Goal: Task Accomplishment & Management: Complete application form

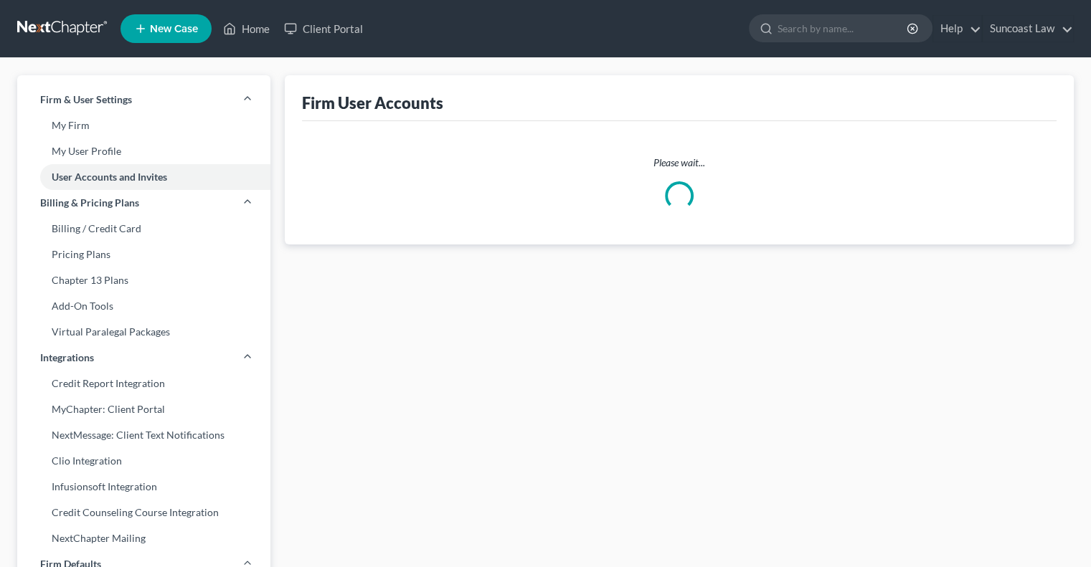
select select "0"
select select "1"
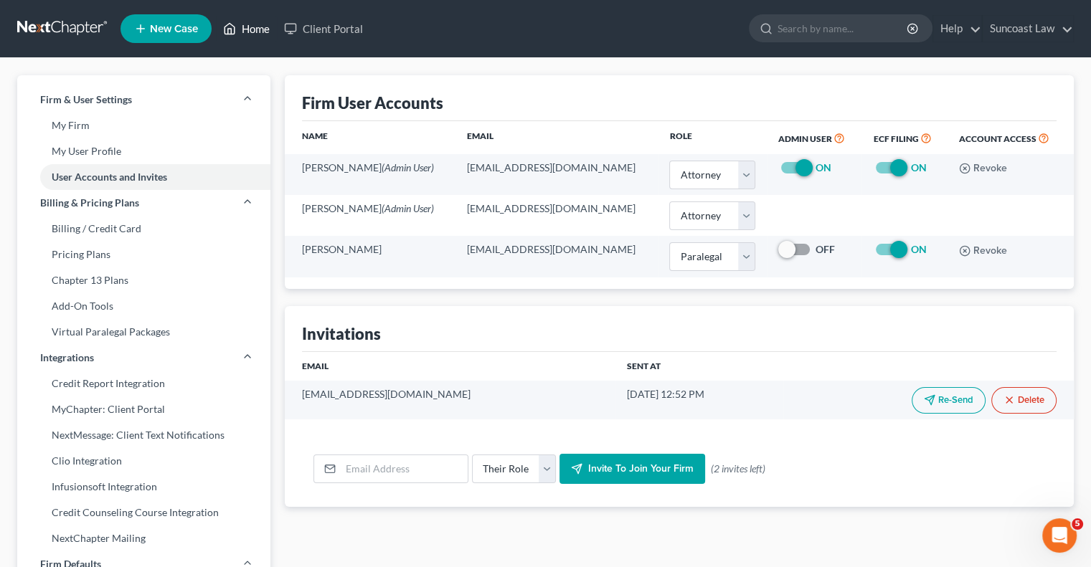
click at [257, 34] on link "Home" at bounding box center [246, 29] width 61 height 26
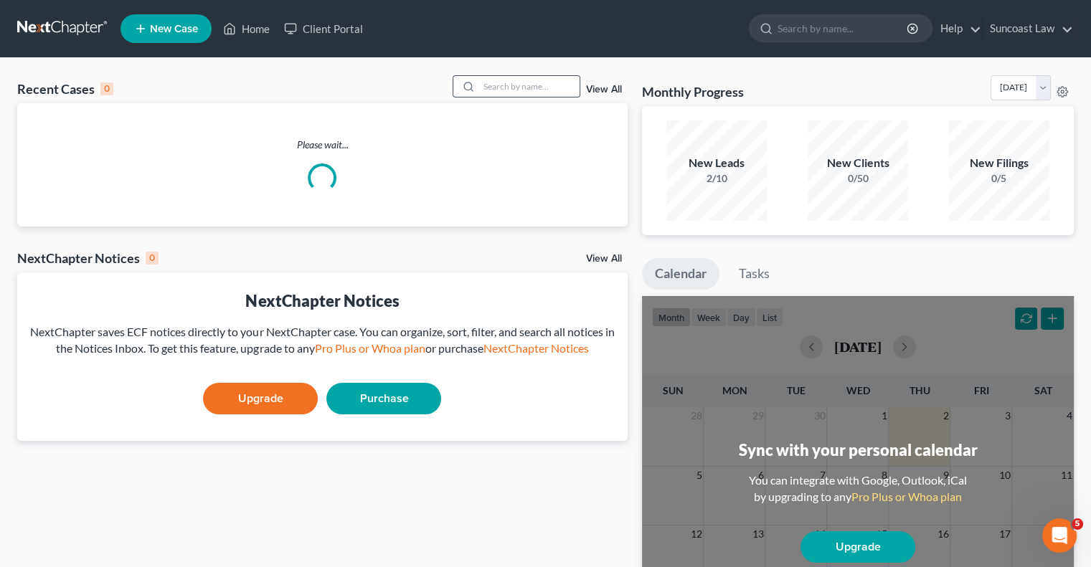
click at [511, 75] on div at bounding box center [516, 86] width 128 height 22
click at [511, 81] on input "search" at bounding box center [529, 86] width 100 height 21
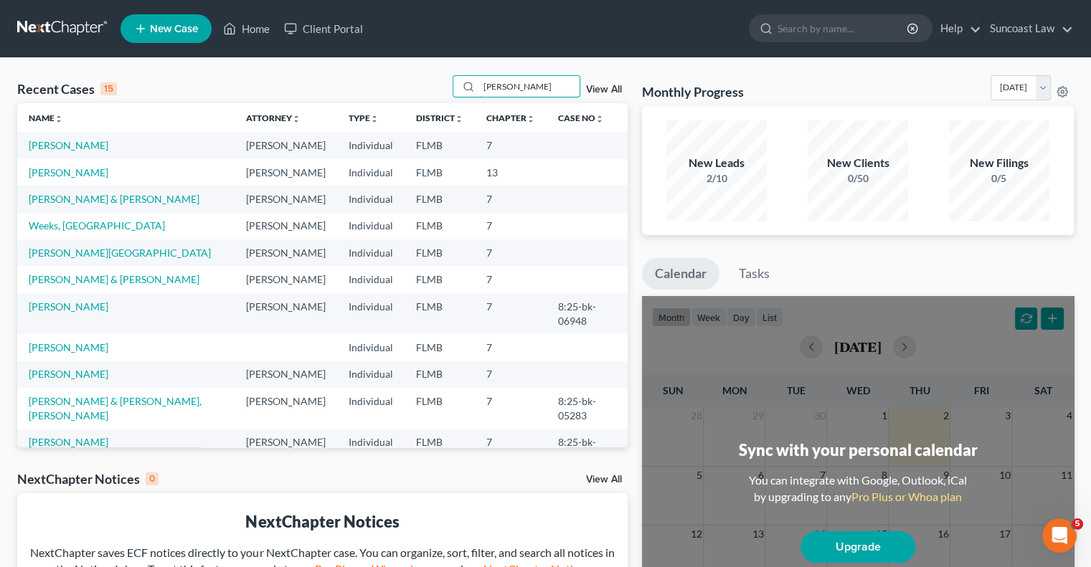
type input "anna"
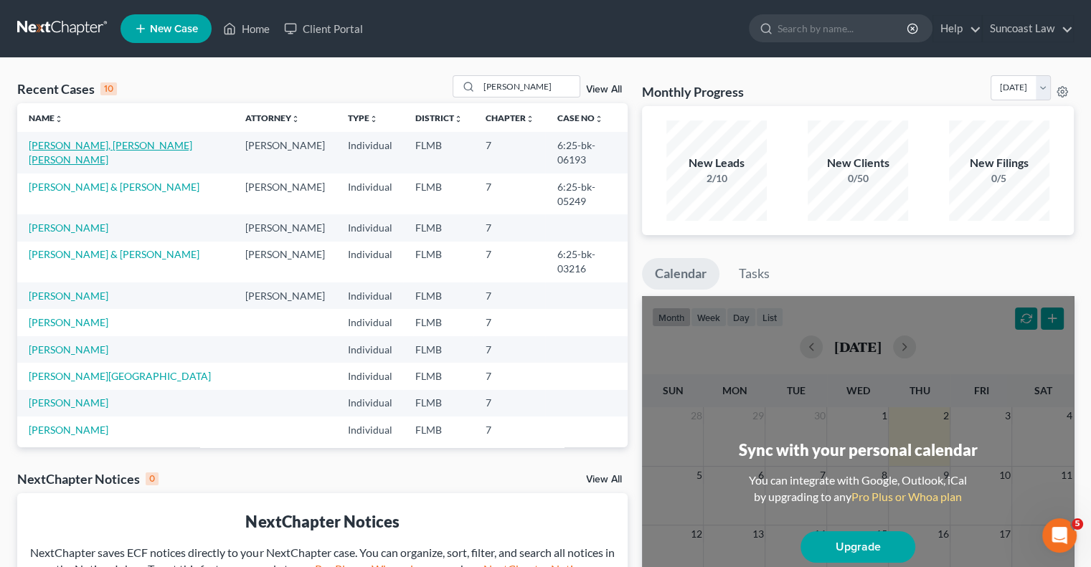
click at [77, 146] on link "[PERSON_NAME], [PERSON_NAME] [PERSON_NAME]" at bounding box center [110, 152] width 163 height 27
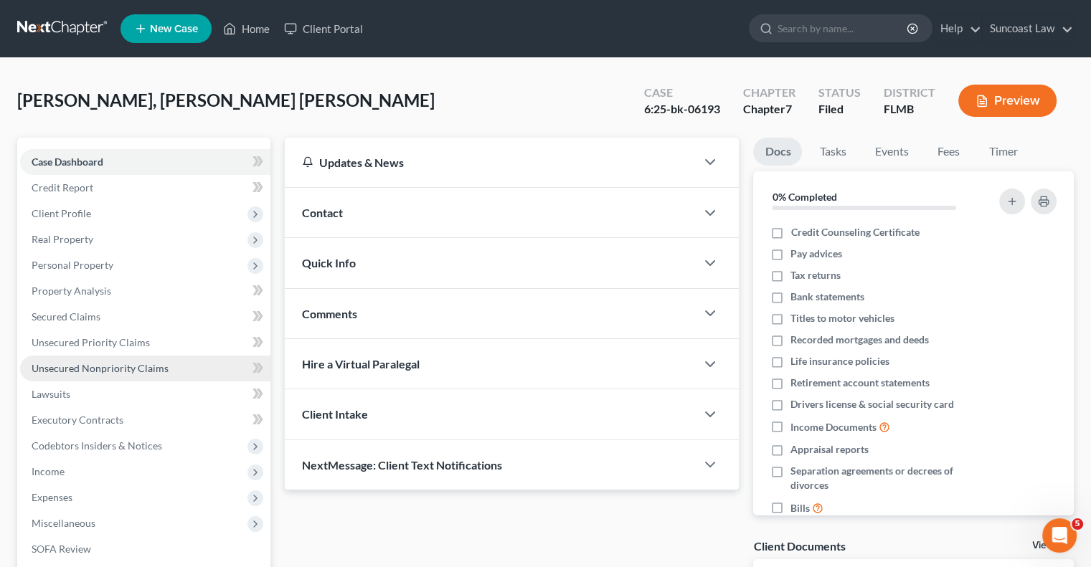
click at [135, 374] on span "Unsecured Nonpriority Claims" at bounding box center [100, 368] width 137 height 12
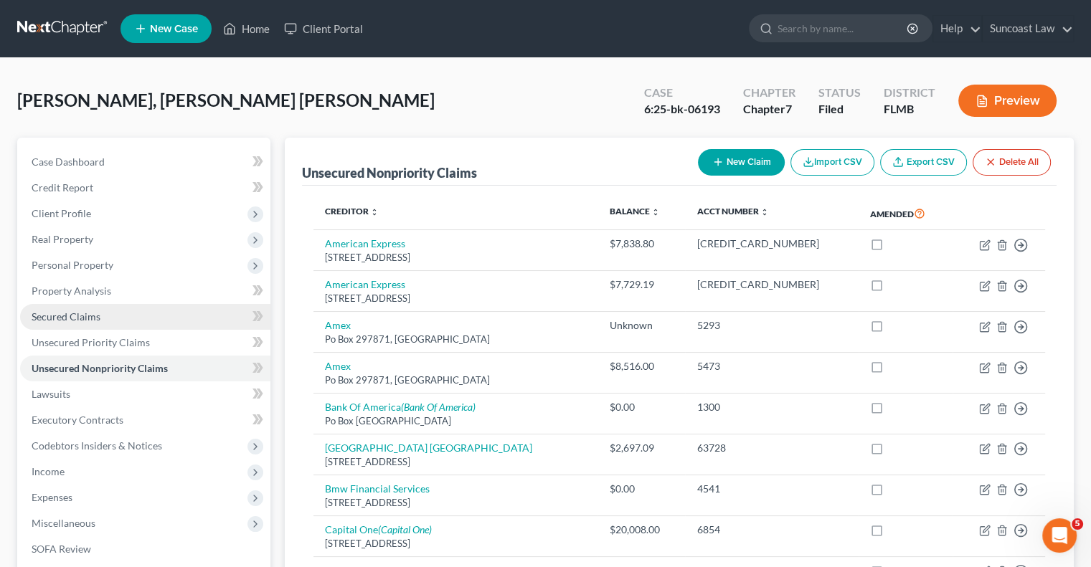
click at [99, 314] on link "Secured Claims" at bounding box center [145, 317] width 250 height 26
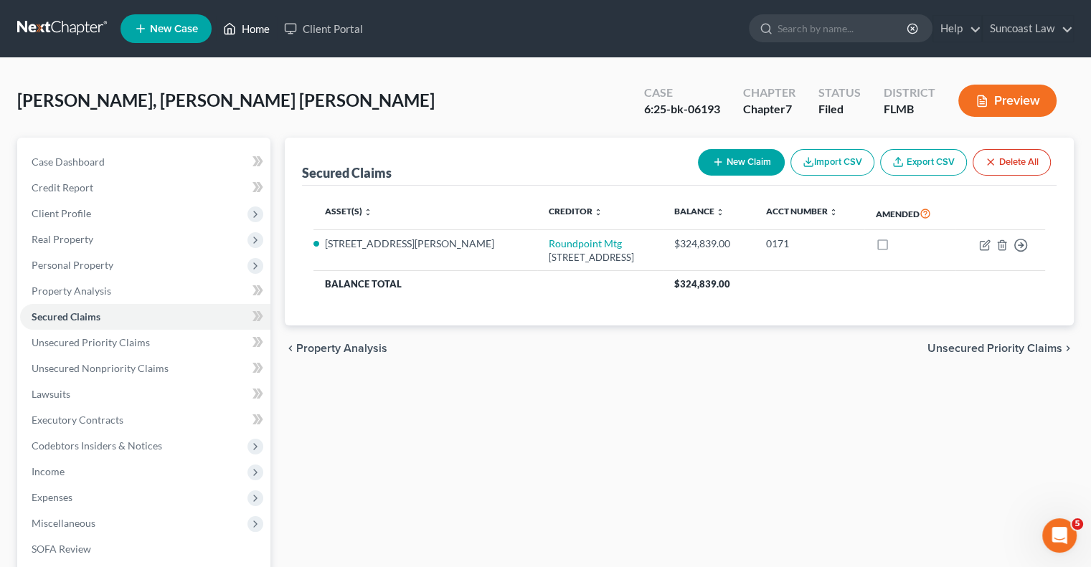
click at [266, 25] on link "Home" at bounding box center [246, 29] width 61 height 26
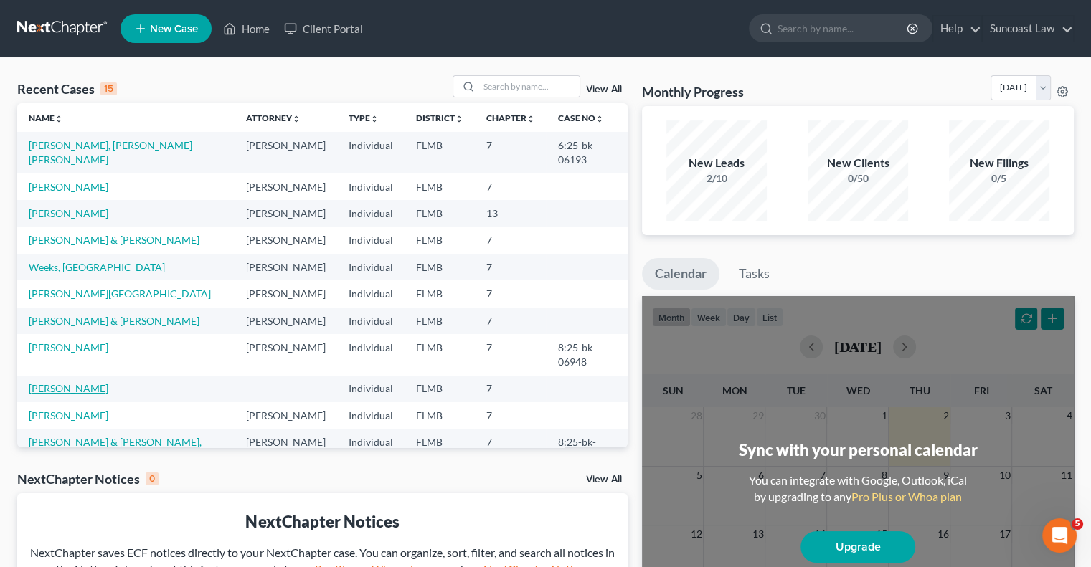
click at [75, 382] on link "[PERSON_NAME]" at bounding box center [69, 388] width 80 height 12
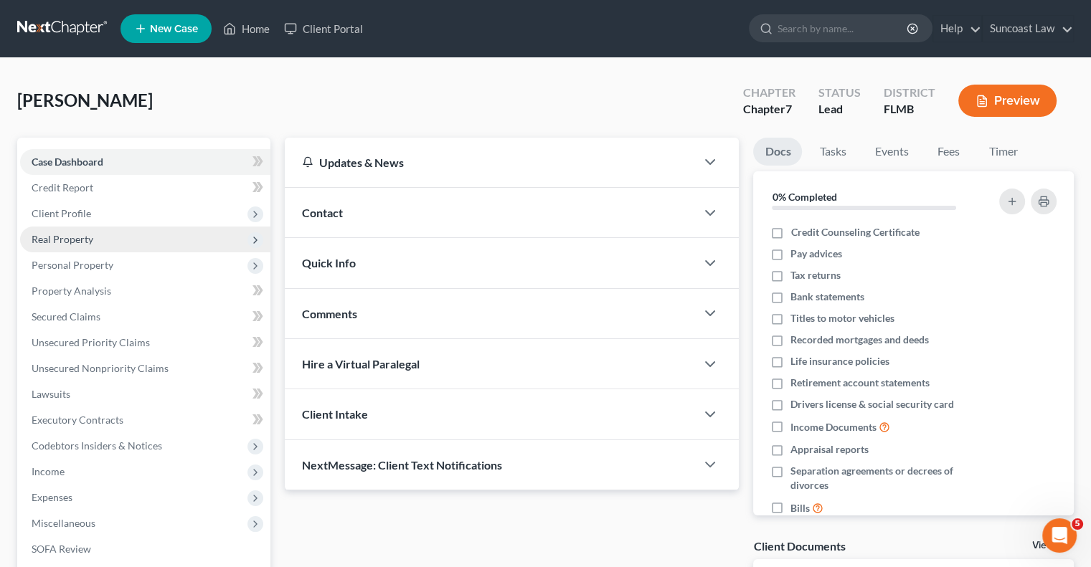
click at [83, 240] on span "Real Property" at bounding box center [63, 239] width 62 height 12
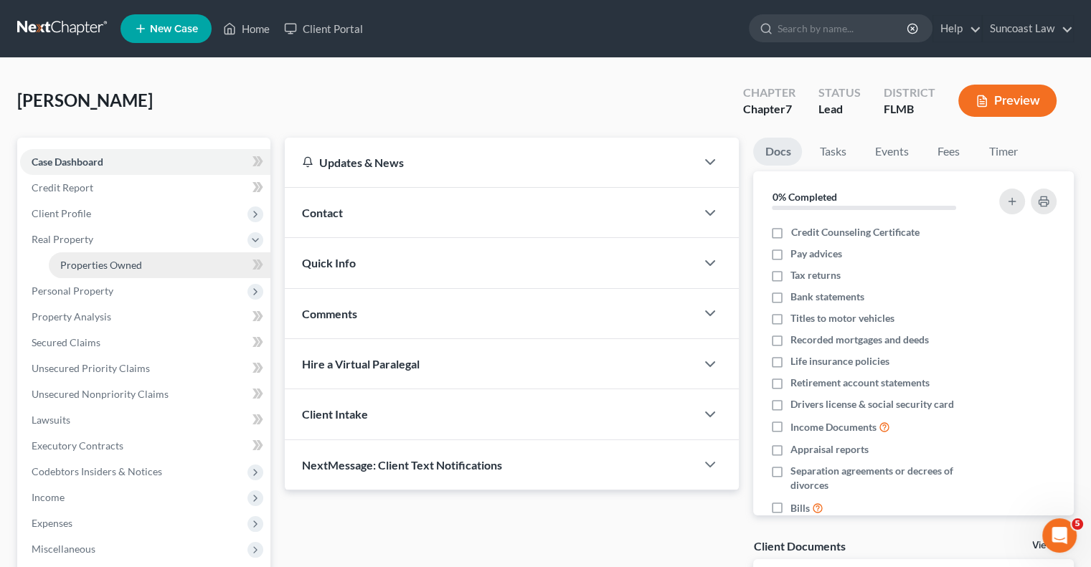
click at [119, 271] on link "Properties Owned" at bounding box center [160, 265] width 222 height 26
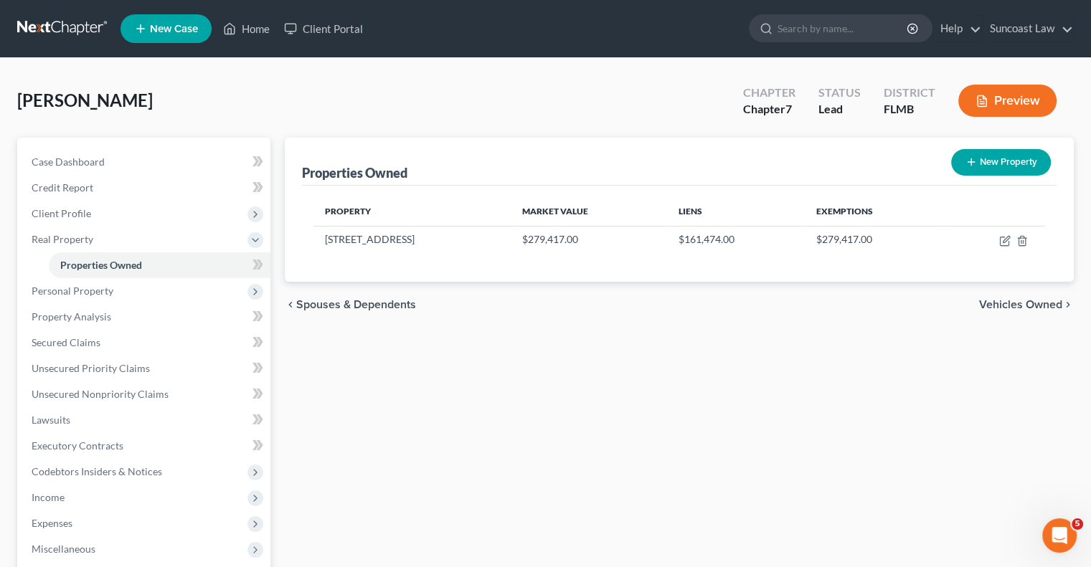
click at [1001, 168] on button "New Property" at bounding box center [1001, 162] width 100 height 27
select select "9"
select select "0"
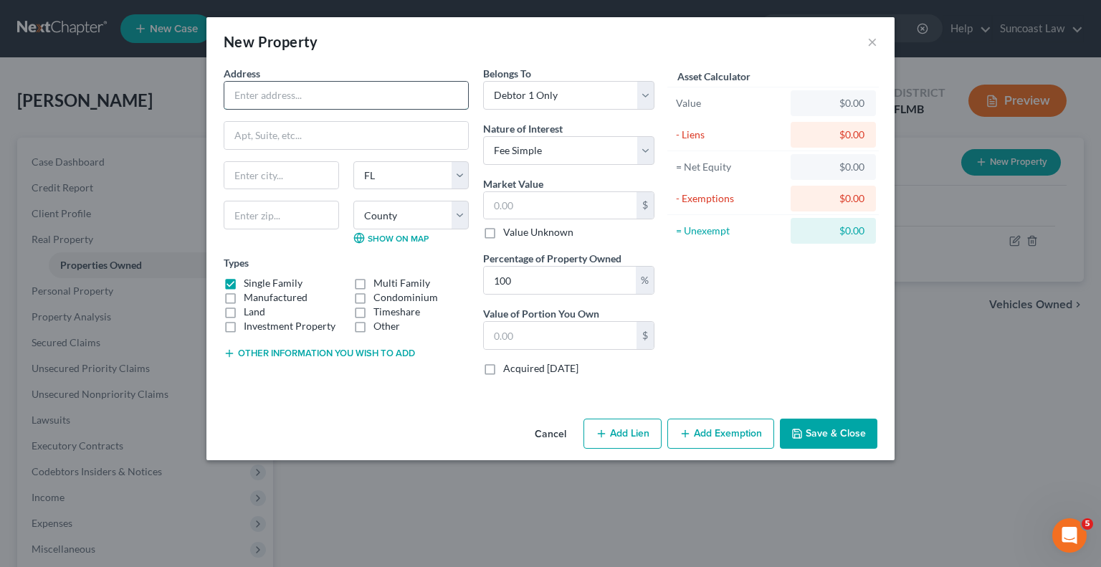
click at [280, 98] on input "text" at bounding box center [346, 95] width 244 height 27
type input "TIMESGARE"
click at [244, 278] on label "Single Family" at bounding box center [273, 283] width 59 height 14
click at [250, 278] on input "Single Family" at bounding box center [254, 280] width 9 height 9
checkbox input "false"
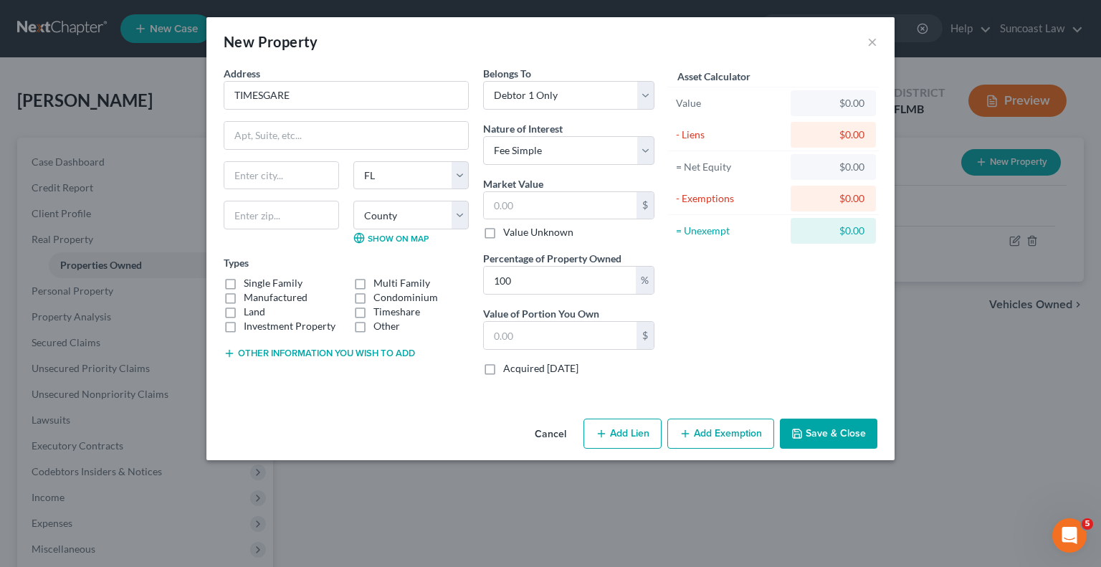
click at [374, 315] on label "Timeshare" at bounding box center [397, 312] width 47 height 14
click at [379, 314] on input "Timeshare" at bounding box center [383, 309] width 9 height 9
checkbox input "true"
click at [503, 232] on label "Value Unknown" at bounding box center [538, 232] width 70 height 14
click at [509, 232] on input "Value Unknown" at bounding box center [513, 229] width 9 height 9
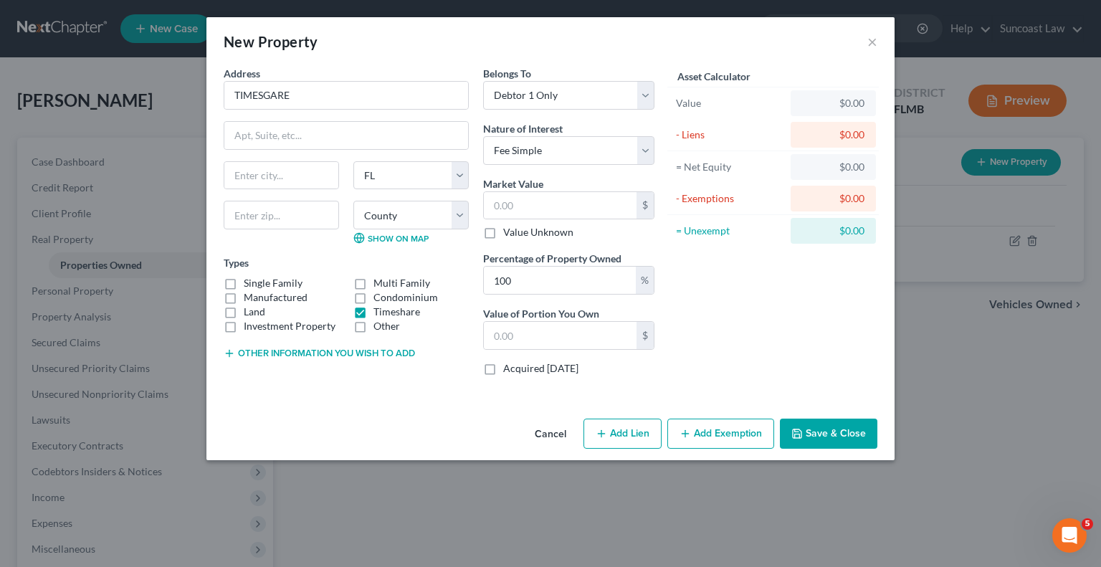
checkbox input "true"
type input "0.00"
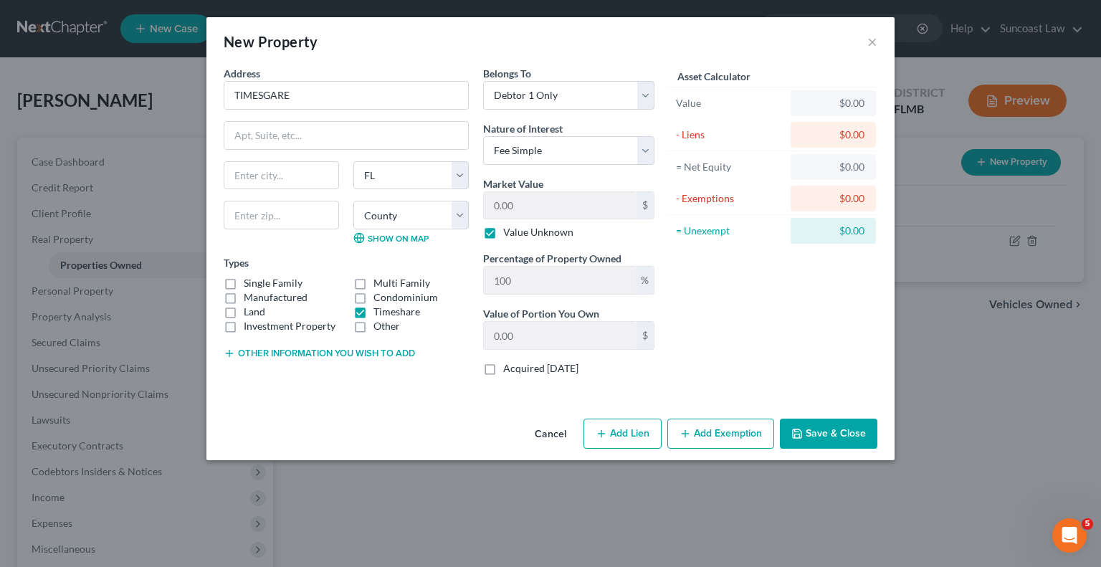
click at [812, 427] on button "Save & Close" at bounding box center [829, 434] width 98 height 30
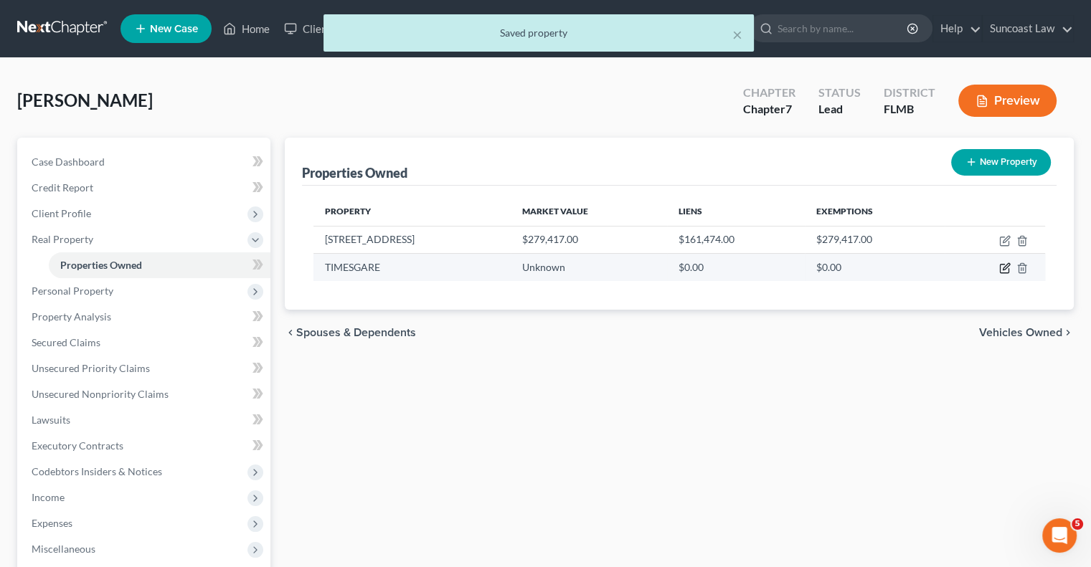
click at [1005, 269] on icon "button" at bounding box center [1005, 267] width 6 height 6
select select "9"
select select "52"
select select "0"
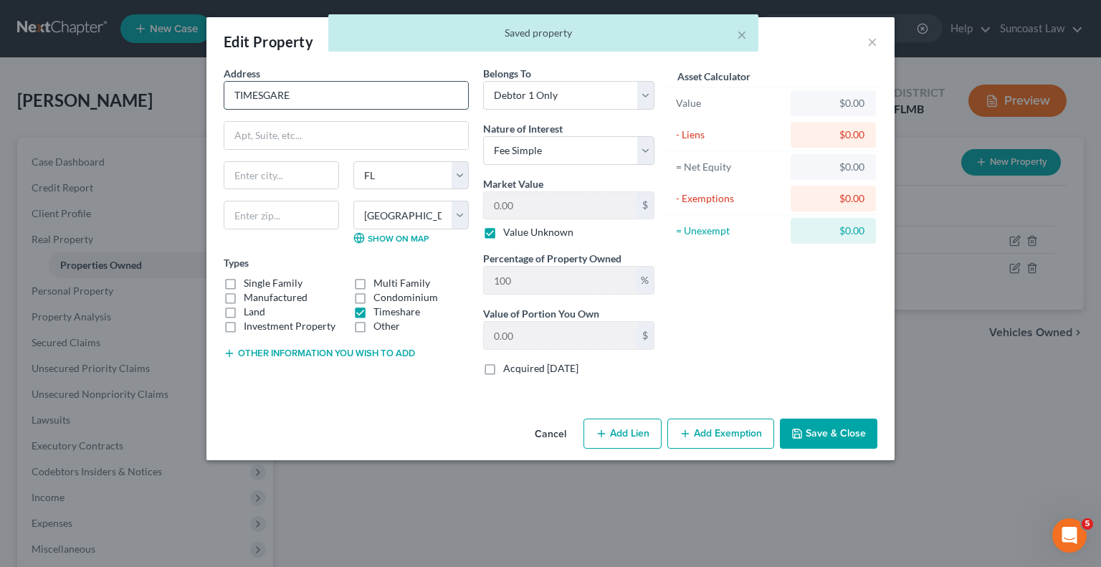
click at [271, 92] on input "TIMESGARE" at bounding box center [346, 95] width 244 height 27
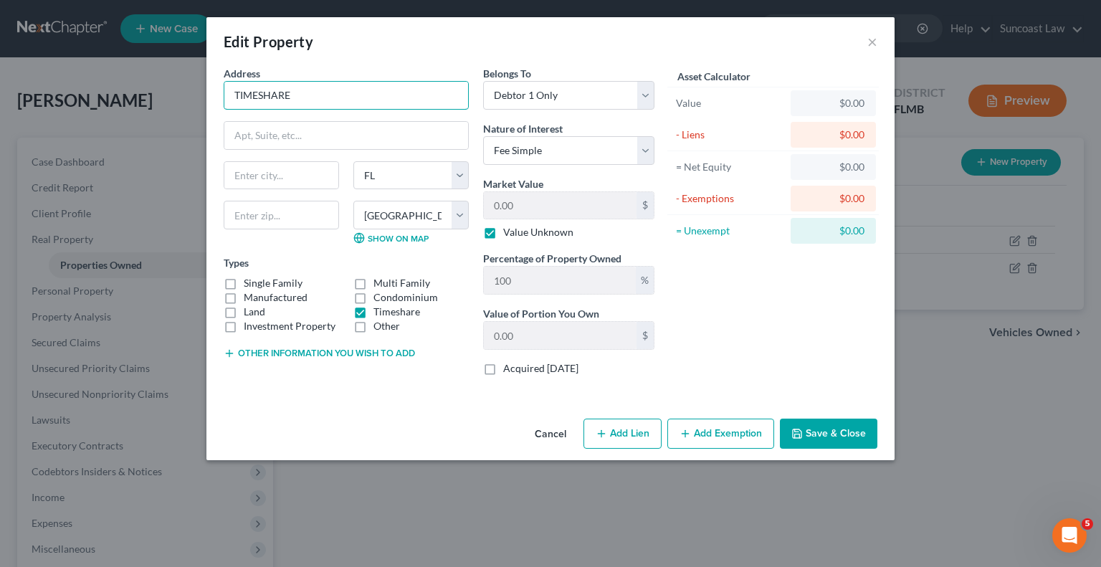
type input "TIMESHARE"
click at [818, 432] on button "Save & Close" at bounding box center [829, 434] width 98 height 30
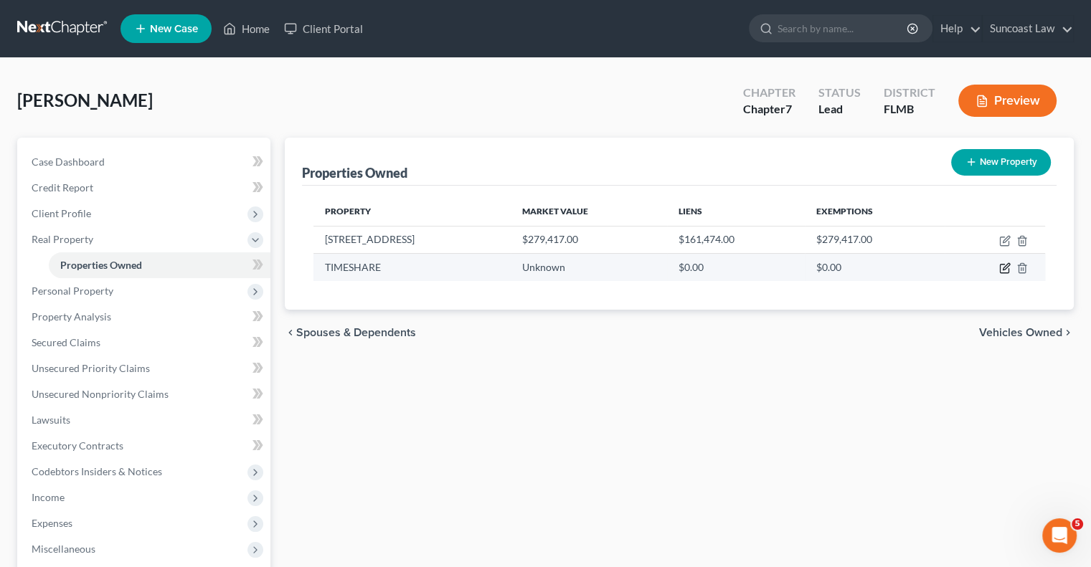
click at [1002, 267] on icon "button" at bounding box center [1004, 267] width 11 height 11
select select "9"
select select "52"
select select "0"
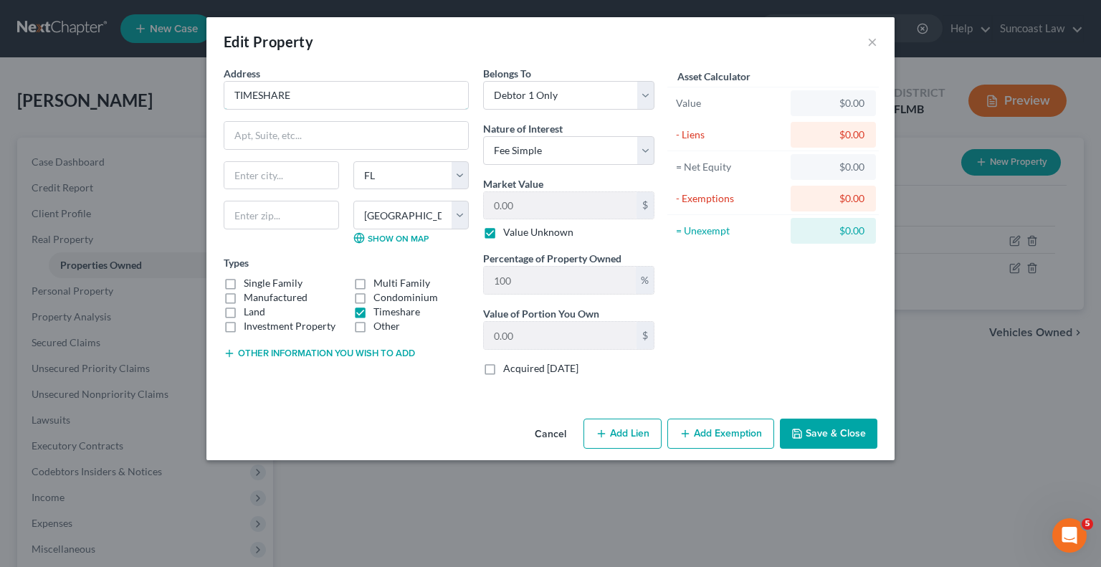
drag, startPoint x: 117, startPoint y: 80, endPoint x: 38, endPoint y: 80, distance: 78.9
click at [39, 80] on div "Edit Property × Address * TIMESHARE State AL AK AR AZ CA CO CT DE DC FL GA GU H…" at bounding box center [550, 283] width 1101 height 567
type input "Disney Vacation Club"
click at [830, 432] on button "Save & Close" at bounding box center [829, 434] width 98 height 30
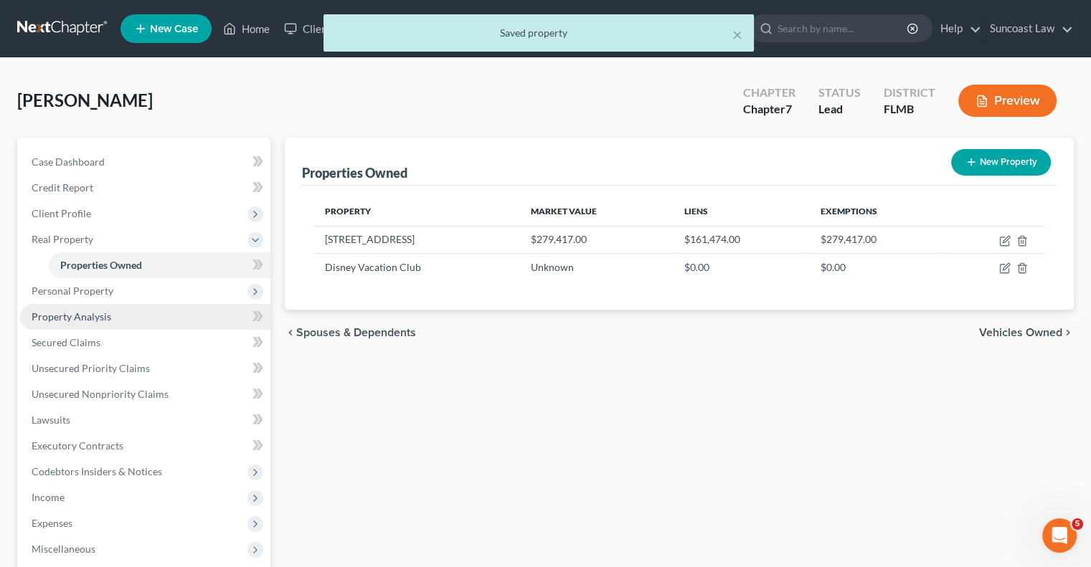
click at [124, 316] on link "Property Analysis" at bounding box center [145, 317] width 250 height 26
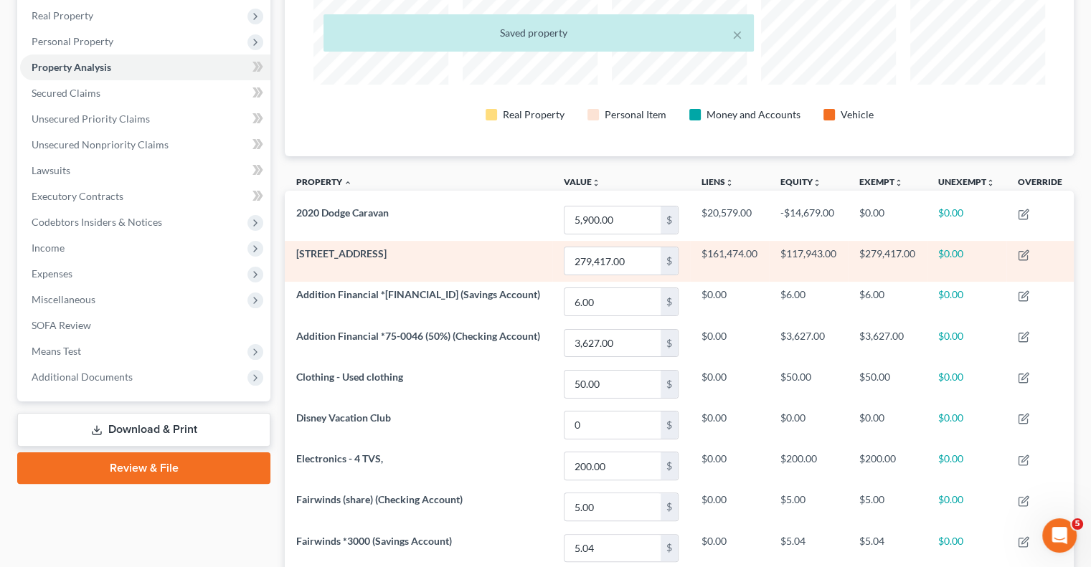
scroll to position [55, 0]
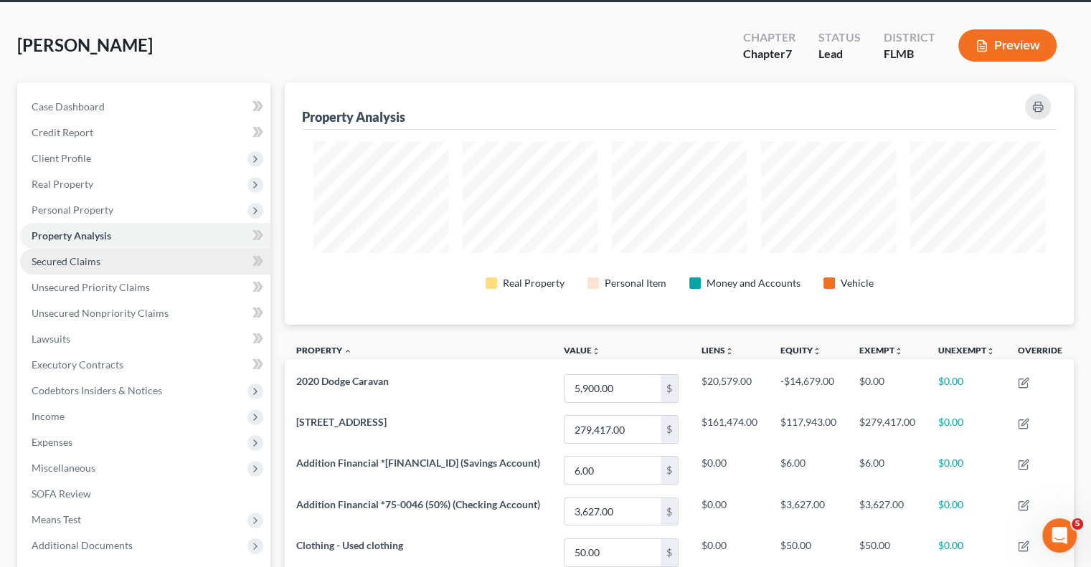
click at [82, 252] on link "Secured Claims" at bounding box center [145, 262] width 250 height 26
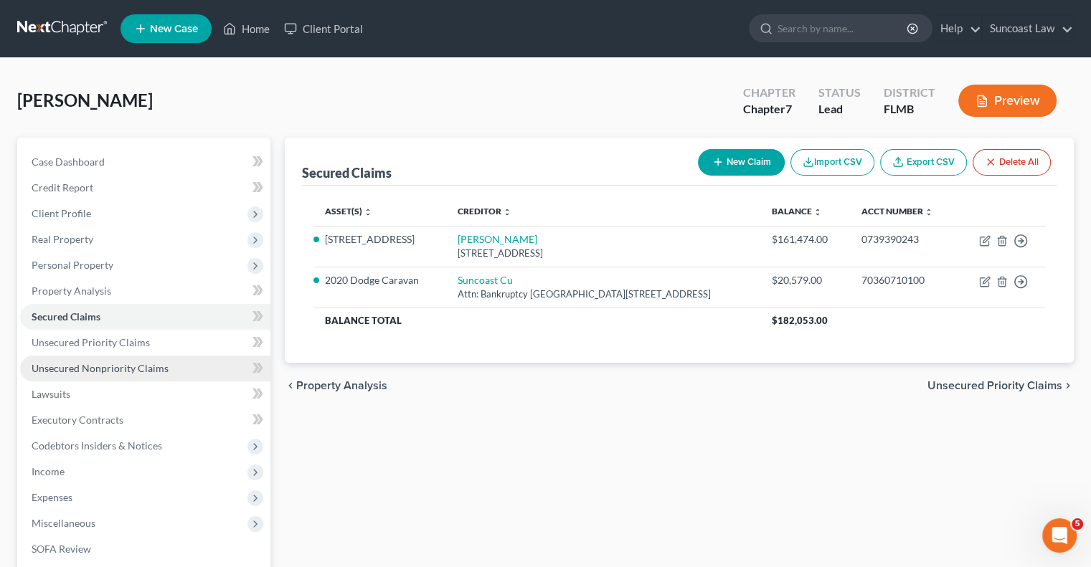
click at [175, 363] on link "Unsecured Nonpriority Claims" at bounding box center [145, 369] width 250 height 26
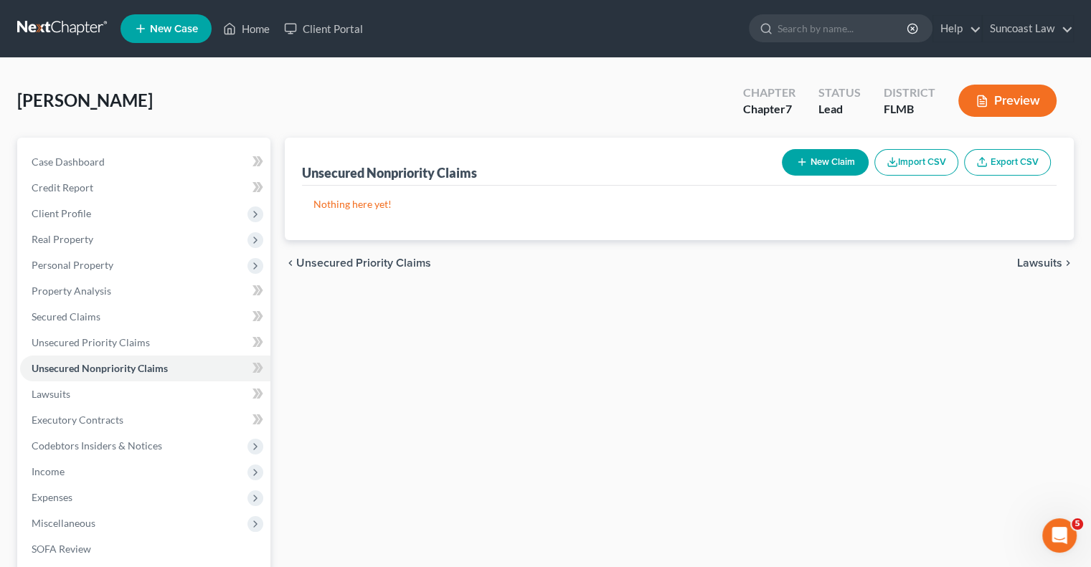
click at [821, 163] on button "New Claim" at bounding box center [825, 162] width 87 height 27
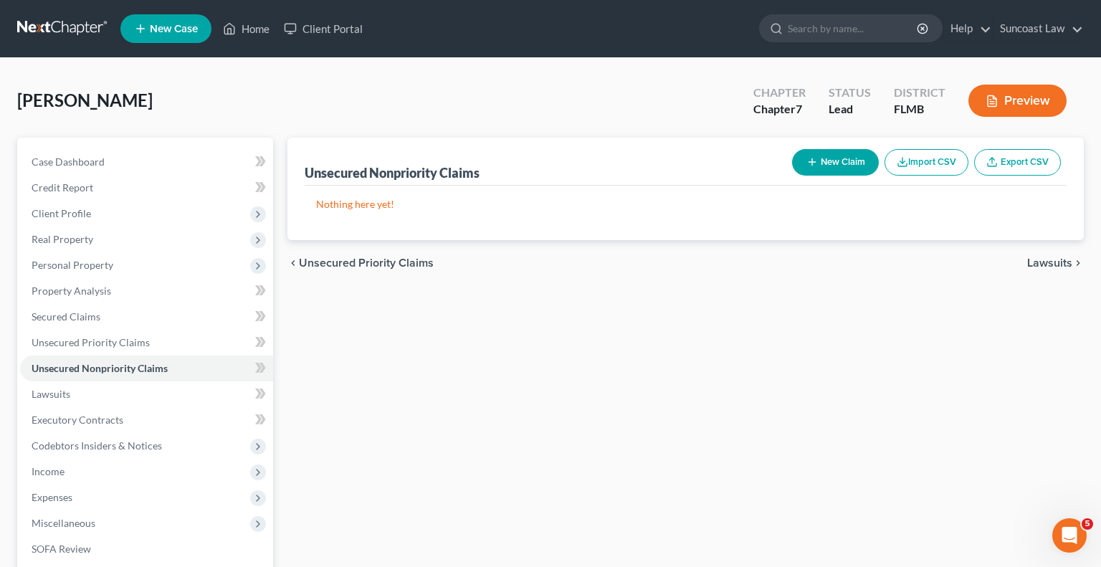
select select "0"
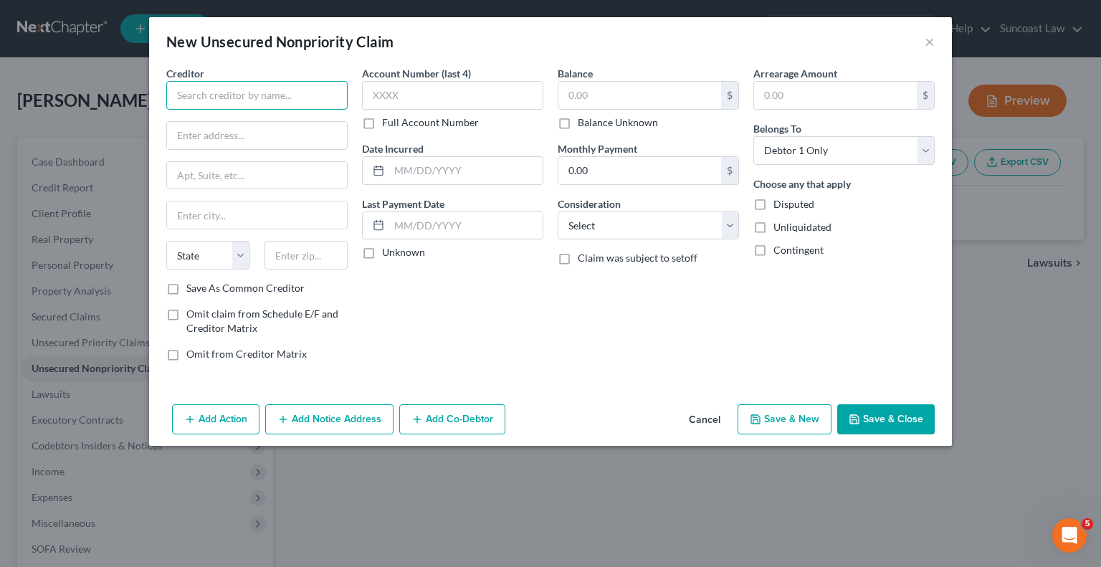
click at [259, 90] on input "text" at bounding box center [256, 95] width 181 height 29
paste input "Cbna"
type input "Cbna"
click at [244, 126] on input "text" at bounding box center [257, 135] width 180 height 27
paste input "Po Box 790034"
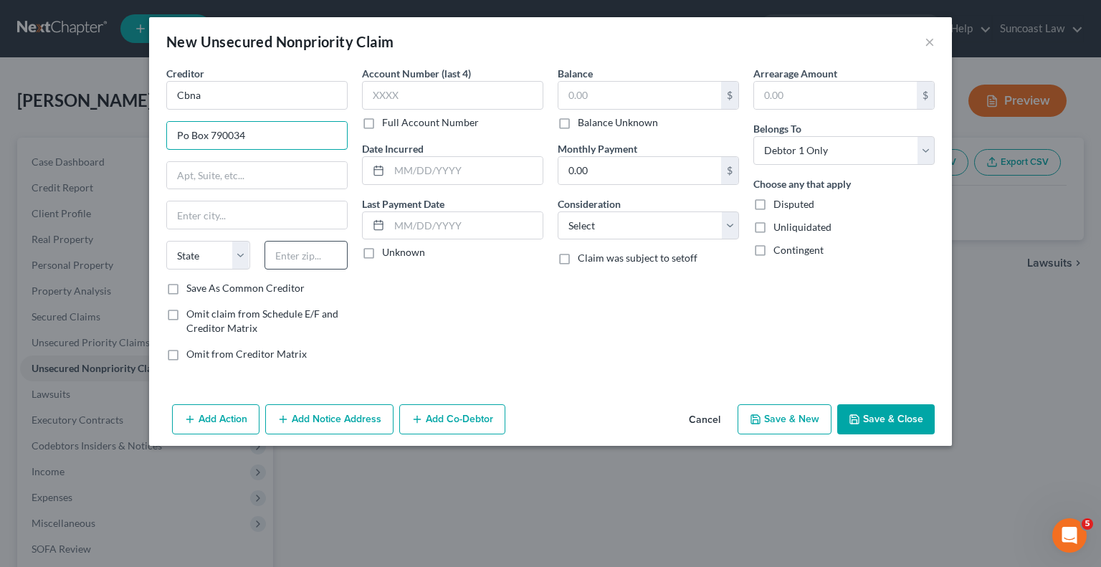
type input "Po Box 790034"
click at [301, 250] on input "text" at bounding box center [307, 255] width 84 height 29
type input "63179"
type input "Saint Louis"
select select "26"
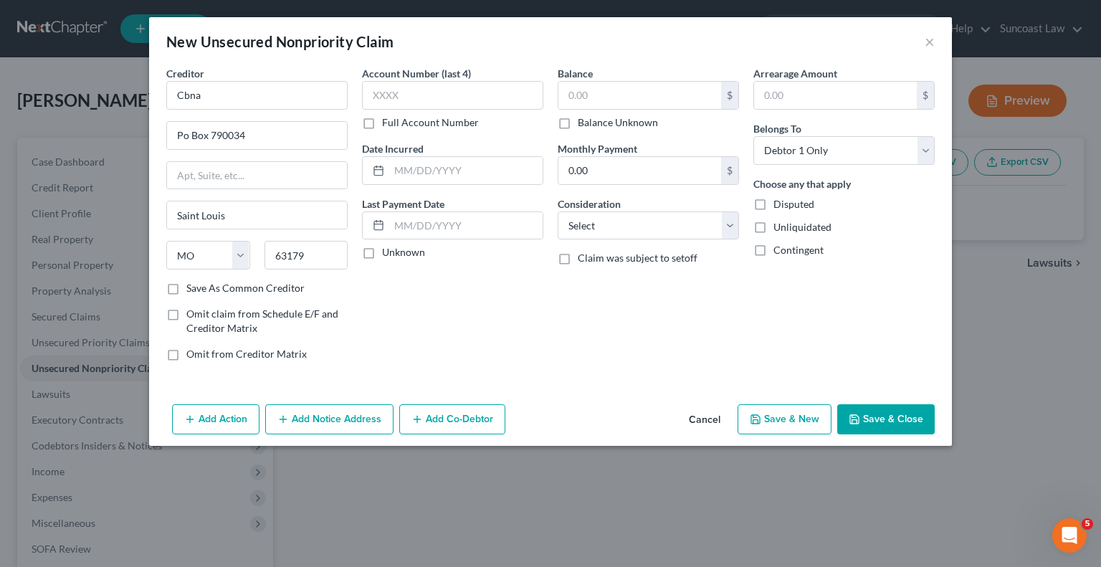
click at [382, 123] on label "Full Account Number" at bounding box center [430, 122] width 97 height 14
click at [388, 123] on input "Full Account Number" at bounding box center [392, 119] width 9 height 9
click at [453, 98] on input "text" at bounding box center [452, 95] width 181 height 29
paste input "5121065289839603"
type input "5121065289839603"
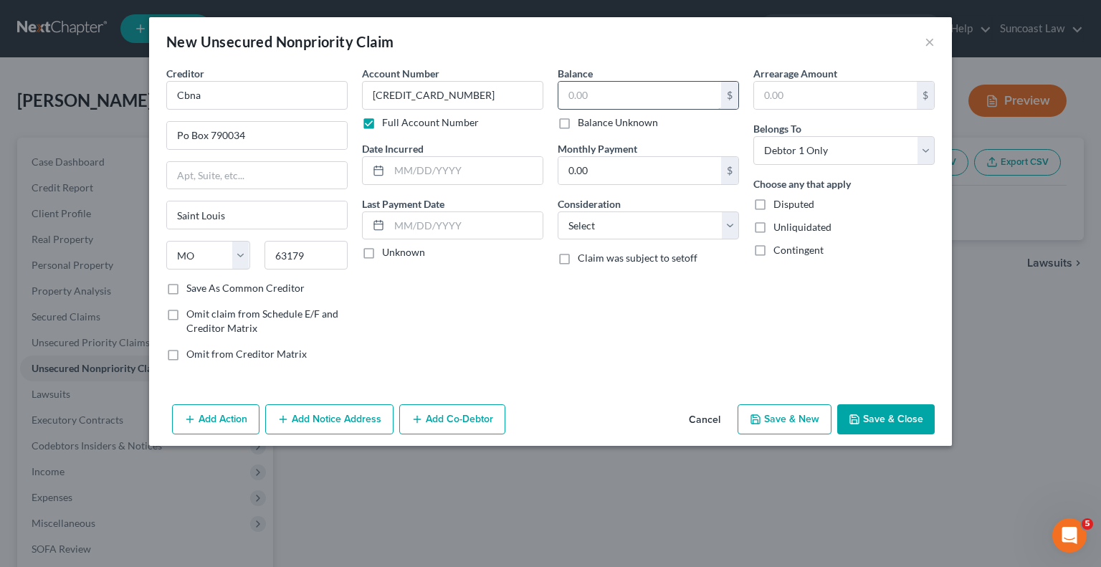
click at [604, 86] on input "text" at bounding box center [640, 95] width 163 height 27
type input "5,101"
click at [889, 431] on button "Save & Close" at bounding box center [886, 419] width 98 height 30
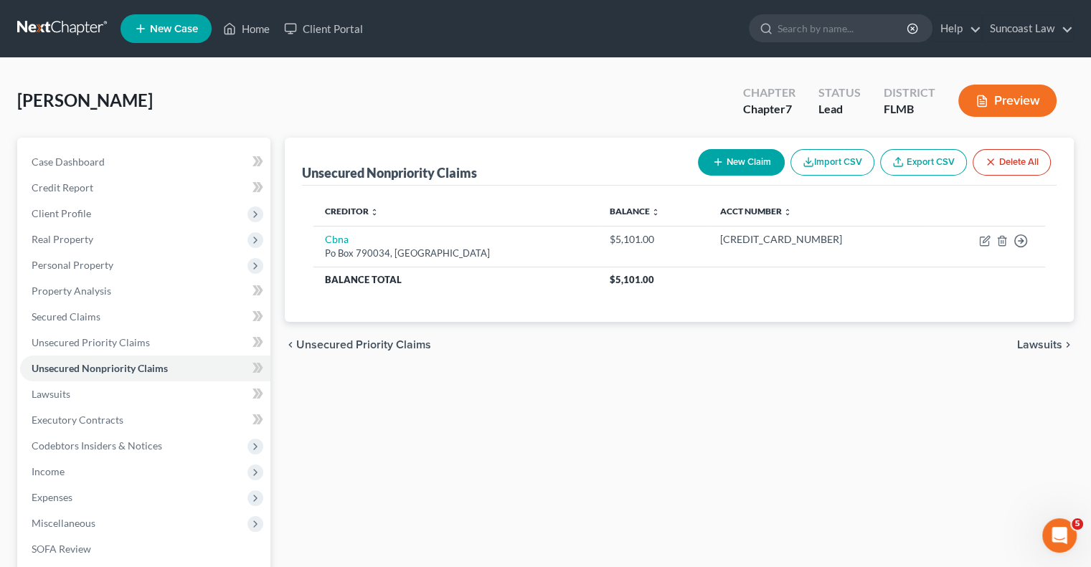
click at [737, 168] on button "New Claim" at bounding box center [741, 162] width 87 height 27
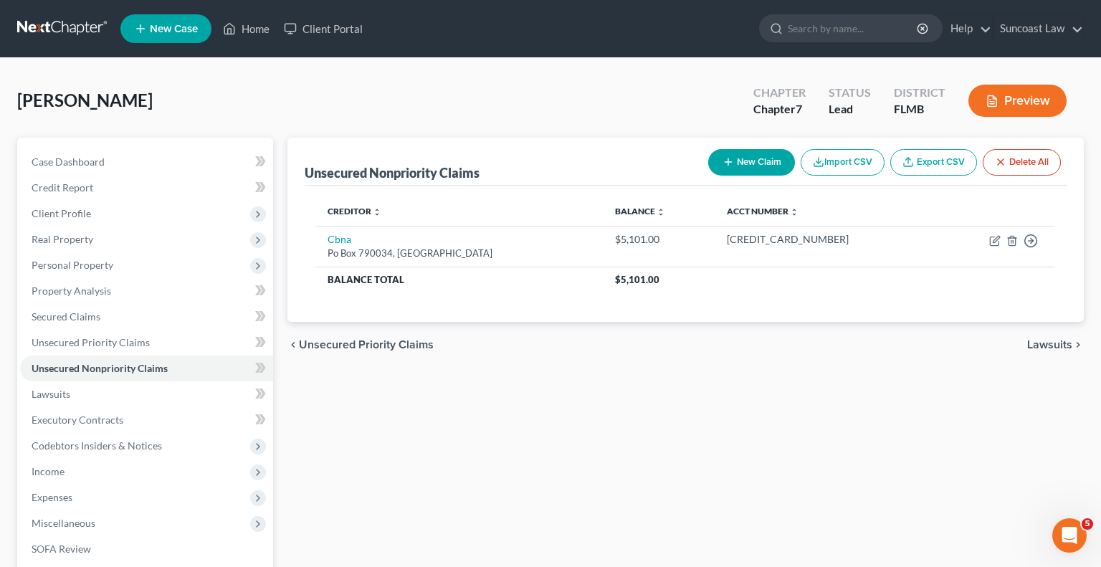
select select "0"
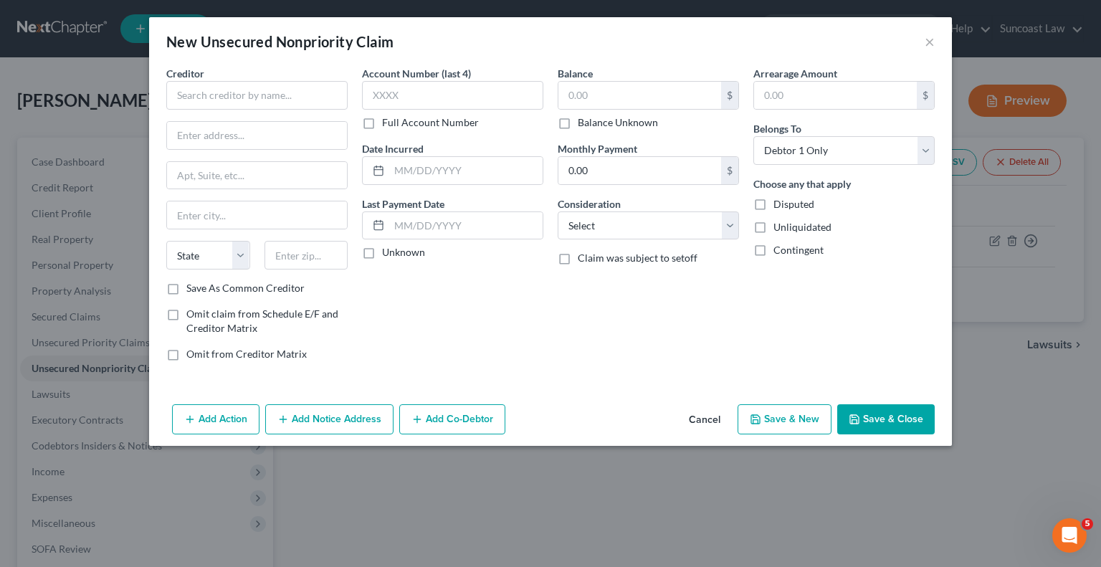
click at [382, 123] on label "Full Account Number" at bounding box center [430, 122] width 97 height 14
click at [388, 123] on input "Full Account Number" at bounding box center [392, 119] width 9 height 9
click at [237, 95] on input "text" at bounding box center [256, 95] width 181 height 29
paste input "Citibank/Best Buy"
type input "Citibank/Best Buy"
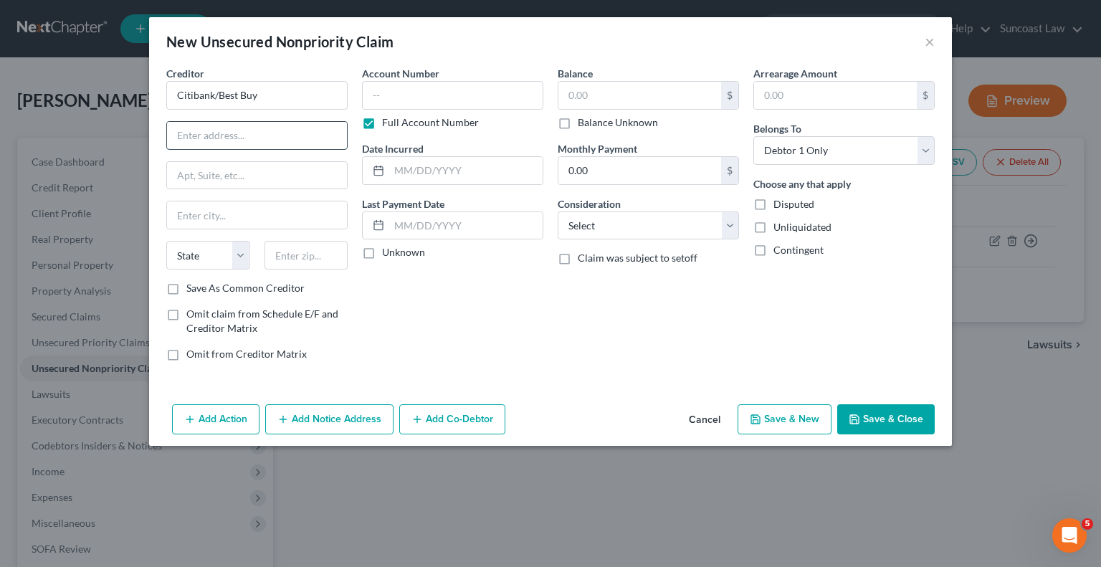
click at [270, 134] on input "text" at bounding box center [257, 135] width 180 height 27
paste input "Po Box 790040"
type input "Po Box 790040"
click at [321, 255] on input "text" at bounding box center [307, 255] width 84 height 29
type input "63179"
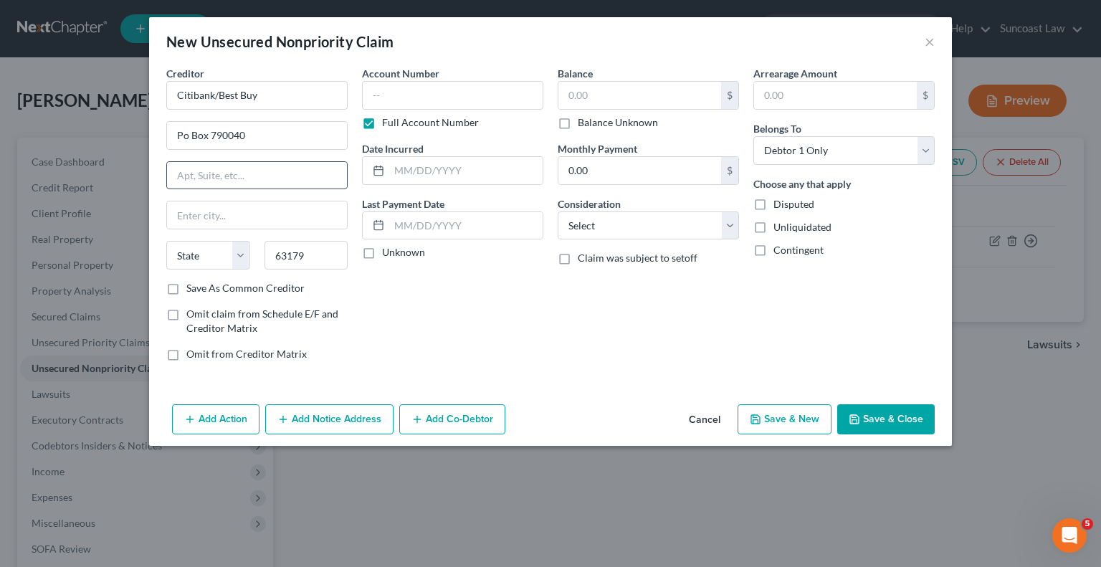
type input "Saint Louis"
select select "26"
click at [489, 86] on input "text" at bounding box center [452, 95] width 181 height 29
paste input "6035350020302738"
type input "6035350020302738"
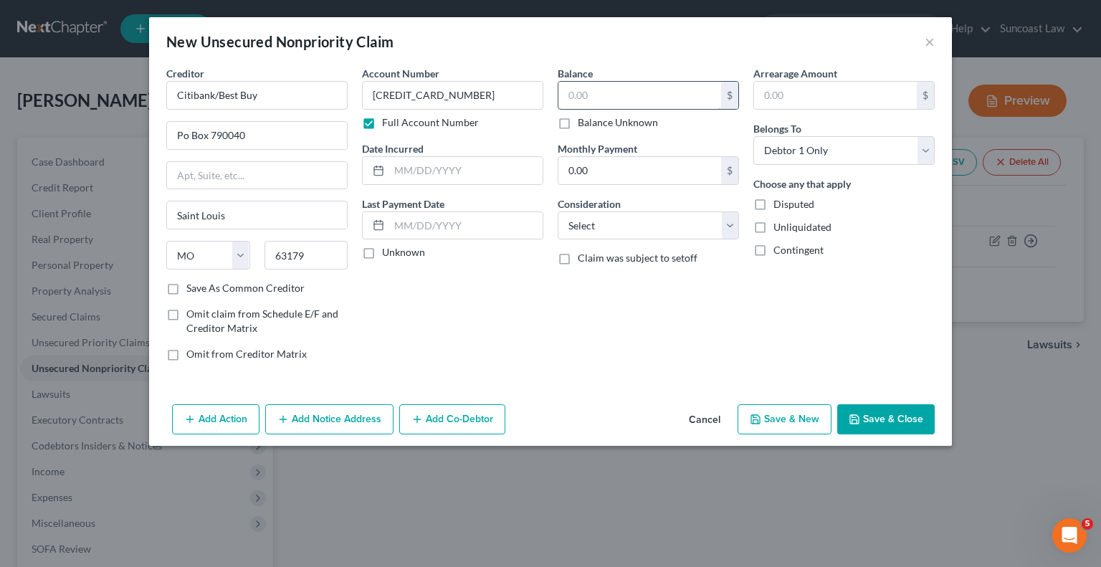
click at [625, 92] on input "text" at bounding box center [640, 95] width 163 height 27
type input "12,383"
click at [913, 409] on button "Save & Close" at bounding box center [886, 419] width 98 height 30
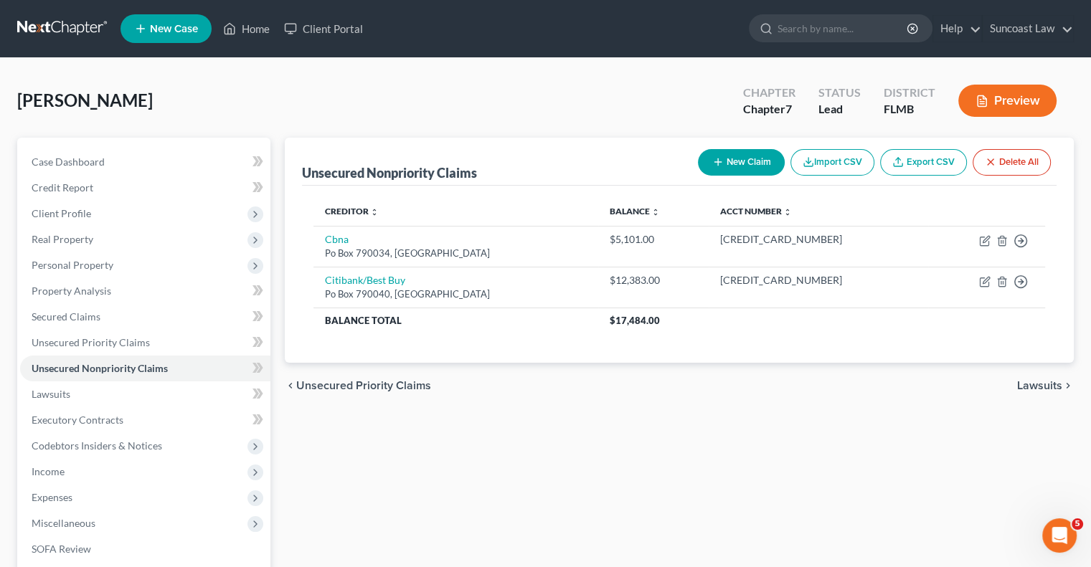
click at [731, 154] on button "New Claim" at bounding box center [741, 162] width 87 height 27
select select "0"
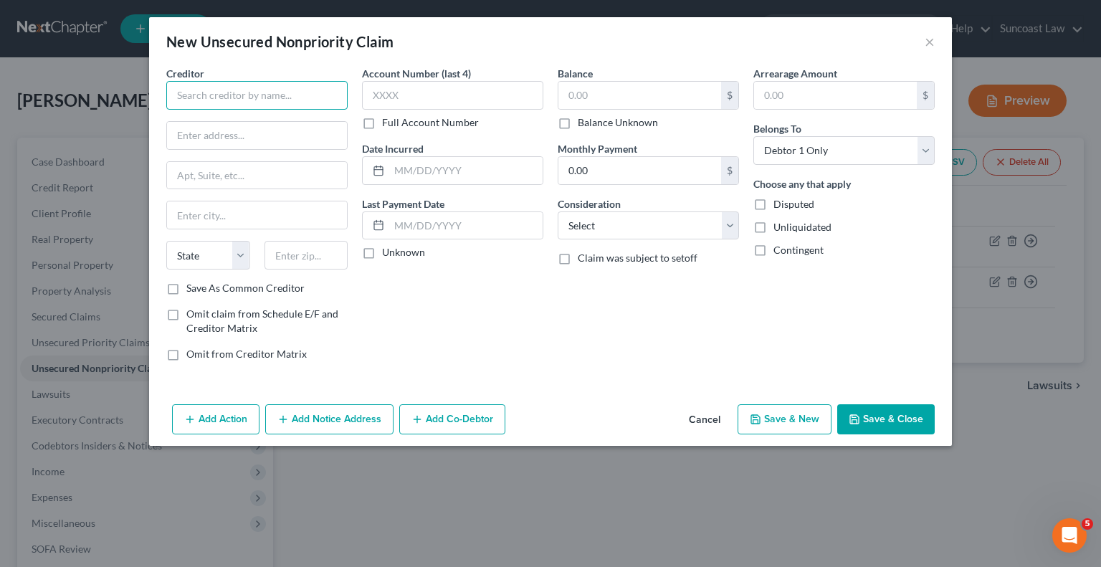
click at [277, 92] on input "text" at bounding box center [256, 95] width 181 height 29
paste input "Citibank/Goodyear"
type input "Citibank/Goodyear"
click at [382, 124] on label "Full Account Number" at bounding box center [430, 122] width 97 height 14
click at [388, 124] on input "Full Account Number" at bounding box center [392, 119] width 9 height 9
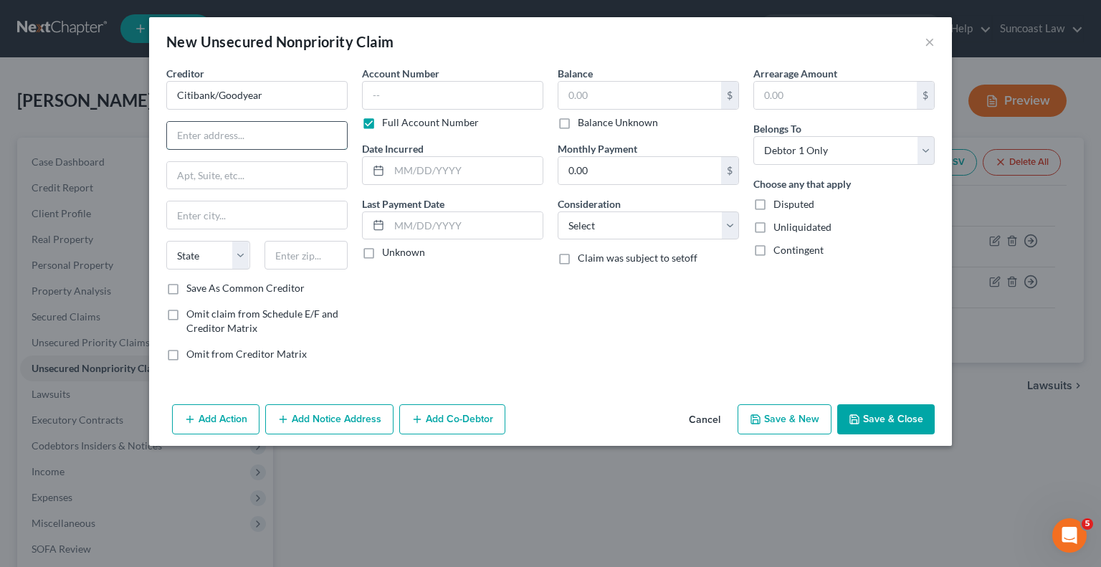
click at [275, 138] on input "text" at bounding box center [257, 135] width 180 height 27
paste input "Po Box 790040"
type input "Po Box 790040"
click at [315, 252] on input "text" at bounding box center [307, 255] width 84 height 29
type input "63179"
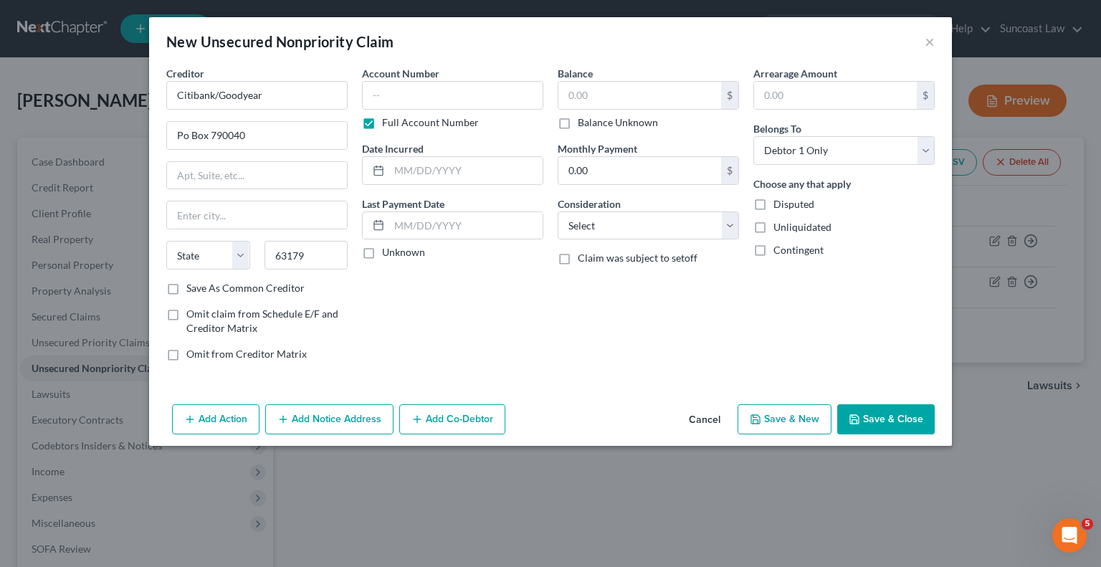
type input "Saint Louis"
select select "26"
click at [508, 92] on input "text" at bounding box center [452, 95] width 181 height 29
paste input "6035510155308954"
type input "6035510155308954"
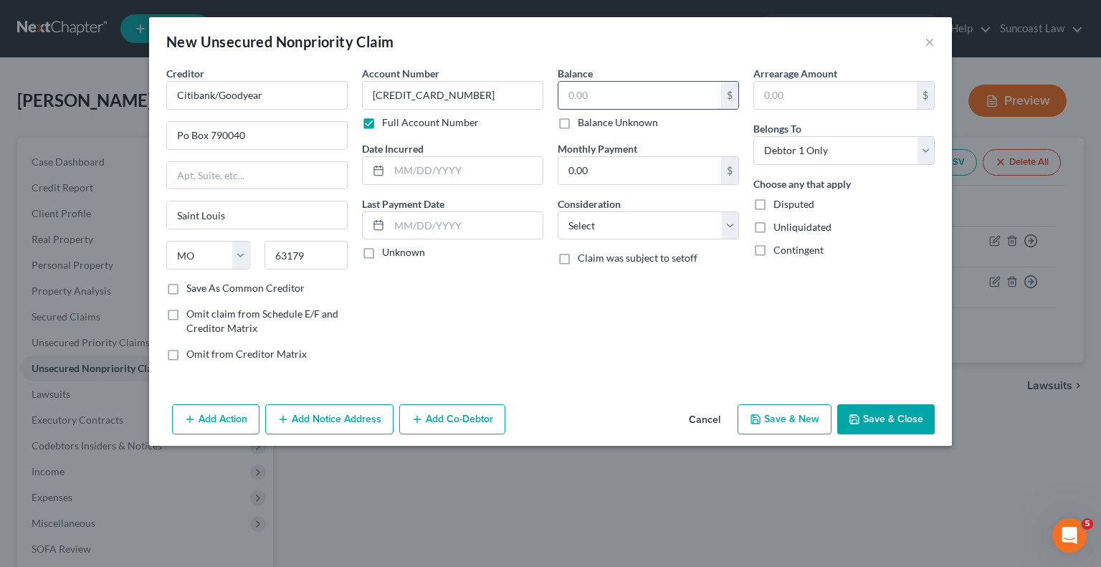
click at [621, 102] on input "text" at bounding box center [640, 95] width 163 height 27
type input "2,384"
click at [897, 417] on button "Save & Close" at bounding box center [886, 419] width 98 height 30
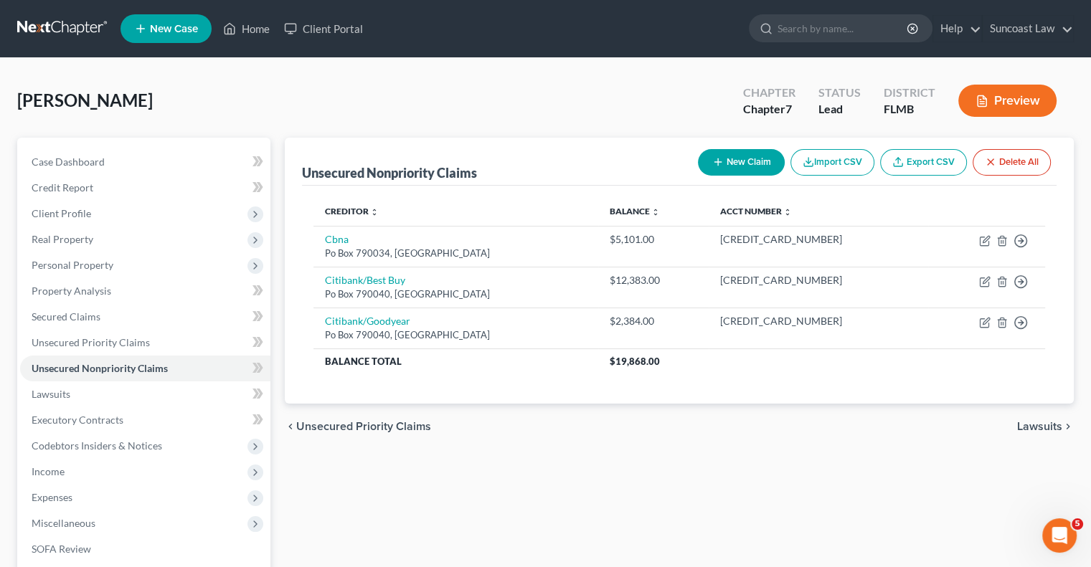
click at [728, 154] on button "New Claim" at bounding box center [741, 162] width 87 height 27
select select "0"
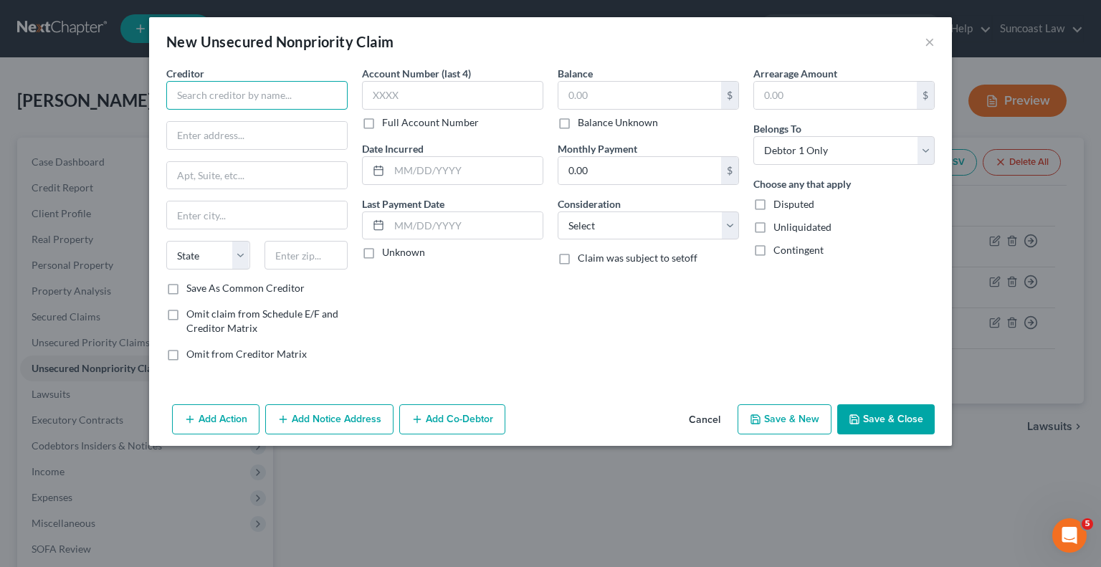
click at [241, 106] on input "text" at bounding box center [256, 95] width 181 height 29
paste input "Citizens One"
type input "Citizens One"
drag, startPoint x: 244, startPoint y: 130, endPoint x: 249, endPoint y: 143, distance: 13.8
click at [244, 130] on input "text" at bounding box center [257, 135] width 180 height 27
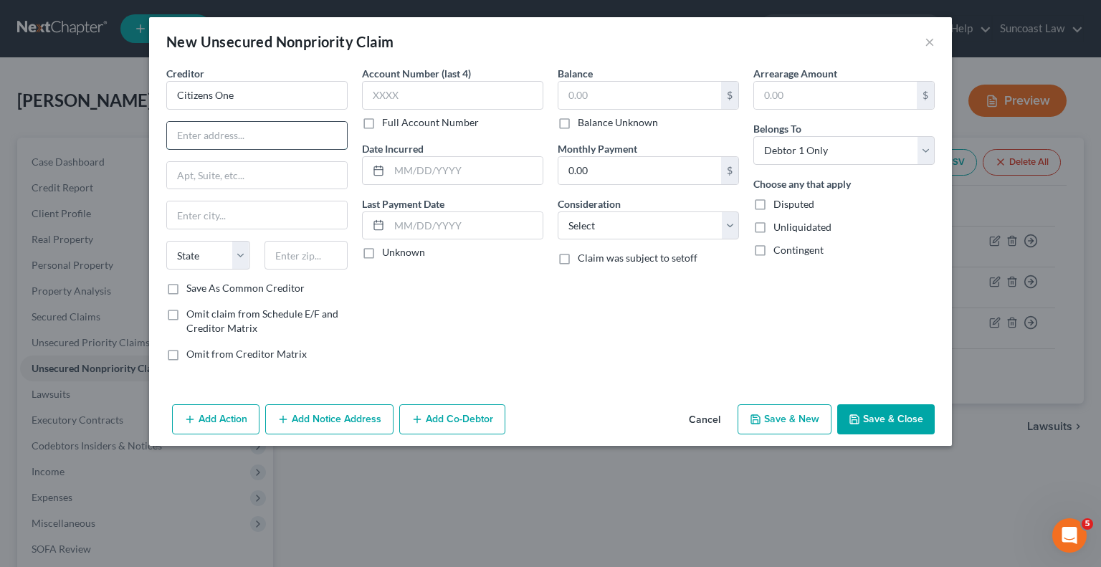
type input "Attn: Bankruptcy"
click at [382, 120] on label "Full Account Number" at bounding box center [430, 122] width 97 height 14
click at [388, 120] on input "Full Account Number" at bounding box center [392, 119] width 9 height 9
click at [298, 168] on input "text" at bounding box center [257, 175] width 180 height 27
paste input "One Citizens Plaza"
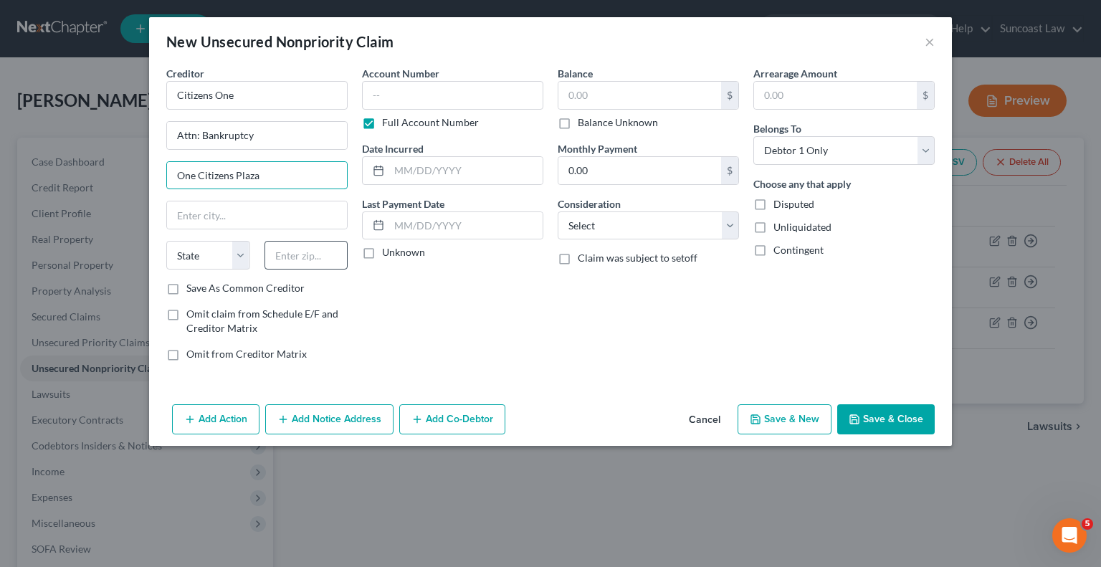
type input "One Citizens Plaza"
click at [321, 255] on input "text" at bounding box center [307, 255] width 84 height 29
type input "02903"
type input "Providence"
select select "41"
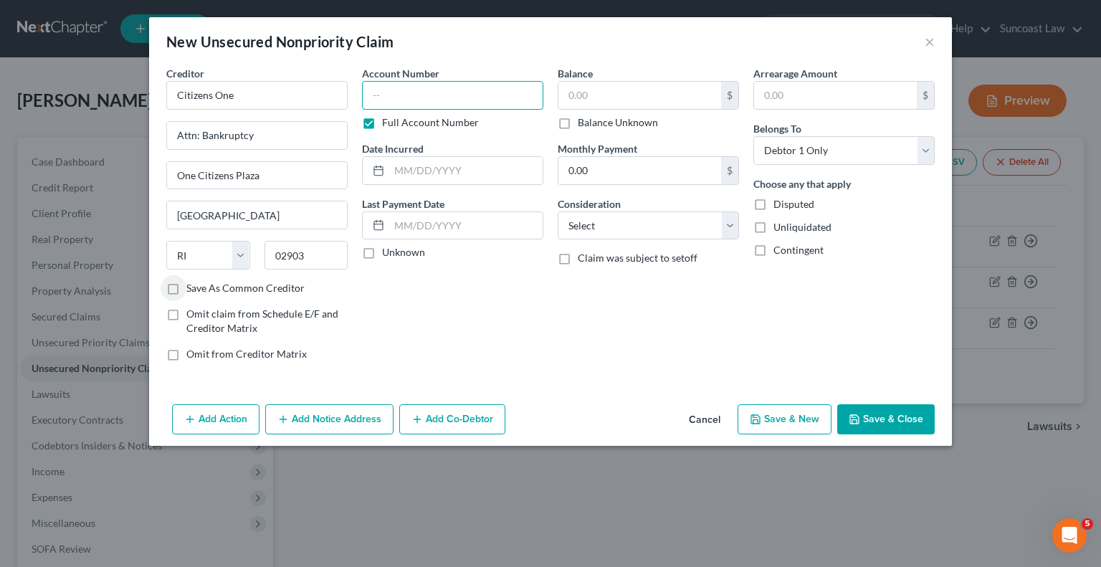
click at [489, 94] on input "text" at bounding box center [452, 95] width 181 height 29
paste input "6058301722161841"
type input "6058301722161841"
click at [659, 88] on input "text" at bounding box center [640, 95] width 163 height 27
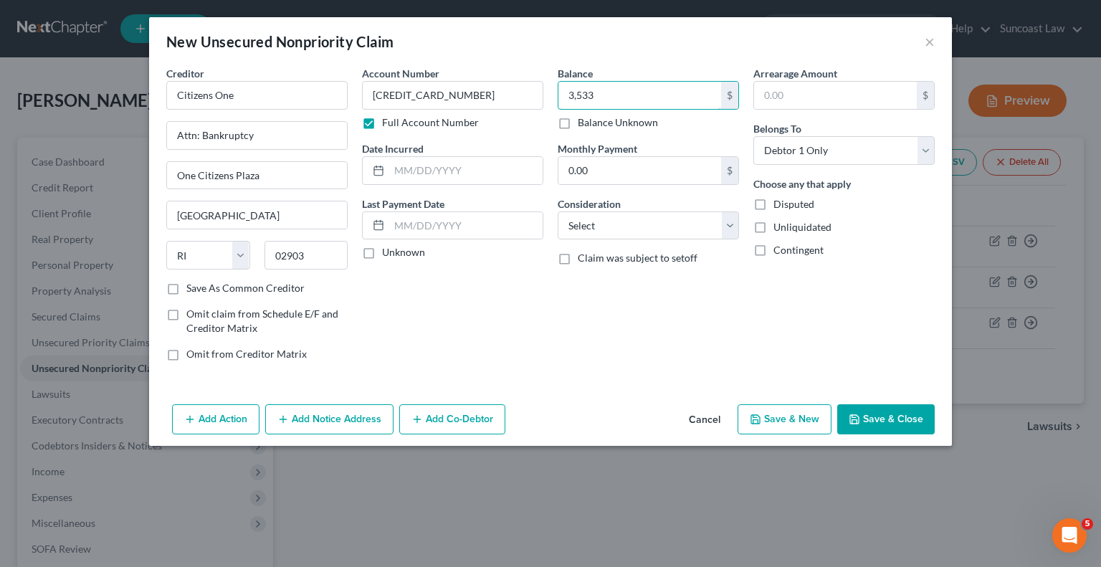
type input "3,533"
click at [883, 412] on button "Save & Close" at bounding box center [886, 419] width 98 height 30
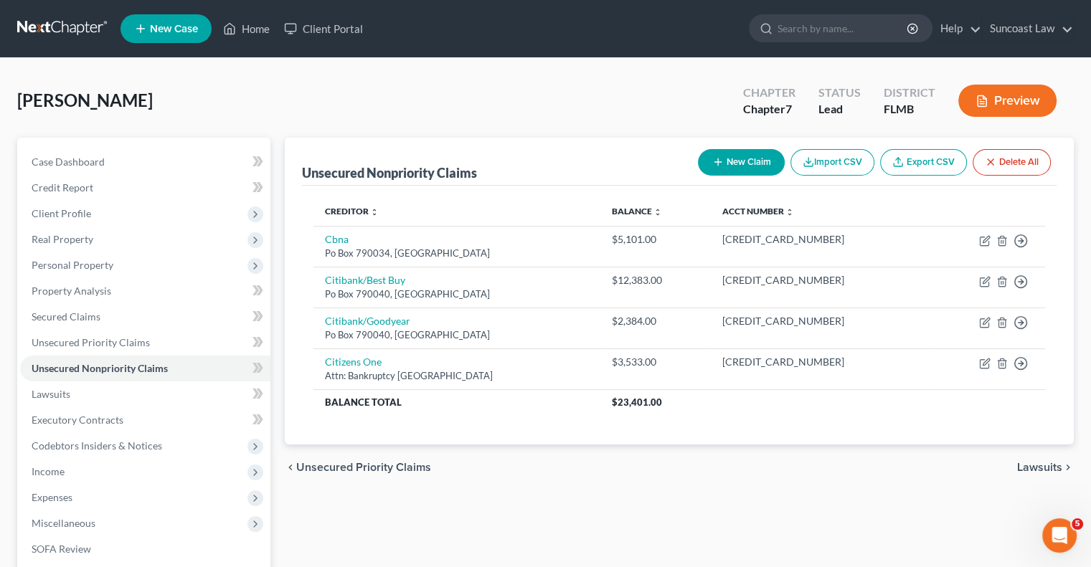
click at [726, 156] on button "New Claim" at bounding box center [741, 162] width 87 height 27
select select "0"
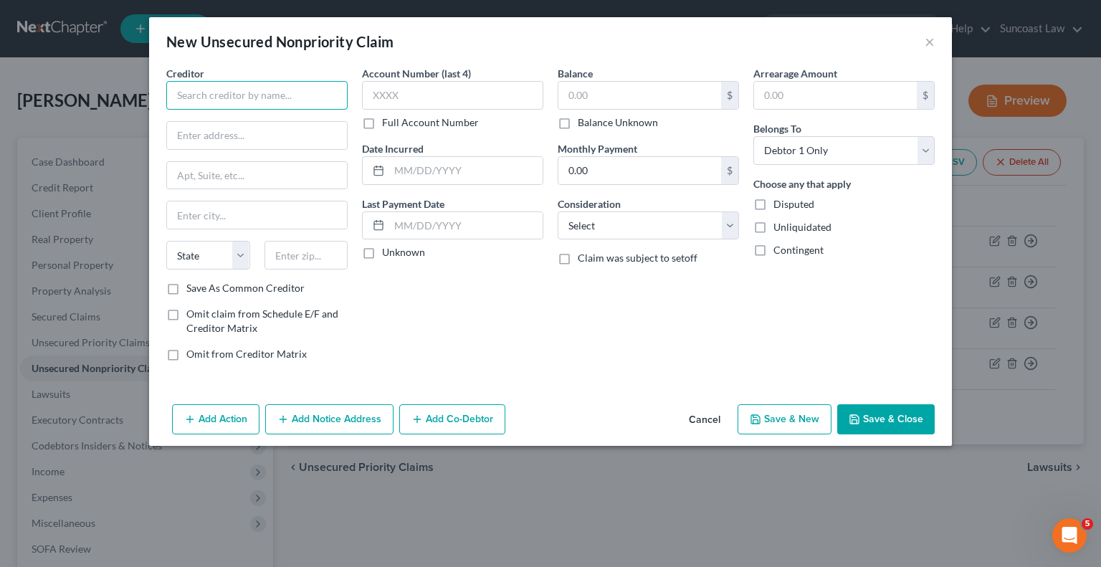
click at [293, 81] on input "text" at bounding box center [256, 95] width 181 height 29
paste input "Jpmcb"
type input "Jpmcb"
click at [382, 120] on label "Full Account Number" at bounding box center [430, 122] width 97 height 14
click at [388, 120] on input "Full Account Number" at bounding box center [392, 119] width 9 height 9
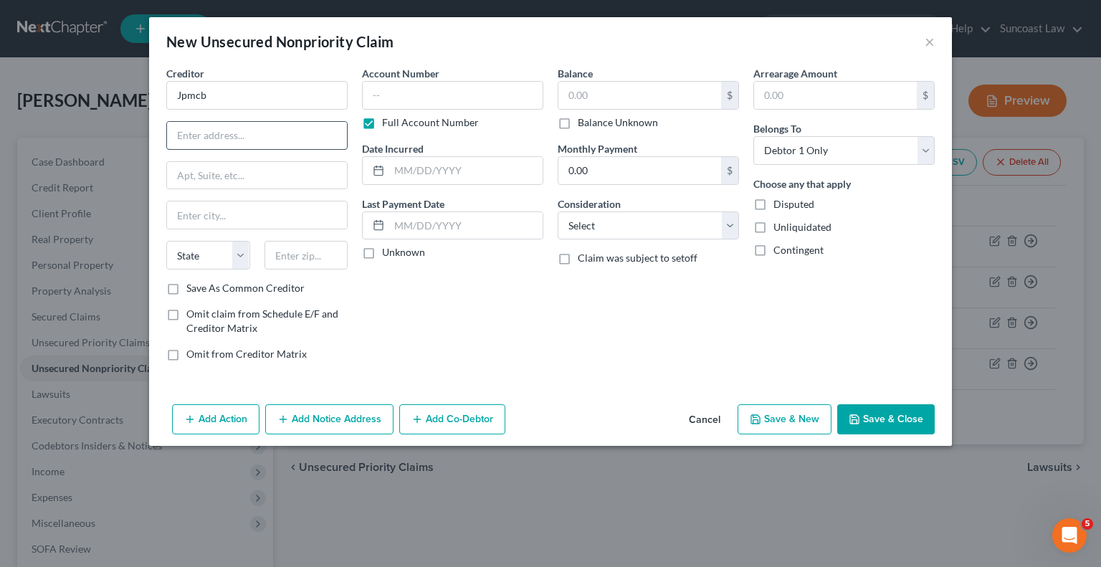
click at [296, 139] on input "text" at bounding box center [257, 135] width 180 height 27
paste input "MailCode LA4-7100"
type input "MailCode LA4-7100"
click at [318, 185] on input "text" at bounding box center [257, 175] width 180 height 27
paste input "700 Kansas Lane"
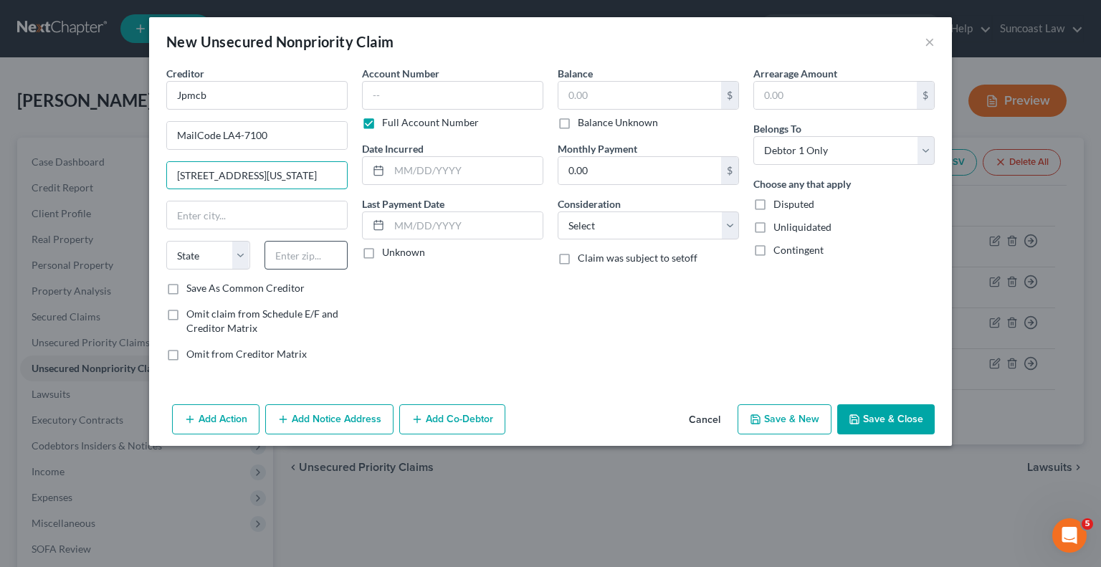
type input "700 Kansas Lane"
click at [322, 242] on input "text" at bounding box center [307, 255] width 84 height 29
type input "71203"
type input "Monroe"
select select "19"
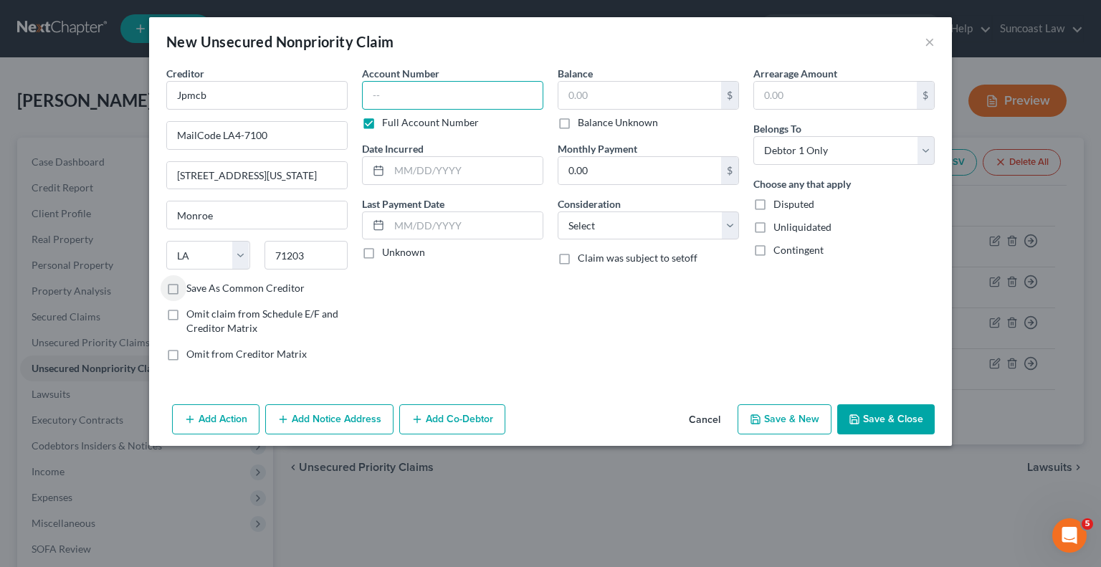
click at [467, 100] on input "text" at bounding box center [452, 95] width 181 height 29
paste input "4388540029577367"
type input "4388540029577367"
click at [614, 100] on input "text" at bounding box center [640, 95] width 163 height 27
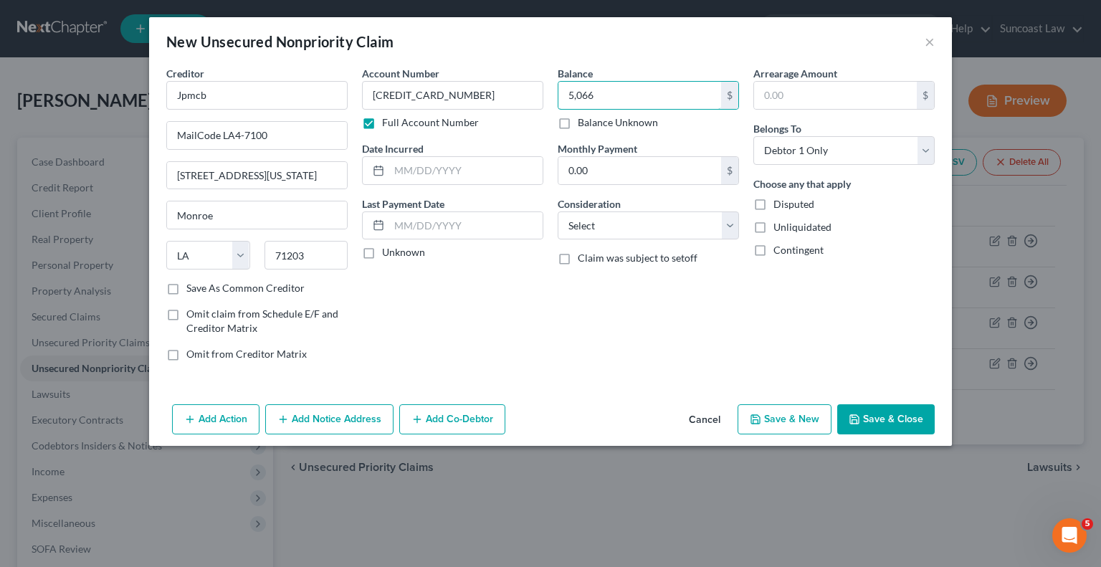
type input "5,066"
click at [332, 412] on button "Add Notice Address" at bounding box center [329, 419] width 128 height 30
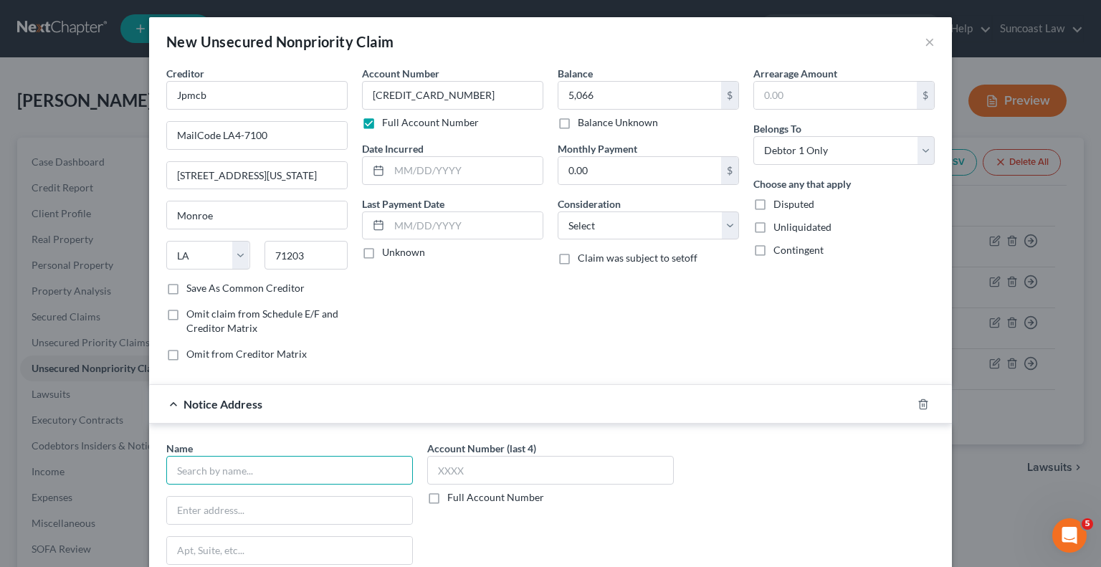
click at [341, 466] on input "text" at bounding box center [289, 470] width 247 height 29
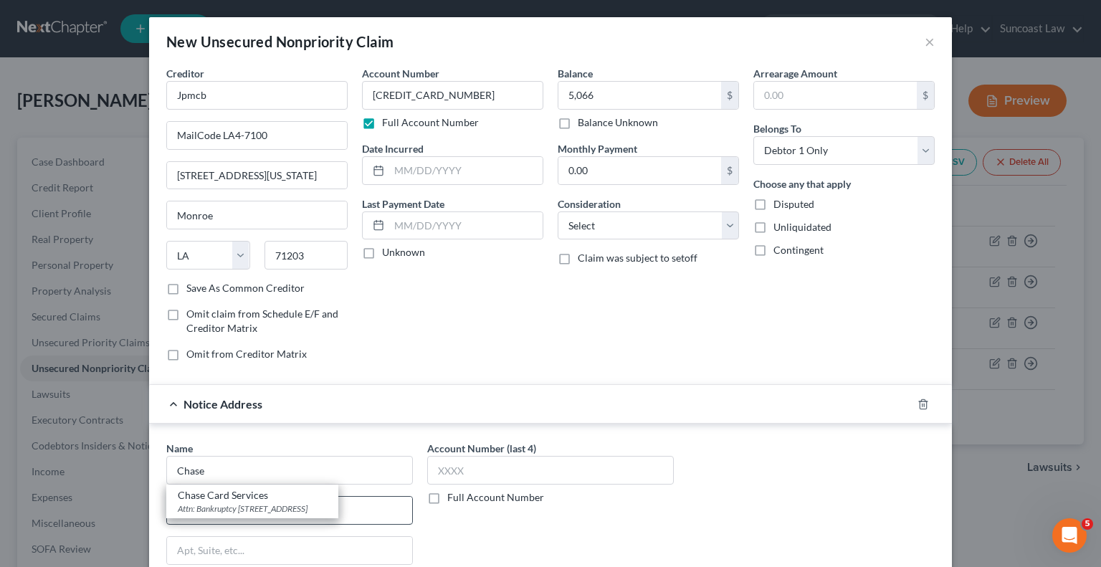
click at [288, 495] on div "Chase Card Services" at bounding box center [252, 495] width 149 height 14
type input "Chase Card Services"
type input "Attn: Bankruptcy"
type input "P.O. 15298"
type input "Wilmington"
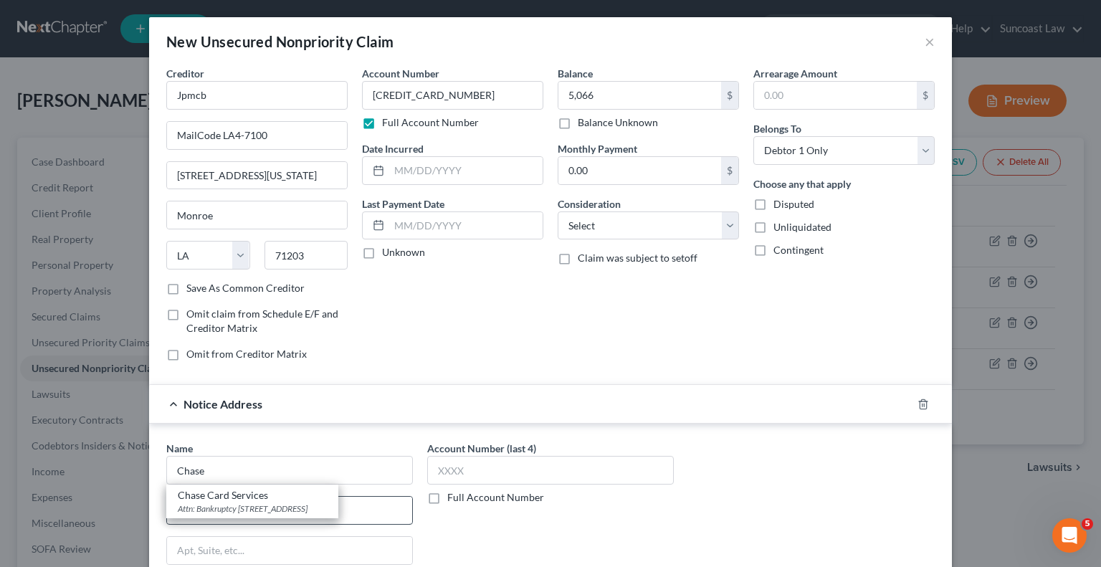
select select "7"
type input "19850"
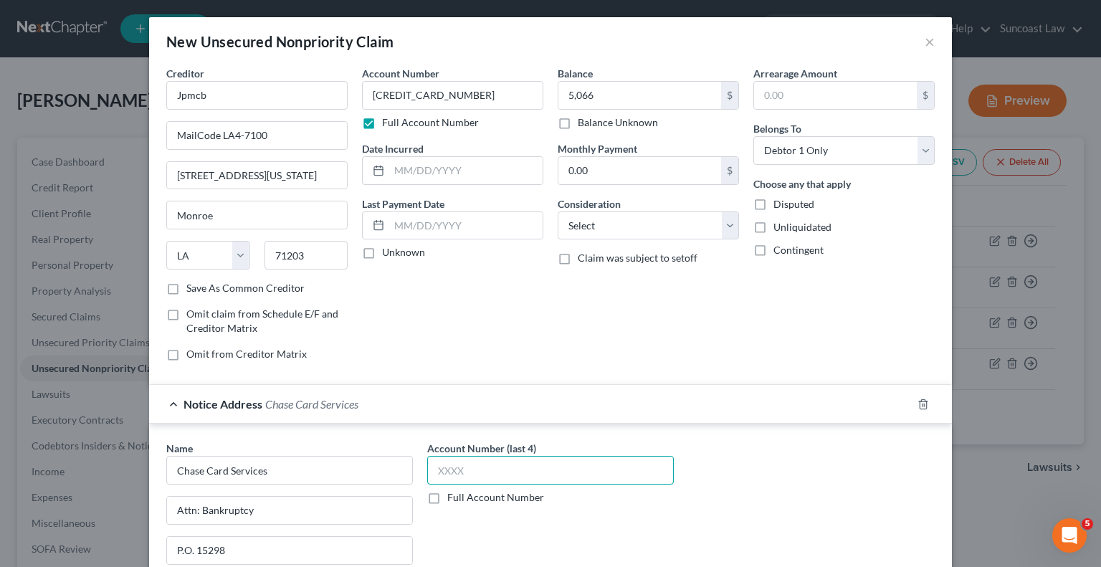
click at [482, 464] on input "text" at bounding box center [550, 470] width 247 height 29
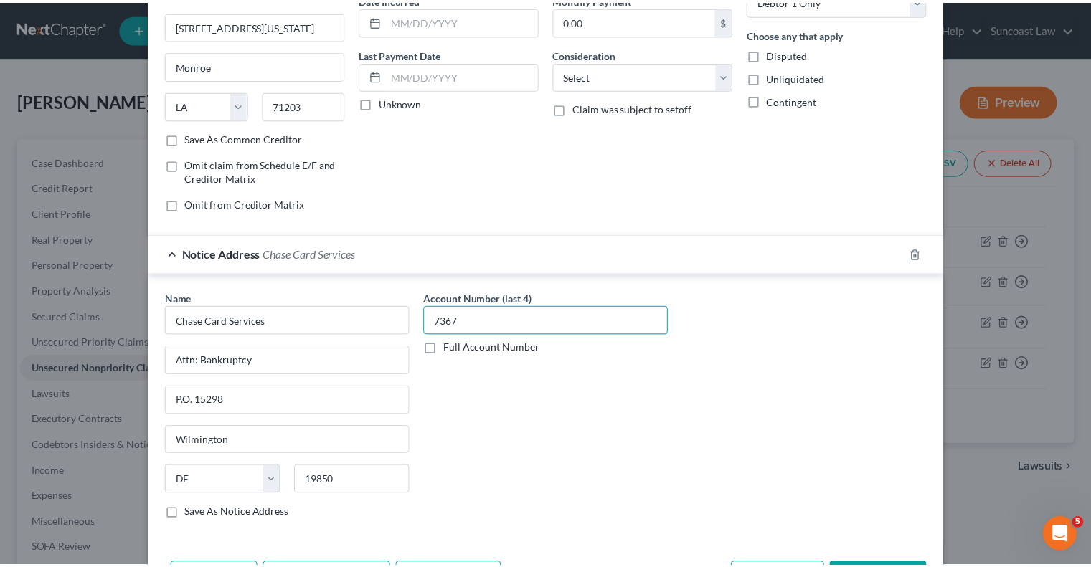
scroll to position [201, 0]
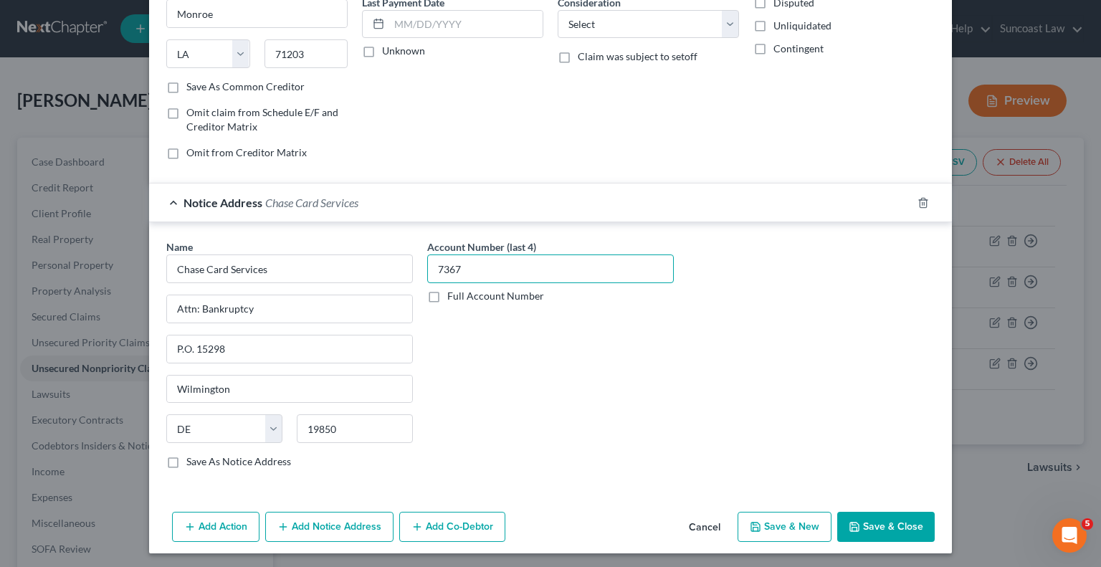
type input "7367"
click at [898, 526] on button "Save & Close" at bounding box center [886, 527] width 98 height 30
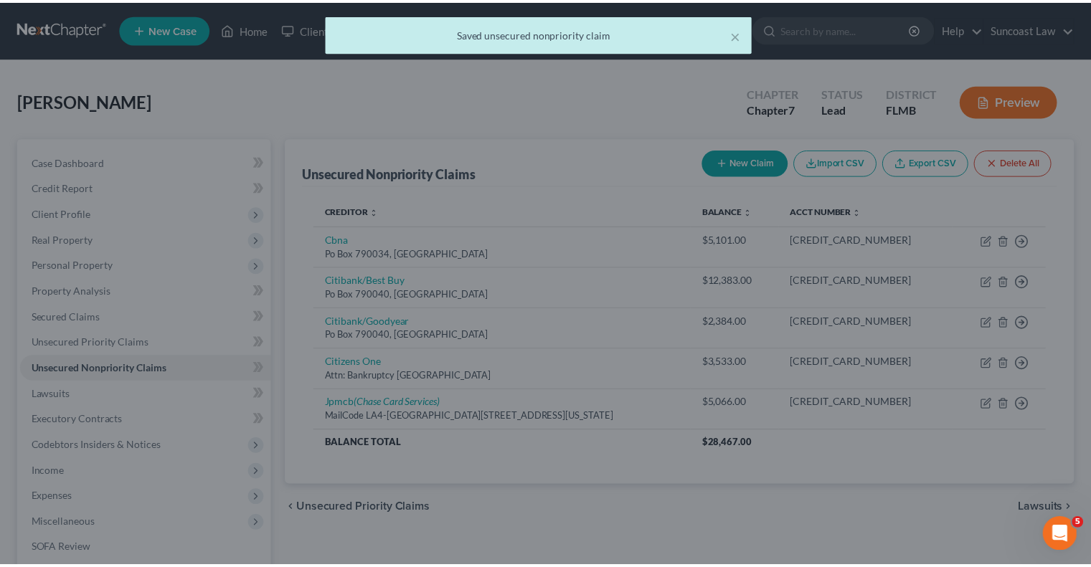
scroll to position [0, 0]
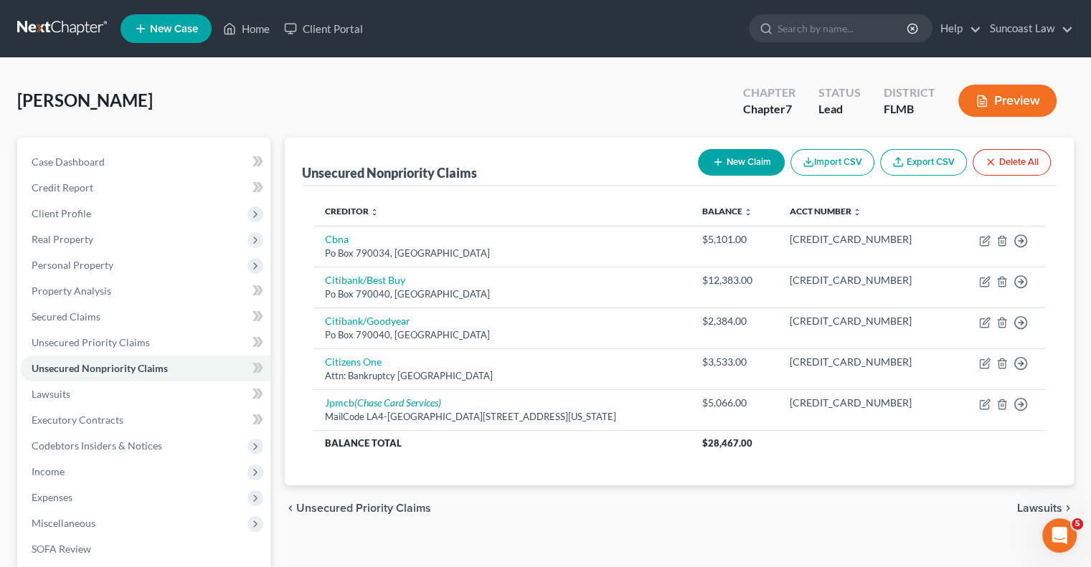
click at [743, 164] on button "New Claim" at bounding box center [741, 162] width 87 height 27
select select "0"
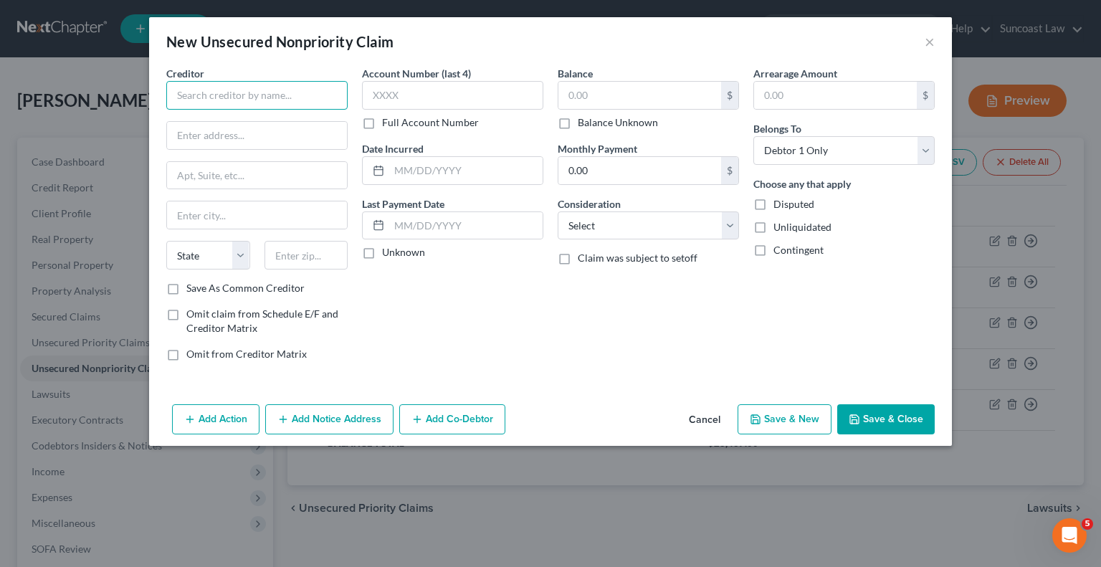
click at [281, 85] on input "text" at bounding box center [256, 95] width 181 height 29
paste input "Synchrony Bank/Care Credit"
type input "Synchrony Bank/Care Credit"
drag, startPoint x: 275, startPoint y: 128, endPoint x: 281, endPoint y: 141, distance: 14.1
click at [275, 128] on input "text" at bounding box center [257, 135] width 180 height 27
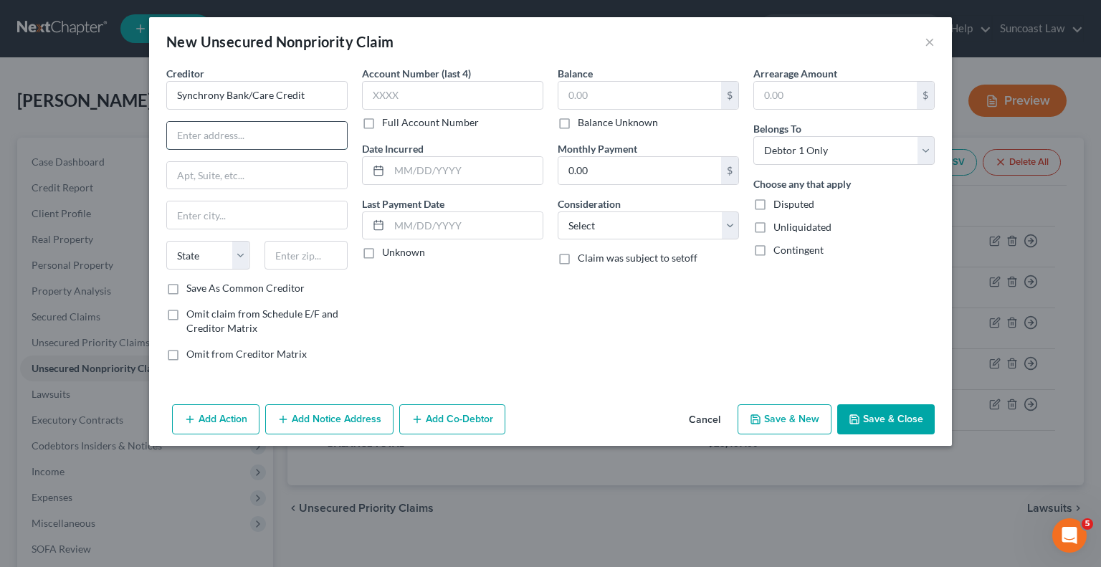
type input "Attn: Bankruptcy"
click at [382, 122] on label "Full Account Number" at bounding box center [430, 122] width 97 height 14
click at [388, 122] on input "Full Account Number" at bounding box center [392, 119] width 9 height 9
click at [252, 177] on input "text" at bounding box center [257, 175] width 180 height 27
paste input "Po Box 965060"
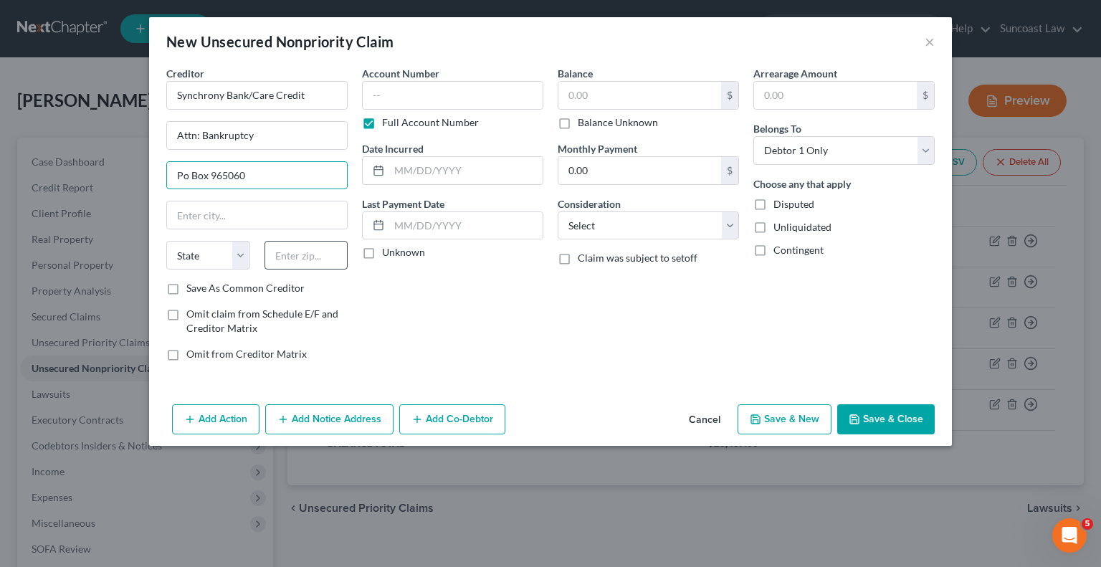
type input "Po Box 965060"
click at [322, 250] on input "text" at bounding box center [307, 255] width 84 height 29
type input "32896"
type input "Orlando"
select select "9"
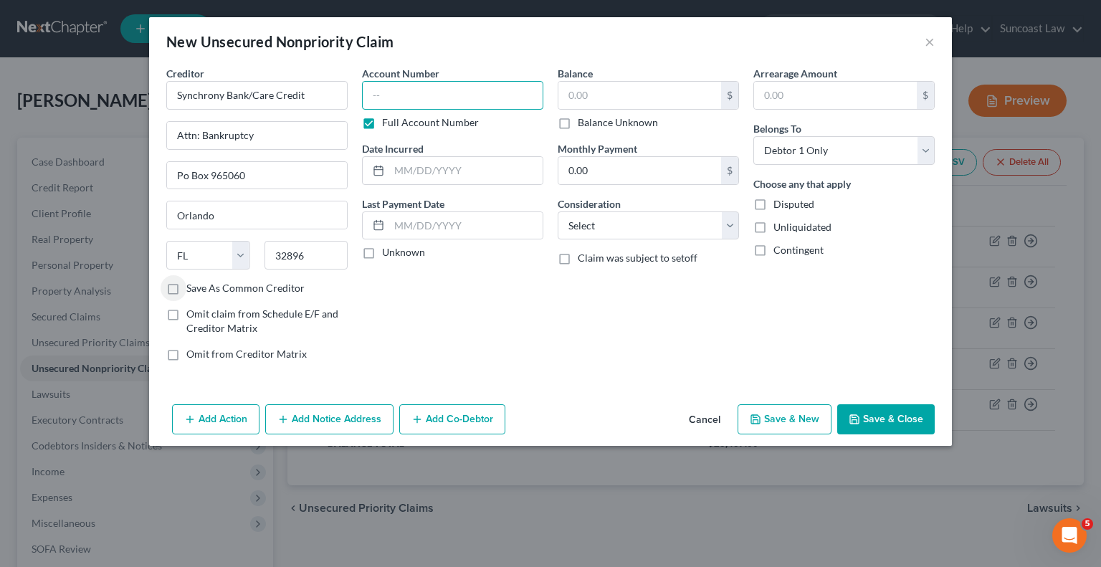
click at [462, 97] on input "text" at bounding box center [452, 95] width 181 height 29
paste input "6019183269349619"
type input "6019183269349619"
click at [612, 85] on input "text" at bounding box center [640, 95] width 163 height 27
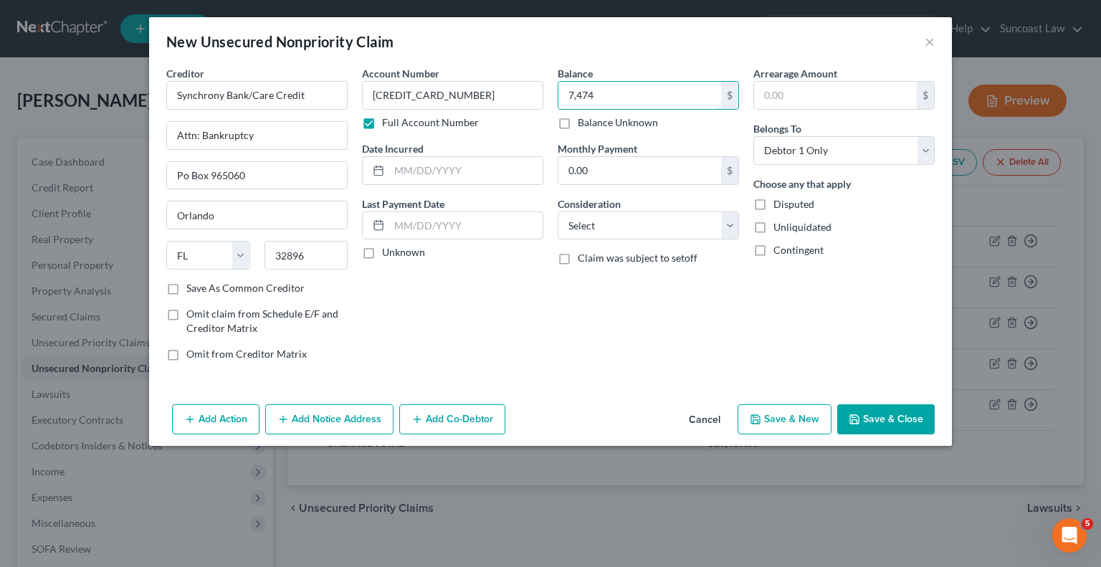
type input "7,474"
click at [888, 421] on button "Save & Close" at bounding box center [886, 419] width 98 height 30
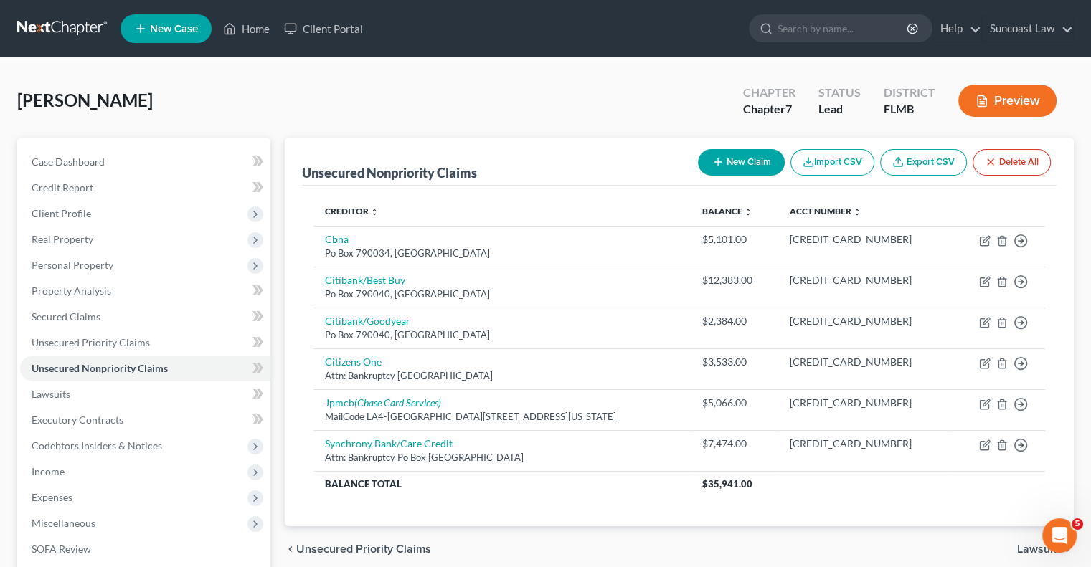
click at [737, 154] on button "New Claim" at bounding box center [741, 162] width 87 height 27
select select "0"
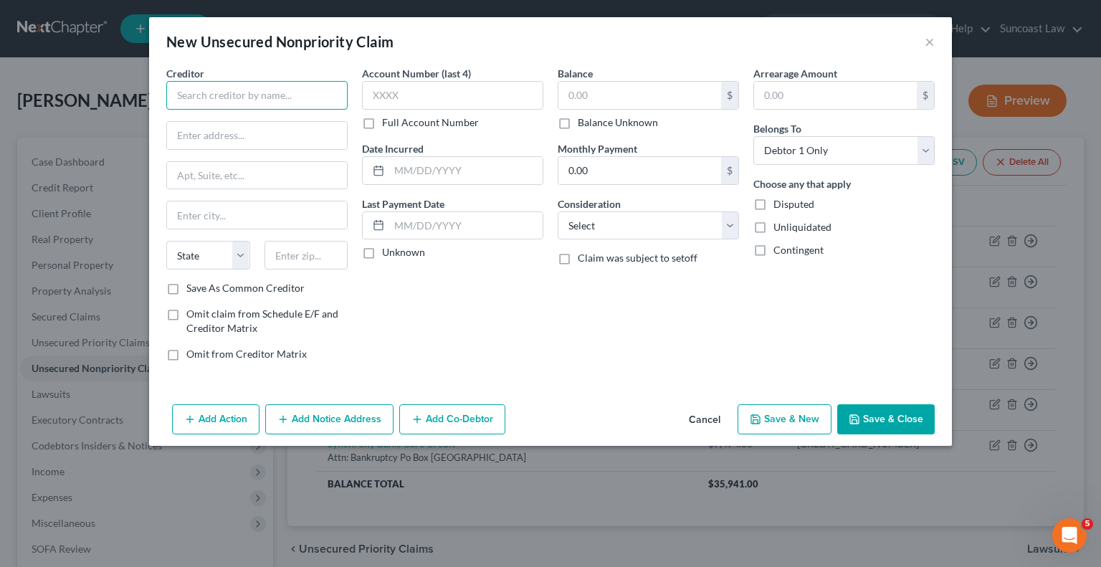
click at [290, 81] on input "text" at bounding box center [256, 95] width 181 height 29
paste input "Synchrony Bank/Sams Club"
type input "Synchrony Bank/Sams Club"
click at [275, 141] on input "text" at bounding box center [257, 135] width 180 height 27
type input "Attn: Bankruptcy"
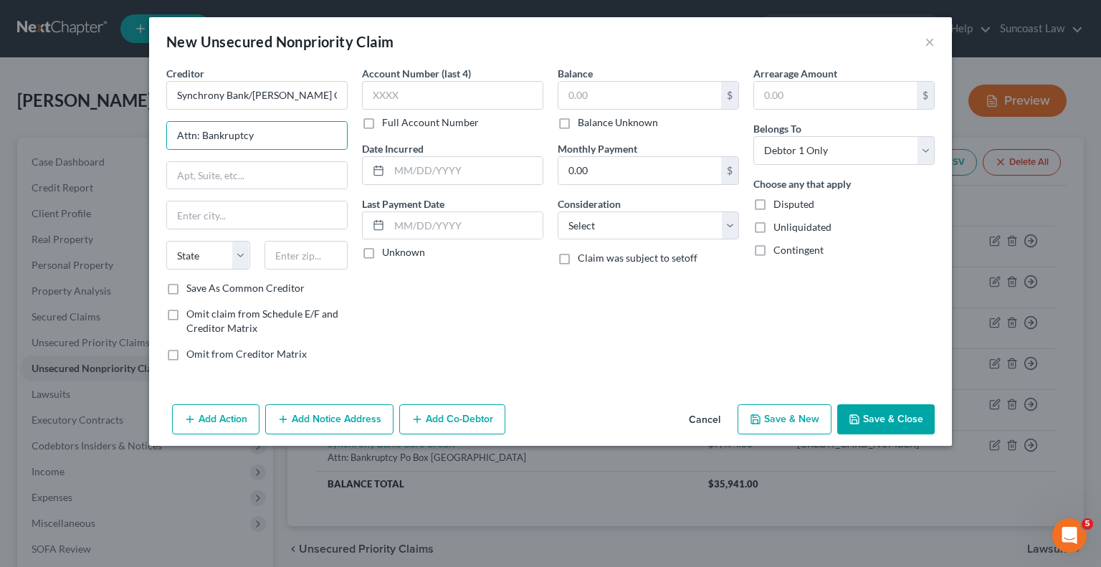
click at [382, 125] on label "Full Account Number" at bounding box center [430, 122] width 97 height 14
click at [388, 125] on input "Full Account Number" at bounding box center [392, 119] width 9 height 9
click at [269, 171] on input "text" at bounding box center [257, 175] width 180 height 27
paste input "Po Box 965060"
type input "Po Box 965060"
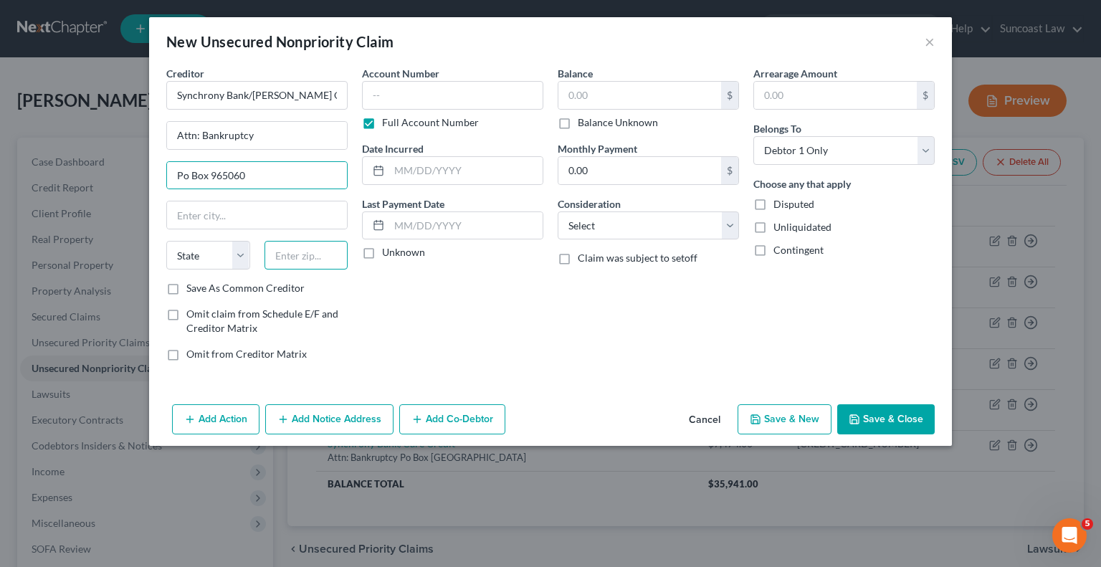
click at [320, 255] on input "text" at bounding box center [307, 255] width 84 height 29
type input "32896"
type input "Orlando"
select select "9"
click at [445, 105] on input "text" at bounding box center [452, 95] width 181 height 29
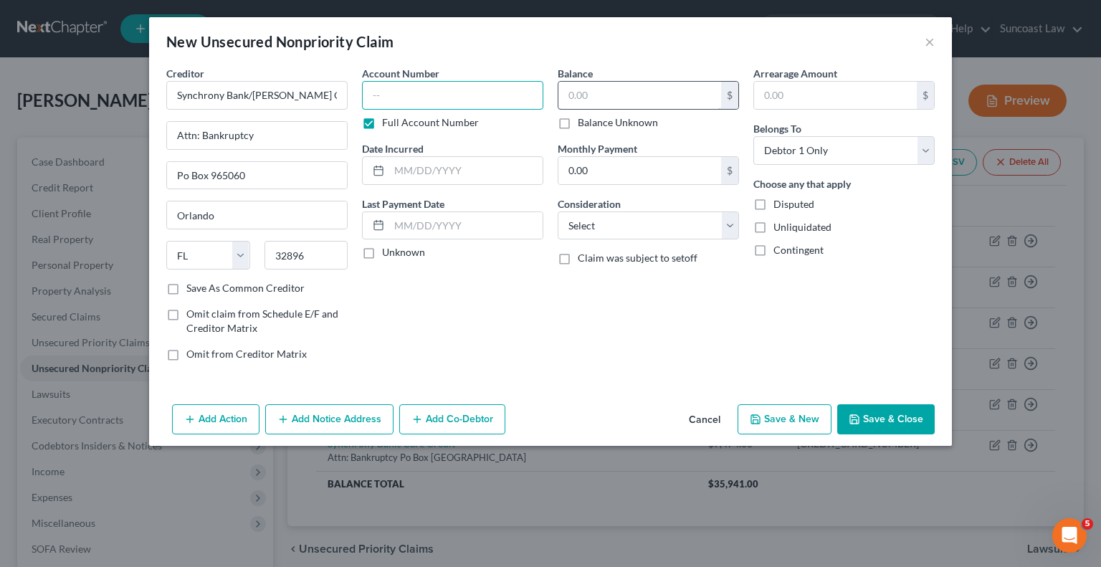
paste input "5213331462709974"
type input "5213331462709974"
click at [610, 90] on input "text" at bounding box center [640, 95] width 163 height 27
type input "2,492"
click at [909, 407] on button "Save & Close" at bounding box center [886, 419] width 98 height 30
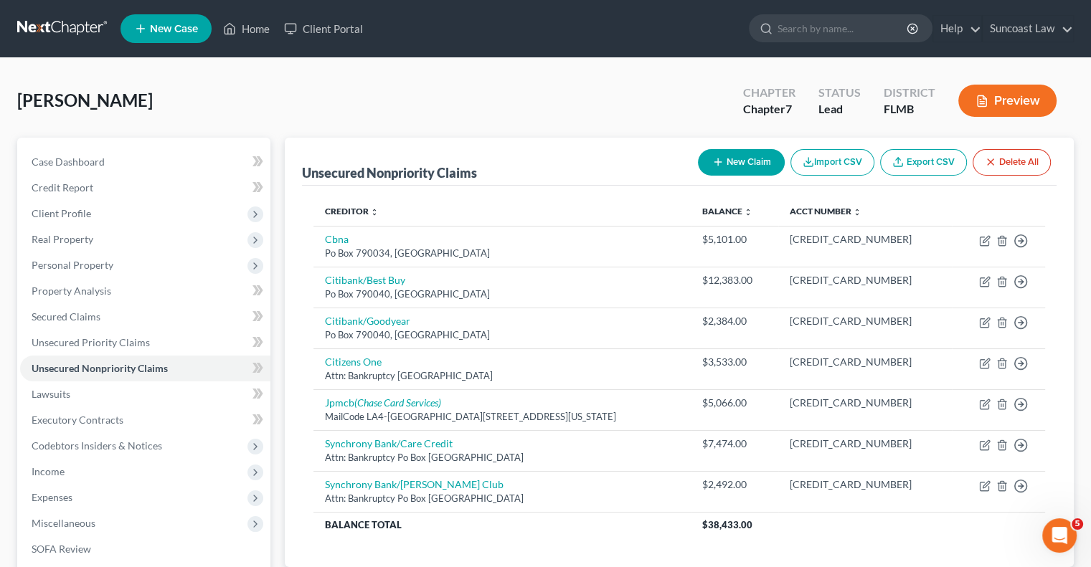
click at [717, 168] on button "New Claim" at bounding box center [741, 162] width 87 height 27
select select "0"
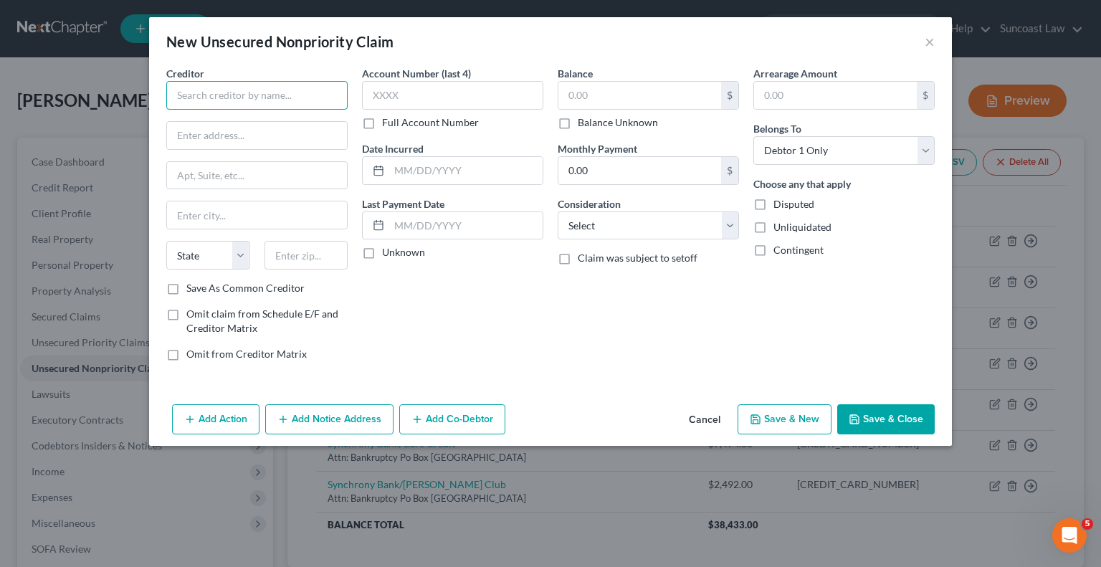
click at [278, 90] on input "text" at bounding box center [256, 95] width 181 height 29
paste input "US Bank/RMS"
type input "US Bank/RMS"
drag, startPoint x: 272, startPoint y: 130, endPoint x: 272, endPoint y: 138, distance: 7.9
click at [272, 130] on input "text" at bounding box center [257, 135] width 180 height 27
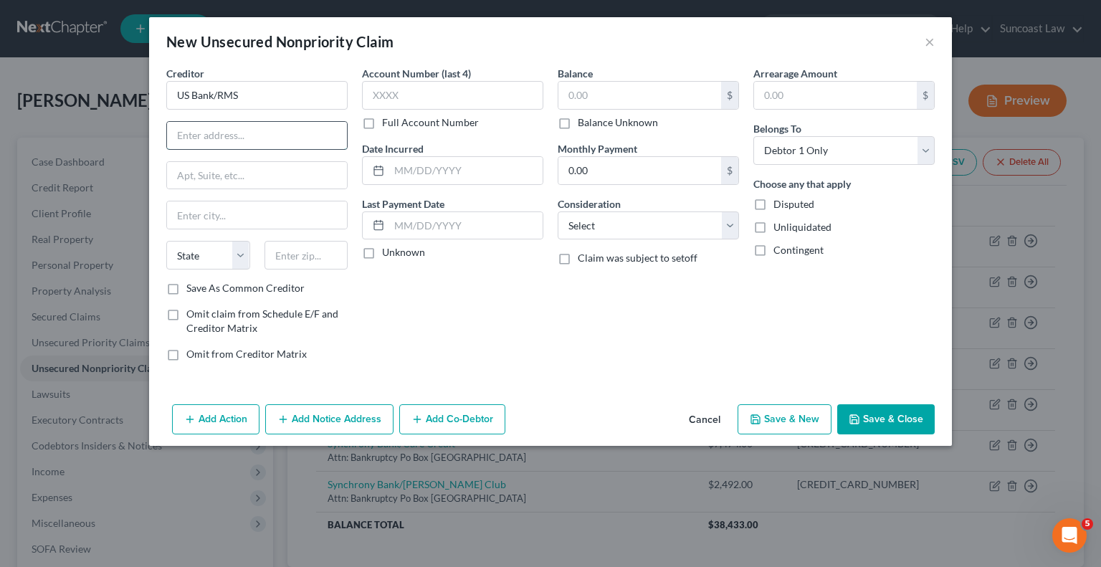
type input "Attn: Bankruptcy"
click at [275, 168] on input "text" at bounding box center [257, 175] width 180 height 27
paste input "Po Box 5229"
type input "Po Box 5229"
drag, startPoint x: 313, startPoint y: 257, endPoint x: 321, endPoint y: 237, distance: 22.5
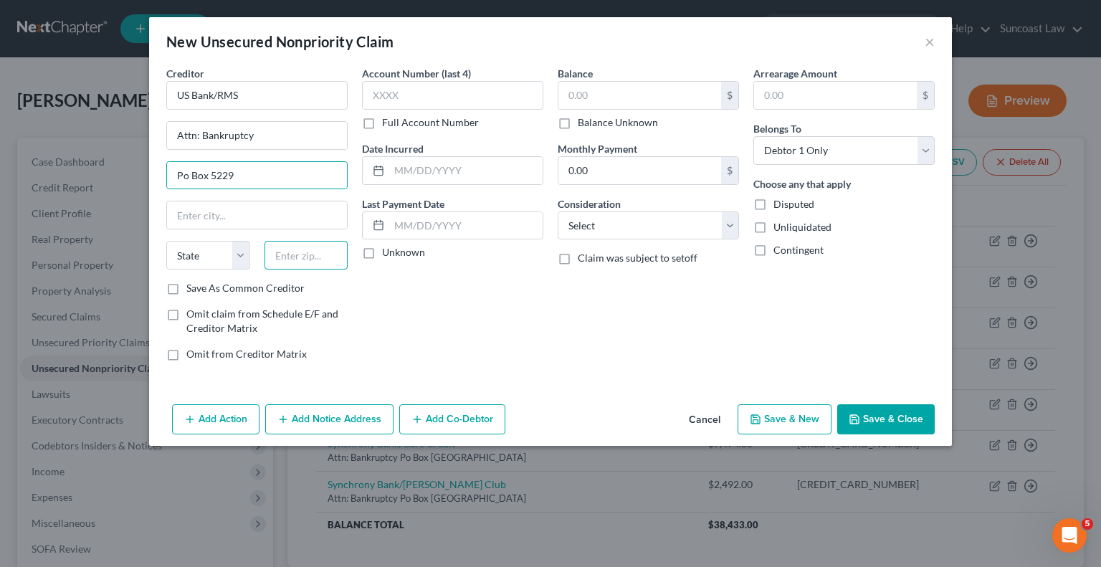
click at [313, 257] on input "text" at bounding box center [307, 255] width 84 height 29
type input "45201"
type input "Cincinnati"
select select "36"
click at [382, 121] on label "Full Account Number" at bounding box center [430, 122] width 97 height 14
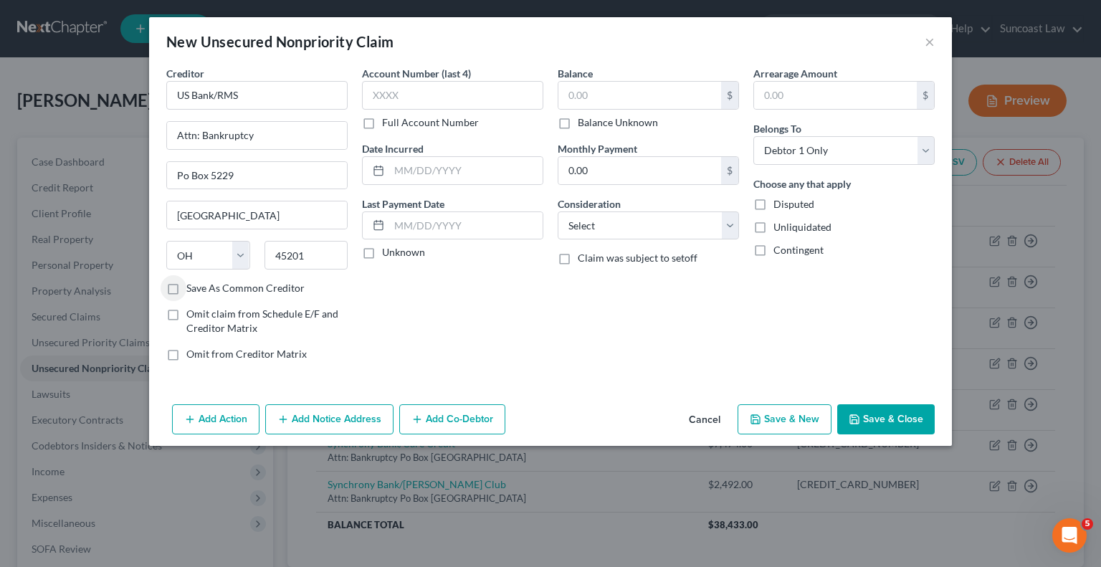
click at [388, 121] on input "Full Account Number" at bounding box center [392, 119] width 9 height 9
click at [462, 105] on input "text" at bounding box center [452, 95] width 181 height 29
paste input "4202310005054011"
type input "4202310005054011"
click at [628, 98] on input "text" at bounding box center [640, 95] width 163 height 27
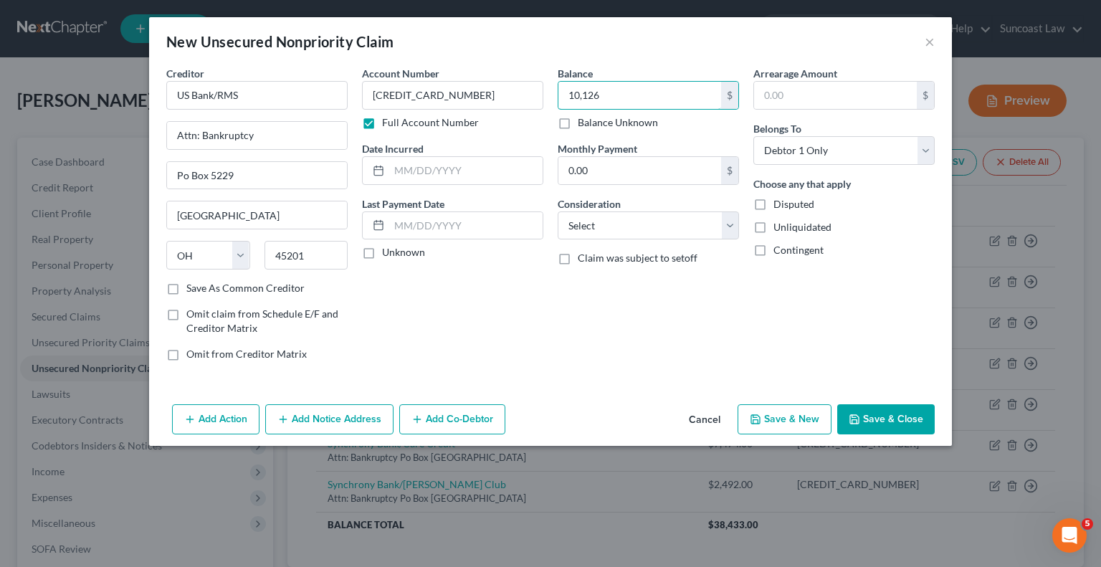
type input "10,126"
click at [886, 407] on button "Save & Close" at bounding box center [886, 419] width 98 height 30
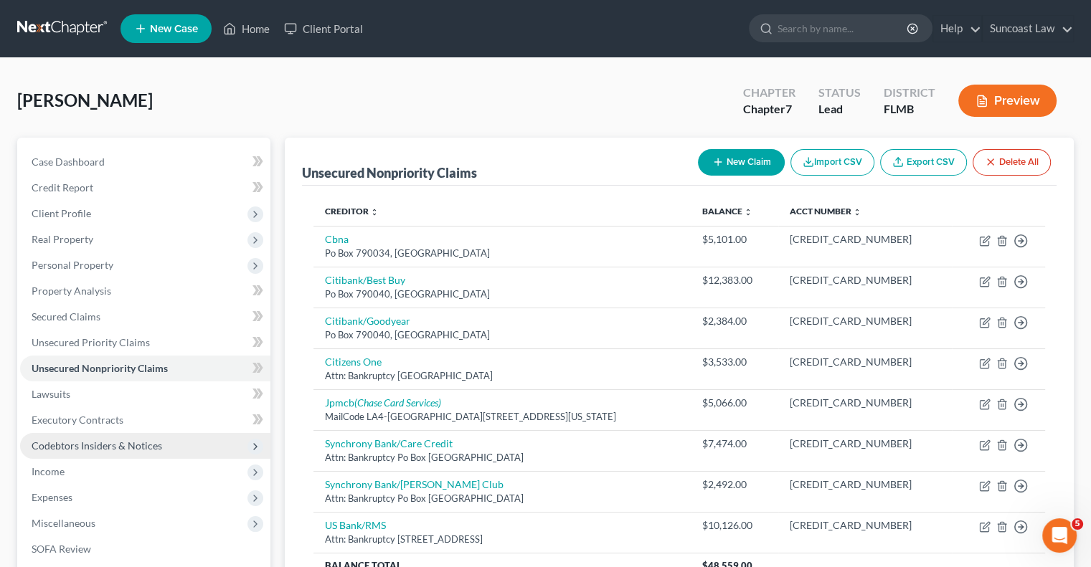
click at [67, 441] on span "Codebtors Insiders & Notices" at bounding box center [97, 446] width 130 height 12
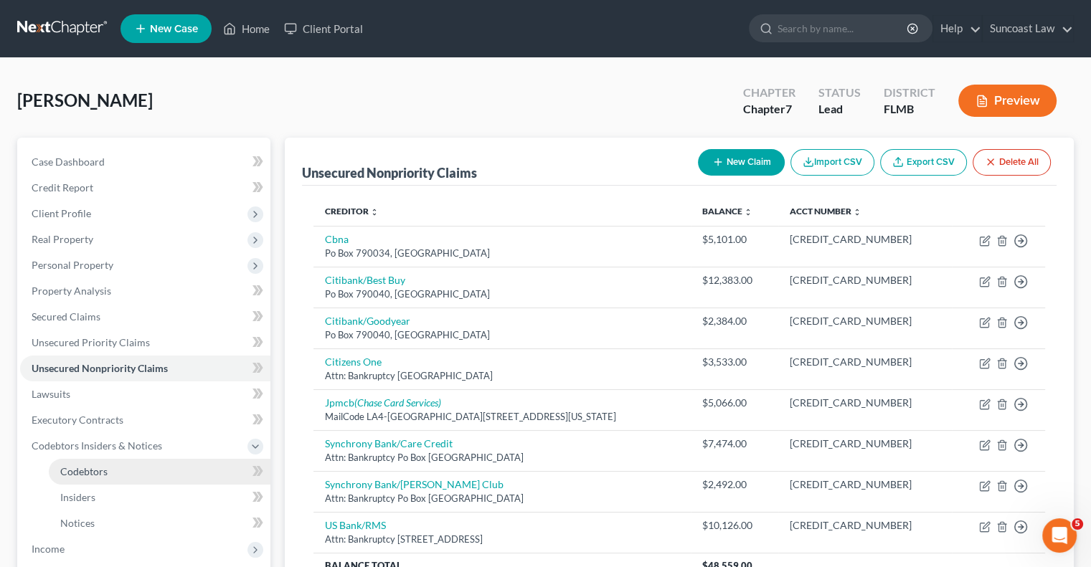
click at [106, 475] on span "Codebtors" at bounding box center [83, 471] width 47 height 12
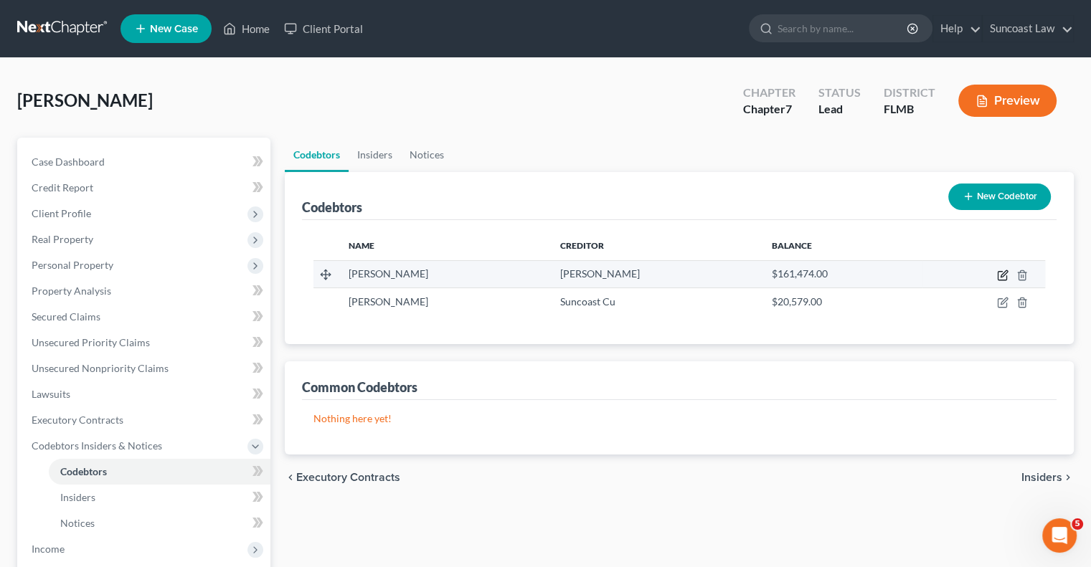
click at [1006, 277] on icon "button" at bounding box center [1001, 276] width 9 height 9
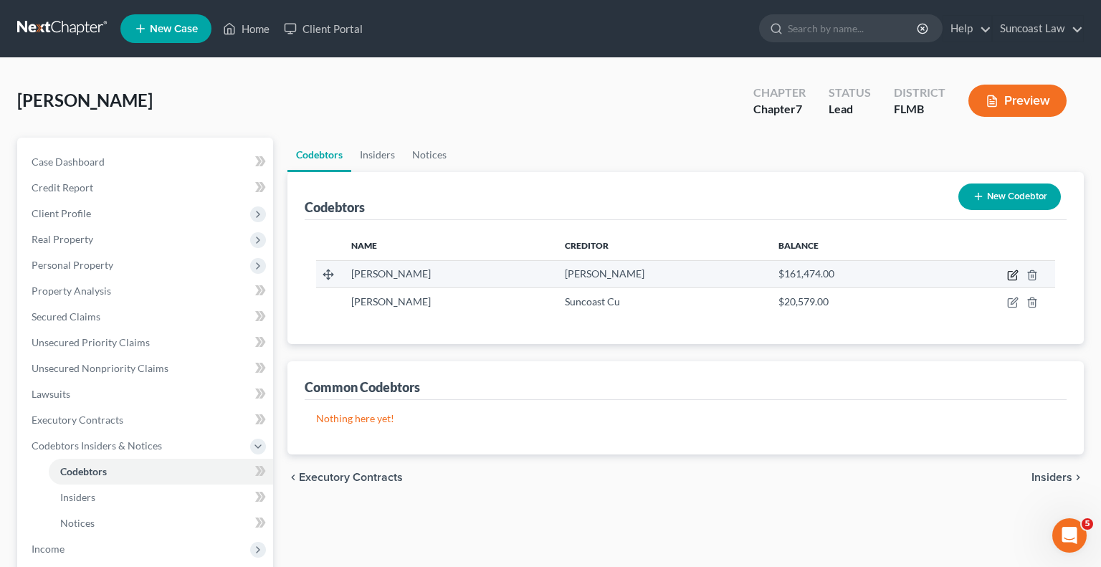
select select "0"
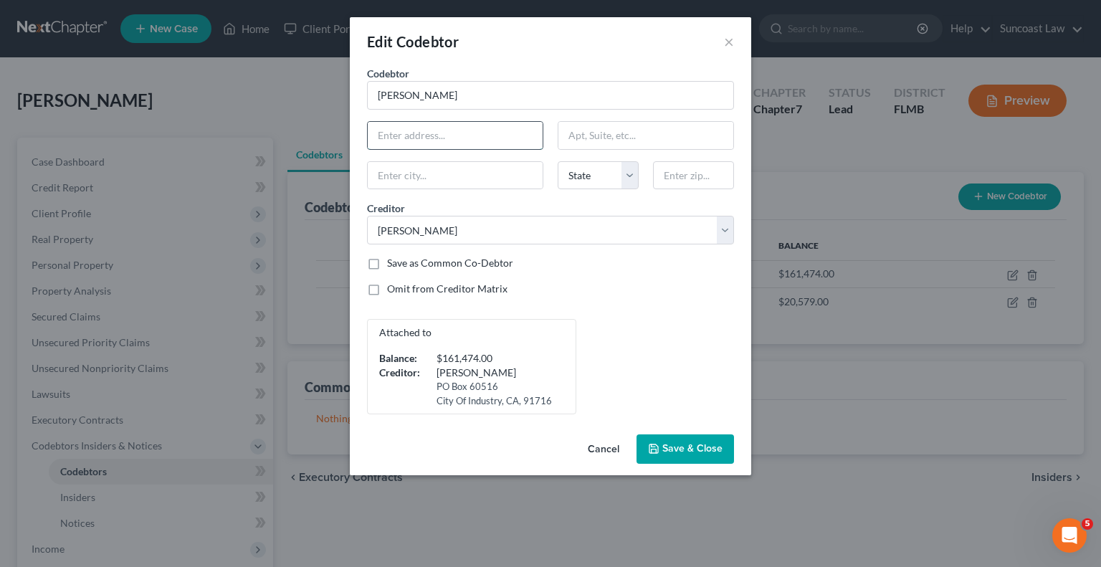
click at [445, 133] on input "text" at bounding box center [455, 135] width 175 height 27
type input "861 Freedom Blvd"
type input "33837"
type input "Davenport"
select select "9"
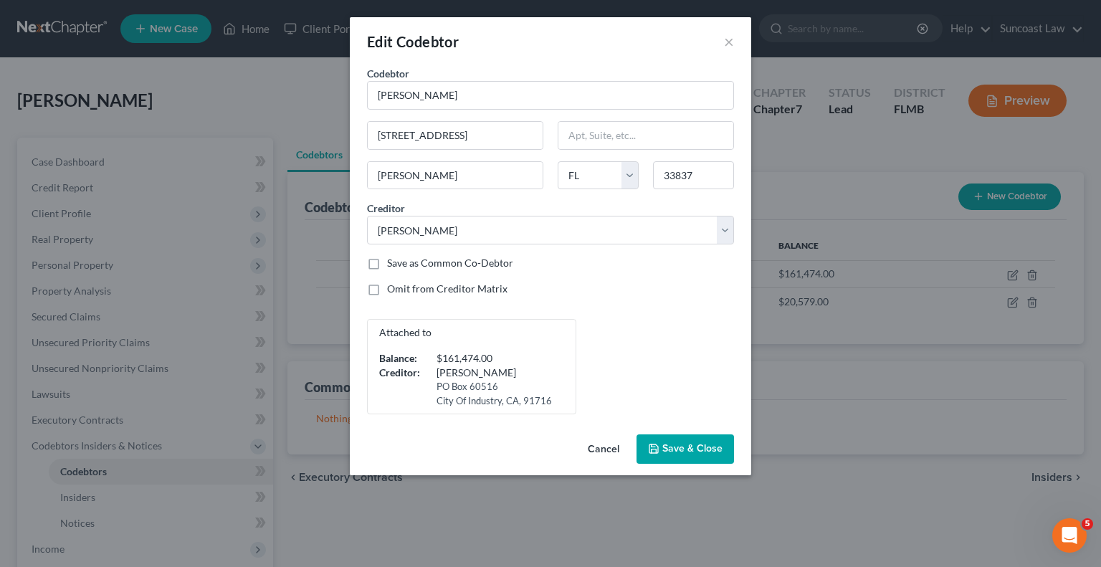
click at [676, 448] on span "Save & Close" at bounding box center [693, 449] width 60 height 12
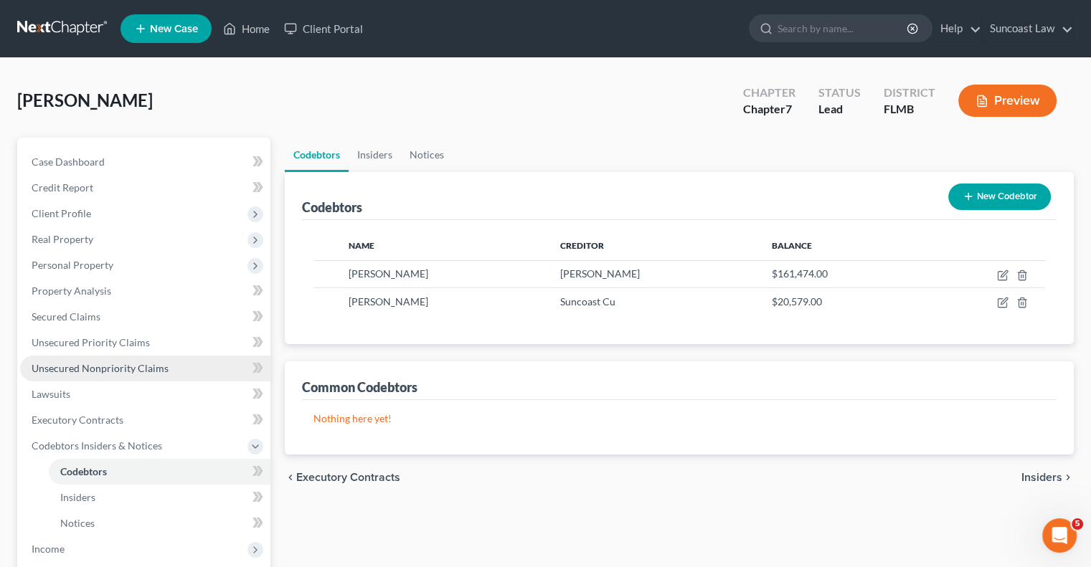
click at [158, 369] on span "Unsecured Nonpriority Claims" at bounding box center [100, 368] width 137 height 12
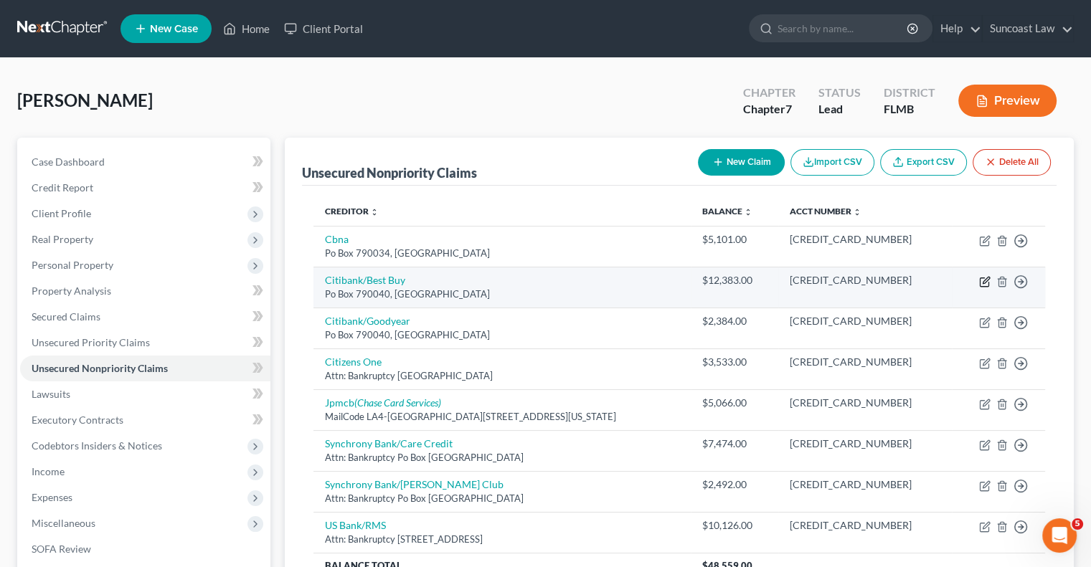
click at [987, 280] on icon "button" at bounding box center [984, 281] width 11 height 11
select select "26"
select select "0"
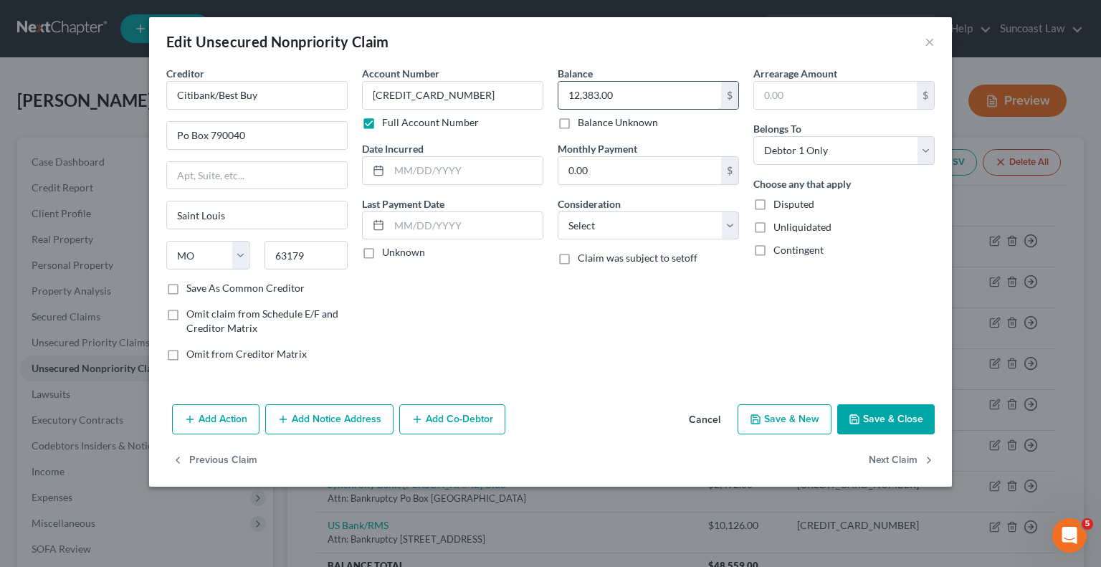
click at [663, 102] on input "12,383.00" at bounding box center [640, 95] width 163 height 27
type input "15,006"
click at [885, 420] on button "Save & Close" at bounding box center [886, 419] width 98 height 30
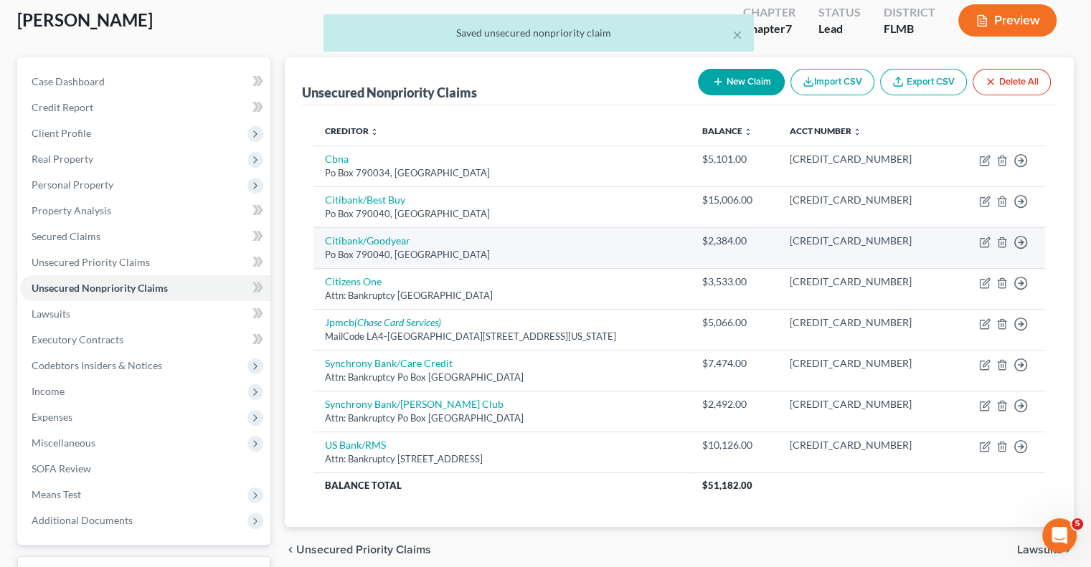
scroll to position [194, 0]
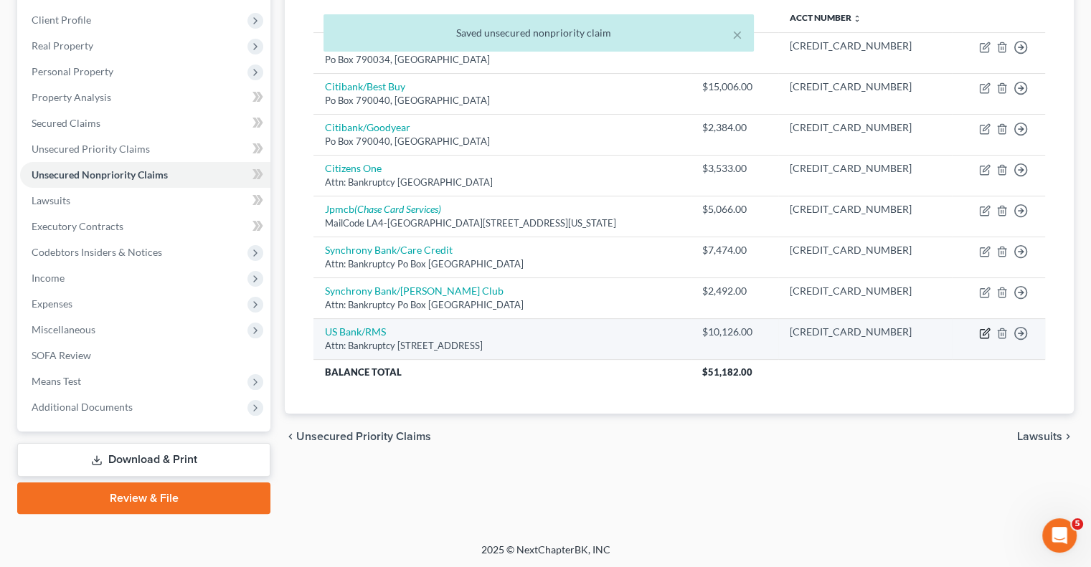
click at [984, 330] on icon "button" at bounding box center [985, 331] width 6 height 6
select select "36"
select select "0"
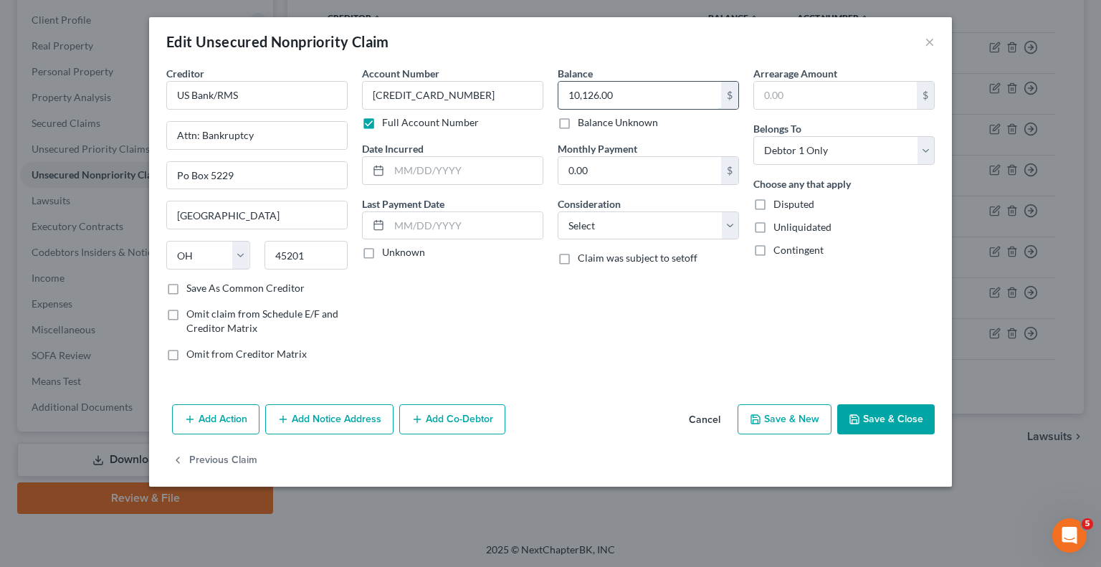
click at [668, 84] on input "10,126.00" at bounding box center [640, 95] width 163 height 27
type input "12,173"
click at [916, 419] on button "Save & Close" at bounding box center [886, 419] width 98 height 30
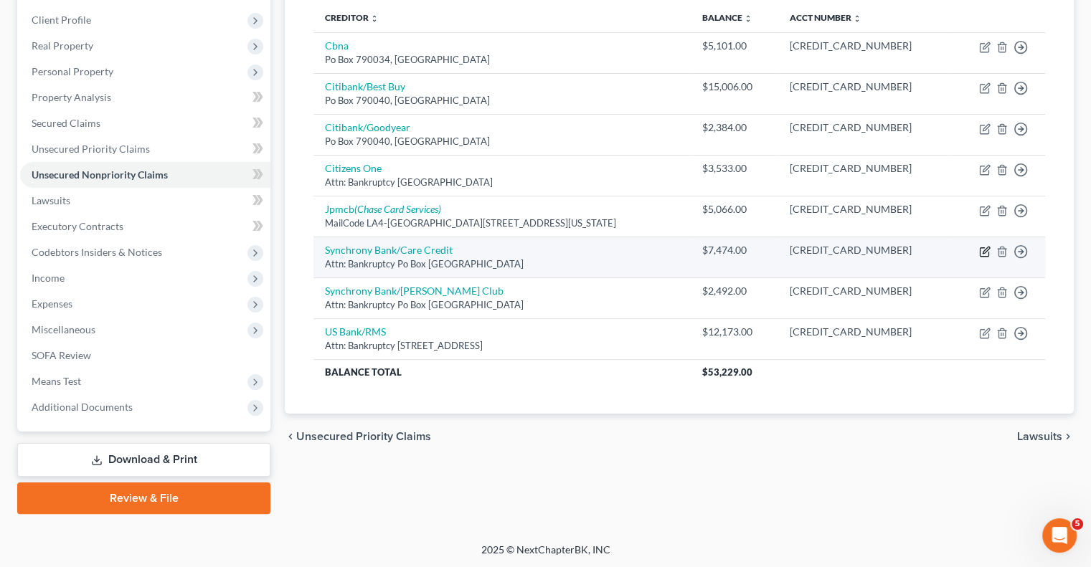
click at [982, 248] on icon "button" at bounding box center [984, 251] width 11 height 11
select select "9"
select select "0"
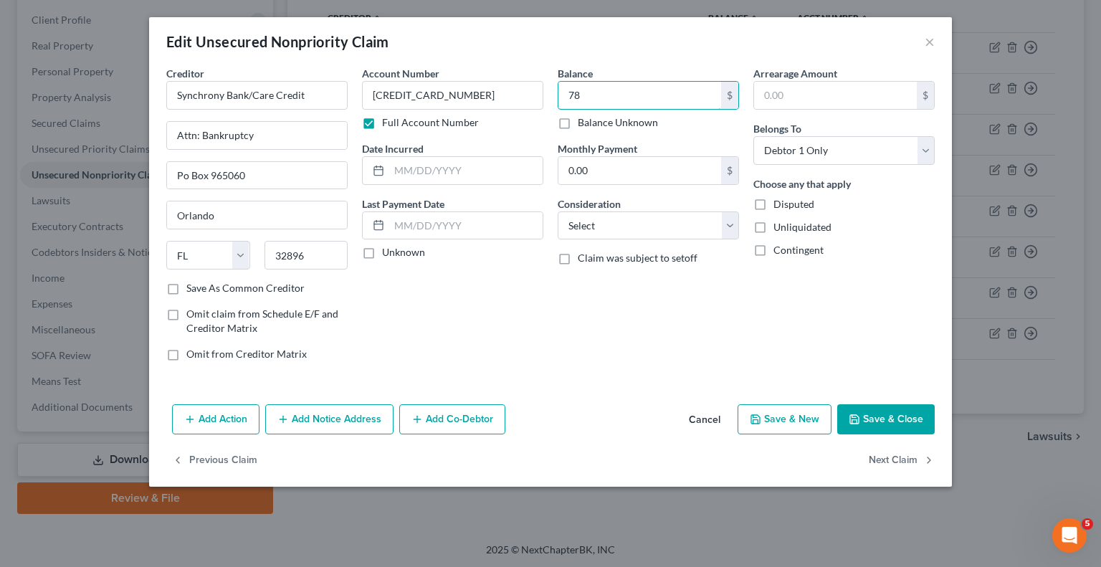
type input "7"
type input "8,847"
click at [906, 414] on button "Save & Close" at bounding box center [886, 419] width 98 height 30
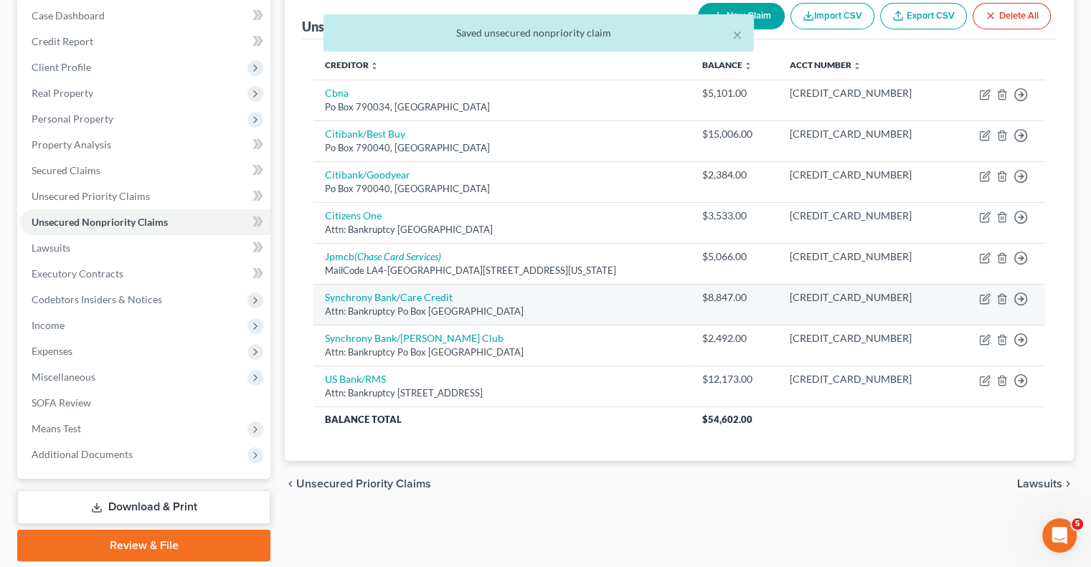
scroll to position [122, 0]
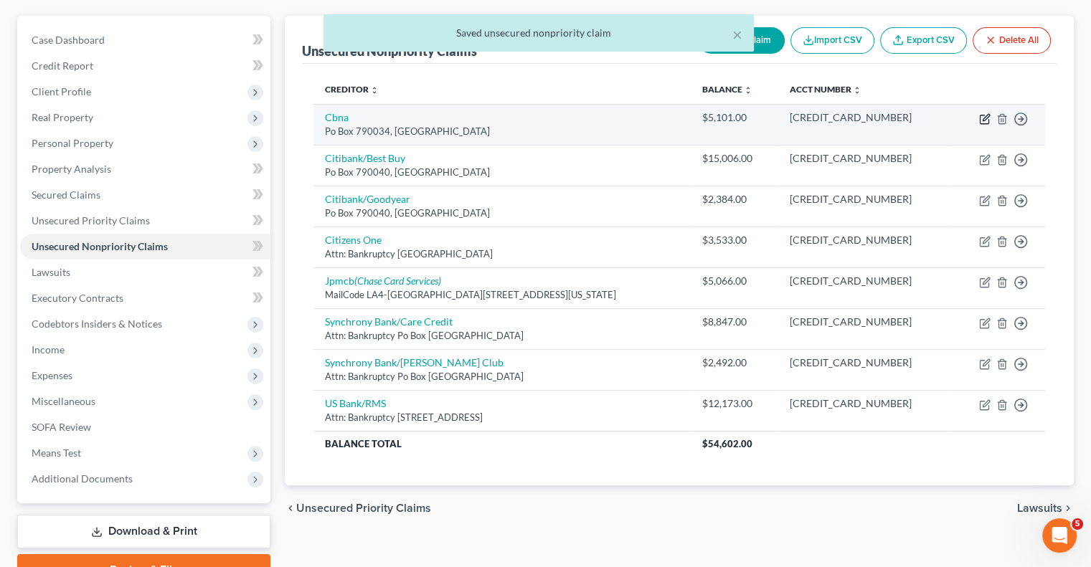
click at [980, 116] on icon "button" at bounding box center [984, 118] width 11 height 11
select select "26"
select select "0"
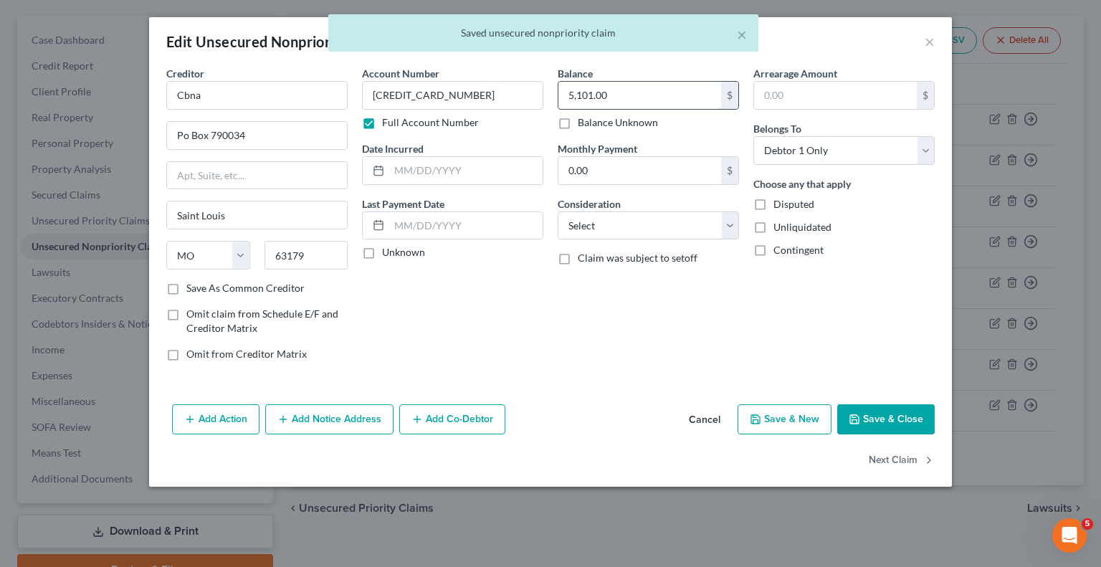
click at [665, 93] on input "5,101.00" at bounding box center [640, 95] width 163 height 27
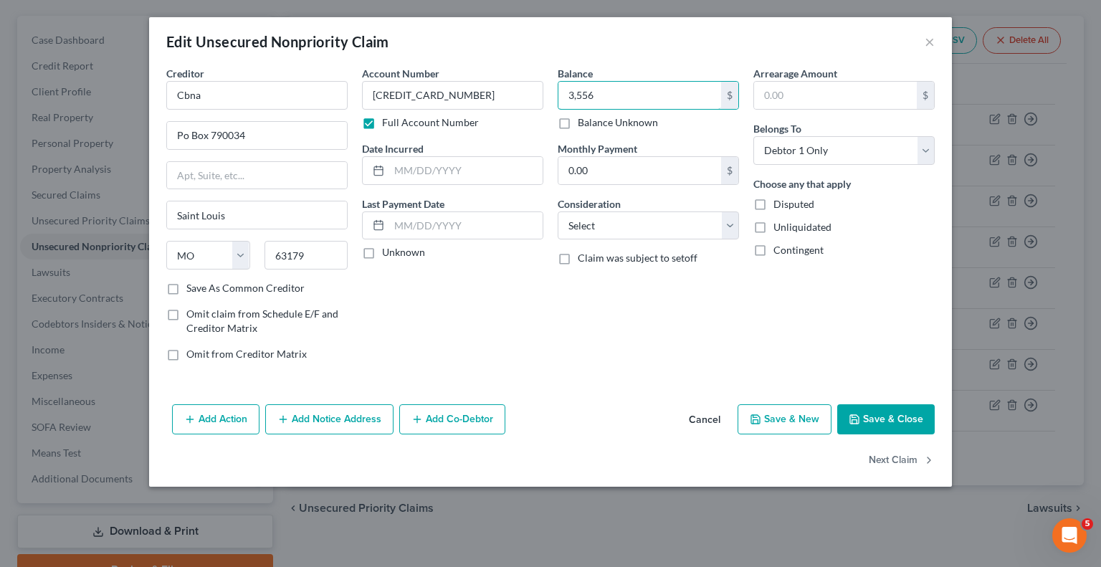
drag, startPoint x: 663, startPoint y: 90, endPoint x: 553, endPoint y: 101, distance: 110.2
click at [553, 101] on div "Balance 3,556.00 $ Balance Unknown Balance Undetermined 3,556 $ Balance Unknown…" at bounding box center [649, 219] width 196 height 307
type input "6,356"
click at [929, 427] on button "Save & Close" at bounding box center [886, 419] width 98 height 30
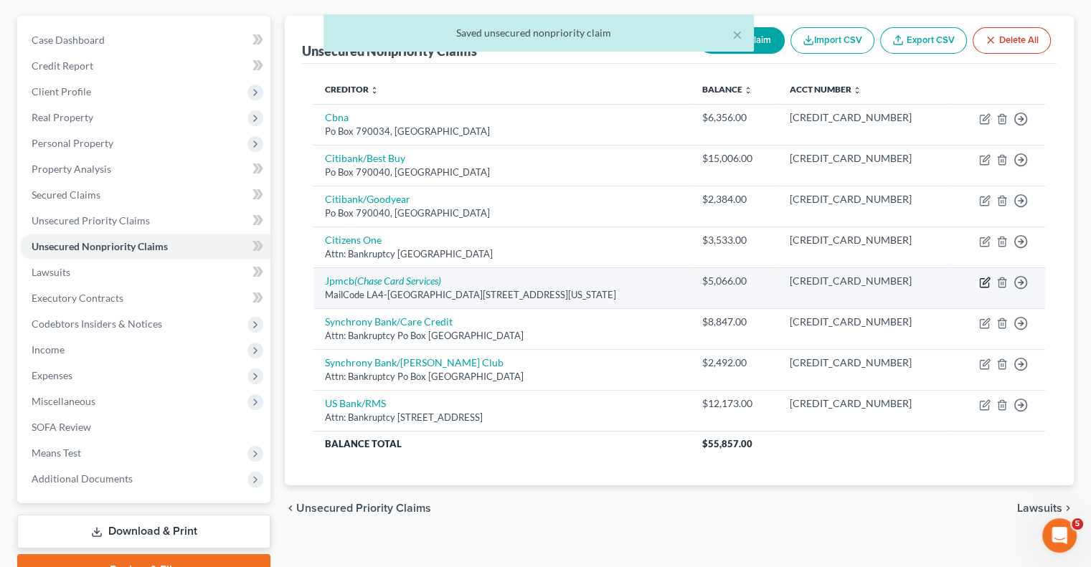
click at [984, 282] on icon "button" at bounding box center [985, 280] width 6 height 6
select select "19"
select select "0"
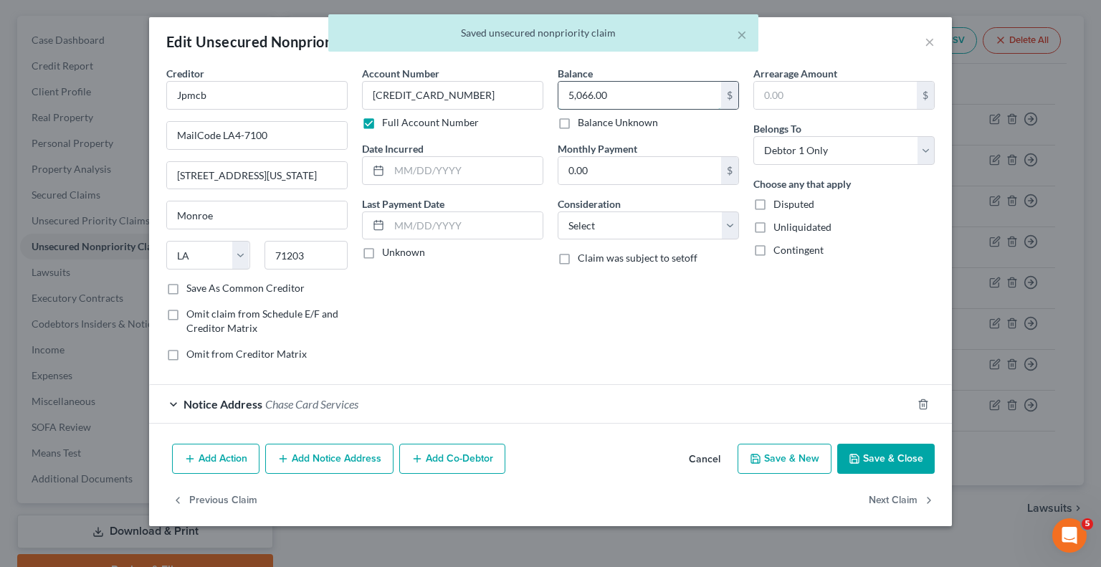
click at [688, 108] on input "5,066.00" at bounding box center [640, 95] width 163 height 27
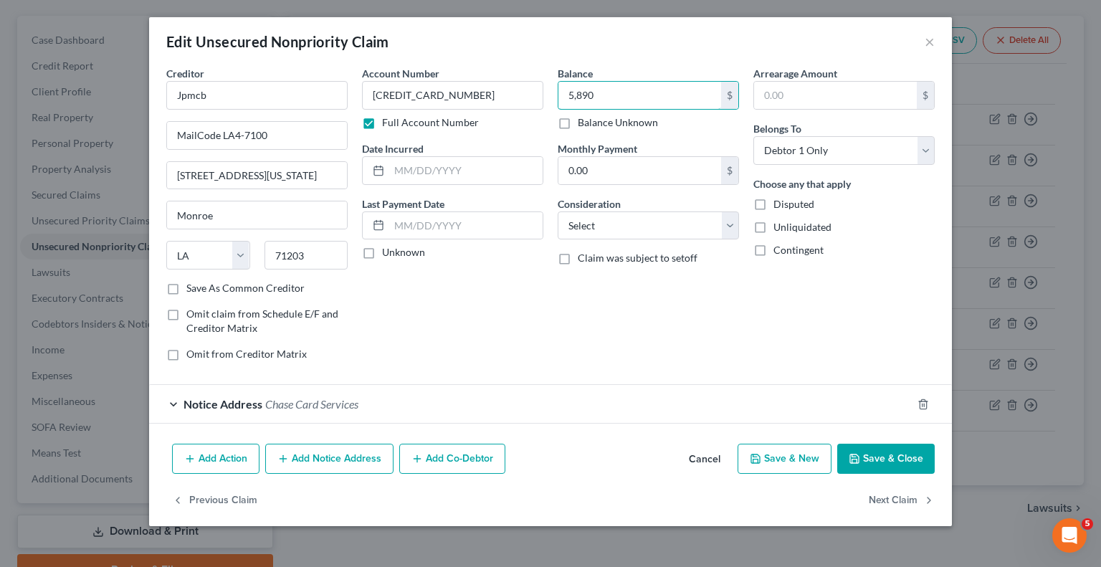
type input "5,890"
click at [866, 452] on button "Save & Close" at bounding box center [886, 459] width 98 height 30
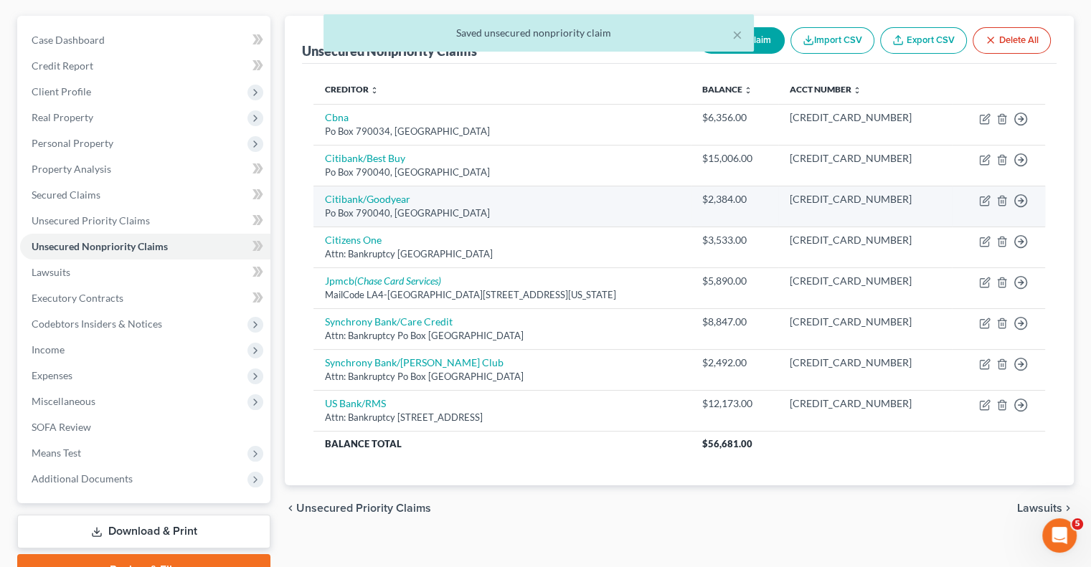
scroll to position [194, 0]
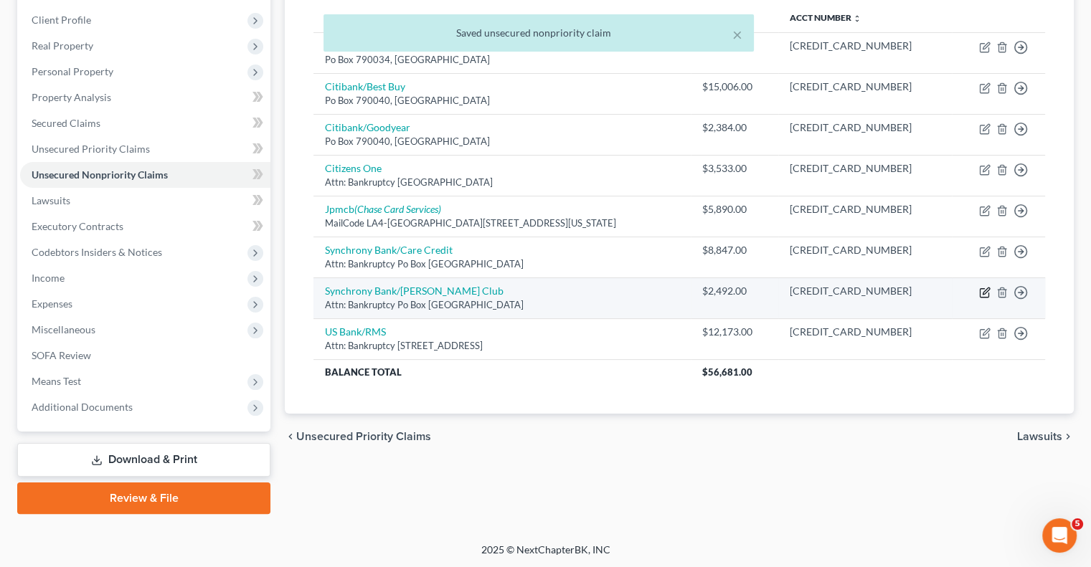
click at [987, 288] on icon "button" at bounding box center [984, 292] width 11 height 11
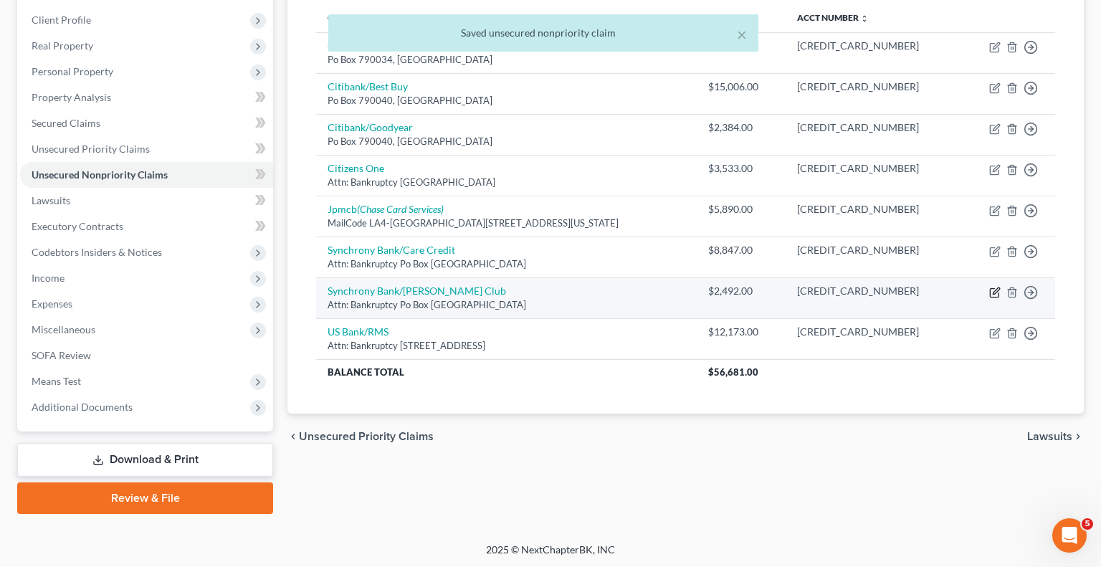
select select "9"
select select "0"
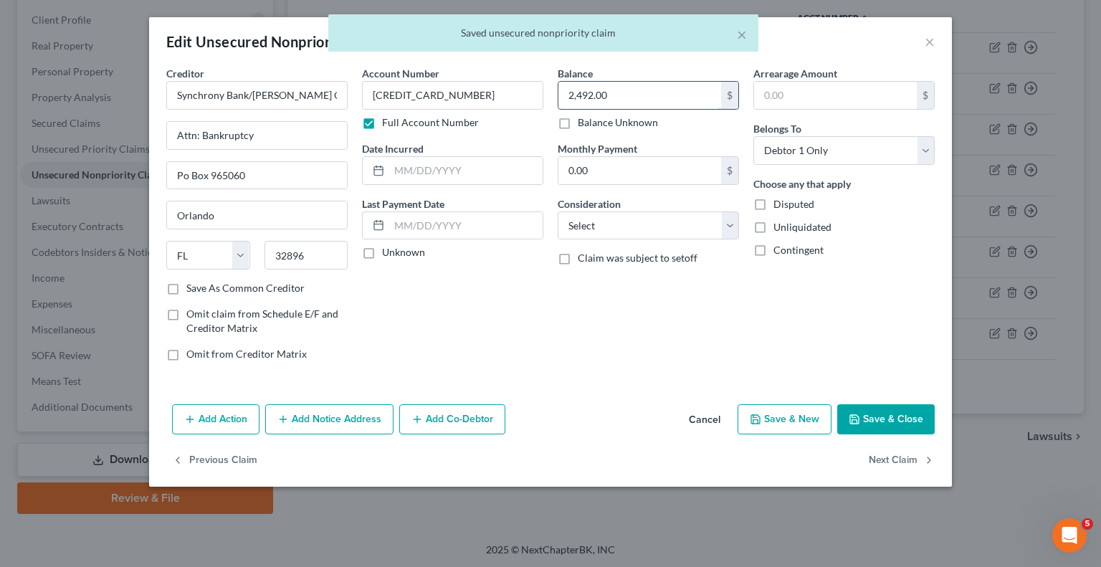
click at [642, 98] on input "2,492.00" at bounding box center [640, 95] width 163 height 27
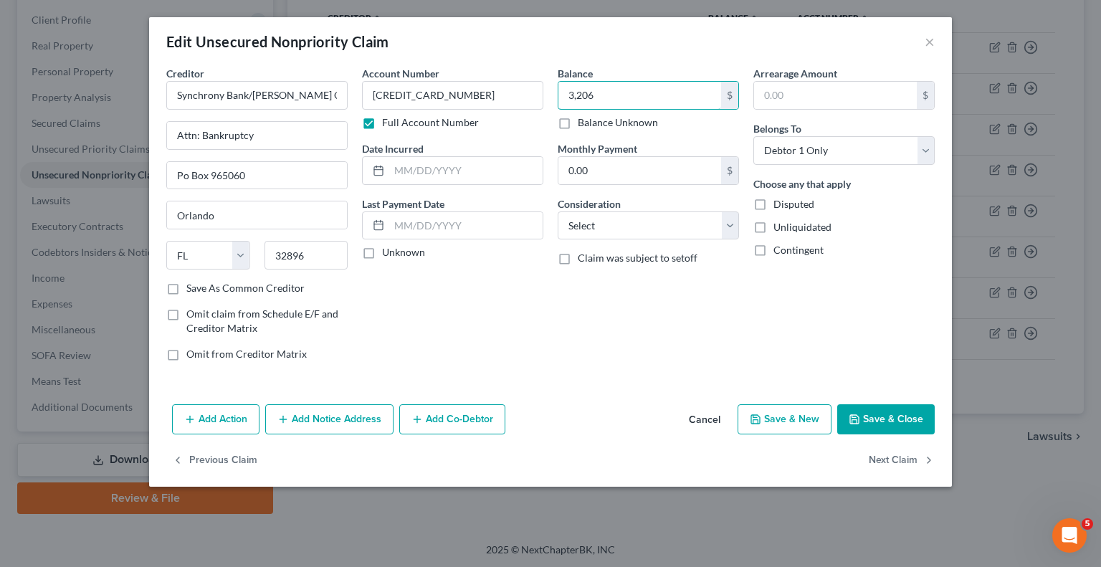
type input "3,206"
click at [882, 416] on button "Save & Close" at bounding box center [886, 419] width 98 height 30
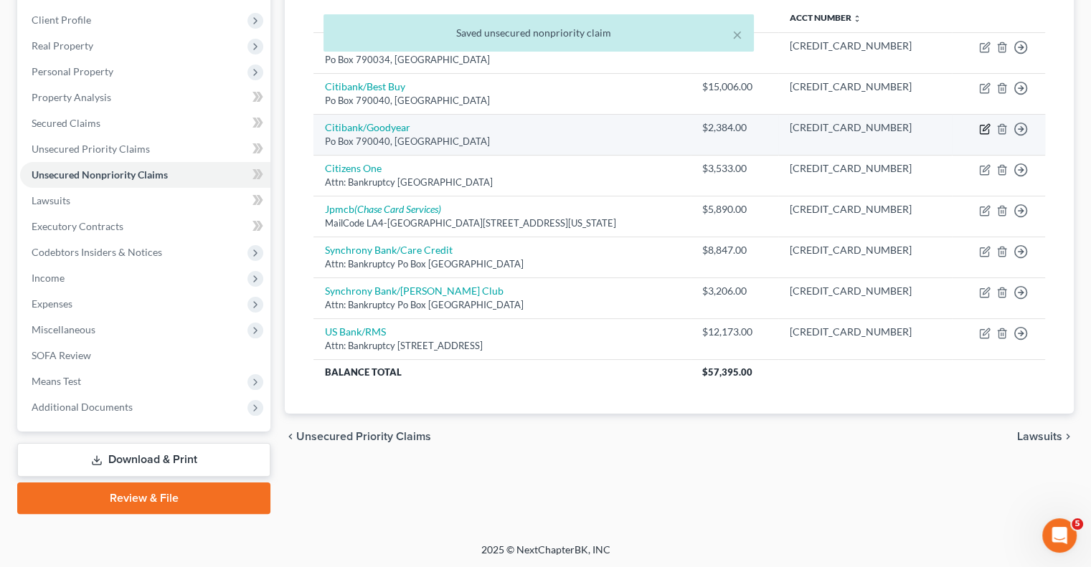
click at [984, 130] on icon "button" at bounding box center [984, 128] width 11 height 11
select select "26"
select select "0"
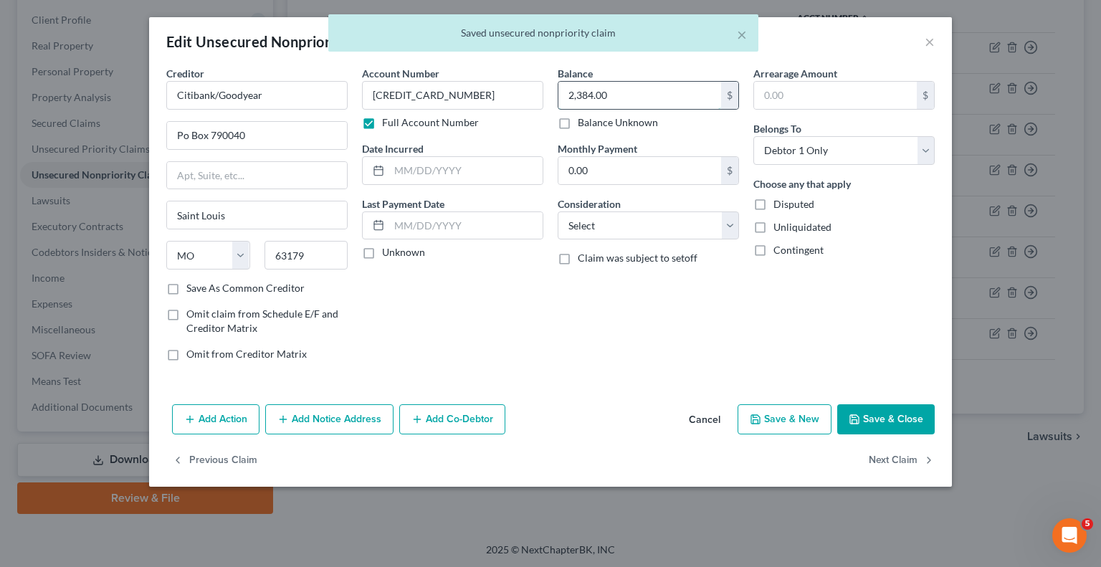
click at [672, 92] on input "2,384.00" at bounding box center [640, 95] width 163 height 27
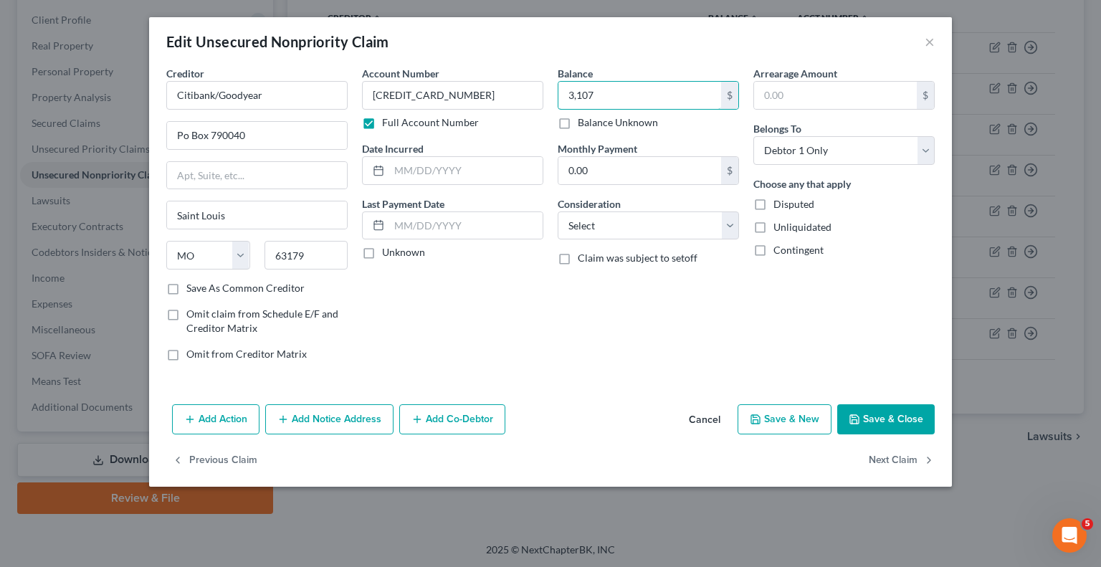
type input "3,107"
click at [885, 421] on button "Save & Close" at bounding box center [886, 419] width 98 height 30
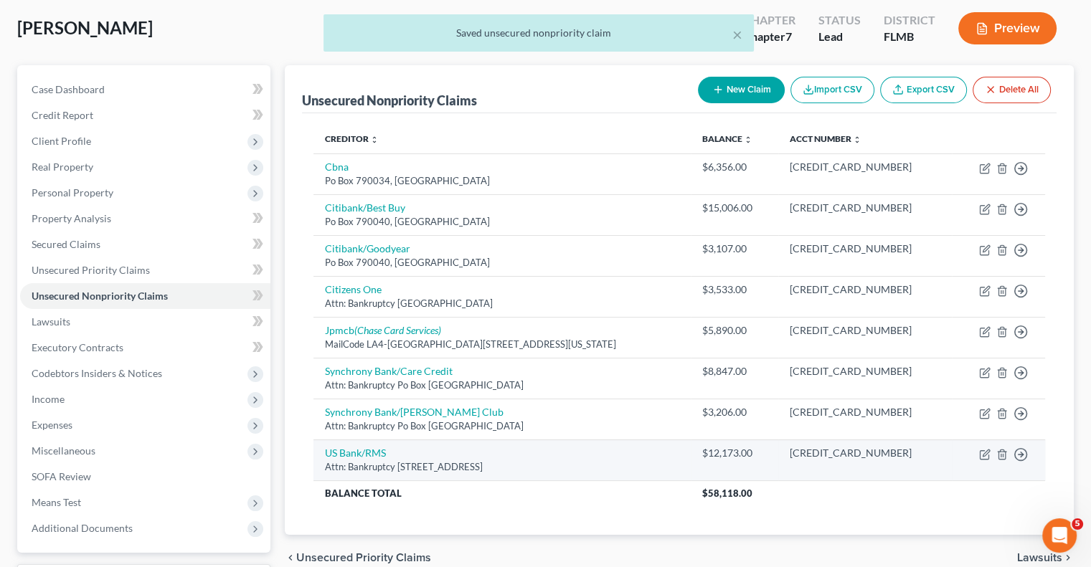
scroll to position [50, 0]
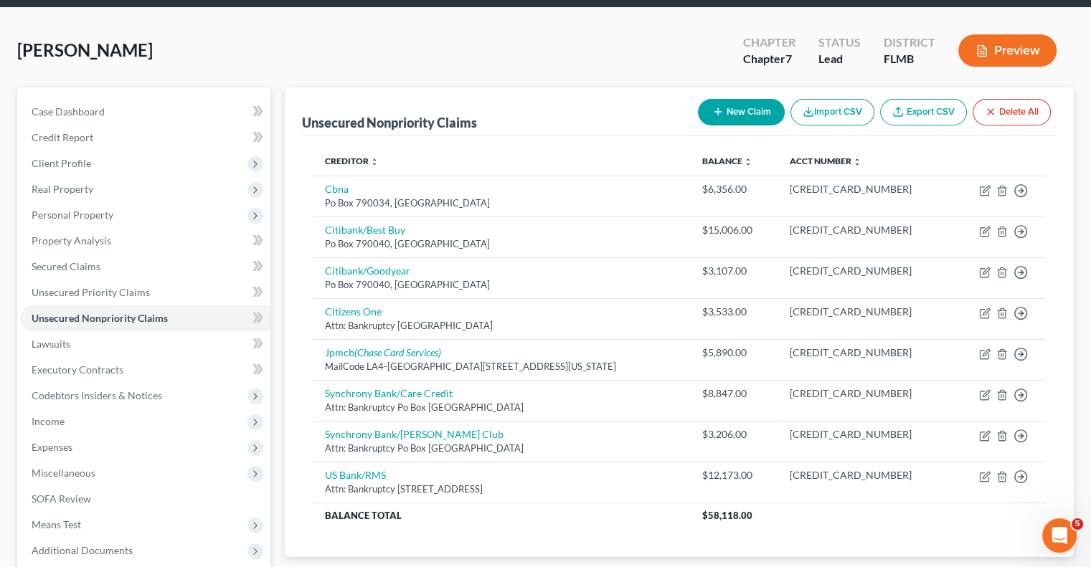
click at [749, 110] on button "New Claim" at bounding box center [741, 112] width 87 height 27
select select "0"
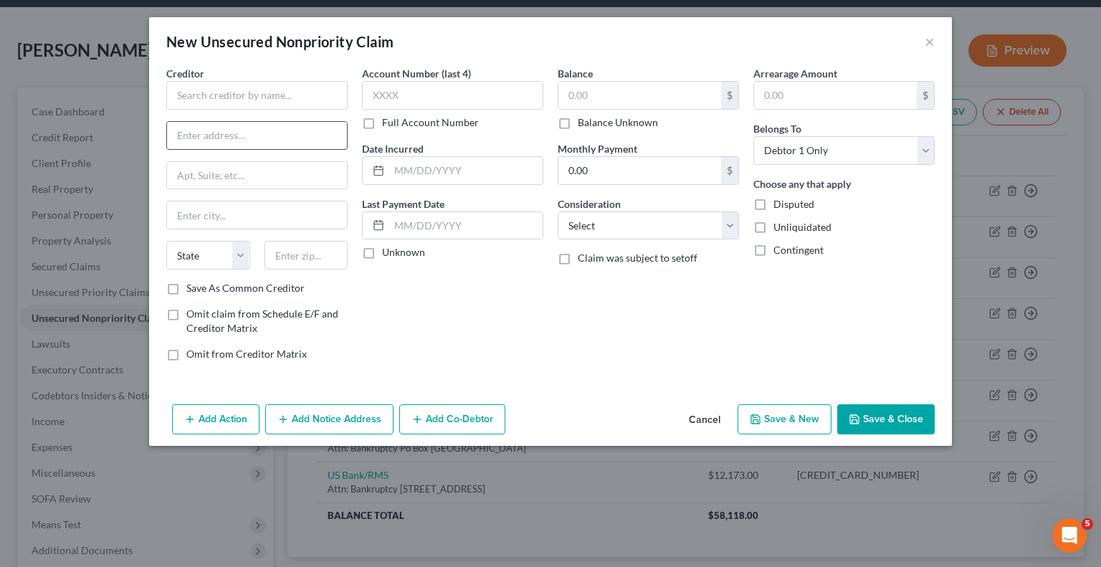
click at [288, 128] on input "text" at bounding box center [257, 135] width 180 height 27
paste input "PO Box 2988"
type input "PO Box 2988"
drag, startPoint x: 325, startPoint y: 255, endPoint x: 335, endPoint y: 234, distance: 23.1
click at [323, 255] on input "text" at bounding box center [307, 255] width 84 height 29
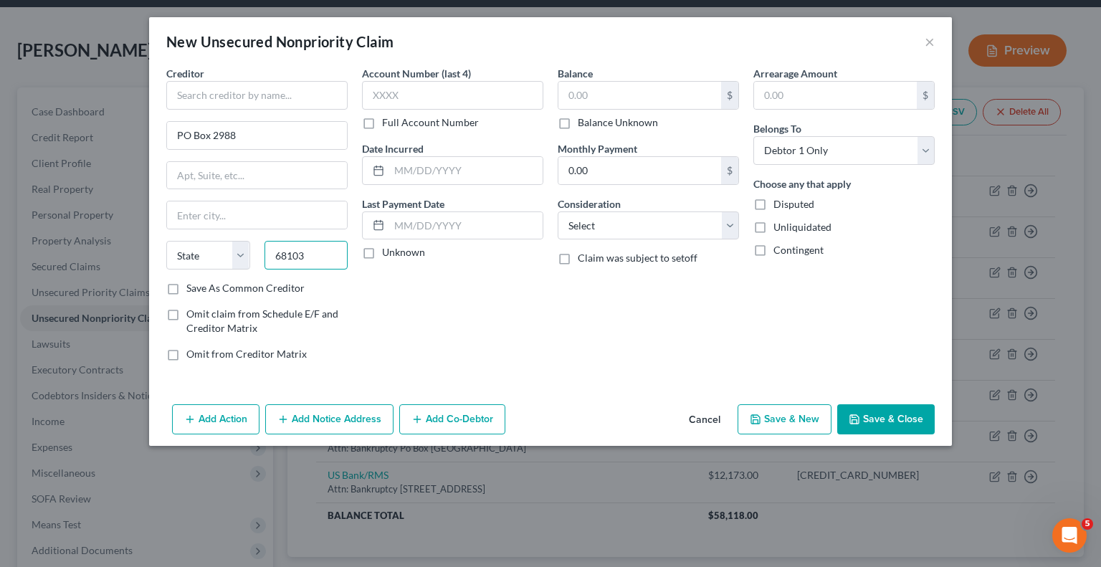
type input "68103"
type input "Omaha"
select select "30"
click at [295, 95] on input "text" at bounding box center [256, 95] width 181 height 29
type input "Citizen Pay"
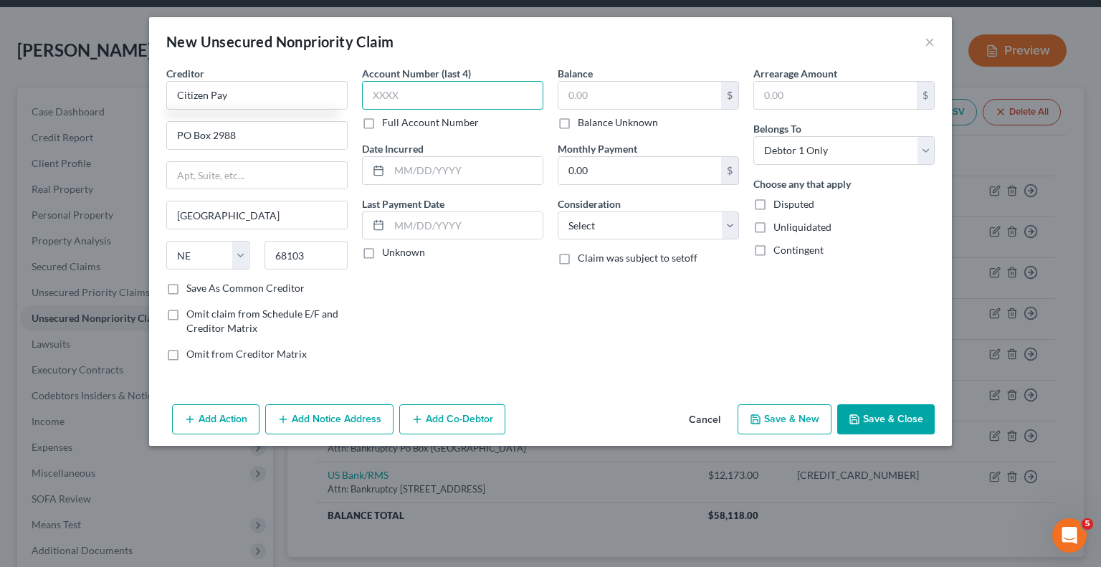
drag, startPoint x: 432, startPoint y: 88, endPoint x: 452, endPoint y: 56, distance: 38.0
click at [432, 87] on input "text" at bounding box center [452, 95] width 181 height 29
type input "9974"
drag, startPoint x: 619, startPoint y: 103, endPoint x: 654, endPoint y: 27, distance: 83.4
click at [622, 103] on input "text" at bounding box center [640, 95] width 163 height 27
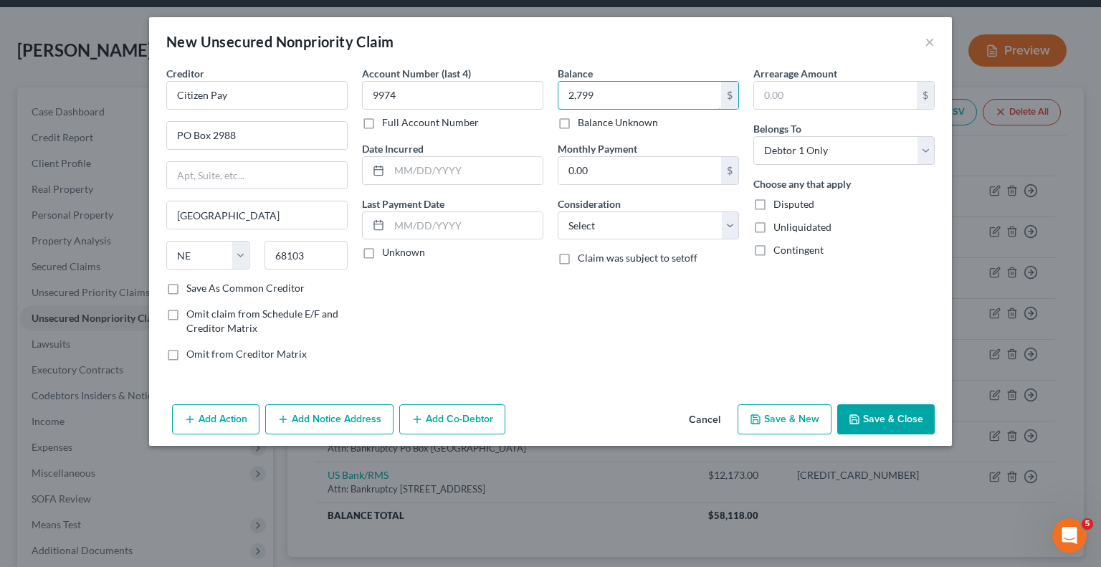
type input "2,799"
click at [886, 415] on button "Save & Close" at bounding box center [886, 419] width 98 height 30
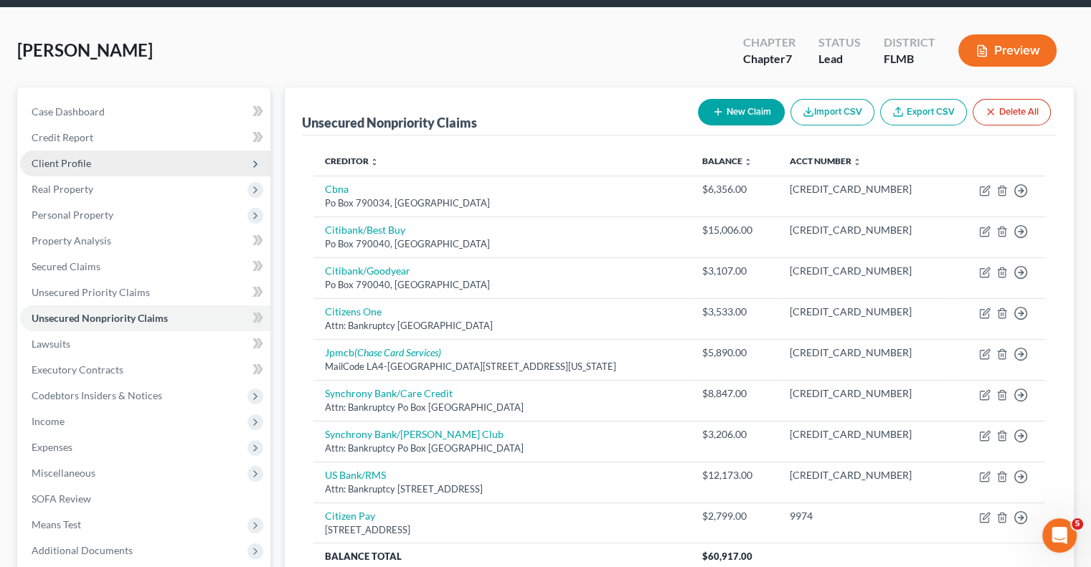
click at [77, 158] on span "Client Profile" at bounding box center [62, 163] width 60 height 12
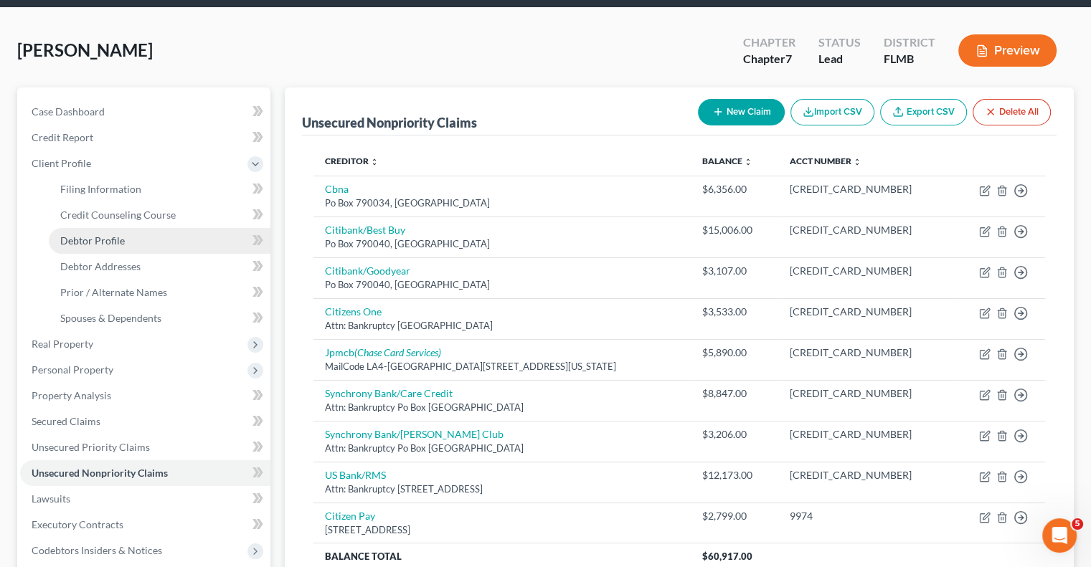
click at [123, 235] on link "Debtor Profile" at bounding box center [160, 241] width 222 height 26
select select "0"
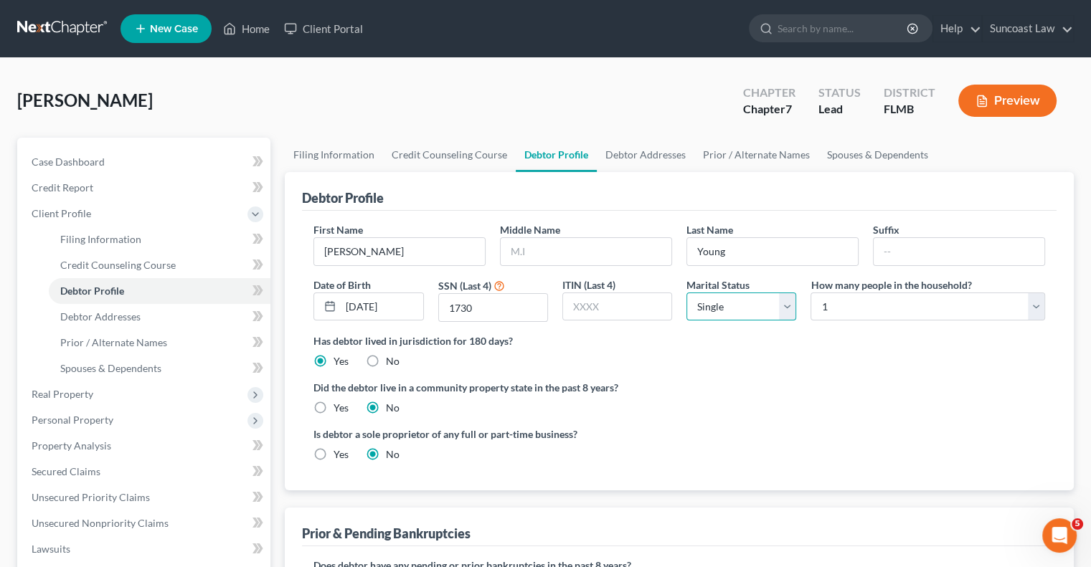
click at [739, 301] on select "Select Single Married Separated Divorced Widowed" at bounding box center [741, 307] width 110 height 29
select select "4"
click at [686, 293] on select "Select Single Married Separated Divorced Widowed" at bounding box center [741, 307] width 110 height 29
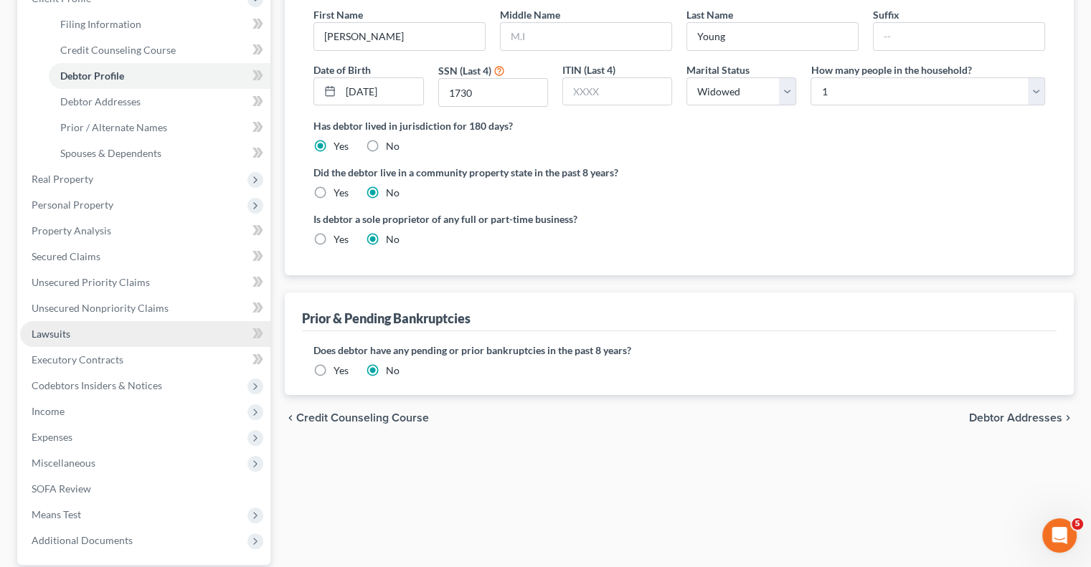
click at [87, 335] on link "Lawsuits" at bounding box center [145, 334] width 250 height 26
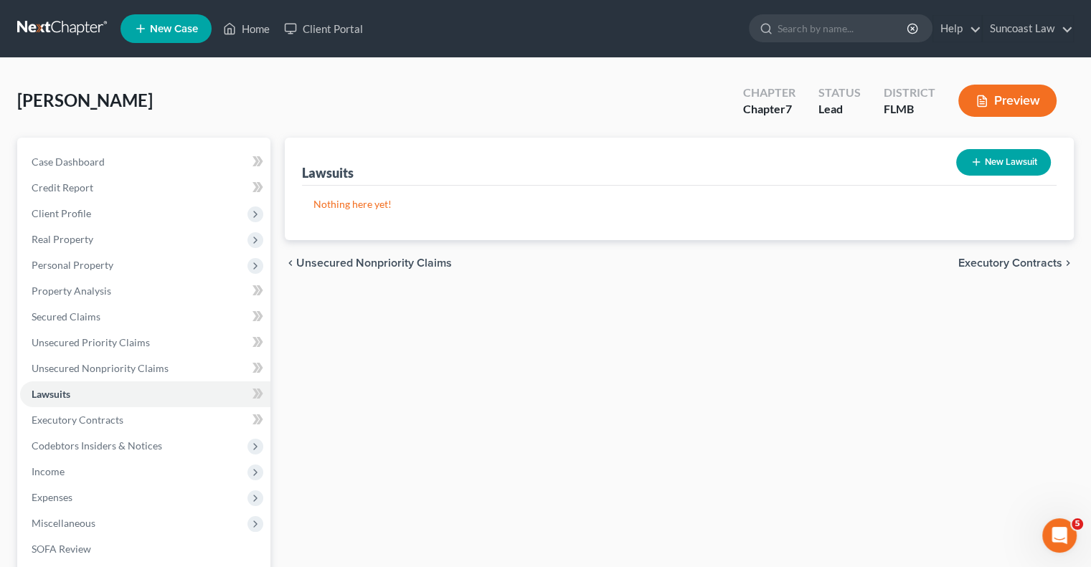
click at [1025, 157] on button "New Lawsuit" at bounding box center [1003, 162] width 95 height 27
select select "0"
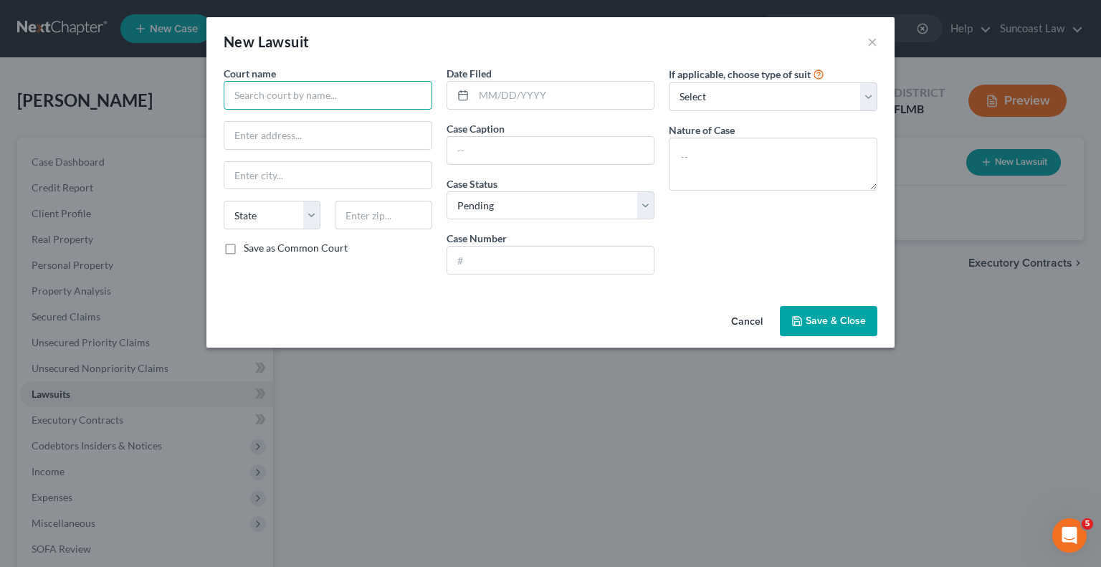
click at [326, 93] on input "text" at bounding box center [328, 95] width 209 height 29
type input "[GEOGRAPHIC_DATA]"
click at [569, 252] on input "text" at bounding box center [550, 260] width 207 height 27
paste input "2025SC013692"
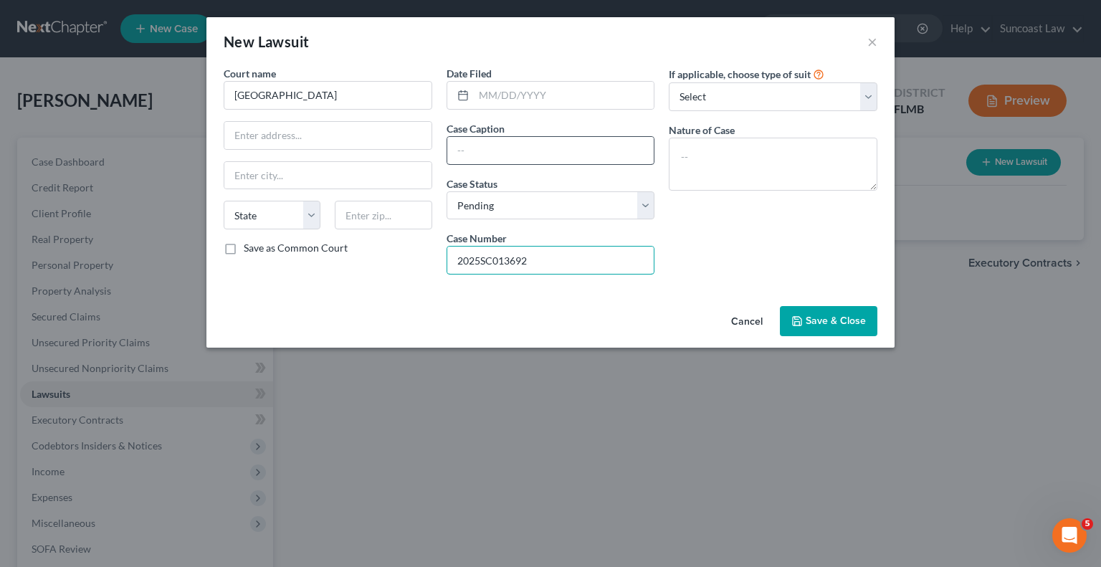
type input "2025SC013692"
drag, startPoint x: 554, startPoint y: 146, endPoint x: 674, endPoint y: 95, distance: 129.8
click at [554, 146] on input "text" at bounding box center [550, 150] width 207 height 27
drag, startPoint x: 625, startPoint y: 156, endPoint x: 452, endPoint y: 139, distance: 174.4
click at [452, 139] on input "Synchrony Bank Vs [PERSON_NAME]" at bounding box center [550, 150] width 207 height 27
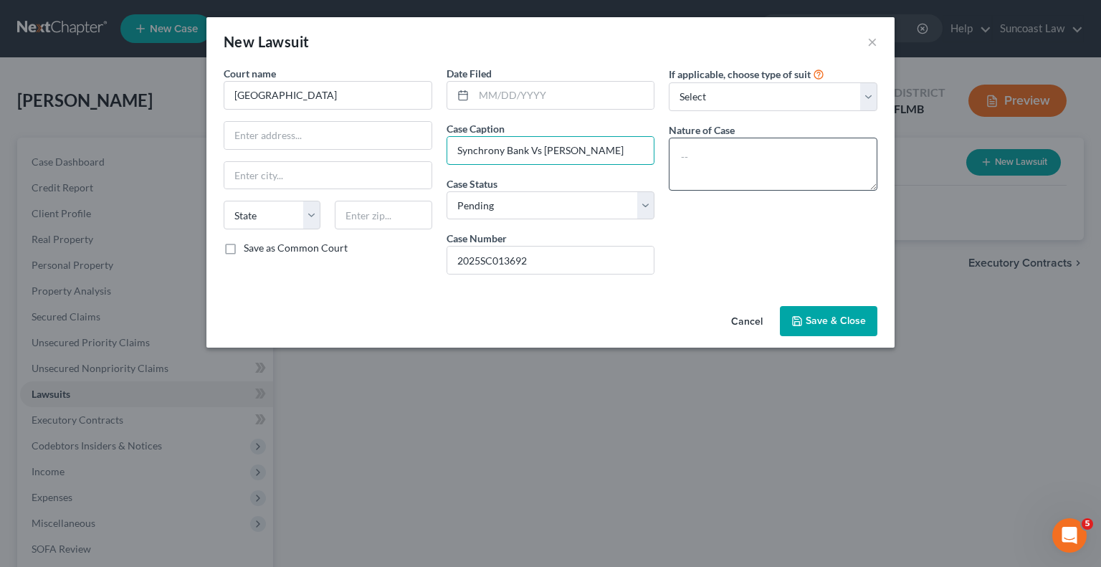
paste input "text"
drag, startPoint x: 621, startPoint y: 154, endPoint x: 259, endPoint y: 140, distance: 362.4
click at [259, 140] on div "Court name * Polk County State AL AK AR AZ CA CO CT DE DC FL GA GU HI ID IL IN …" at bounding box center [551, 176] width 668 height 220
type input "Synchrony Bank Vs [PERSON_NAME]"
click at [761, 158] on textarea at bounding box center [773, 164] width 209 height 53
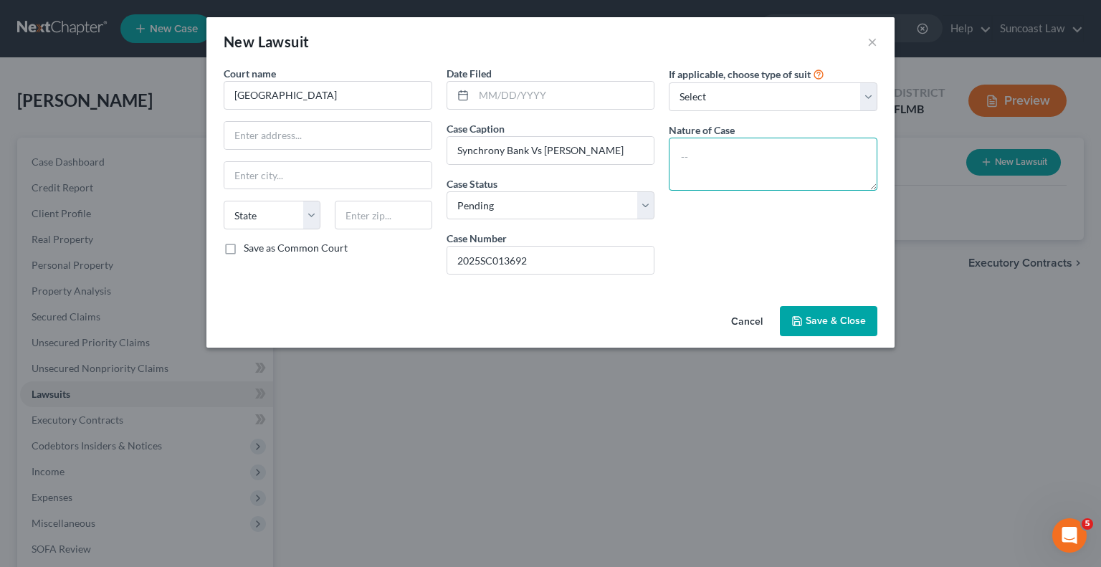
paste textarea "Synchrony Bank Vs [PERSON_NAME]"
type textarea "Synchrony Bank Vs [PERSON_NAME]"
drag, startPoint x: 547, startPoint y: 262, endPoint x: 300, endPoint y: 243, distance: 248.1
click at [300, 243] on div "Court name * Polk County State AL AK AR AZ CA CO CT DE DC FL GA GU HI ID IL IN …" at bounding box center [551, 176] width 668 height 220
click at [820, 321] on span "Save & Close" at bounding box center [836, 321] width 60 height 12
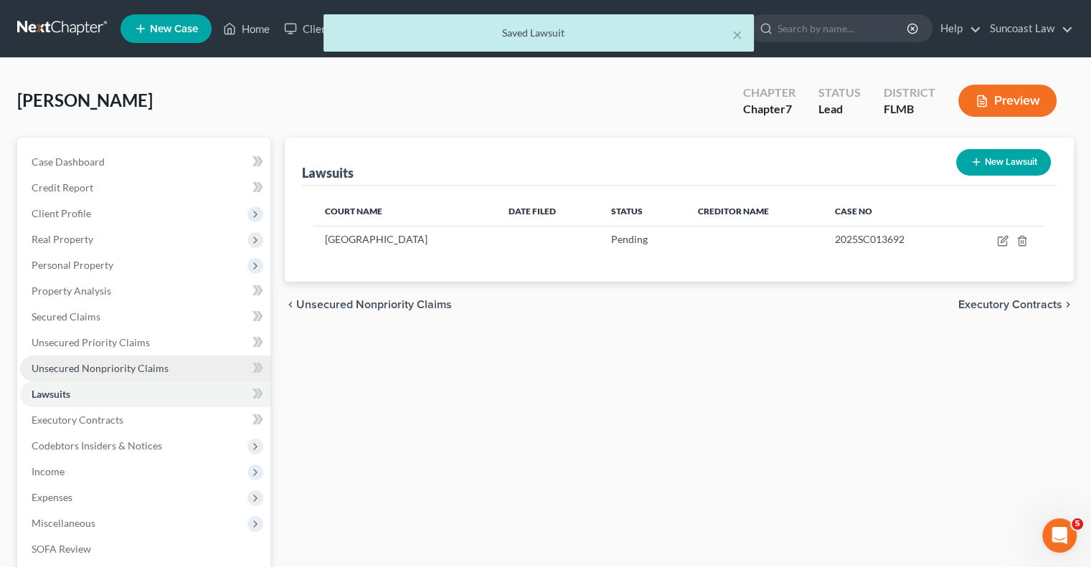
drag, startPoint x: 132, startPoint y: 366, endPoint x: 170, endPoint y: 361, distance: 38.3
click at [133, 366] on span "Unsecured Nonpriority Claims" at bounding box center [100, 368] width 137 height 12
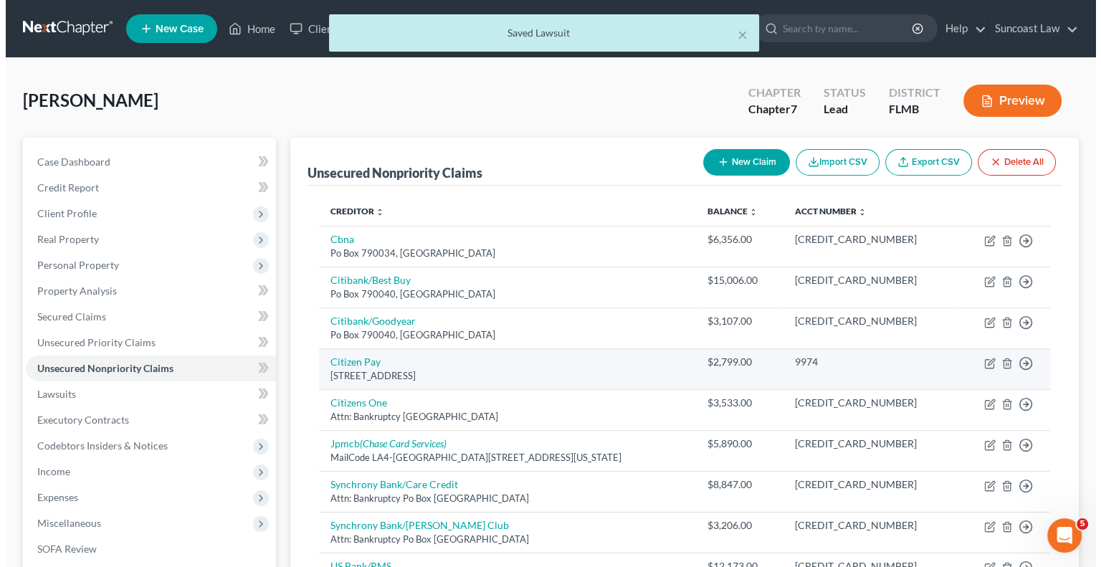
scroll to position [194, 0]
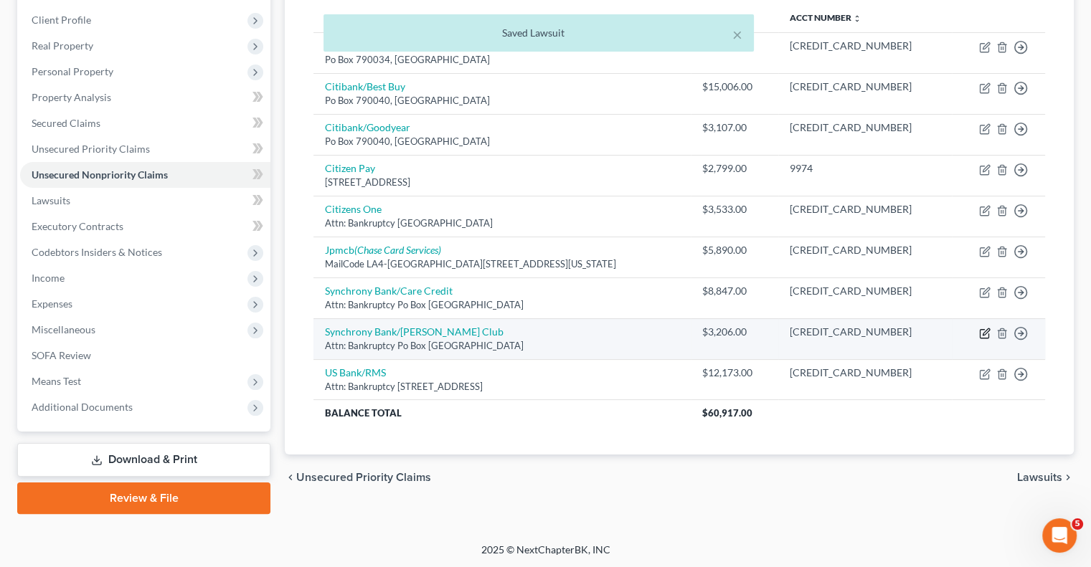
click at [986, 329] on icon "button" at bounding box center [984, 333] width 11 height 11
select select "9"
select select "0"
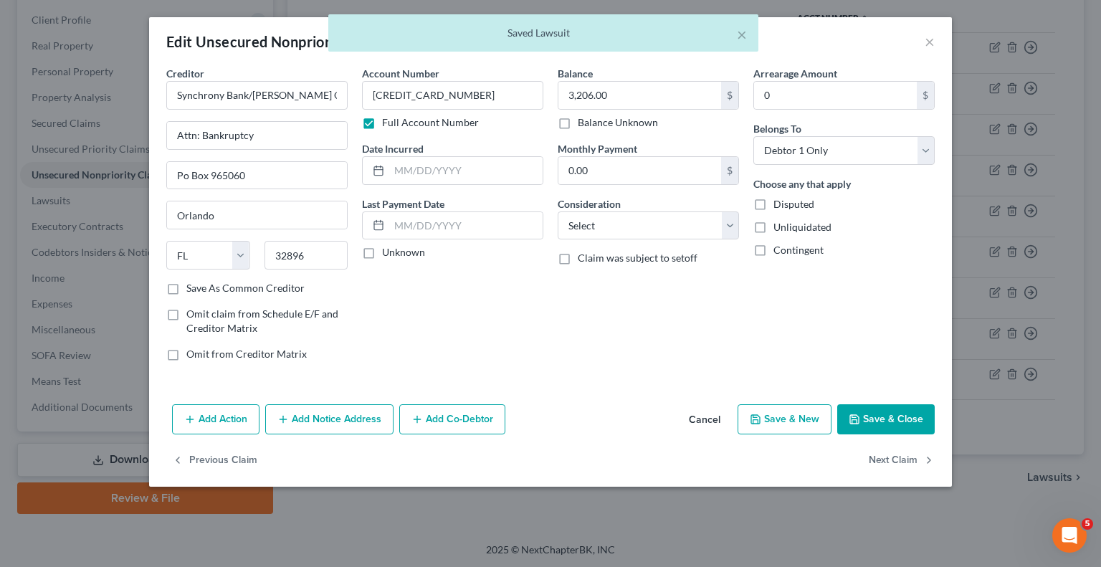
click at [356, 410] on button "Add Notice Address" at bounding box center [329, 419] width 128 height 30
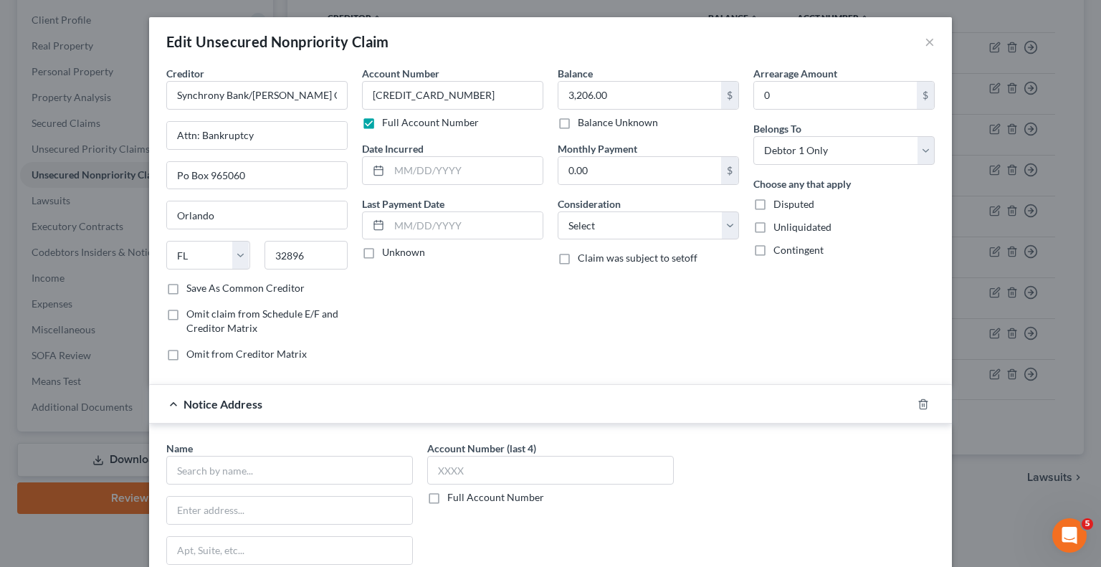
click at [447, 496] on label "Full Account Number" at bounding box center [495, 497] width 97 height 14
click at [453, 496] on input "Full Account Number" at bounding box center [457, 494] width 9 height 9
click at [462, 467] on input "text" at bounding box center [550, 470] width 247 height 29
paste input "2025SC013692"
type input "2025SC013692"
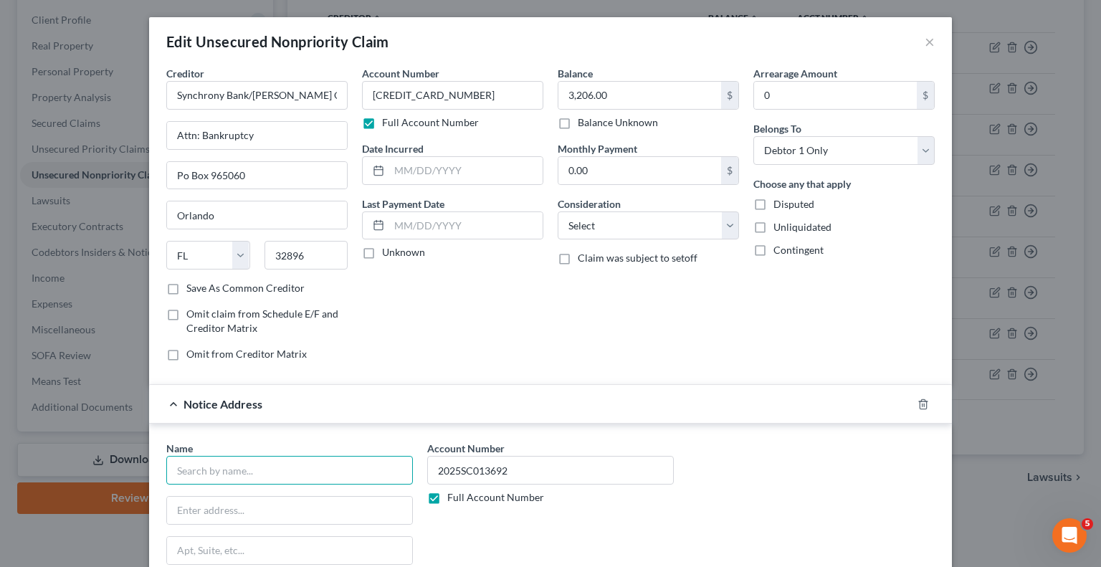
click at [232, 460] on input "text" at bounding box center [289, 470] width 247 height 29
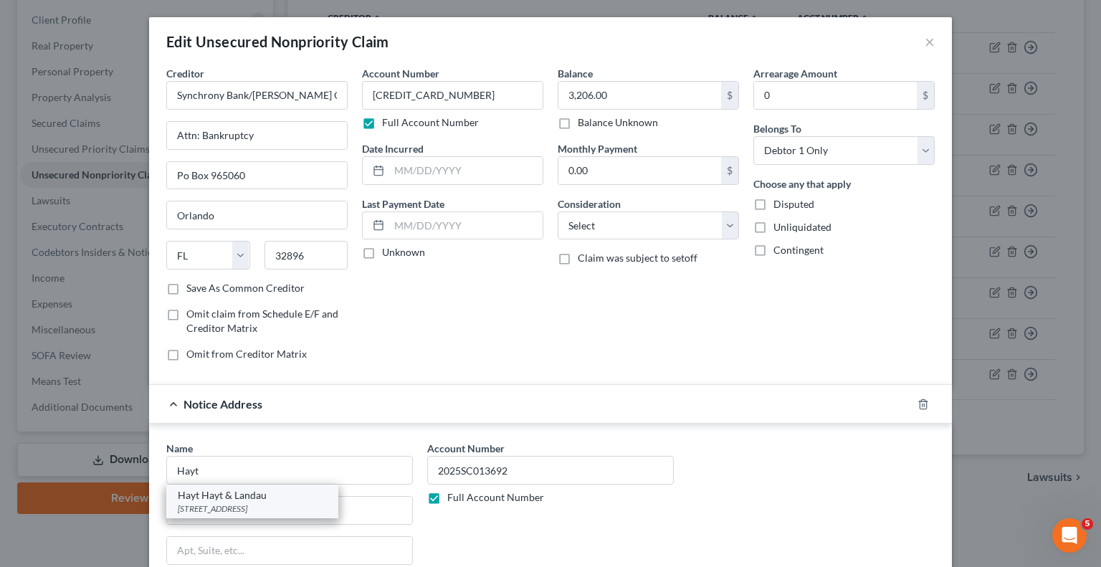
click at [244, 498] on div "Hayt Hayt & Landau" at bounding box center [252, 495] width 149 height 14
type input "Hayt Hayt & Landau"
type input "7765 SW 87 Ave"
type input "Suite 101"
type input "Miami"
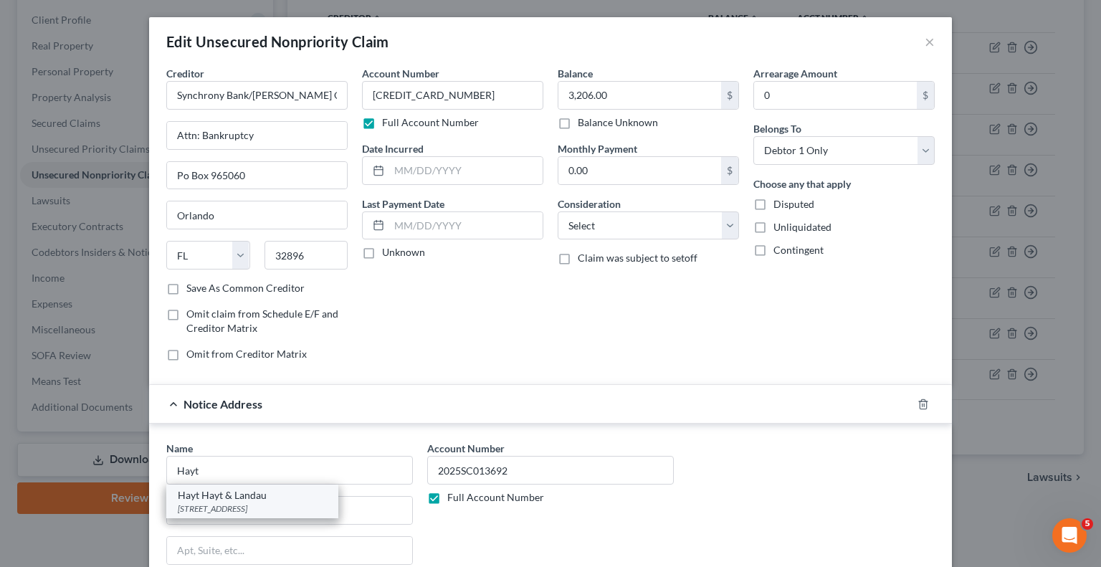
select select "9"
type input "33173"
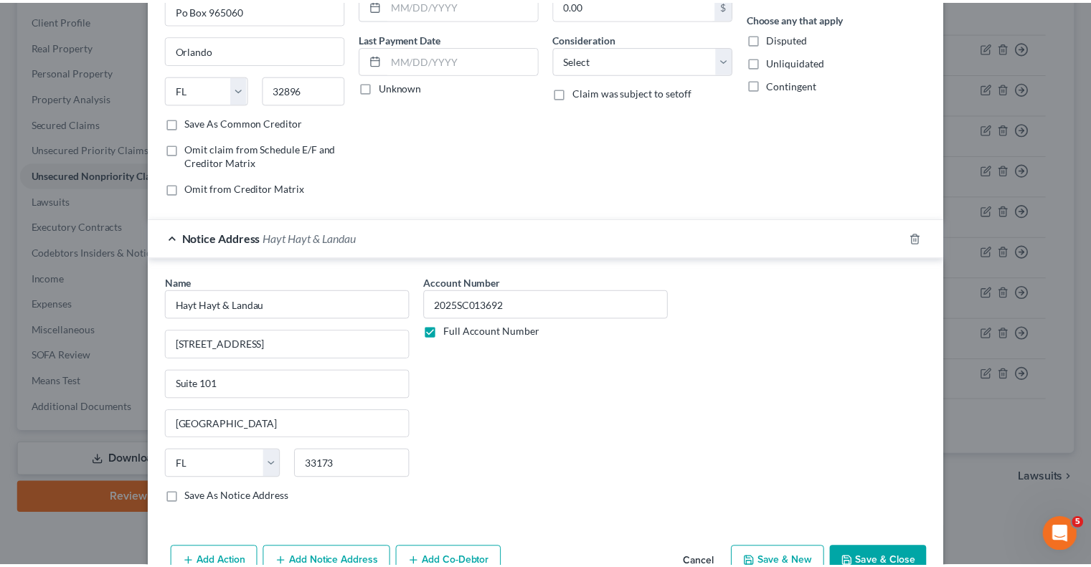
scroll to position [215, 0]
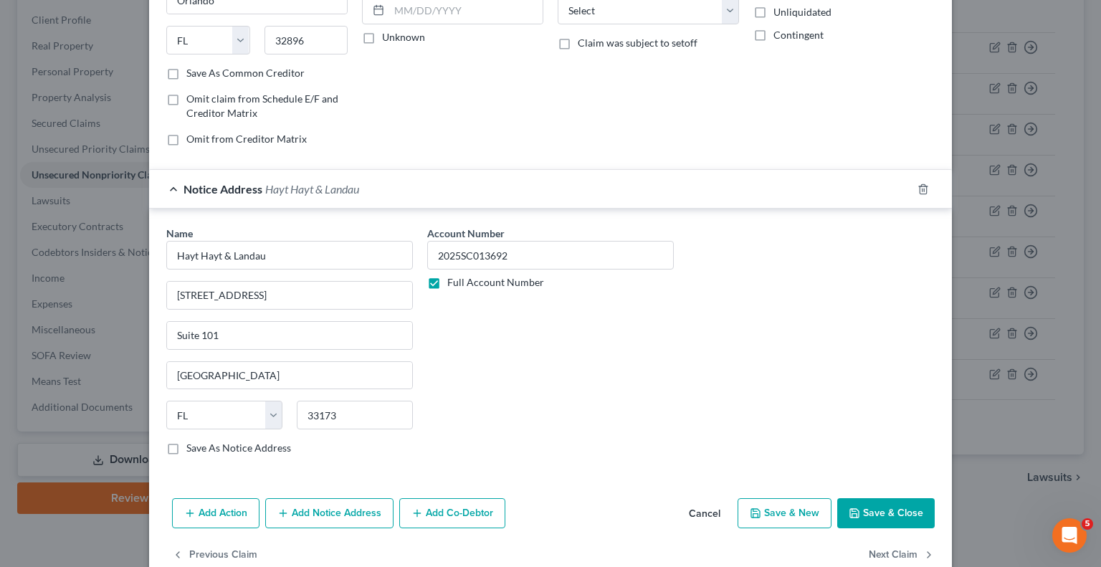
click at [908, 518] on button "Save & Close" at bounding box center [886, 513] width 98 height 30
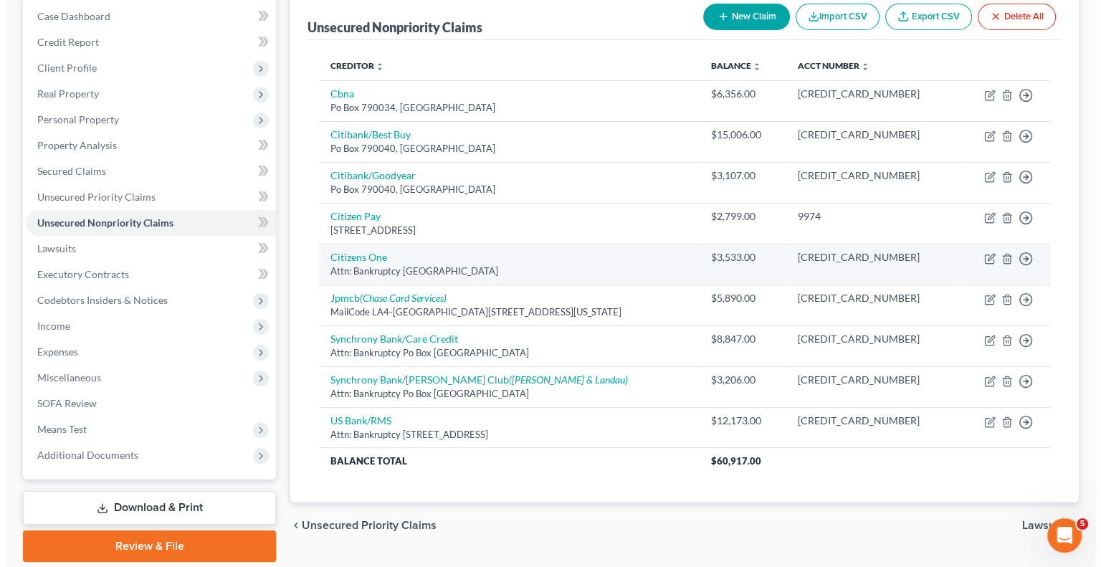
scroll to position [122, 0]
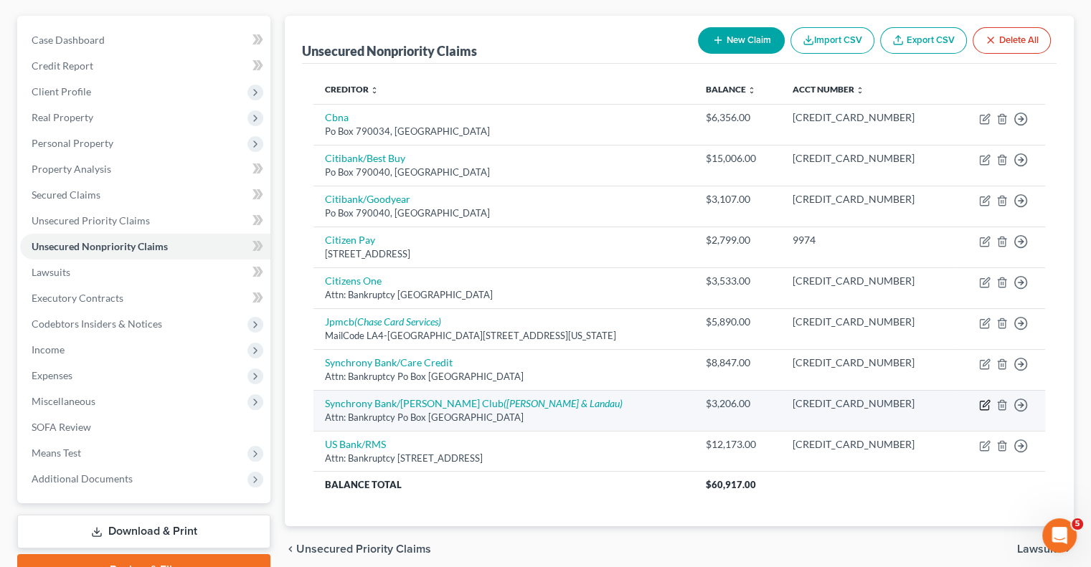
click at [982, 403] on icon "button" at bounding box center [985, 403] width 6 height 6
select select "9"
select select "0"
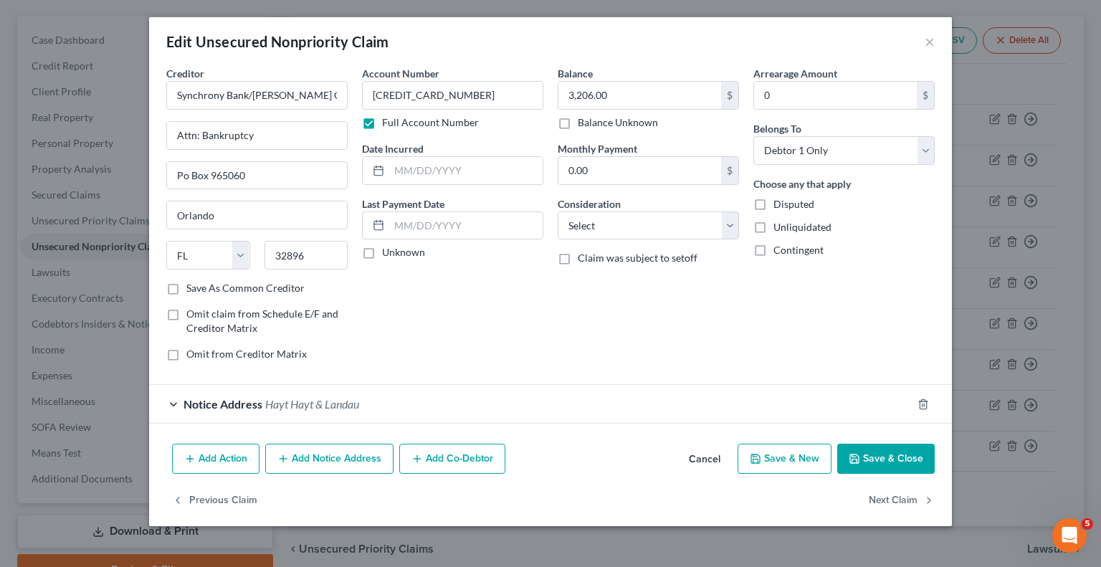
click at [344, 464] on button "Add Notice Address" at bounding box center [329, 459] width 128 height 30
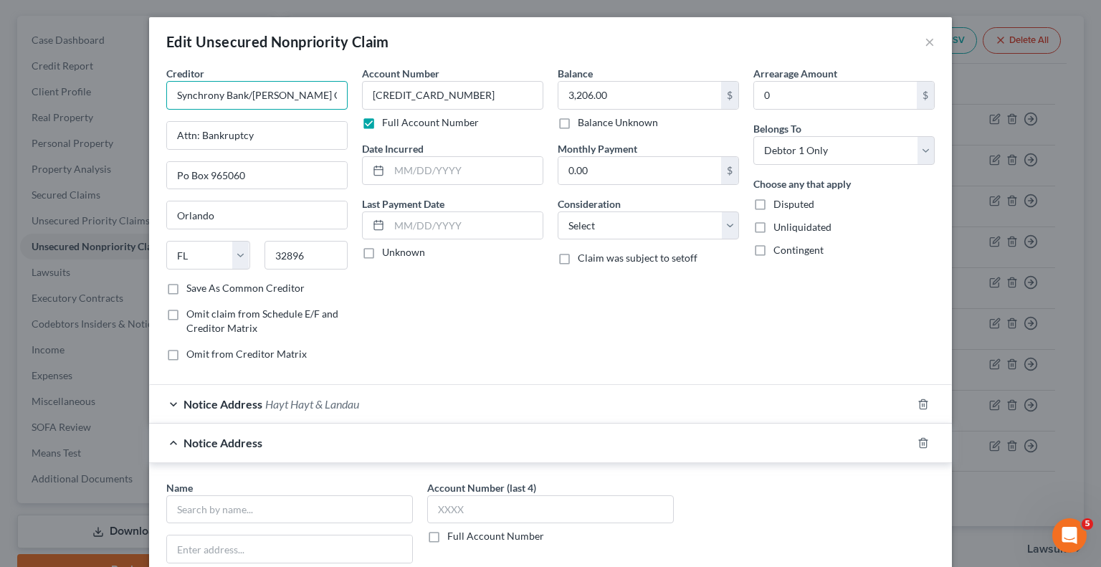
drag, startPoint x: 310, startPoint y: 90, endPoint x: 39, endPoint y: 84, distance: 270.4
click at [39, 84] on div "Edit Unsecured Nonpriority Claim × Creditor * Synchrony Bank/Sams Club Attn: Ba…" at bounding box center [550, 283] width 1101 height 567
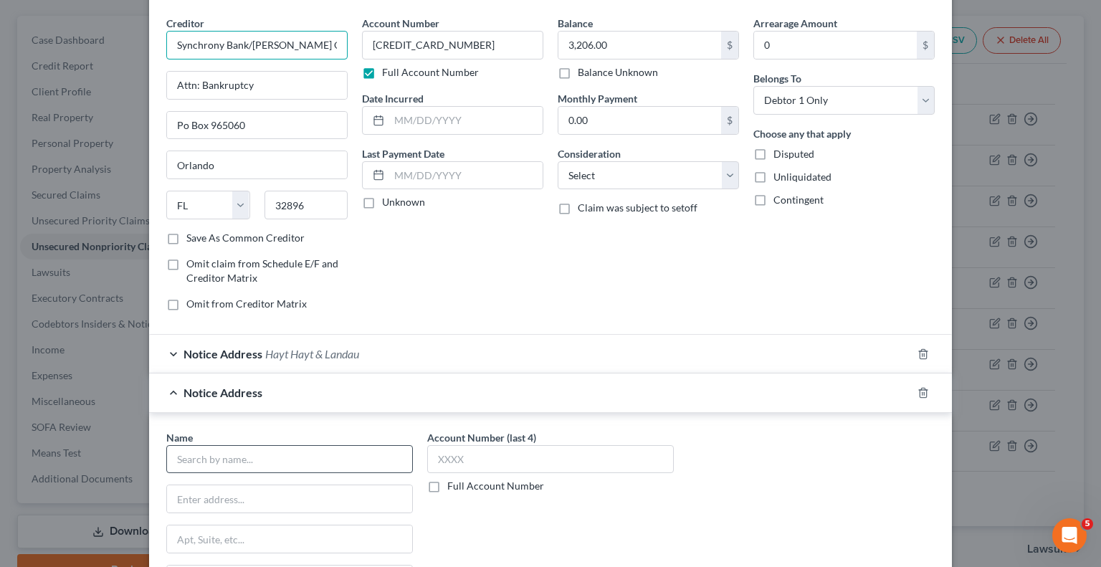
scroll to position [72, 0]
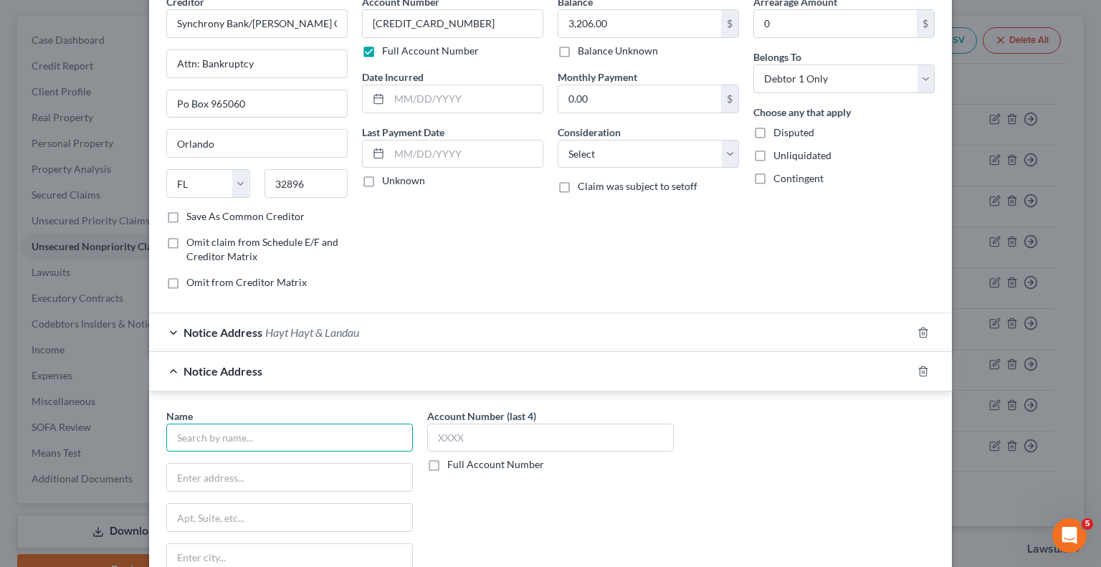
click at [230, 429] on input "text" at bounding box center [289, 438] width 247 height 29
paste input "Synchrony Bank/Sams Club"
type input "Synchrony Bank/Sams Club"
click at [227, 470] on input "text" at bounding box center [289, 477] width 245 height 27
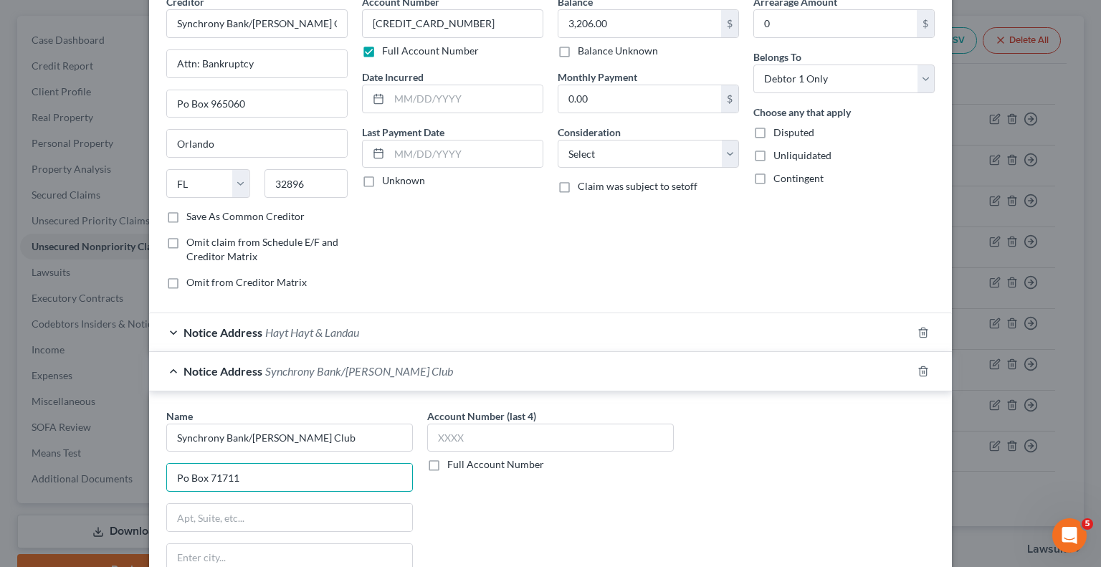
type input "Po Box 71711"
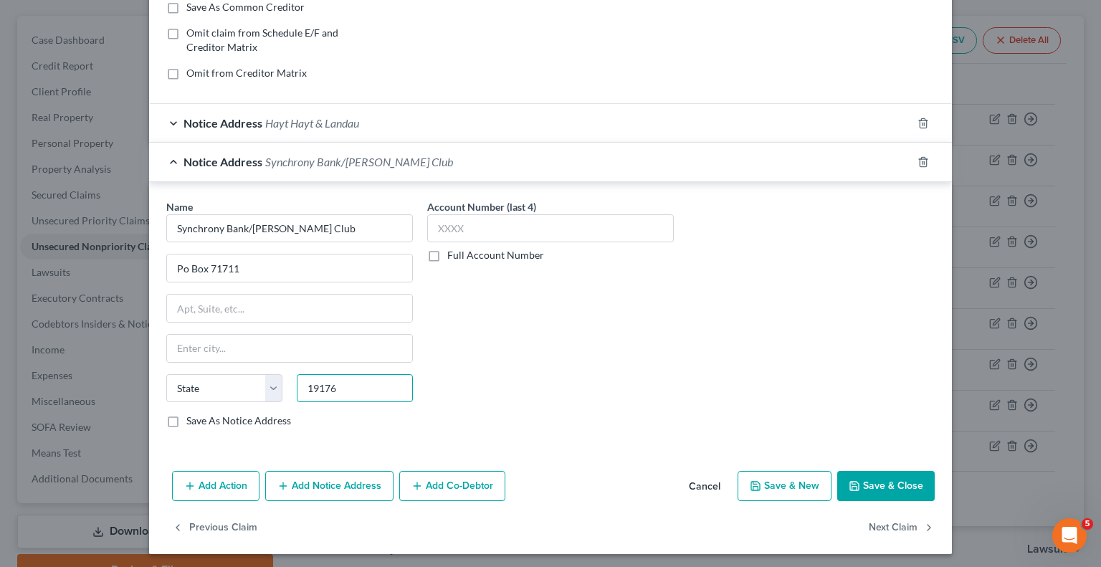
type input "19176"
click at [359, 341] on input "text" at bounding box center [289, 348] width 245 height 27
type input "Philadelphia"
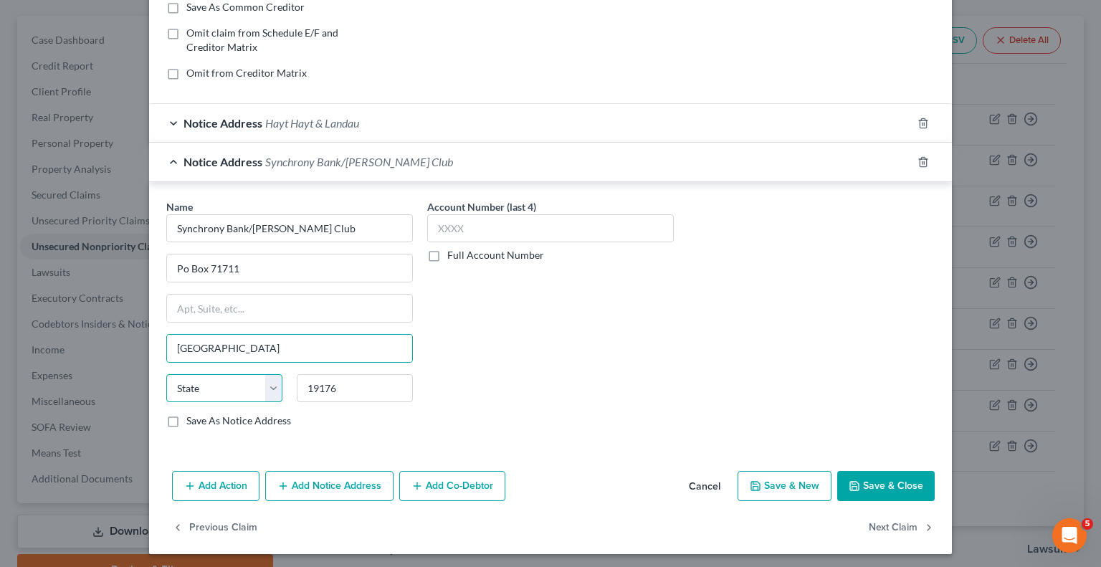
click at [218, 379] on select "State [US_STATE] AK AR AZ CA CO CT DE DC [GEOGRAPHIC_DATA] [GEOGRAPHIC_DATA] GU…" at bounding box center [224, 388] width 116 height 29
select select "39"
click at [166, 374] on select "State [US_STATE] AK AR AZ CA CO CT DE DC [GEOGRAPHIC_DATA] [GEOGRAPHIC_DATA] GU…" at bounding box center [224, 388] width 116 height 29
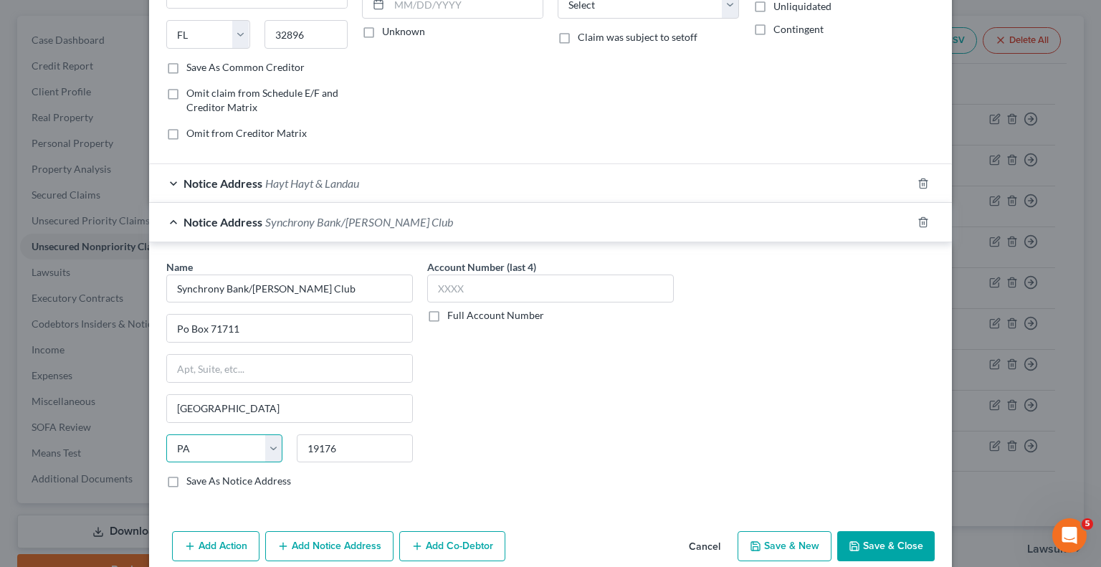
scroll to position [0, 0]
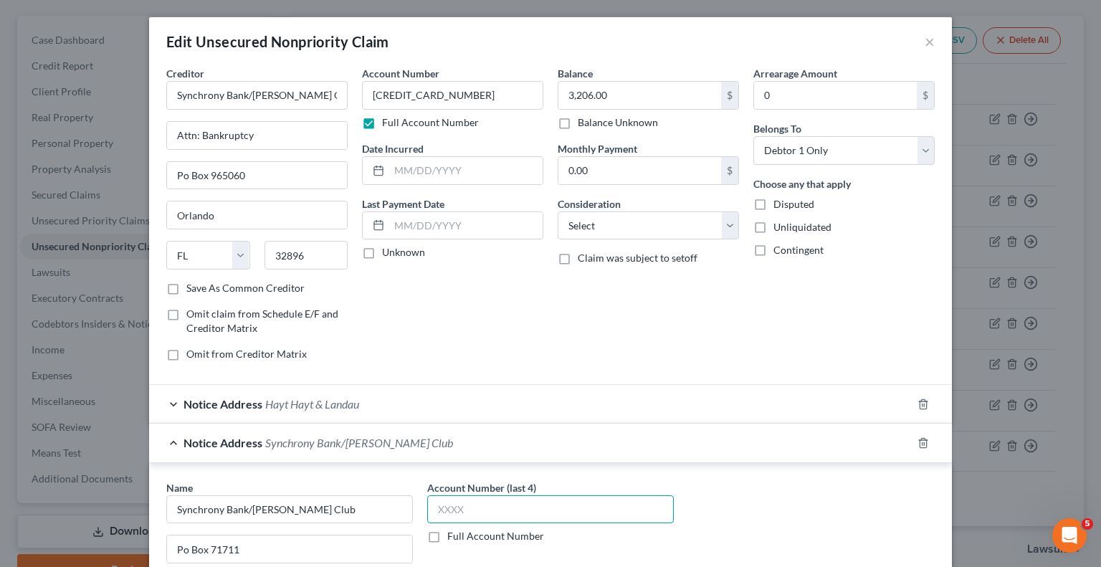
click at [485, 500] on input "text" at bounding box center [550, 509] width 247 height 29
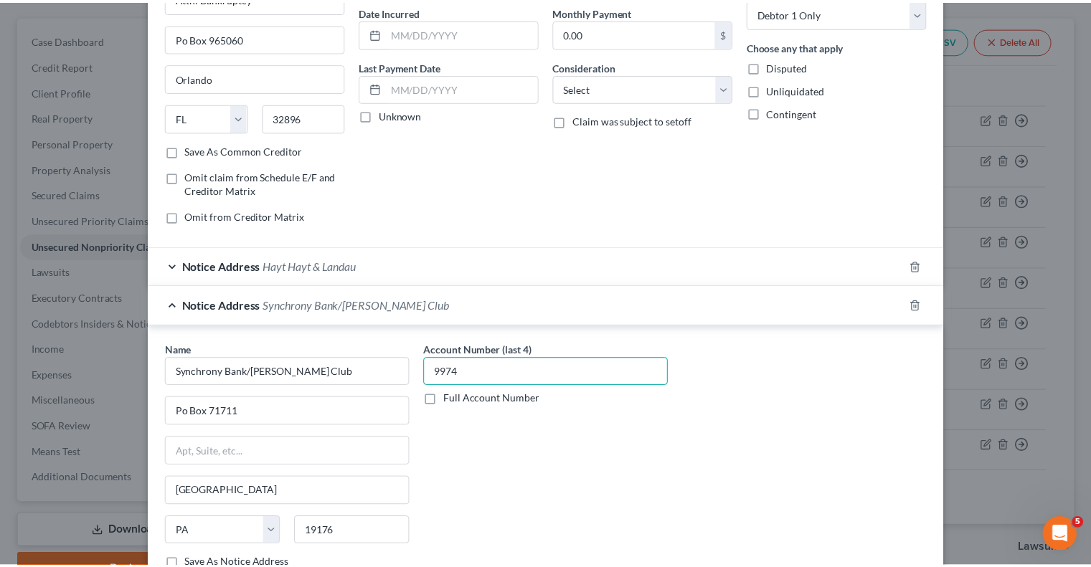
scroll to position [281, 0]
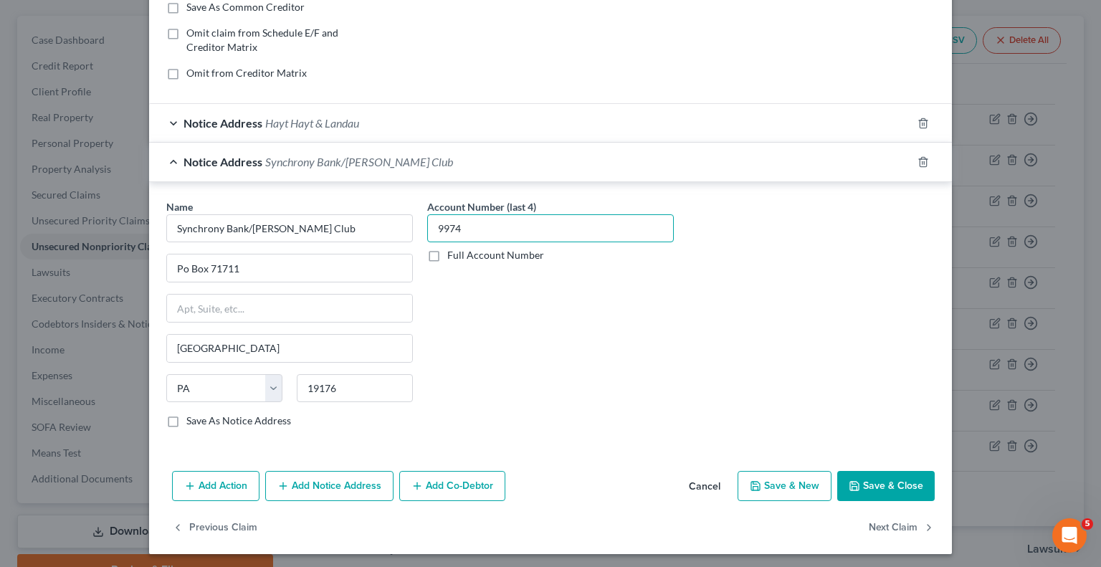
type input "9974"
click at [883, 487] on button "Save & Close" at bounding box center [886, 486] width 98 height 30
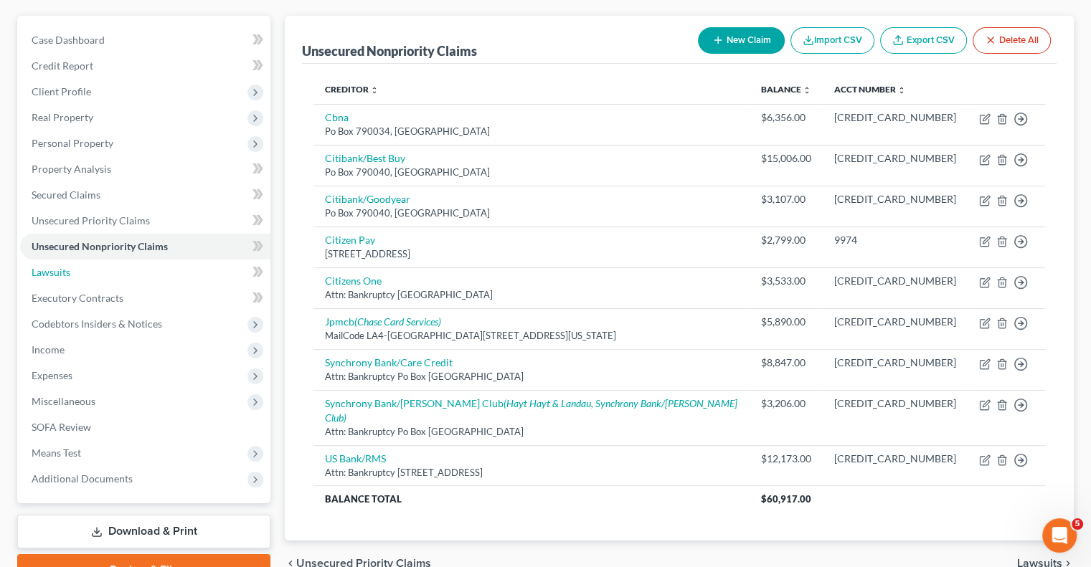
drag, startPoint x: 68, startPoint y: 270, endPoint x: 257, endPoint y: 300, distance: 191.7
click at [68, 269] on span "Lawsuits" at bounding box center [51, 272] width 39 height 12
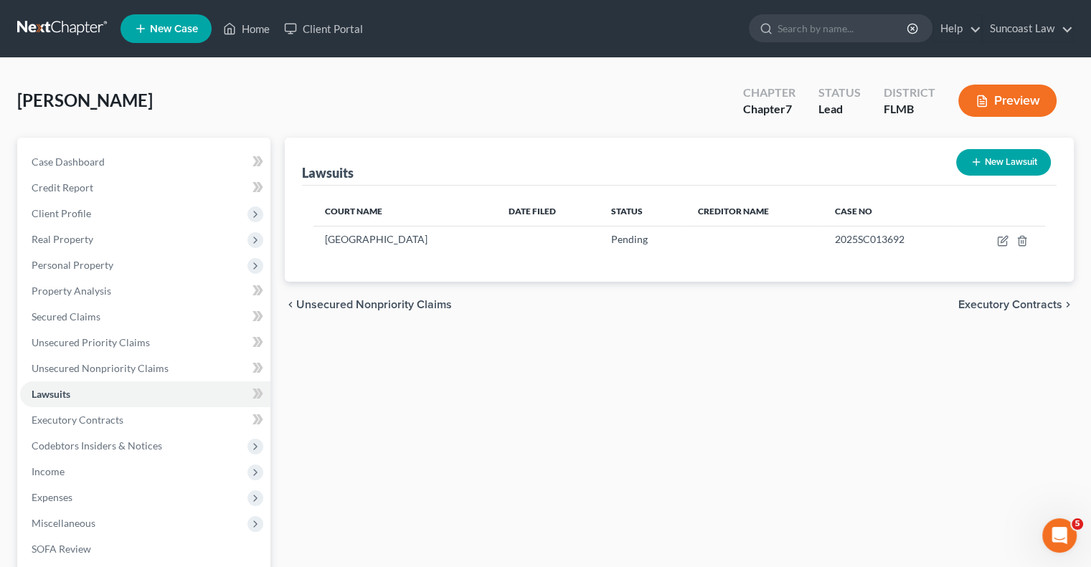
click at [984, 163] on button "New Lawsuit" at bounding box center [1003, 162] width 95 height 27
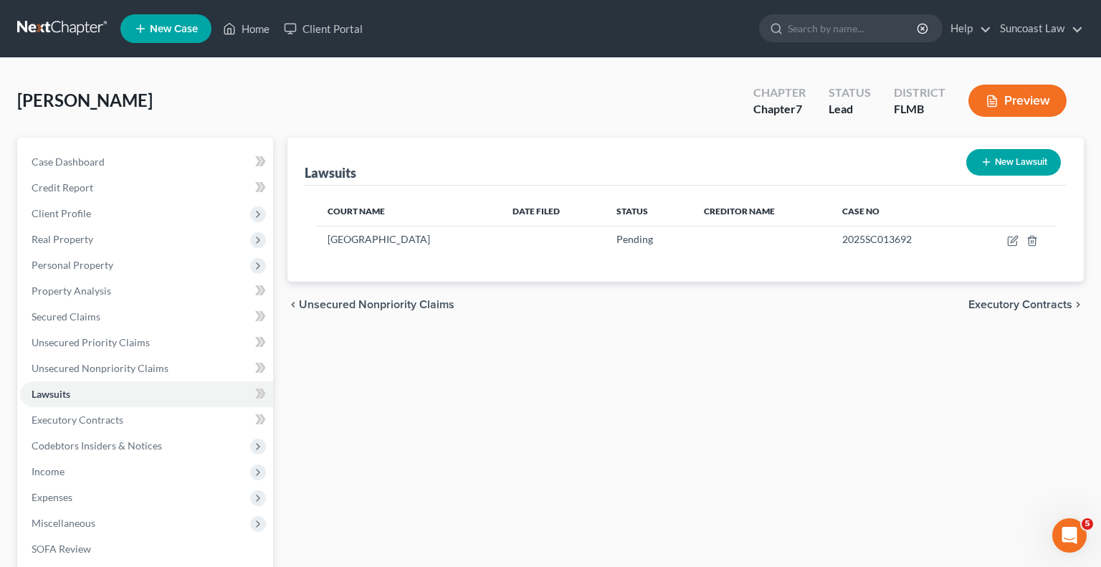
select select "0"
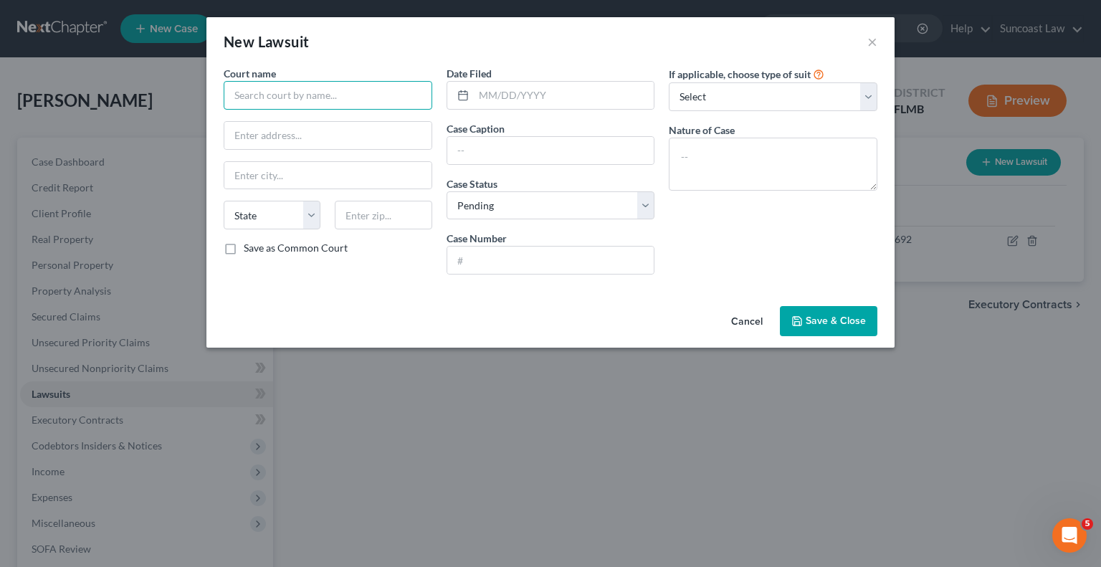
click at [364, 82] on input "text" at bounding box center [328, 95] width 209 height 29
type input "[GEOGRAPHIC_DATA]"
click at [581, 259] on input "text" at bounding box center [550, 260] width 207 height 27
paste input "2025SC008894"
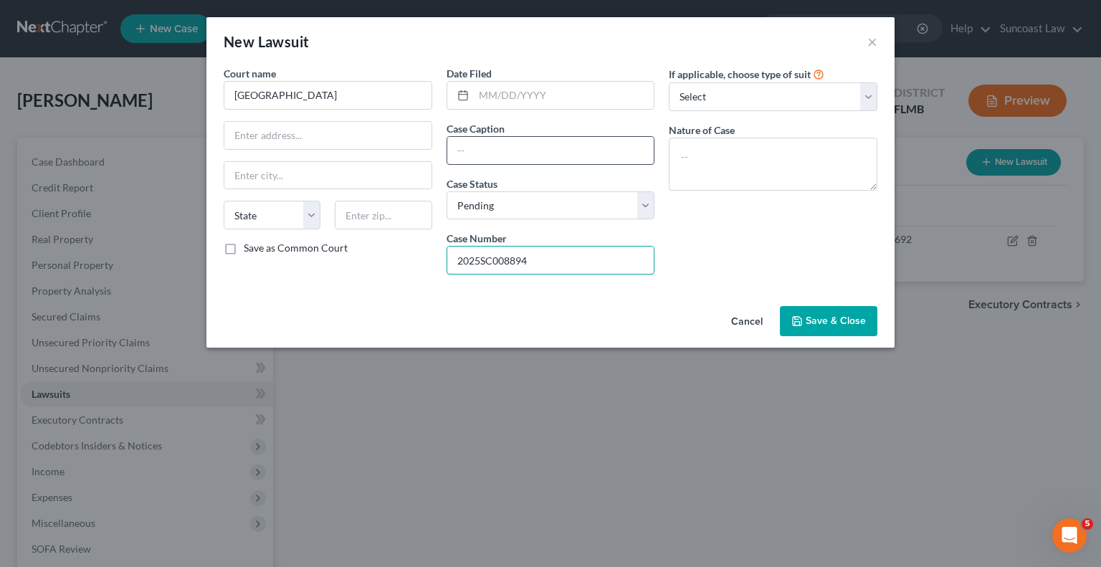
type input "2025SC008894"
click at [566, 156] on input "text" at bounding box center [550, 150] width 207 height 27
drag, startPoint x: 428, startPoint y: 147, endPoint x: 388, endPoint y: 144, distance: 40.3
click at [388, 144] on div "Court name * Polk County State AL AK AR AZ CA CO CT DE DC FL GA GU HI ID IL IN …" at bounding box center [551, 176] width 668 height 220
type input "Citibank Vs [PERSON_NAME]"
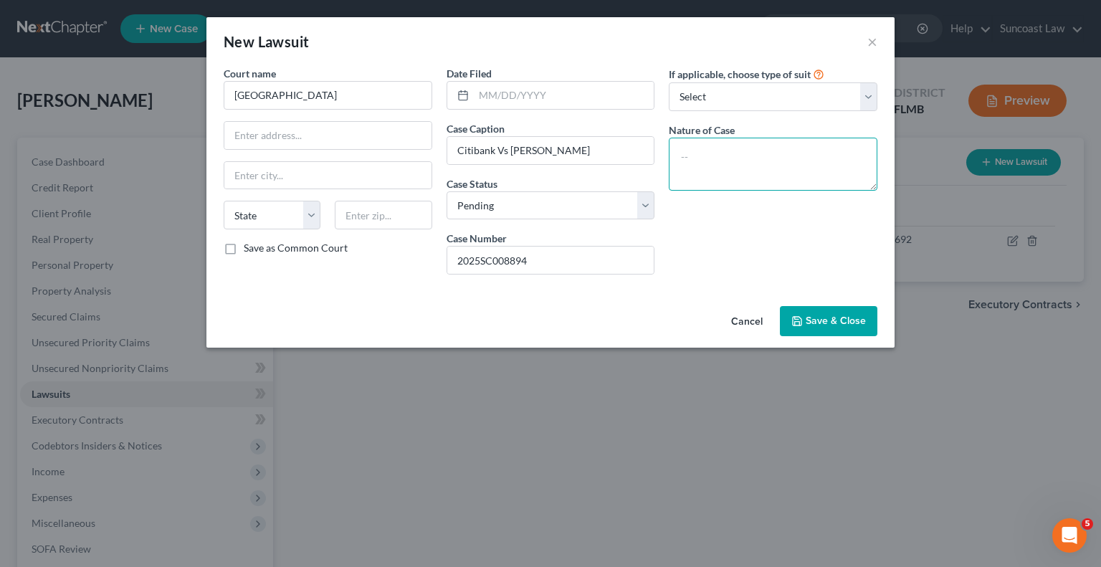
click at [808, 168] on textarea at bounding box center [773, 164] width 209 height 53
paste textarea "Citibank Vs [PERSON_NAME]"
type textarea "Citibank Vs [PERSON_NAME]"
drag, startPoint x: 572, startPoint y: 256, endPoint x: 363, endPoint y: 255, distance: 209.4
click at [363, 255] on div "Court name * Polk County State AL AK AR AZ CA CO CT DE DC FL GA GU HI ID IL IN …" at bounding box center [551, 176] width 668 height 220
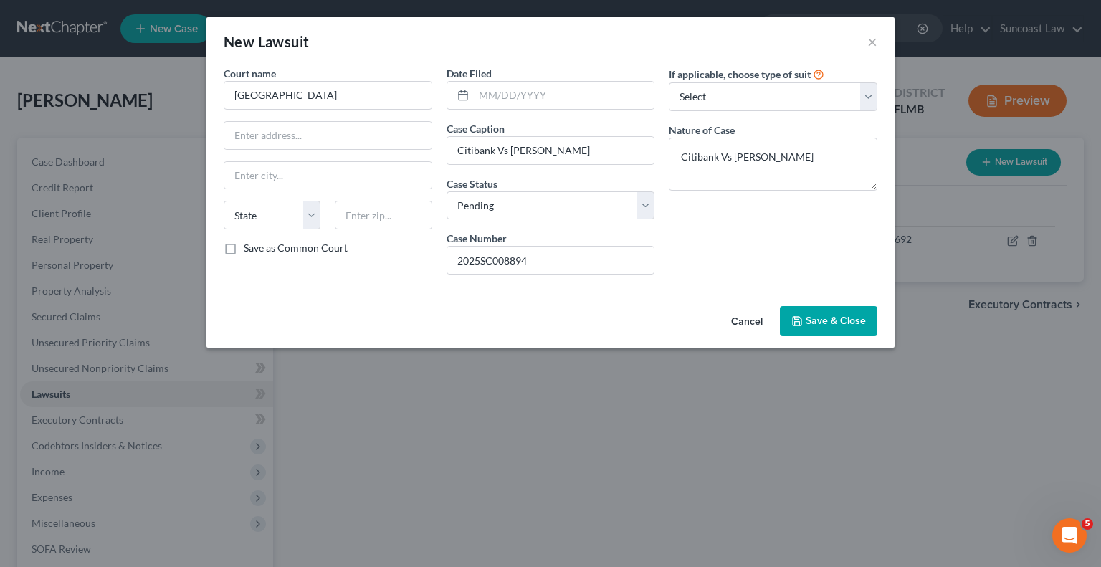
click at [808, 320] on span "Save & Close" at bounding box center [836, 321] width 60 height 12
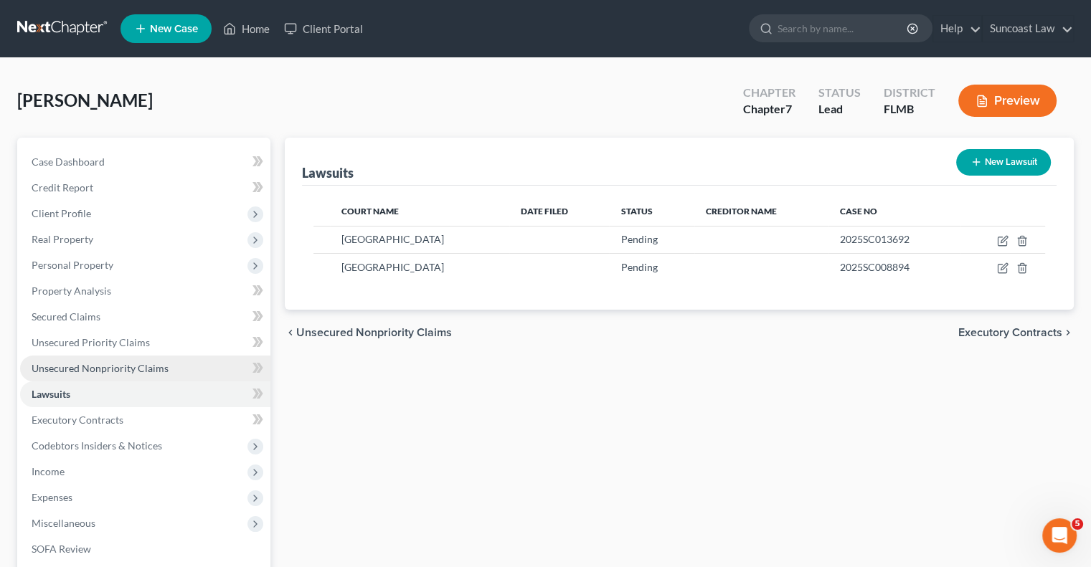
click at [162, 369] on span "Unsecured Nonpriority Claims" at bounding box center [100, 368] width 137 height 12
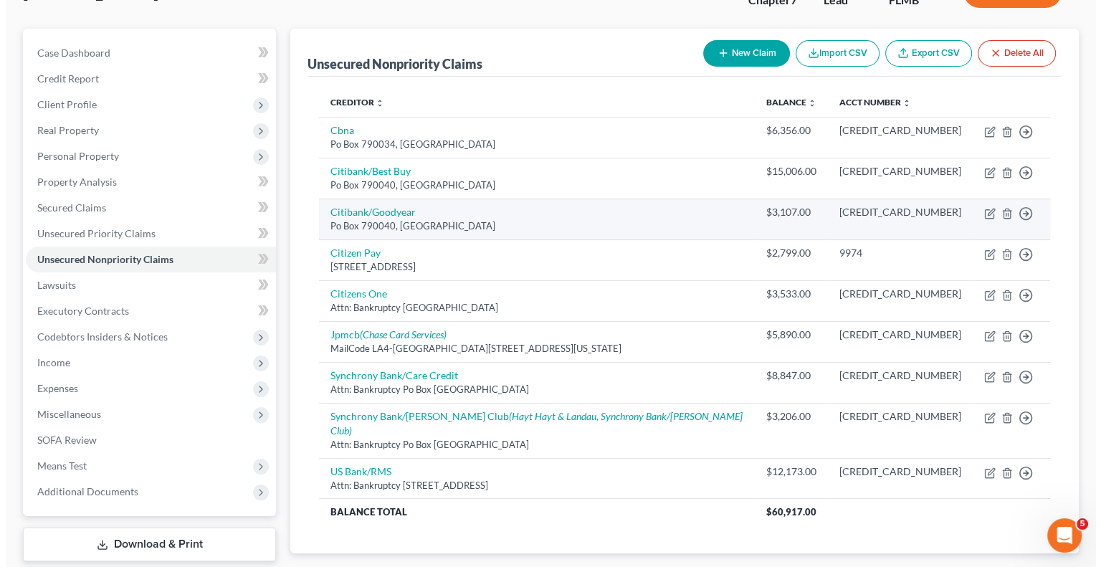
scroll to position [143, 0]
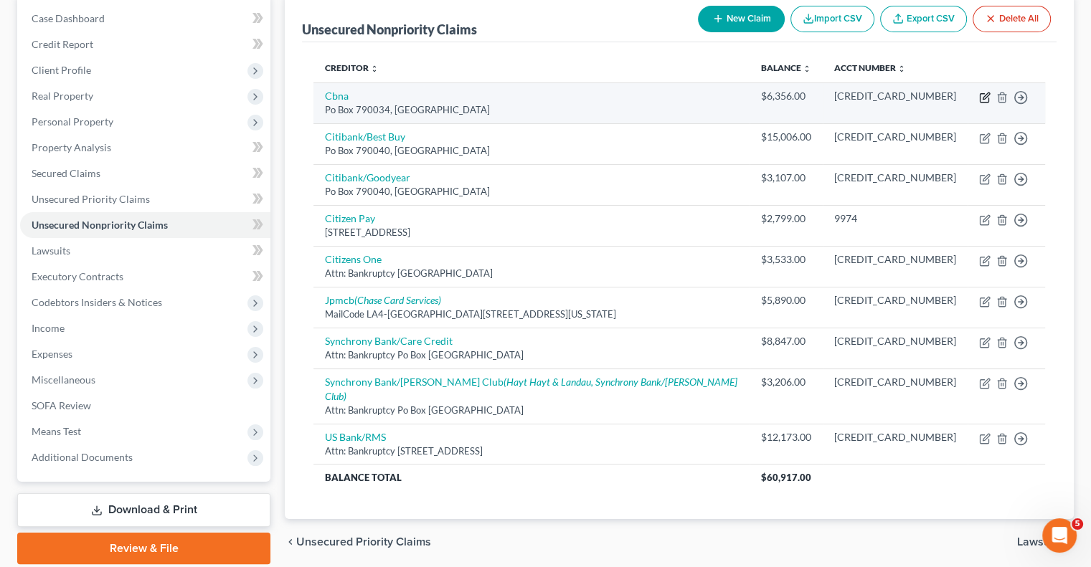
click at [981, 95] on icon "button" at bounding box center [984, 97] width 11 height 11
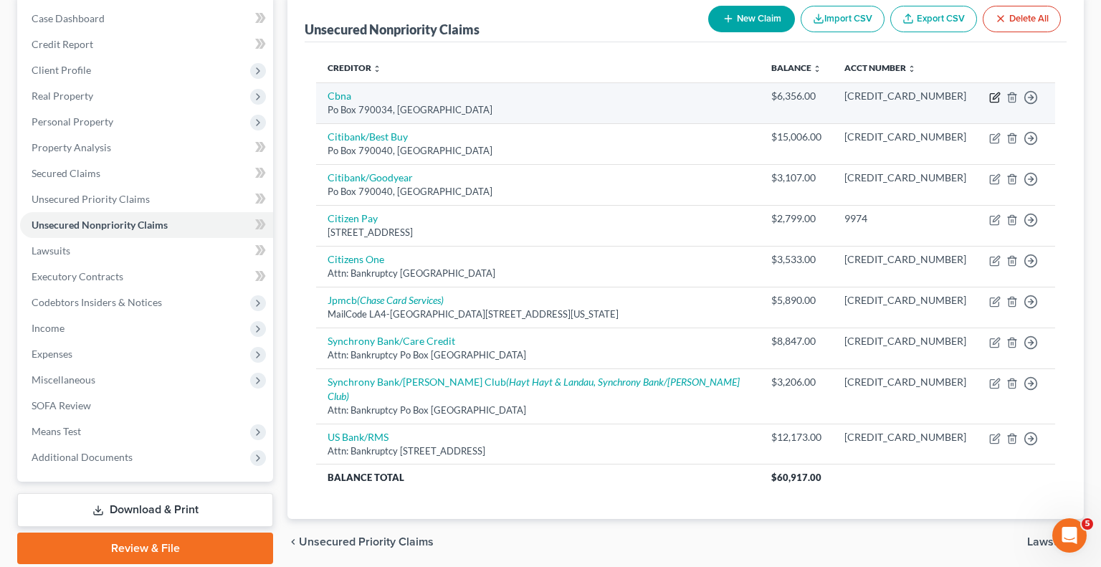
select select "26"
select select "0"
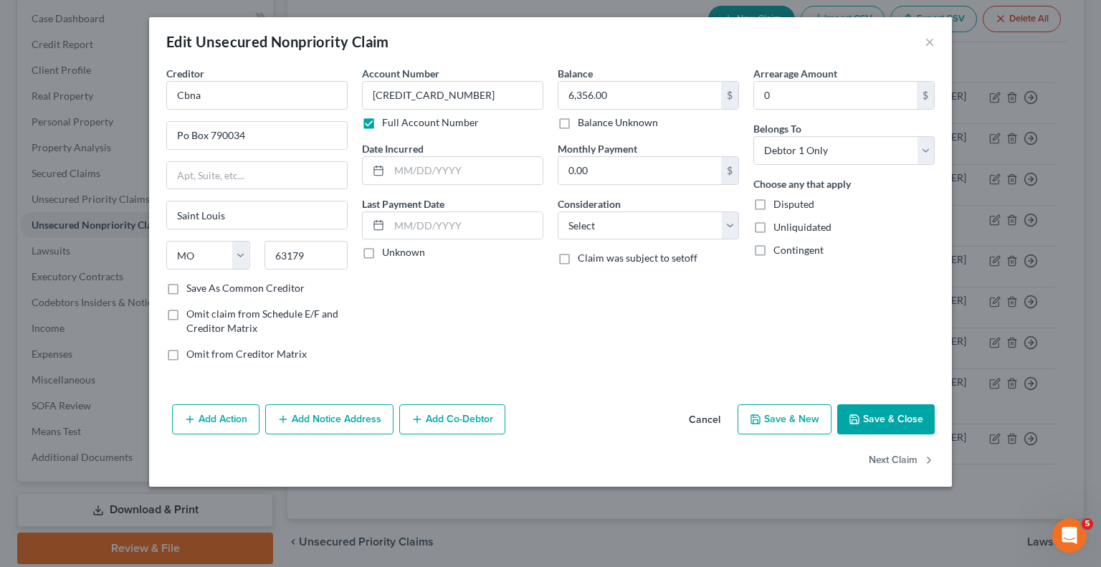
click at [384, 420] on button "Add Notice Address" at bounding box center [329, 419] width 128 height 30
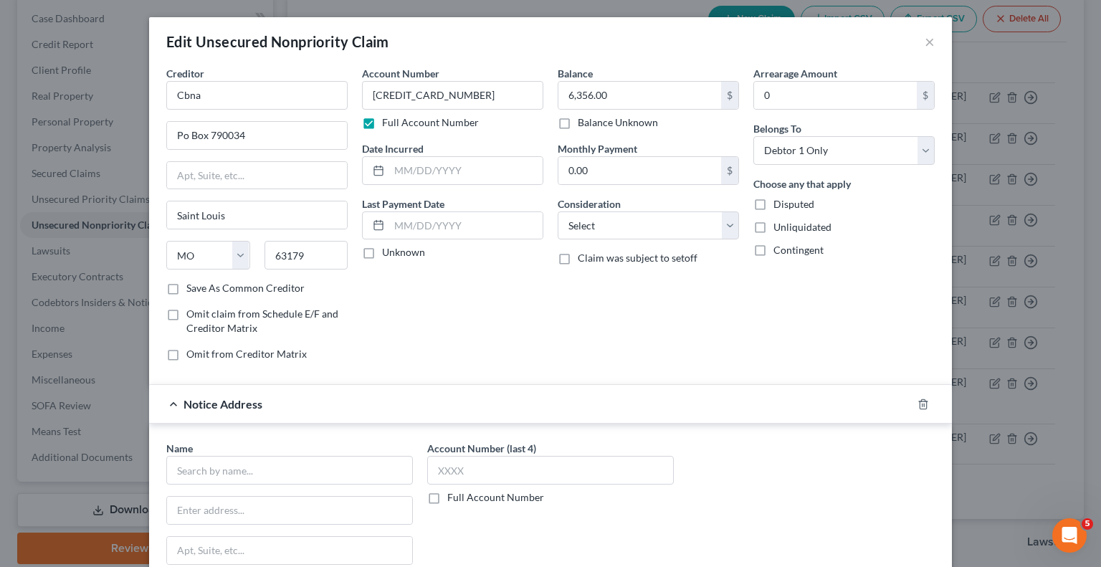
click at [447, 500] on label "Full Account Number" at bounding box center [495, 497] width 97 height 14
click at [453, 500] on input "Full Account Number" at bounding box center [457, 494] width 9 height 9
click at [490, 467] on input "text" at bounding box center [550, 470] width 247 height 29
paste input "2025SC008894"
type input "2025SC008894"
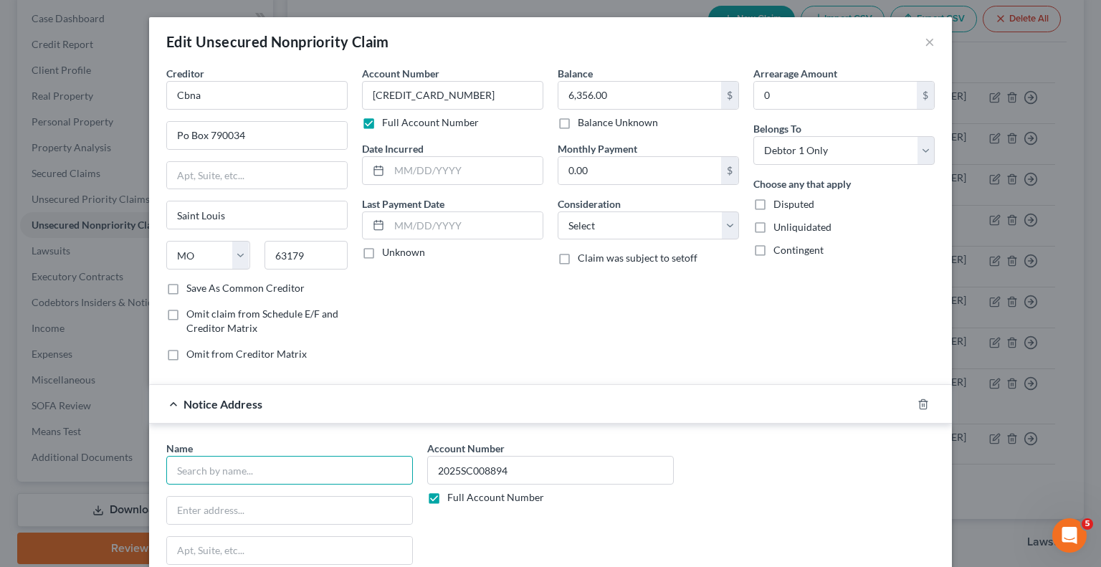
click at [288, 462] on input "text" at bounding box center [289, 470] width 247 height 29
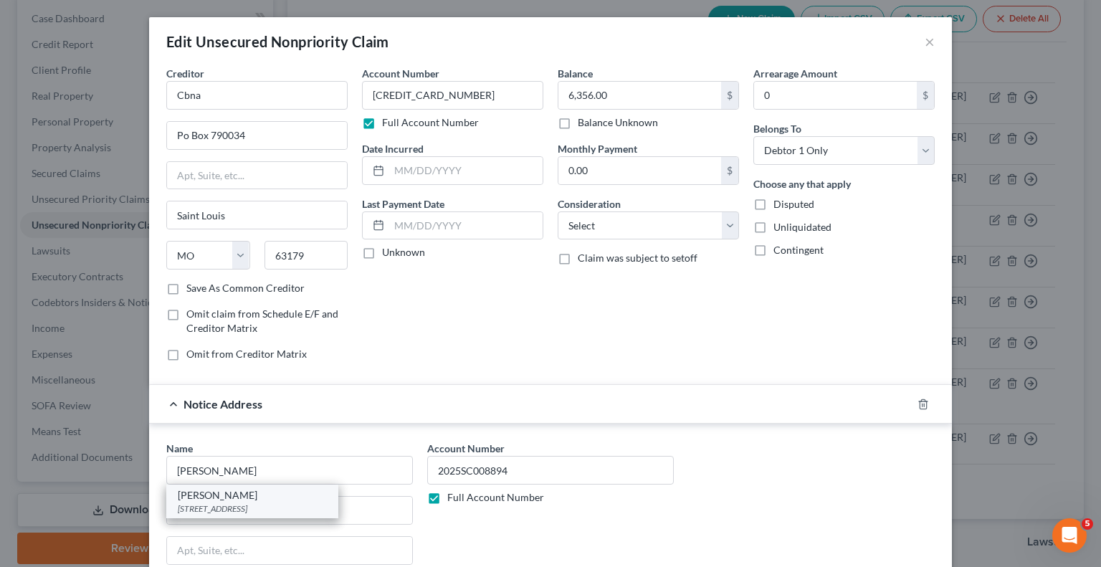
click at [288, 496] on div "Flynn LaVrar" at bounding box center [252, 495] width 149 height 14
type input "Flynn LaVrar"
type input "1133 S University Dr"
type input "2nd Floor"
type input "Plantation"
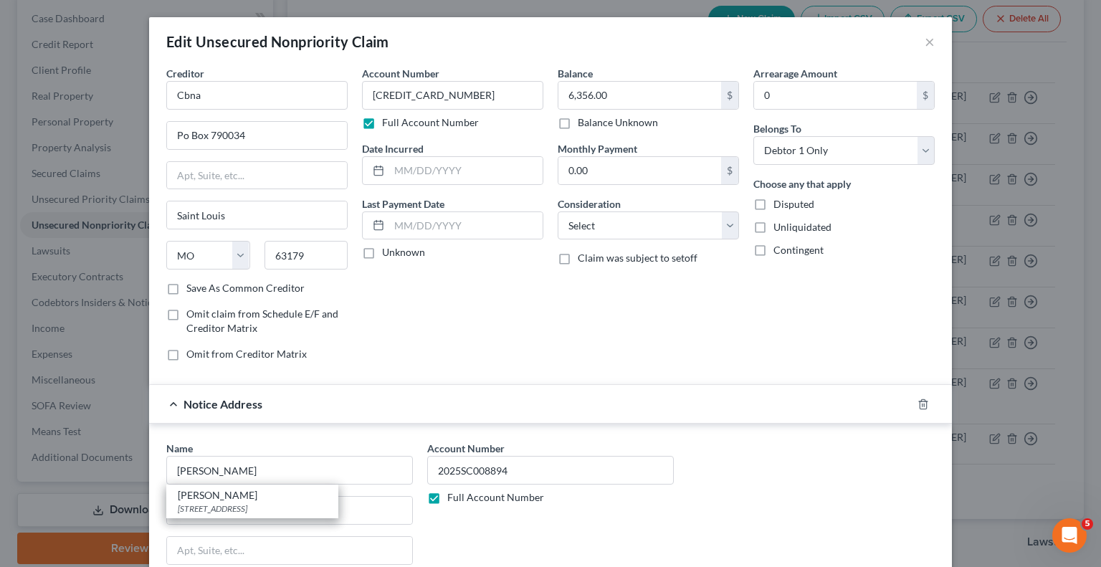
select select "9"
type input "33324"
click at [827, 317] on div "Arrearage Amount 0 $ Belongs To * Select Debtor 1 Only Debtor 2 Only Debtor 1 A…" at bounding box center [844, 219] width 196 height 307
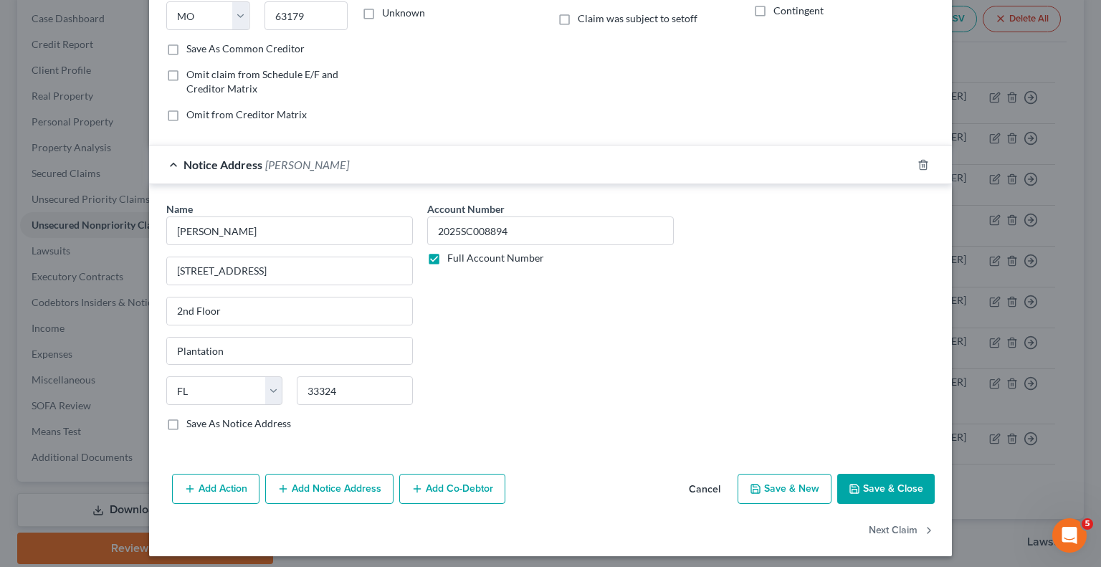
scroll to position [243, 0]
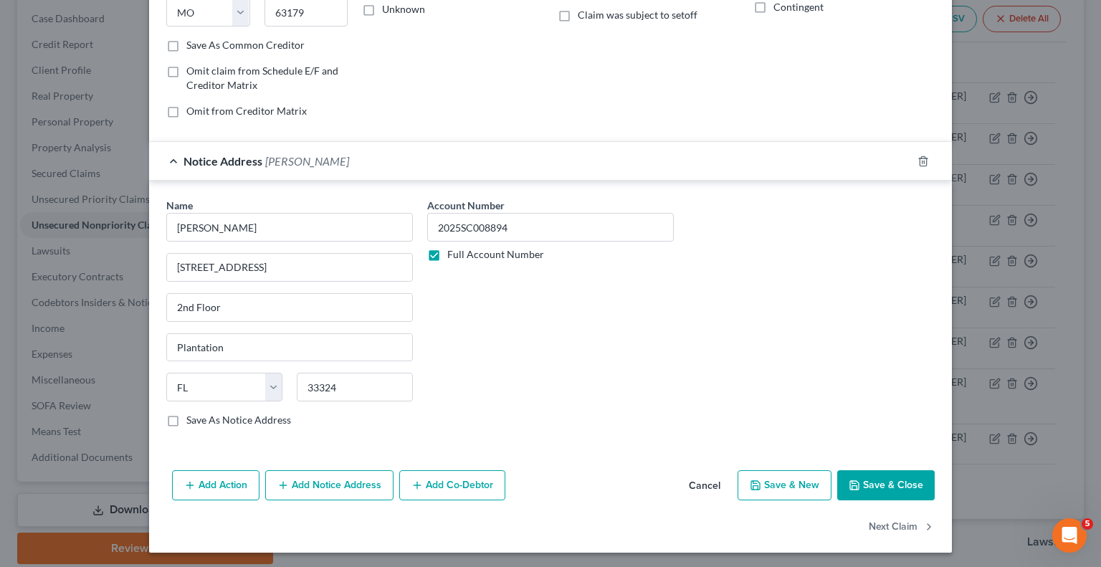
click at [355, 488] on button "Add Notice Address" at bounding box center [329, 485] width 128 height 30
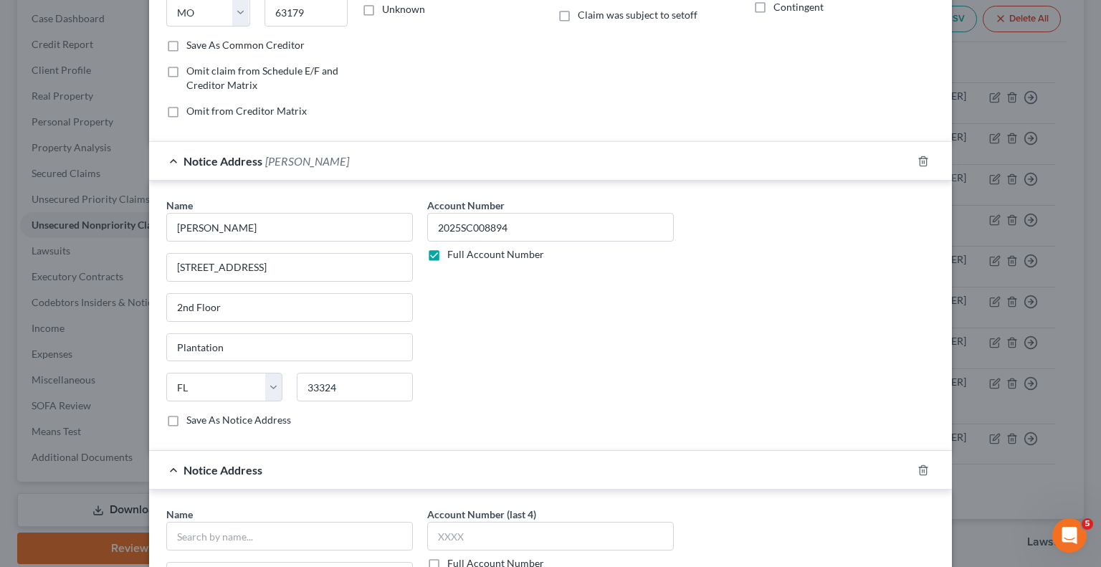
click at [779, 349] on div "Name * Flynn LaVrar 1133 S University Dr 2nd Floor Plantation State AL AK AR AZ…" at bounding box center [550, 318] width 783 height 241
drag, startPoint x: 201, startPoint y: 538, endPoint x: 239, endPoint y: 445, distance: 101.6
click at [201, 538] on input "text" at bounding box center [289, 536] width 247 height 29
type input "Shop Your Way"
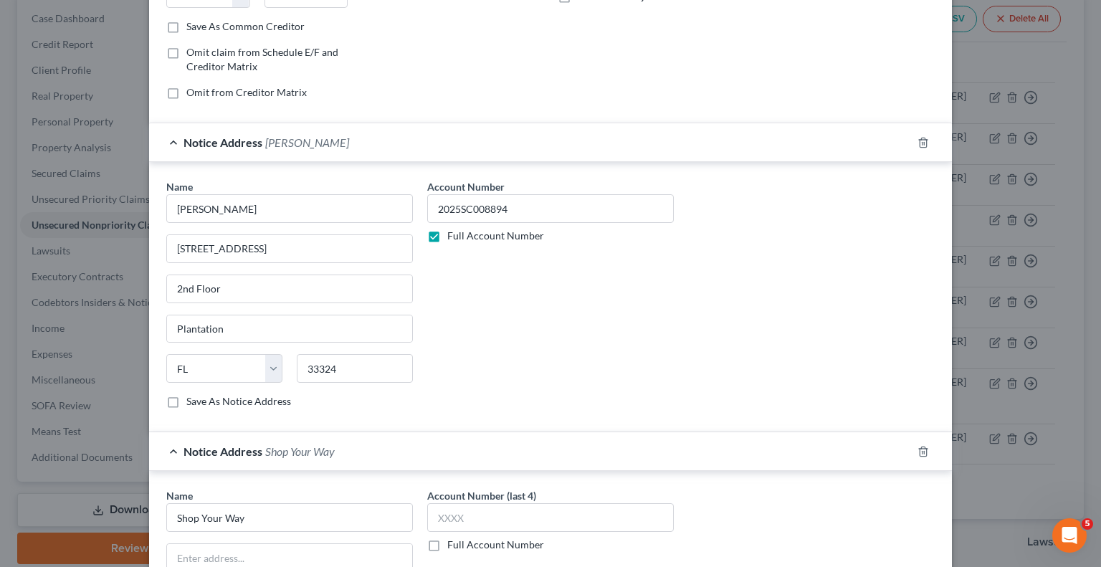
drag, startPoint x: 780, startPoint y: 346, endPoint x: 760, endPoint y: 353, distance: 21.6
click at [780, 346] on div "Name * Flynn LaVrar 1133 S University Dr 2nd Floor Plantation State AL AK AR AZ…" at bounding box center [550, 299] width 783 height 241
click at [242, 544] on input "text" at bounding box center [289, 557] width 245 height 27
click at [771, 376] on div "Name * Flynn LaVrar 1133 S University Dr 2nd Floor Plantation State AL AK AR AZ…" at bounding box center [550, 299] width 783 height 241
click at [291, 555] on input "PO Box 900" at bounding box center [289, 557] width 245 height 27
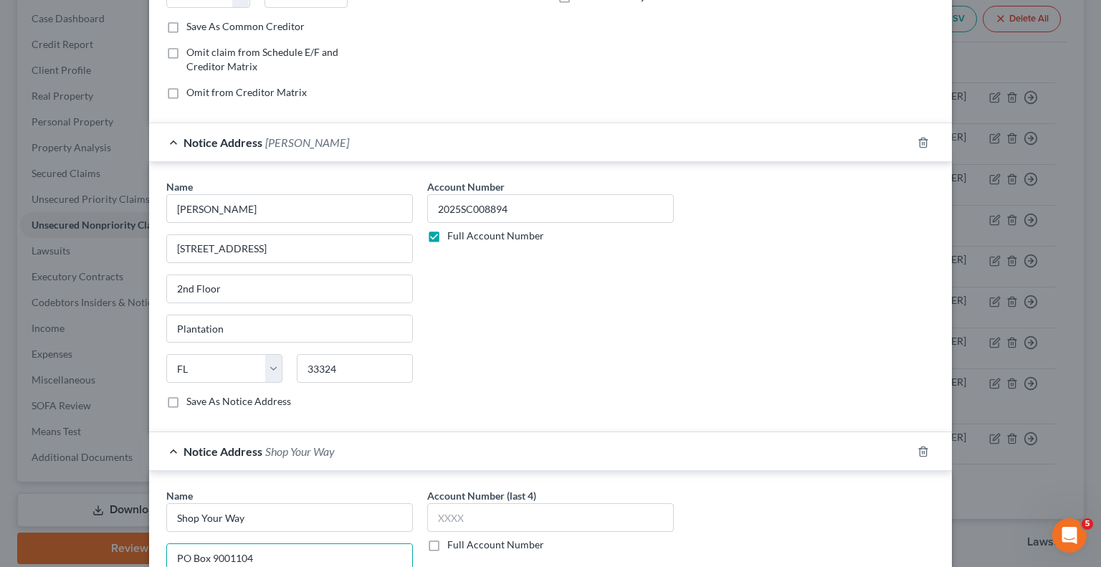
type input "PO Box 9001104"
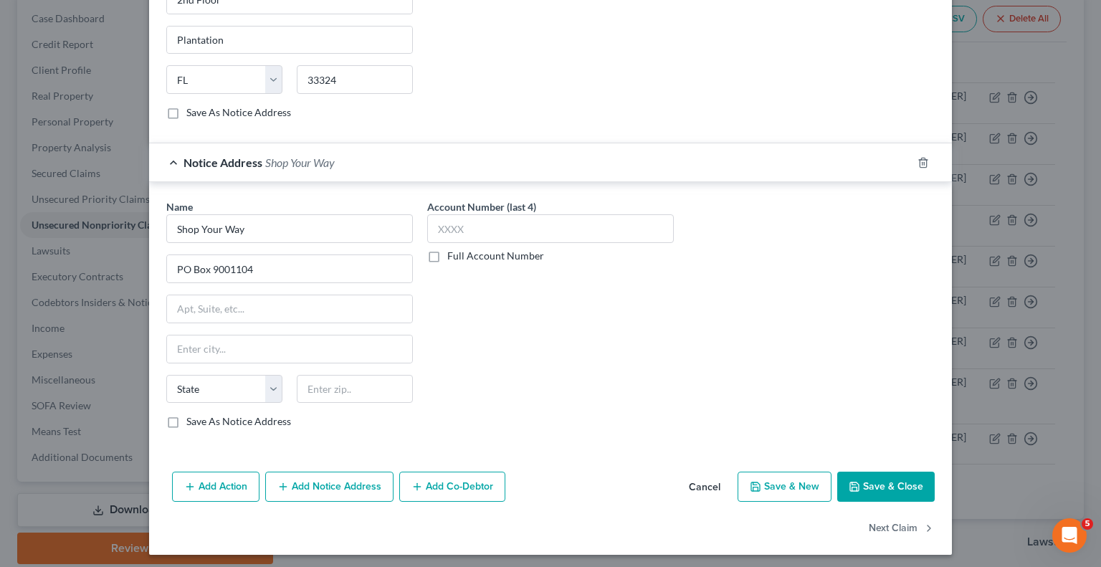
click at [816, 352] on div "Name * Shop Your Way PO Box 9001104 State AL AK AR AZ CA CO CT DE DC FL GA GU H…" at bounding box center [550, 319] width 783 height 241
click at [361, 379] on input "text" at bounding box center [355, 389] width 116 height 29
type input "40290"
type input "Louisville"
select select "18"
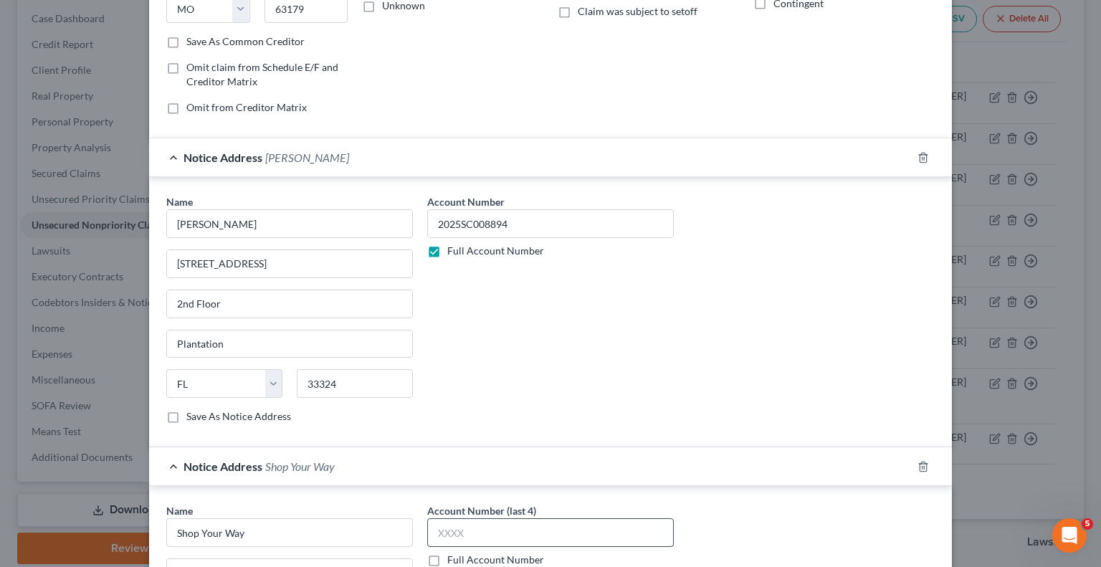
scroll to position [430, 0]
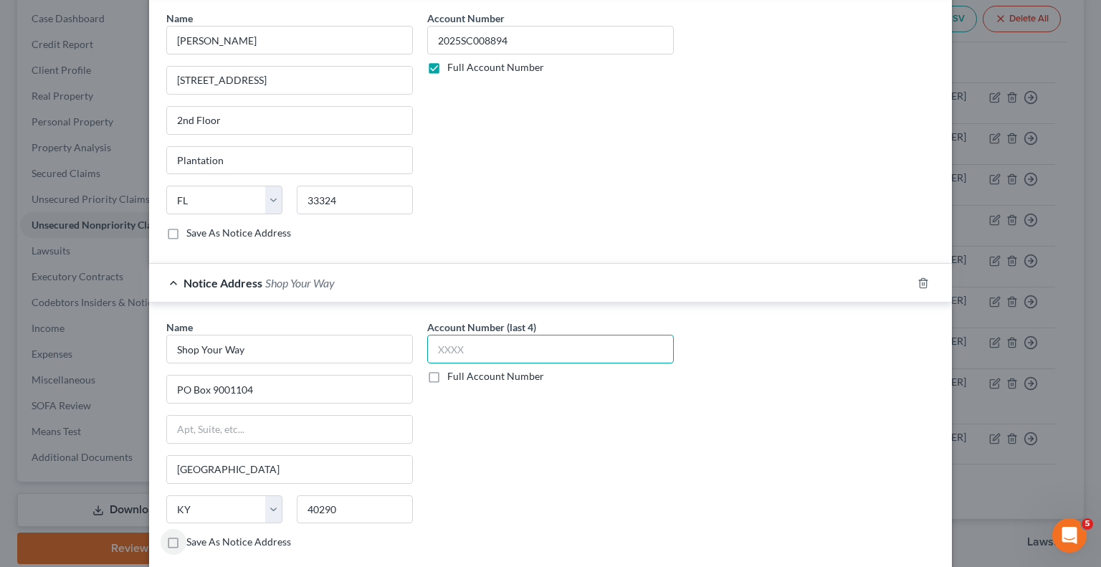
drag, startPoint x: 498, startPoint y: 352, endPoint x: 513, endPoint y: 353, distance: 15.8
click at [498, 352] on input "text" at bounding box center [550, 349] width 247 height 29
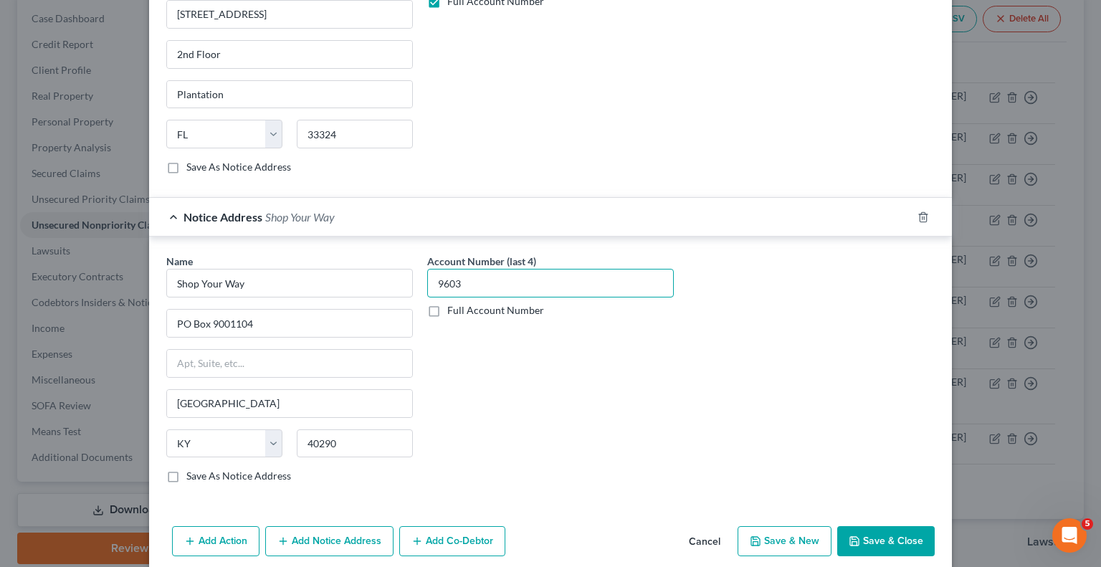
scroll to position [551, 0]
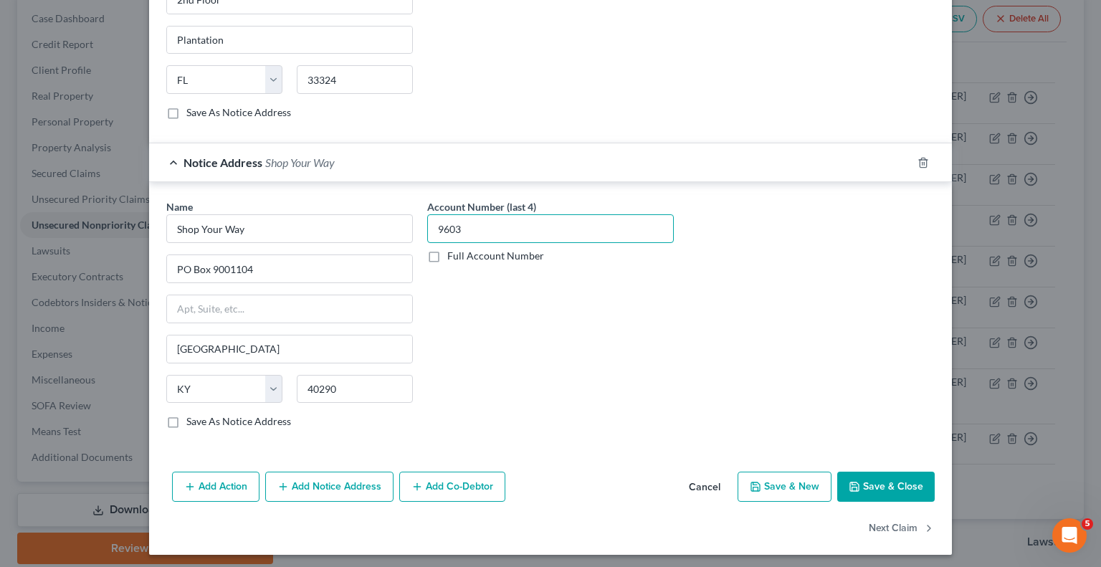
type input "9603"
click at [879, 480] on button "Save & Close" at bounding box center [886, 487] width 98 height 30
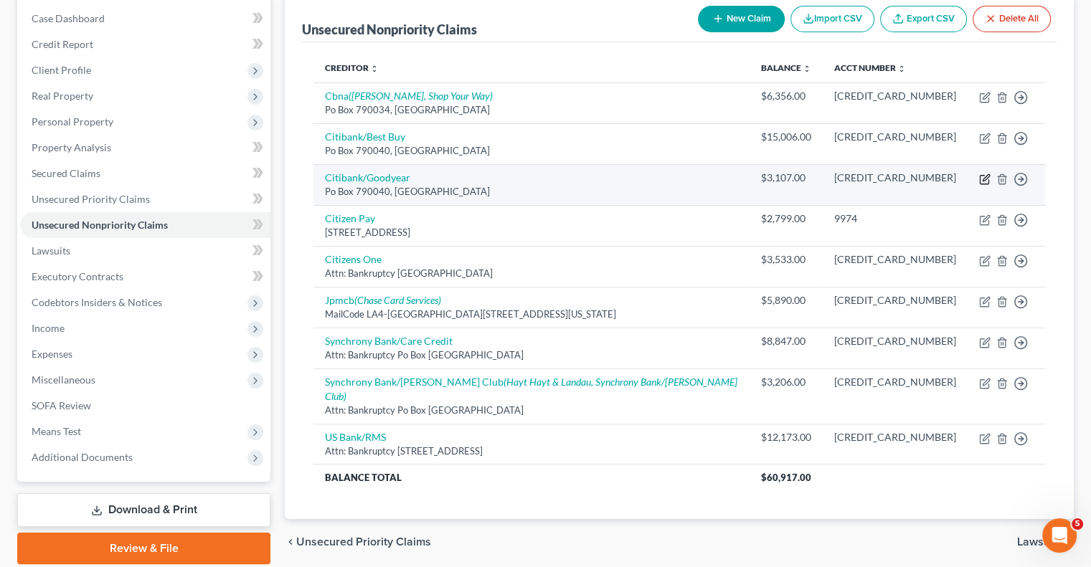
click at [984, 176] on icon "button" at bounding box center [985, 177] width 6 height 6
select select "26"
select select "0"
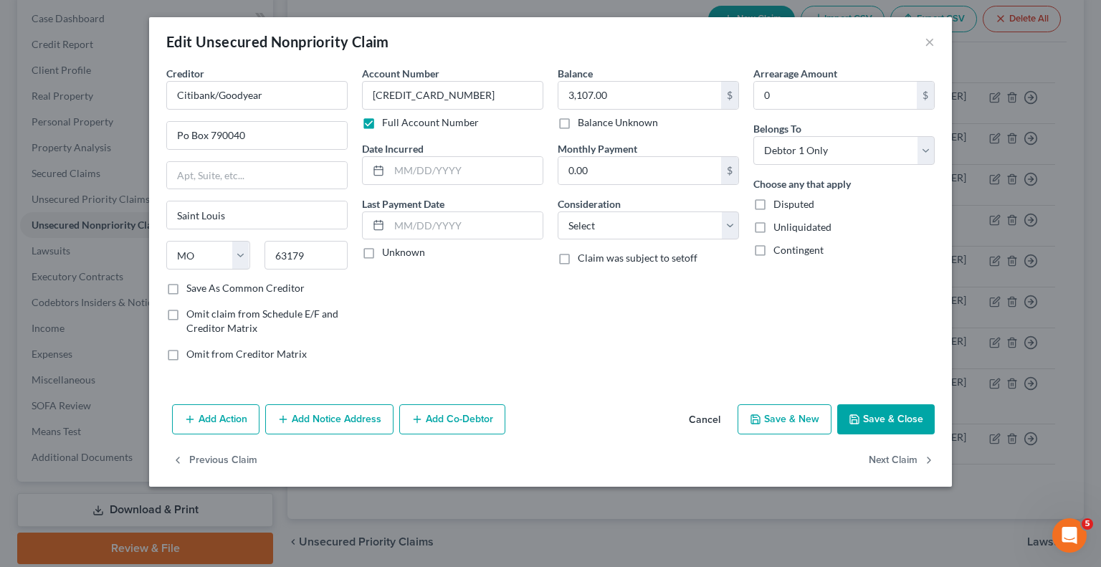
click at [353, 424] on button "Add Notice Address" at bounding box center [329, 419] width 128 height 30
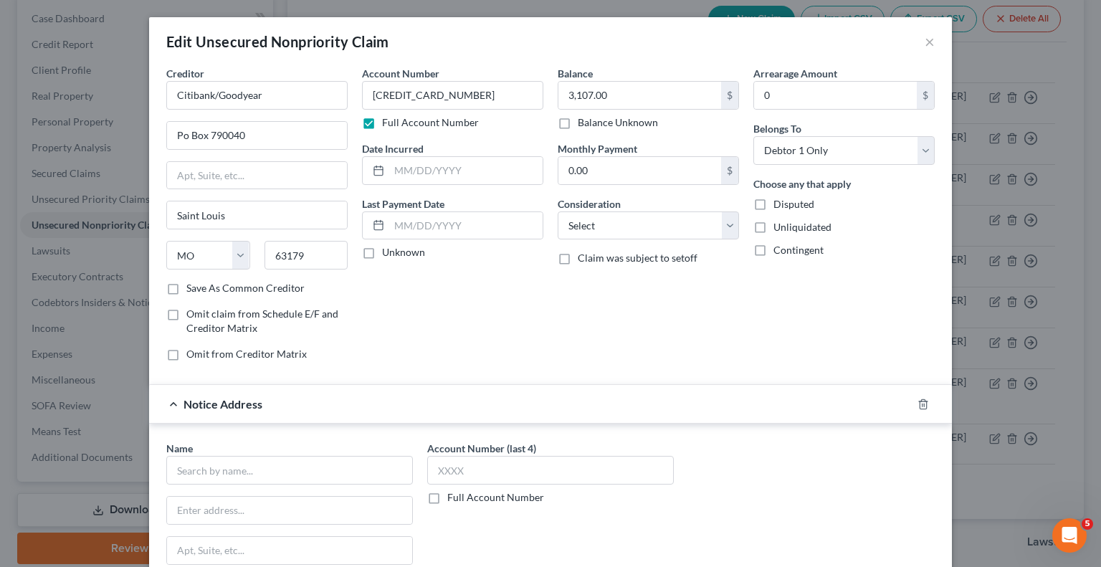
click at [447, 498] on label "Full Account Number" at bounding box center [495, 497] width 97 height 14
click at [453, 498] on input "Full Account Number" at bounding box center [457, 494] width 9 height 9
click at [498, 468] on input "text" at bounding box center [550, 470] width 247 height 29
paste input "2025SC008856"
type input "2025SC008856"
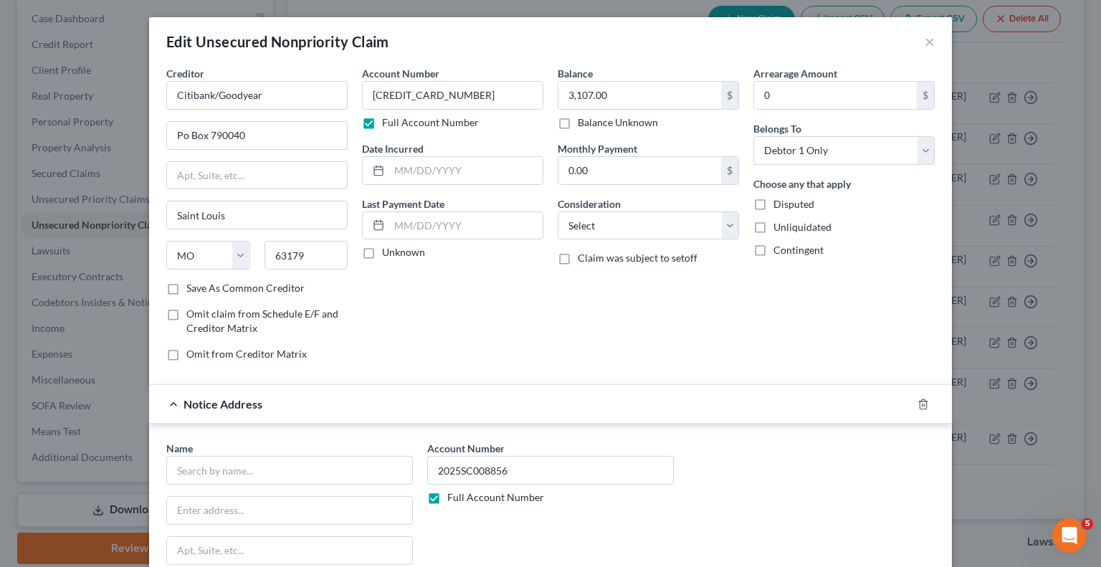
drag, startPoint x: 827, startPoint y: 323, endPoint x: 683, endPoint y: 356, distance: 147.8
click at [827, 323] on div "Arrearage Amount 0 $ Belongs To * Select Debtor 1 Only Debtor 2 Only Debtor 1 A…" at bounding box center [844, 219] width 196 height 307
click at [267, 473] on input "text" at bounding box center [289, 470] width 247 height 29
drag, startPoint x: 278, startPoint y: 502, endPoint x: 288, endPoint y: 500, distance: 9.6
click at [278, 503] on div "1133 S University Dr 2nd Floor, Plantation, FL 33324" at bounding box center [252, 509] width 149 height 12
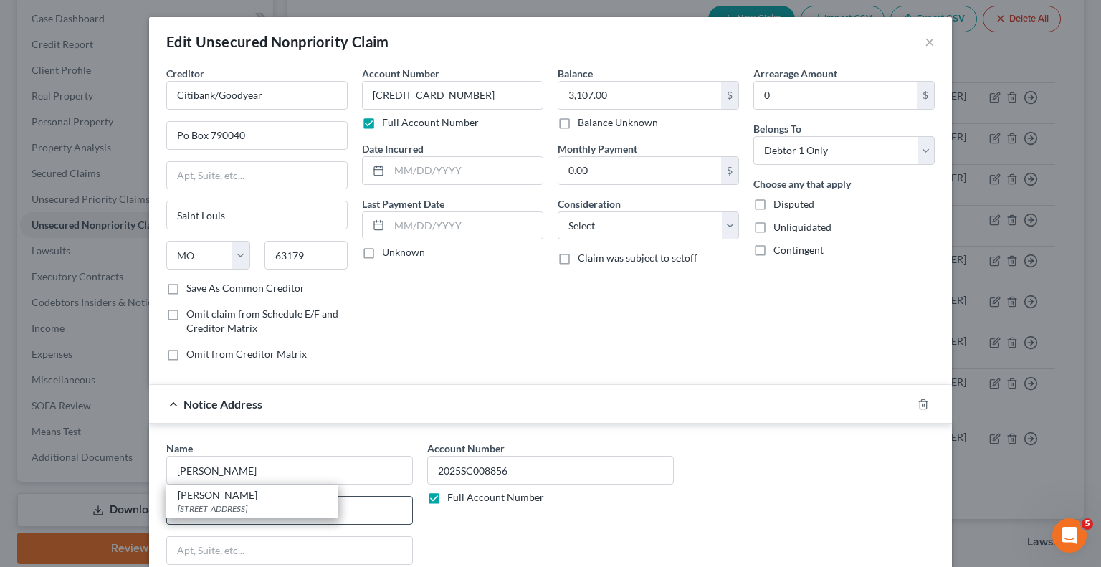
type input "Flynn LaVrar"
type input "1133 S University Dr"
type input "2nd Floor"
type input "Plantation"
select select "9"
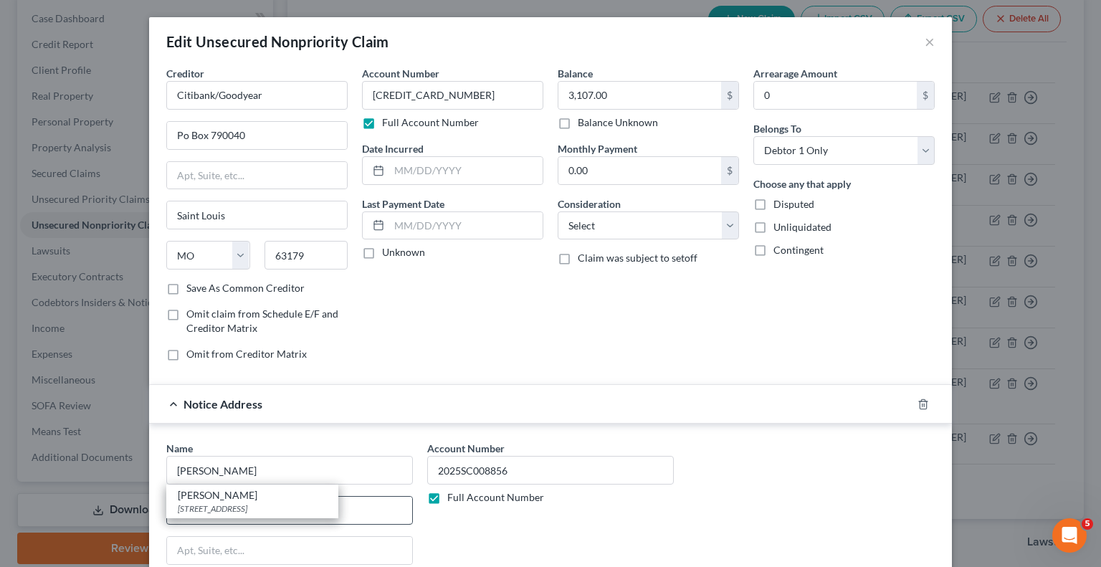
type input "33324"
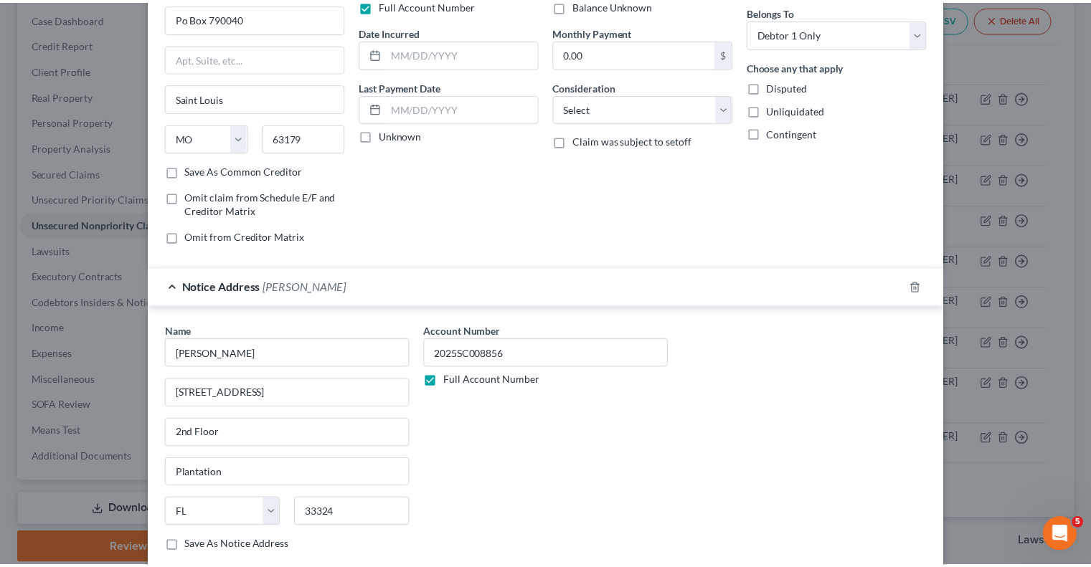
scroll to position [243, 0]
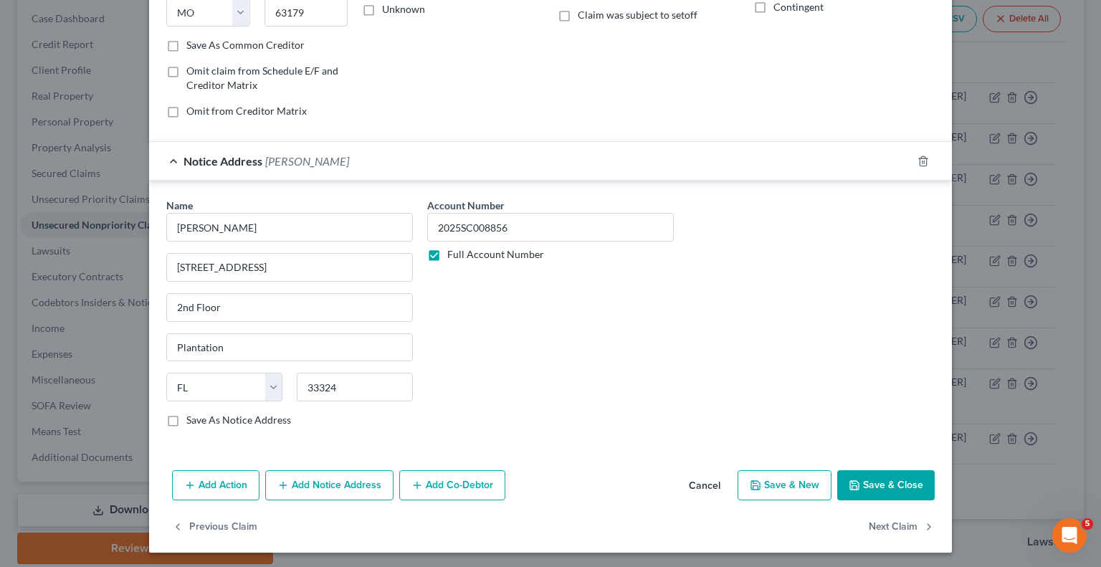
click at [869, 487] on button "Save & Close" at bounding box center [886, 485] width 98 height 30
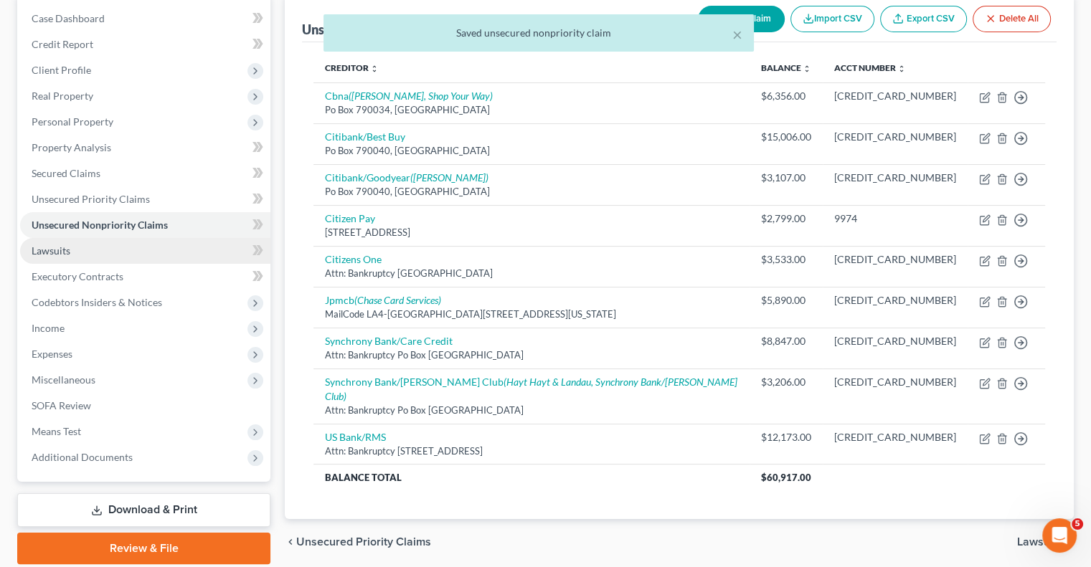
click at [89, 251] on link "Lawsuits" at bounding box center [145, 251] width 250 height 26
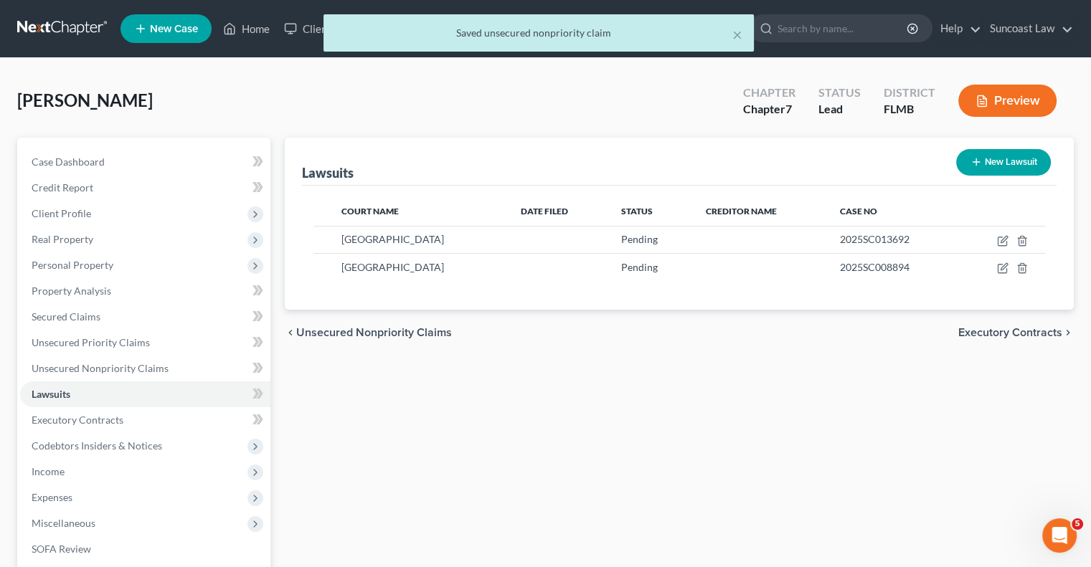
click at [1017, 168] on button "New Lawsuit" at bounding box center [1003, 162] width 95 height 27
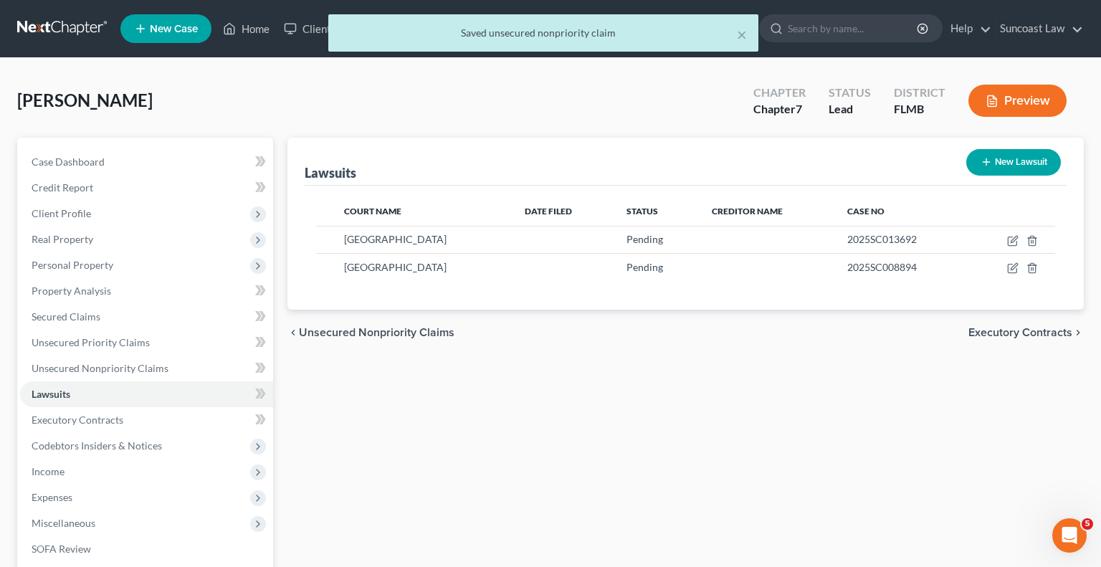
select select "0"
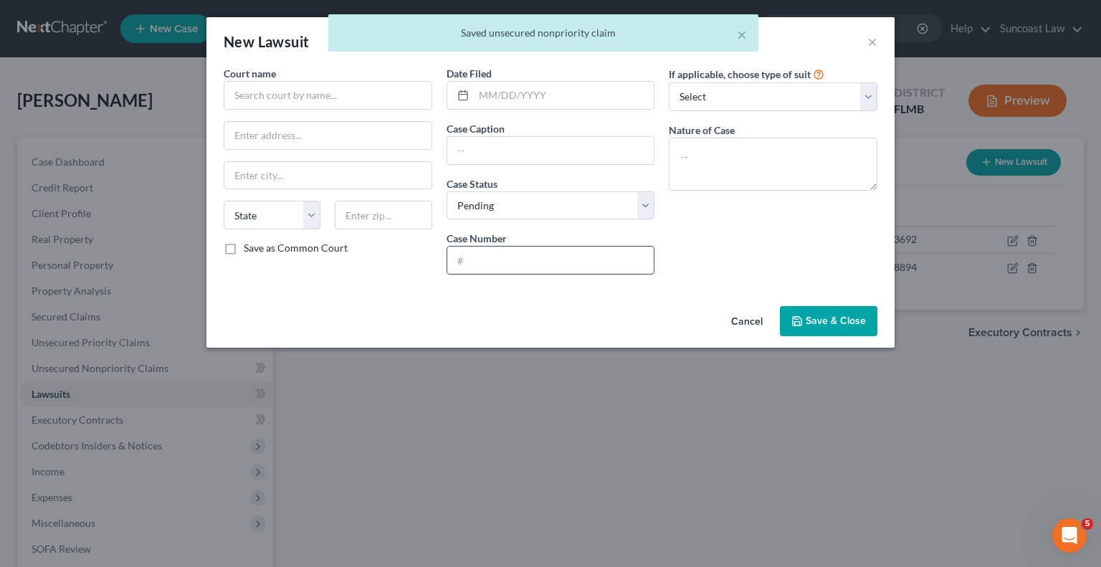
click at [510, 253] on input "text" at bounding box center [550, 260] width 207 height 27
paste input "2025SC008856"
type input "2025SC008856"
click at [322, 92] on input "text" at bounding box center [328, 95] width 209 height 29
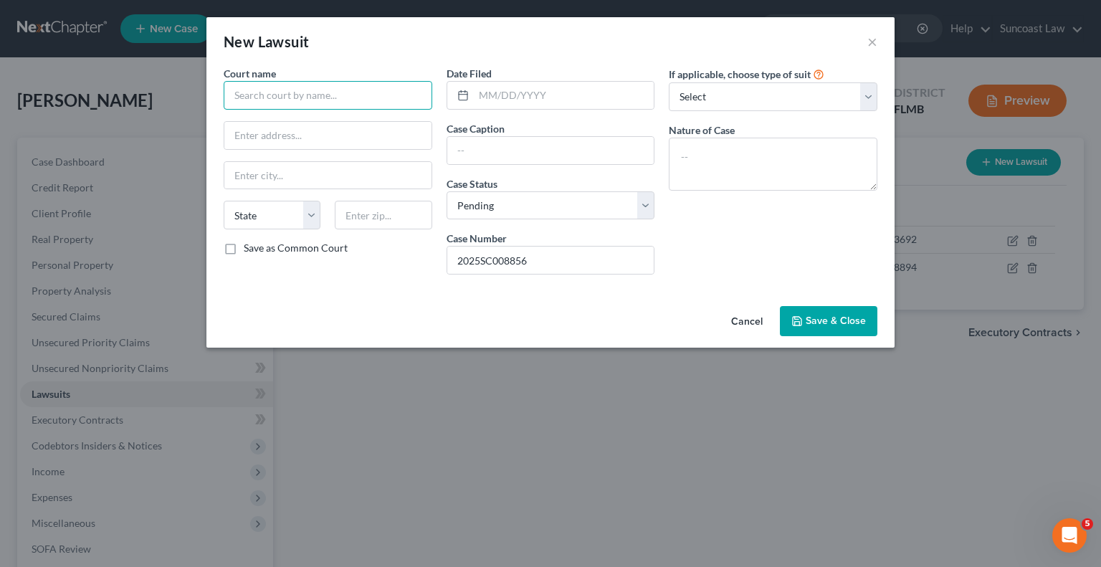
type input "o"
type input "[GEOGRAPHIC_DATA]"
click at [507, 153] on input "text" at bounding box center [550, 150] width 207 height 27
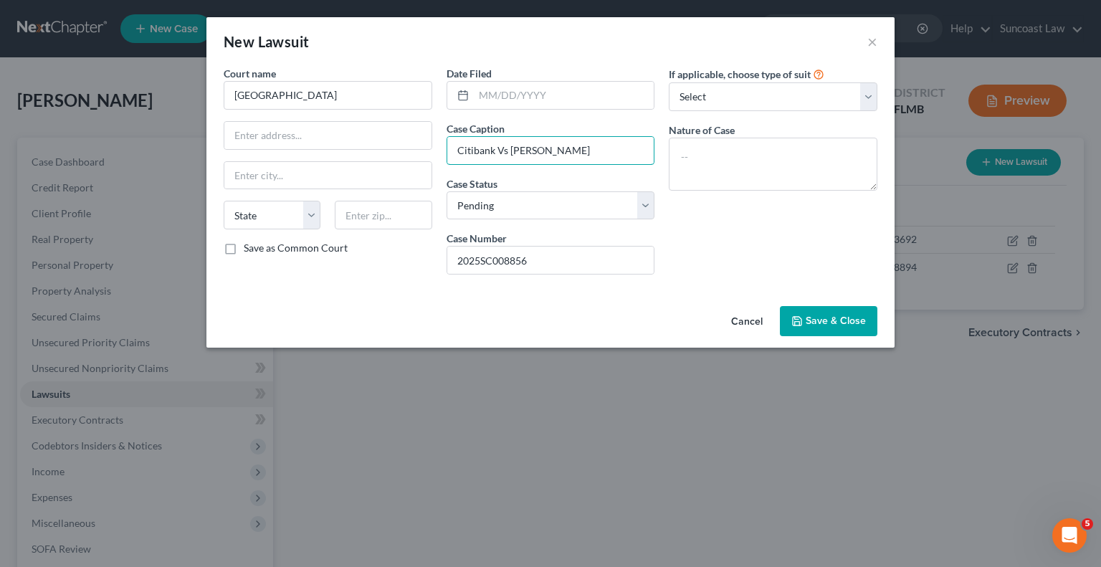
drag, startPoint x: 602, startPoint y: 150, endPoint x: 433, endPoint y: 142, distance: 169.4
click at [433, 142] on div "Court name * Polk County State AL AK AR AZ CA CO CT DE DC FL GA GU HI ID IL IN …" at bounding box center [551, 176] width 668 height 220
type input "Citibank Vs [PERSON_NAME]"
click at [793, 151] on textarea at bounding box center [773, 164] width 209 height 53
paste textarea "Citibank Vs [PERSON_NAME]"
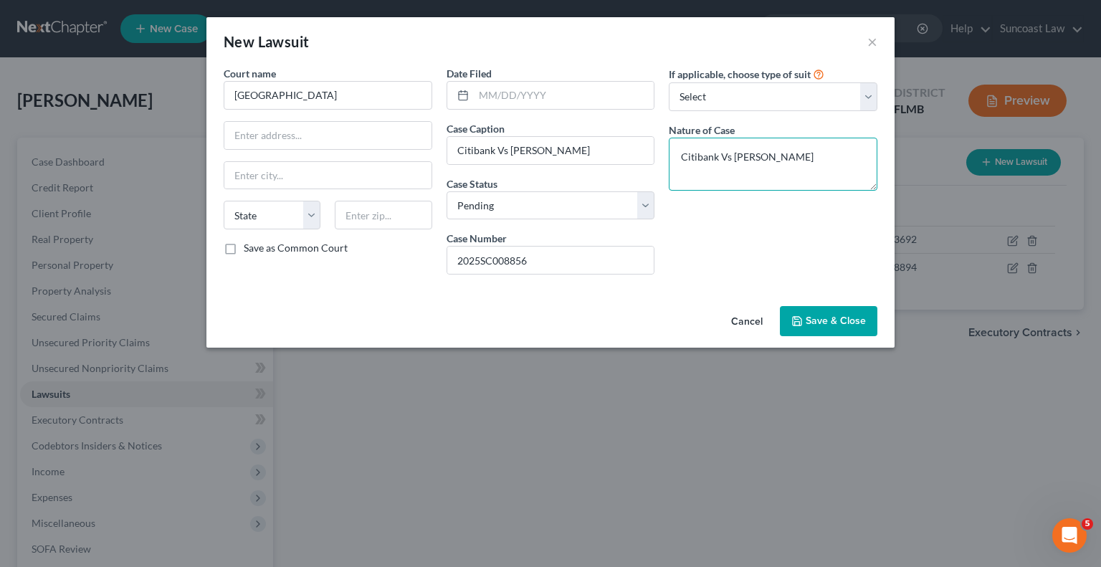
type textarea "Citibank Vs [PERSON_NAME]"
click at [833, 317] on span "Save & Close" at bounding box center [836, 321] width 60 height 12
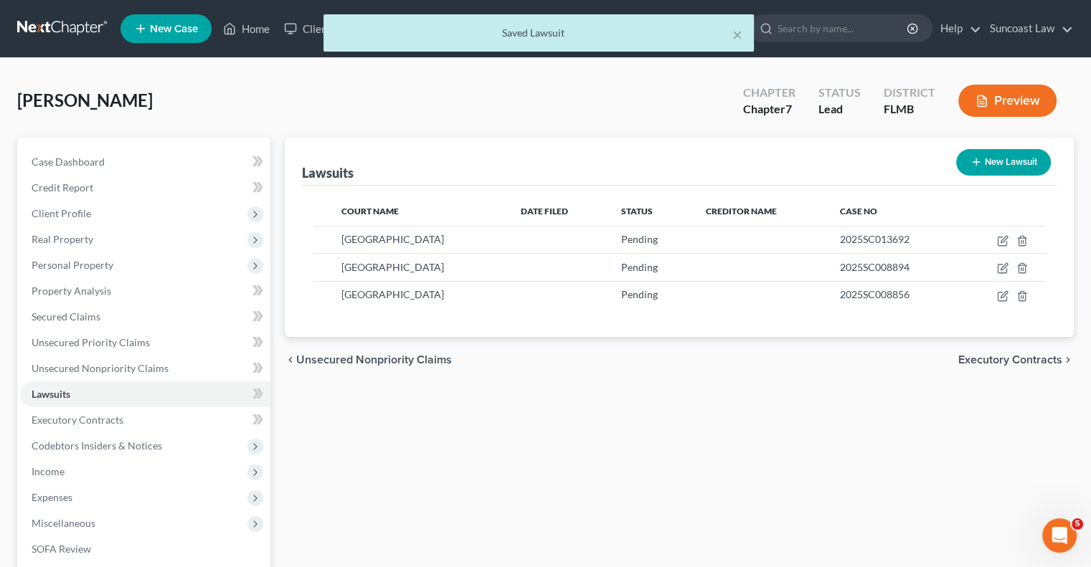
click at [774, 420] on div "Lawsuits New Lawsuit Court Name Date Filed Status Creditor Name Case No Polk Co…" at bounding box center [678, 423] width 803 height 570
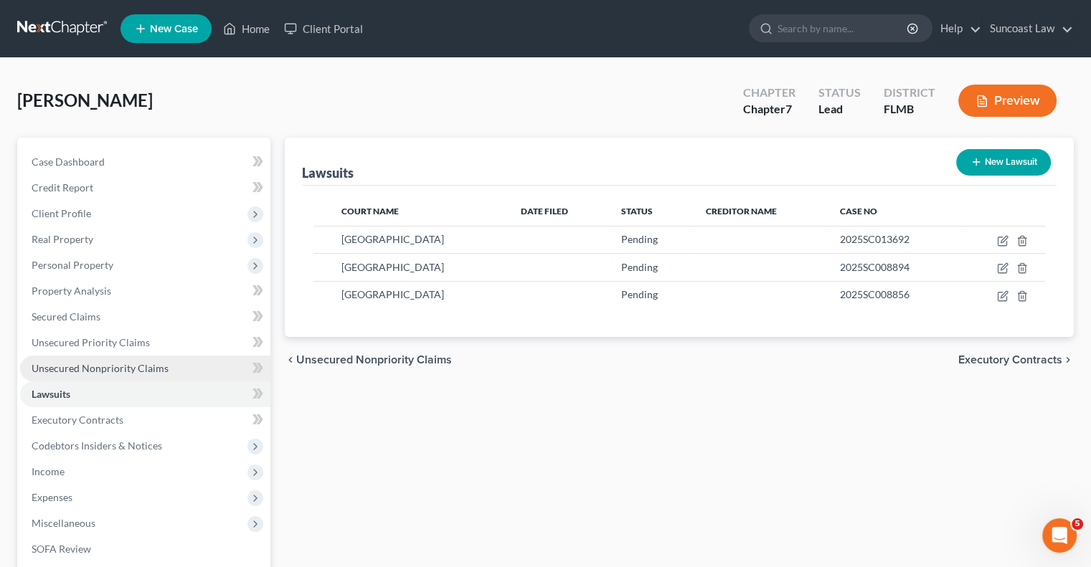
click at [166, 363] on link "Unsecured Nonpriority Claims" at bounding box center [145, 369] width 250 height 26
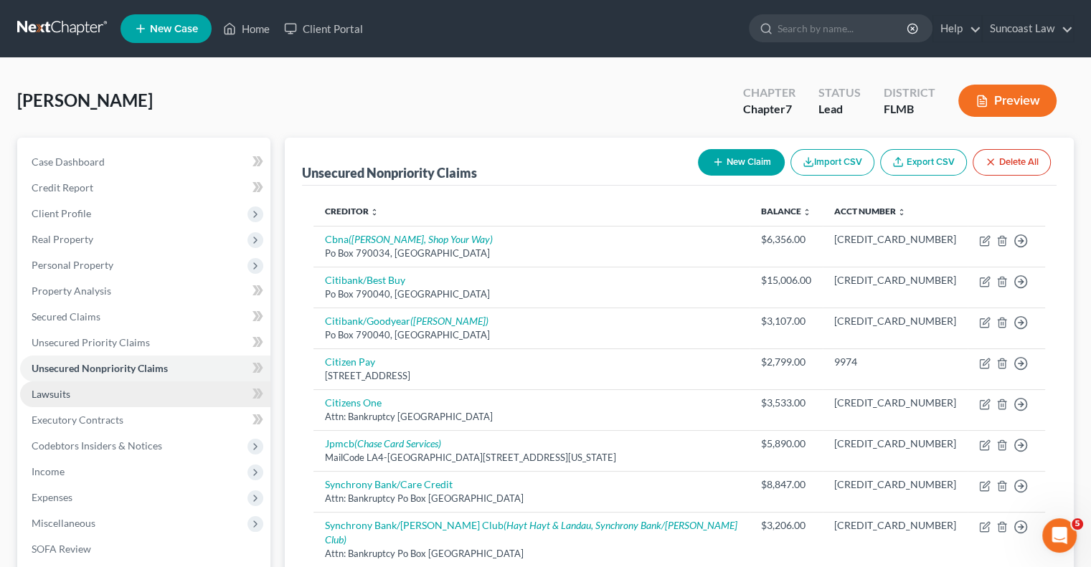
drag, startPoint x: 64, startPoint y: 392, endPoint x: 188, endPoint y: 400, distance: 124.3
click at [64, 392] on span "Lawsuits" at bounding box center [51, 394] width 39 height 12
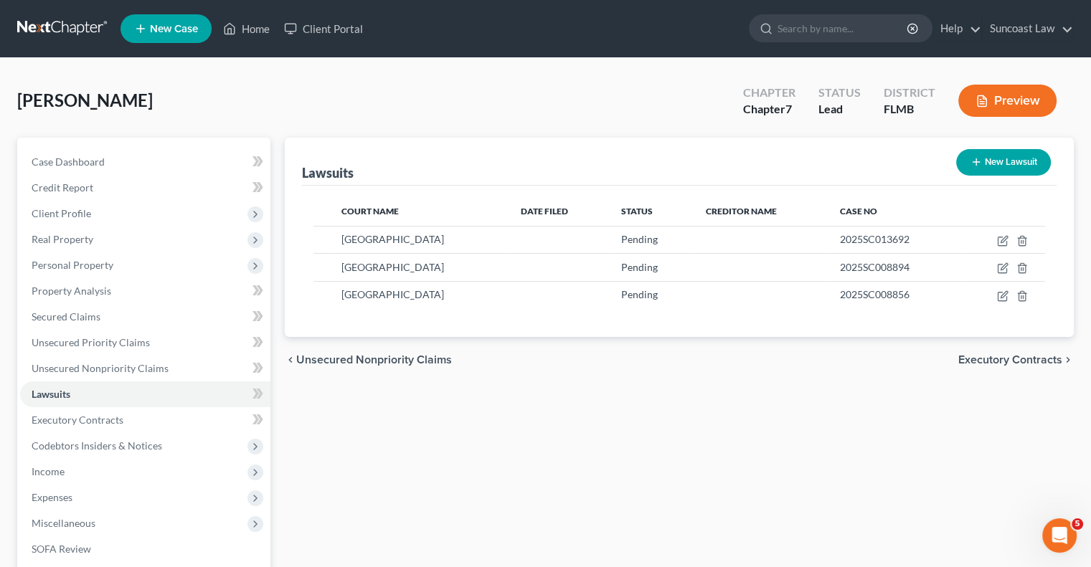
click at [1008, 153] on button "New Lawsuit" at bounding box center [1003, 162] width 95 height 27
select select "0"
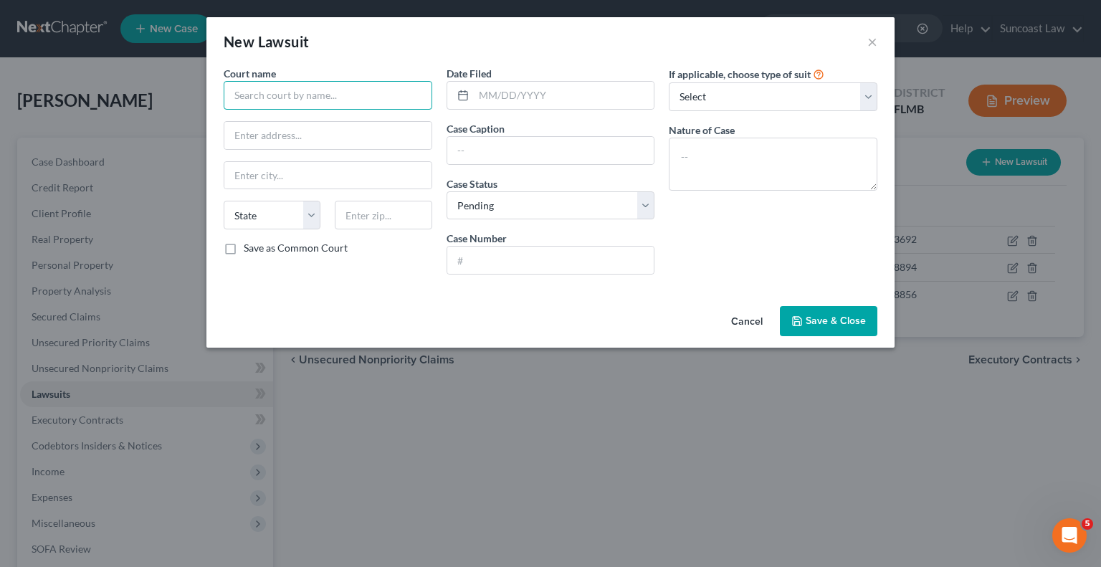
click at [289, 98] on input "text" at bounding box center [328, 95] width 209 height 29
type input "p"
type input "[GEOGRAPHIC_DATA]"
click at [850, 411] on div "New Lawsuit × Court name * Polk County State AL AK AR AZ CA CO CT DE DC FL GA G…" at bounding box center [550, 283] width 1101 height 567
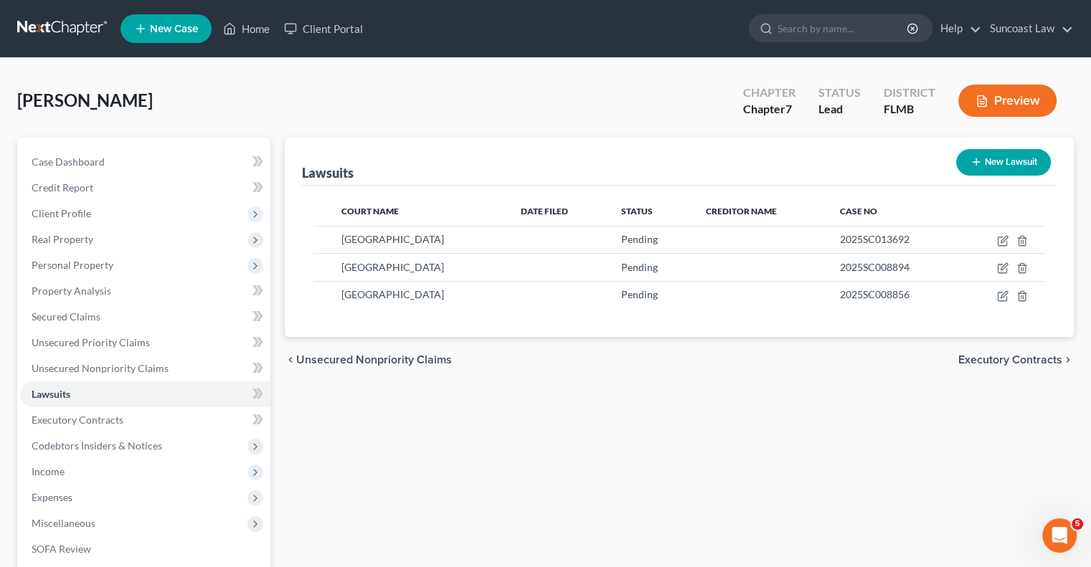
click at [1018, 157] on button "New Lawsuit" at bounding box center [1003, 162] width 95 height 27
select select "0"
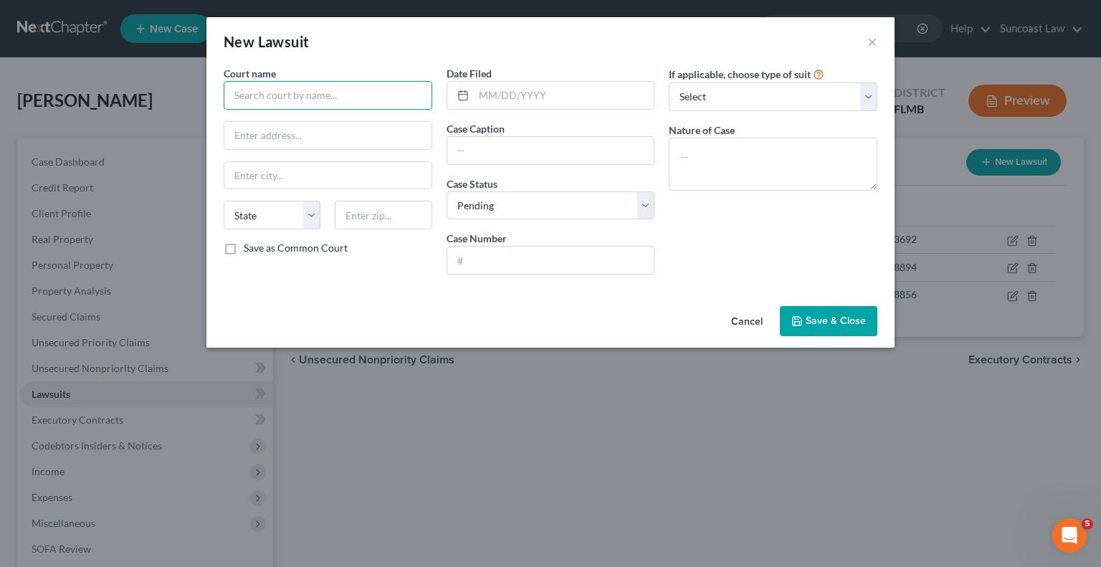
click at [349, 92] on input "text" at bounding box center [328, 95] width 209 height 29
type input "[GEOGRAPHIC_DATA]"
click at [550, 271] on input "text" at bounding box center [550, 260] width 207 height 27
paste input "2025CC004997"
click at [873, 454] on div "New Lawsuit × Court name * Polk County State AL AK AR AZ CA CO CT DE DC FL GA G…" at bounding box center [550, 283] width 1101 height 567
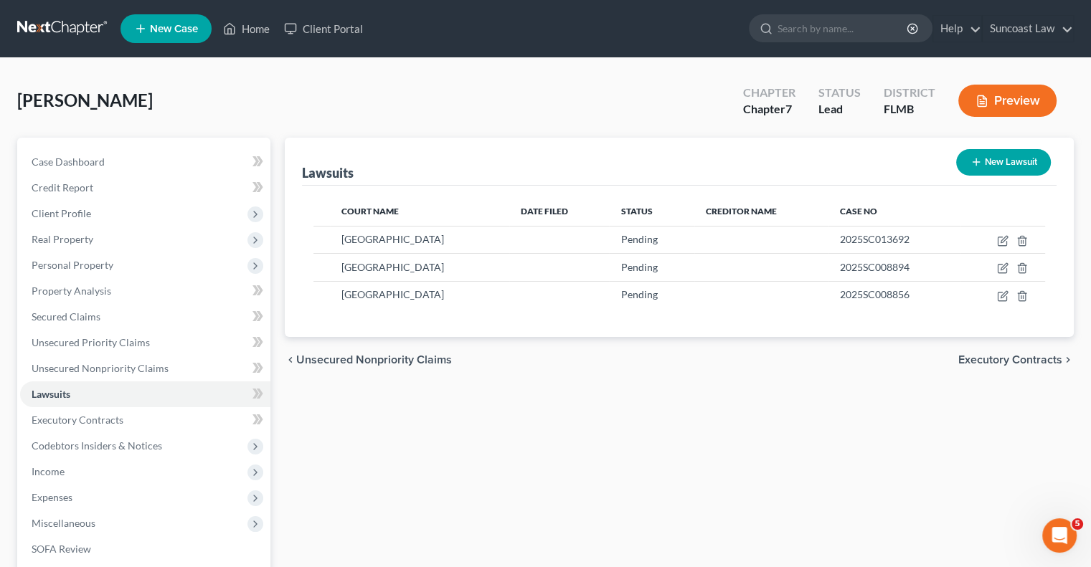
click at [989, 166] on button "New Lawsuit" at bounding box center [1003, 162] width 95 height 27
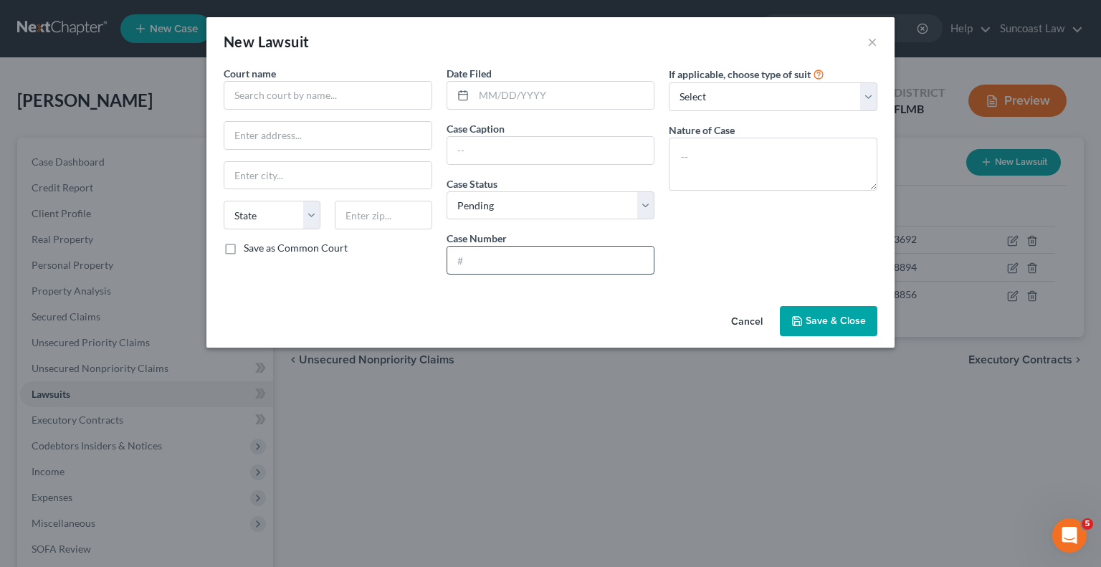
click at [500, 271] on input "text" at bounding box center [550, 260] width 207 height 27
paste input "2025CC004997"
click at [327, 97] on input "text" at bounding box center [328, 95] width 209 height 29
drag, startPoint x: 321, startPoint y: 76, endPoint x: 195, endPoint y: 90, distance: 126.3
click at [187, 90] on div "New Lawsuit × Court name * Citibank State AL AK AR AZ CA CO CT DE DC FL GA GU H…" at bounding box center [550, 283] width 1101 height 567
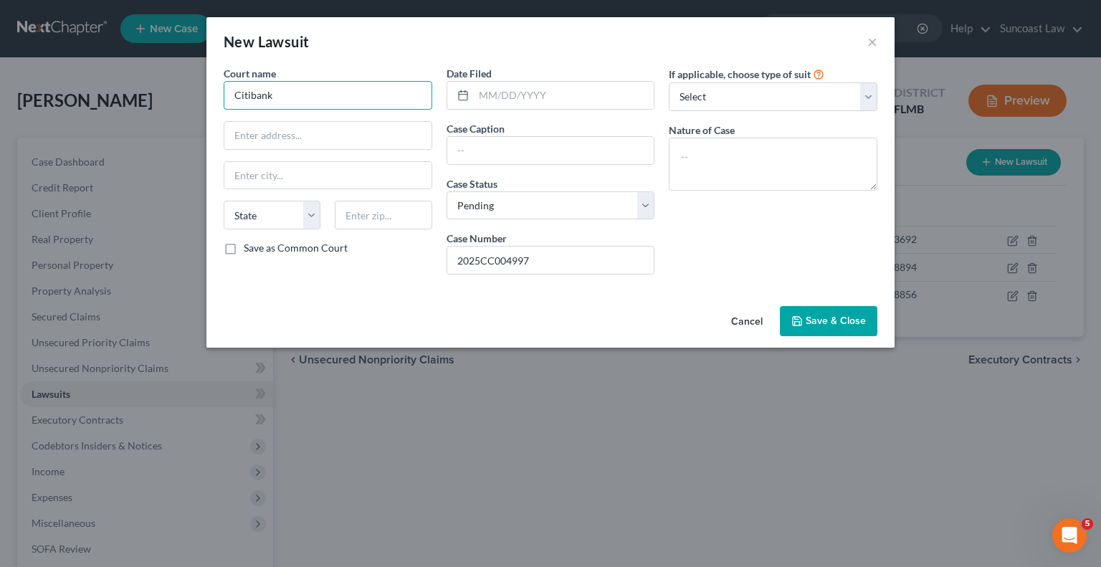
drag, startPoint x: 298, startPoint y: 92, endPoint x: 60, endPoint y: 47, distance: 242.4
click at [63, 51] on div "New Lawsuit × Court name * Citibank State AL AK AR AZ CA CO CT DE DC FL GA GU H…" at bounding box center [550, 283] width 1101 height 567
click at [505, 154] on input "text" at bounding box center [550, 150] width 207 height 27
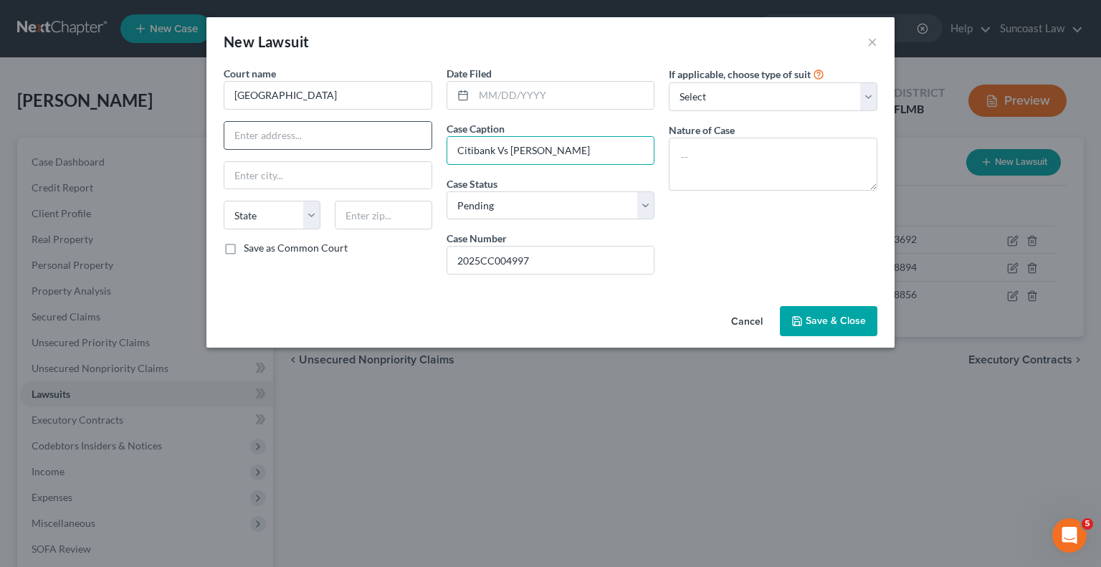
drag, startPoint x: 585, startPoint y: 154, endPoint x: 367, endPoint y: 144, distance: 218.2
click at [367, 144] on div "Court name * Polk County State AL AK AR AZ CA CO CT DE DC FL GA GU HI ID IL IN …" at bounding box center [551, 176] width 668 height 220
click at [798, 161] on textarea at bounding box center [773, 164] width 209 height 53
paste textarea "Citibank Vs [PERSON_NAME]"
drag, startPoint x: 575, startPoint y: 261, endPoint x: 302, endPoint y: 237, distance: 274.2
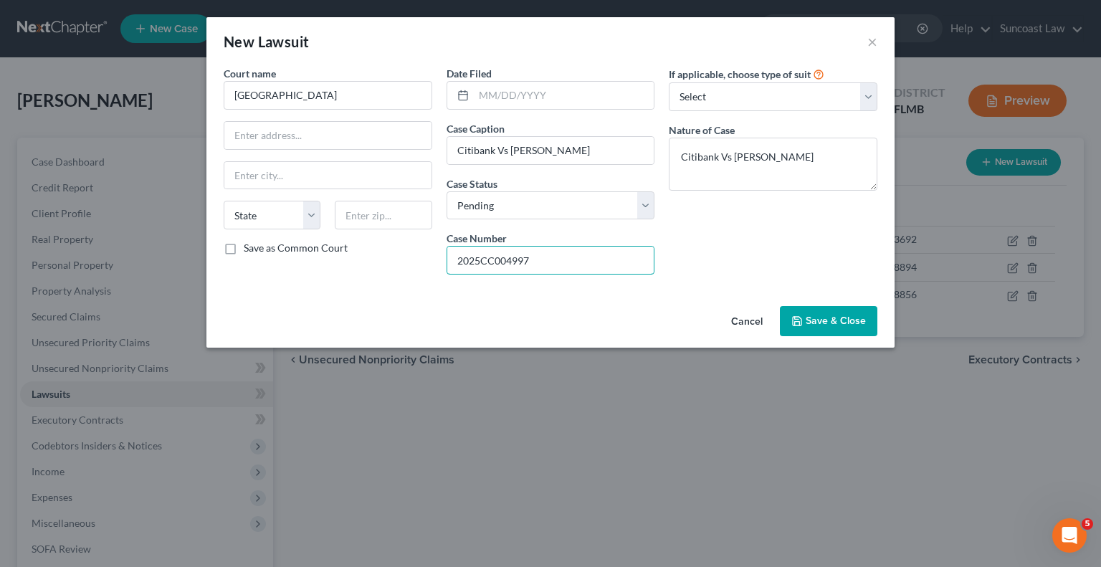
click at [302, 237] on div "Court name * Polk County State AL AK AR AZ CA CO CT DE DC FL GA GU HI ID IL IN …" at bounding box center [551, 176] width 668 height 220
click at [837, 321] on span "Save & Close" at bounding box center [836, 321] width 60 height 12
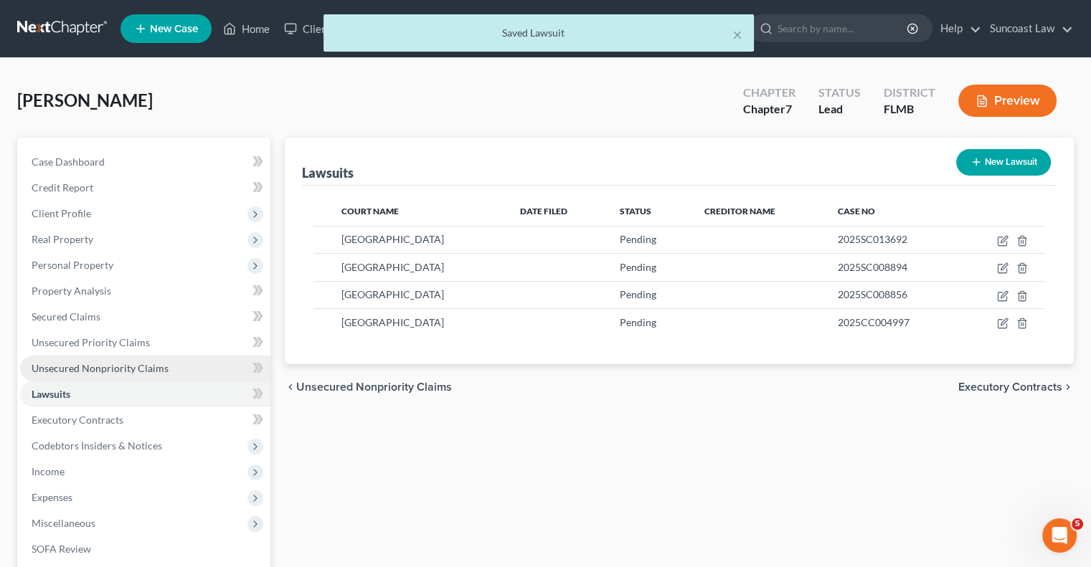
click at [126, 370] on span "Unsecured Nonpriority Claims" at bounding box center [100, 368] width 137 height 12
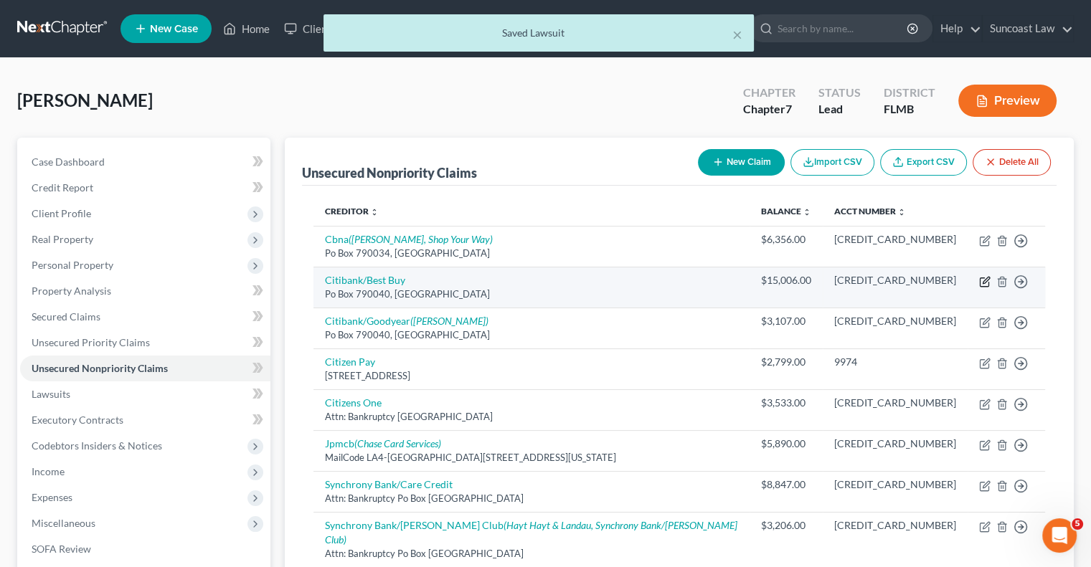
click at [982, 279] on icon "button" at bounding box center [984, 281] width 11 height 11
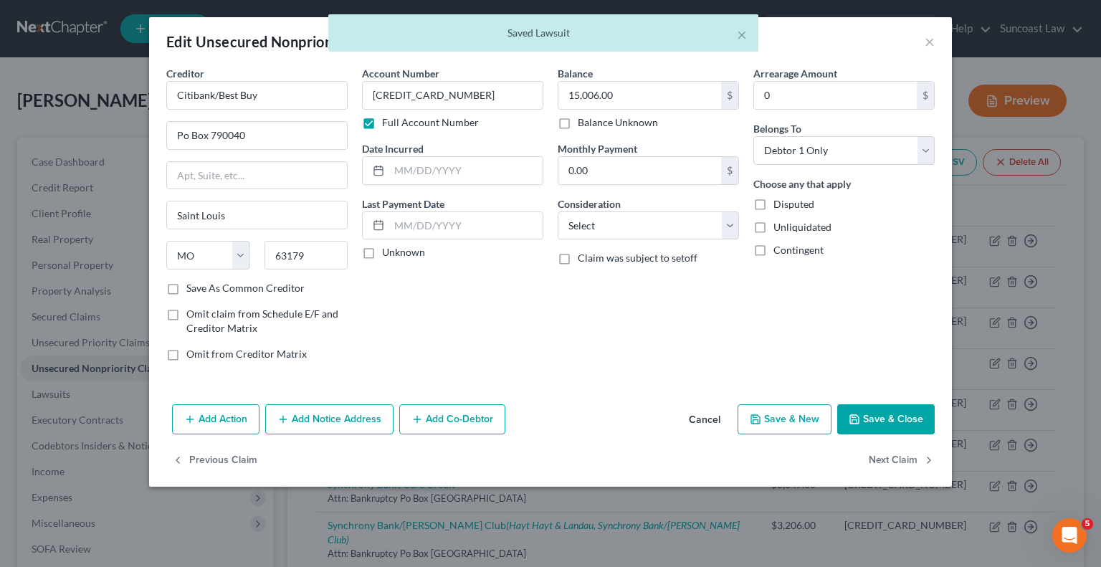
click at [389, 414] on button "Add Notice Address" at bounding box center [329, 419] width 128 height 30
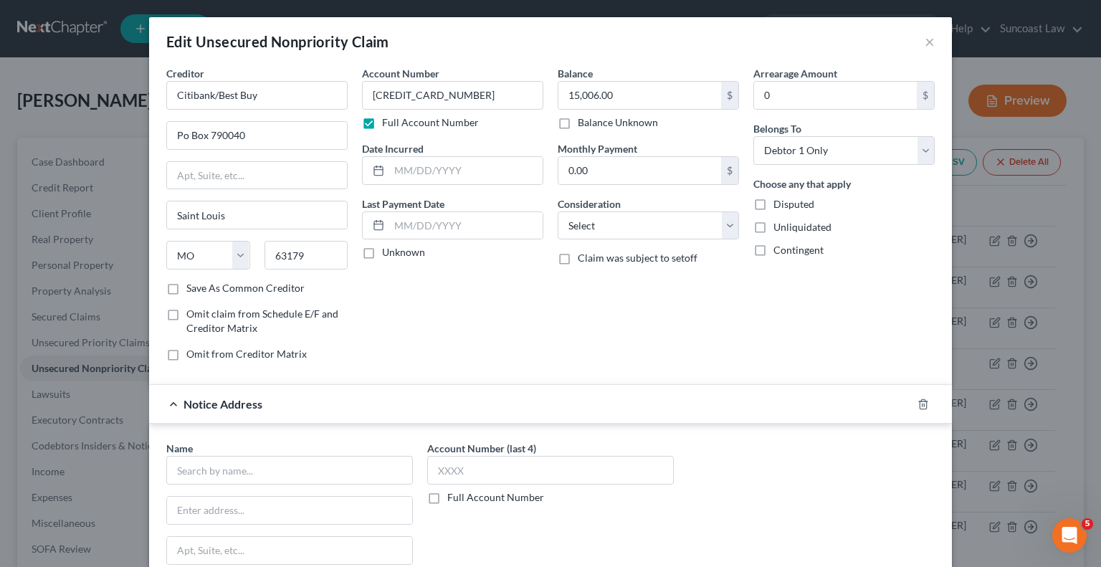
click at [447, 494] on label "Full Account Number" at bounding box center [495, 497] width 97 height 14
click at [453, 494] on input "Full Account Number" at bounding box center [457, 494] width 9 height 9
click at [490, 470] on input "text" at bounding box center [550, 470] width 247 height 29
paste input "2025CC004997"
drag, startPoint x: 799, startPoint y: 449, endPoint x: 761, endPoint y: 450, distance: 38.0
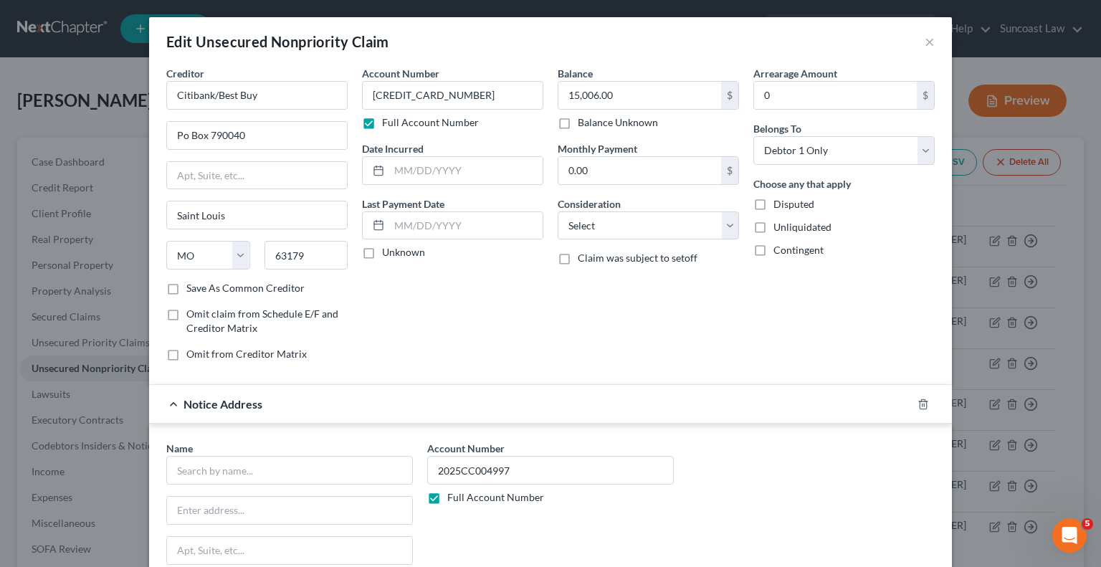
click at [799, 449] on div "Name * State AL AK AR AZ CA CO CT DE DC FL GA GU HI ID IL IN IA KS KY LA ME MD …" at bounding box center [550, 561] width 783 height 241
click at [318, 456] on input "text" at bounding box center [289, 470] width 247 height 29
click at [213, 503] on div "1133 S University Dr 2nd Floor, Plantation, FL 33324" at bounding box center [252, 509] width 149 height 12
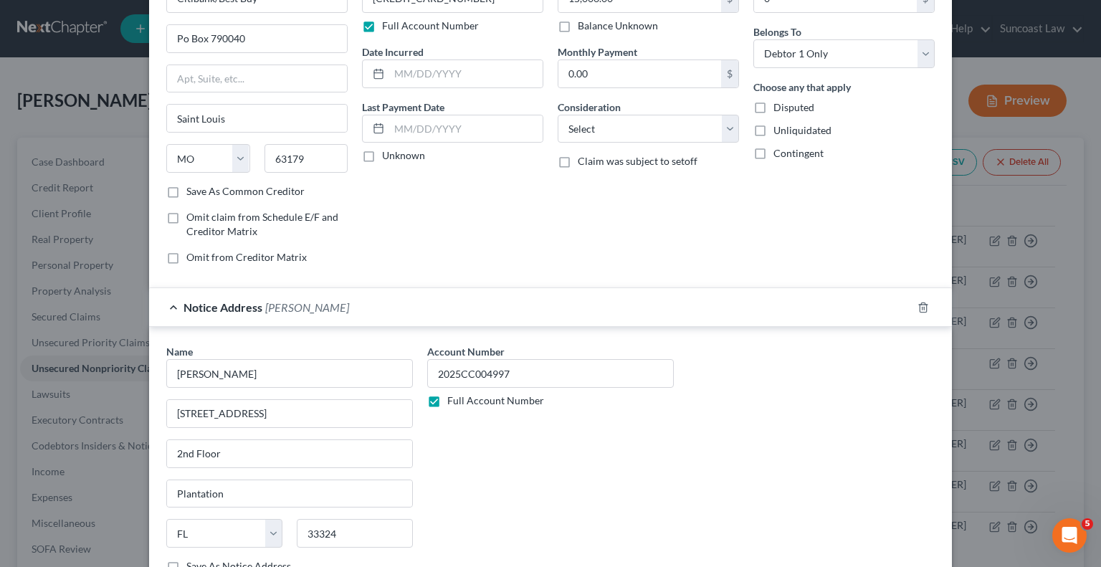
scroll to position [215, 0]
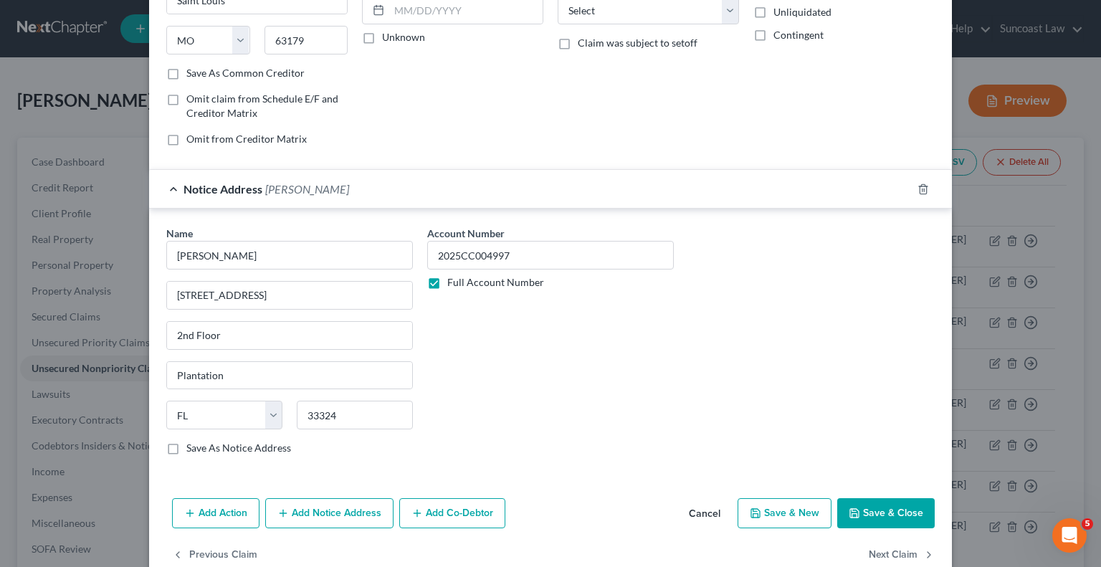
click at [793, 361] on div "Name * Flynn LaVrar 1133 S University Dr 2nd Floor Plantation State AL AK AR AZ…" at bounding box center [550, 346] width 783 height 241
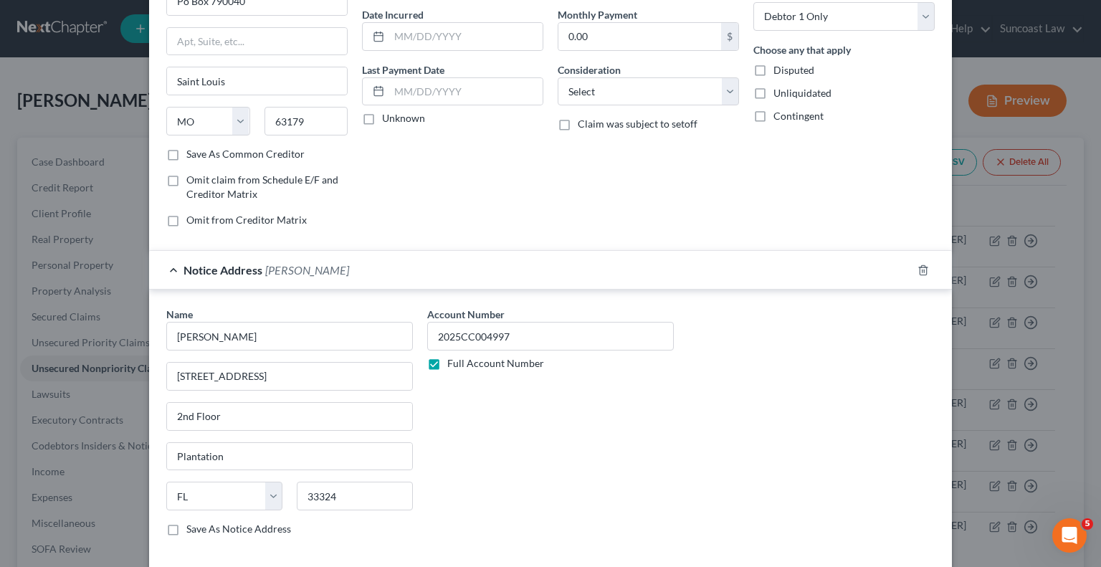
scroll to position [243, 0]
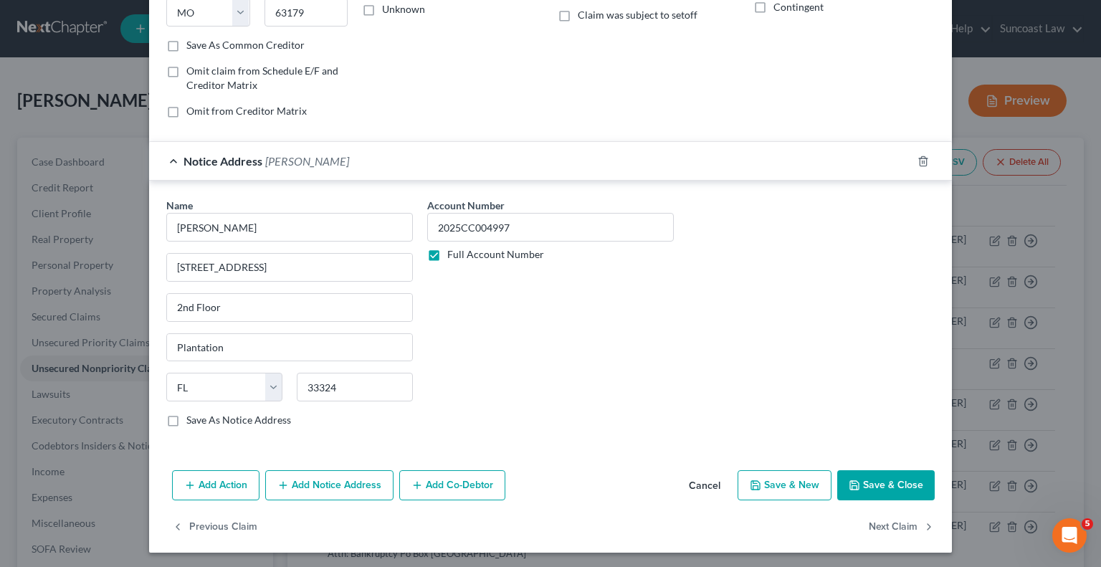
drag, startPoint x: 333, startPoint y: 488, endPoint x: 336, endPoint y: 498, distance: 9.8
click at [333, 488] on button "Add Notice Address" at bounding box center [329, 485] width 128 height 30
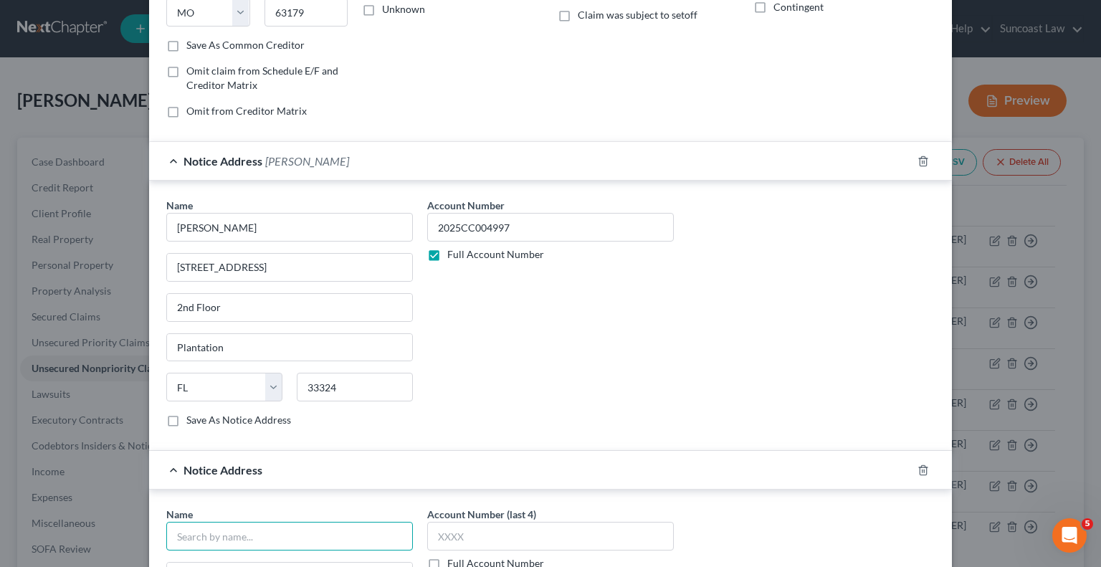
drag, startPoint x: 255, startPoint y: 532, endPoint x: 258, endPoint y: 414, distance: 118.3
click at [255, 532] on input "text" at bounding box center [289, 536] width 247 height 29
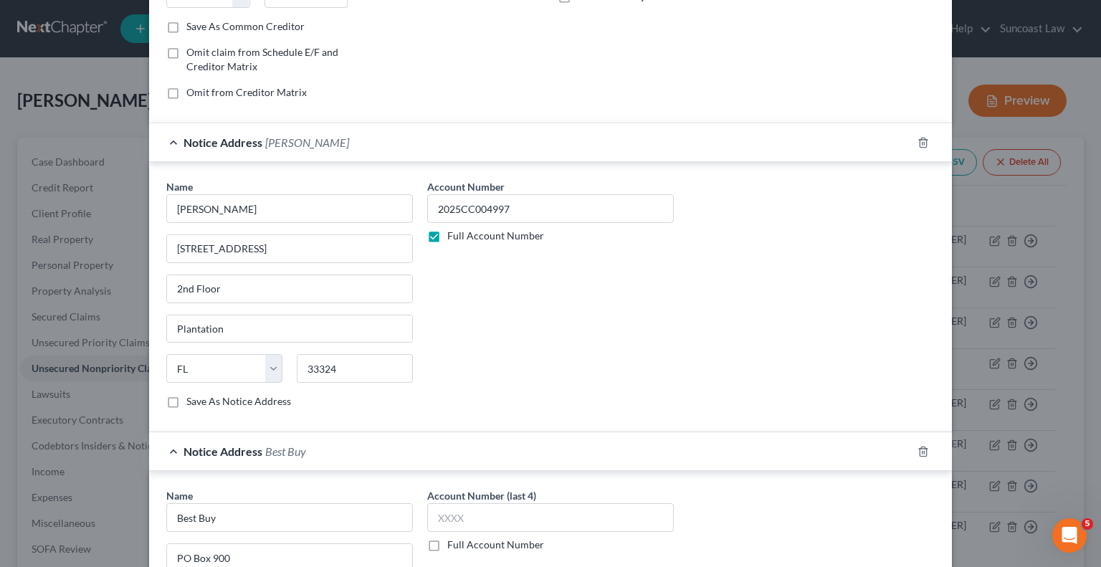
drag, startPoint x: 840, startPoint y: 341, endPoint x: 811, endPoint y: 353, distance: 31.5
click at [840, 341] on div "Name * Flynn LaVrar 1133 S University Dr 2nd Floor Plantation State AL AK AR AZ…" at bounding box center [550, 299] width 783 height 241
click at [242, 557] on input "PO Box 900" at bounding box center [289, 557] width 245 height 27
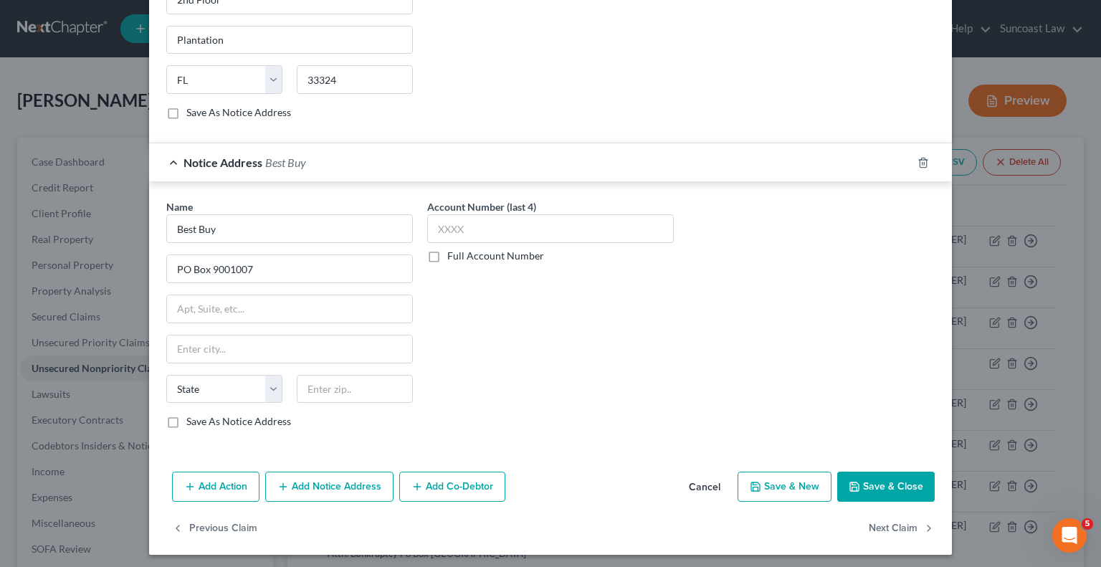
click at [799, 341] on div "Name * Best Buy PO Box 9001007 State AL AK AR AZ CA CO CT DE DC FL GA GU HI ID …" at bounding box center [550, 319] width 783 height 241
drag, startPoint x: 293, startPoint y: 381, endPoint x: 306, endPoint y: 384, distance: 13.4
click at [297, 381] on input "text" at bounding box center [355, 389] width 116 height 29
click at [488, 218] on input "text" at bounding box center [550, 228] width 247 height 29
click at [880, 490] on button "Save & Close" at bounding box center [886, 487] width 98 height 30
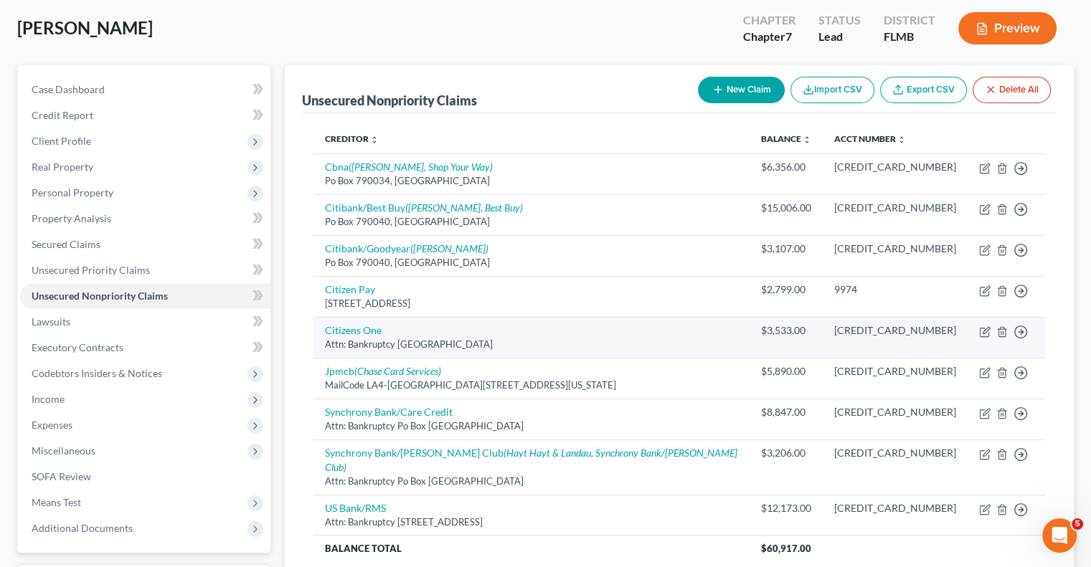
scroll to position [143, 0]
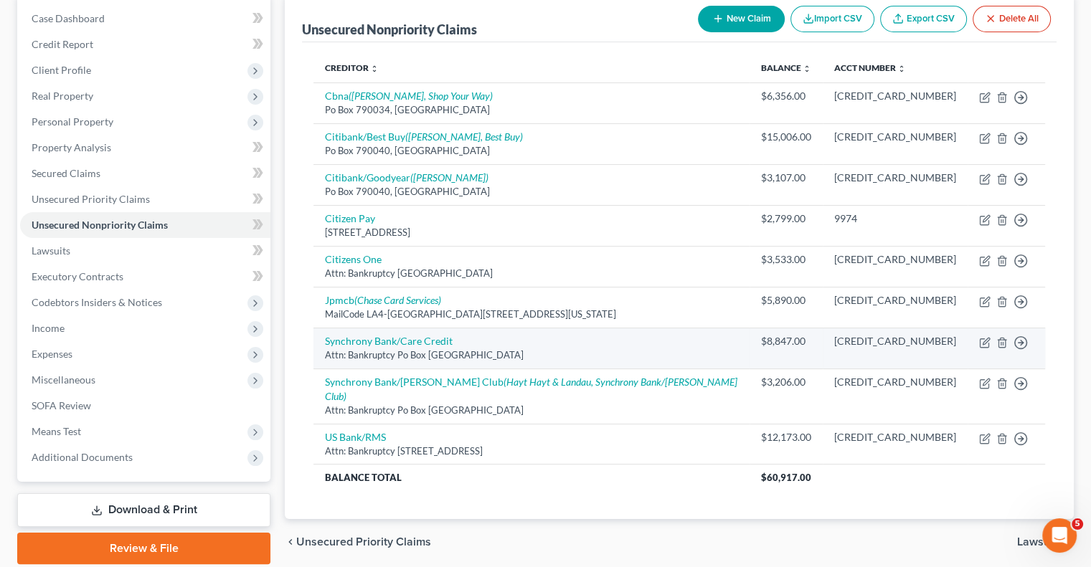
click at [991, 341] on td "Move to D Move to E Move to G Move to Notice Only" at bounding box center [1005, 348] width 77 height 41
click at [984, 340] on icon "button" at bounding box center [984, 342] width 11 height 11
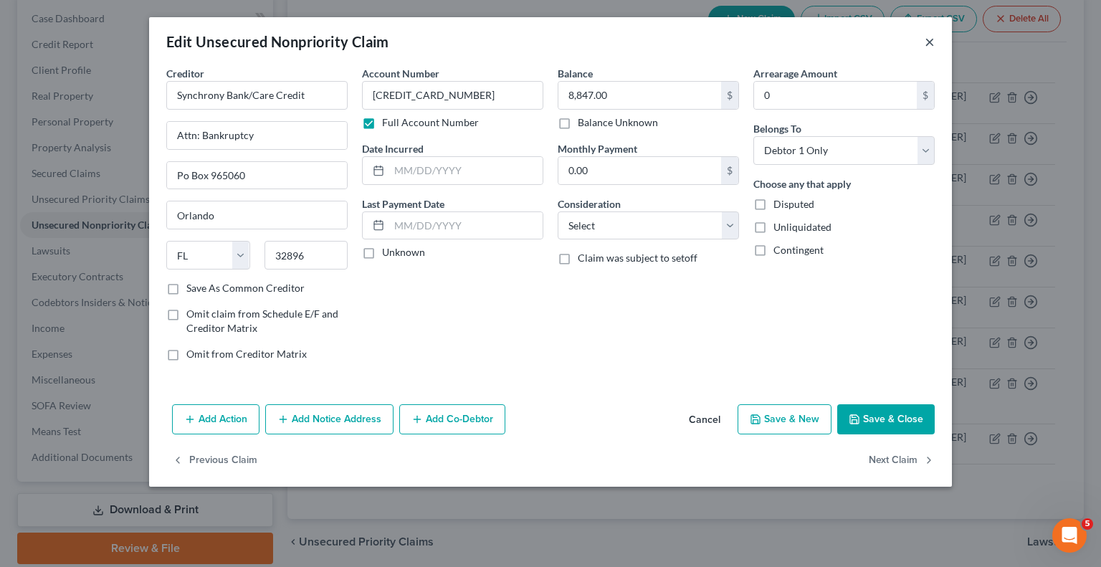
click at [928, 44] on button "×" at bounding box center [930, 41] width 10 height 17
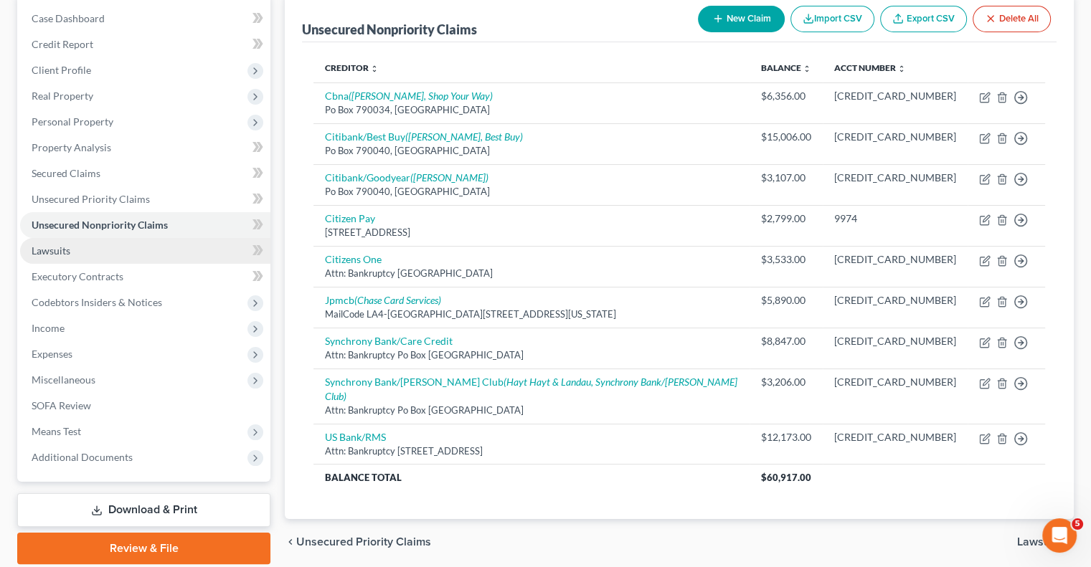
click at [96, 243] on link "Lawsuits" at bounding box center [145, 251] width 250 height 26
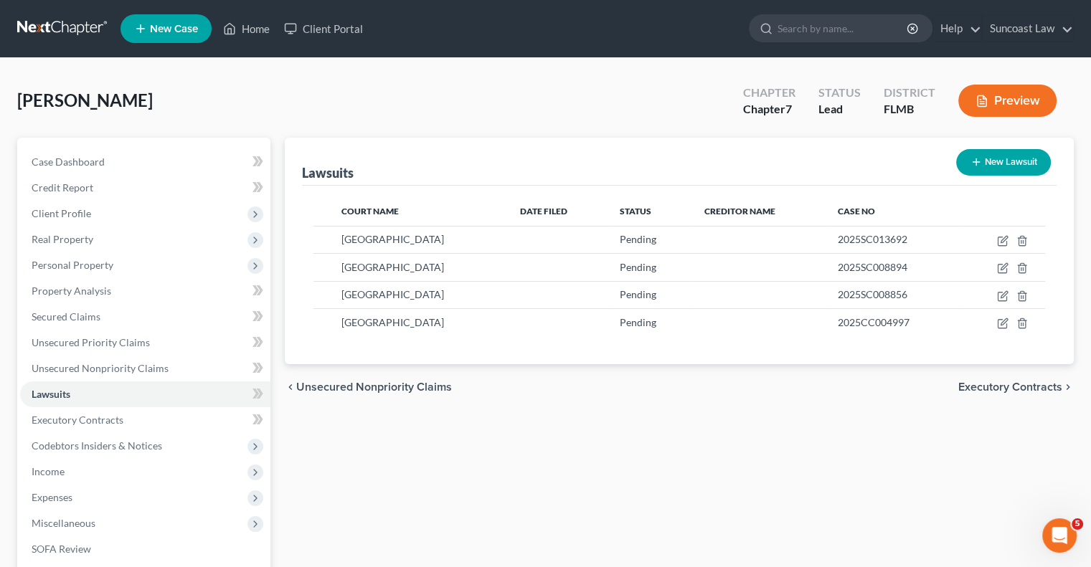
click at [1012, 168] on button "New Lawsuit" at bounding box center [1003, 162] width 95 height 27
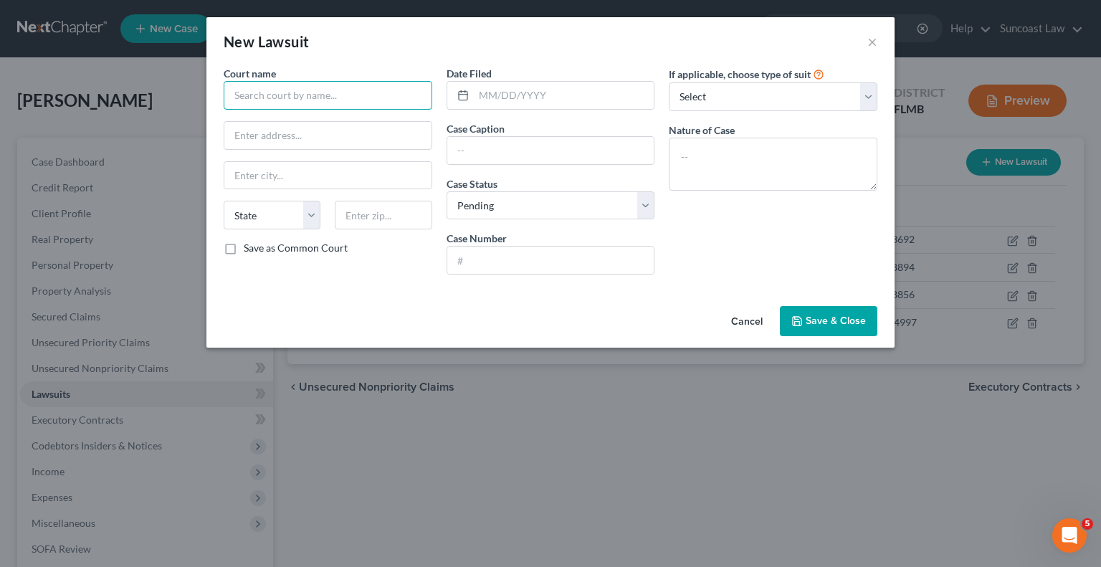
click at [372, 85] on input "text" at bounding box center [328, 95] width 209 height 29
drag, startPoint x: 519, startPoint y: 249, endPoint x: 525, endPoint y: 255, distance: 8.1
click at [519, 249] on input "text" at bounding box center [550, 260] width 207 height 27
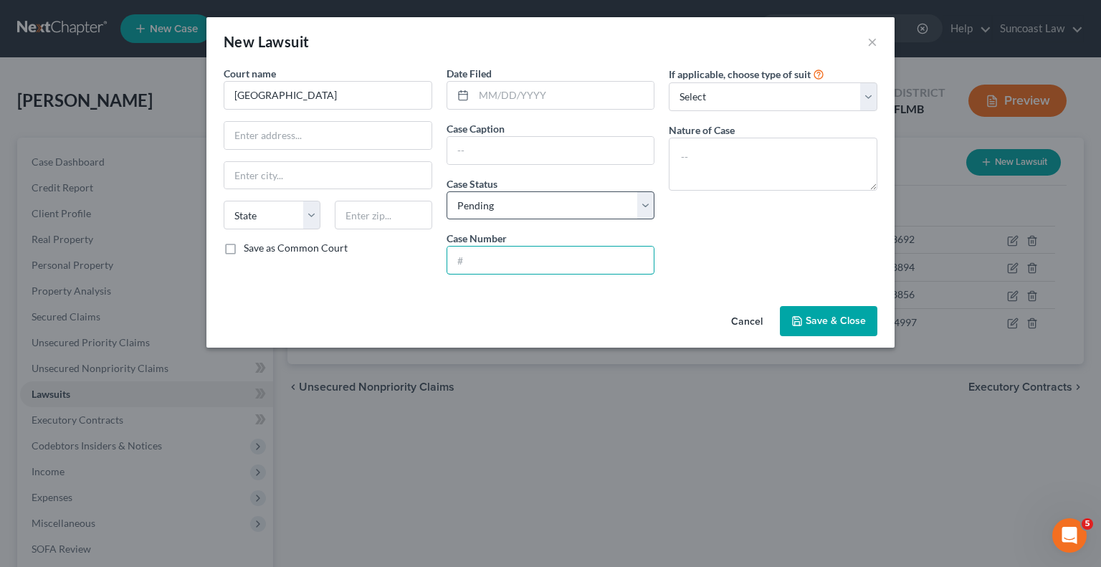
paste input "2025CC007832"
drag, startPoint x: 538, startPoint y: 145, endPoint x: 554, endPoint y: 138, distance: 16.4
click at [538, 145] on input "text" at bounding box center [550, 150] width 207 height 27
drag, startPoint x: 632, startPoint y: 149, endPoint x: 450, endPoint y: 158, distance: 182.3
click at [450, 158] on input "Synchrony Bank Vs [PERSON_NAME]" at bounding box center [550, 150] width 207 height 27
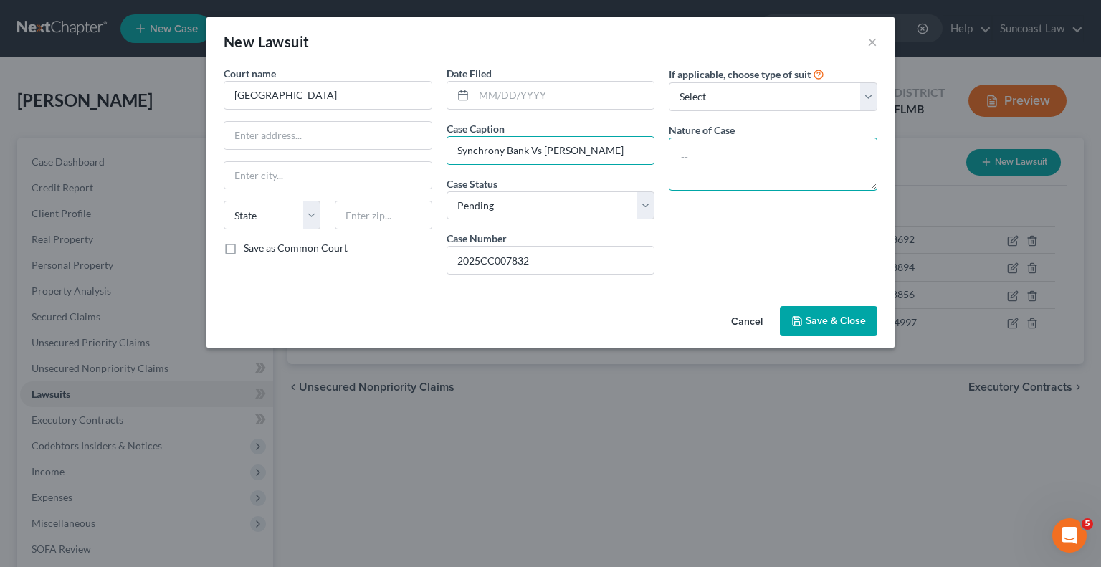
click at [769, 161] on textarea at bounding box center [773, 164] width 209 height 53
paste textarea "Synchrony Bank Vs [PERSON_NAME]"
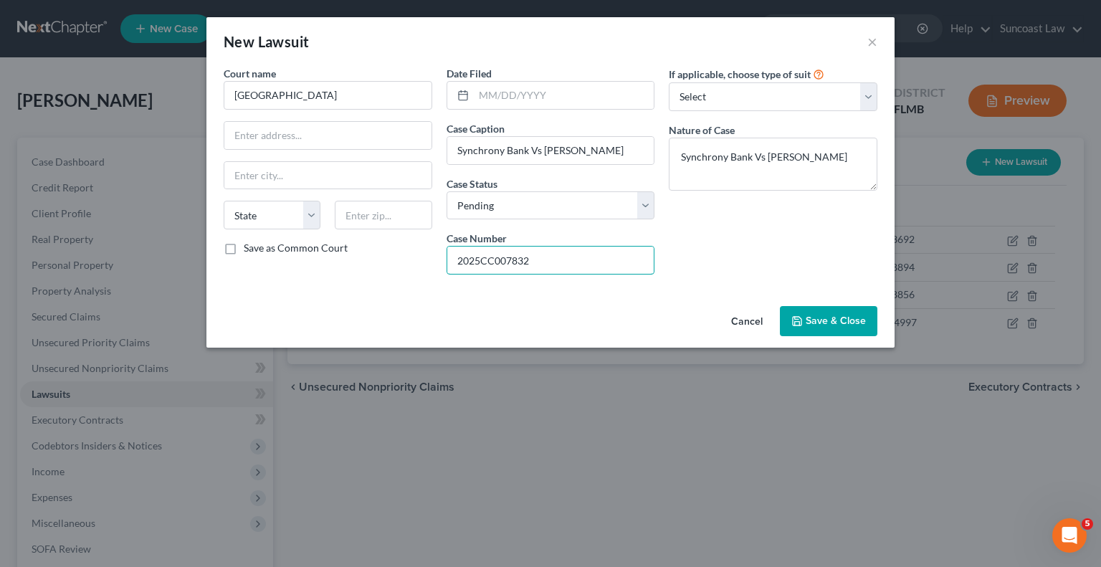
drag, startPoint x: 591, startPoint y: 258, endPoint x: 343, endPoint y: 257, distance: 247.4
click at [343, 257] on div "Court name * Polk County State AL AK AR AZ CA CO CT DE DC FL GA GU HI ID IL IN …" at bounding box center [551, 176] width 668 height 220
click at [836, 321] on span "Save & Close" at bounding box center [836, 321] width 60 height 12
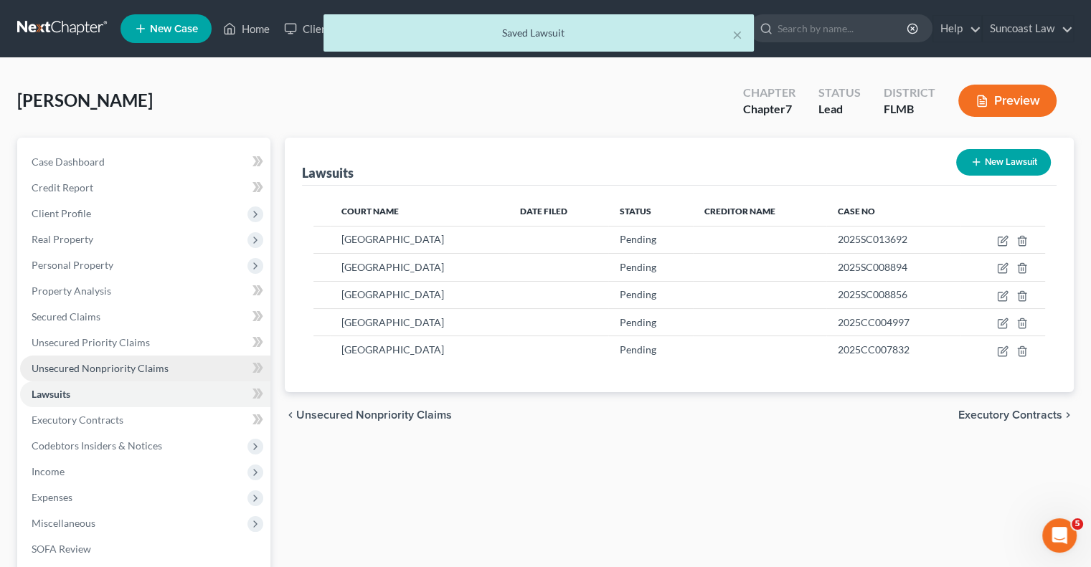
click at [163, 369] on span "Unsecured Nonpriority Claims" at bounding box center [100, 368] width 137 height 12
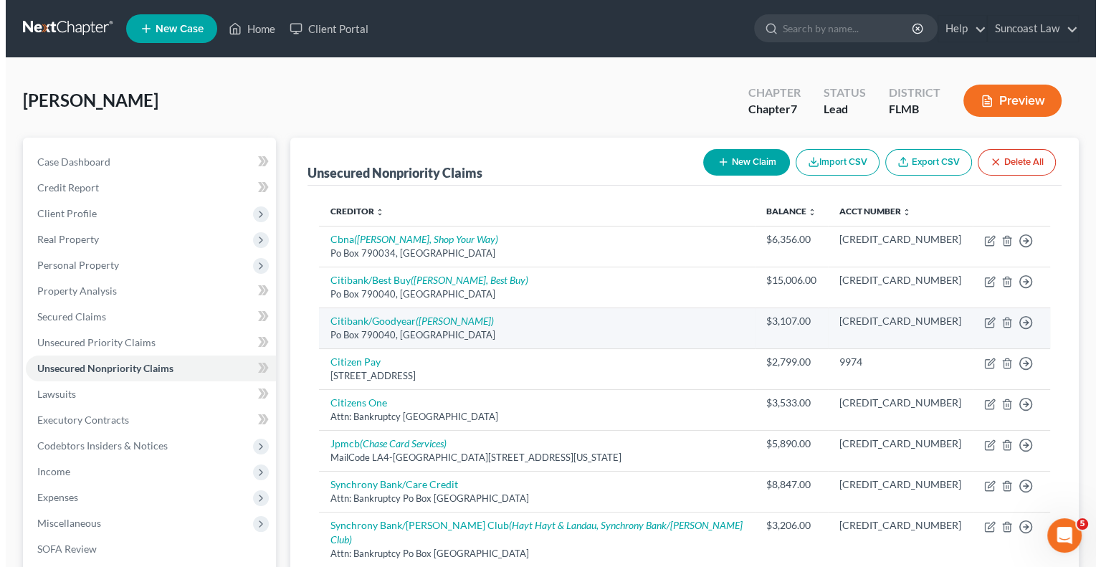
scroll to position [72, 0]
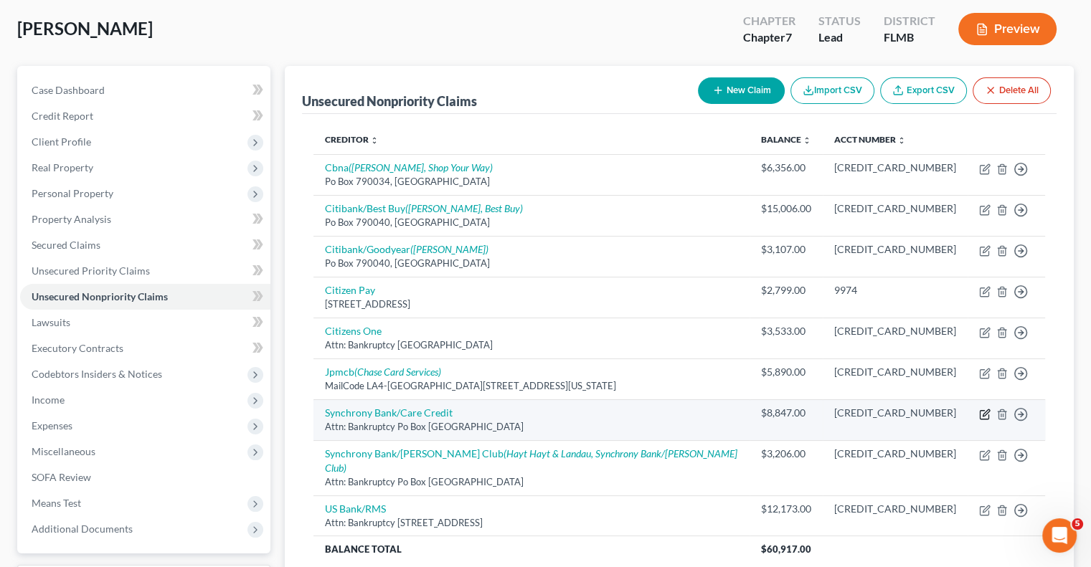
click at [984, 411] on icon "button" at bounding box center [985, 412] width 6 height 6
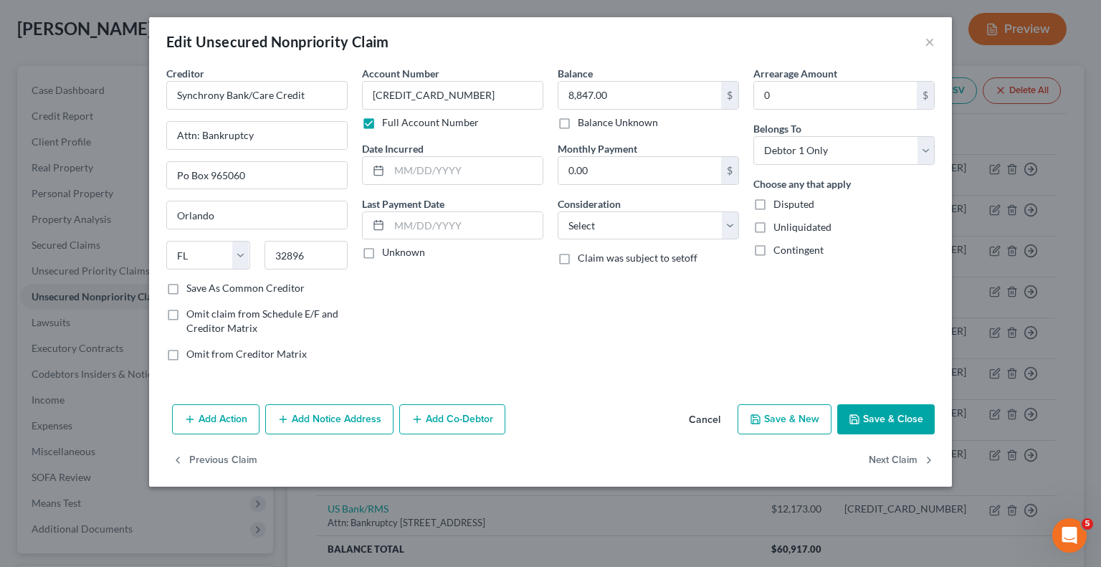
click at [371, 415] on button "Add Notice Address" at bounding box center [329, 419] width 128 height 30
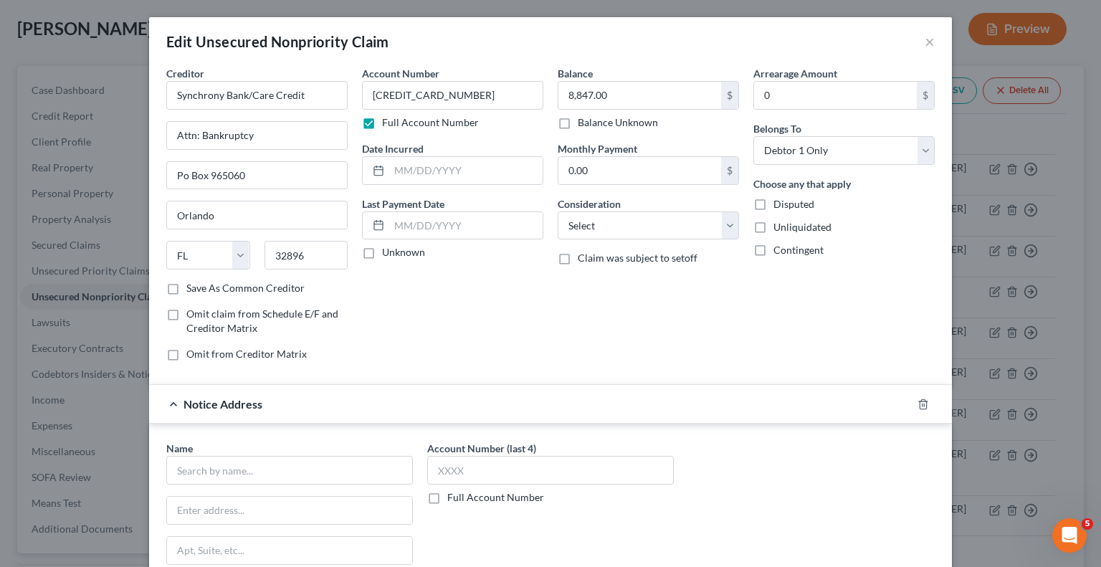
click at [447, 500] on label "Full Account Number" at bounding box center [495, 497] width 97 height 14
click at [453, 500] on input "Full Account Number" at bounding box center [457, 494] width 9 height 9
click at [482, 468] on input "text" at bounding box center [550, 470] width 247 height 29
paste input "2025CC007832"
click at [823, 471] on div "Name * State AL AK AR AZ CA CO CT DE DC FL GA GU HI ID IL IN IA KS KY LA ME MD …" at bounding box center [550, 561] width 783 height 241
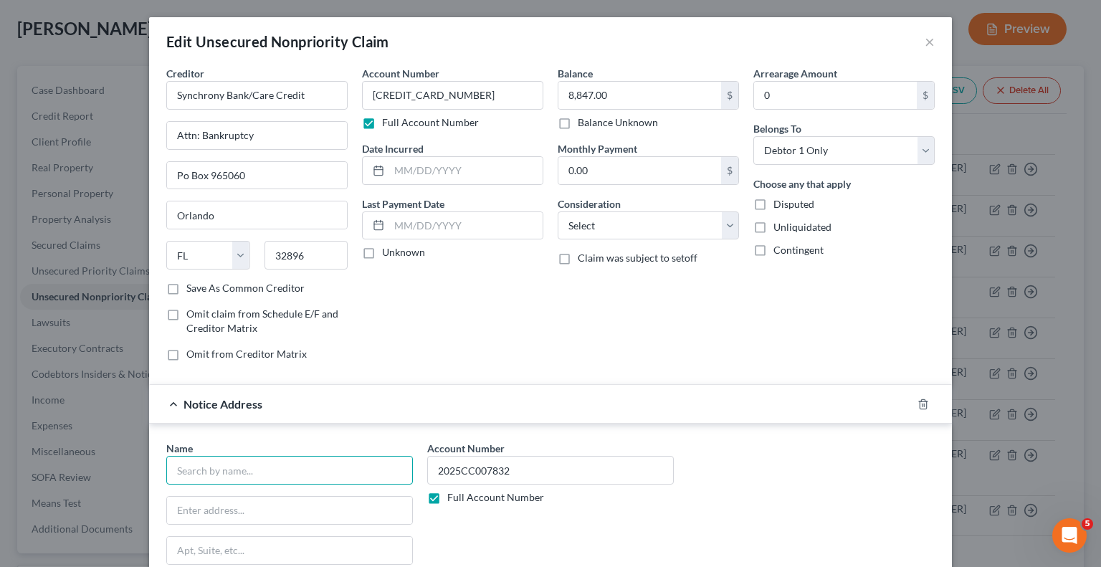
click at [336, 471] on input "text" at bounding box center [289, 470] width 247 height 29
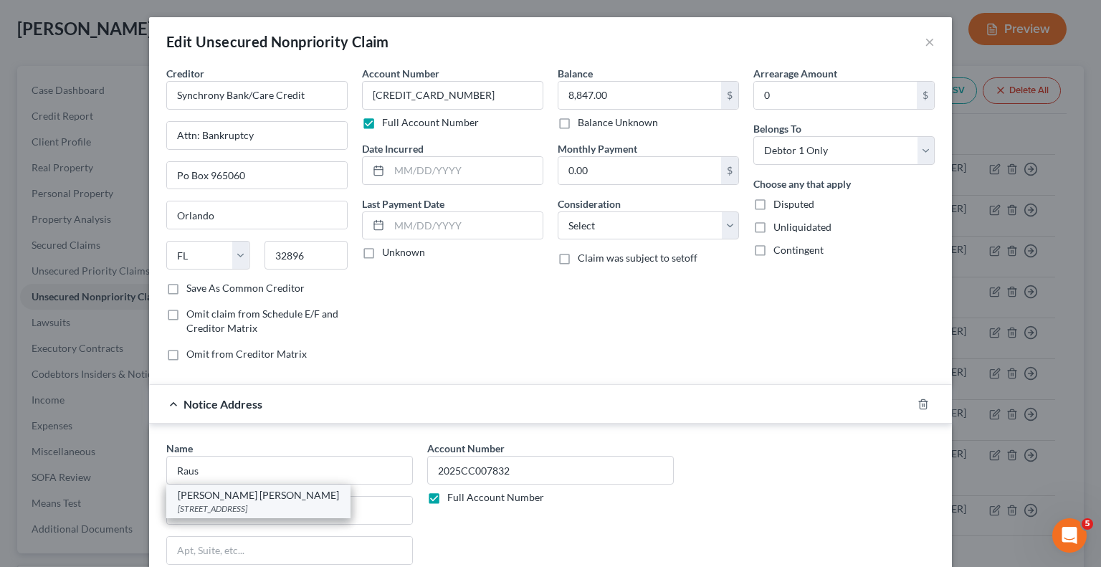
click at [271, 510] on div "100 Second Ave South Suite 306S, Saint Petersburg, FL 33701" at bounding box center [258, 509] width 161 height 12
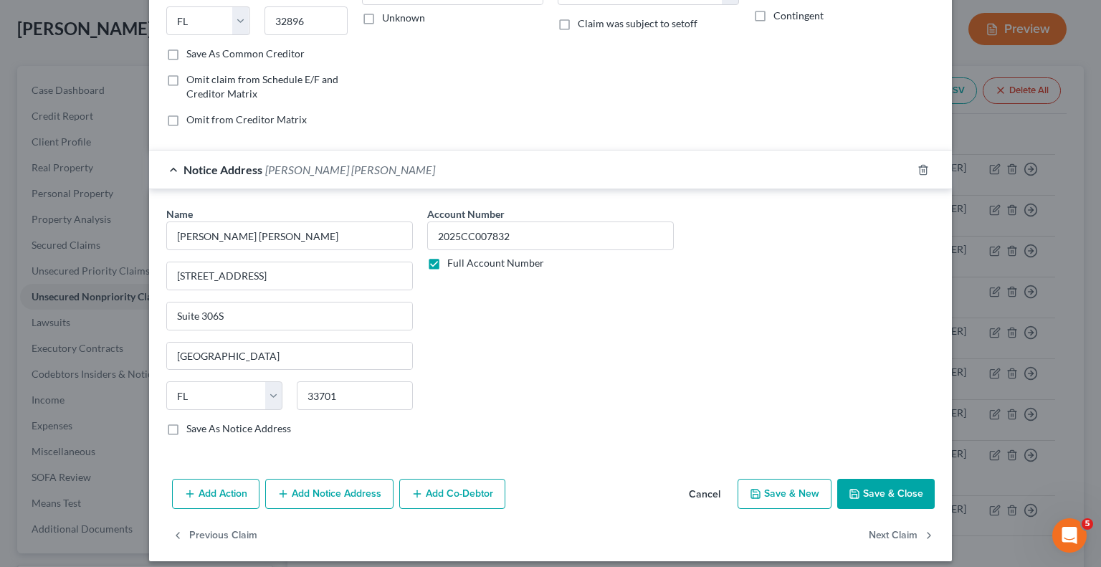
scroll to position [243, 0]
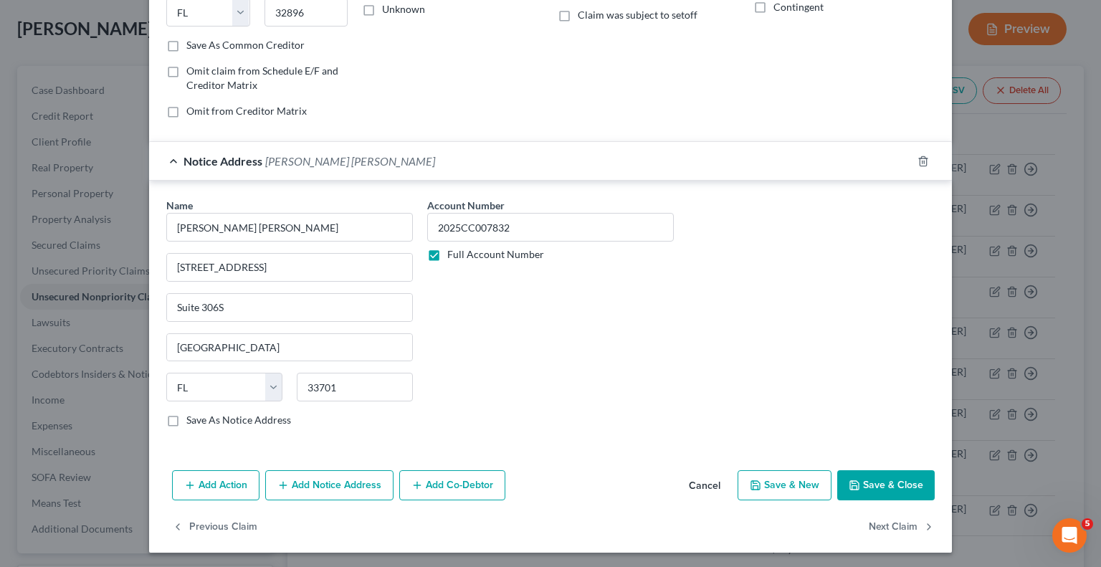
click at [870, 486] on button "Save & Close" at bounding box center [886, 485] width 98 height 30
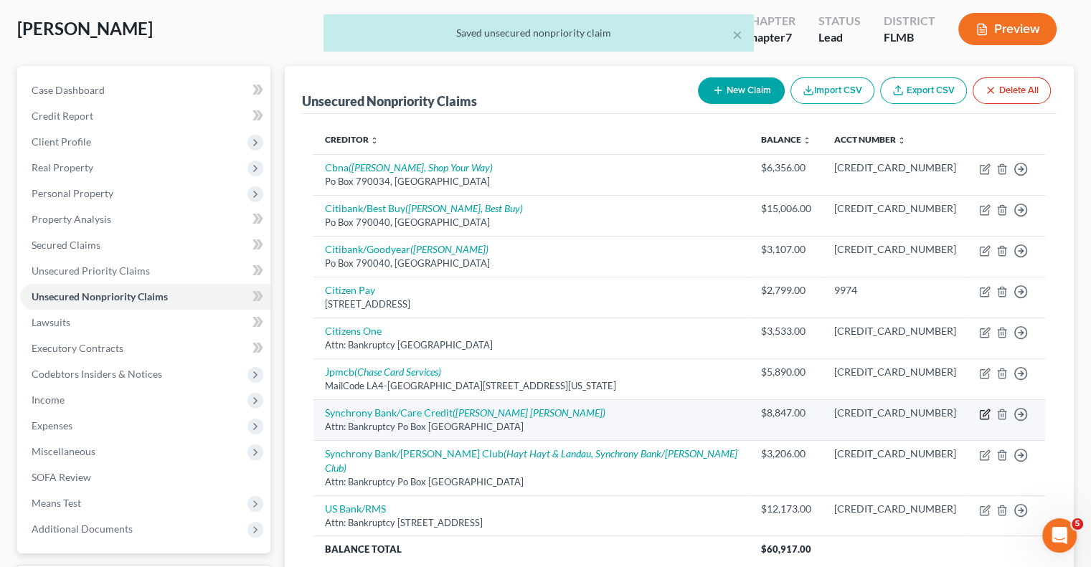
click at [986, 410] on icon "button" at bounding box center [984, 414] width 11 height 11
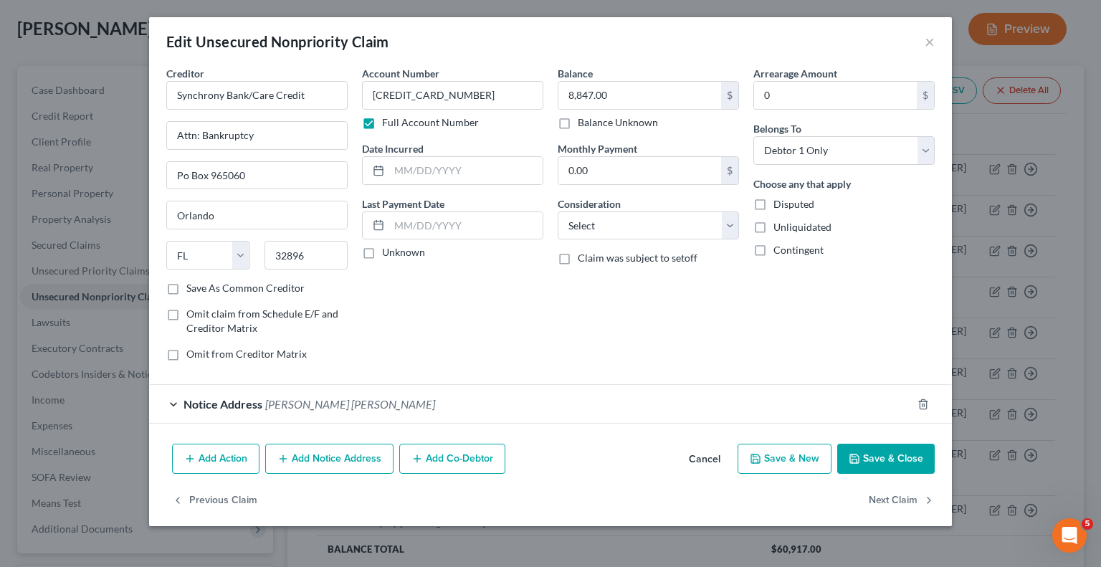
click at [793, 318] on div "Arrearage Amount 0 $ Belongs To * Select Debtor 1 Only Debtor 2 Only Debtor 1 A…" at bounding box center [844, 219] width 196 height 307
click at [315, 461] on button "Add Notice Address" at bounding box center [329, 459] width 128 height 30
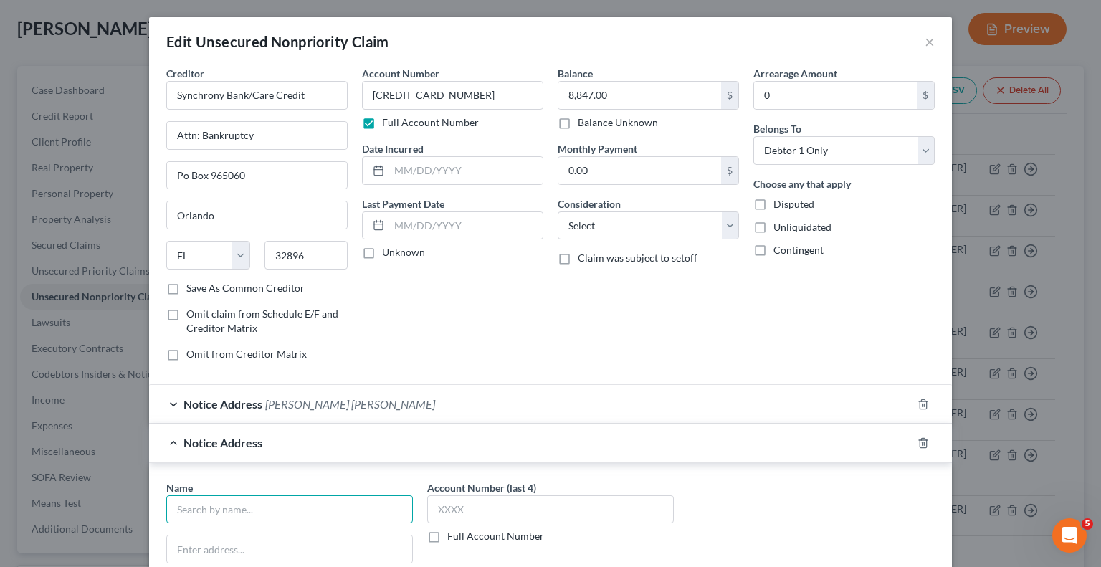
click at [273, 506] on input "text" at bounding box center [289, 509] width 247 height 29
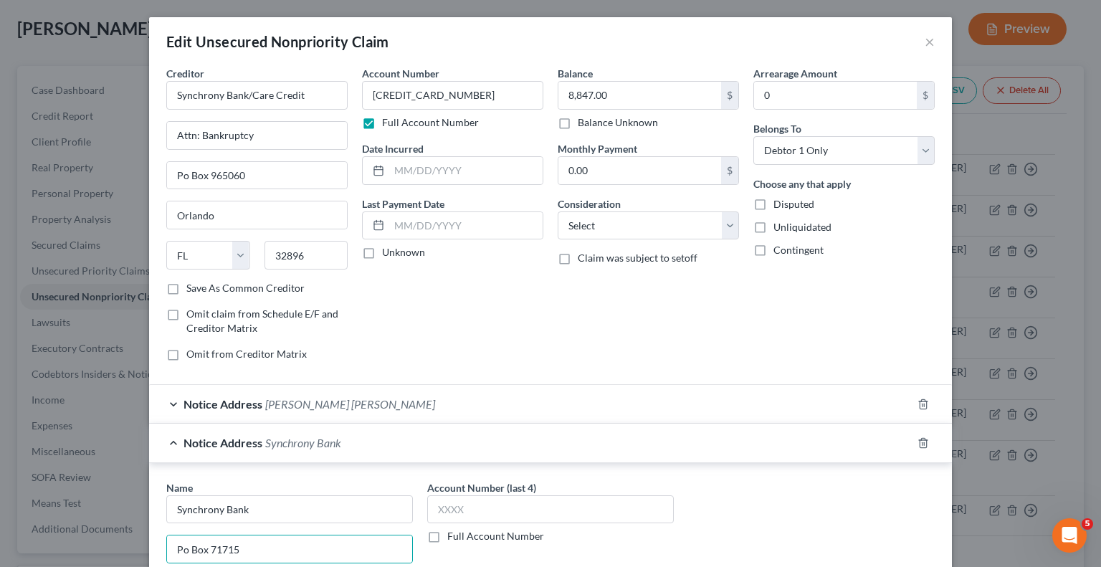
scroll to position [281, 0]
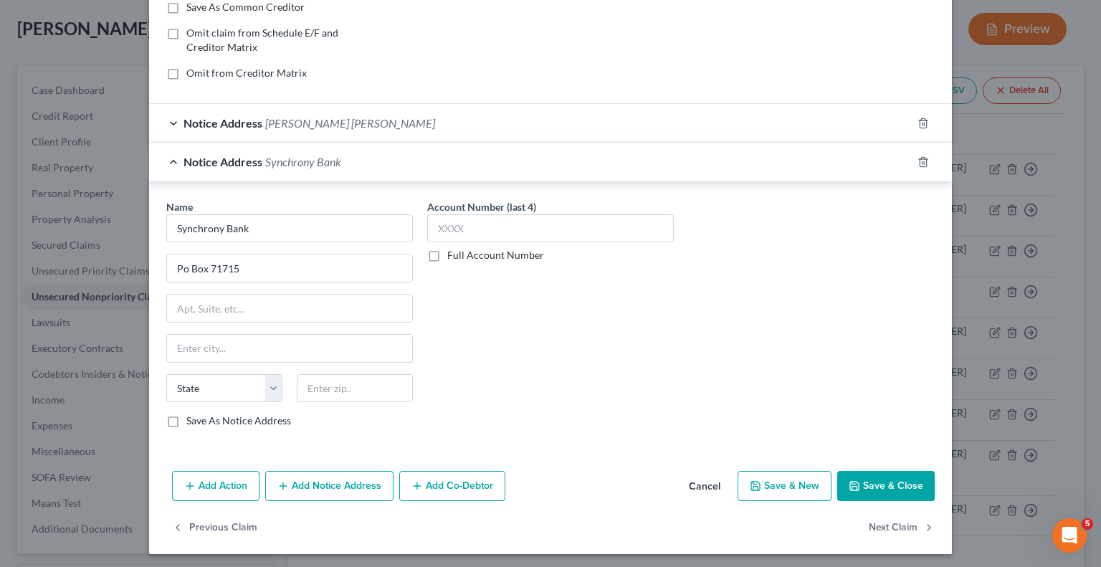
click at [782, 342] on div "Name * Synchrony Bank Po Box 71715 State AL AK AR AZ CA CO CT DE DC FL GA GU HI…" at bounding box center [550, 319] width 783 height 241
click at [346, 374] on input "text" at bounding box center [355, 388] width 116 height 29
click at [350, 342] on input "text" at bounding box center [289, 348] width 245 height 27
click at [172, 395] on select "State [US_STATE] AK AR AZ CA CO CT DE DC [GEOGRAPHIC_DATA] [GEOGRAPHIC_DATA] GU…" at bounding box center [224, 388] width 116 height 29
click at [166, 374] on select "State [US_STATE] AK AR AZ CA CO CT DE DC [GEOGRAPHIC_DATA] [GEOGRAPHIC_DATA] GU…" at bounding box center [224, 388] width 116 height 29
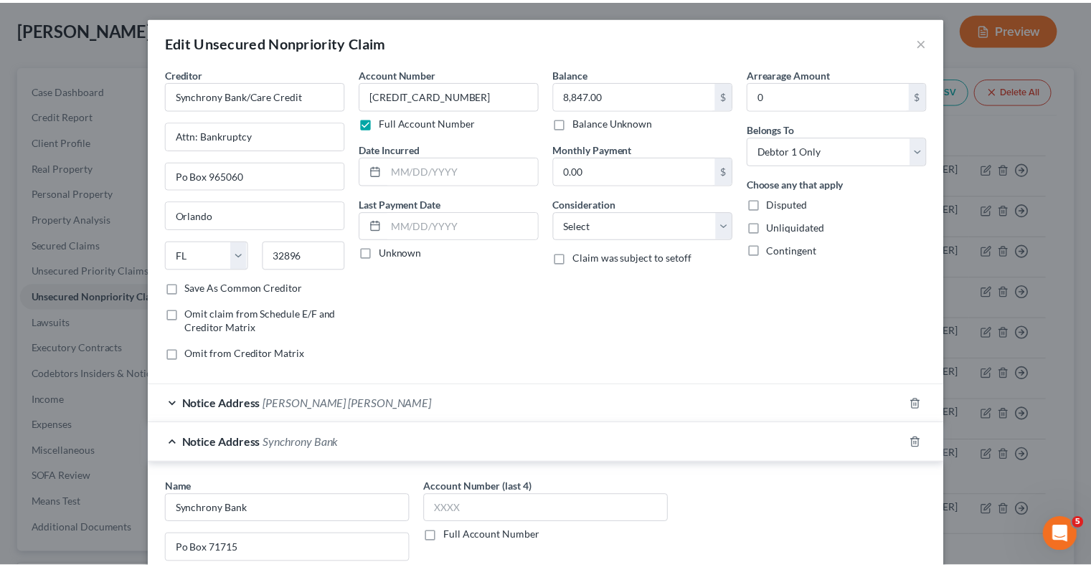
scroll to position [215, 0]
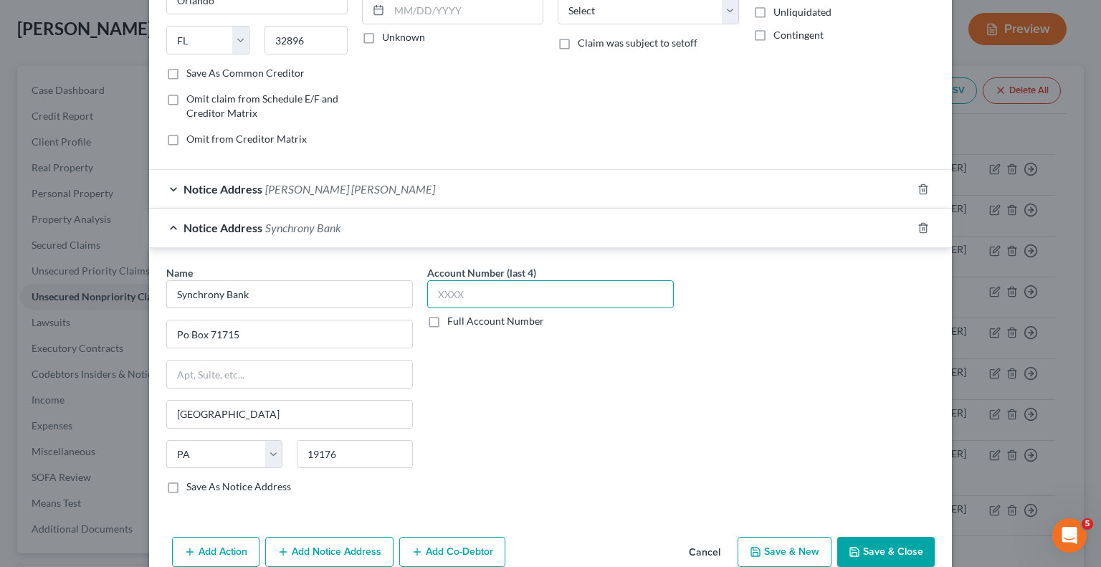
click at [536, 299] on input "text" at bounding box center [550, 294] width 247 height 29
click at [906, 551] on button "Save & Close" at bounding box center [886, 552] width 98 height 30
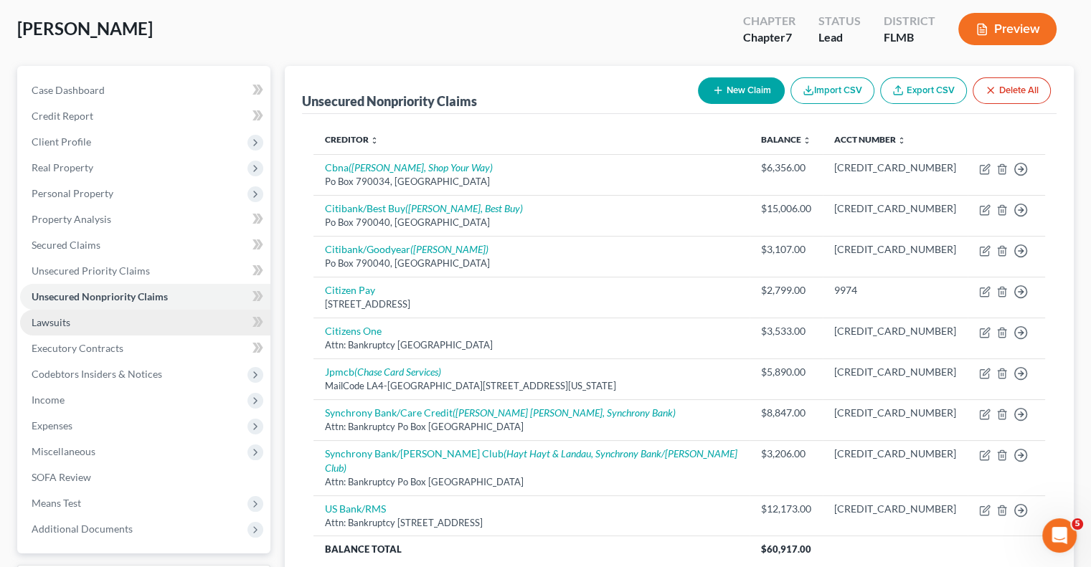
click at [109, 332] on link "Lawsuits" at bounding box center [145, 323] width 250 height 26
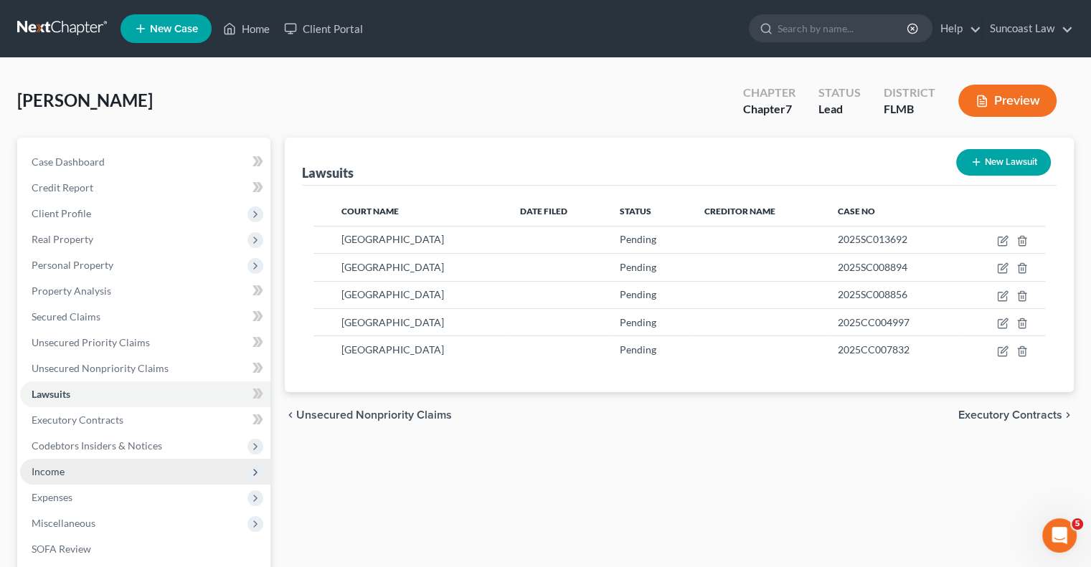
click at [83, 470] on span "Income" at bounding box center [145, 472] width 250 height 26
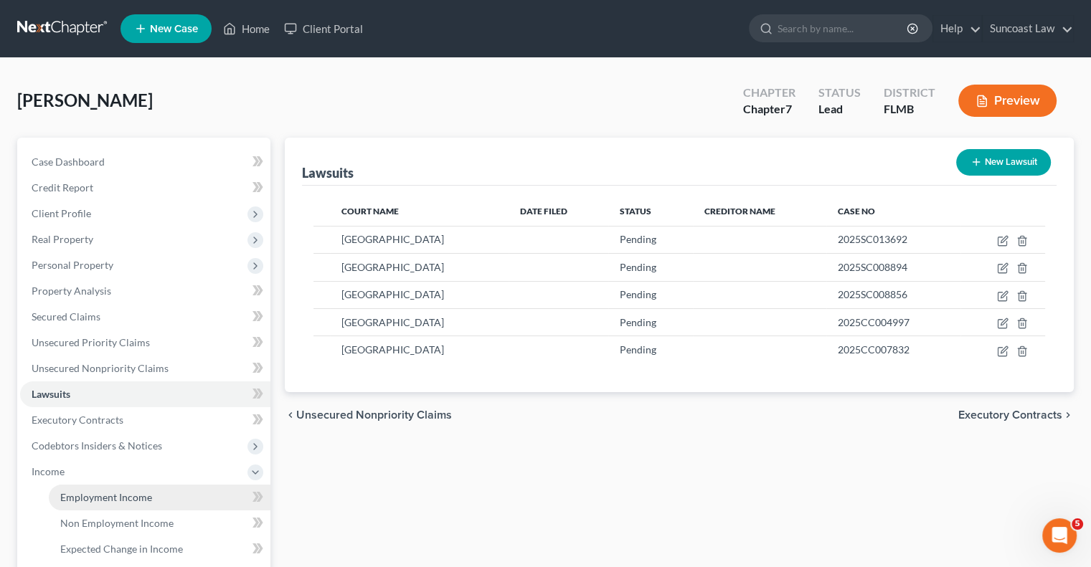
click at [138, 495] on span "Employment Income" at bounding box center [106, 497] width 92 height 12
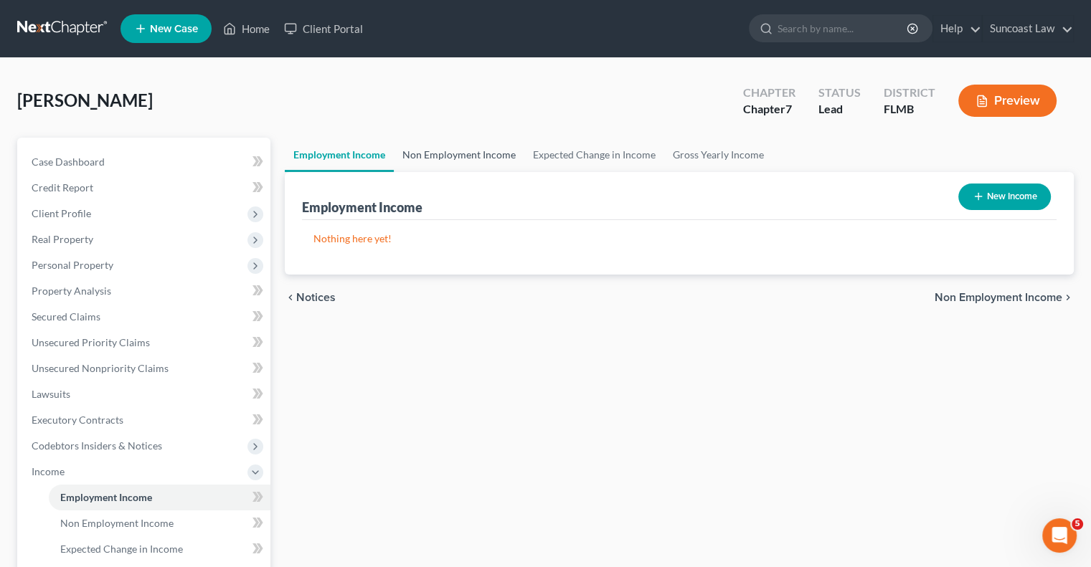
click at [455, 161] on link "Non Employment Income" at bounding box center [459, 155] width 130 height 34
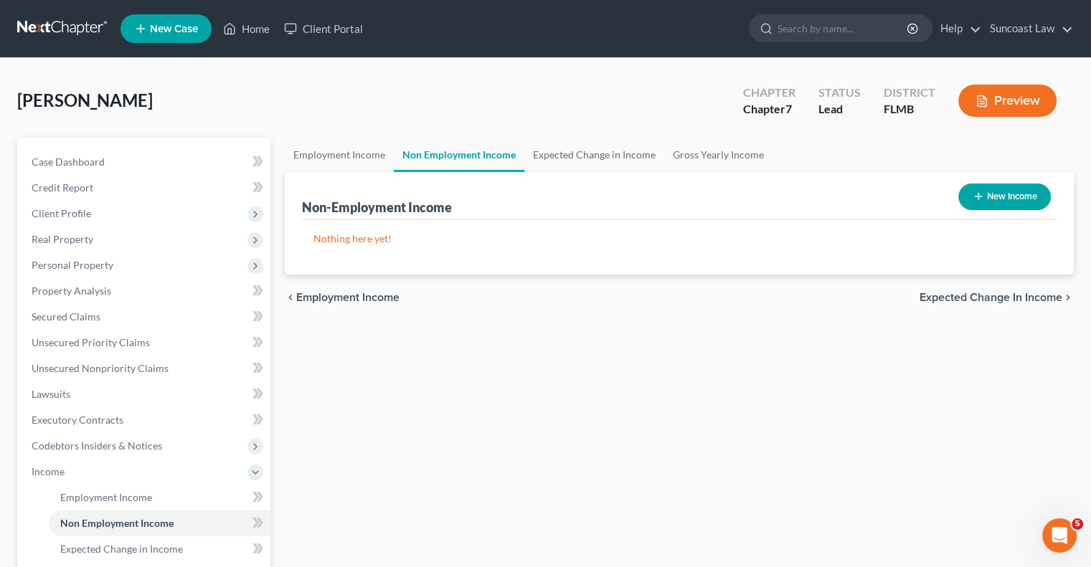
click at [990, 196] on button "New Income" at bounding box center [1004, 197] width 92 height 27
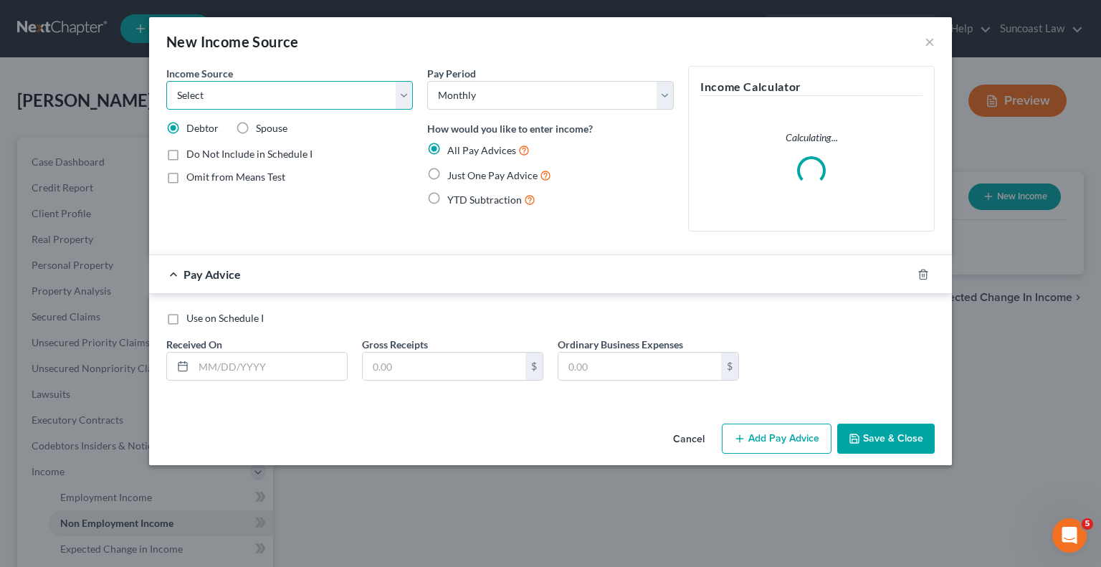
click at [272, 97] on select "Select Unemployment Disability (from employer) Pension Retirement Social Securi…" at bounding box center [289, 95] width 247 height 29
click at [166, 81] on select "Select Unemployment Disability (from employer) Pension Retirement Social Securi…" at bounding box center [289, 95] width 247 height 29
click at [447, 173] on label "Just One Pay Advice" at bounding box center [499, 175] width 104 height 16
click at [453, 173] on input "Just One Pay Advice" at bounding box center [457, 171] width 9 height 9
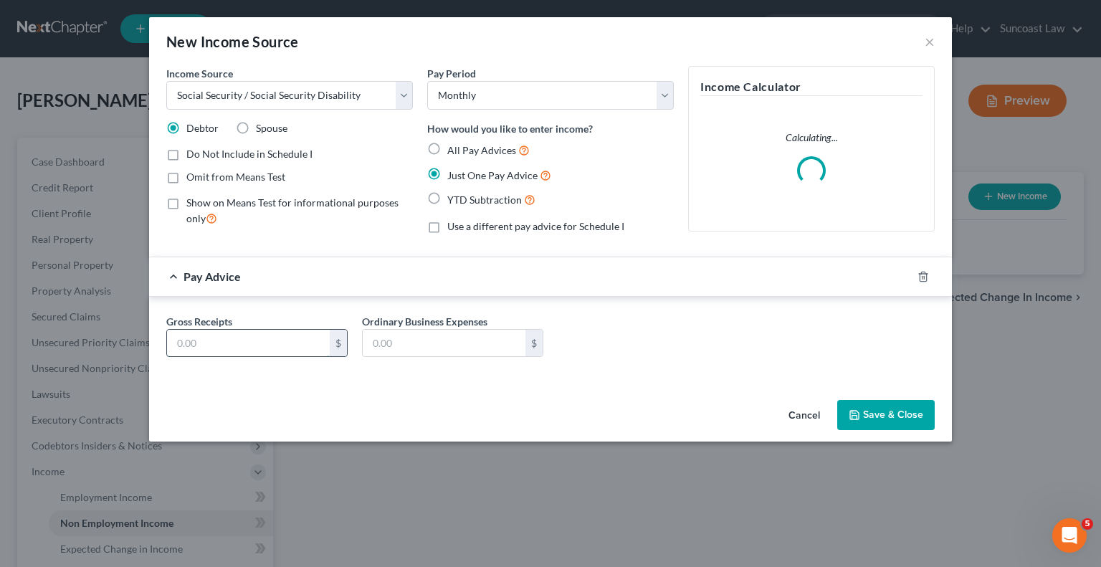
click at [257, 340] on input "text" at bounding box center [248, 343] width 163 height 27
click at [875, 424] on button "Save & Close" at bounding box center [886, 415] width 98 height 30
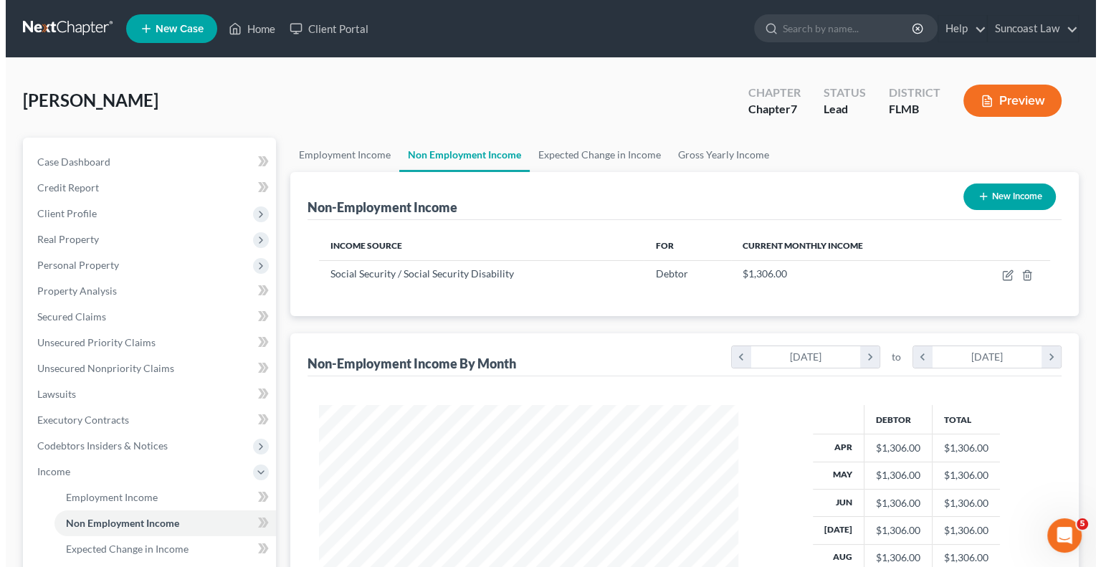
scroll to position [255, 442]
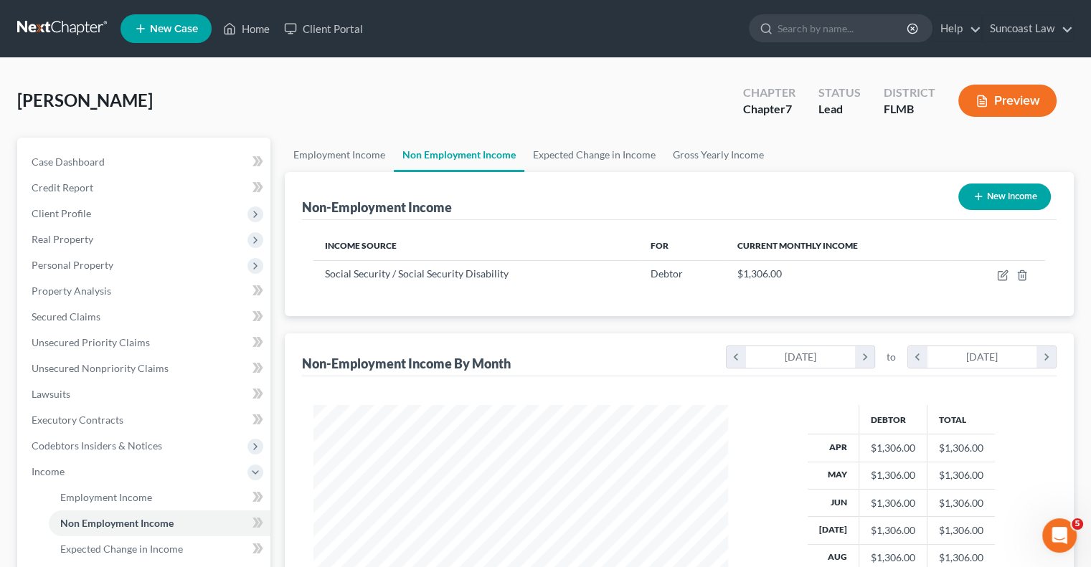
click at [1015, 191] on button "New Income" at bounding box center [1004, 197] width 92 height 27
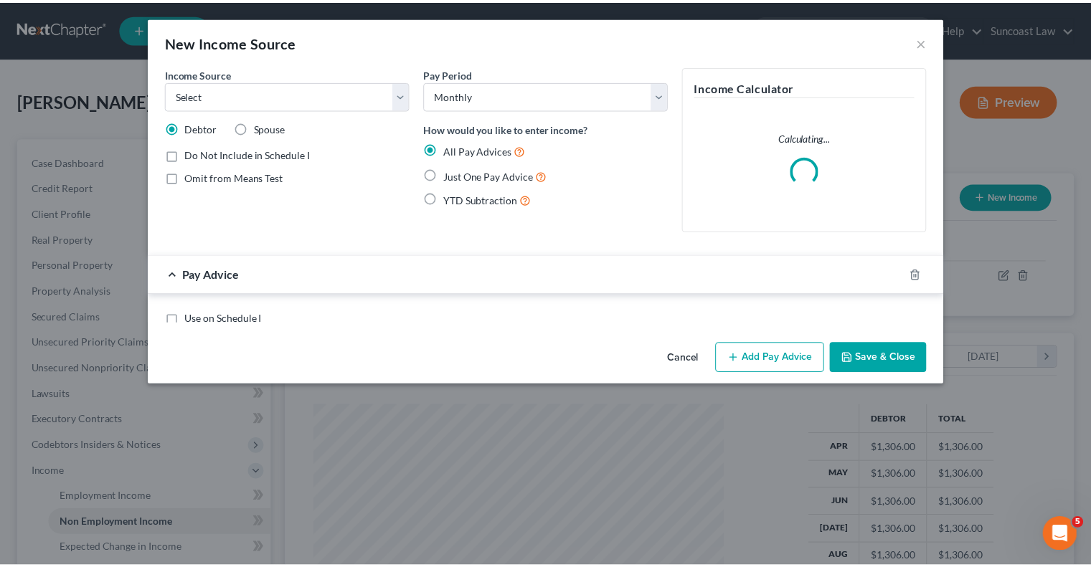
scroll to position [255, 447]
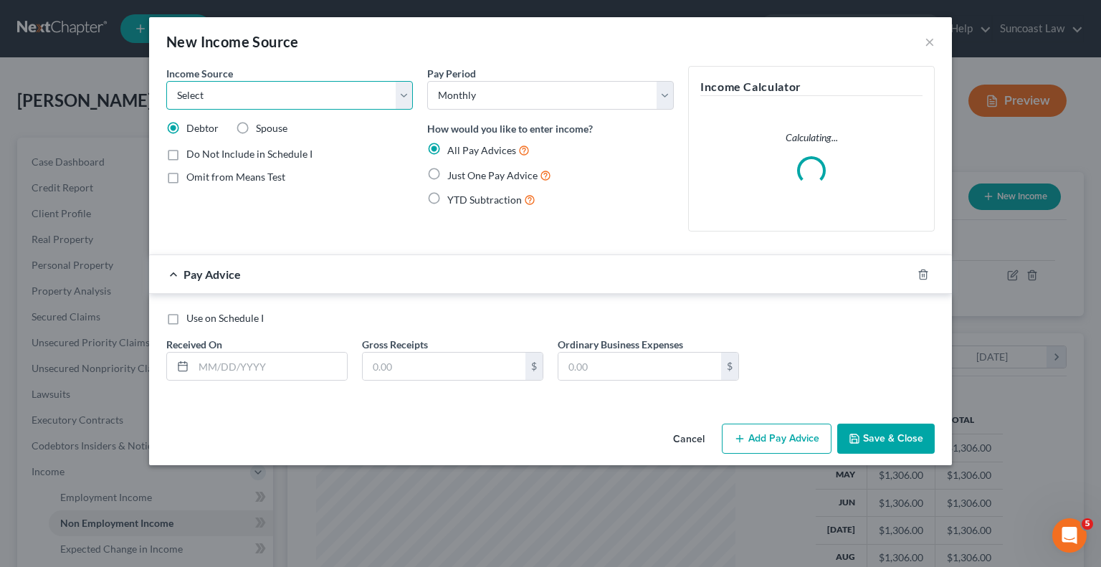
click at [333, 101] on select "Select Unemployment Disability (from employer) Pension Retirement Social Securi…" at bounding box center [289, 95] width 247 height 29
click at [166, 81] on select "Select Unemployment Disability (from employer) Pension Retirement Social Securi…" at bounding box center [289, 95] width 247 height 29
click at [447, 169] on label "Just One Pay Advice" at bounding box center [499, 175] width 104 height 16
click at [453, 169] on input "Just One Pay Advice" at bounding box center [457, 171] width 9 height 9
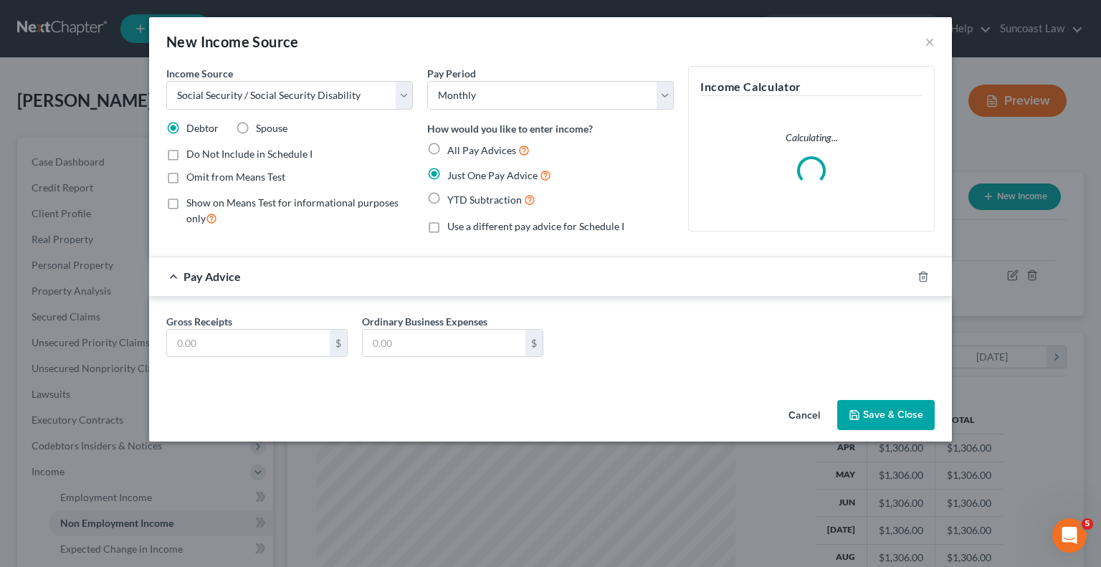
click at [186, 174] on label "Omit from Means Test" at bounding box center [235, 177] width 99 height 14
click at [192, 174] on input "Omit from Means Test" at bounding box center [196, 174] width 9 height 9
click at [243, 343] on input "text" at bounding box center [248, 343] width 163 height 27
click at [869, 408] on button "Save & Close" at bounding box center [886, 415] width 98 height 30
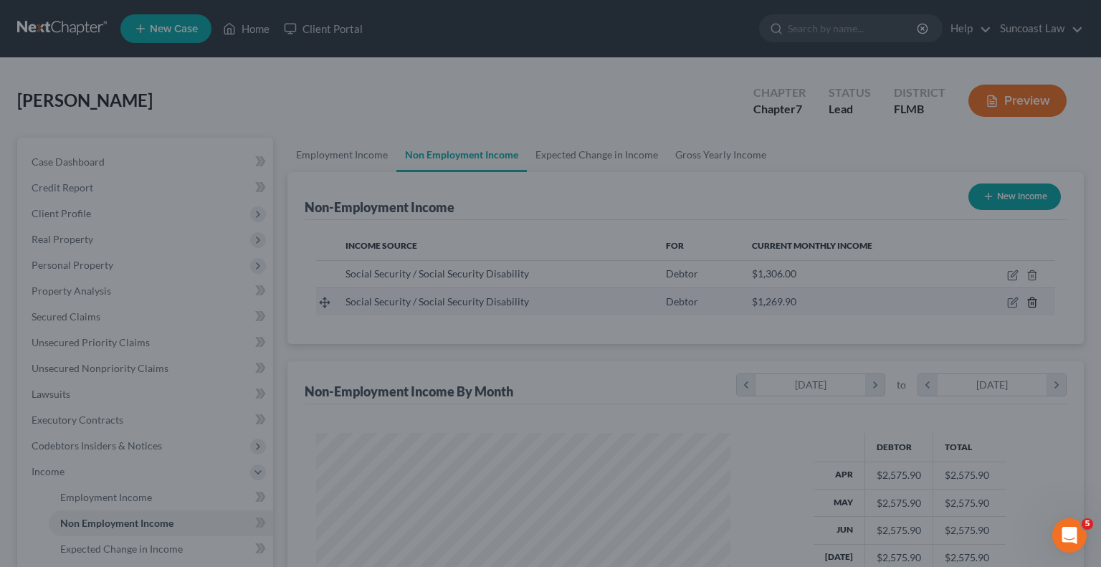
scroll to position [716746, 716558]
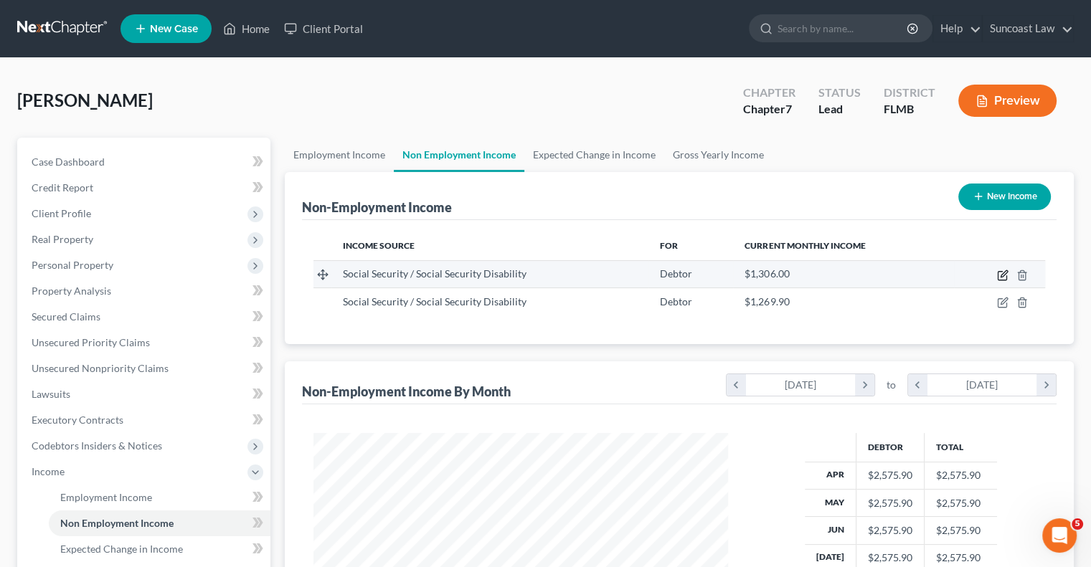
click at [1001, 275] on icon "button" at bounding box center [1003, 273] width 6 height 6
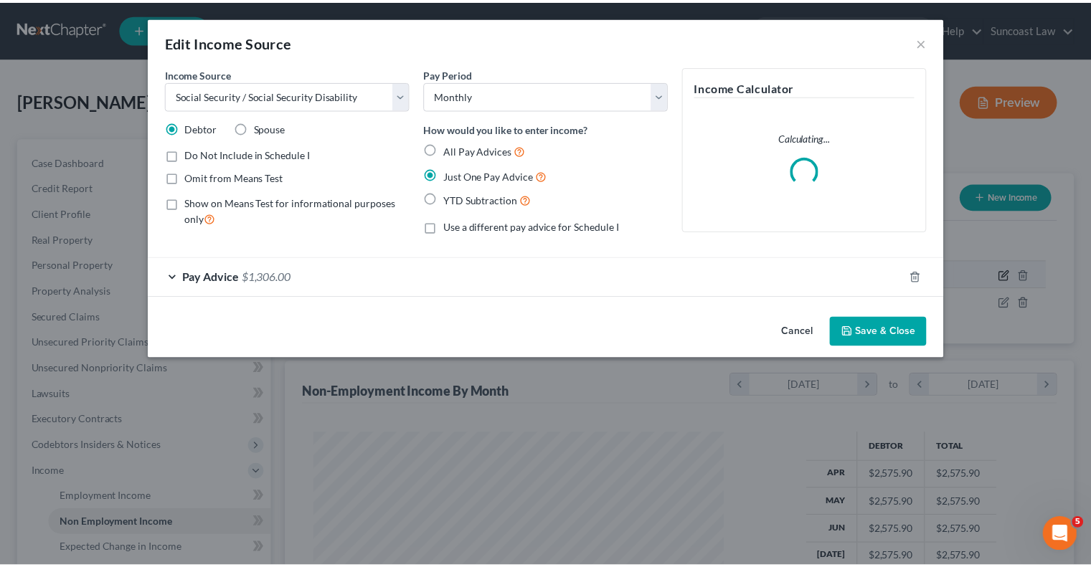
scroll to position [255, 447]
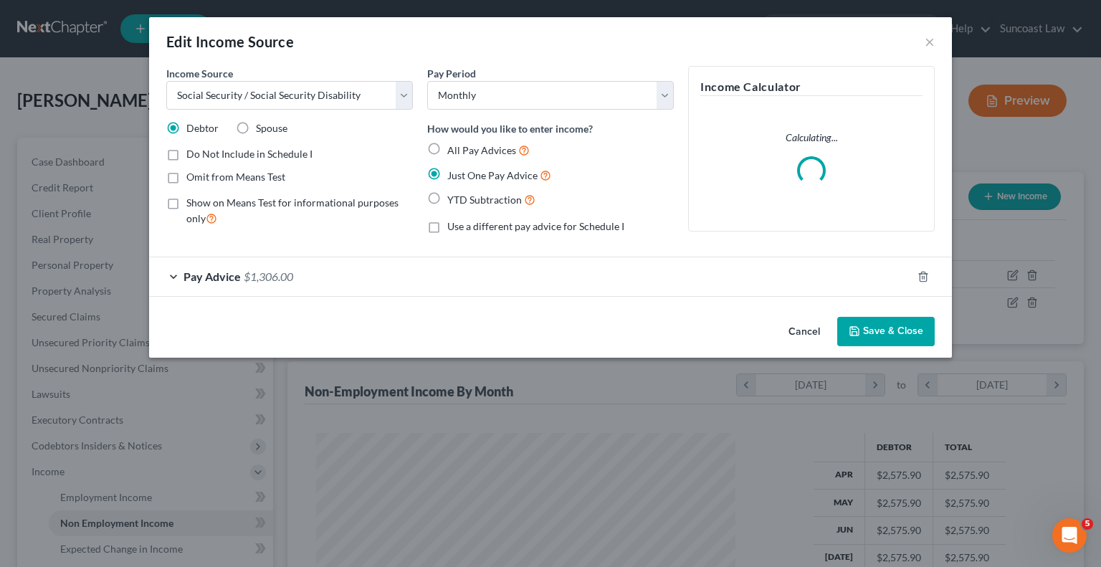
click at [186, 171] on label "Omit from Means Test" at bounding box center [235, 177] width 99 height 14
click at [192, 171] on input "Omit from Means Test" at bounding box center [196, 174] width 9 height 9
click at [902, 326] on button "Save & Close" at bounding box center [886, 332] width 98 height 30
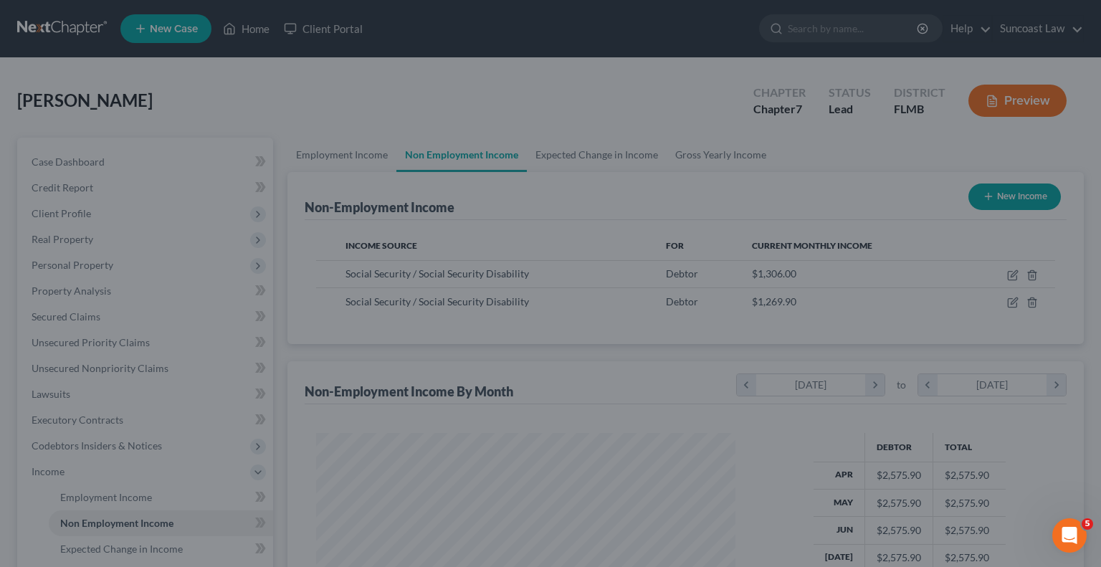
scroll to position [716746, 716558]
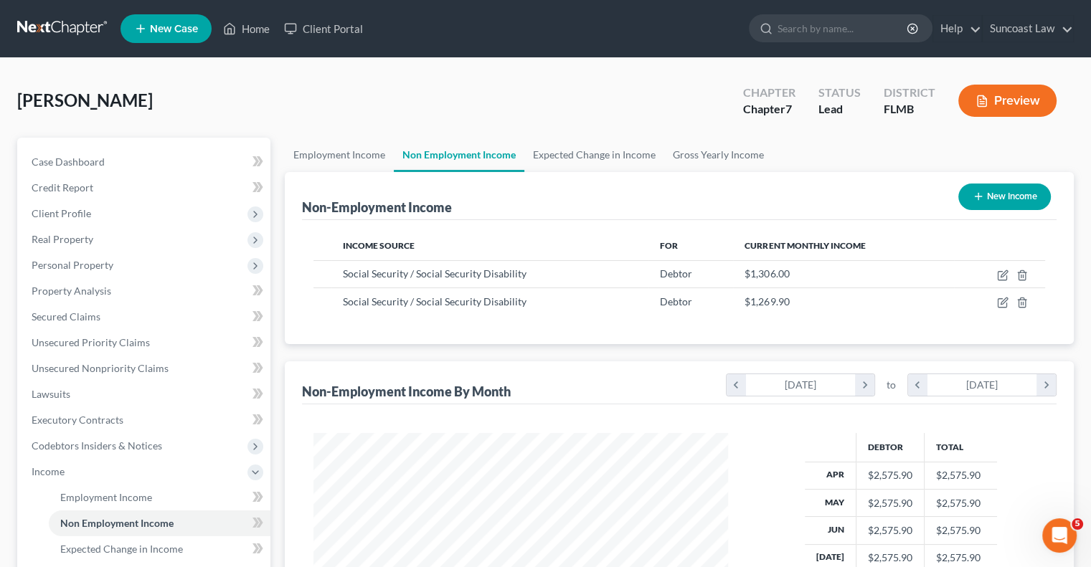
click at [997, 194] on button "New Income" at bounding box center [1004, 197] width 92 height 27
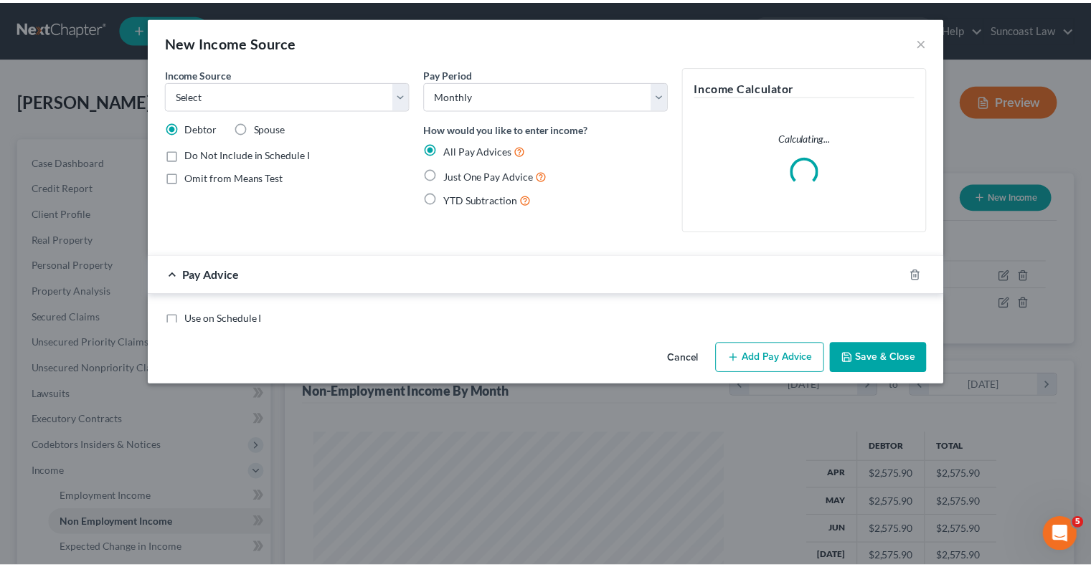
scroll to position [255, 447]
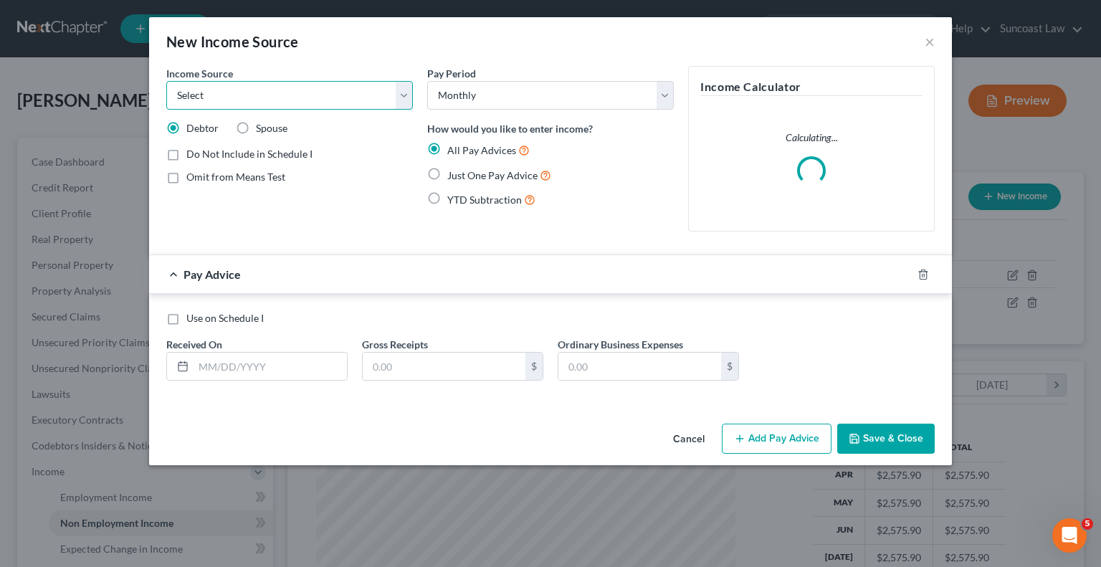
click at [208, 91] on select "Select Unemployment Disability (from employer) Pension Retirement Social Securi…" at bounding box center [289, 95] width 247 height 29
click at [166, 81] on select "Select Unemployment Disability (from employer) Pension Retirement Social Securi…" at bounding box center [289, 95] width 247 height 29
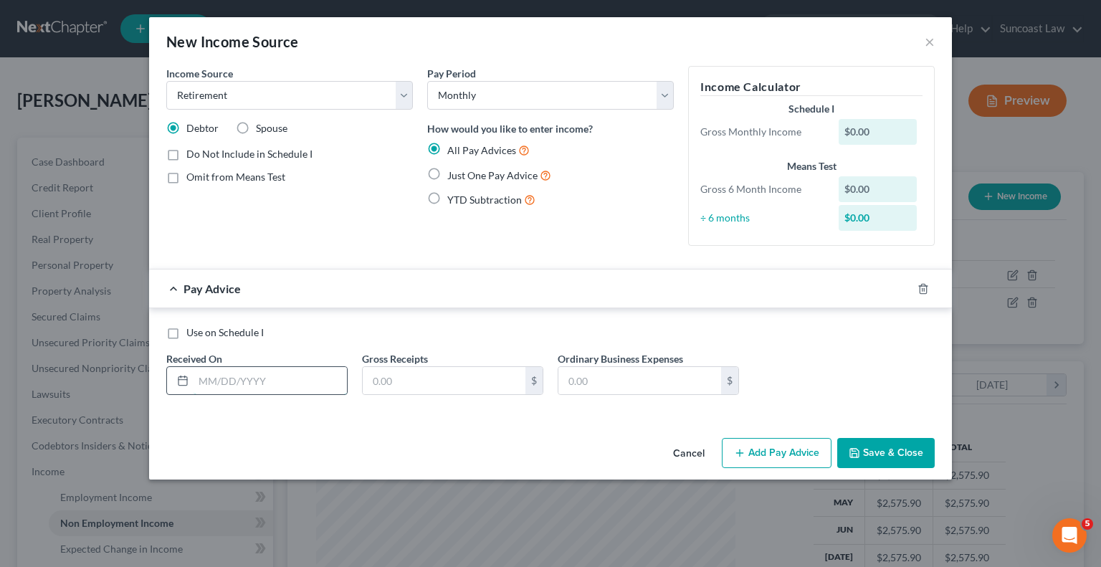
click at [270, 379] on input "text" at bounding box center [270, 380] width 153 height 27
drag, startPoint x: 258, startPoint y: 384, endPoint x: 152, endPoint y: 384, distance: 106.1
click at [147, 384] on div "New Income Source × Income Source * Select Unemployment Disability (from employ…" at bounding box center [550, 283] width 1101 height 567
click at [447, 171] on label "Just One Pay Advice" at bounding box center [499, 175] width 104 height 16
click at [453, 171] on input "Just One Pay Advice" at bounding box center [457, 171] width 9 height 9
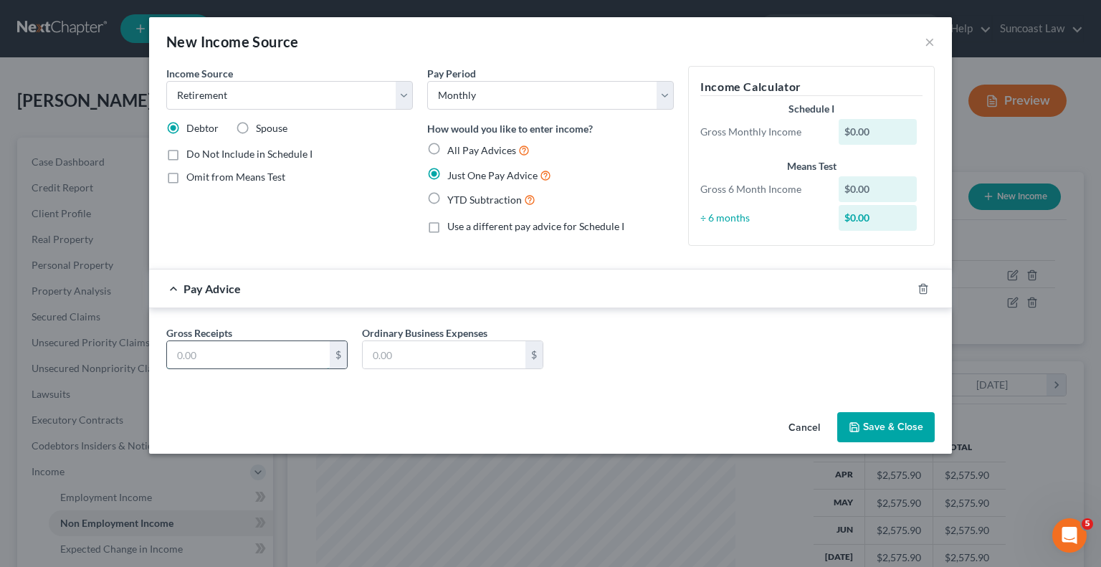
click at [218, 358] on input "text" at bounding box center [248, 354] width 163 height 27
click at [915, 431] on button "Save & Close" at bounding box center [886, 427] width 98 height 30
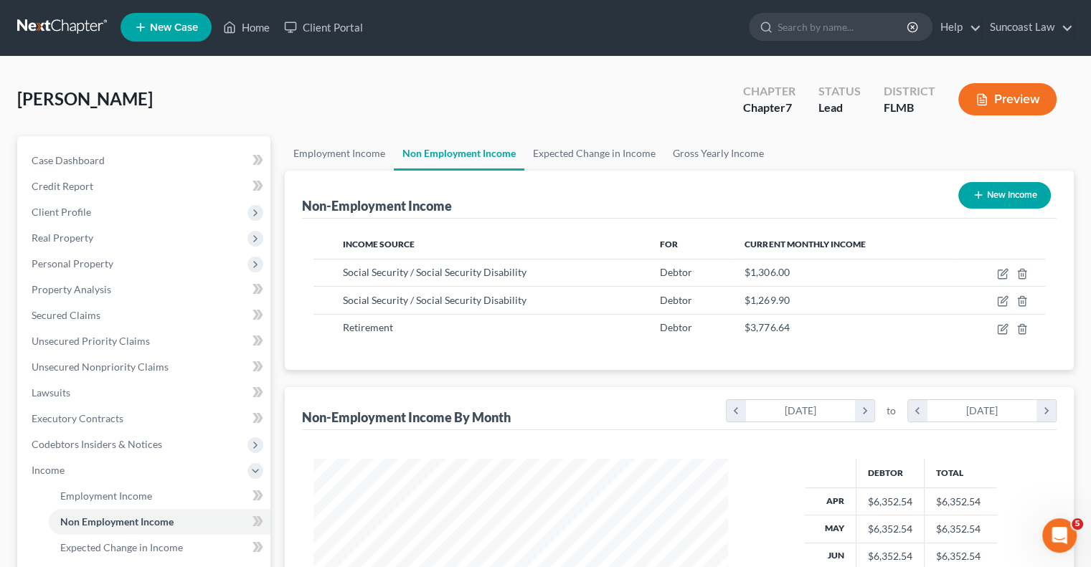
scroll to position [0, 0]
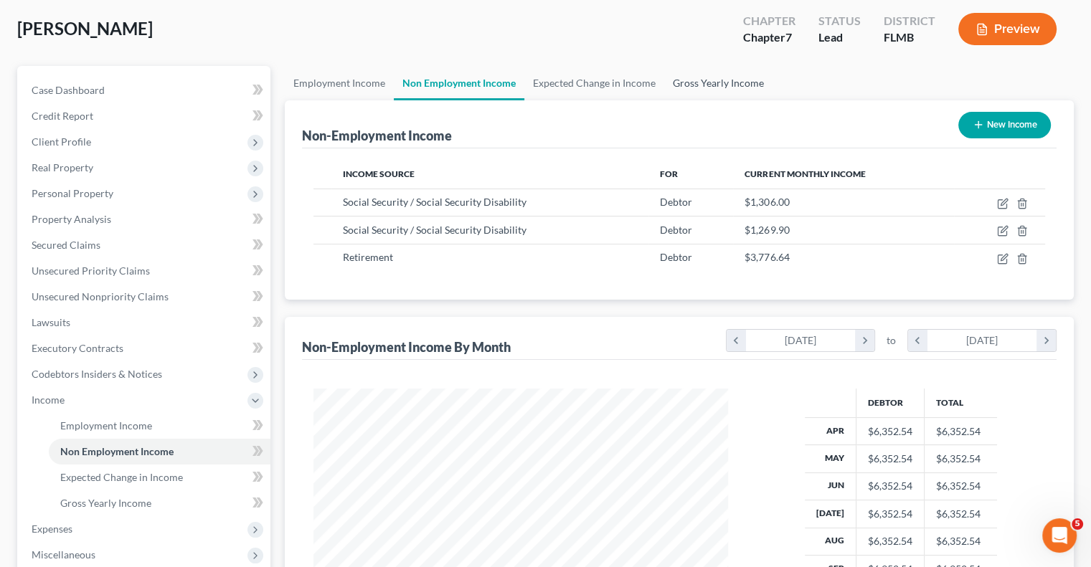
click at [713, 85] on link "Gross Yearly Income" at bounding box center [718, 83] width 108 height 34
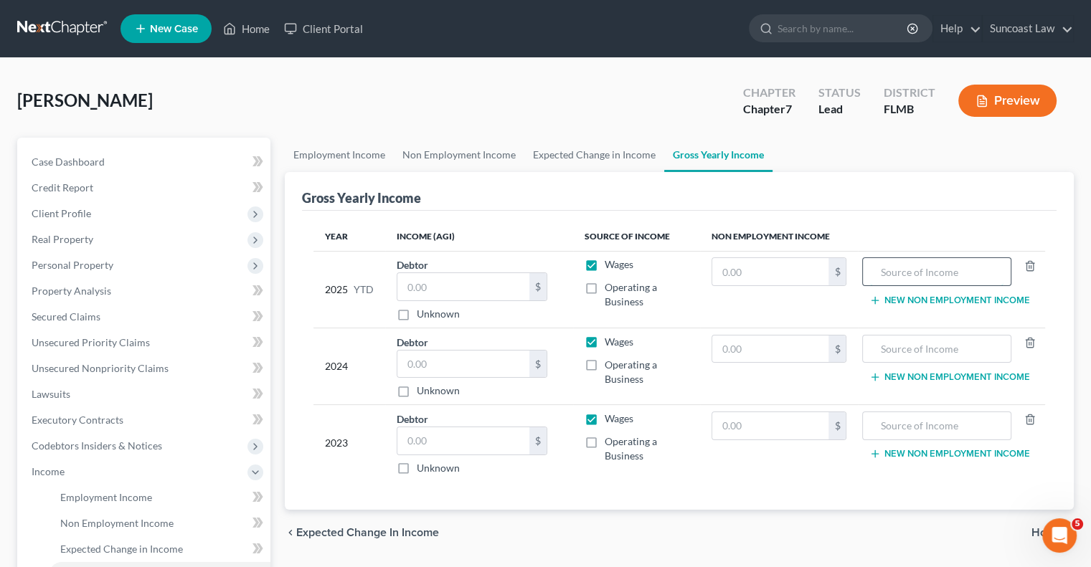
click at [954, 274] on input "text" at bounding box center [936, 271] width 133 height 27
drag, startPoint x: 852, startPoint y: 269, endPoint x: 835, endPoint y: 274, distance: 17.9
click at [835, 274] on tr "2025 YTD Debtor $ Unknown Balance Undetermined $ Unknown Wages Operating a Busi…" at bounding box center [678, 289] width 731 height 77
click at [926, 341] on input "text" at bounding box center [936, 349] width 133 height 27
paste input "Social Security"
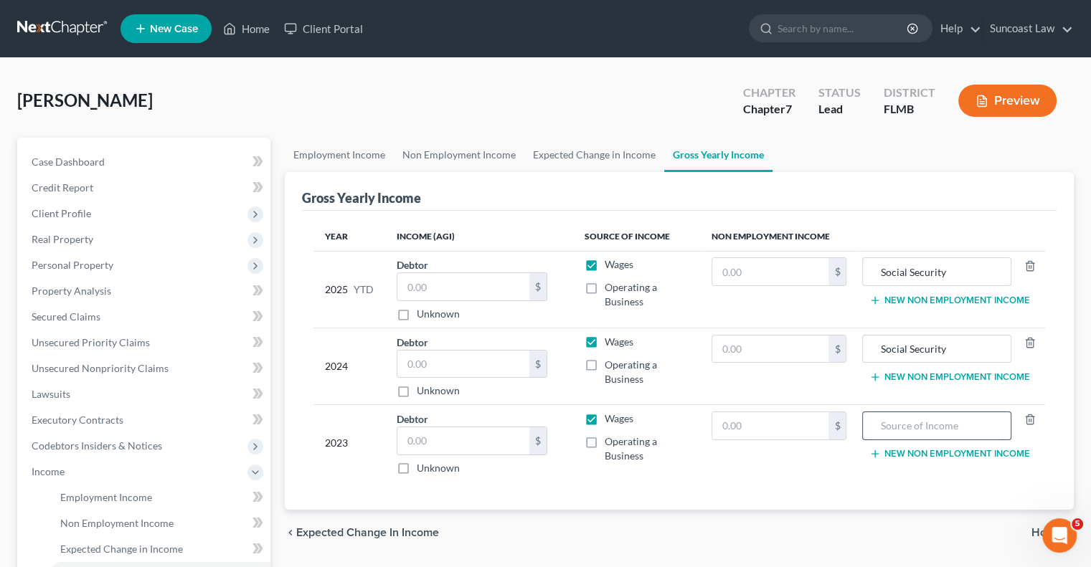
click at [938, 429] on input "text" at bounding box center [936, 425] width 133 height 27
paste input "Social Security"
click at [764, 344] on input "text" at bounding box center [770, 349] width 117 height 27
click at [794, 434] on input "text" at bounding box center [770, 425] width 117 height 27
click at [761, 280] on input "text" at bounding box center [770, 271] width 117 height 27
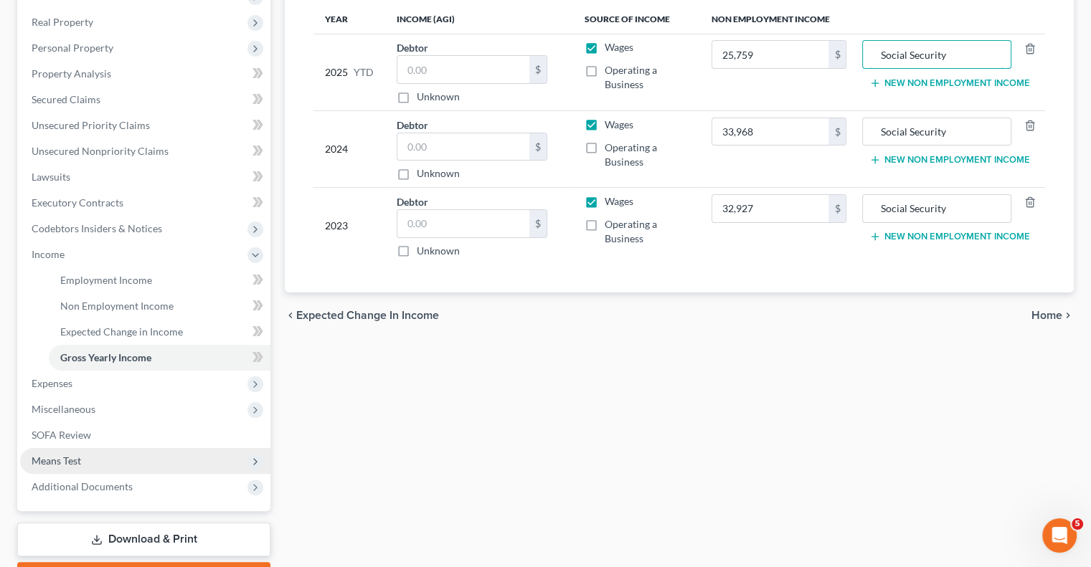
scroll to position [287, 0]
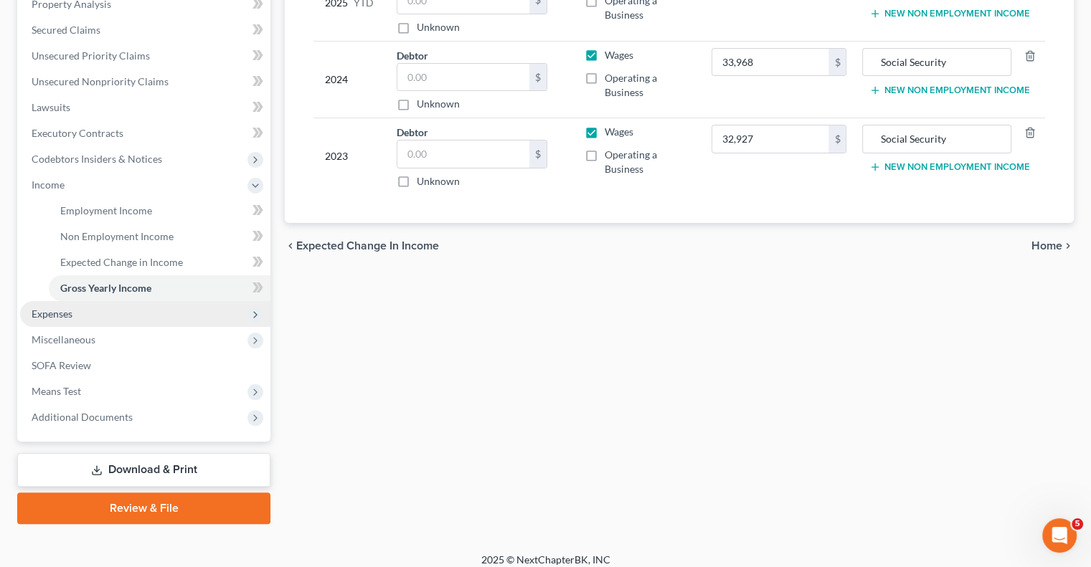
click at [67, 313] on span "Expenses" at bounding box center [52, 314] width 41 height 12
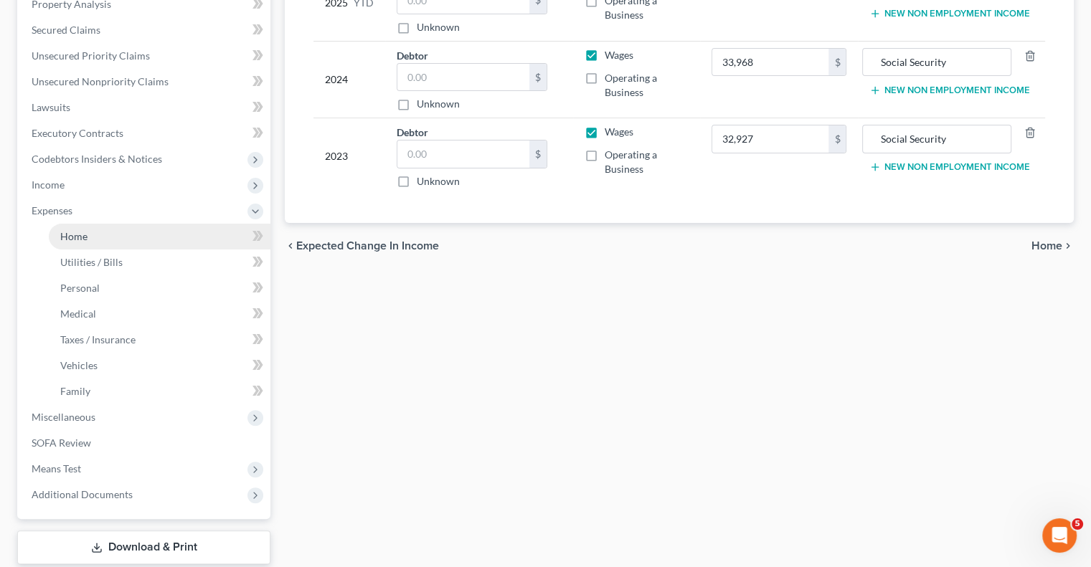
click at [87, 228] on link "Home" at bounding box center [160, 237] width 222 height 26
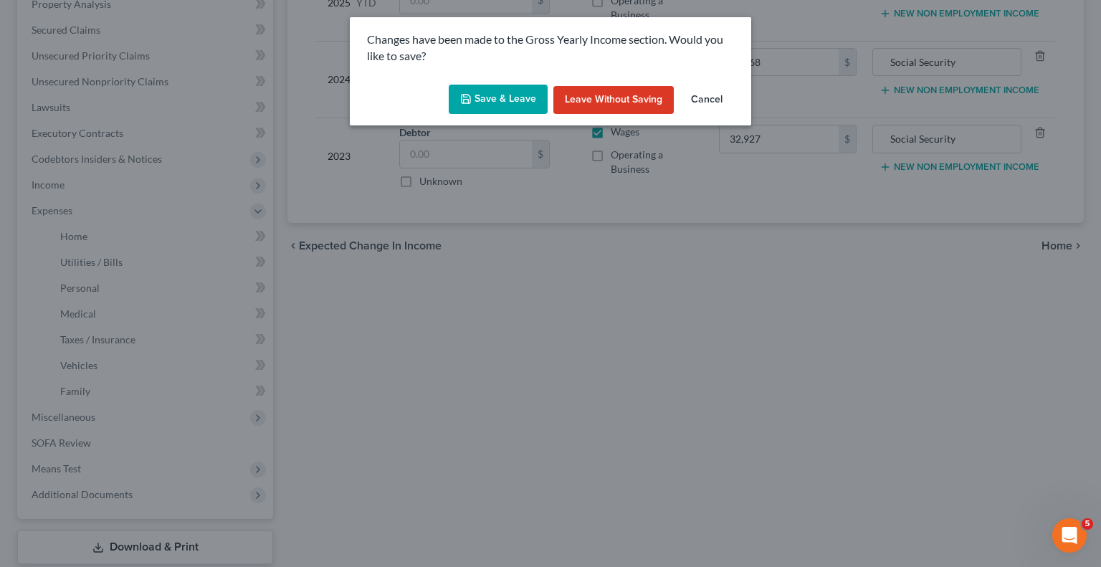
click at [498, 100] on button "Save & Leave" at bounding box center [498, 100] width 99 height 30
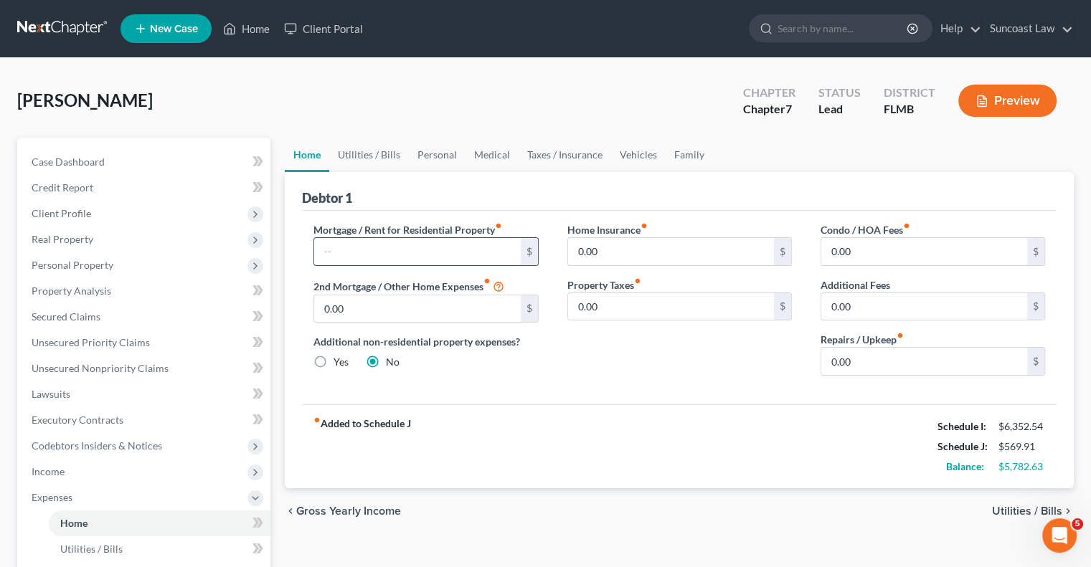
click at [460, 250] on input "text" at bounding box center [417, 251] width 206 height 27
click at [435, 251] on input "1,340.27" at bounding box center [417, 251] width 206 height 27
click at [355, 158] on link "Utilities / Bills" at bounding box center [369, 155] width 80 height 34
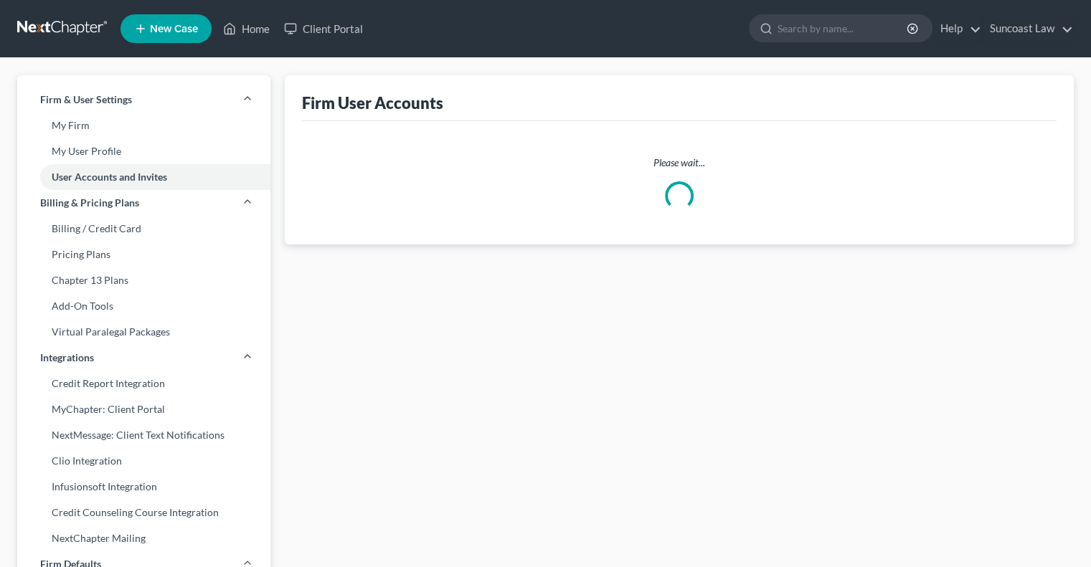
select select "0"
select select "1"
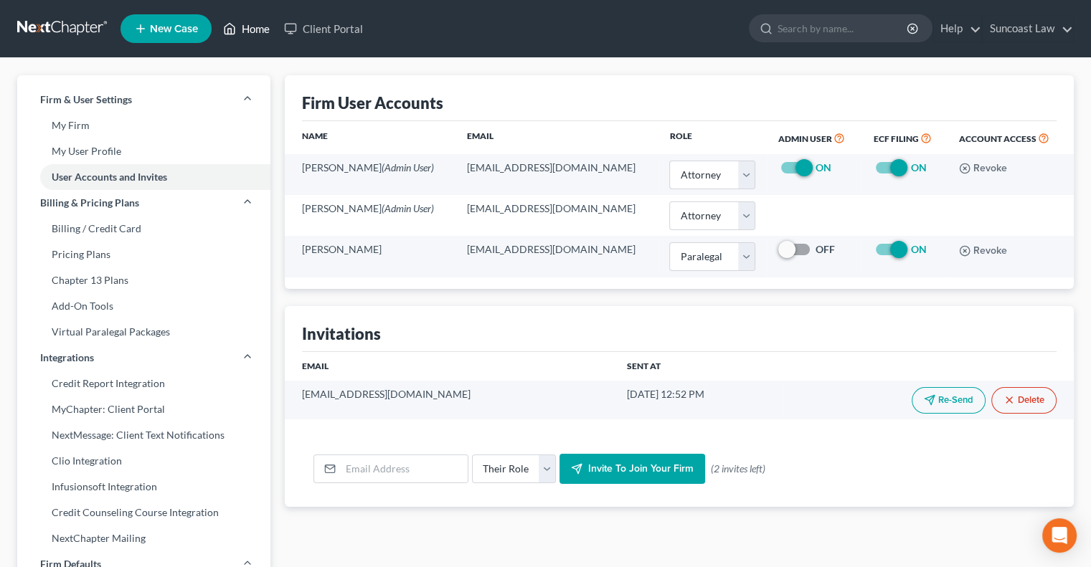
click at [257, 29] on link "Home" at bounding box center [246, 29] width 61 height 26
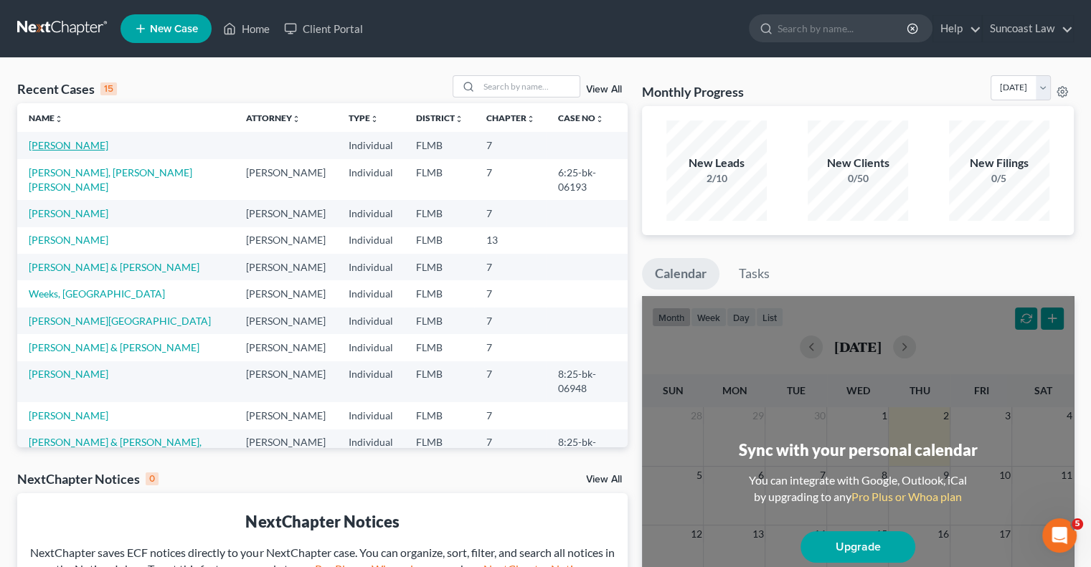
click at [60, 145] on link "[PERSON_NAME]" at bounding box center [69, 145] width 80 height 12
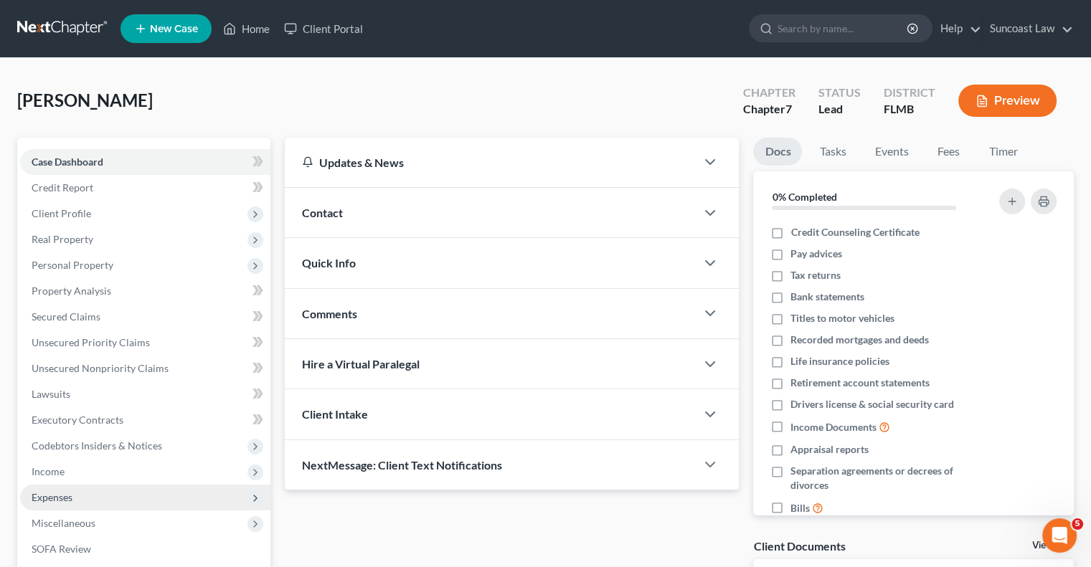
click at [63, 493] on span "Expenses" at bounding box center [52, 497] width 41 height 12
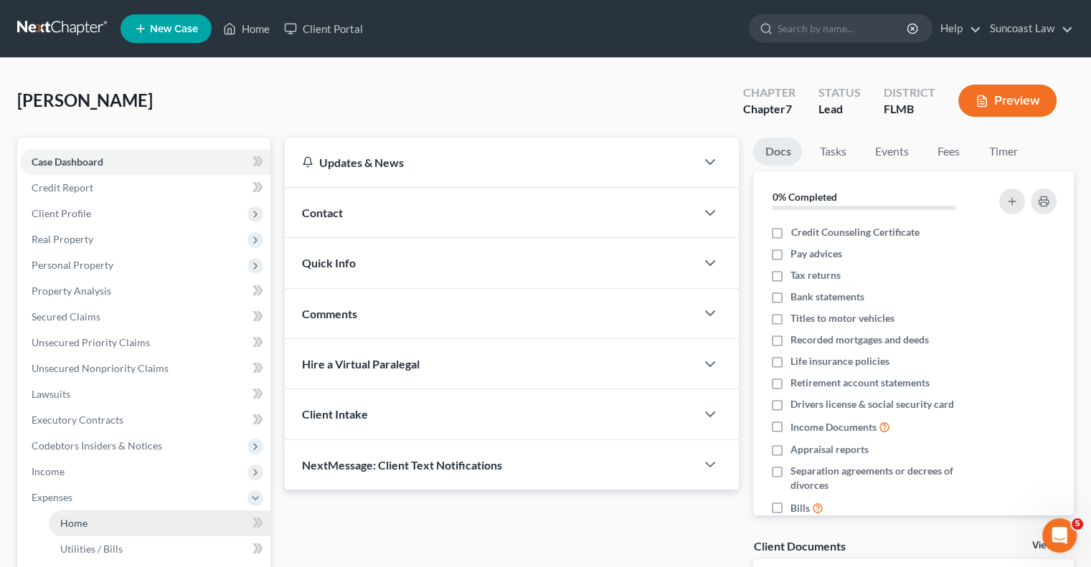
click at [103, 518] on link "Home" at bounding box center [160, 524] width 222 height 26
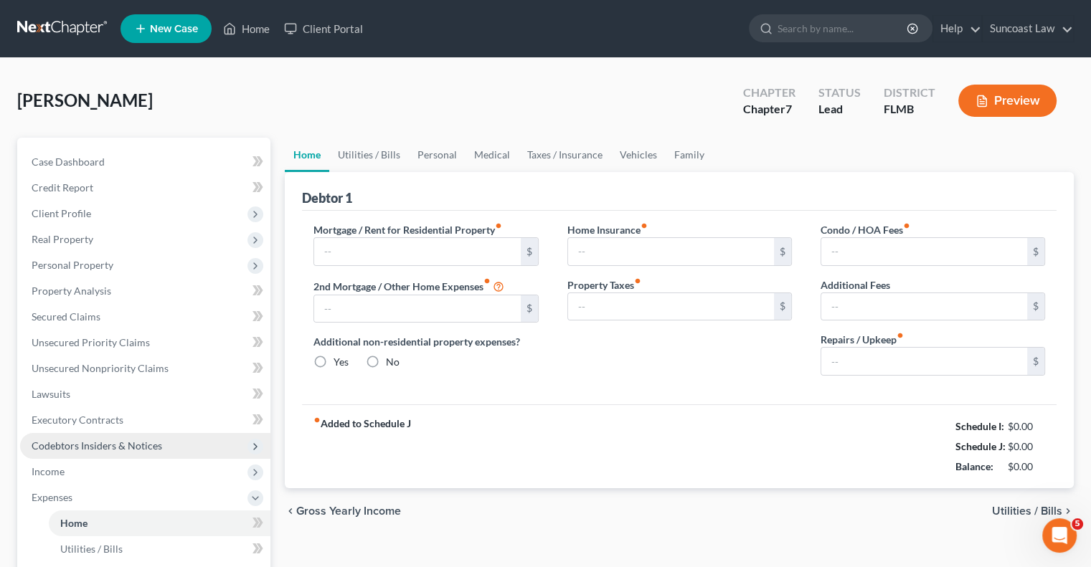
type input "0.00"
radio input "true"
type input "0.00"
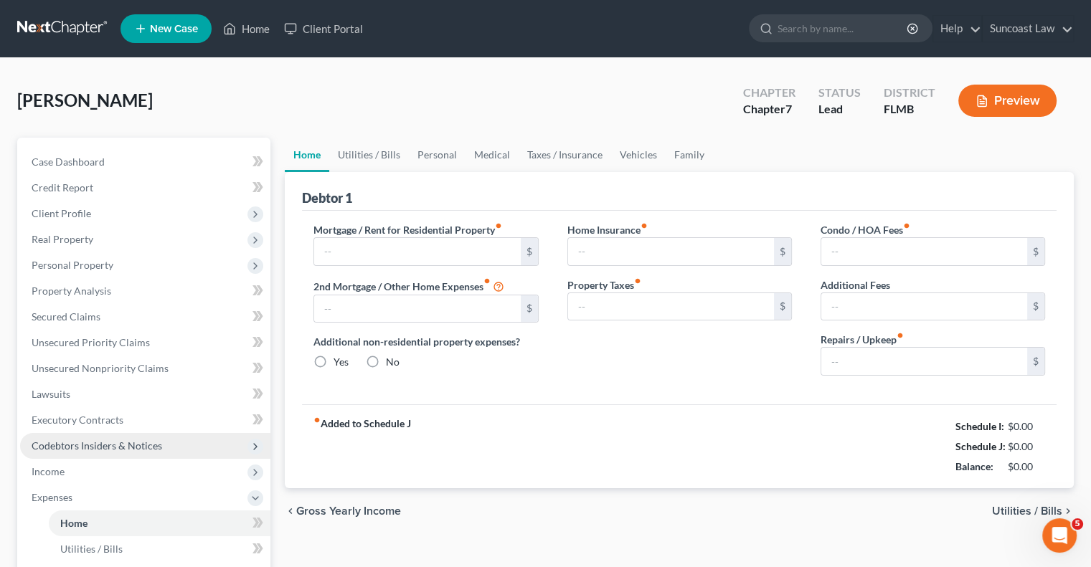
type input "0.00"
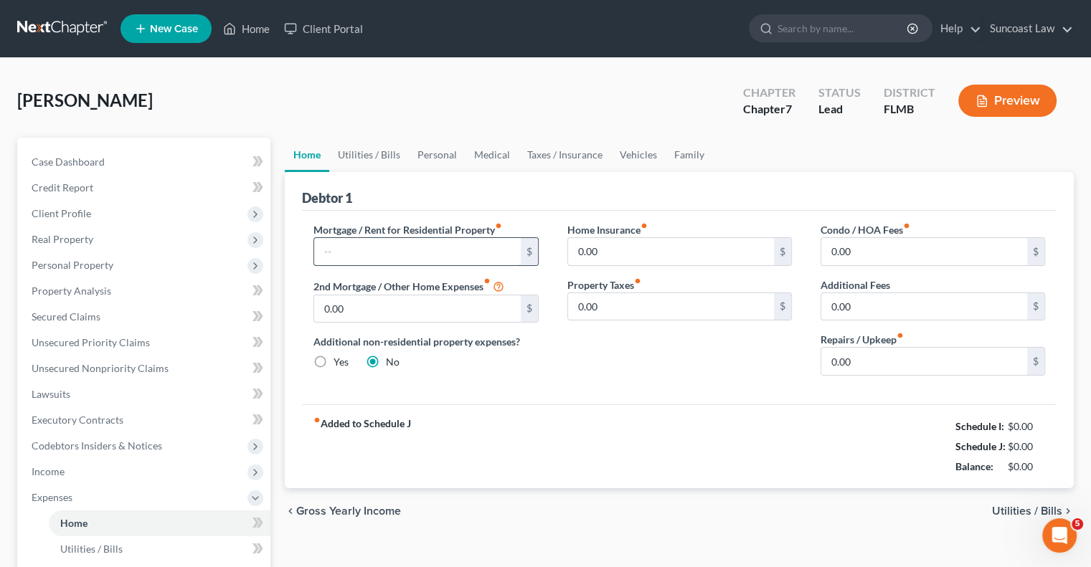
click at [394, 255] on input "text" at bounding box center [417, 251] width 206 height 27
type input "1,304.27"
click at [360, 153] on link "Utilities / Bills" at bounding box center [369, 155] width 80 height 34
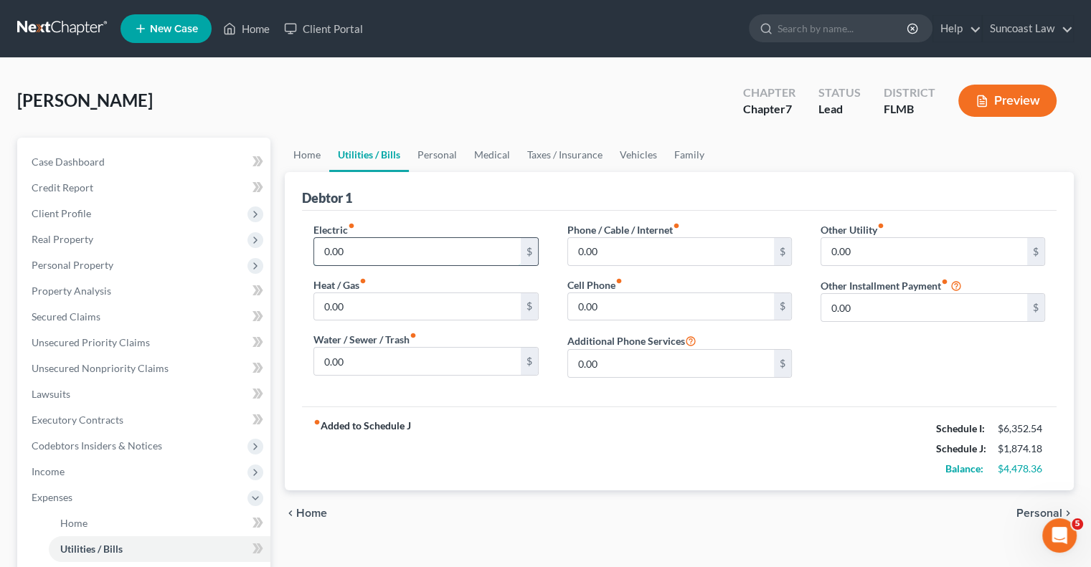
click at [373, 255] on input "0.00" at bounding box center [417, 251] width 206 height 27
type input "300"
type input "86"
click at [632, 298] on input "0.00" at bounding box center [671, 306] width 206 height 27
type input "300"
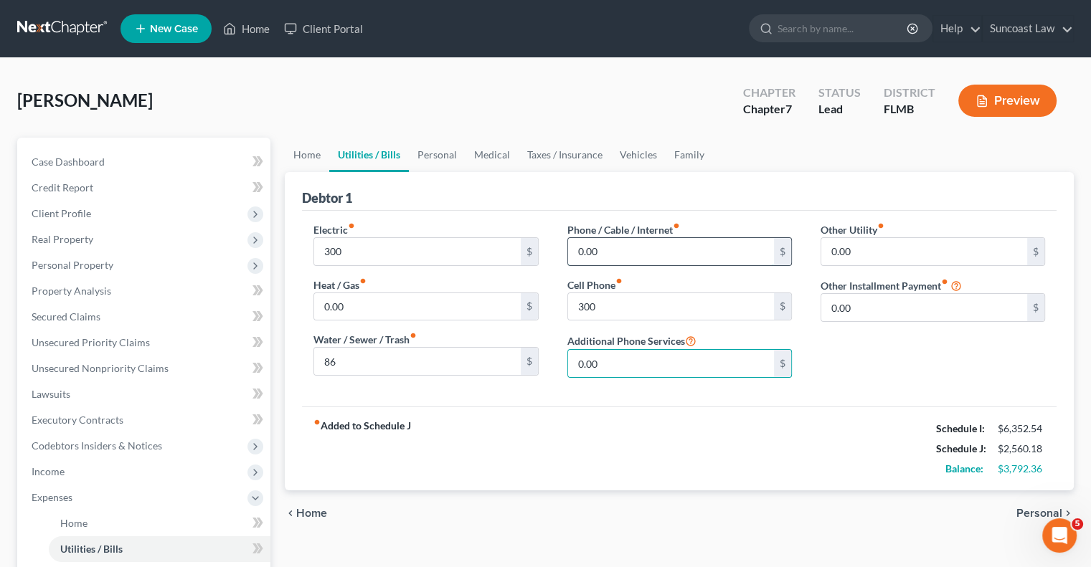
click at [657, 257] on input "0.00" at bounding box center [671, 251] width 206 height 27
type input "360"
click at [439, 147] on link "Personal" at bounding box center [437, 155] width 57 height 34
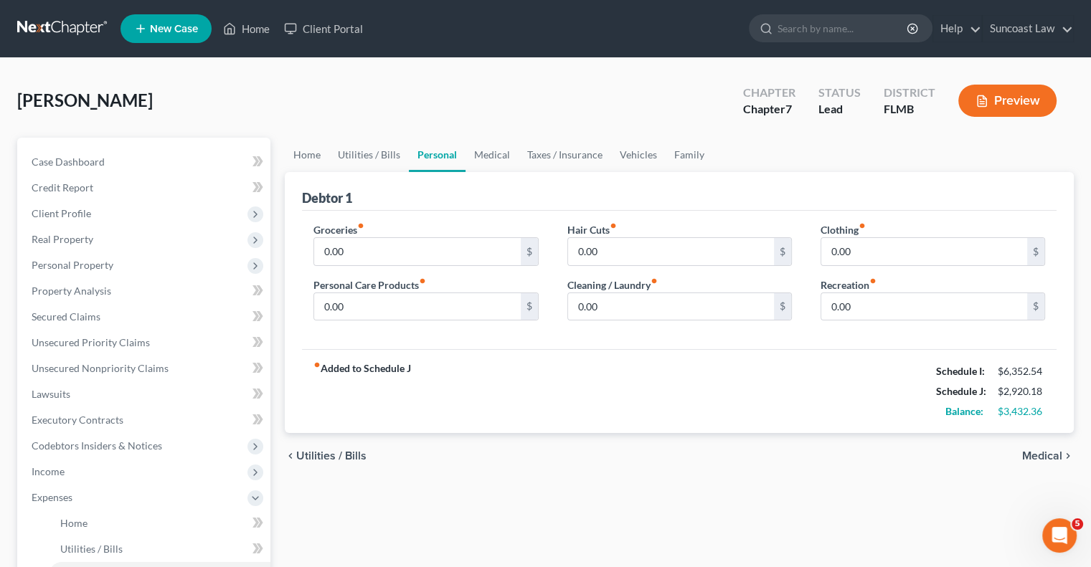
click at [380, 234] on div "Groceries fiber_manual_record 0.00 $" at bounding box center [425, 244] width 224 height 44
click at [386, 244] on input "0.00" at bounding box center [417, 251] width 206 height 27
type input "1,000"
type input "150"
type input "50"
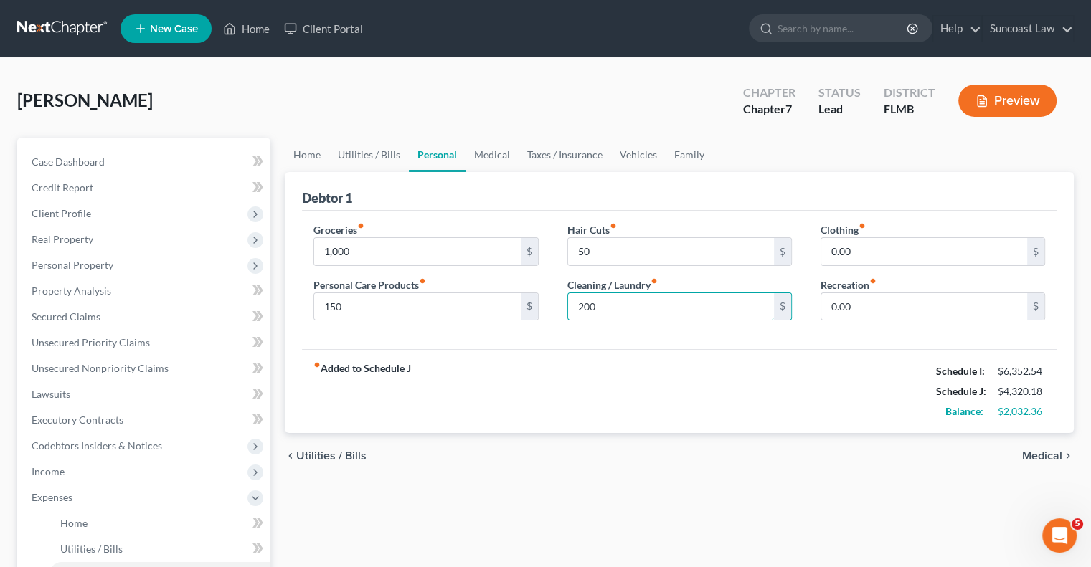
type input "200"
type input "100"
drag, startPoint x: 491, startPoint y: 153, endPoint x: 518, endPoint y: 157, distance: 26.8
click at [491, 153] on link "Medical" at bounding box center [491, 155] width 53 height 34
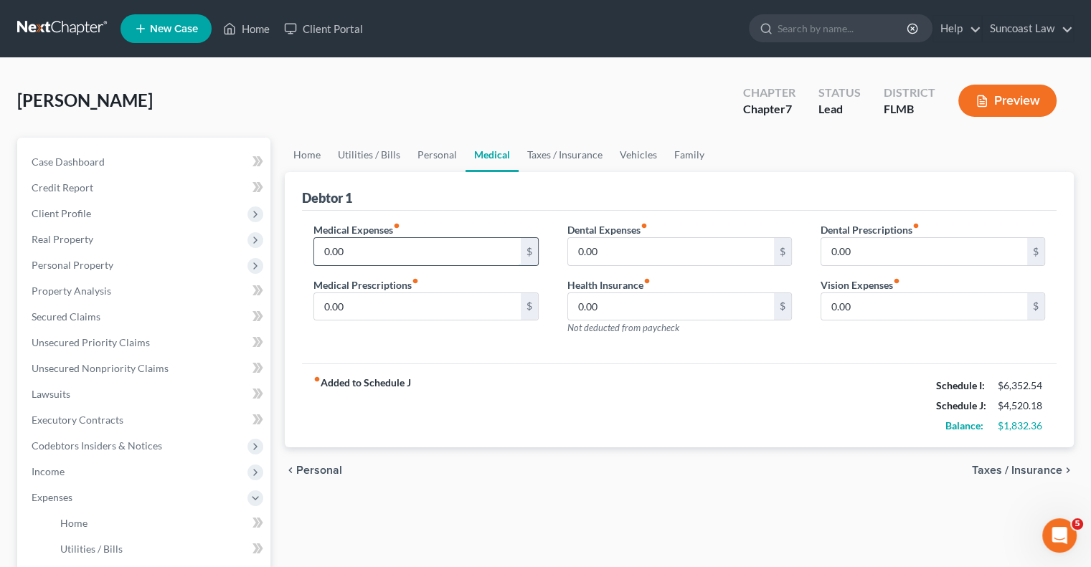
drag, startPoint x: 429, startPoint y: 253, endPoint x: 459, endPoint y: 237, distance: 33.7
click at [429, 252] on input "0.00" at bounding box center [417, 251] width 206 height 27
type input "410"
click at [647, 150] on link "Vehicles" at bounding box center [638, 155] width 54 height 34
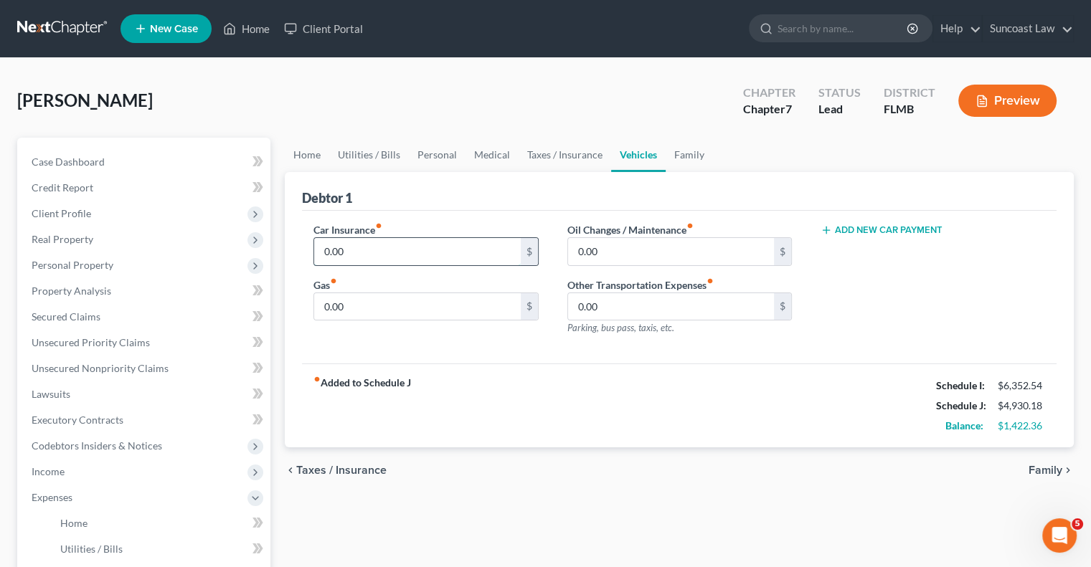
click at [384, 255] on input "0.00" at bounding box center [417, 251] width 206 height 27
type input "226.37"
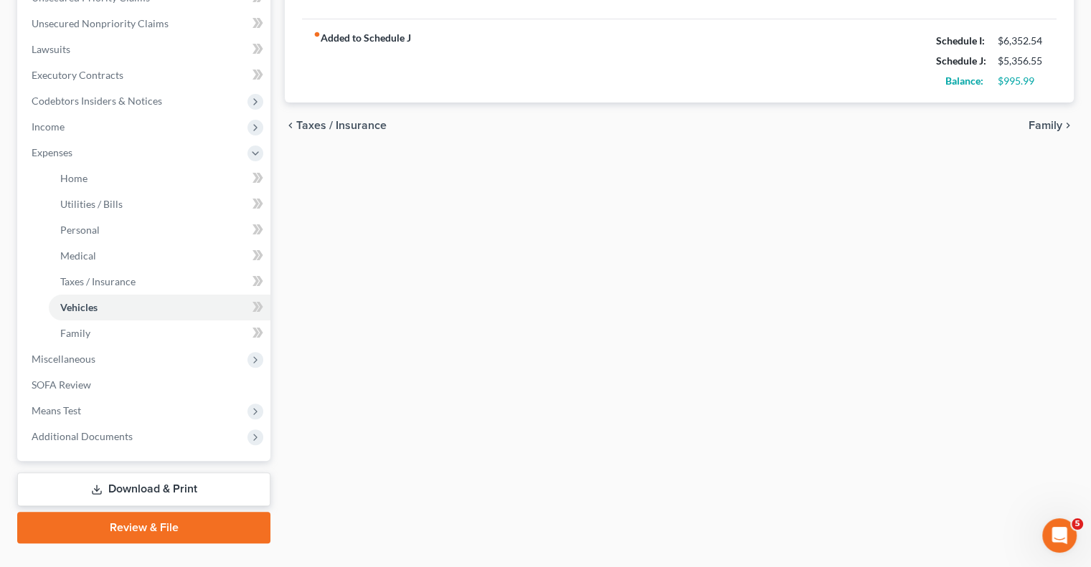
scroll to position [359, 0]
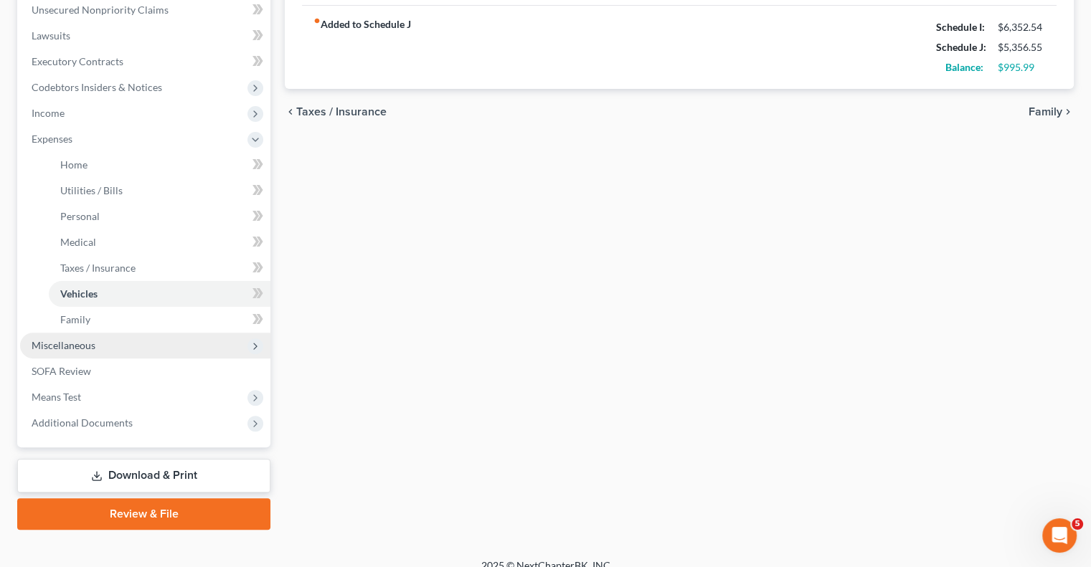
click at [90, 346] on span "Miscellaneous" at bounding box center [64, 345] width 64 height 12
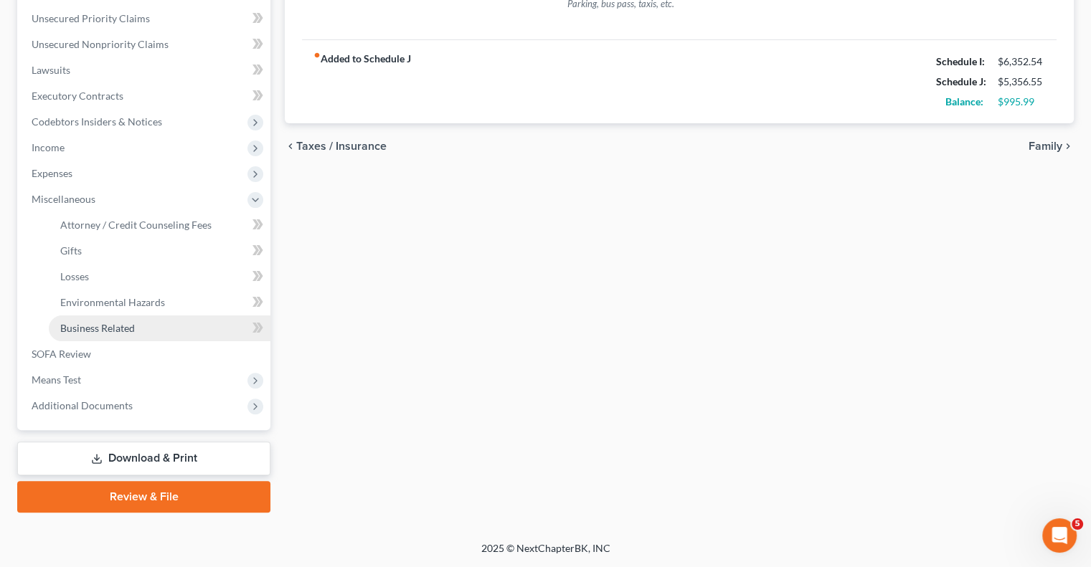
scroll to position [323, 0]
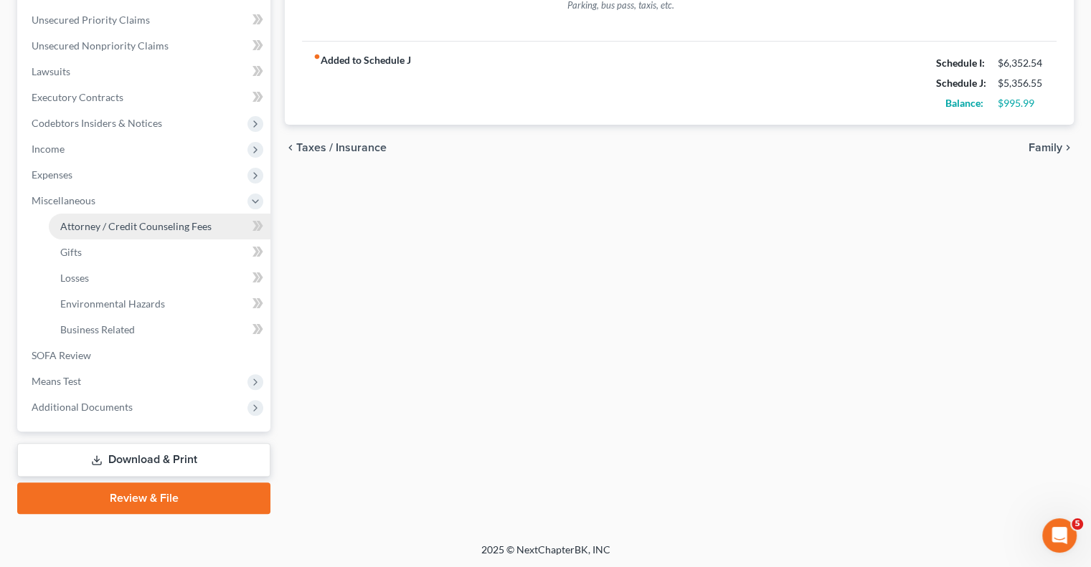
click at [108, 220] on span "Attorney / Credit Counseling Fees" at bounding box center [135, 226] width 151 height 12
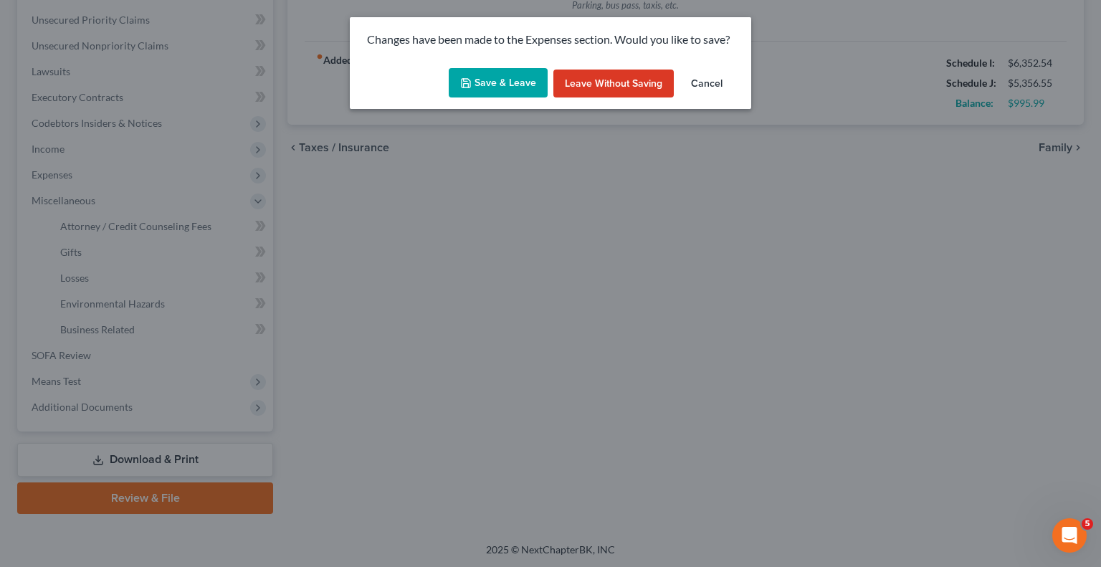
click at [508, 77] on button "Save & Leave" at bounding box center [498, 83] width 99 height 30
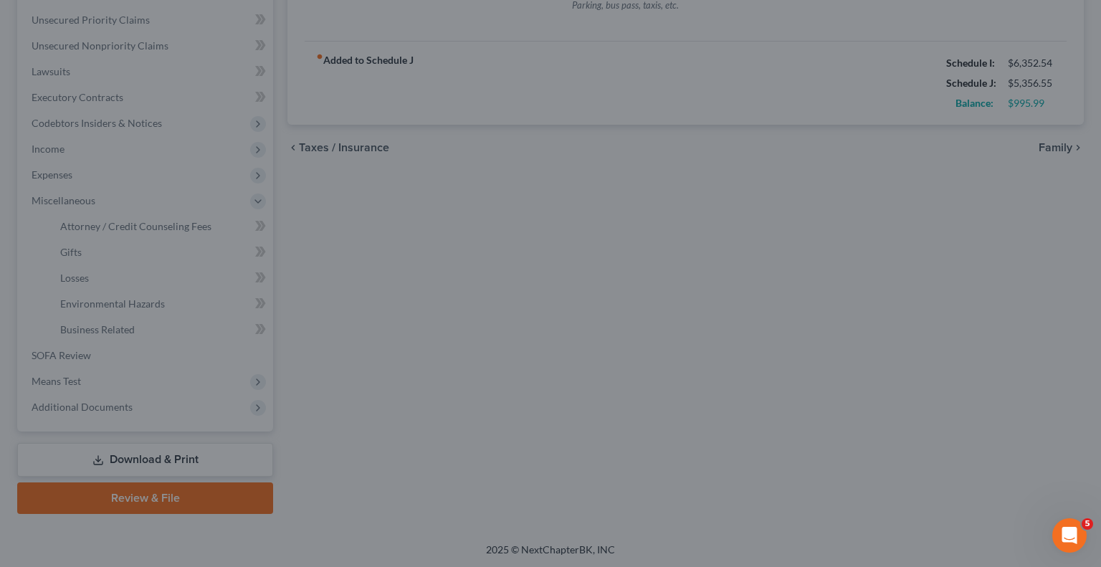
type input "200.00"
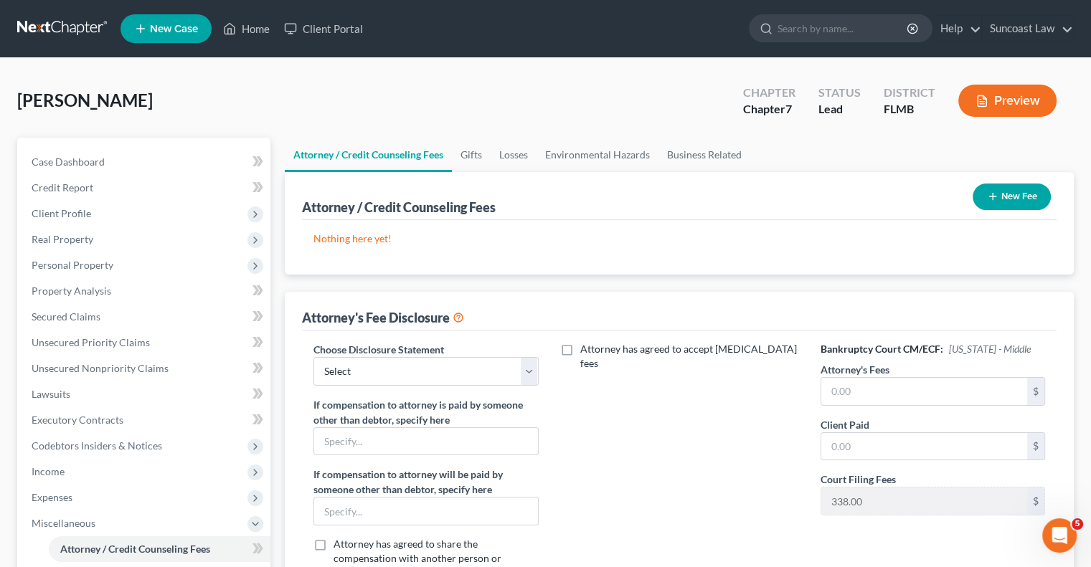
click at [1025, 200] on button "New Fee" at bounding box center [1011, 197] width 78 height 27
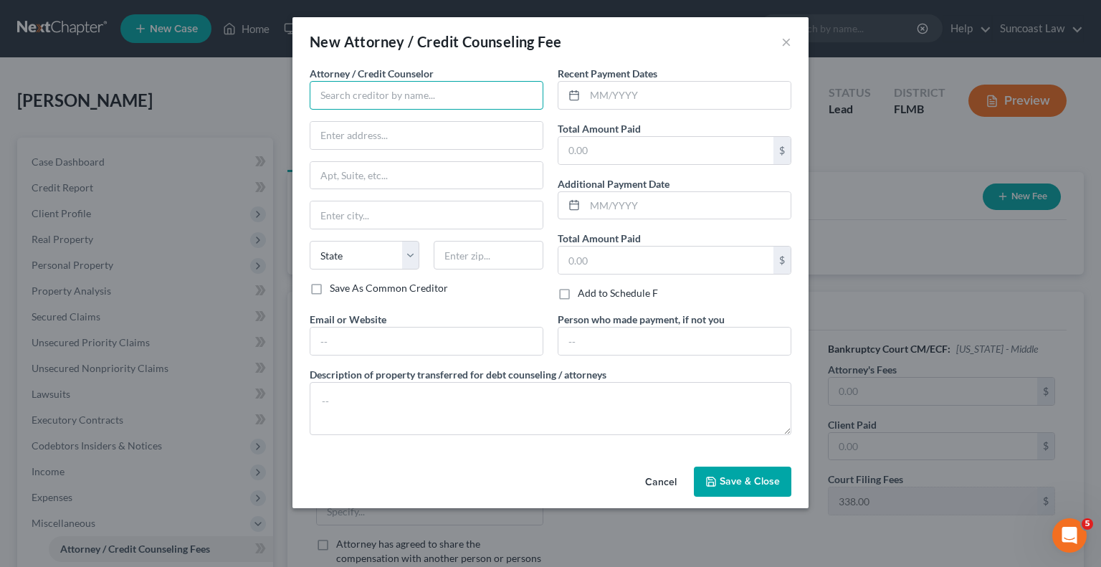
click at [359, 103] on input "text" at bounding box center [427, 95] width 234 height 29
type input "Suncoast Law"
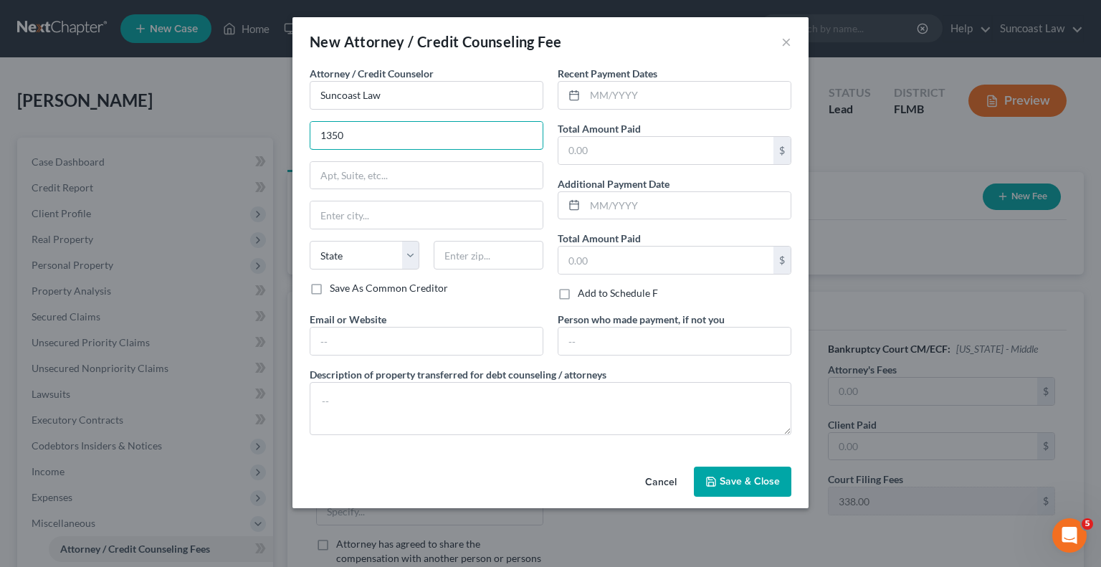
type input "[STREET_ADDRESS]"
click at [412, 175] on input "text" at bounding box center [426, 175] width 232 height 27
type input "Suite 270"
click at [502, 256] on input "text" at bounding box center [489, 255] width 110 height 29
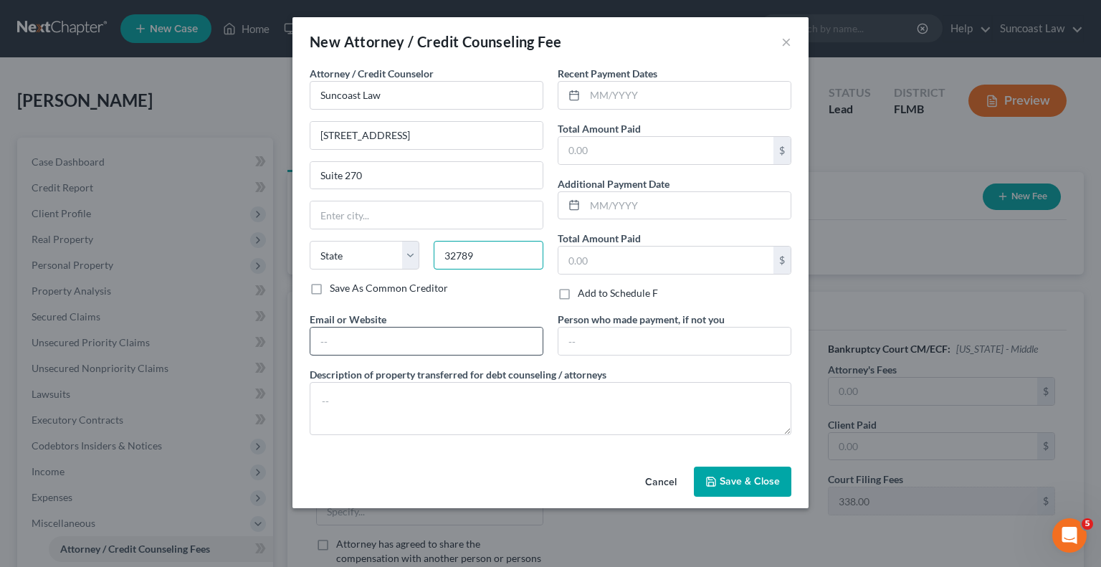
type input "32789"
type input "[GEOGRAPHIC_DATA]"
select select "9"
click at [643, 92] on input "text" at bounding box center [688, 95] width 206 height 27
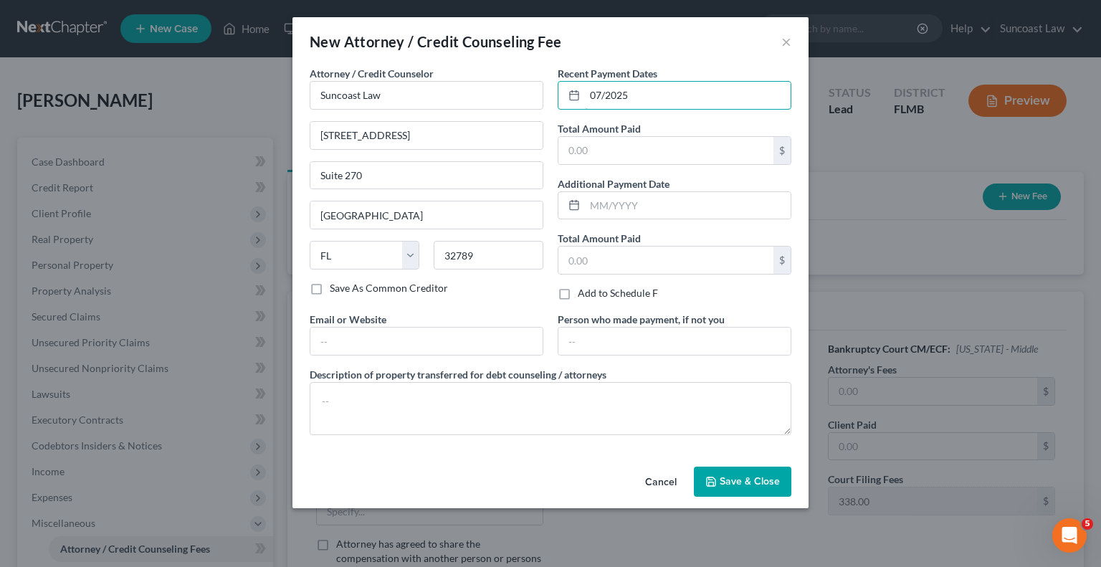
type input "07/2025"
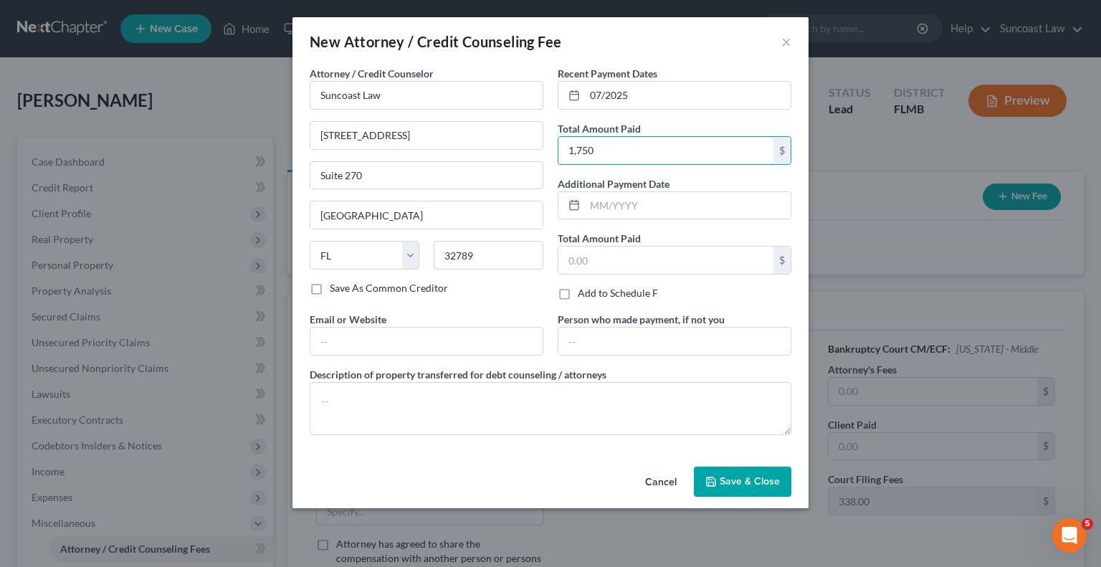
type input "1,750"
click at [738, 481] on span "Save & Close" at bounding box center [750, 481] width 60 height 12
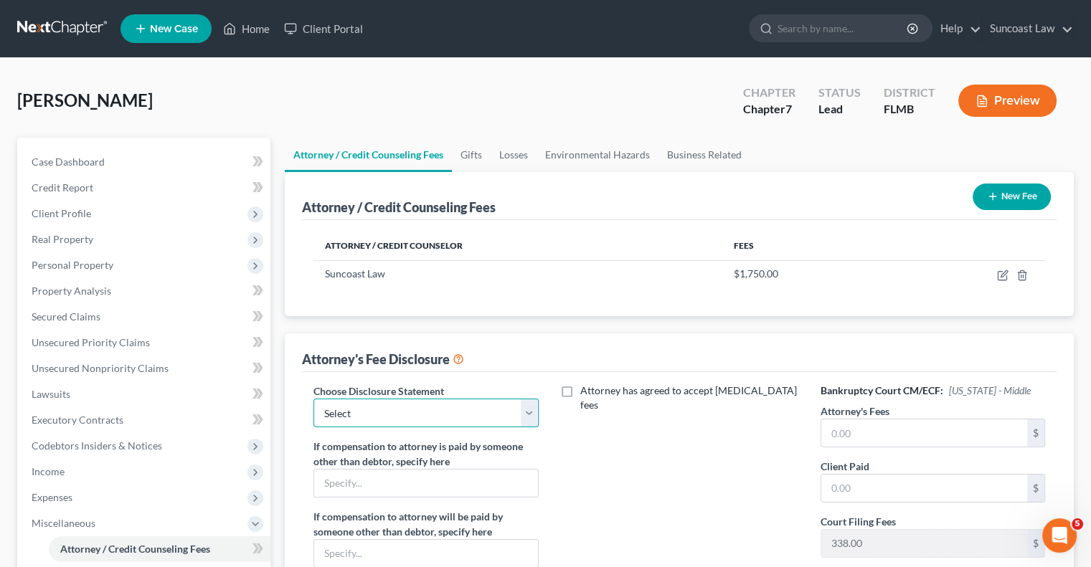
drag, startPoint x: 390, startPoint y: 406, endPoint x: 401, endPoint y: 423, distance: 20.3
click at [390, 406] on select "Select Attorney" at bounding box center [425, 413] width 224 height 29
select select "0"
click at [313, 399] on select "Select Attorney" at bounding box center [425, 413] width 224 height 29
click at [845, 427] on input "text" at bounding box center [924, 432] width 206 height 27
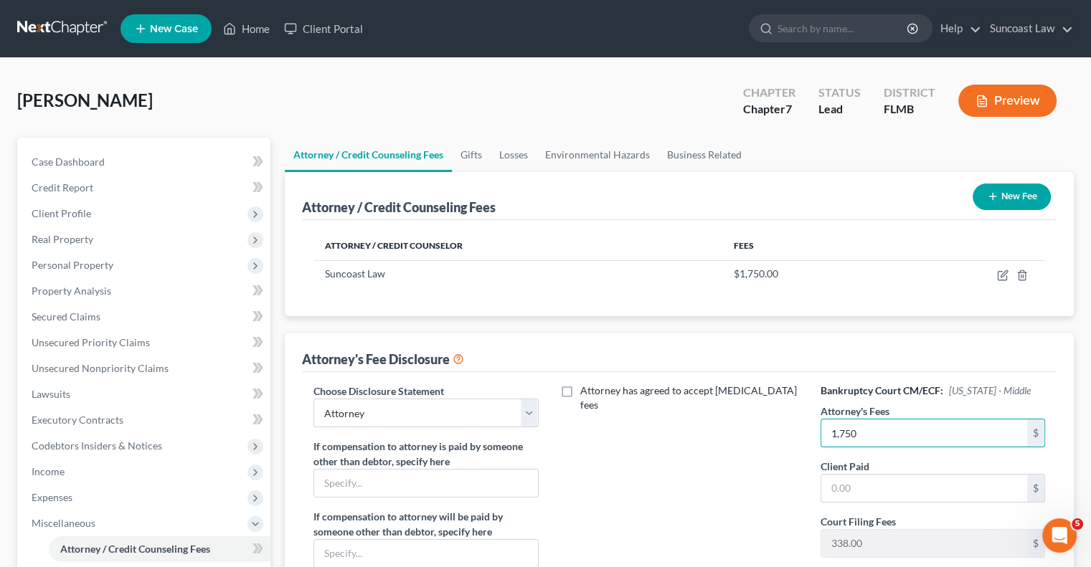
type input "1,750"
click at [992, 195] on icon "button" at bounding box center [992, 196] width 11 height 11
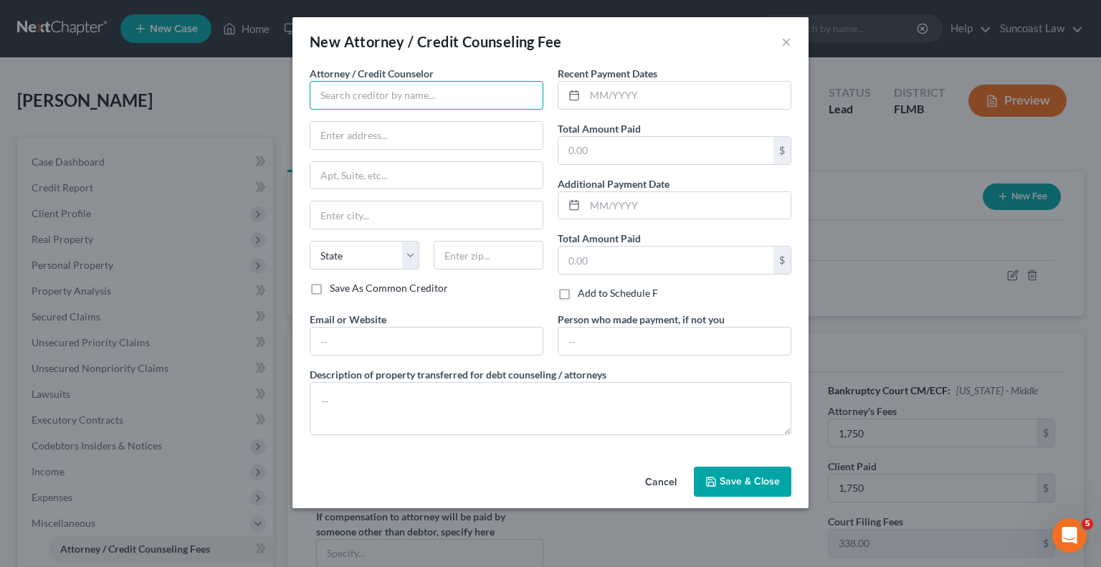
click at [379, 87] on input "text" at bounding box center [427, 95] width 234 height 29
type input "Abacus Credit Counseling"
click at [736, 92] on input "text" at bounding box center [688, 95] width 206 height 27
type input "07/2025"
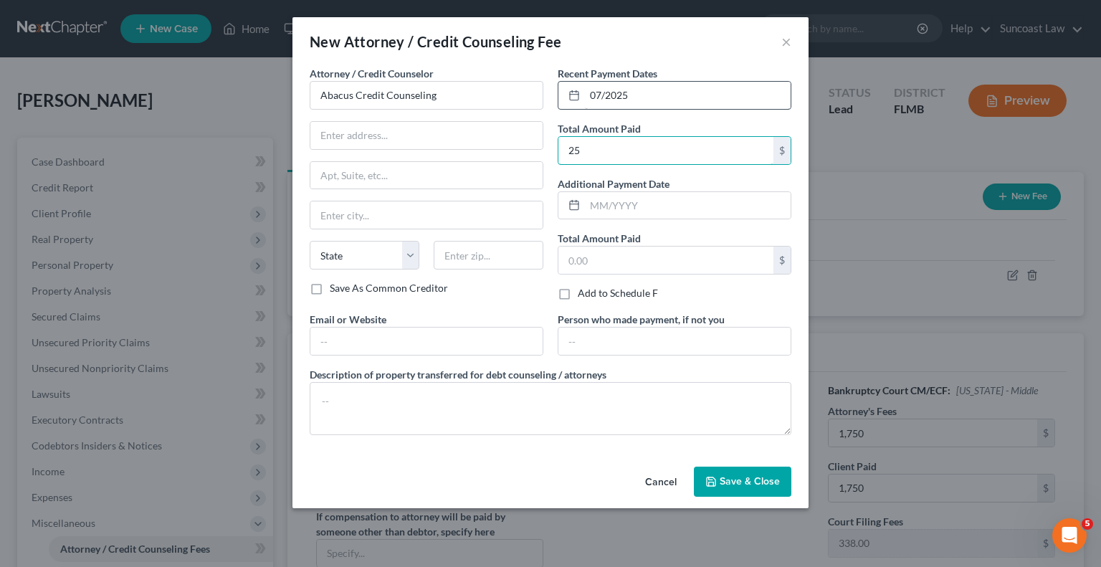
type input "25"
click at [754, 482] on span "Save & Close" at bounding box center [750, 481] width 60 height 12
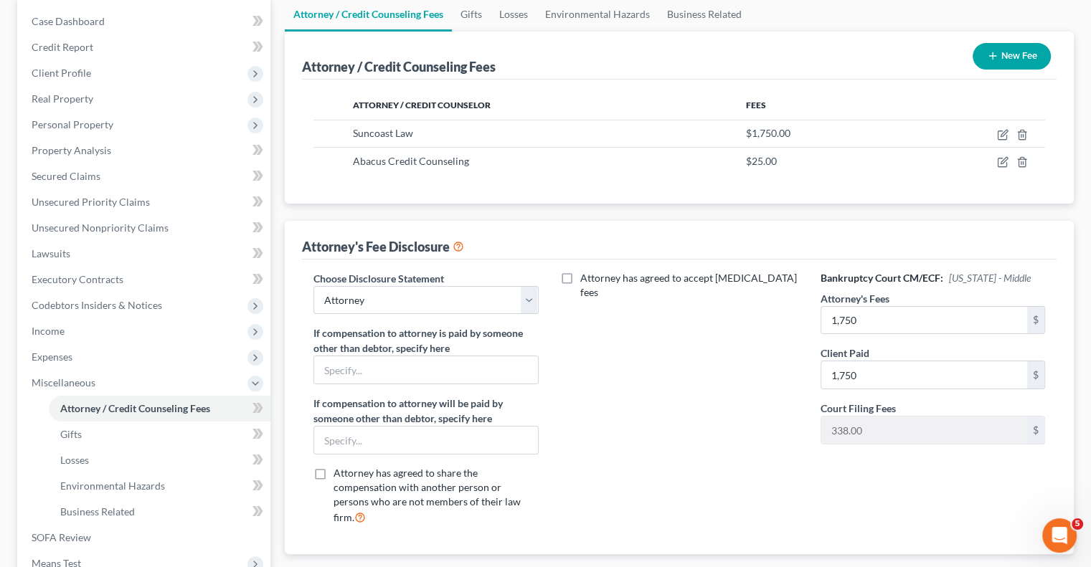
scroll to position [143, 0]
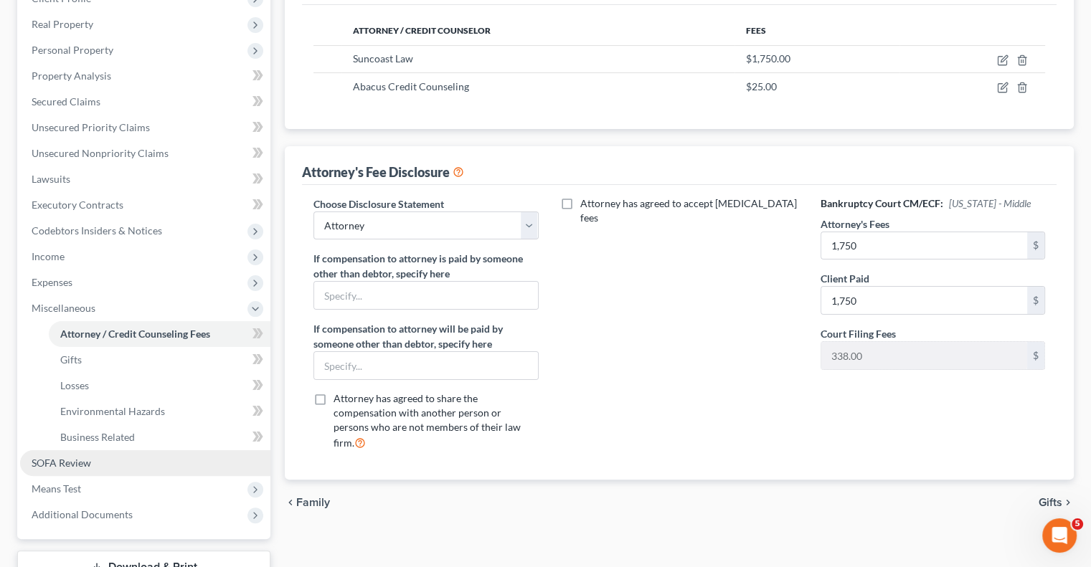
click at [110, 464] on link "SOFA Review" at bounding box center [145, 463] width 250 height 26
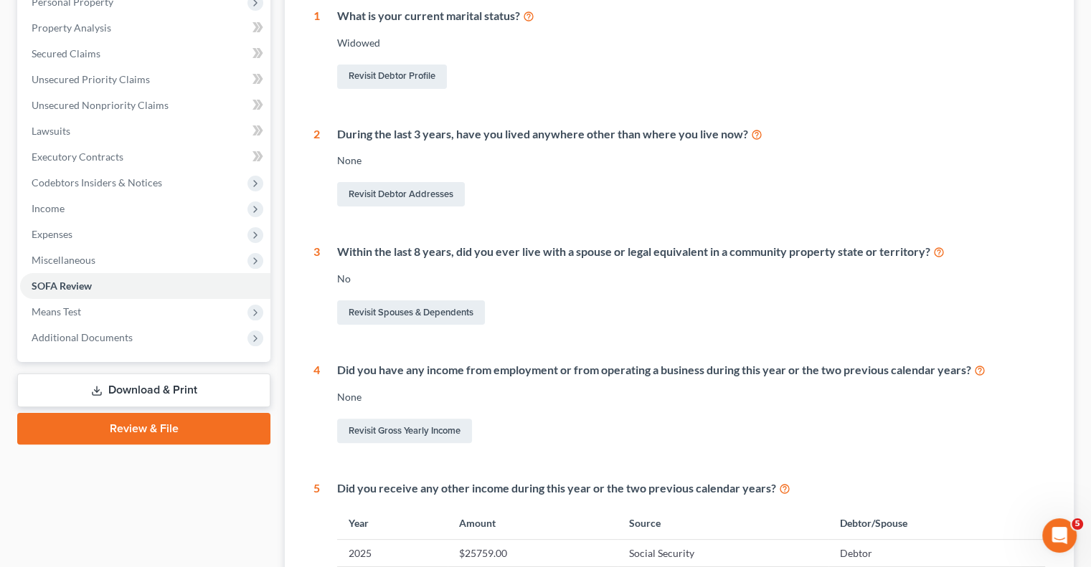
scroll to position [287, 0]
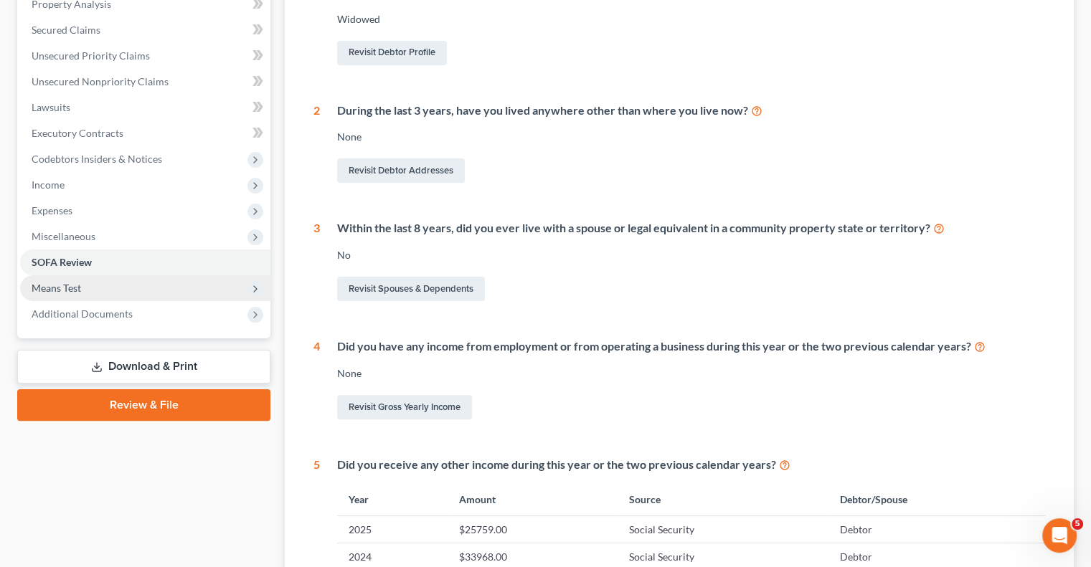
click at [76, 292] on span "Means Test" at bounding box center [56, 288] width 49 height 12
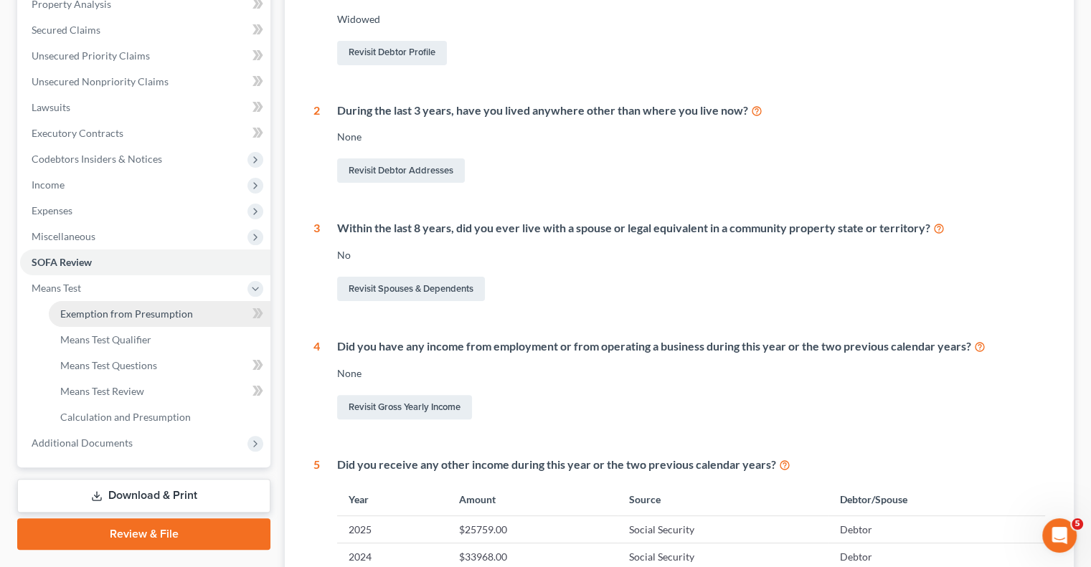
click at [133, 318] on span "Exemption from Presumption" at bounding box center [126, 314] width 133 height 12
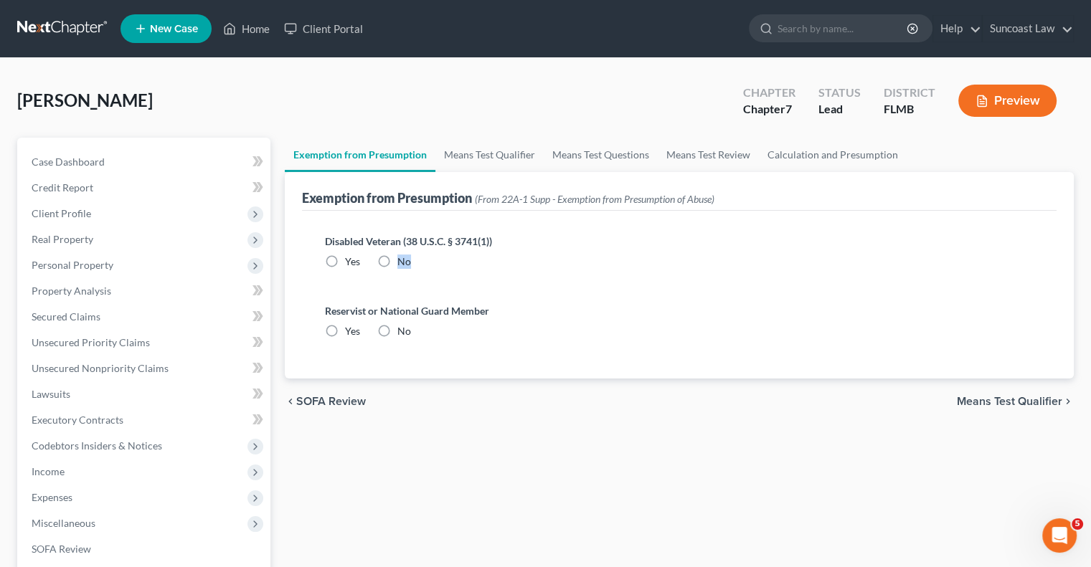
click at [397, 269] on label "No" at bounding box center [404, 262] width 14 height 14
click at [397, 262] on label "No" at bounding box center [404, 262] width 14 height 14
click at [403, 262] on input "No" at bounding box center [407, 259] width 9 height 9
radio input "true"
click at [397, 328] on label "No" at bounding box center [404, 331] width 14 height 14
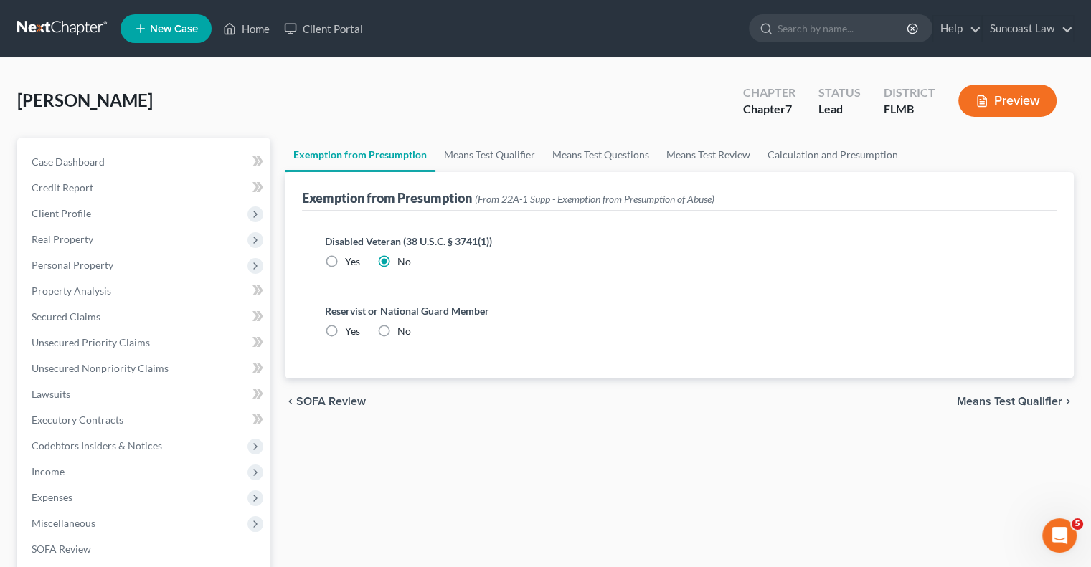
click at [403, 328] on input "No" at bounding box center [407, 328] width 9 height 9
radio input "true"
click at [519, 148] on link "Means Test Qualifier" at bounding box center [489, 155] width 108 height 34
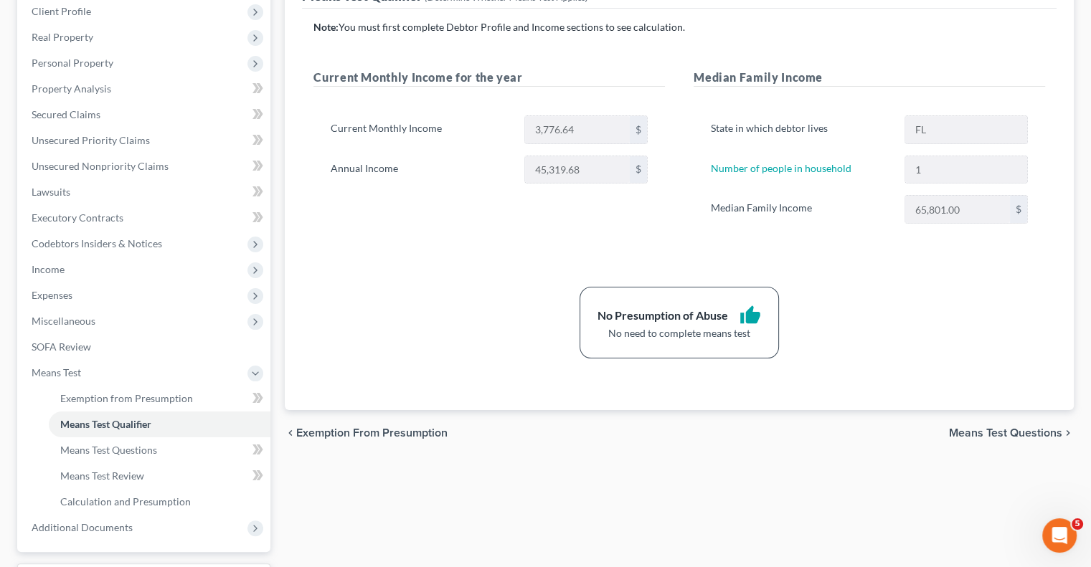
scroll to position [323, 0]
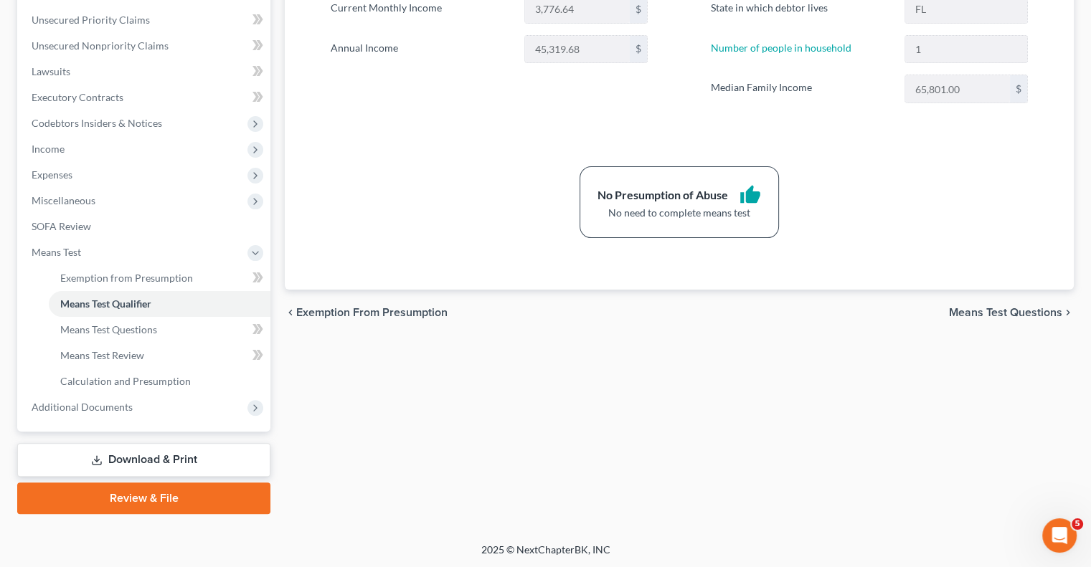
click at [158, 461] on link "Download & Print" at bounding box center [143, 460] width 253 height 34
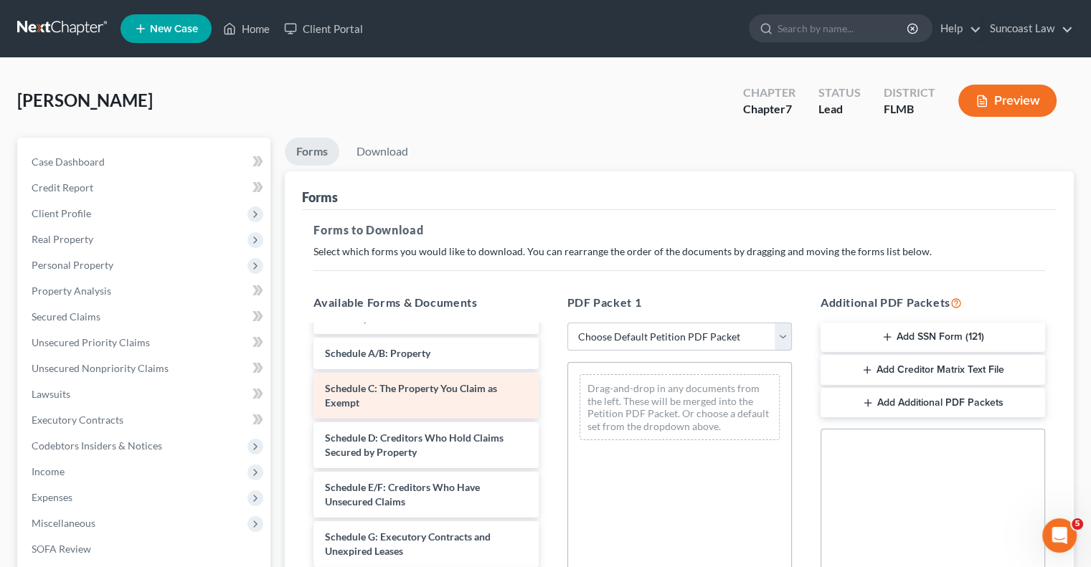
scroll to position [215, 0]
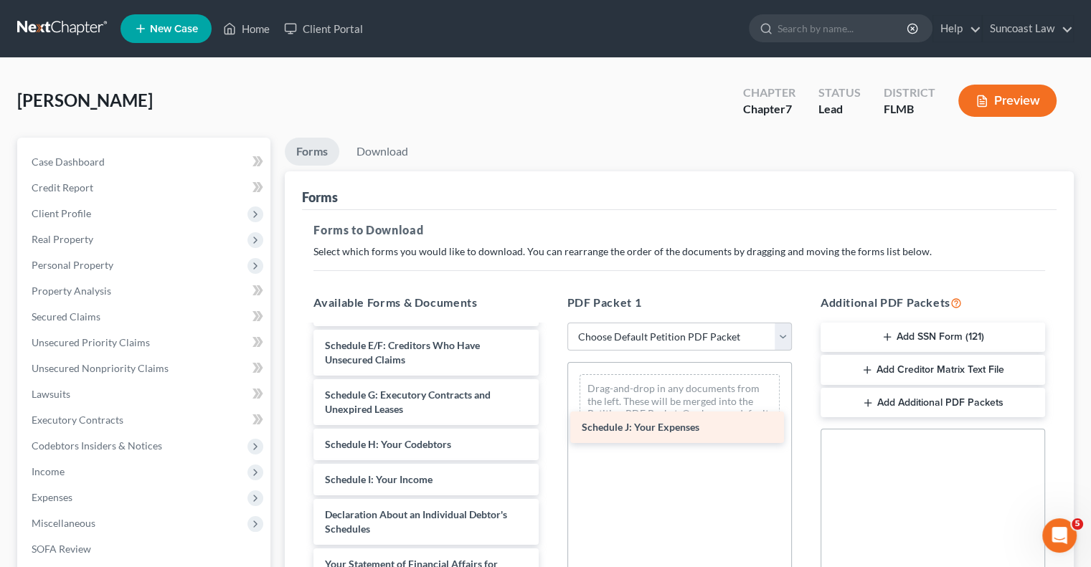
drag, startPoint x: 437, startPoint y: 515, endPoint x: 693, endPoint y: 429, distance: 270.7
click at [549, 429] on div "Schedule J: Your Expenses Voluntary Petition for Individuals Filing for Bankrup…" at bounding box center [425, 479] width 247 height 737
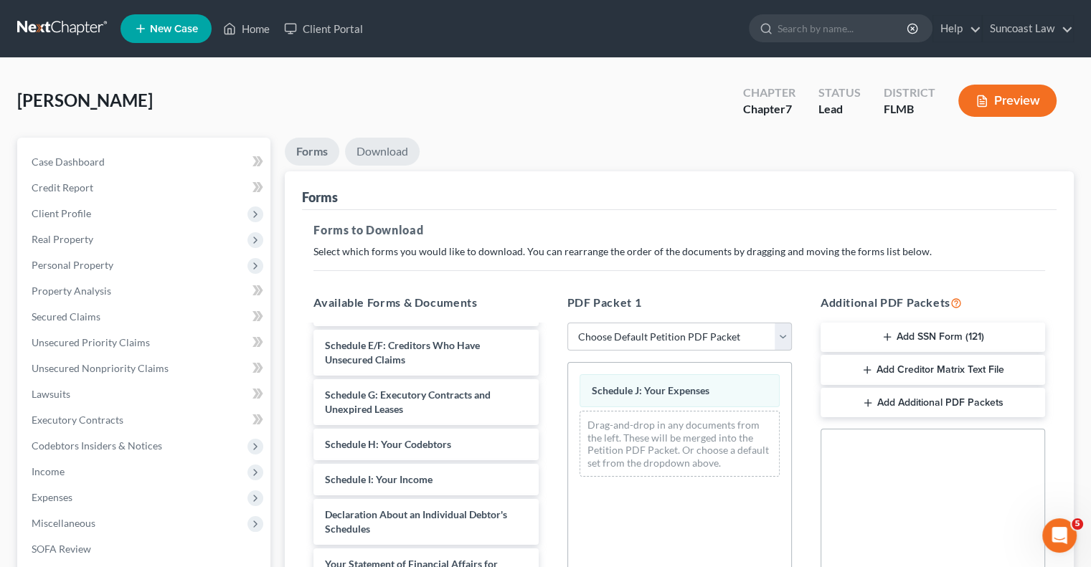
click at [379, 154] on link "Download" at bounding box center [382, 152] width 75 height 28
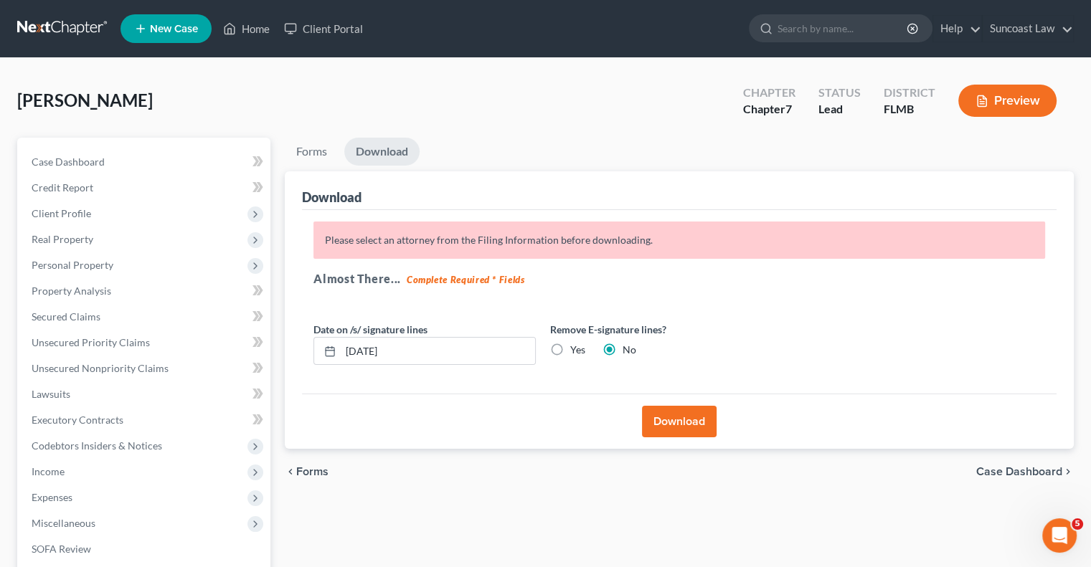
click at [691, 420] on button "Download" at bounding box center [679, 422] width 75 height 32
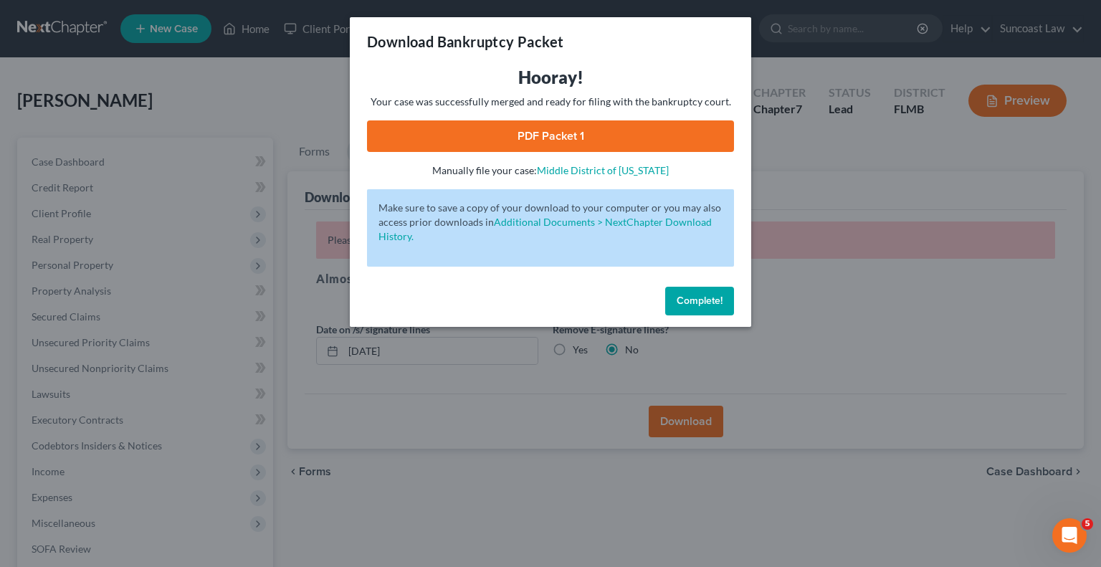
click at [559, 130] on link "PDF Packet 1" at bounding box center [550, 136] width 367 height 32
click at [697, 305] on span "Complete!" at bounding box center [700, 301] width 46 height 12
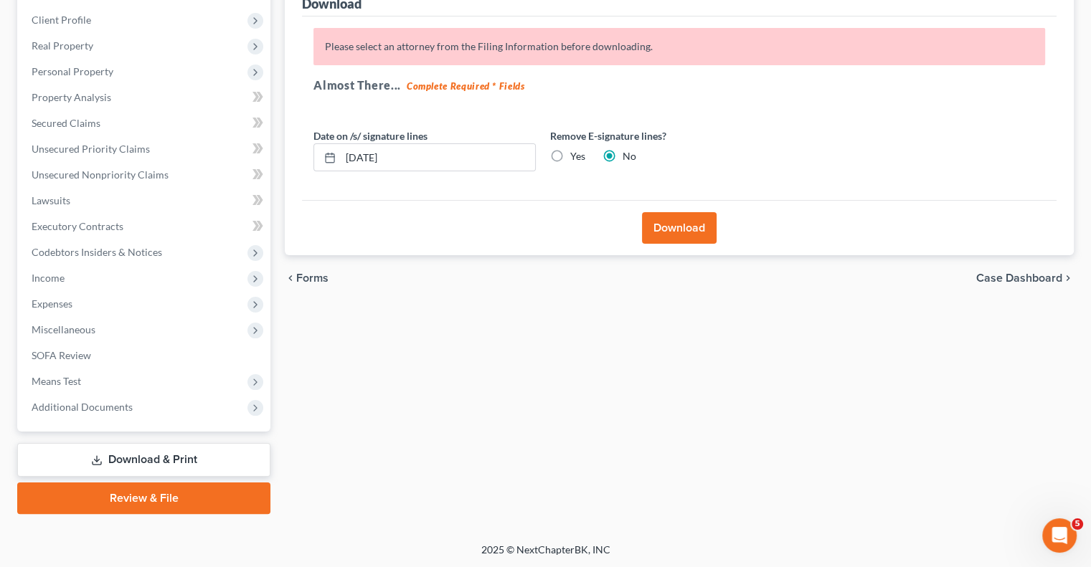
click at [146, 488] on link "Review & File" at bounding box center [143, 499] width 253 height 32
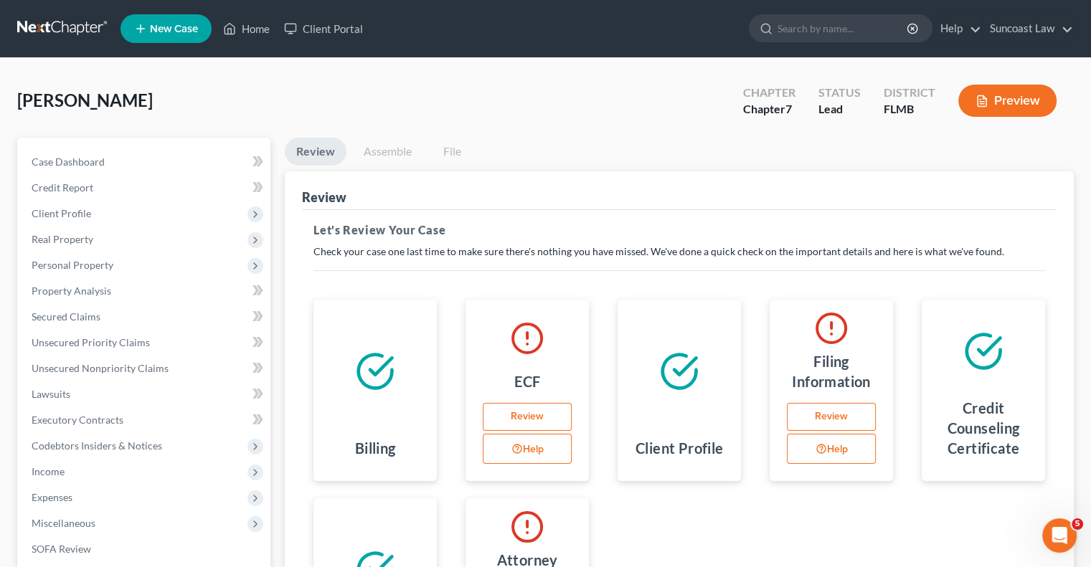
click at [536, 446] on button "Help" at bounding box center [527, 449] width 89 height 30
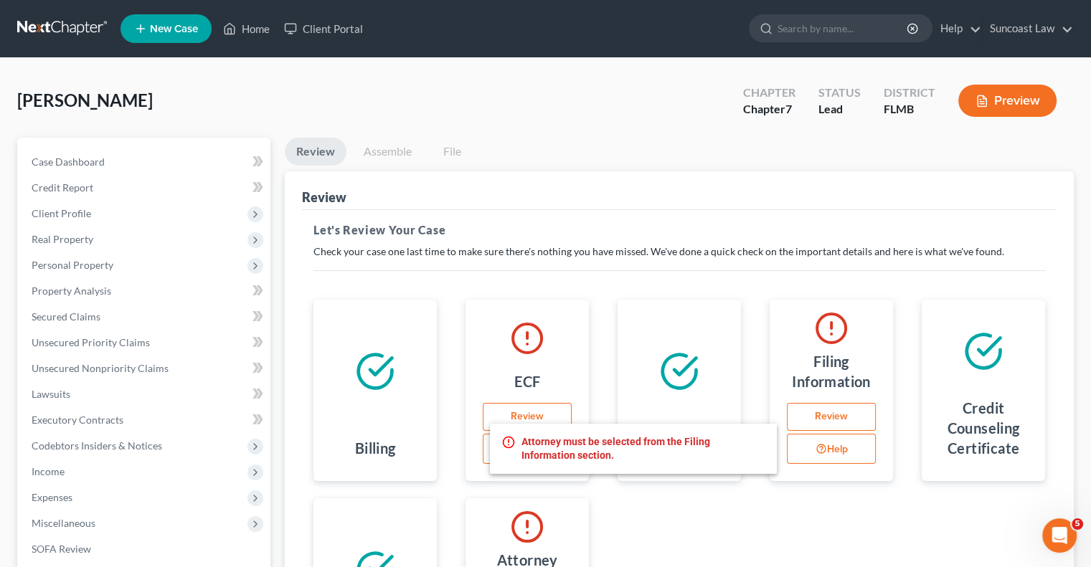
click at [842, 450] on button "Help" at bounding box center [831, 449] width 89 height 30
click at [63, 197] on link "Credit Report" at bounding box center [145, 188] width 250 height 26
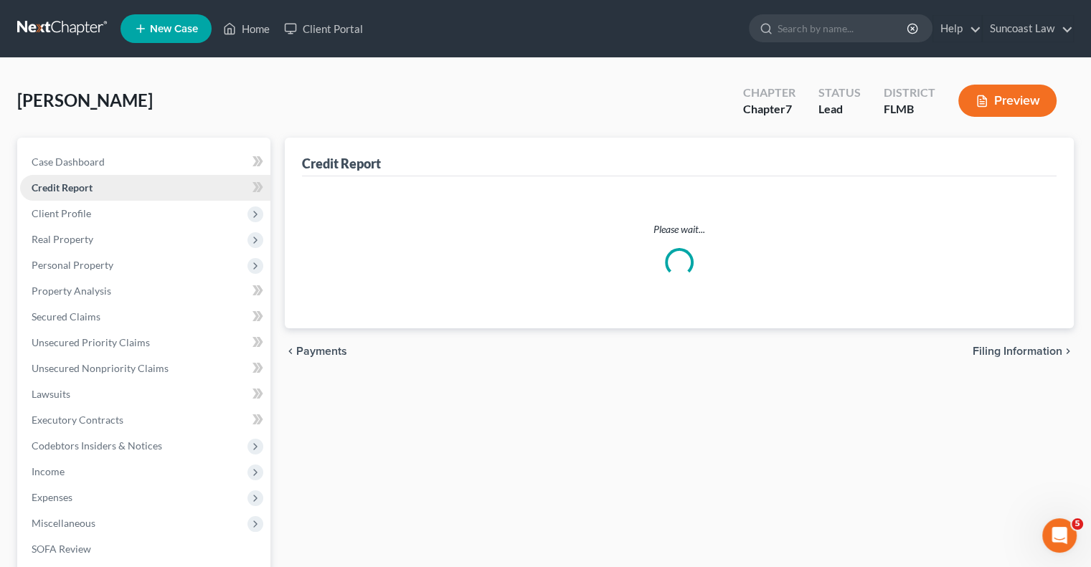
click at [83, 186] on span "Credit Report" at bounding box center [62, 187] width 61 height 12
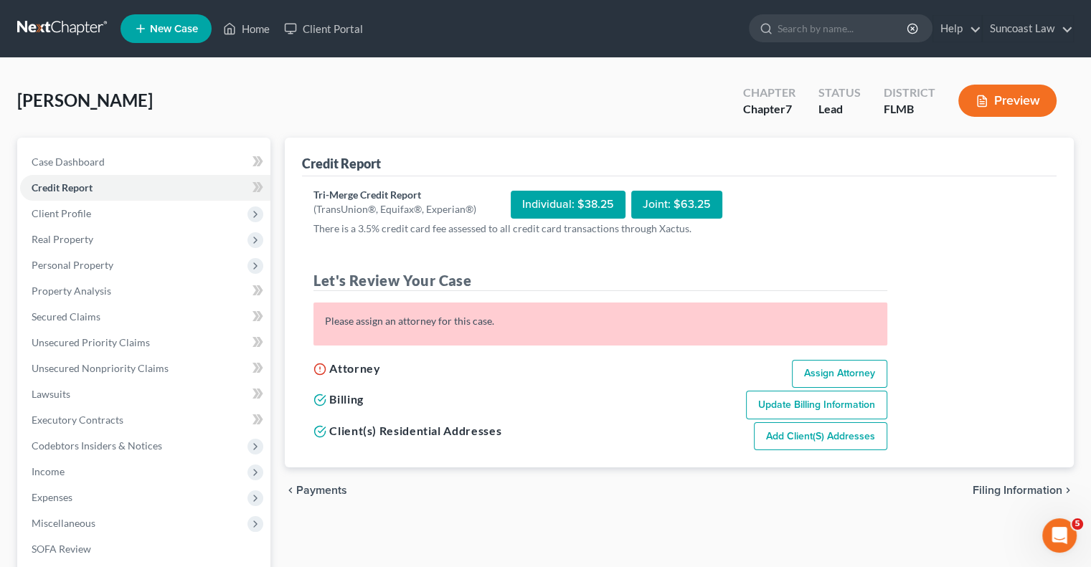
click at [870, 372] on link "Assign Attorney" at bounding box center [839, 374] width 95 height 29
select select "1"
select select "0"
select select "9"
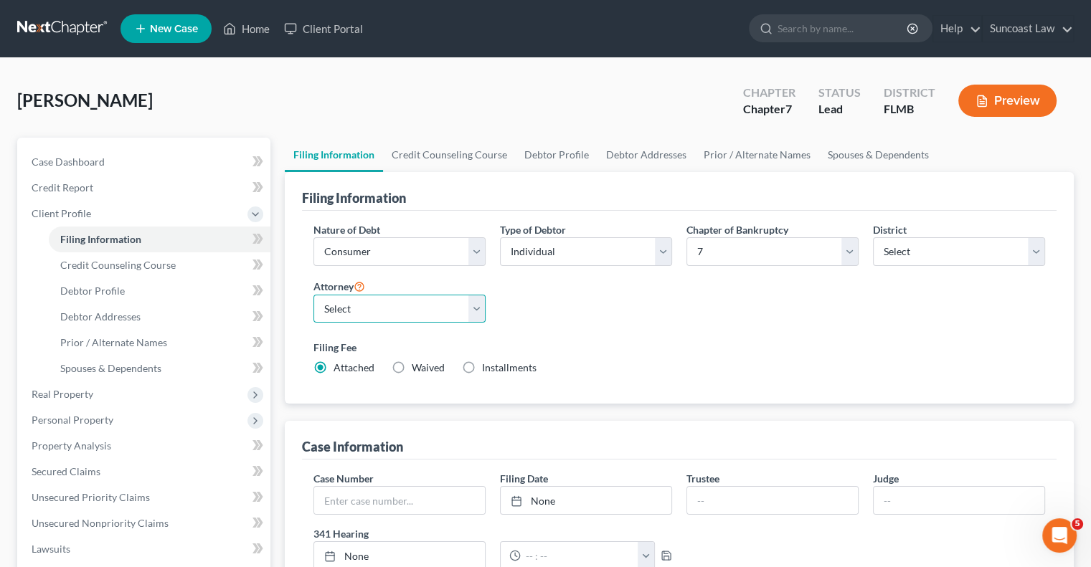
drag, startPoint x: 399, startPoint y: 309, endPoint x: 401, endPoint y: 318, distance: 9.4
click at [399, 309] on select "Select [PERSON_NAME] - FLMB [PERSON_NAME] - FLMB" at bounding box center [399, 309] width 172 height 29
select select "0"
click at [313, 295] on select "Select [PERSON_NAME] - FLMB [PERSON_NAME] - FLMB" at bounding box center [399, 309] width 172 height 29
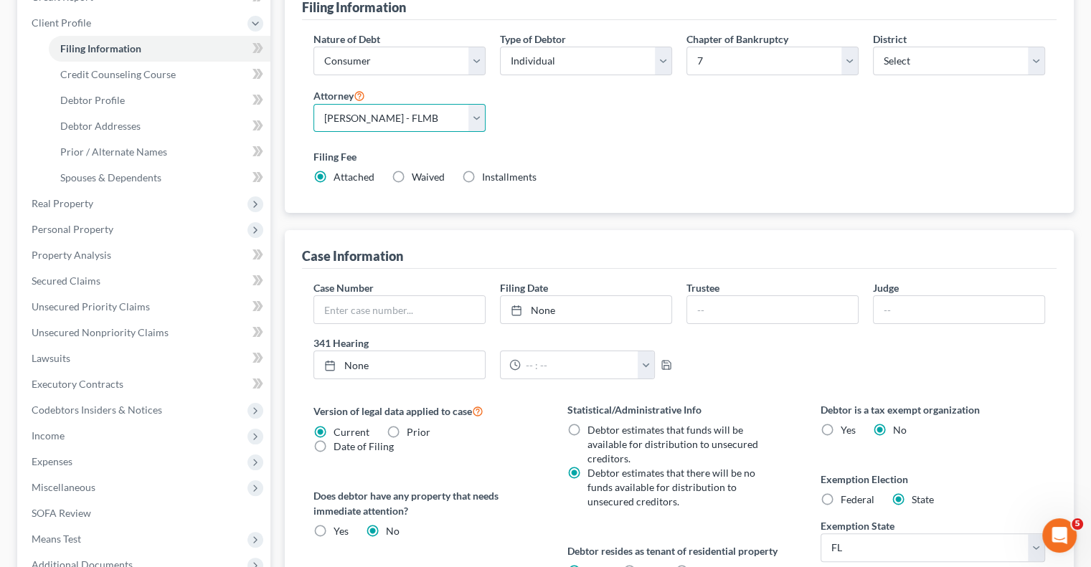
scroll to position [419, 0]
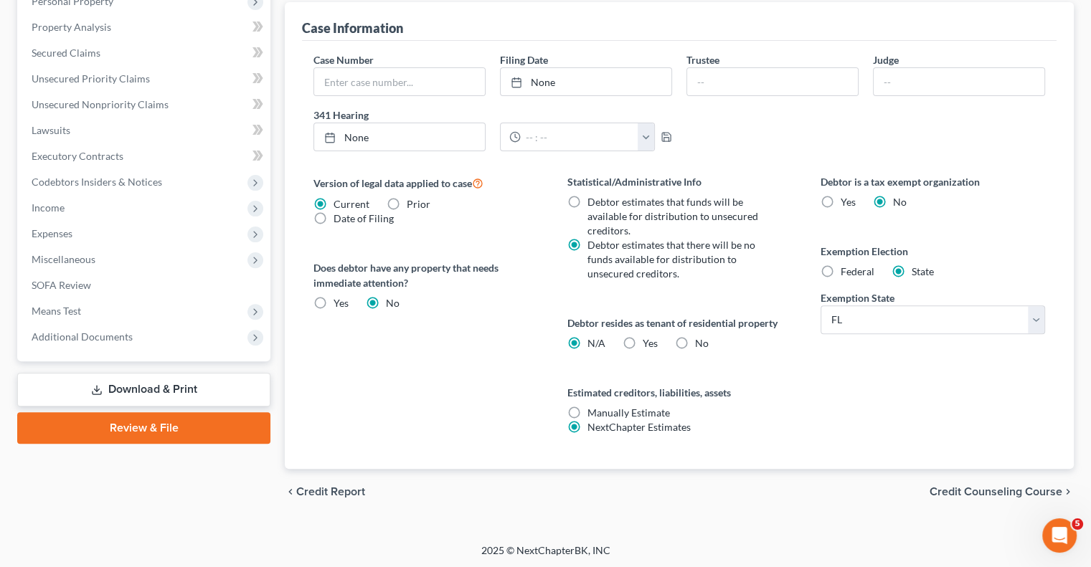
click at [204, 431] on link "Review & File" at bounding box center [143, 428] width 253 height 32
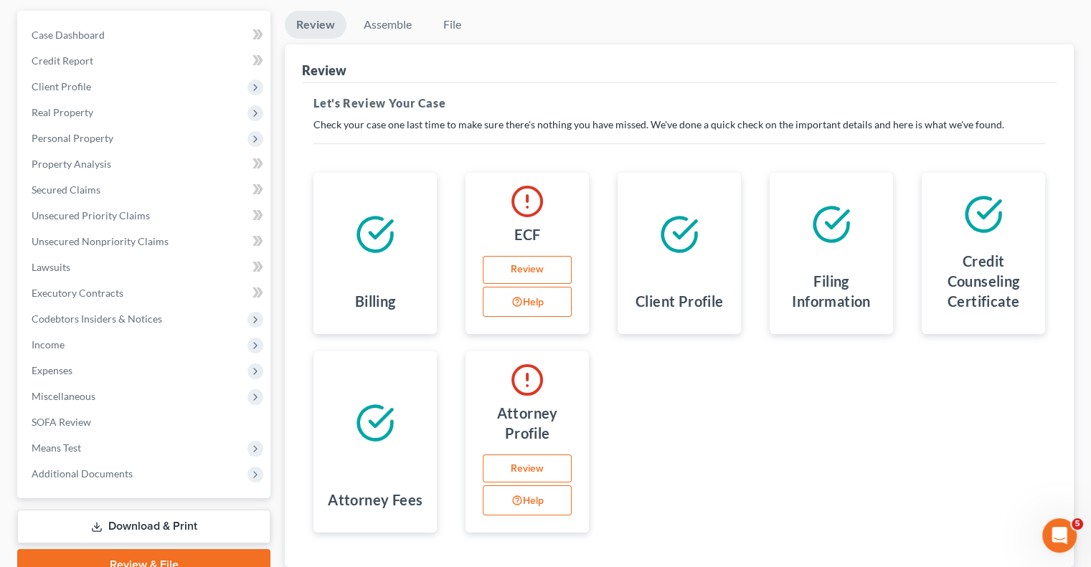
scroll to position [225, 0]
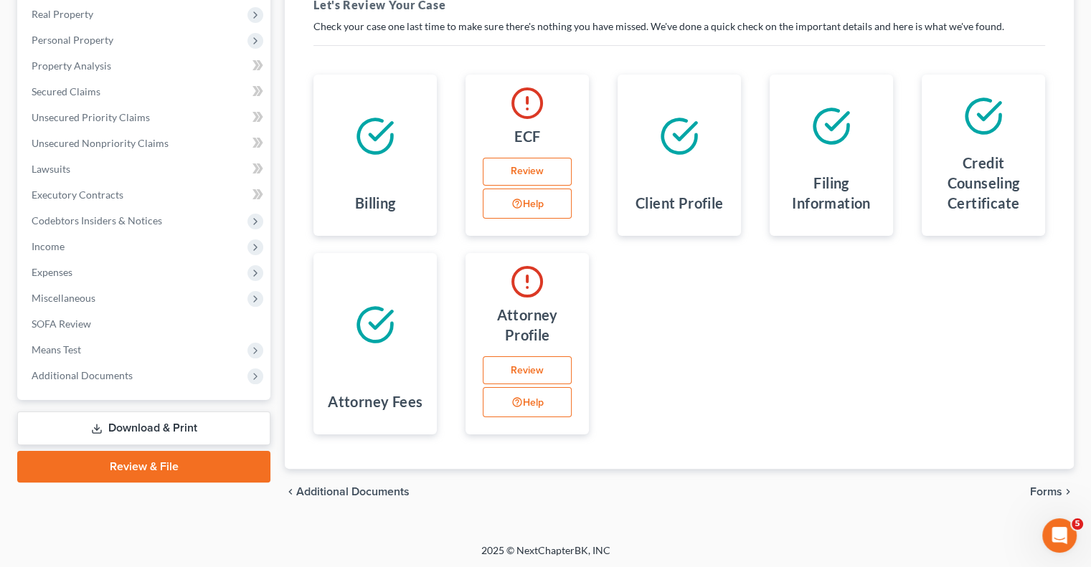
click at [537, 404] on button "Help" at bounding box center [527, 402] width 89 height 30
click at [515, 373] on link "Review" at bounding box center [527, 370] width 89 height 29
select select "9"
select select "15"
select select "attorney"
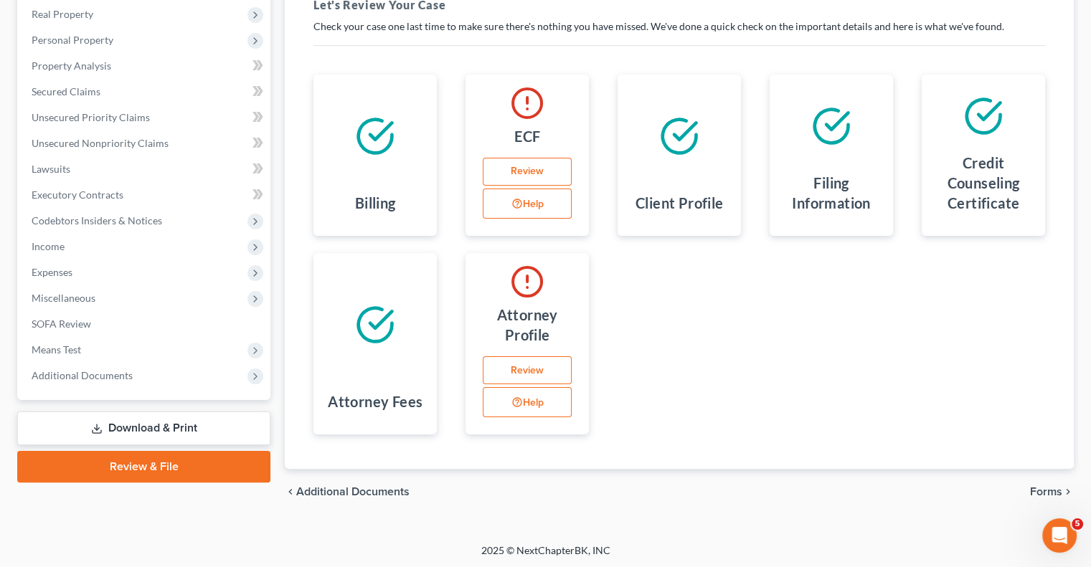
select select "0"
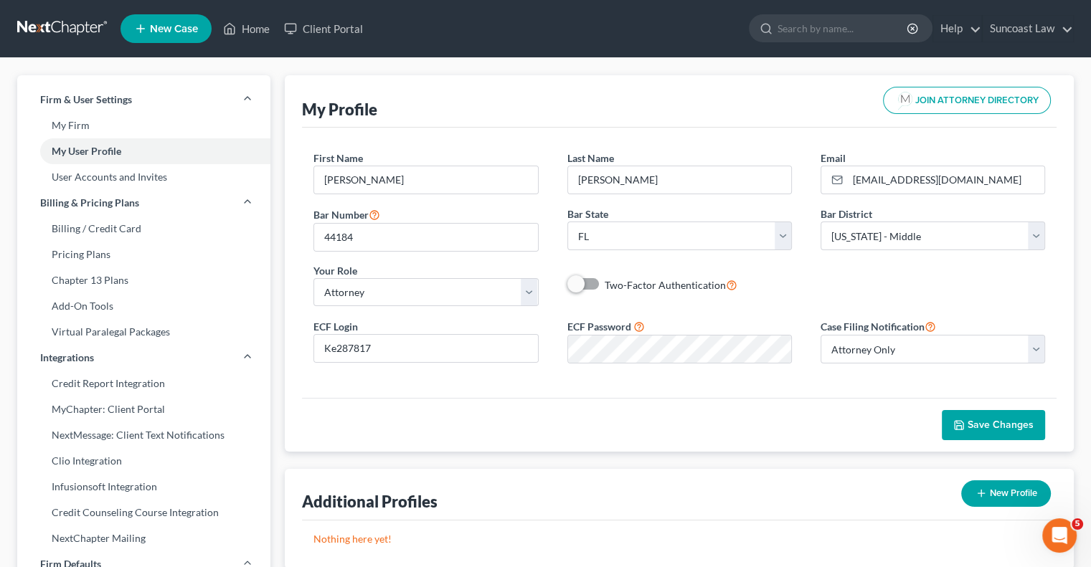
click at [983, 427] on span "Save Changes" at bounding box center [1000, 425] width 66 height 12
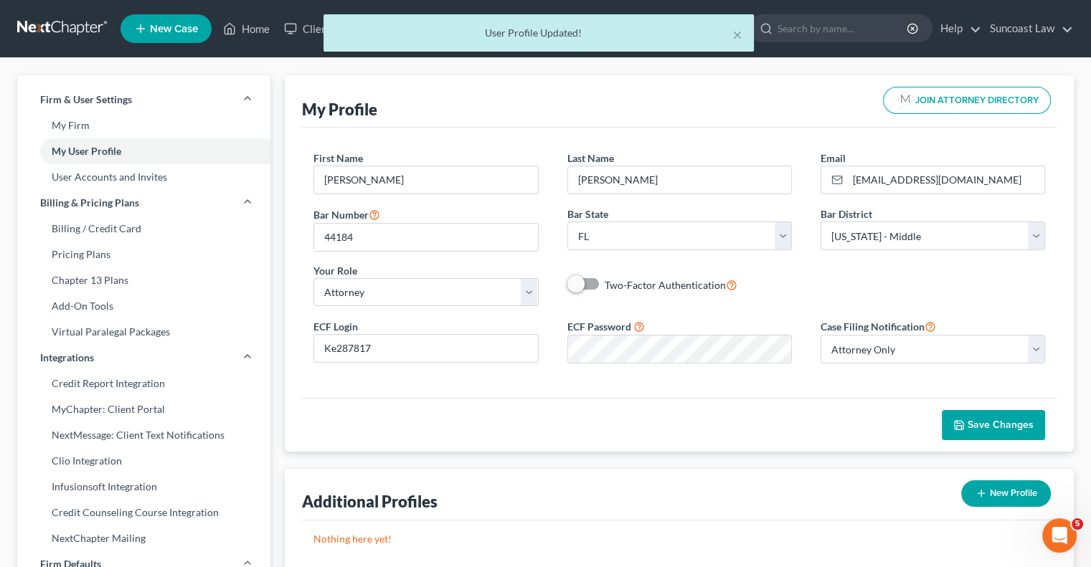
click at [255, 28] on div "× User Profile Updated!" at bounding box center [538, 36] width 1091 height 44
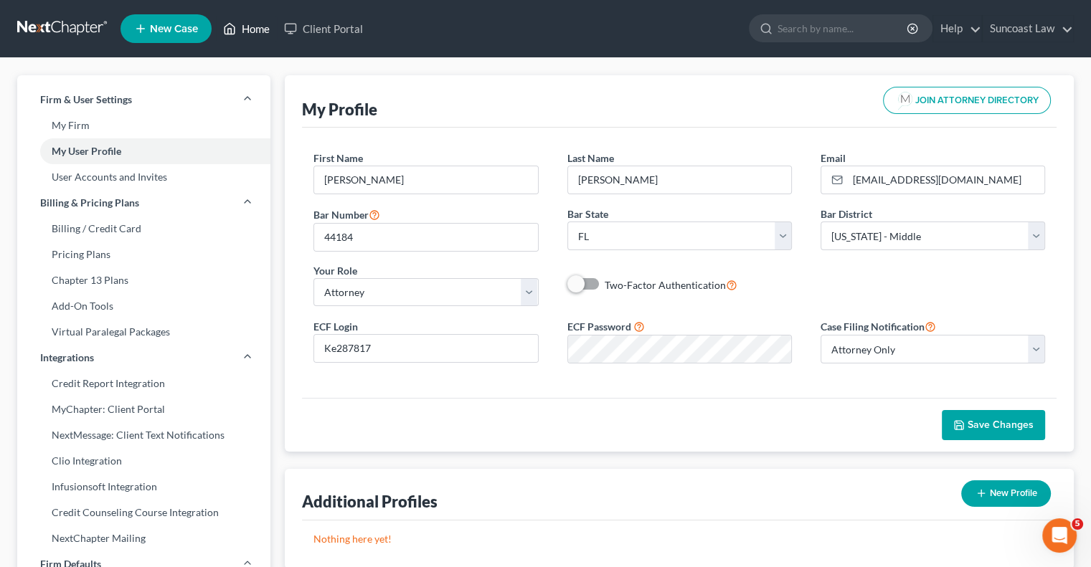
click at [255, 28] on link "Home" at bounding box center [246, 29] width 61 height 26
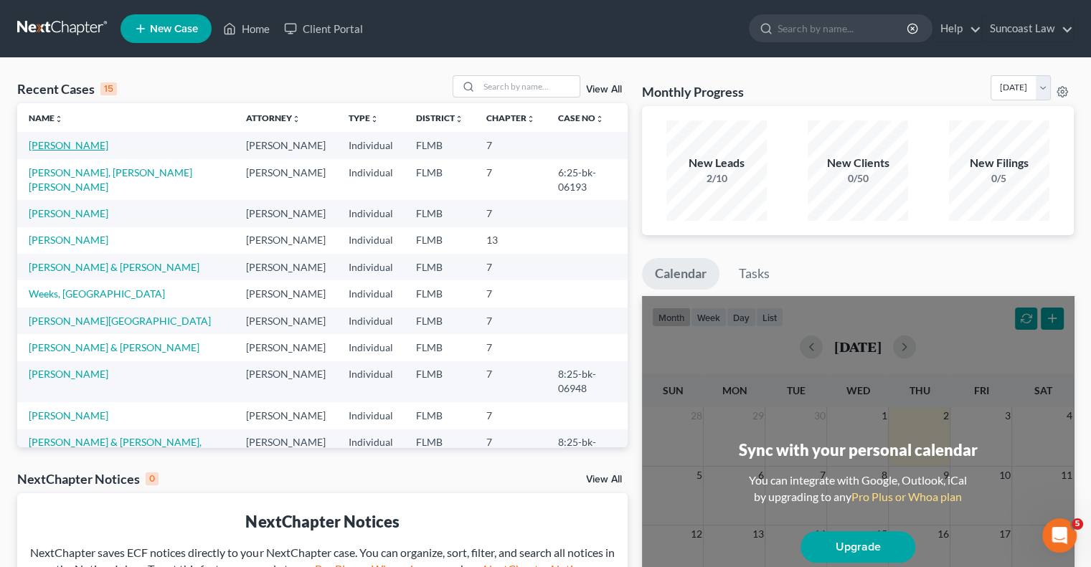
click at [75, 143] on link "[PERSON_NAME]" at bounding box center [69, 145] width 80 height 12
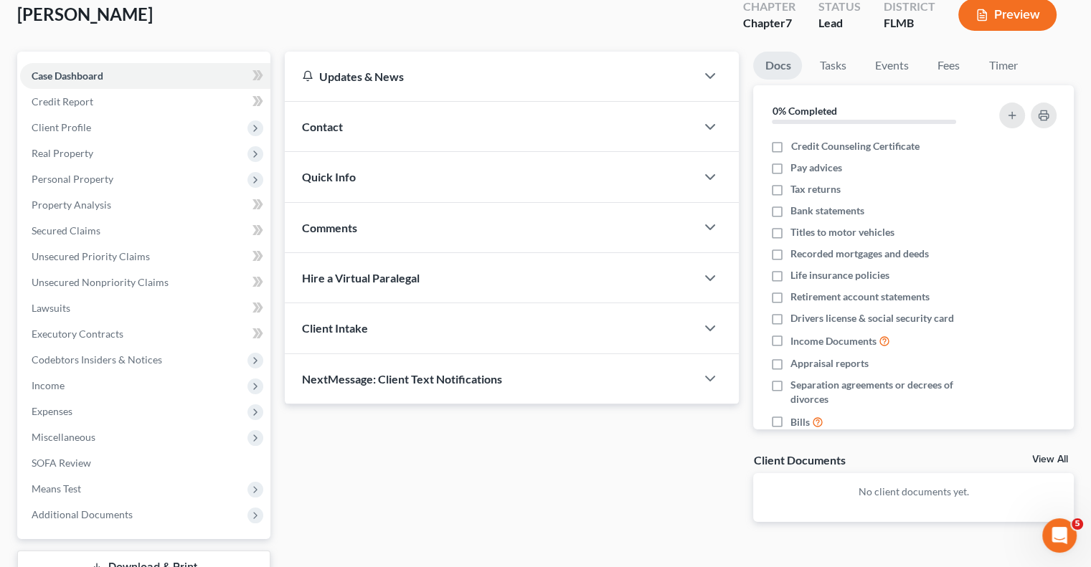
scroll to position [194, 0]
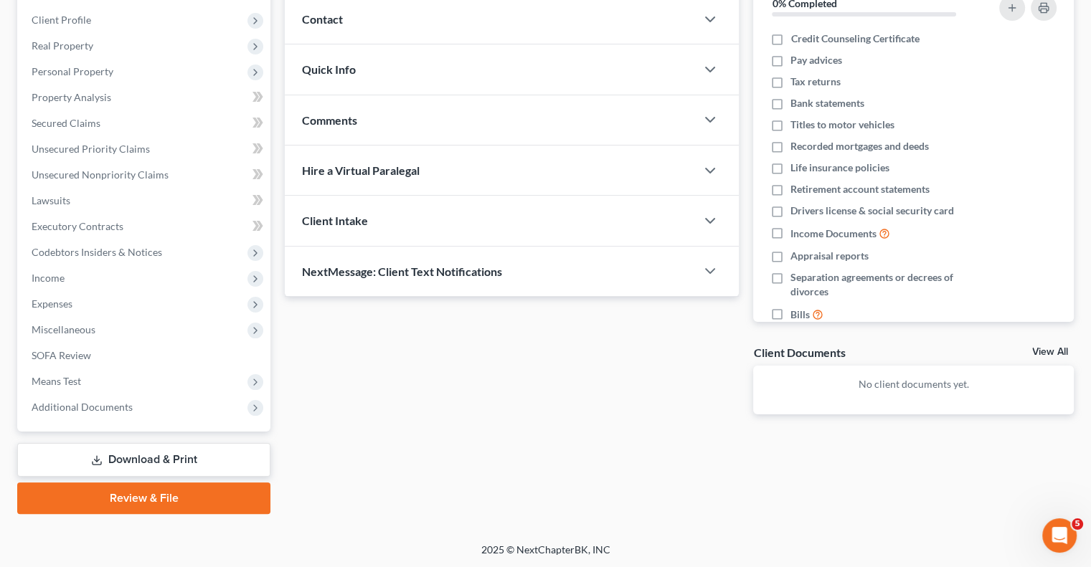
click at [125, 497] on link "Review & File" at bounding box center [143, 499] width 253 height 32
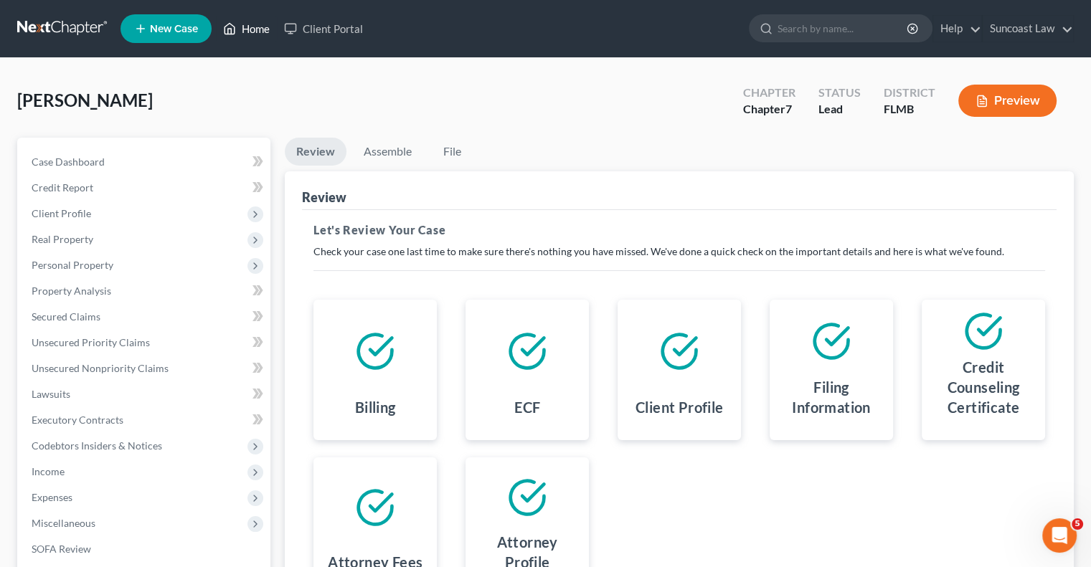
click at [255, 28] on link "Home" at bounding box center [246, 29] width 61 height 26
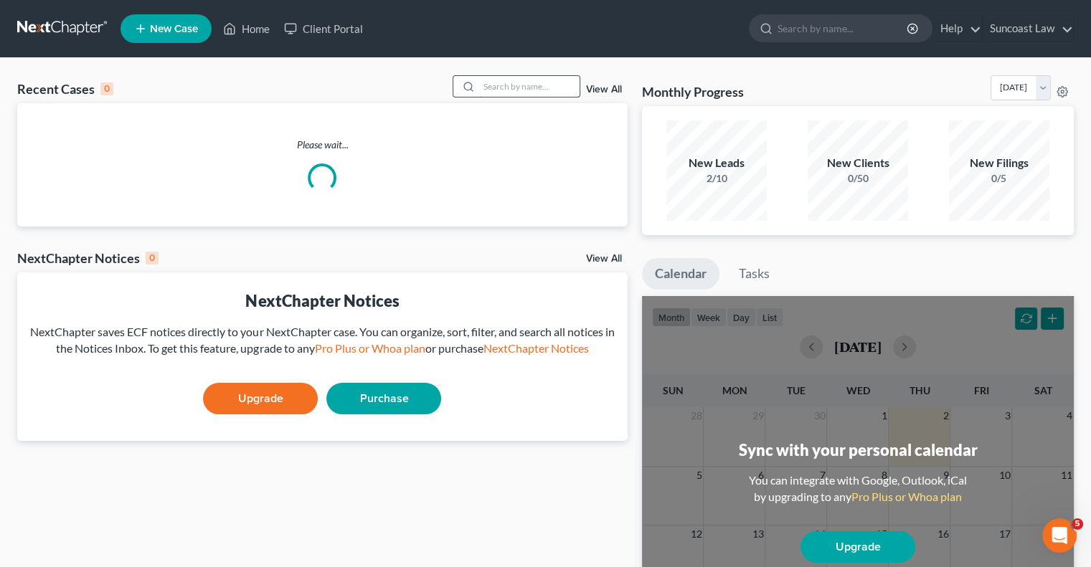
click at [493, 92] on input "search" at bounding box center [529, 86] width 100 height 21
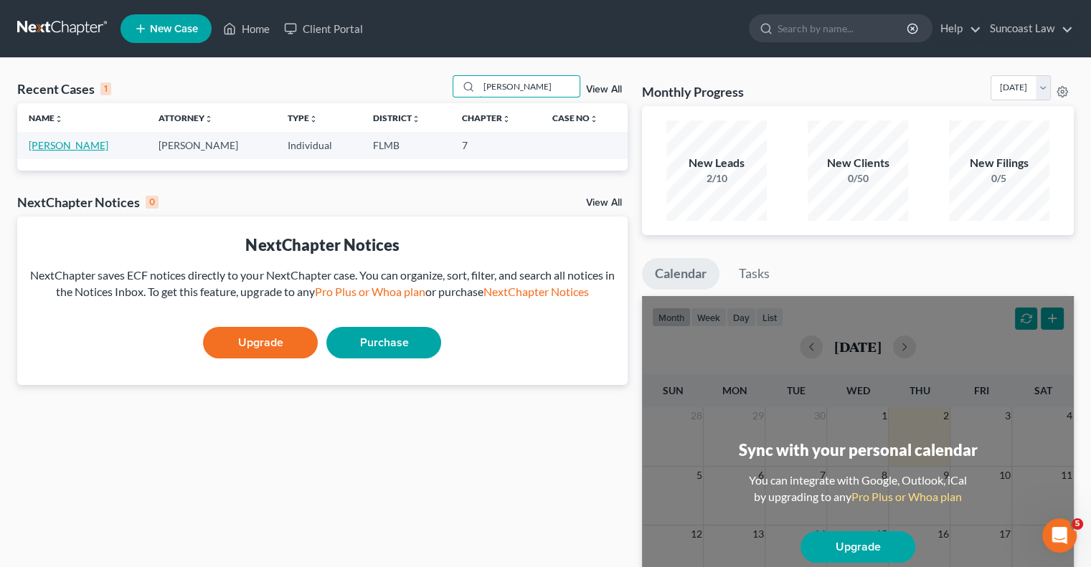
type input "[PERSON_NAME]"
click at [60, 146] on link "[PERSON_NAME]" at bounding box center [69, 145] width 80 height 12
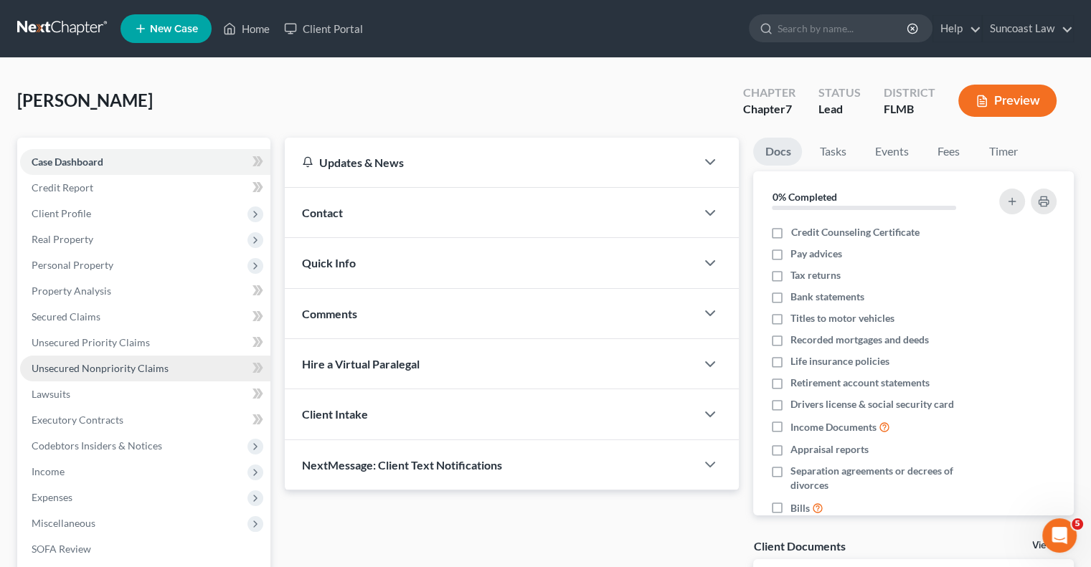
click at [133, 373] on span "Unsecured Nonpriority Claims" at bounding box center [100, 368] width 137 height 12
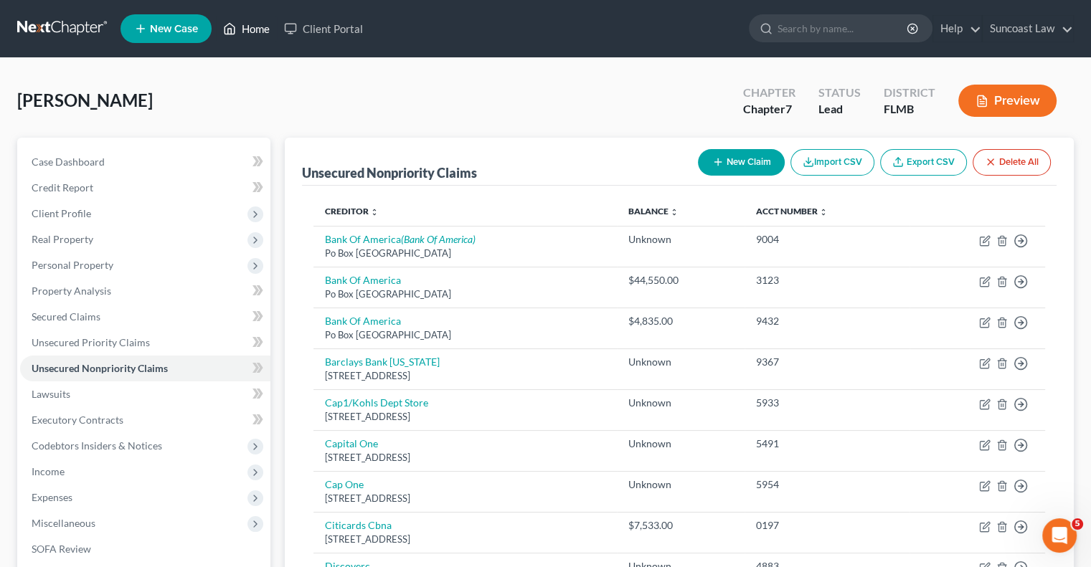
click at [265, 28] on link "Home" at bounding box center [246, 29] width 61 height 26
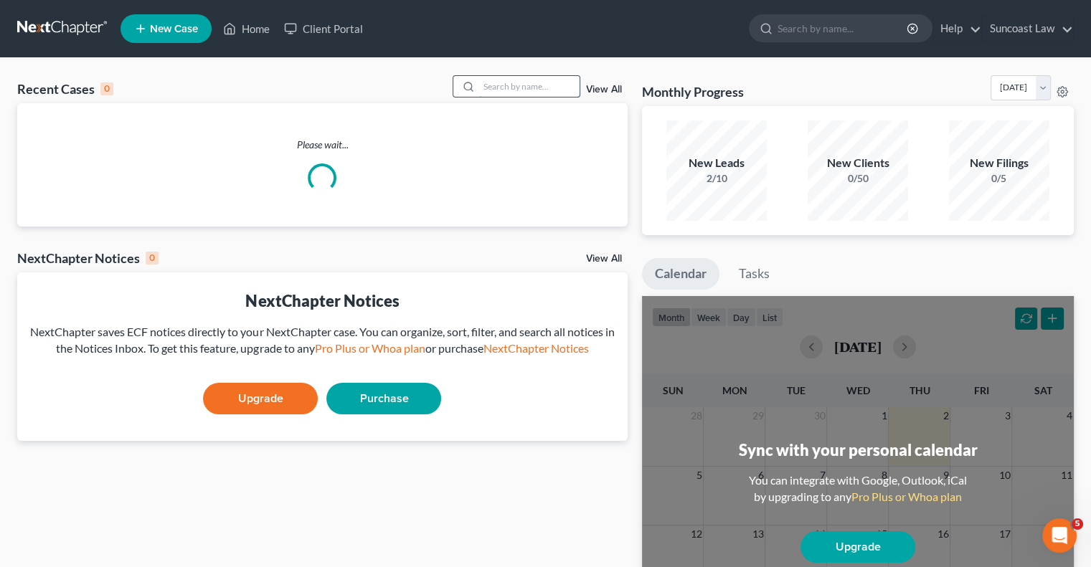
click at [533, 85] on input "search" at bounding box center [529, 86] width 100 height 21
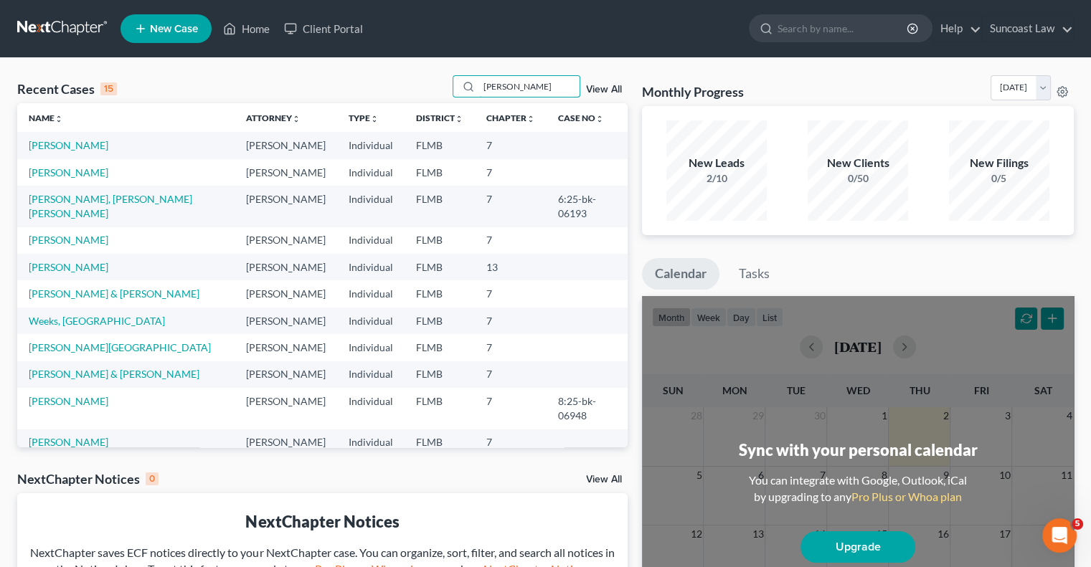
type input "[PERSON_NAME]"
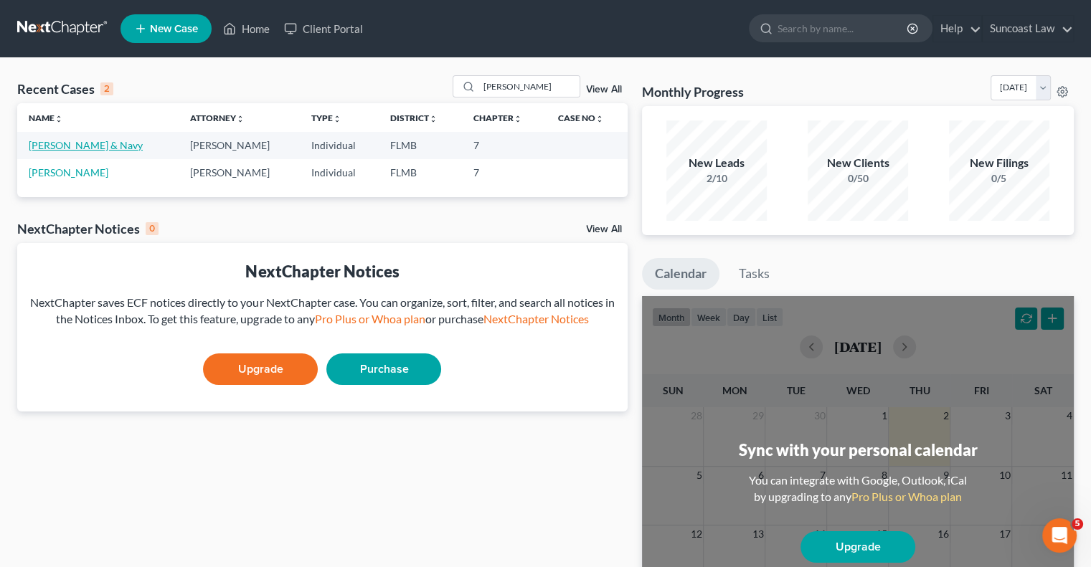
click at [69, 146] on link "[PERSON_NAME] & Navy" at bounding box center [86, 145] width 114 height 12
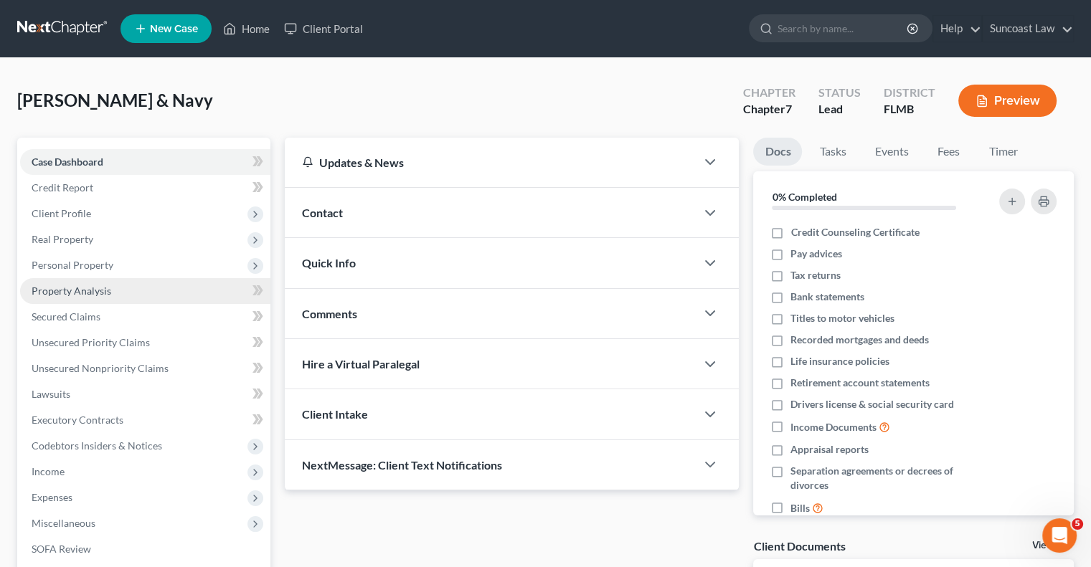
click at [97, 295] on span "Property Analysis" at bounding box center [72, 291] width 80 height 12
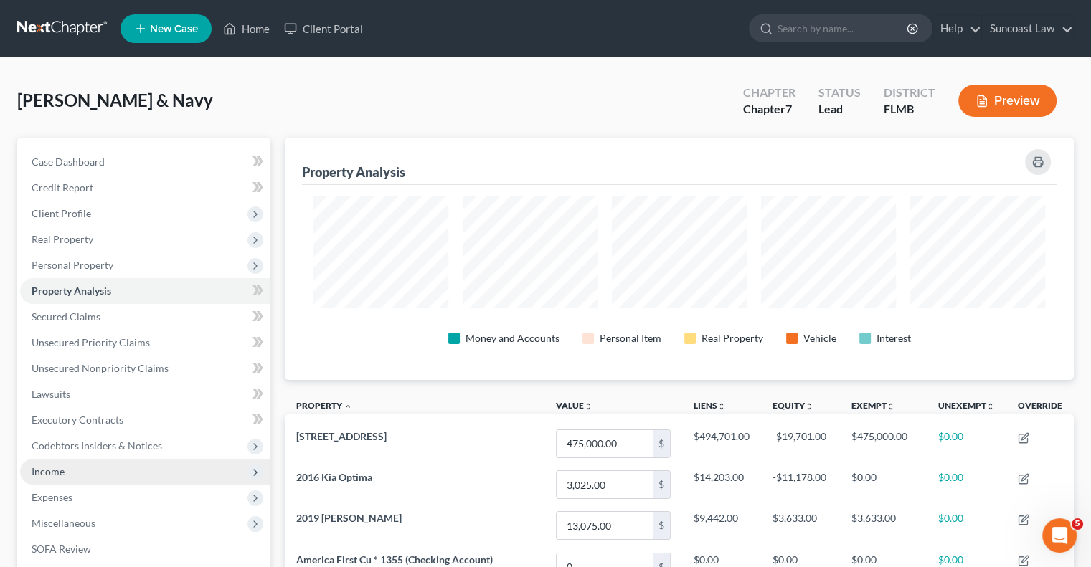
click at [85, 467] on span "Income" at bounding box center [145, 472] width 250 height 26
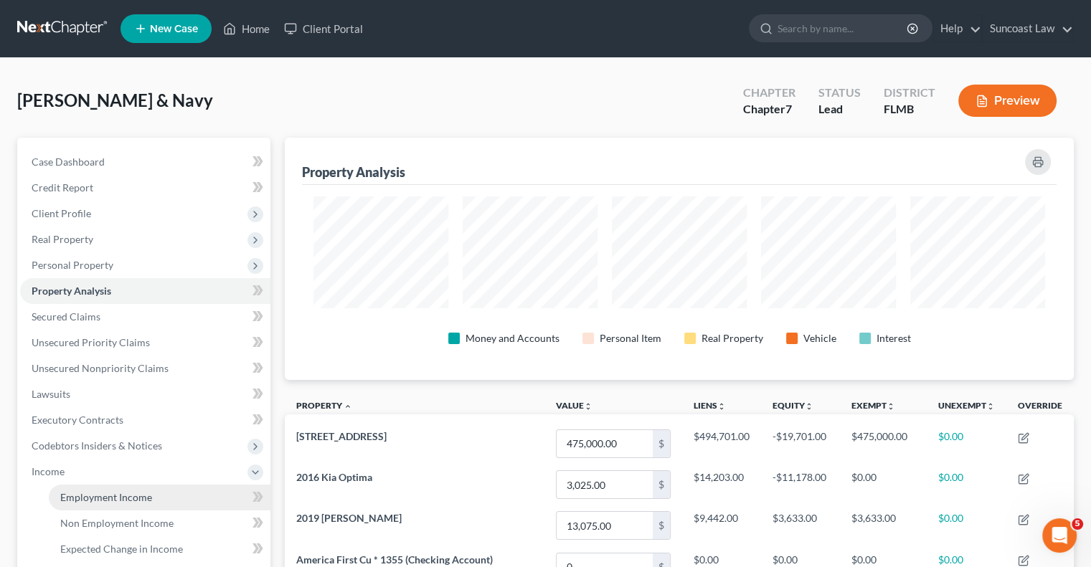
click at [124, 491] on span "Employment Income" at bounding box center [106, 497] width 92 height 12
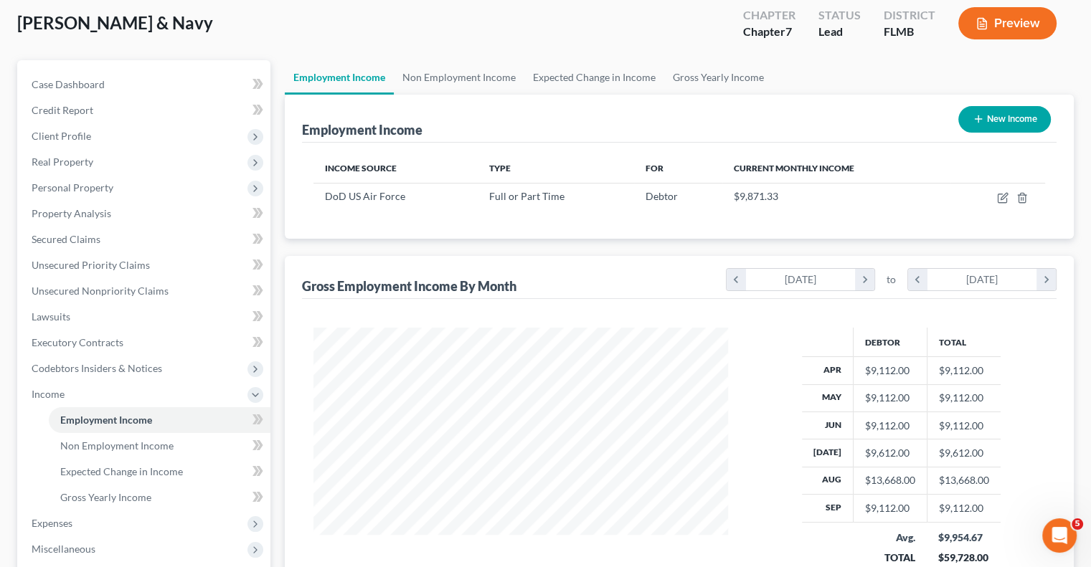
scroll to position [215, 0]
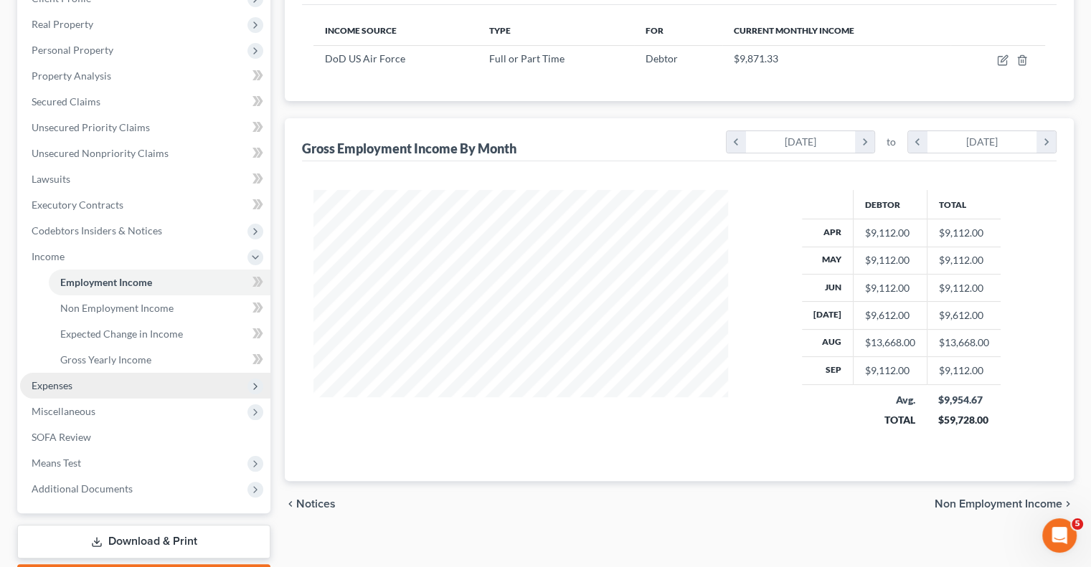
click at [120, 388] on span "Expenses" at bounding box center [145, 386] width 250 height 26
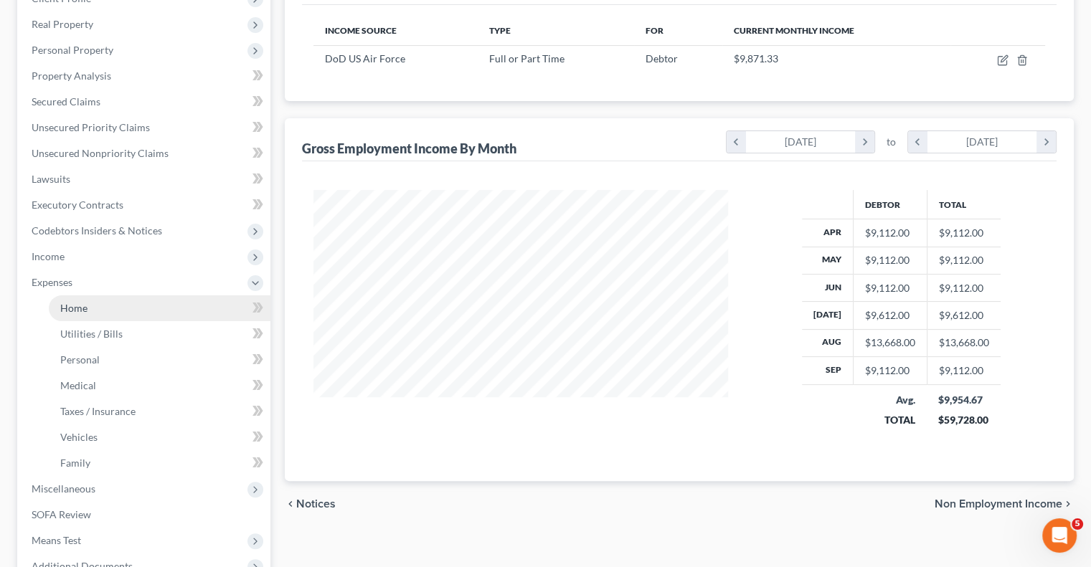
click at [99, 307] on link "Home" at bounding box center [160, 308] width 222 height 26
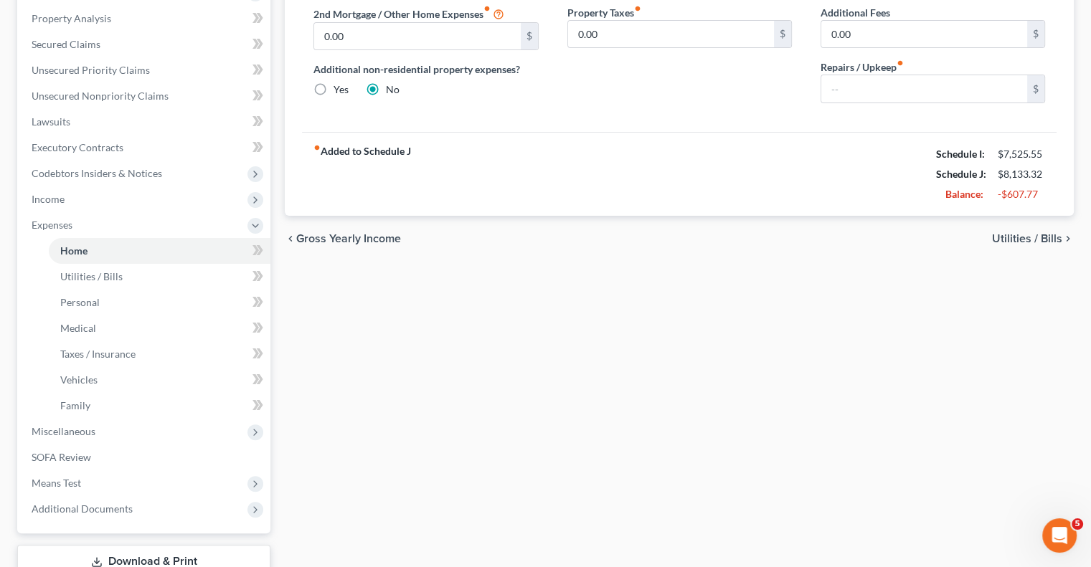
scroll to position [359, 0]
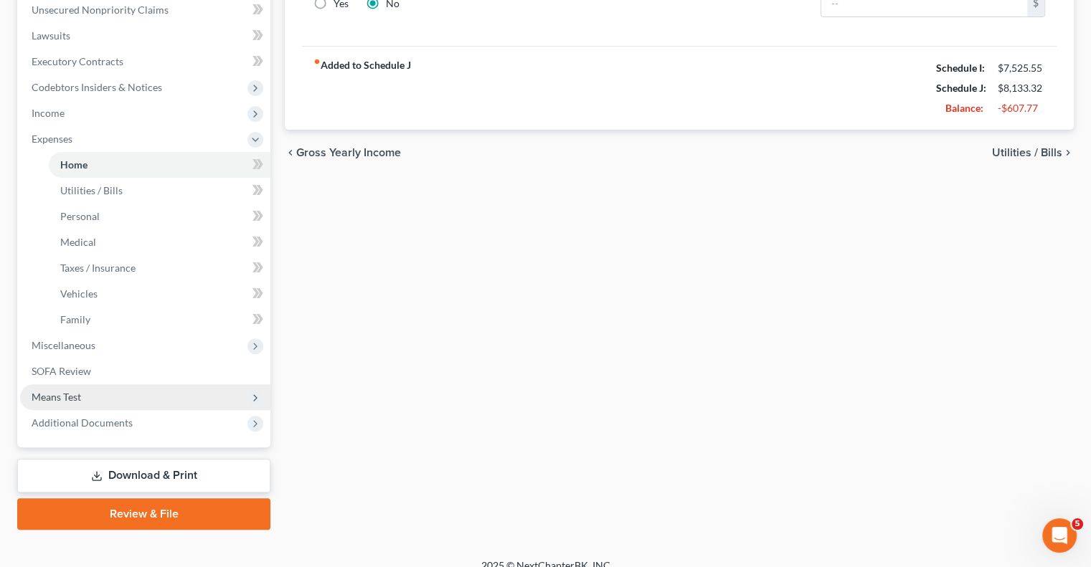
click at [67, 395] on span "Means Test" at bounding box center [56, 397] width 49 height 12
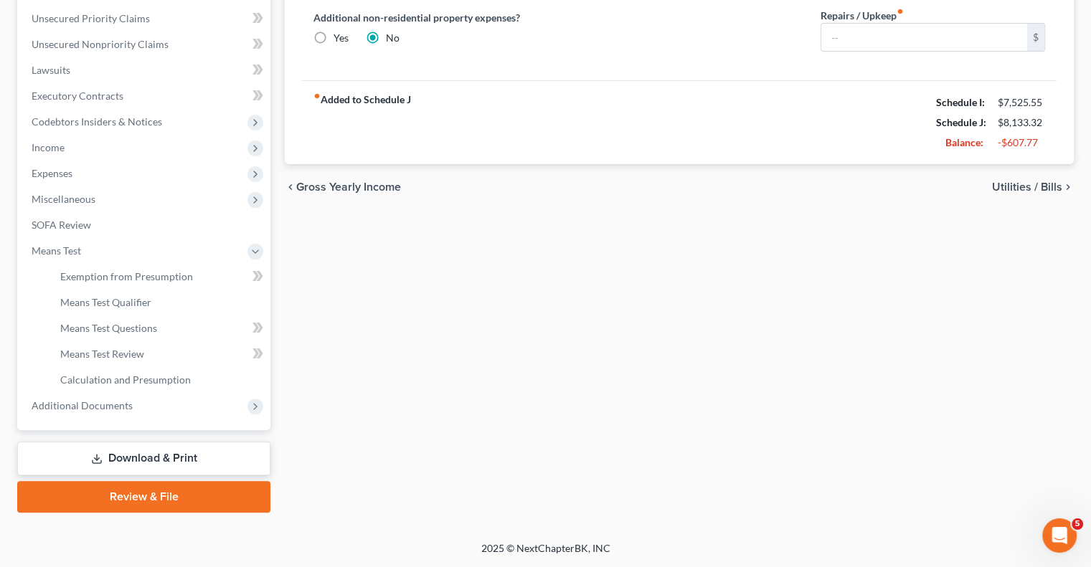
scroll to position [323, 0]
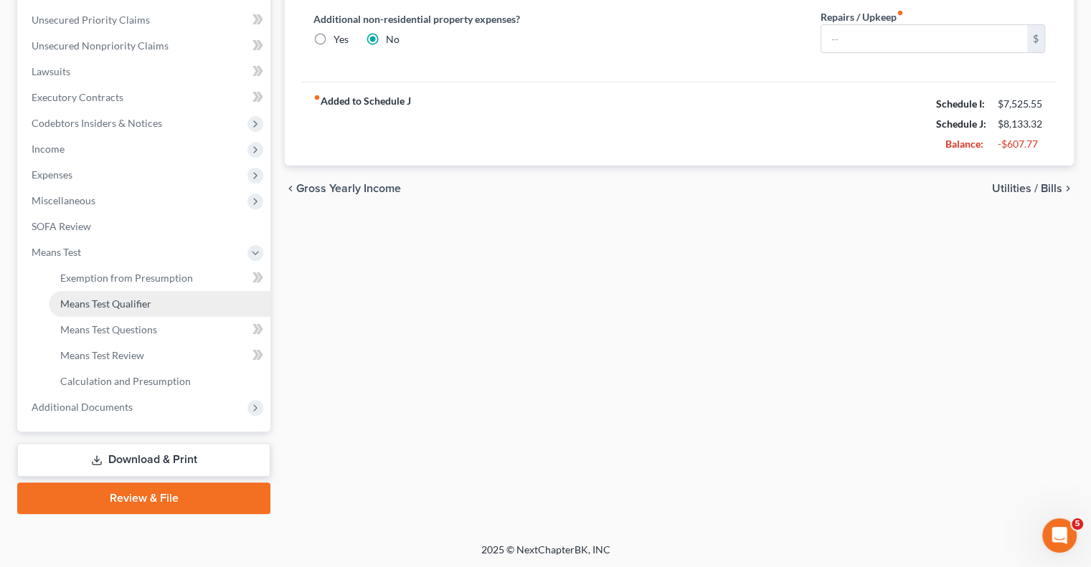
click at [106, 303] on span "Means Test Qualifier" at bounding box center [105, 304] width 91 height 12
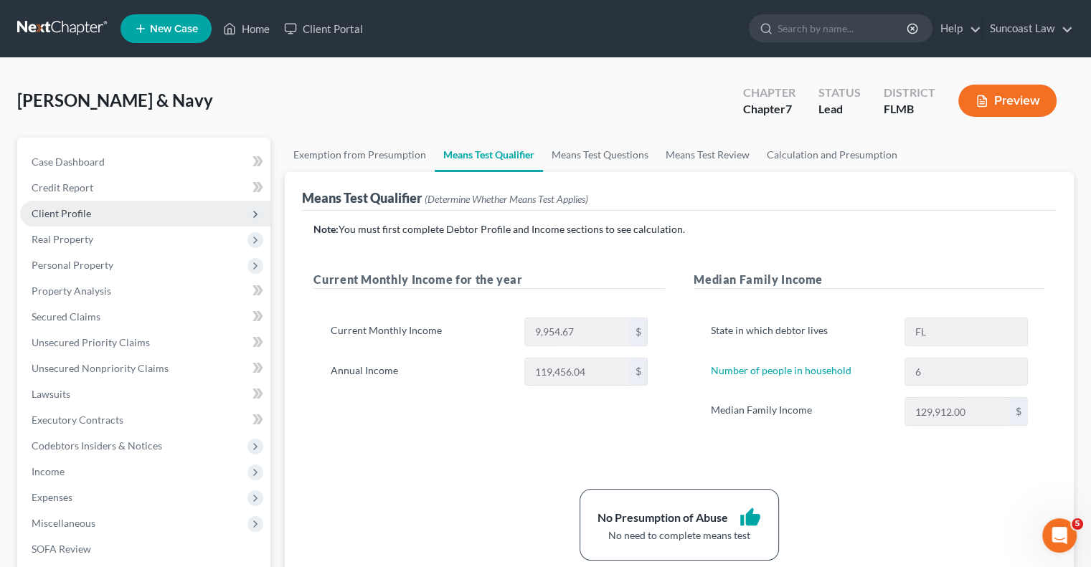
click at [79, 212] on span "Client Profile" at bounding box center [62, 213] width 60 height 12
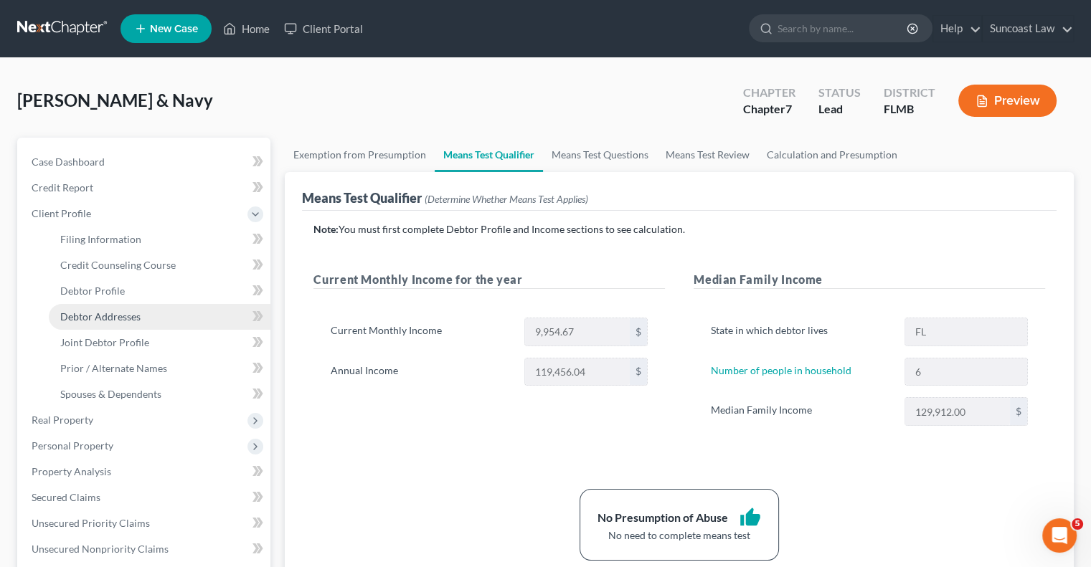
click at [125, 315] on span "Debtor Addresses" at bounding box center [100, 316] width 80 height 12
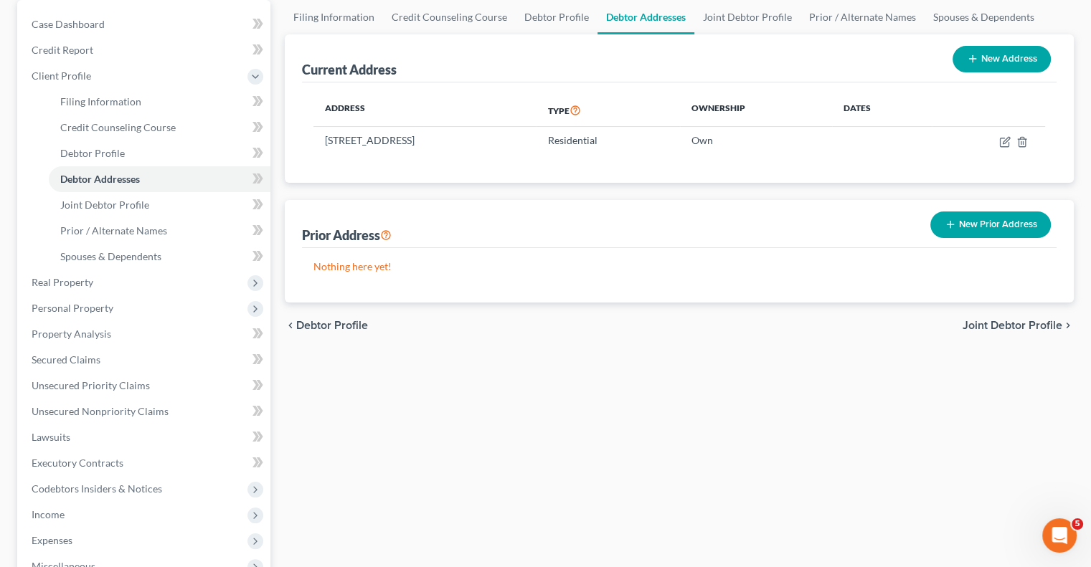
scroll to position [143, 0]
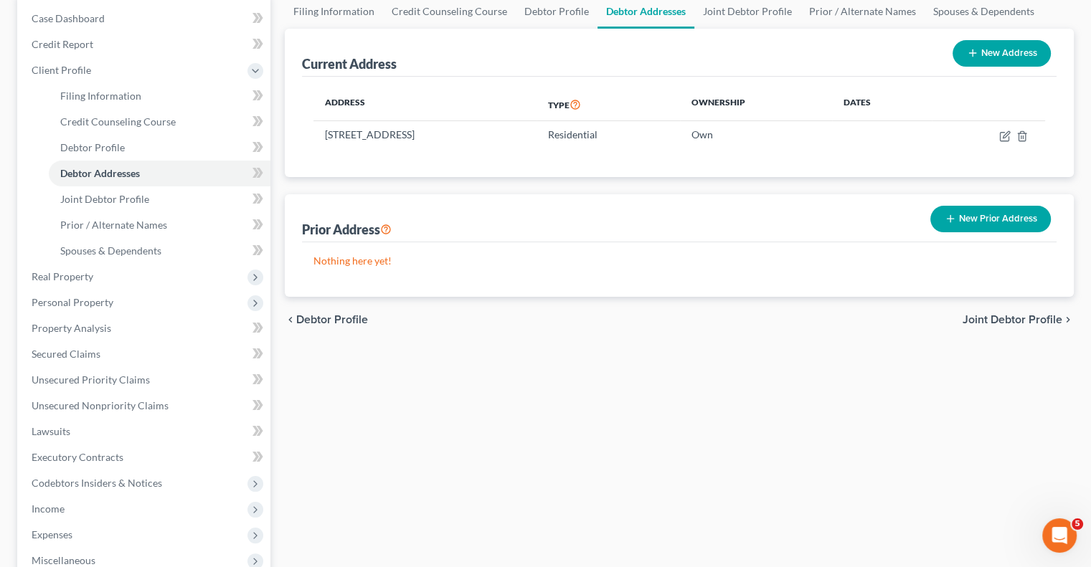
click at [979, 223] on button "New Prior Address" at bounding box center [990, 219] width 120 height 27
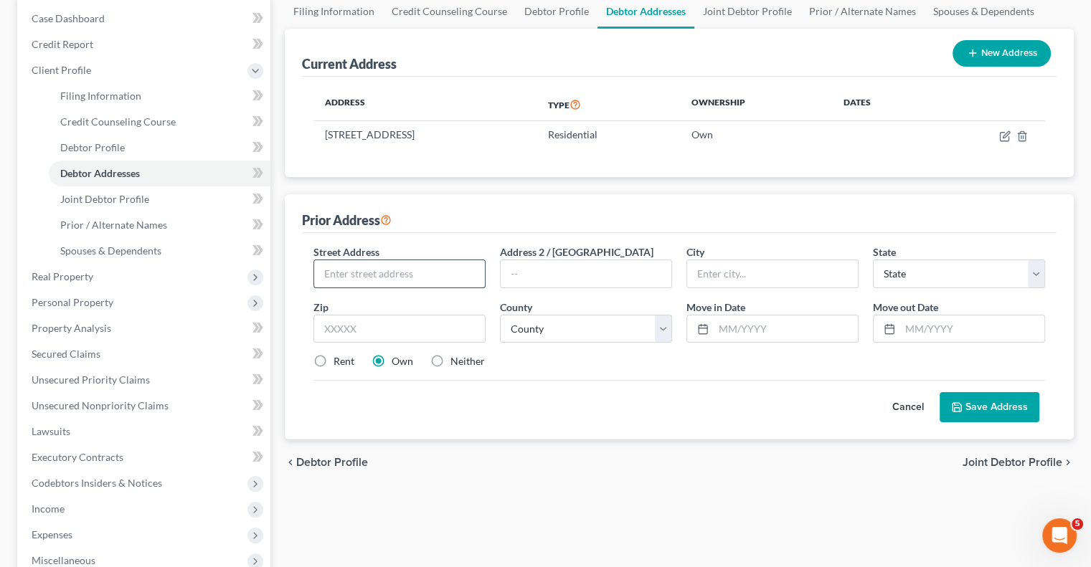
click at [384, 275] on input "text" at bounding box center [399, 273] width 171 height 27
paste input "[STREET_ADDRESS]"
type input "[STREET_ADDRESS]"
click at [402, 321] on input "text" at bounding box center [399, 329] width 172 height 29
type input "84075"
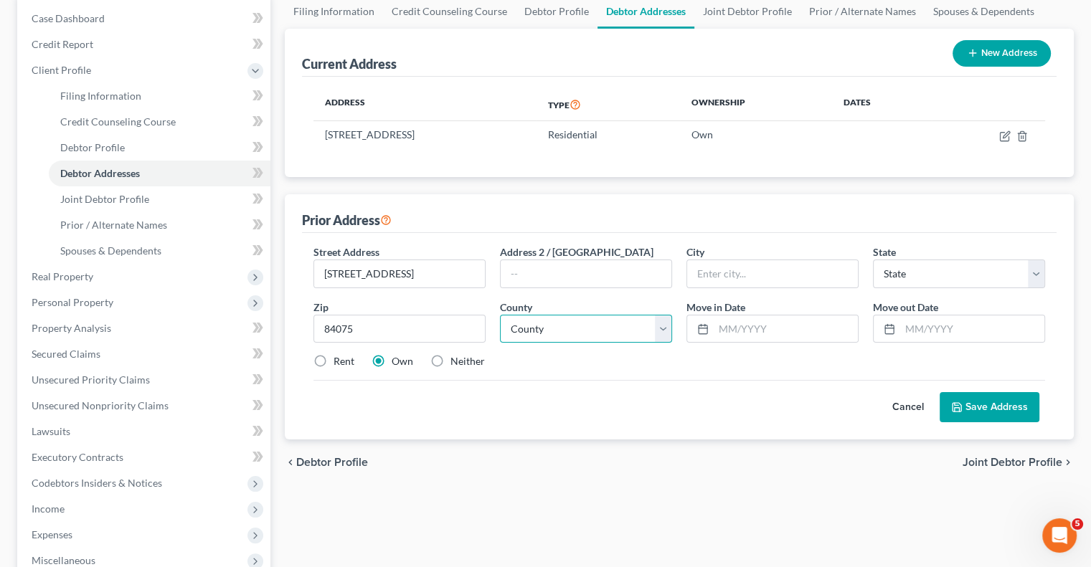
type input "[GEOGRAPHIC_DATA]"
select select "46"
click at [596, 336] on select "County [GEOGRAPHIC_DATA] [GEOGRAPHIC_DATA] [GEOGRAPHIC_DATA] [GEOGRAPHIC_DATA] …" at bounding box center [586, 329] width 172 height 29
select select "5"
click at [500, 315] on select "County [GEOGRAPHIC_DATA] [GEOGRAPHIC_DATA] [GEOGRAPHIC_DATA] [GEOGRAPHIC_DATA] …" at bounding box center [586, 329] width 172 height 29
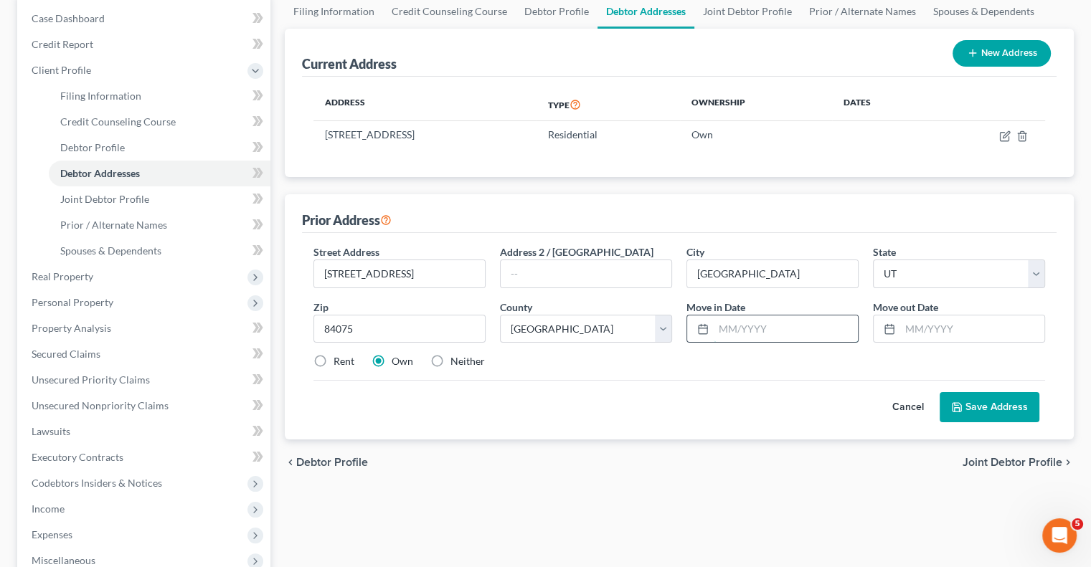
click at [777, 332] on input "text" at bounding box center [785, 328] width 144 height 27
type input "01/2022"
type input "03/2024"
drag, startPoint x: 318, startPoint y: 360, endPoint x: 448, endPoint y: 392, distance: 133.7
click at [333, 360] on label "Rent" at bounding box center [343, 361] width 21 height 14
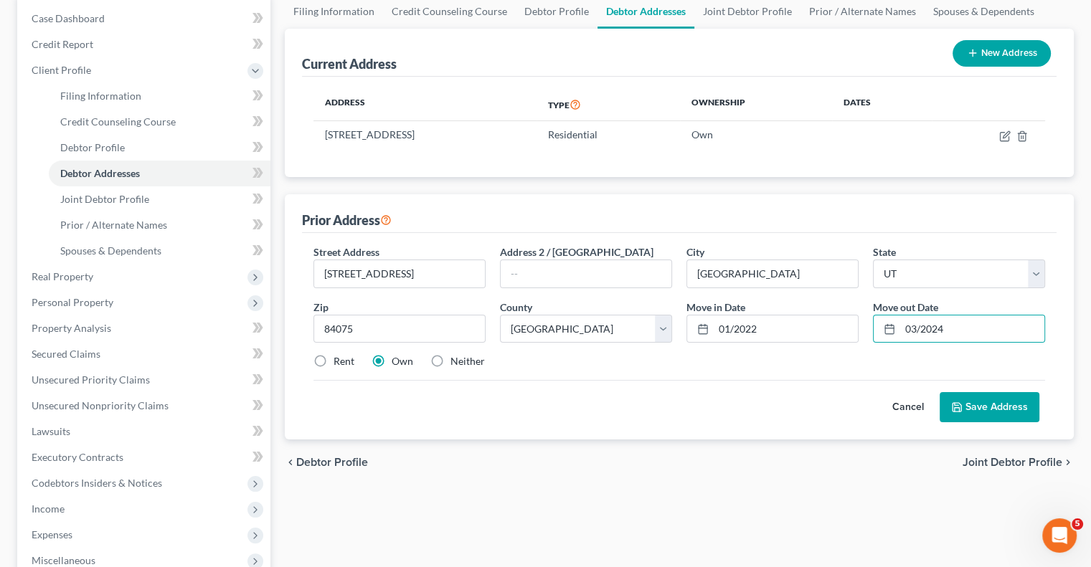
click at [339, 360] on input "Rent" at bounding box center [343, 358] width 9 height 9
radio input "true"
click at [967, 407] on button "Save Address" at bounding box center [989, 407] width 100 height 30
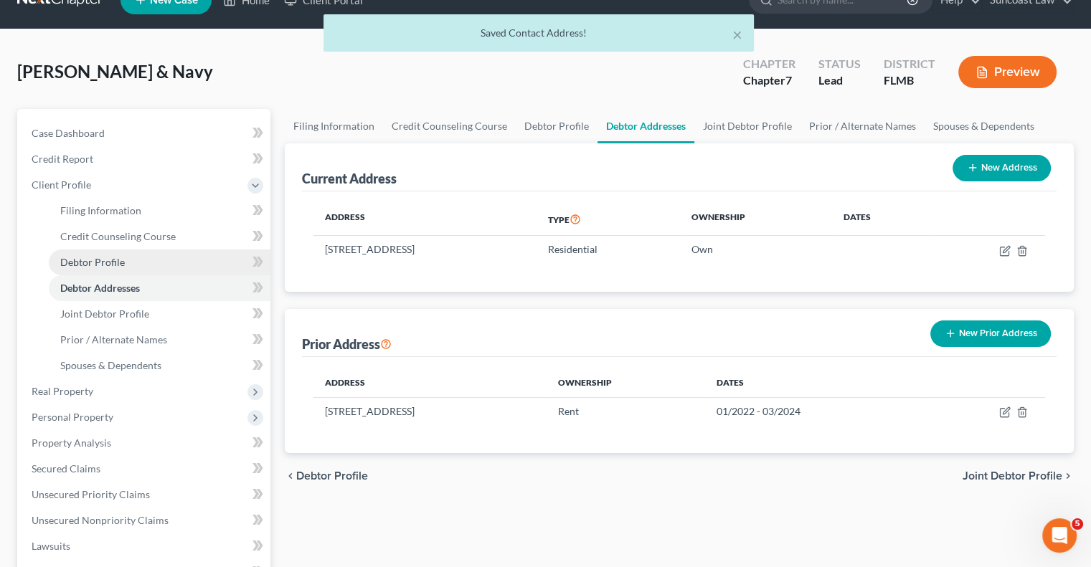
scroll to position [0, 0]
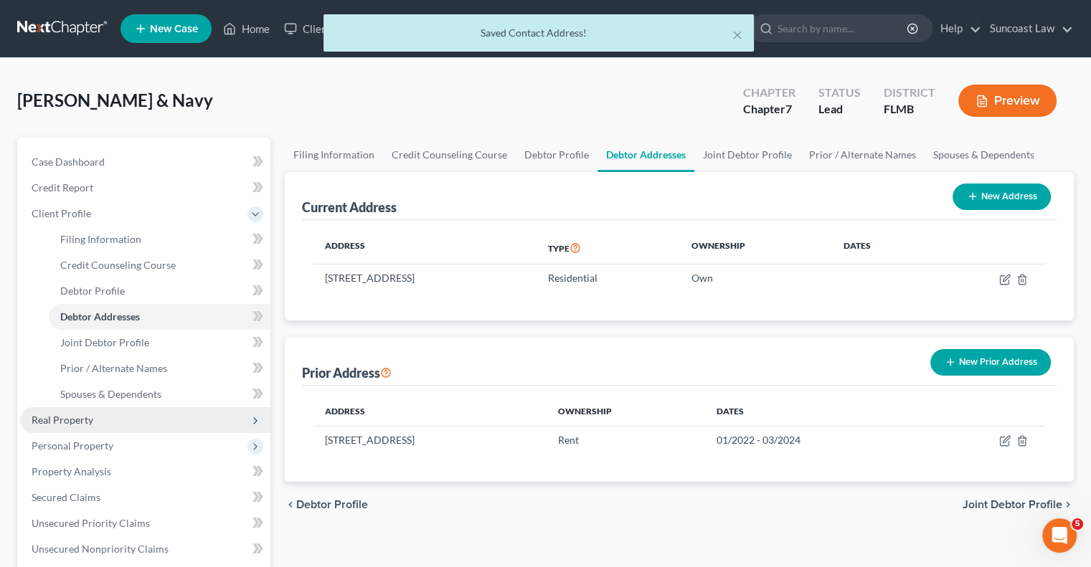
click at [99, 427] on span "Real Property" at bounding box center [145, 420] width 250 height 26
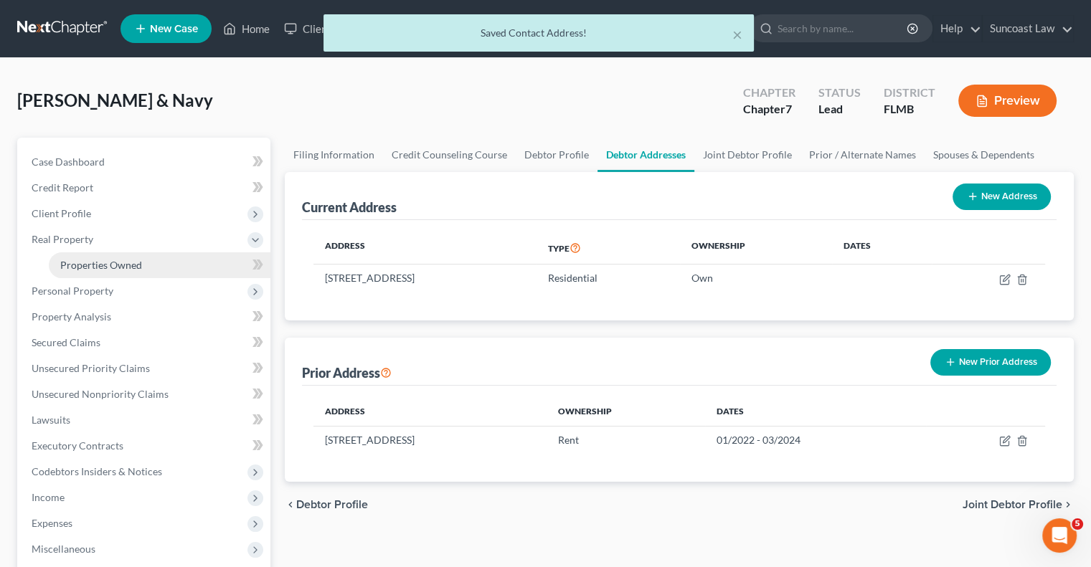
click at [116, 264] on span "Properties Owned" at bounding box center [101, 265] width 82 height 12
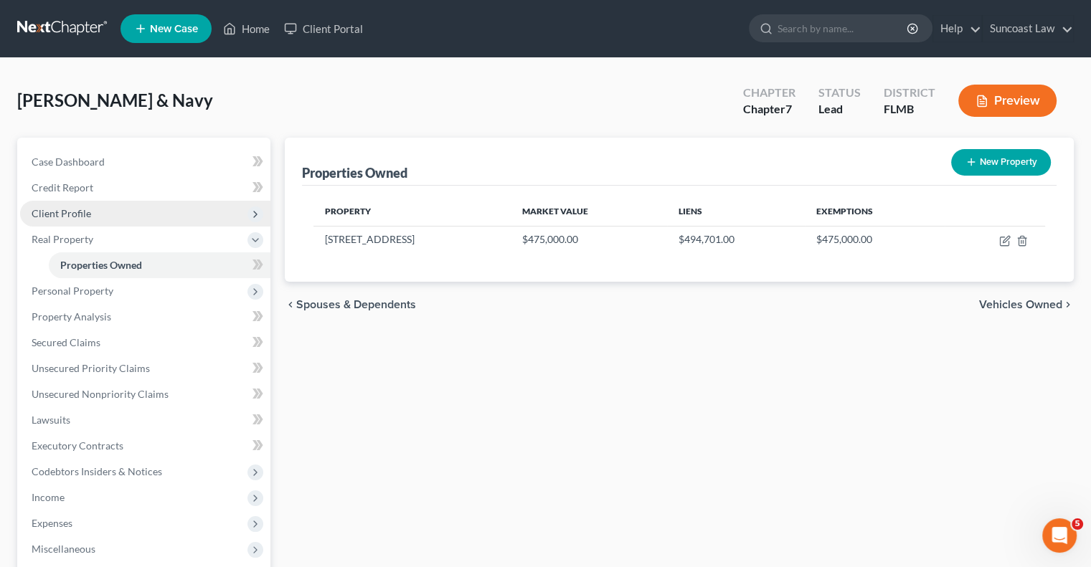
click at [72, 209] on span "Client Profile" at bounding box center [62, 213] width 60 height 12
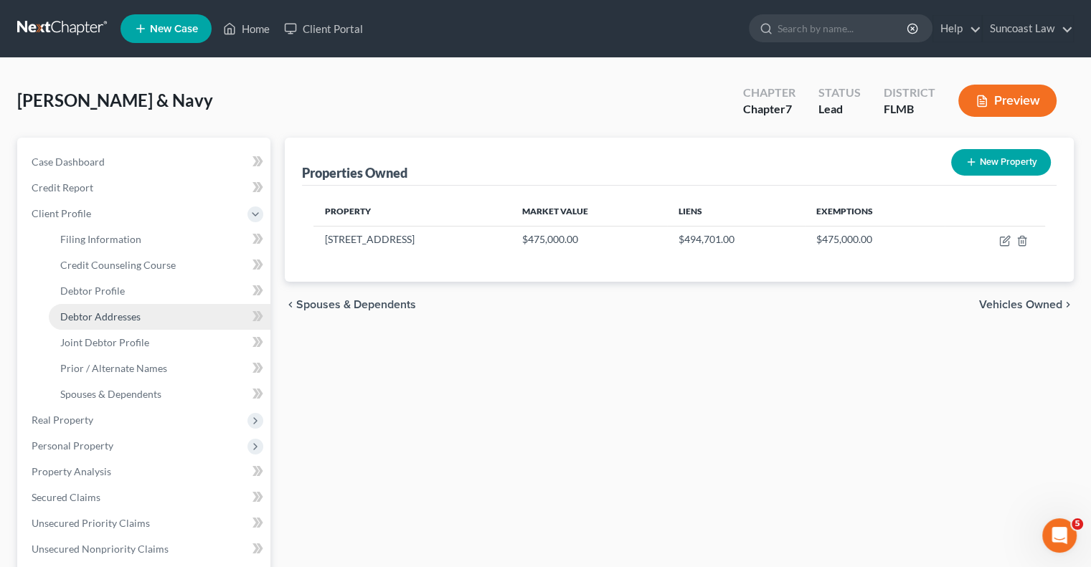
click at [117, 318] on span "Debtor Addresses" at bounding box center [100, 316] width 80 height 12
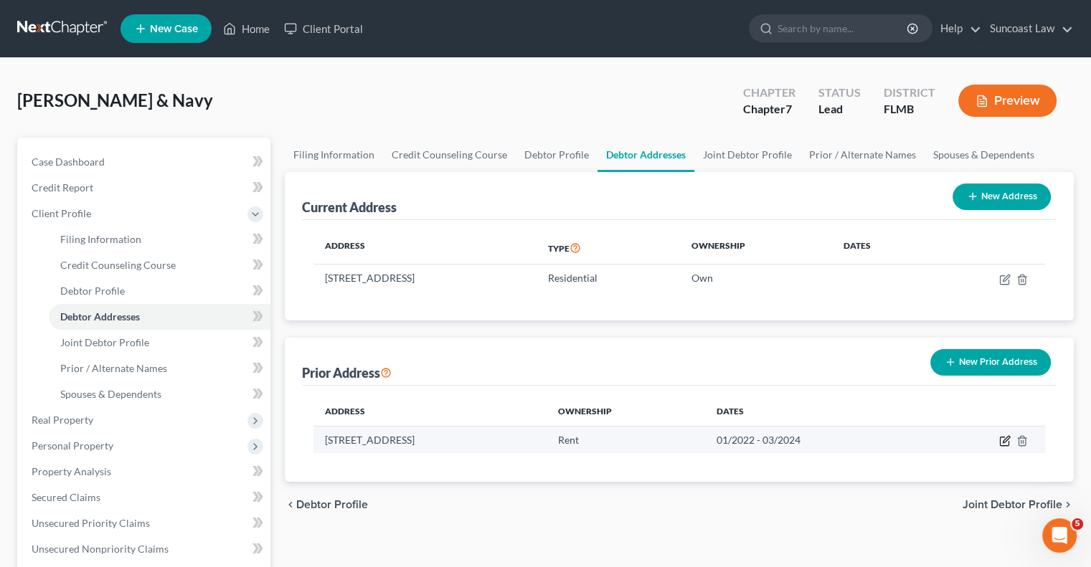
click at [1002, 440] on icon "button" at bounding box center [1005, 439] width 6 height 6
select select "46"
select select "5"
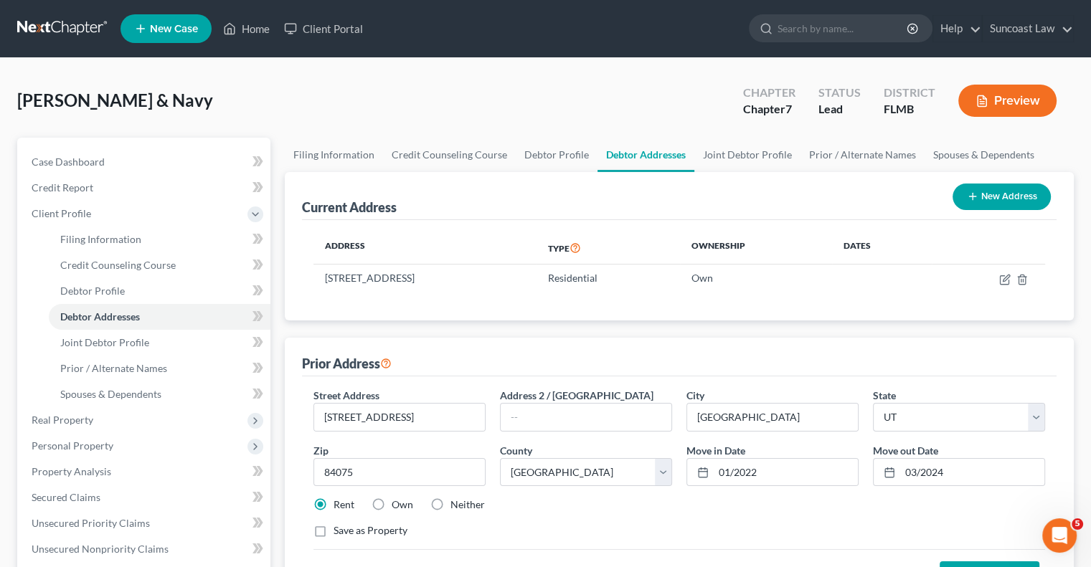
click at [391, 498] on label "Own" at bounding box center [402, 505] width 22 height 14
click at [397, 498] on input "Own" at bounding box center [401, 502] width 9 height 9
radio input "true"
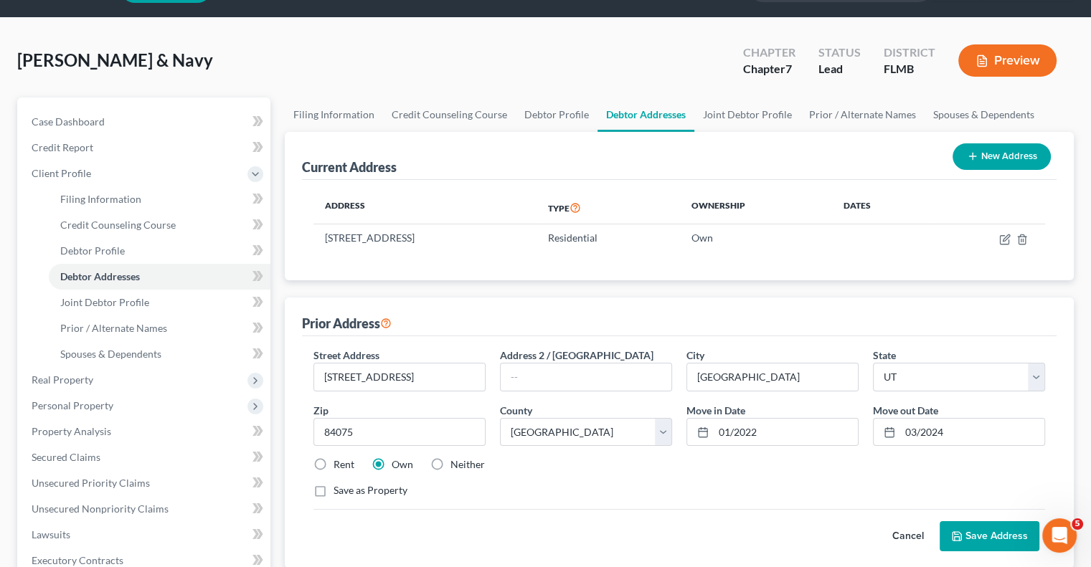
scroll to position [72, 0]
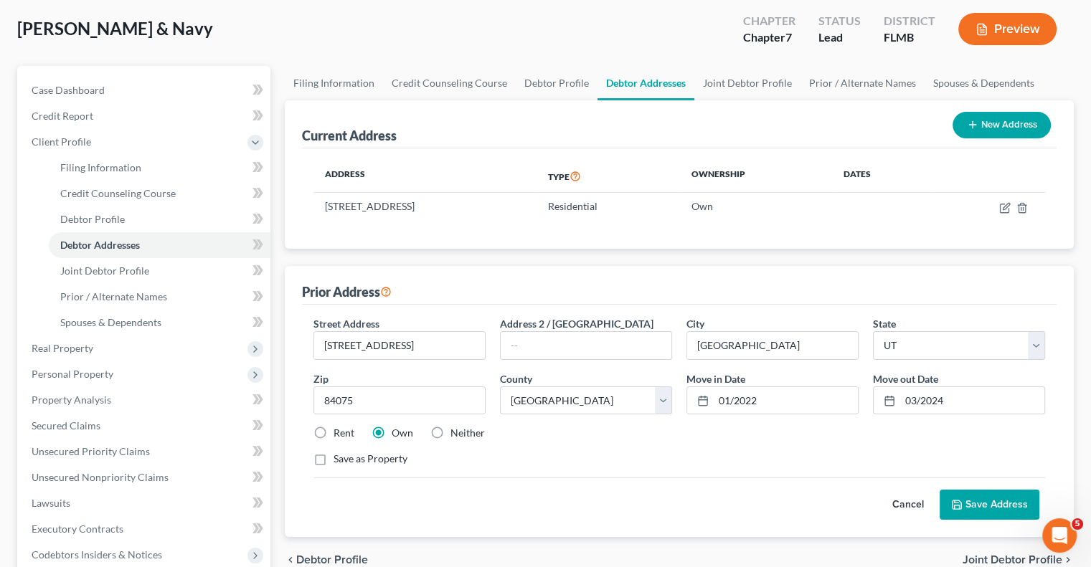
click at [991, 503] on button "Save Address" at bounding box center [989, 505] width 100 height 30
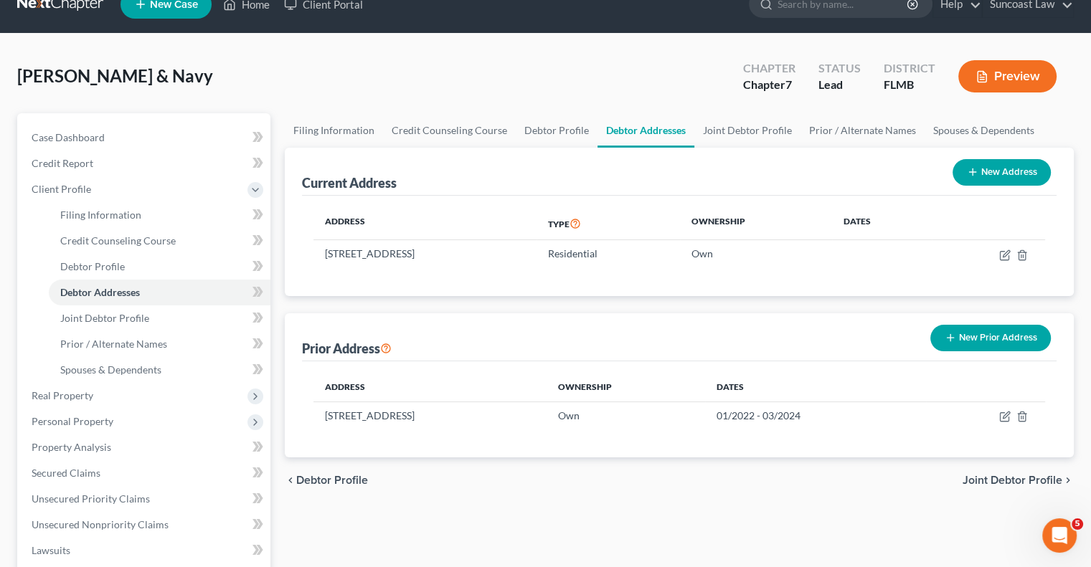
scroll to position [0, 0]
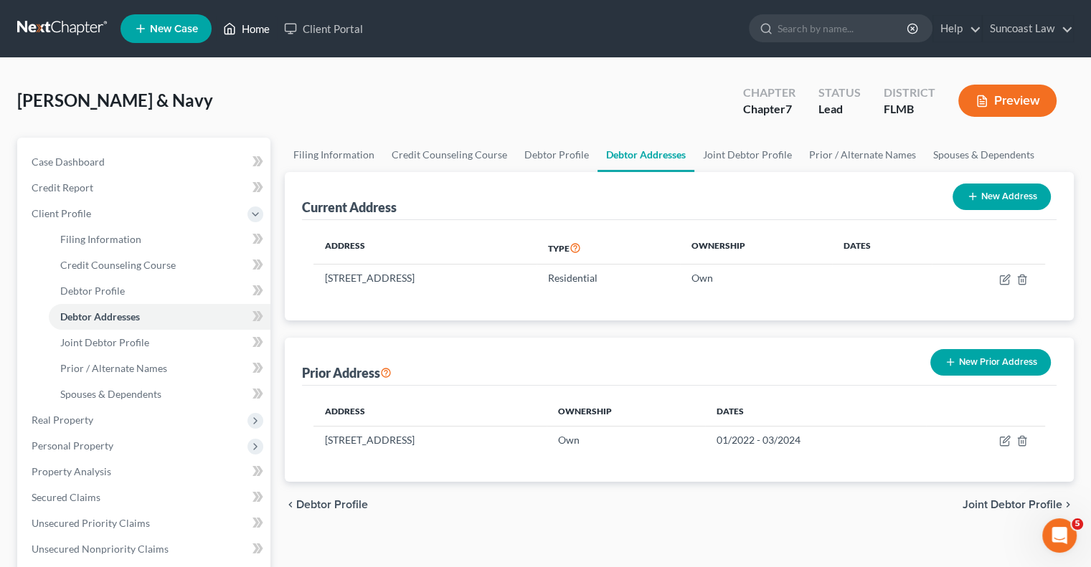
click at [253, 28] on link "Home" at bounding box center [246, 29] width 61 height 26
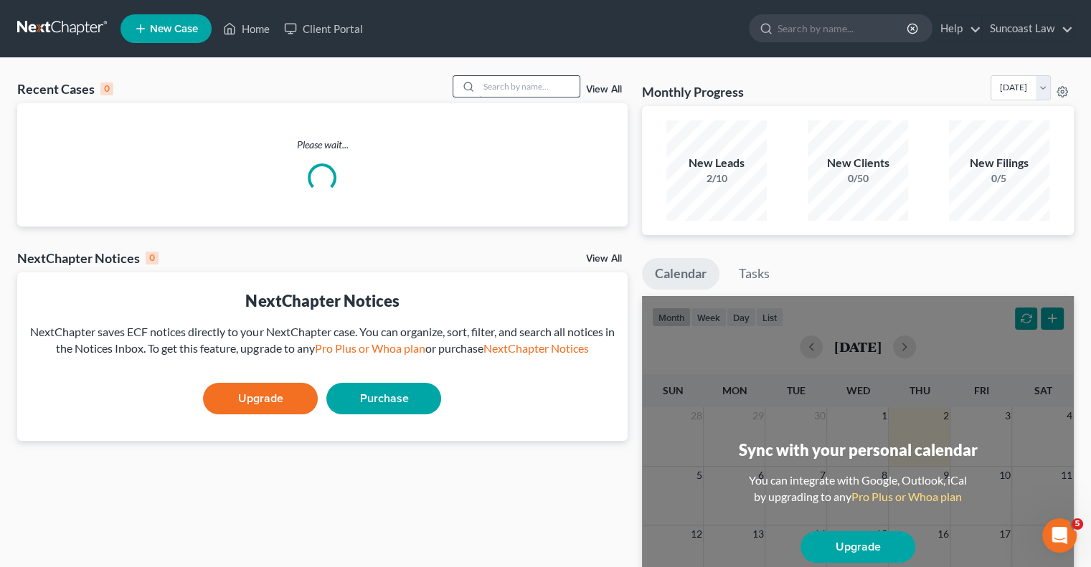
click at [556, 84] on input "search" at bounding box center [529, 86] width 100 height 21
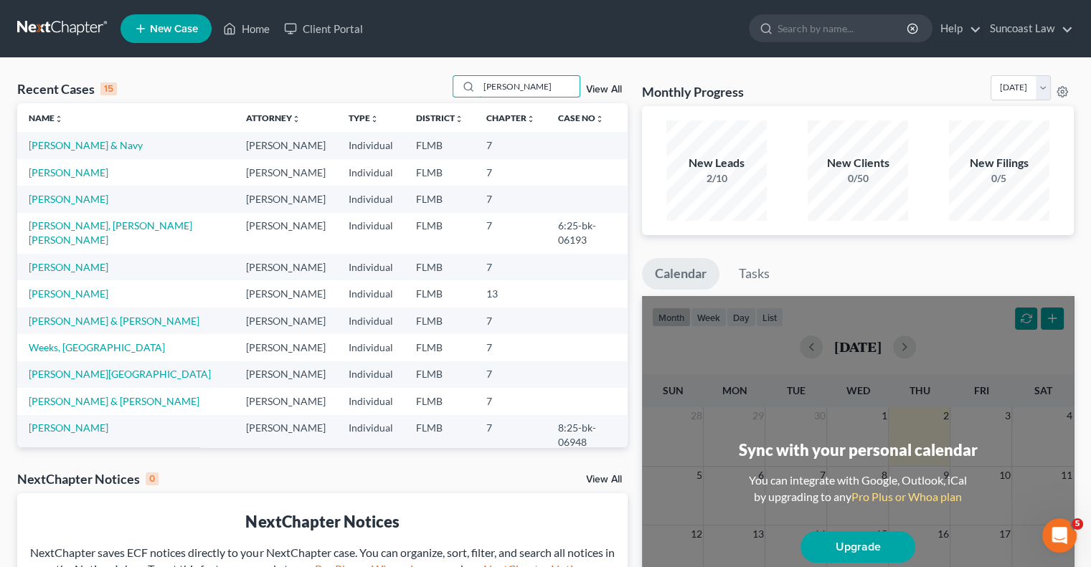
type input "[PERSON_NAME]"
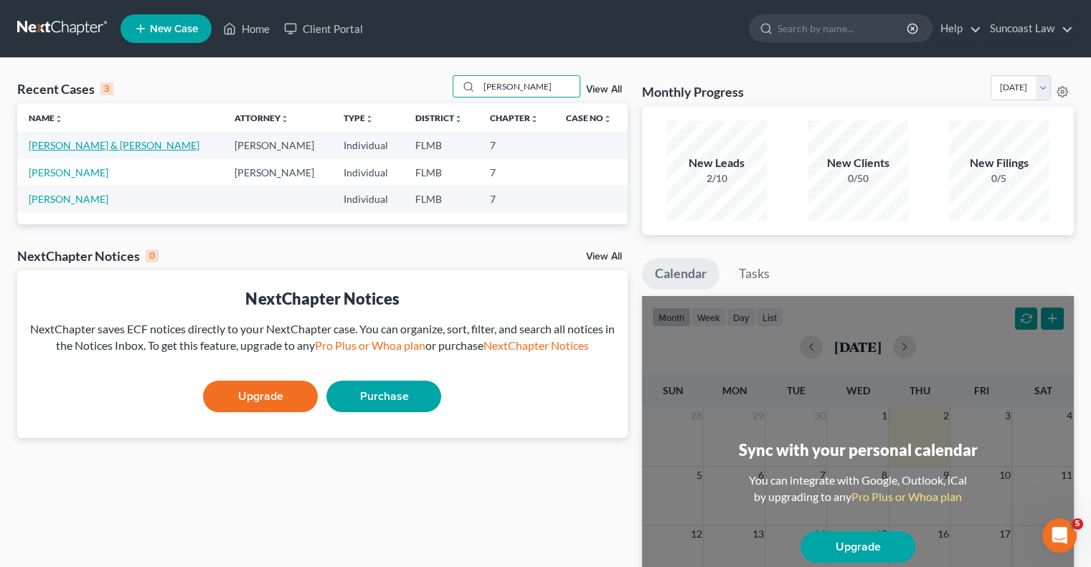
click at [87, 146] on link "[PERSON_NAME] & [PERSON_NAME]" at bounding box center [114, 145] width 171 height 12
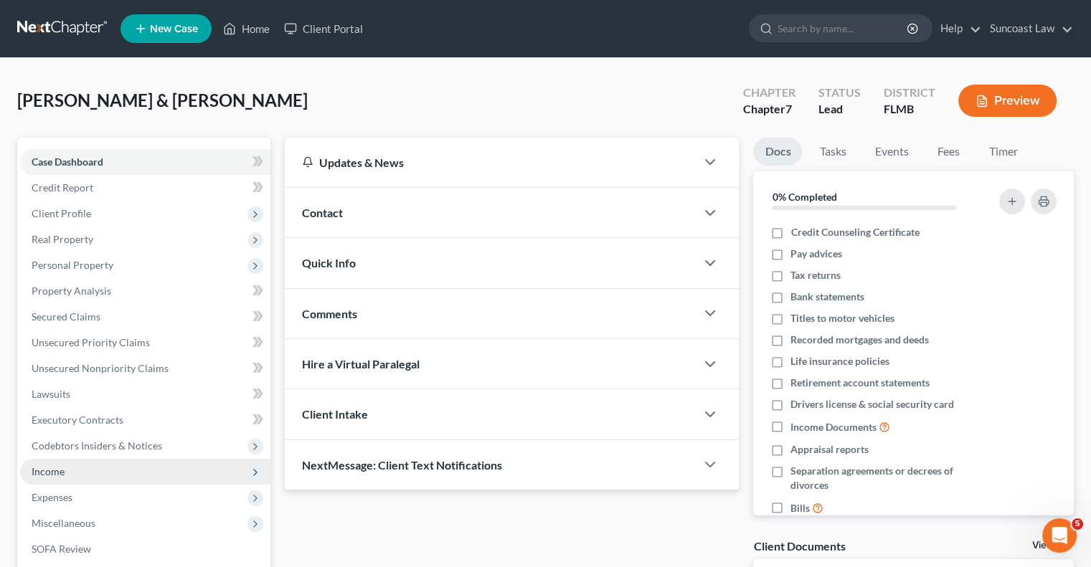
click at [64, 478] on span "Income" at bounding box center [145, 472] width 250 height 26
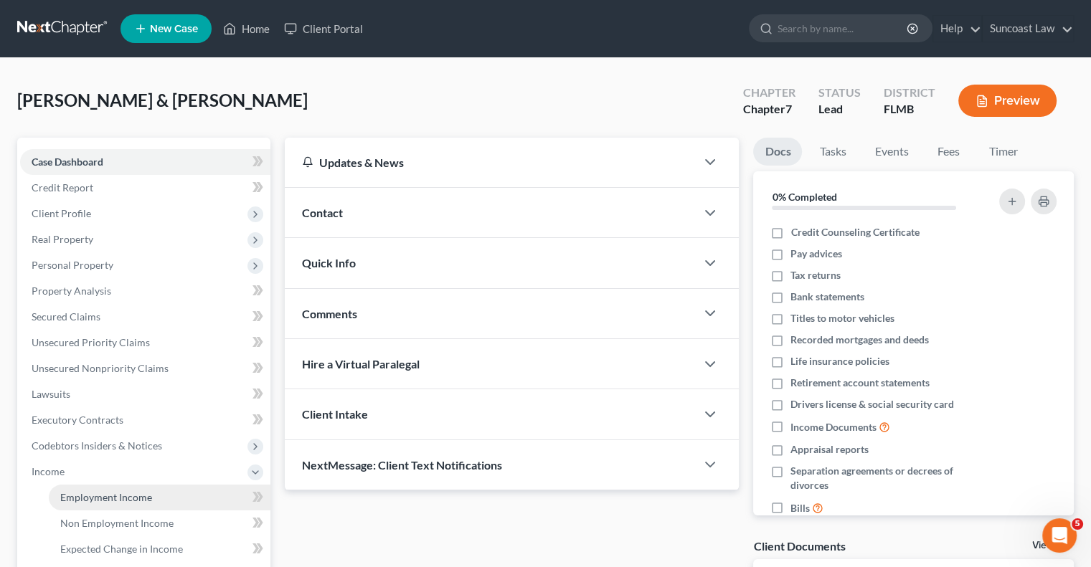
click at [109, 498] on span "Employment Income" at bounding box center [106, 497] width 92 height 12
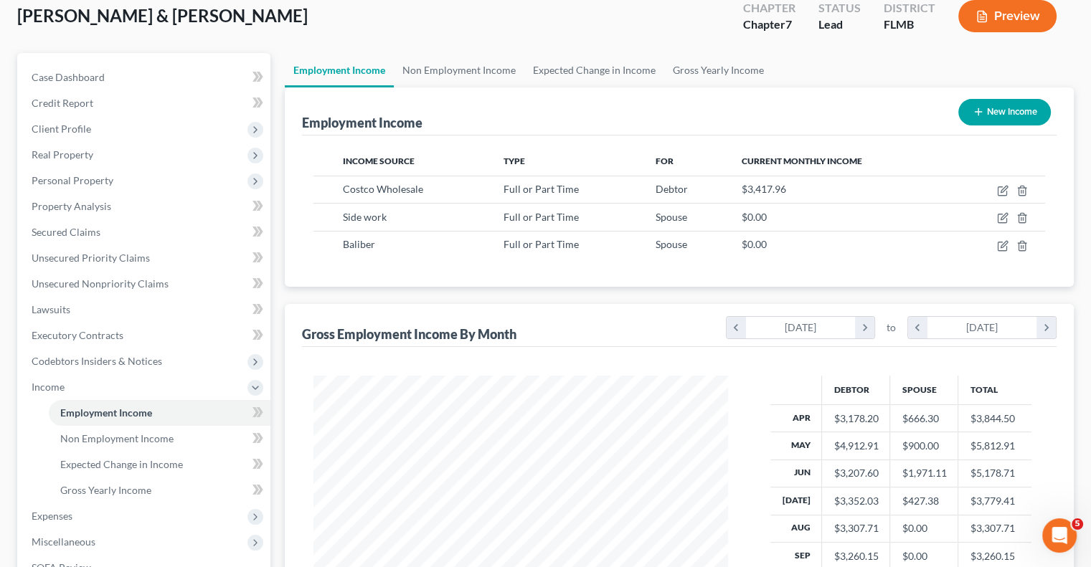
scroll to position [72, 0]
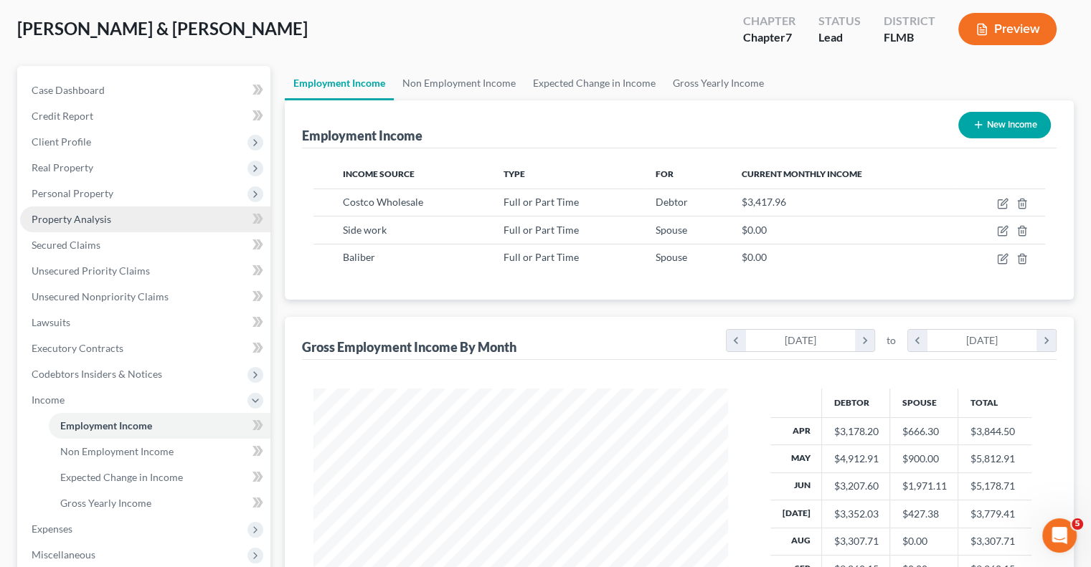
drag, startPoint x: 95, startPoint y: 212, endPoint x: 103, endPoint y: 221, distance: 12.2
click at [95, 213] on span "Property Analysis" at bounding box center [72, 219] width 80 height 12
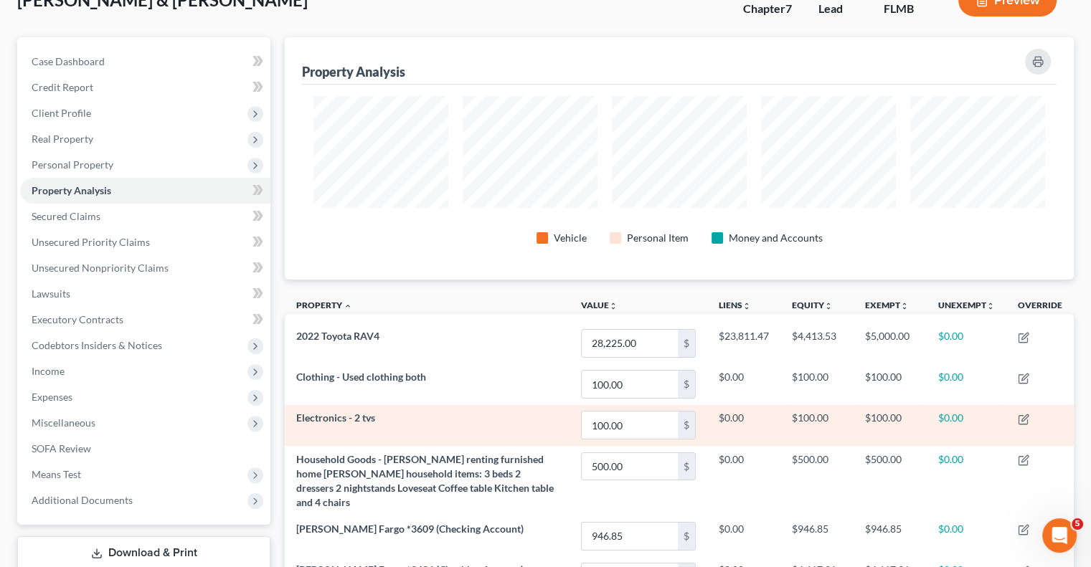
scroll to position [80, 0]
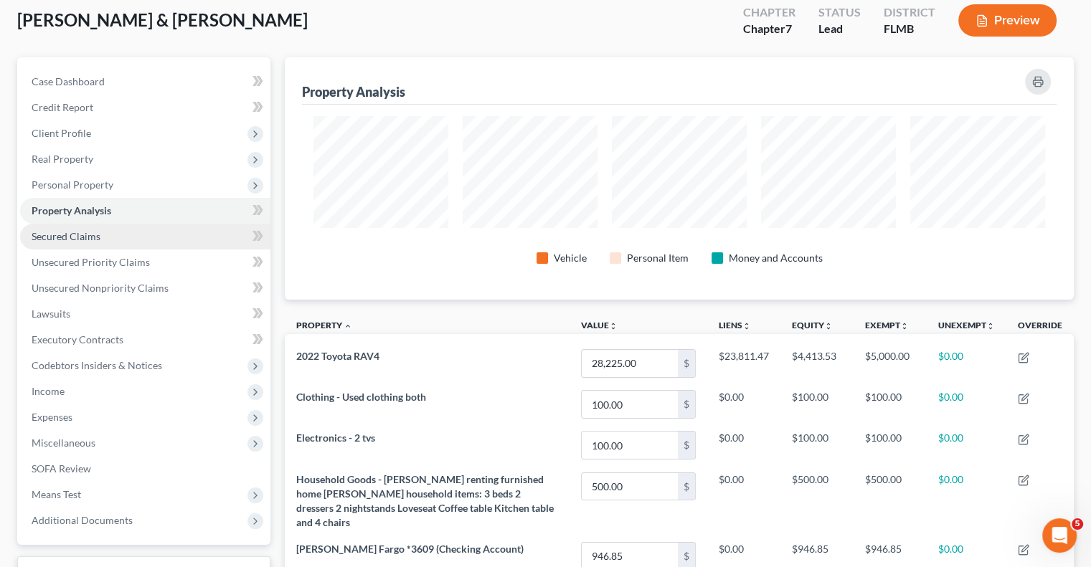
click at [138, 236] on link "Secured Claims" at bounding box center [145, 237] width 250 height 26
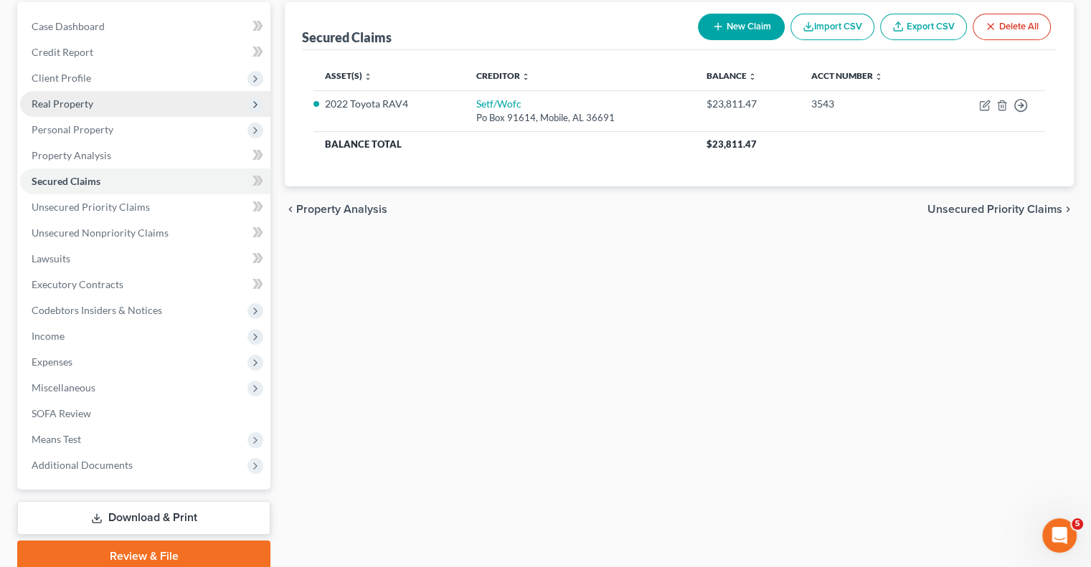
scroll to position [143, 0]
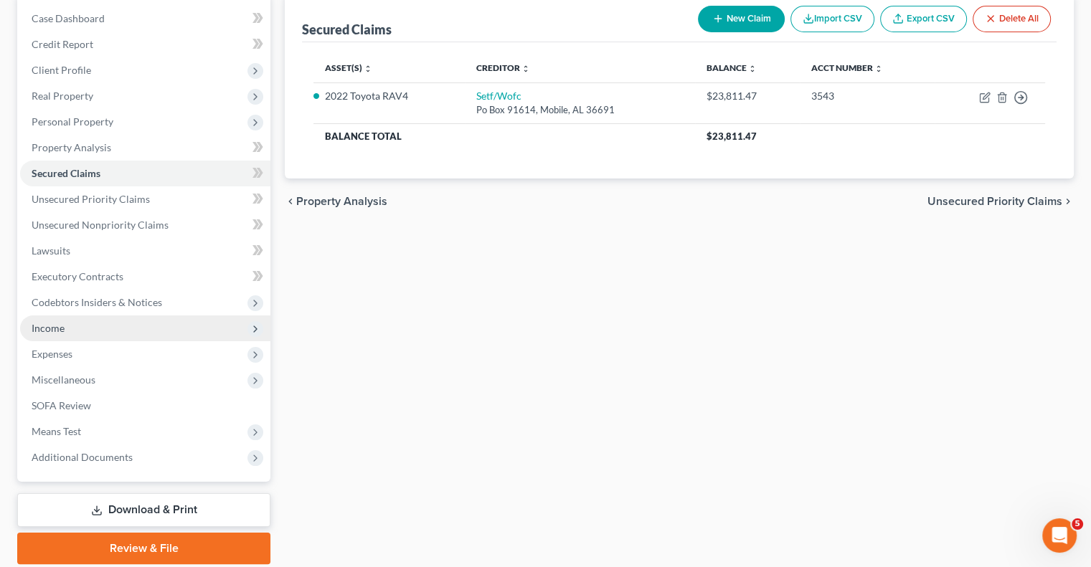
click at [156, 337] on span "Income" at bounding box center [145, 328] width 250 height 26
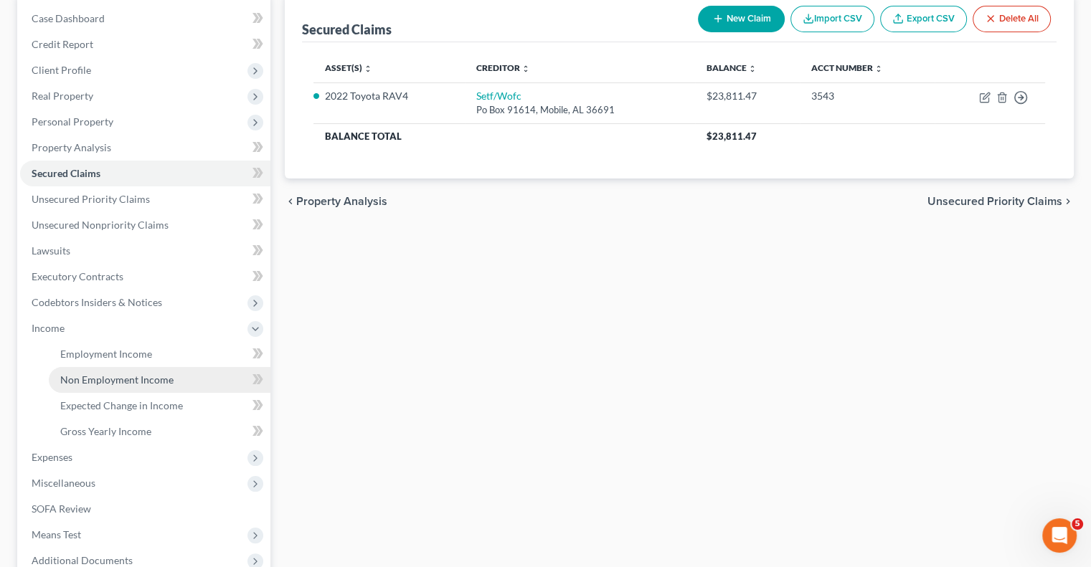
click at [158, 383] on span "Non Employment Income" at bounding box center [116, 380] width 113 height 12
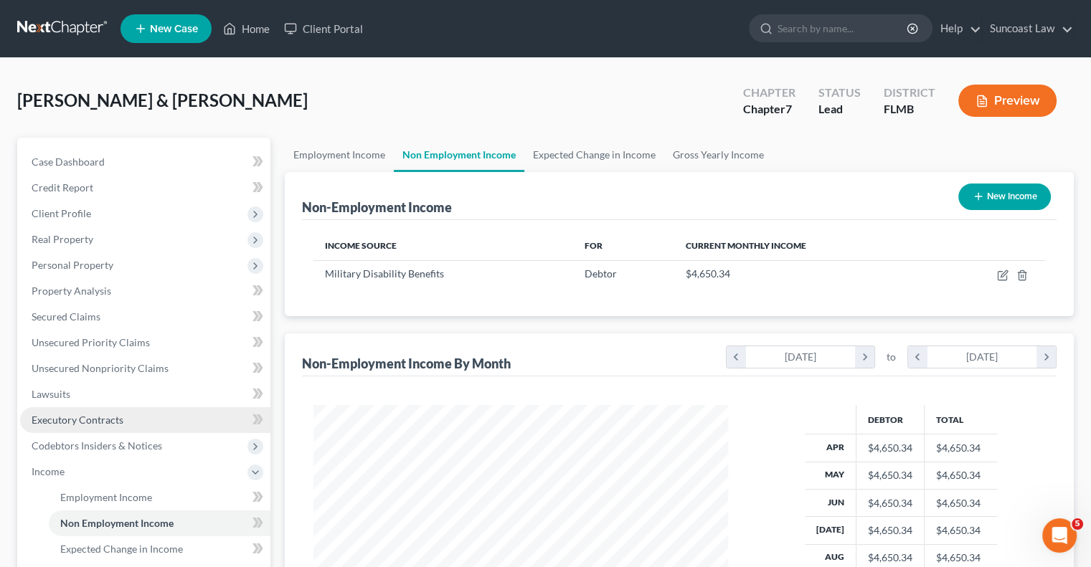
scroll to position [255, 442]
click at [348, 155] on link "Employment Income" at bounding box center [339, 155] width 109 height 34
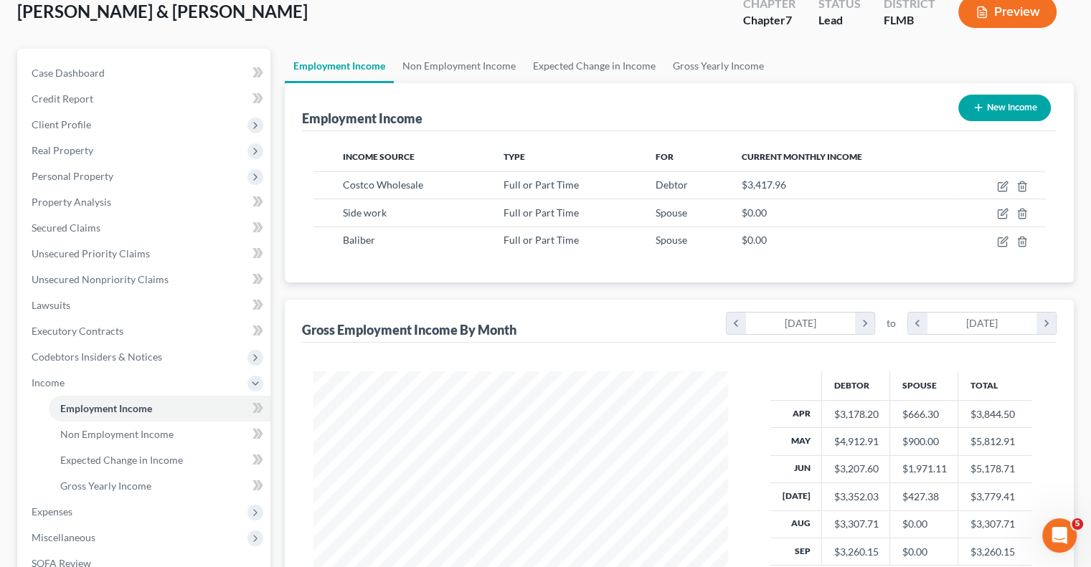
scroll to position [287, 0]
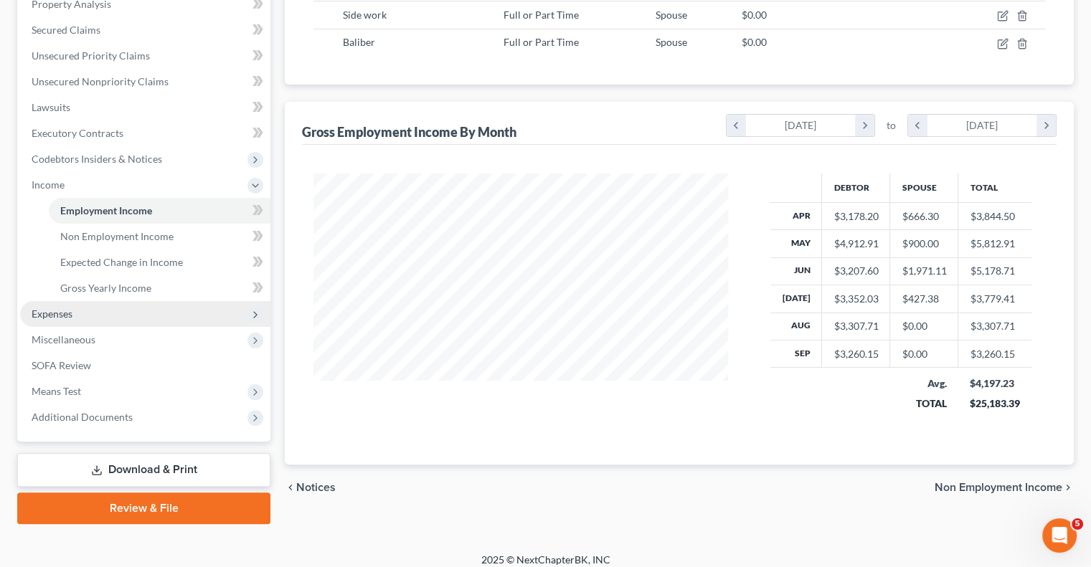
click at [61, 315] on span "Expenses" at bounding box center [52, 314] width 41 height 12
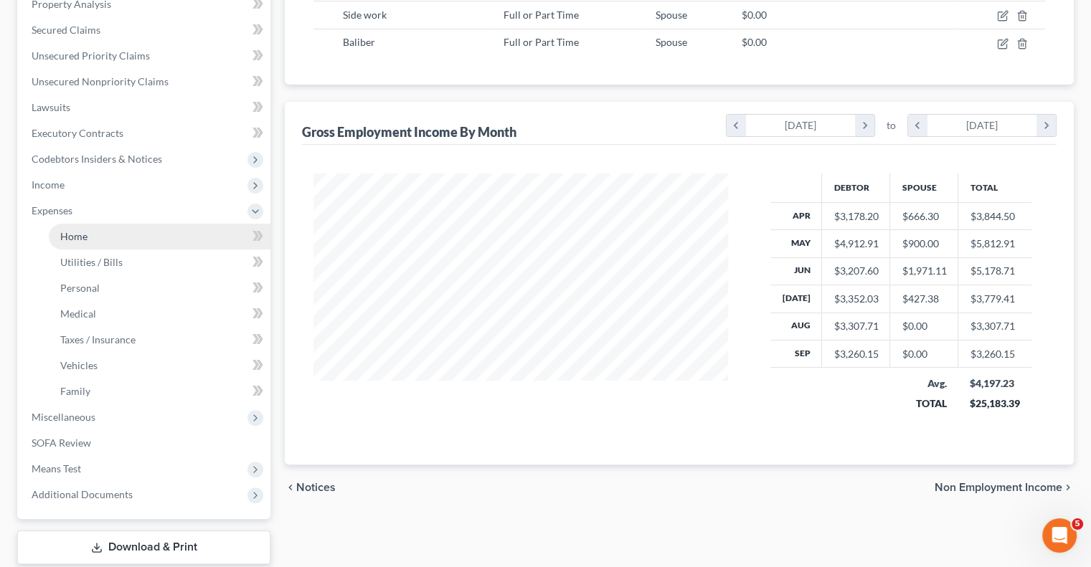
click at [90, 242] on link "Home" at bounding box center [160, 237] width 222 height 26
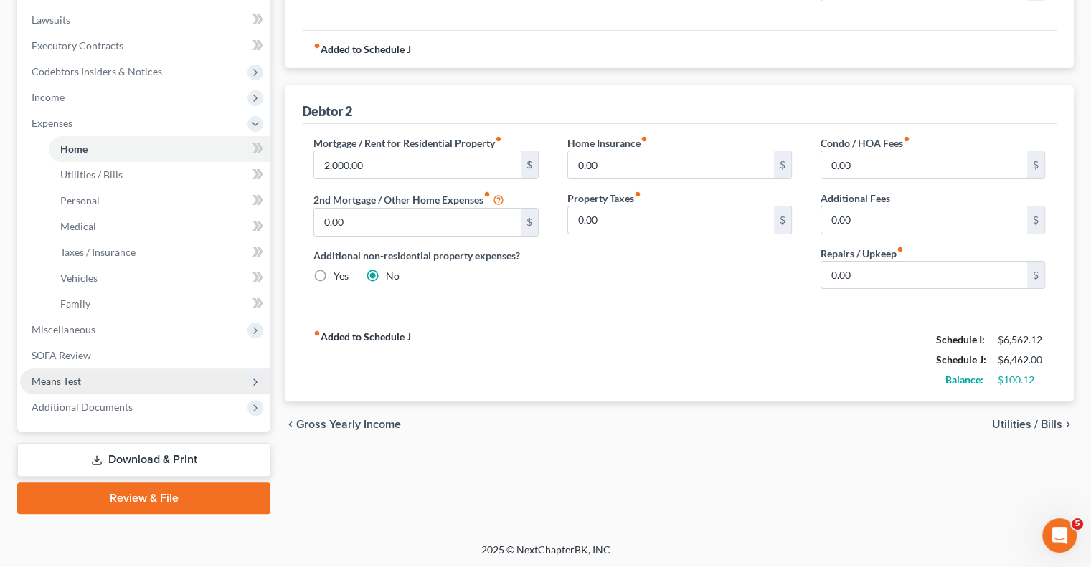
click at [67, 371] on span "Means Test" at bounding box center [145, 382] width 250 height 26
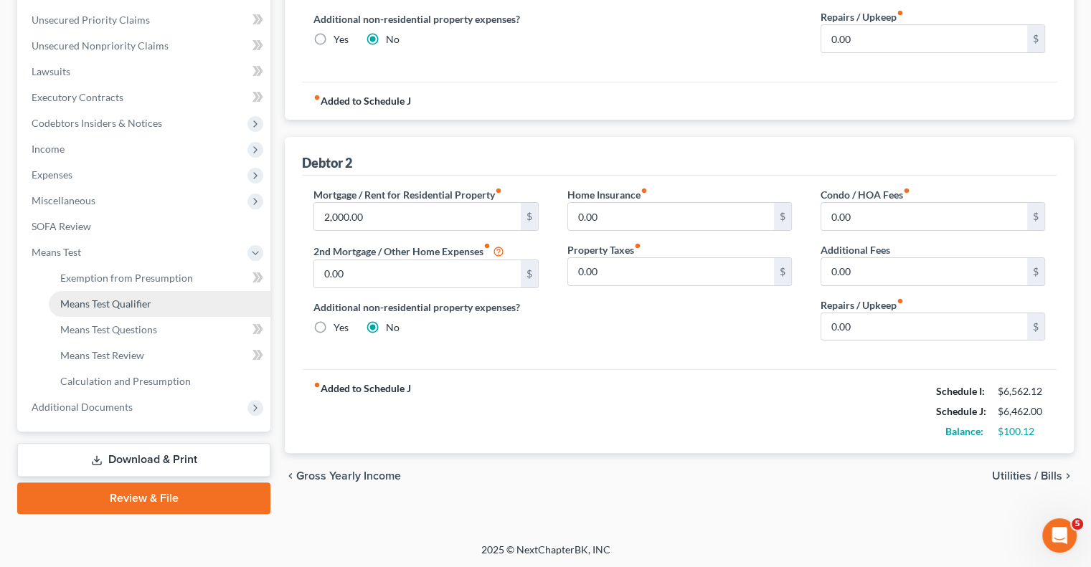
click at [121, 309] on link "Means Test Qualifier" at bounding box center [160, 304] width 222 height 26
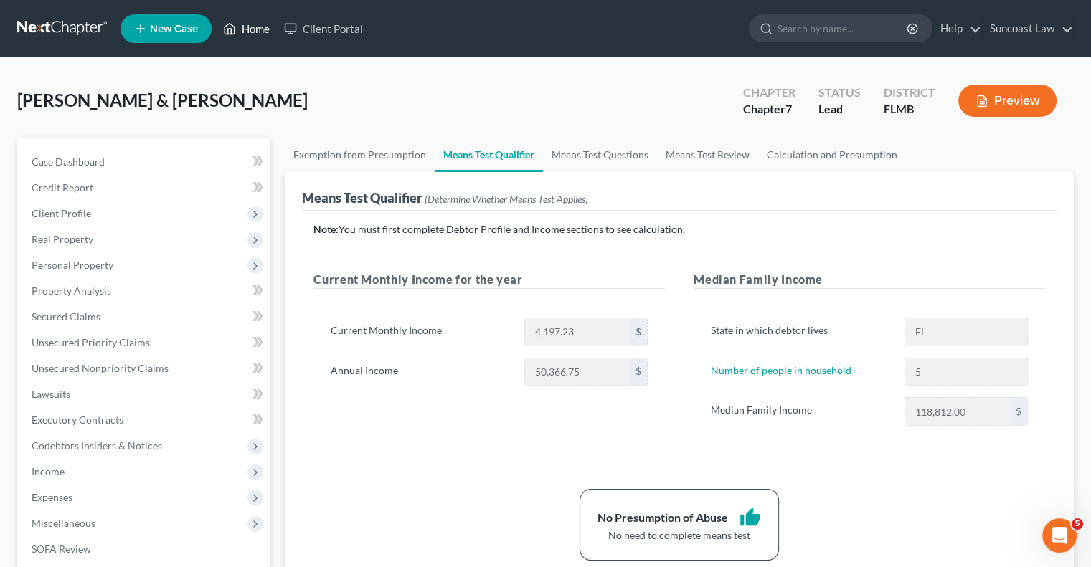
drag, startPoint x: 262, startPoint y: 29, endPoint x: 266, endPoint y: 35, distance: 7.8
click at [262, 29] on link "Home" at bounding box center [246, 29] width 61 height 26
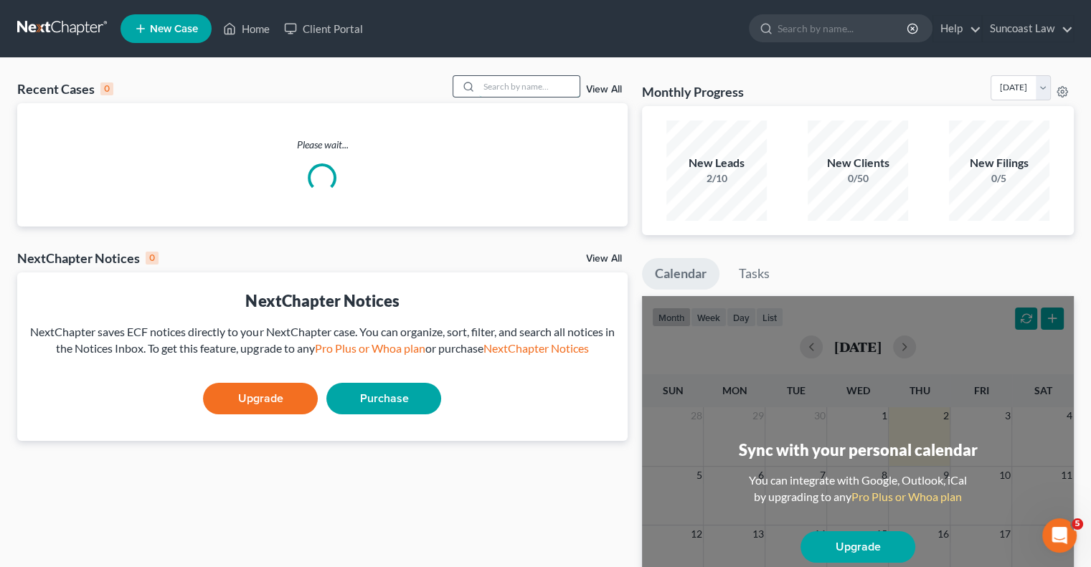
click at [529, 80] on input "search" at bounding box center [529, 86] width 100 height 21
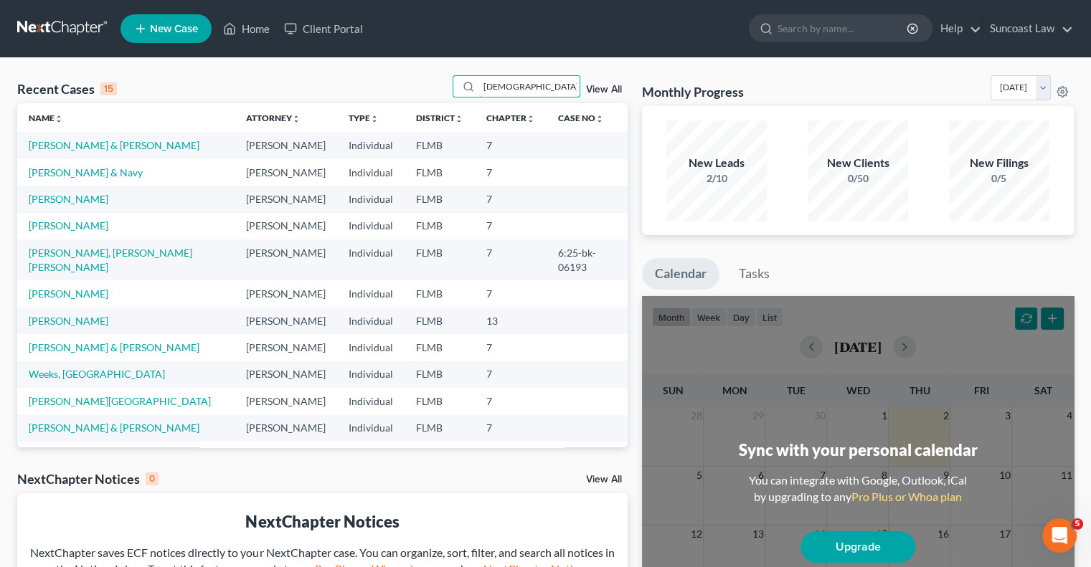
type input "[DEMOGRAPHIC_DATA]"
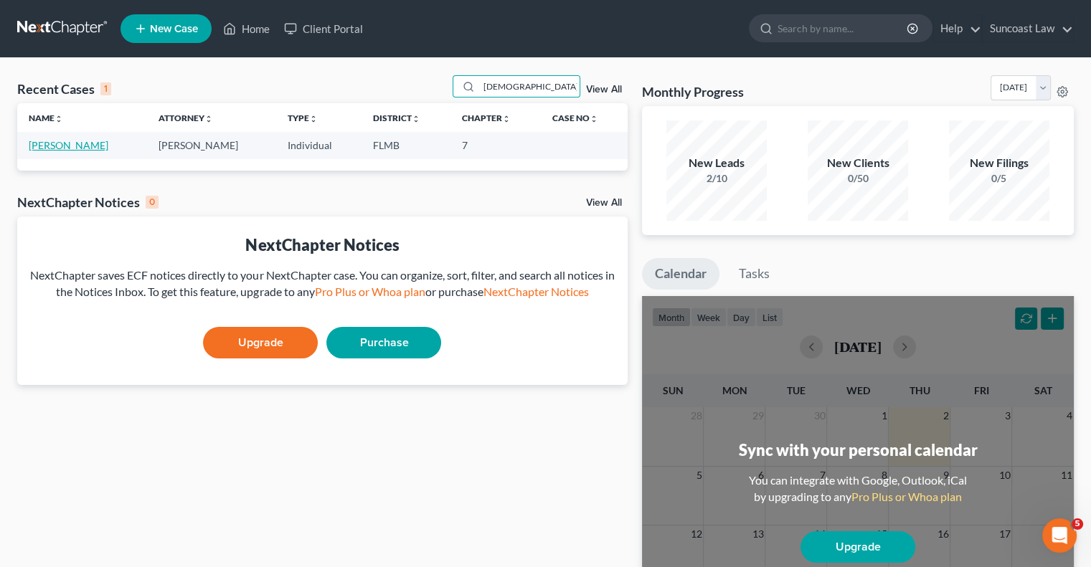
click at [101, 143] on link "[PERSON_NAME]" at bounding box center [69, 145] width 80 height 12
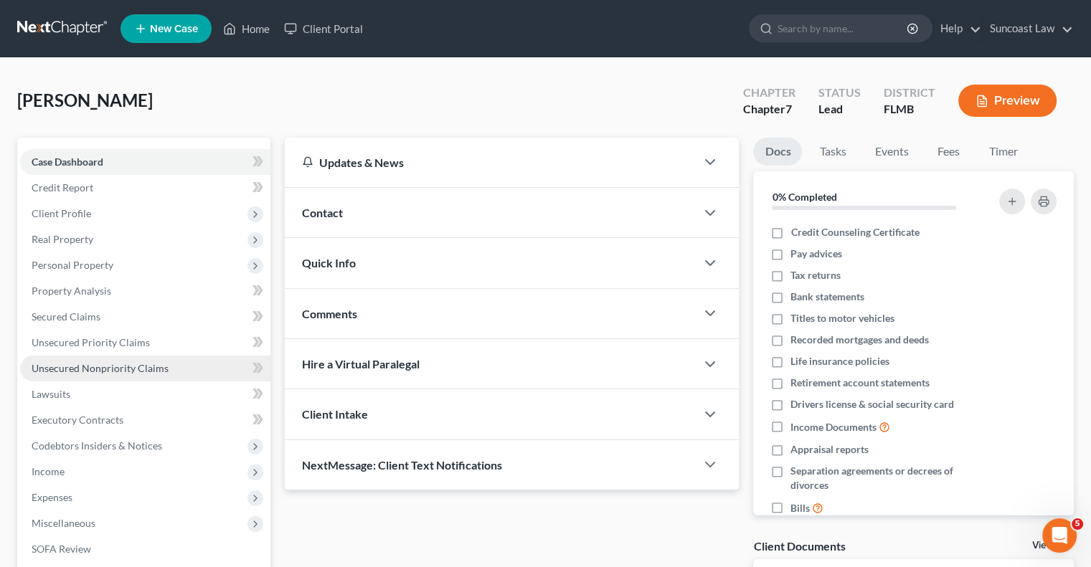
click at [123, 366] on span "Unsecured Nonpriority Claims" at bounding box center [100, 368] width 137 height 12
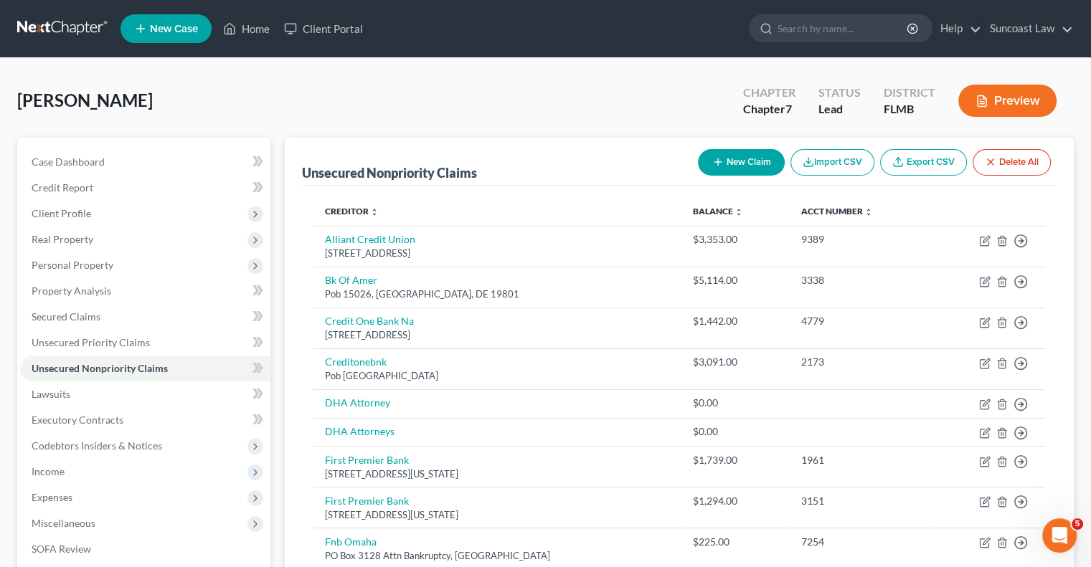
click at [723, 160] on button "New Claim" at bounding box center [741, 162] width 87 height 27
select select "0"
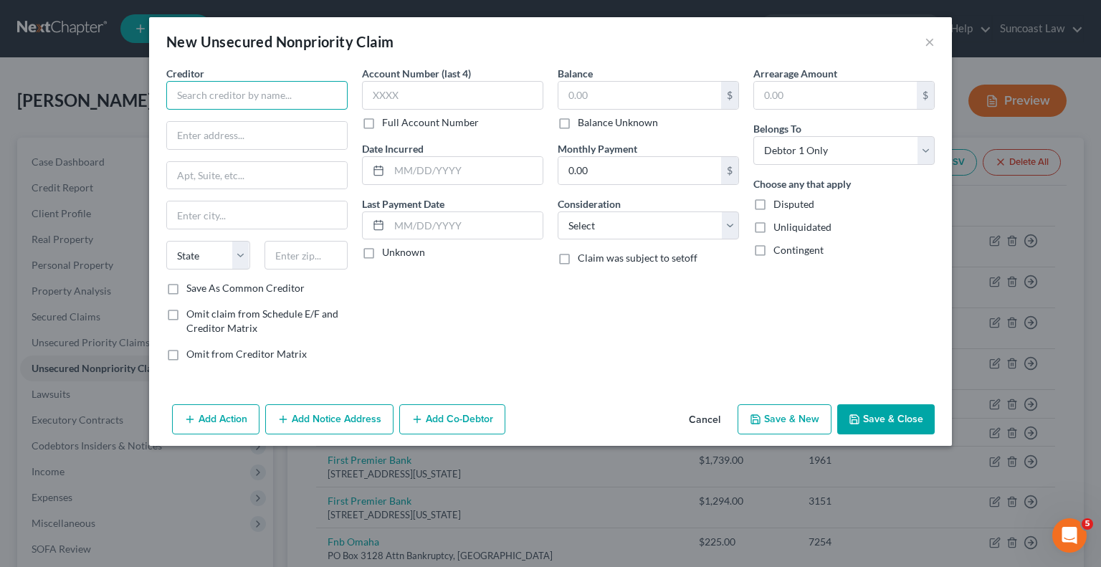
click at [265, 83] on input "text" at bounding box center [256, 95] width 181 height 29
type input "Crown Asset Management"
click at [247, 133] on input "3100" at bounding box center [257, 135] width 180 height 27
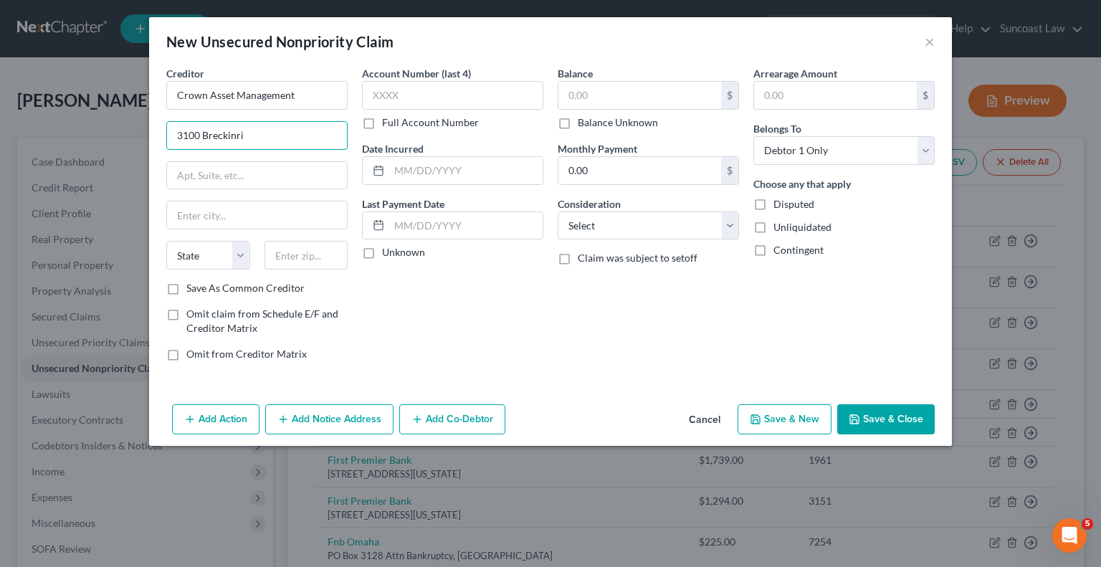
type input "[STREET_ADDRESS]"
drag, startPoint x: 280, startPoint y: 169, endPoint x: 291, endPoint y: 123, distance: 47.3
click at [280, 169] on input "text" at bounding box center [257, 175] width 180 height 27
type input "Suite 725"
type input "30096"
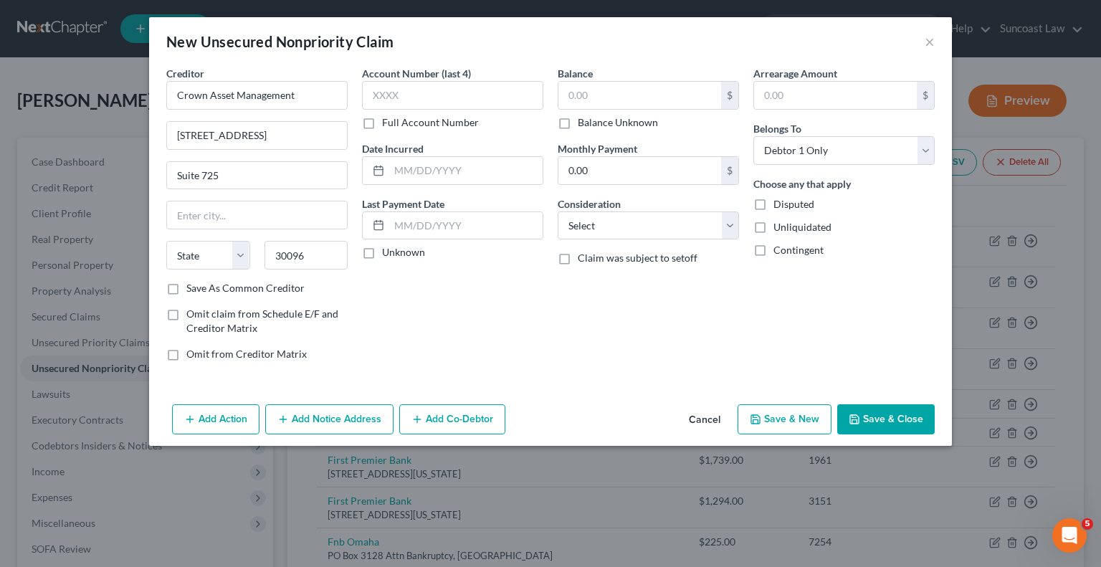
type input "Duluth"
select select "10"
click at [186, 285] on label "Save As Common Creditor" at bounding box center [245, 288] width 118 height 14
click at [192, 285] on input "Save As Common Creditor" at bounding box center [196, 285] width 9 height 9
checkbox input "true"
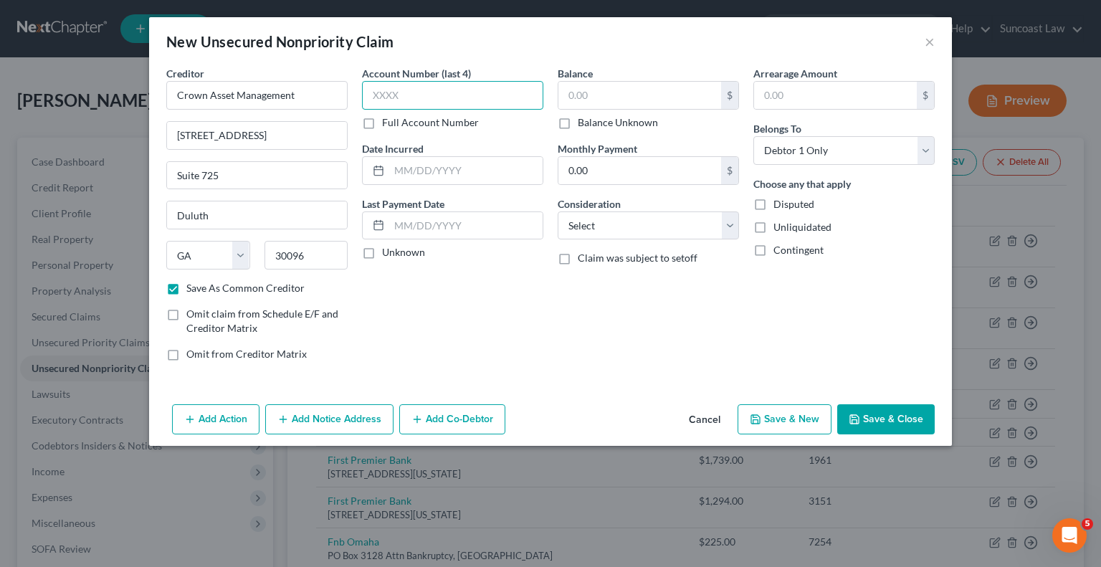
click at [479, 105] on input "text" at bounding box center [452, 95] width 181 height 29
type input "7424"
click at [578, 123] on label "Balance Unknown" at bounding box center [618, 122] width 80 height 14
click at [584, 123] on input "Balance Unknown" at bounding box center [588, 119] width 9 height 9
checkbox input "true"
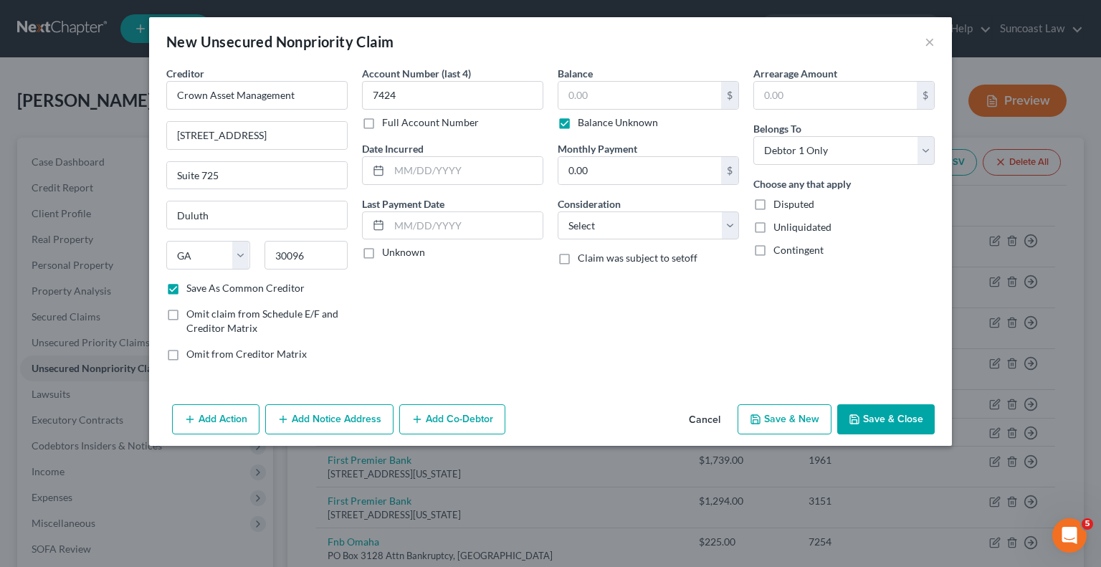
type input "0.00"
click at [882, 418] on button "Save & Close" at bounding box center [886, 419] width 98 height 30
checkbox input "false"
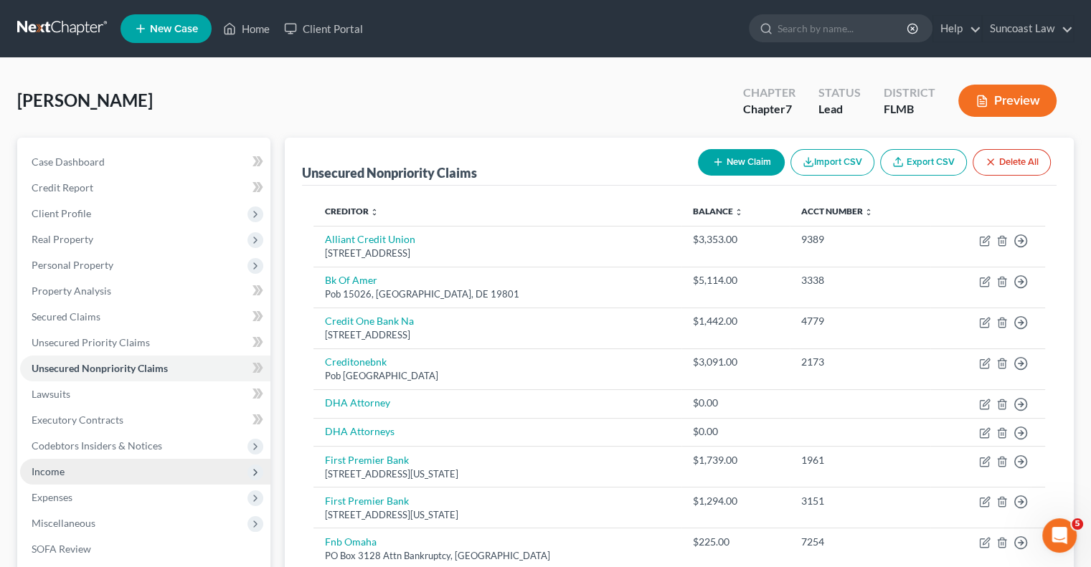
click at [70, 475] on span "Income" at bounding box center [145, 472] width 250 height 26
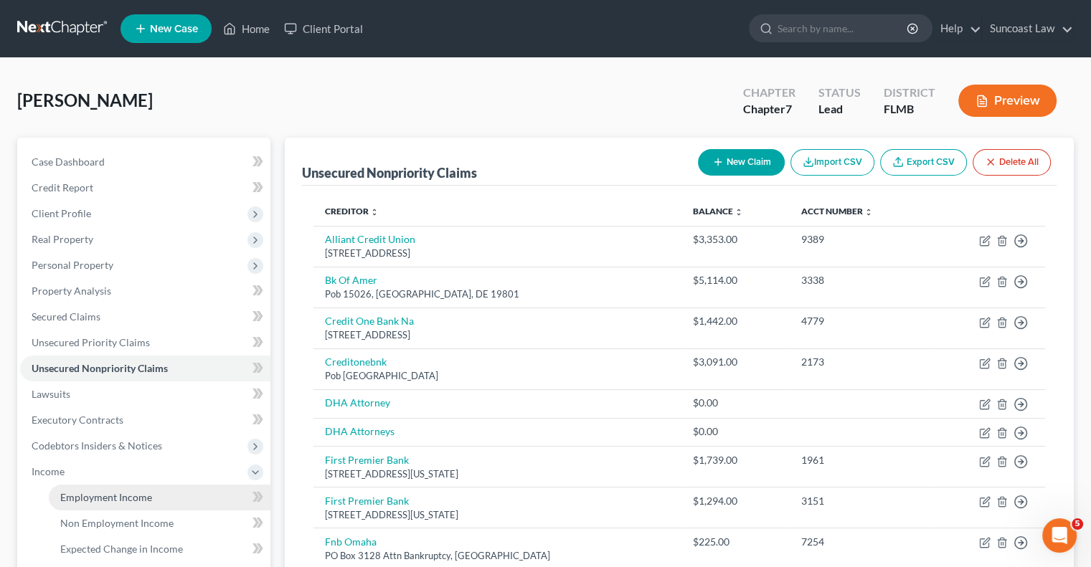
click at [113, 493] on span "Employment Income" at bounding box center [106, 497] width 92 height 12
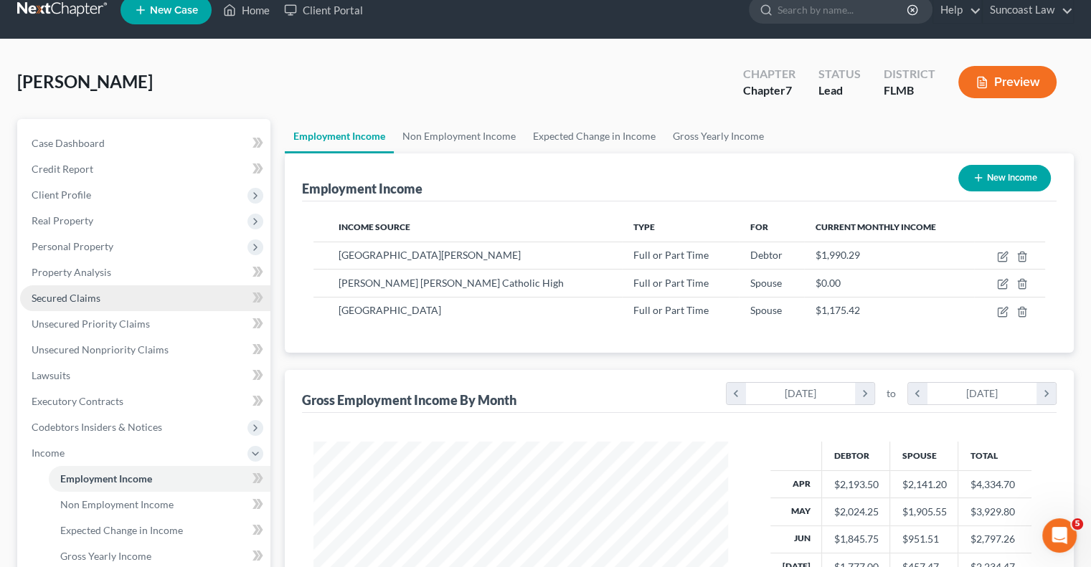
scroll to position [215, 0]
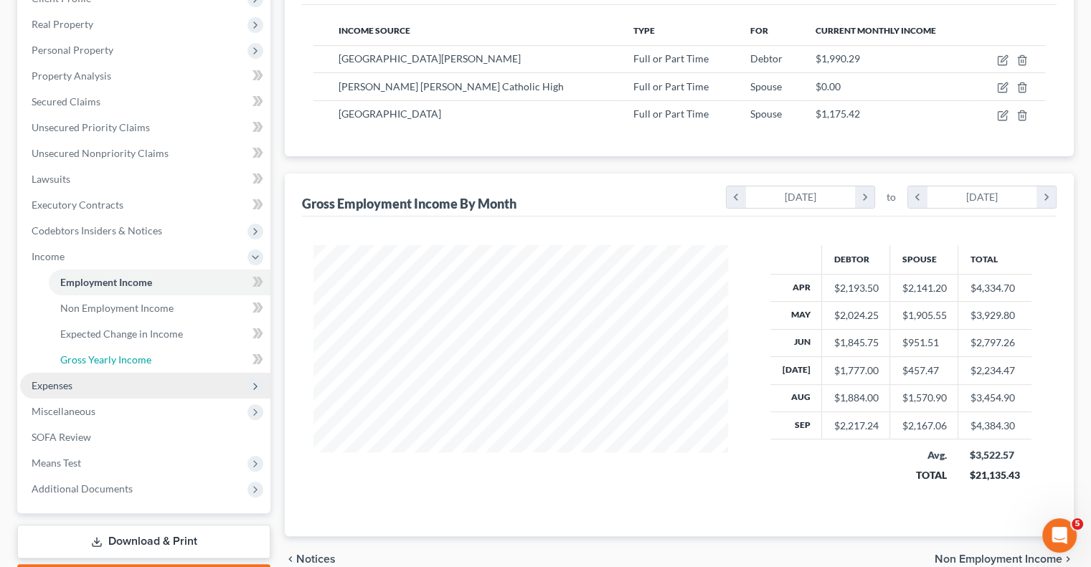
drag, startPoint x: 102, startPoint y: 362, endPoint x: 144, endPoint y: 372, distance: 43.5
click at [101, 362] on span "Gross Yearly Income" at bounding box center [105, 359] width 91 height 12
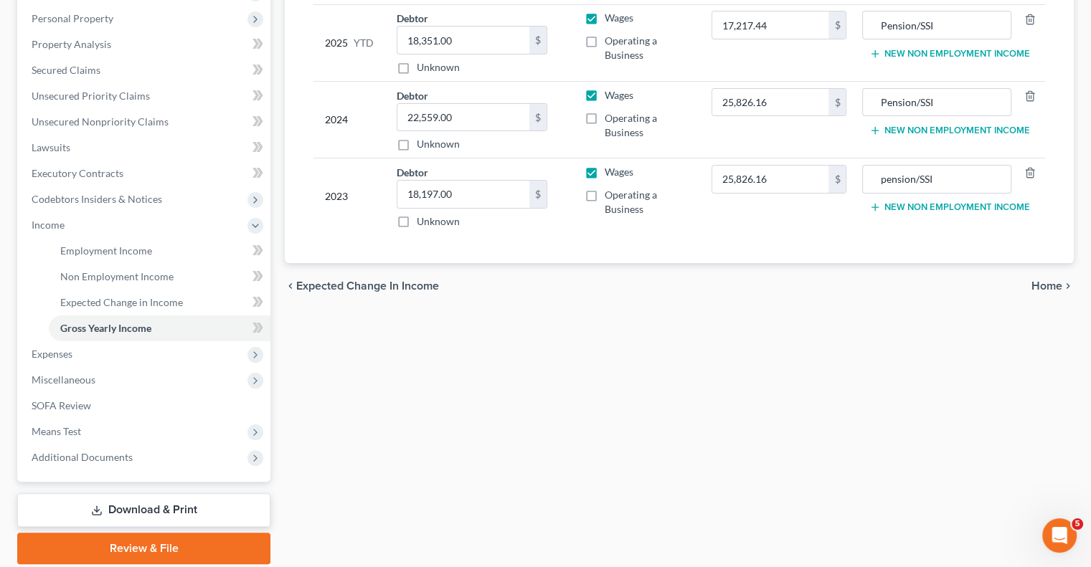
scroll to position [287, 0]
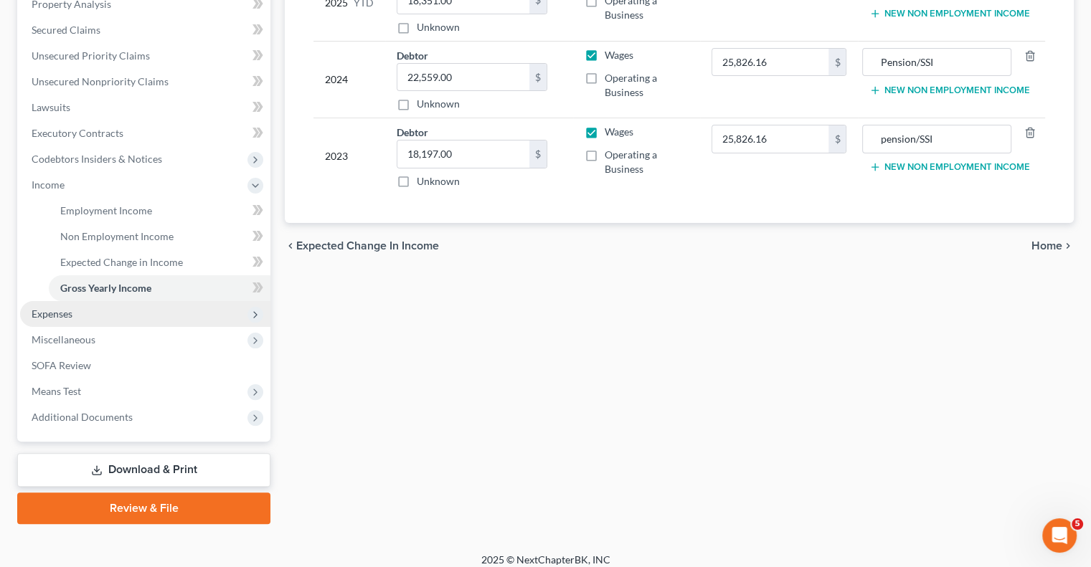
click at [69, 315] on span "Expenses" at bounding box center [52, 314] width 41 height 12
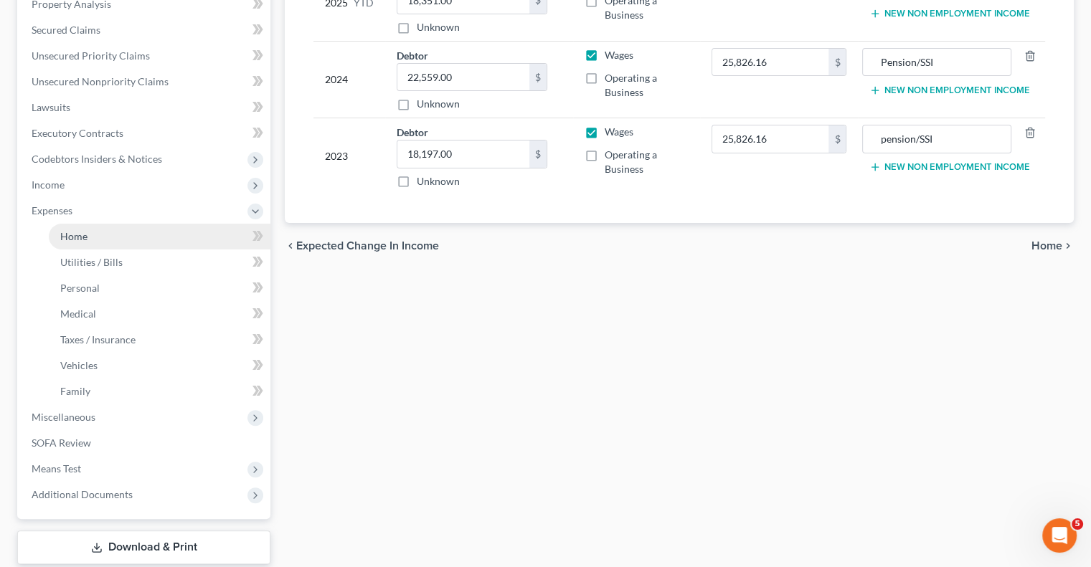
click at [80, 240] on span "Home" at bounding box center [73, 236] width 27 height 12
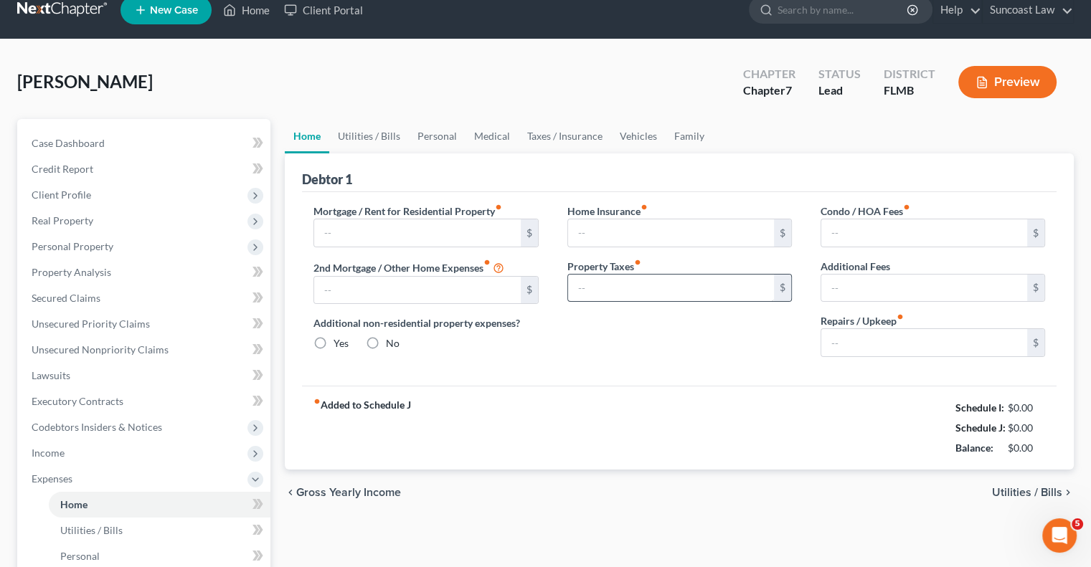
type input "1,650.00"
type input "0.00"
radio input "true"
type input "0.00"
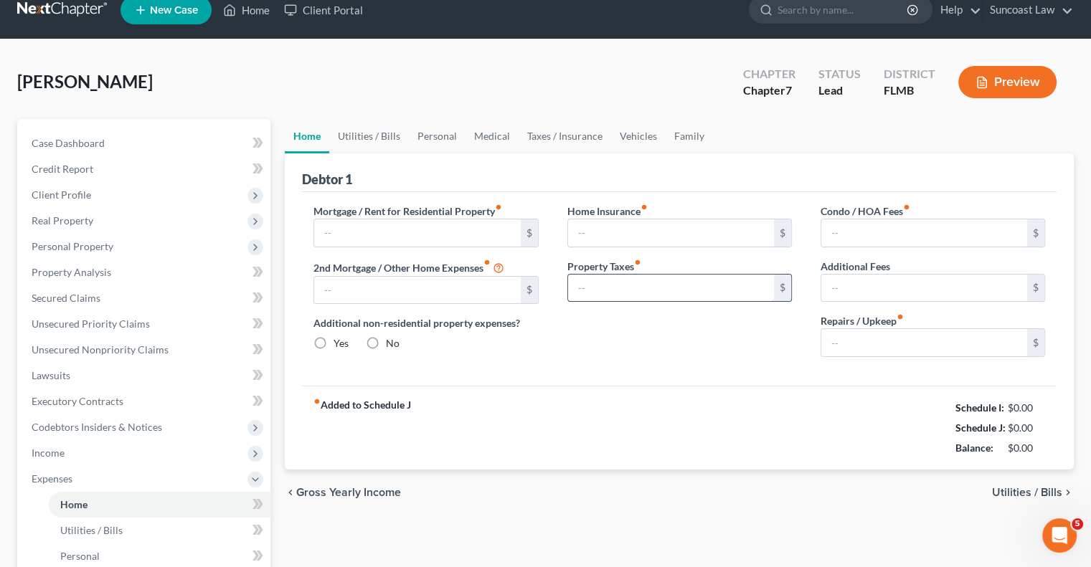
type input "0.00"
type input "50.00"
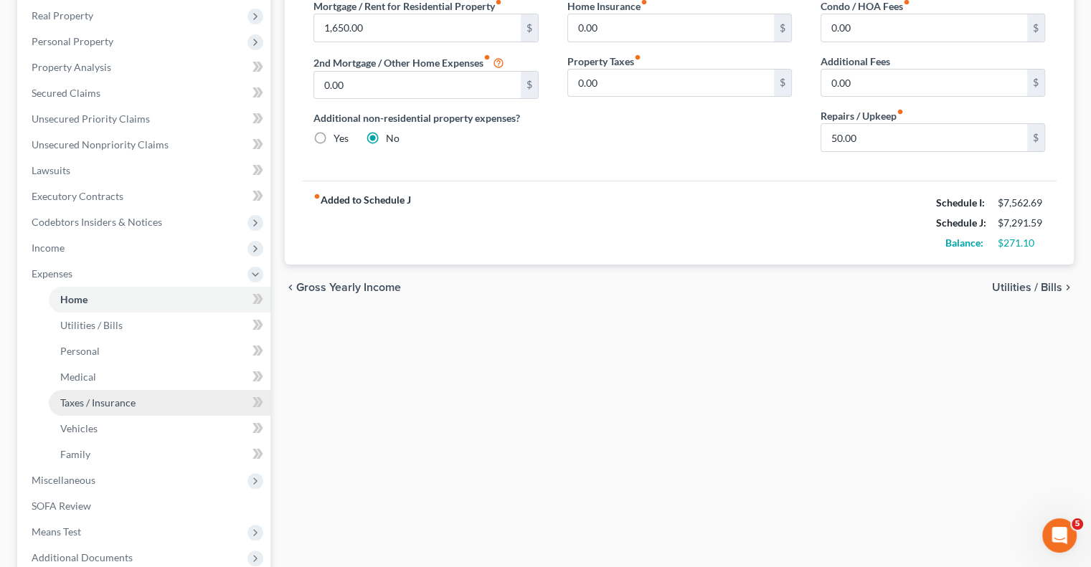
scroll to position [287, 0]
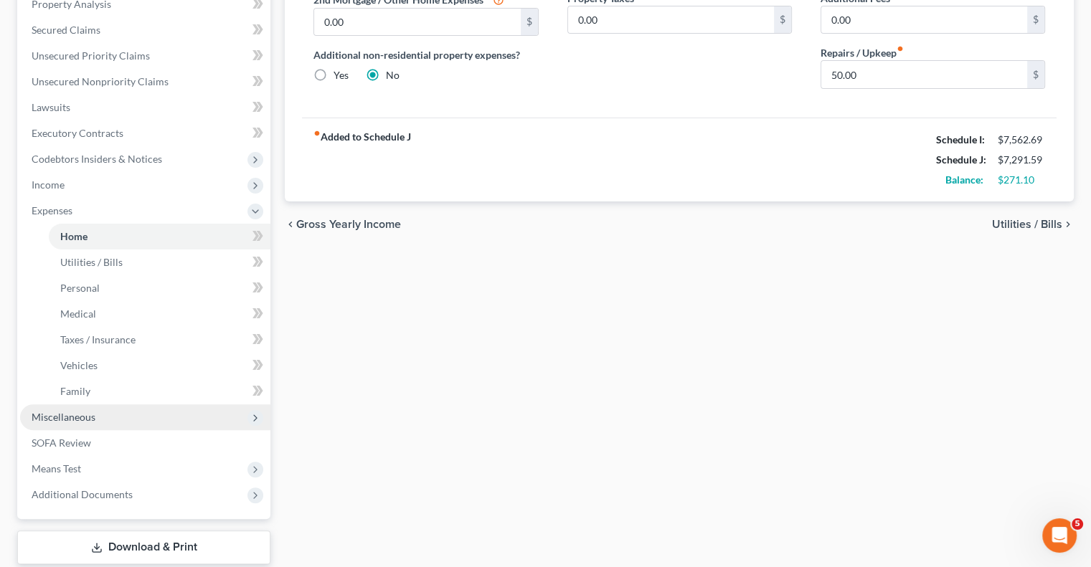
click at [80, 416] on span "Miscellaneous" at bounding box center [64, 417] width 64 height 12
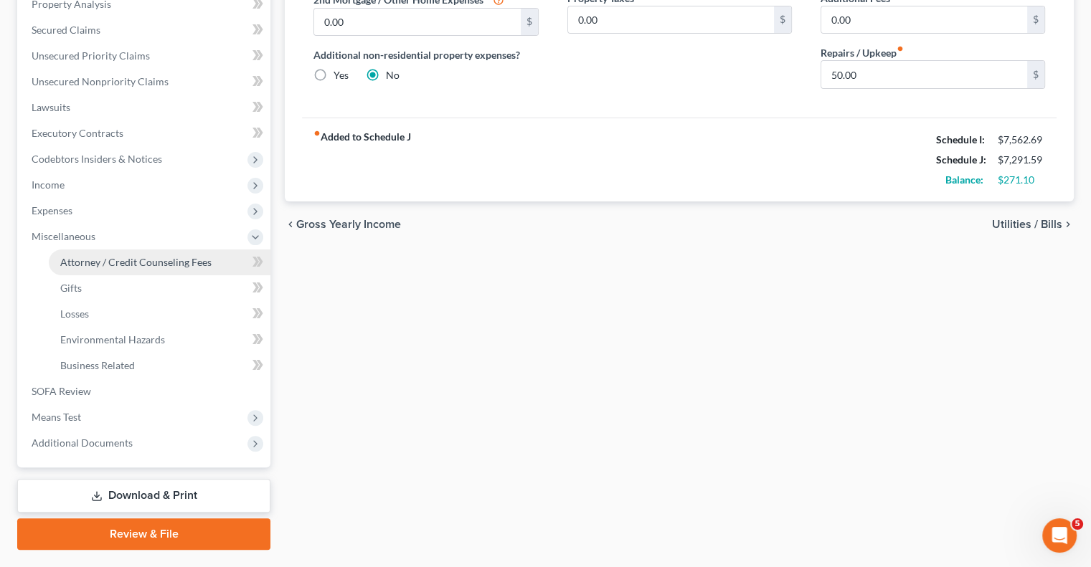
click at [121, 253] on link "Attorney / Credit Counseling Fees" at bounding box center [160, 263] width 222 height 26
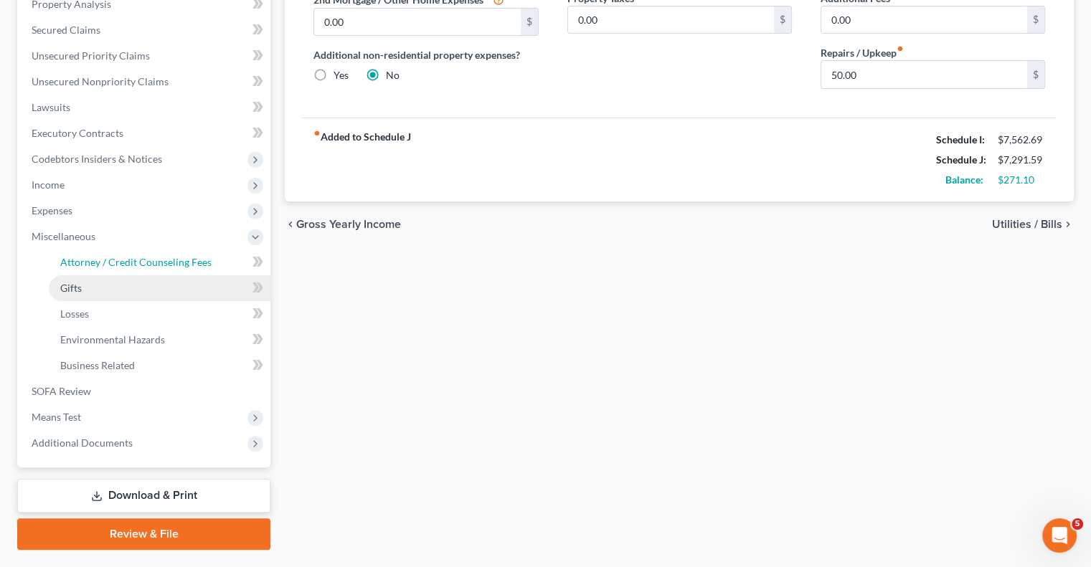
select select "0"
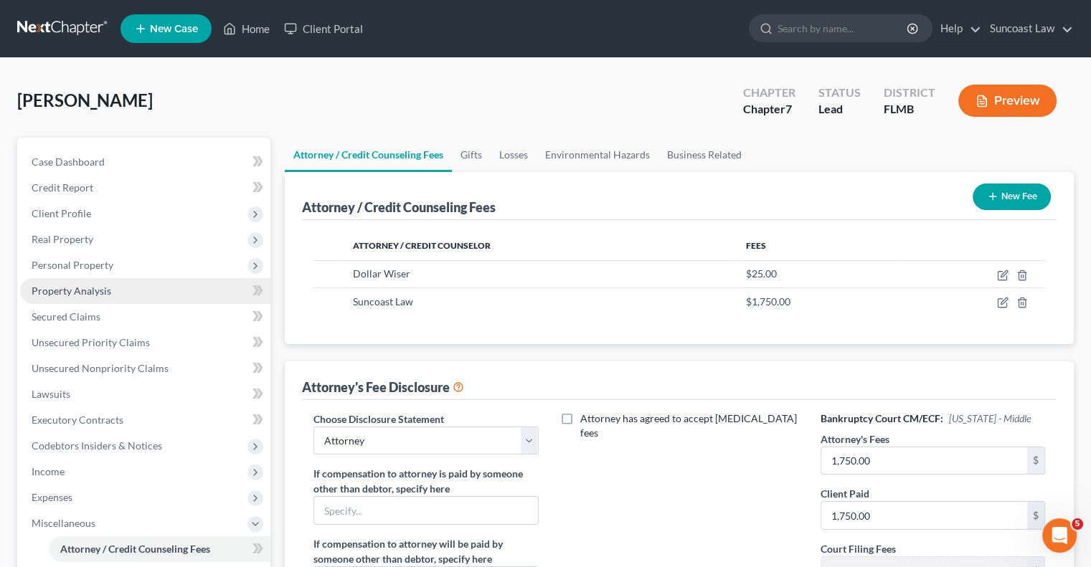
click at [90, 293] on span "Property Analysis" at bounding box center [72, 291] width 80 height 12
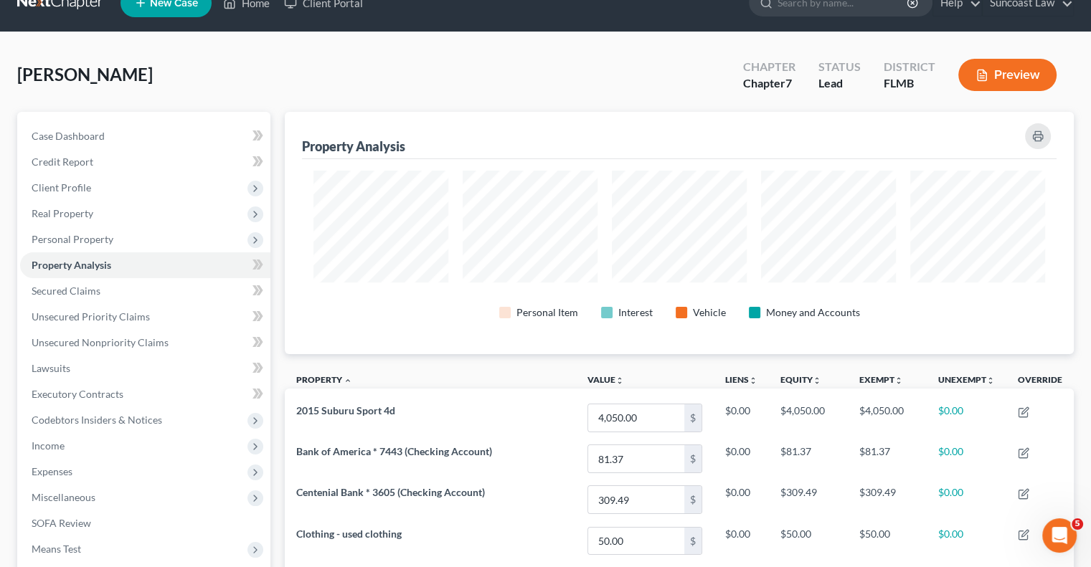
scroll to position [716760, 716214]
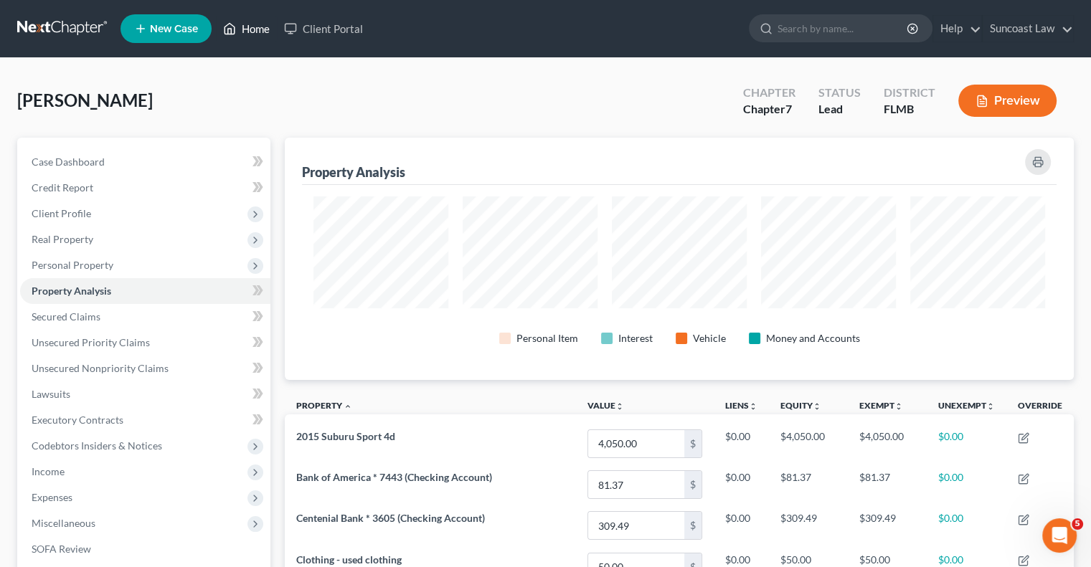
drag, startPoint x: 268, startPoint y: 26, endPoint x: 326, endPoint y: 53, distance: 63.5
click at [268, 26] on link "Home" at bounding box center [246, 29] width 61 height 26
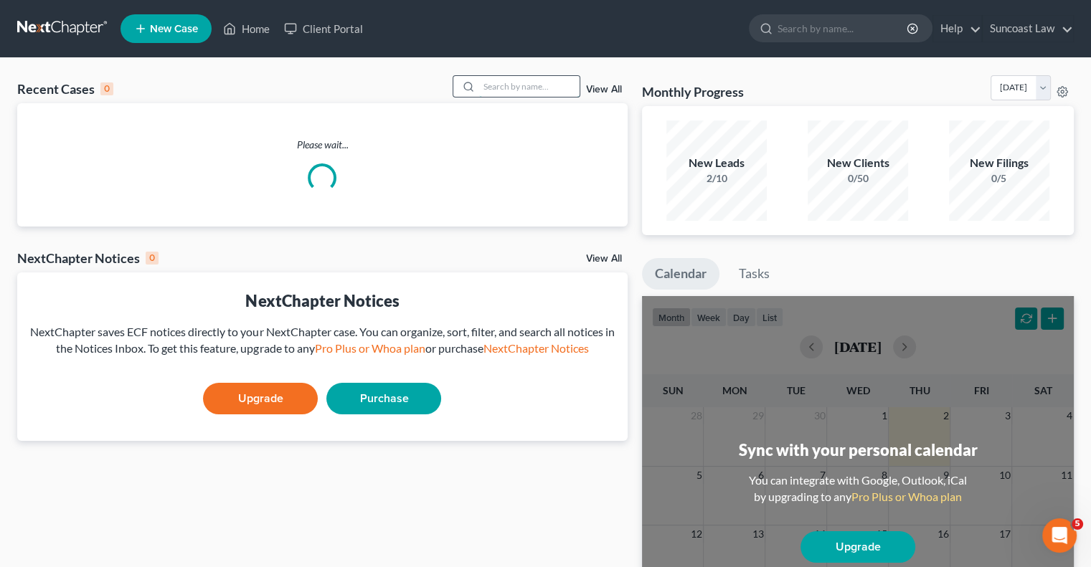
click at [518, 94] on input "search" at bounding box center [529, 86] width 100 height 21
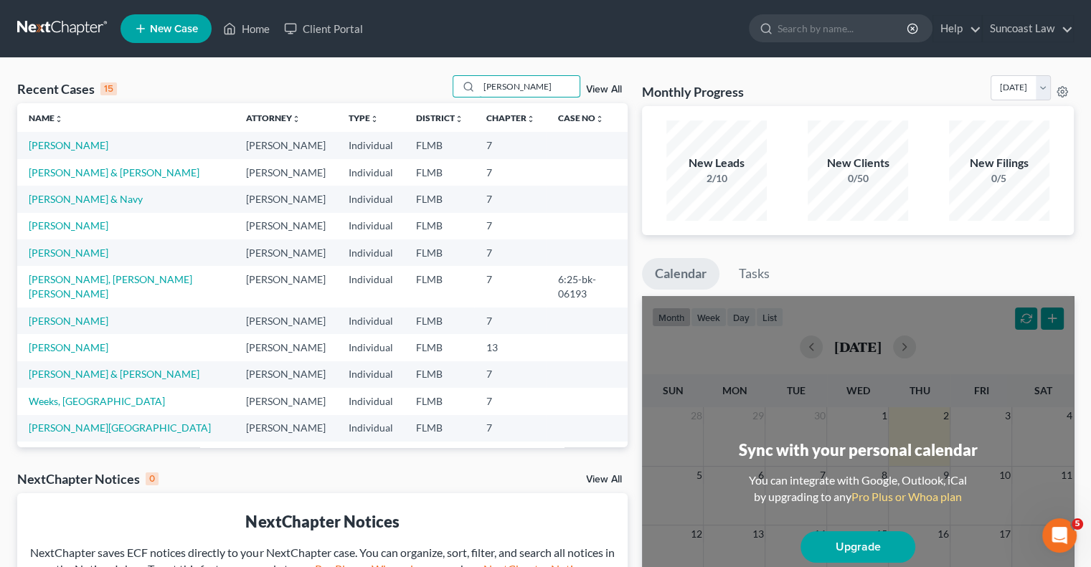
type input "[PERSON_NAME]"
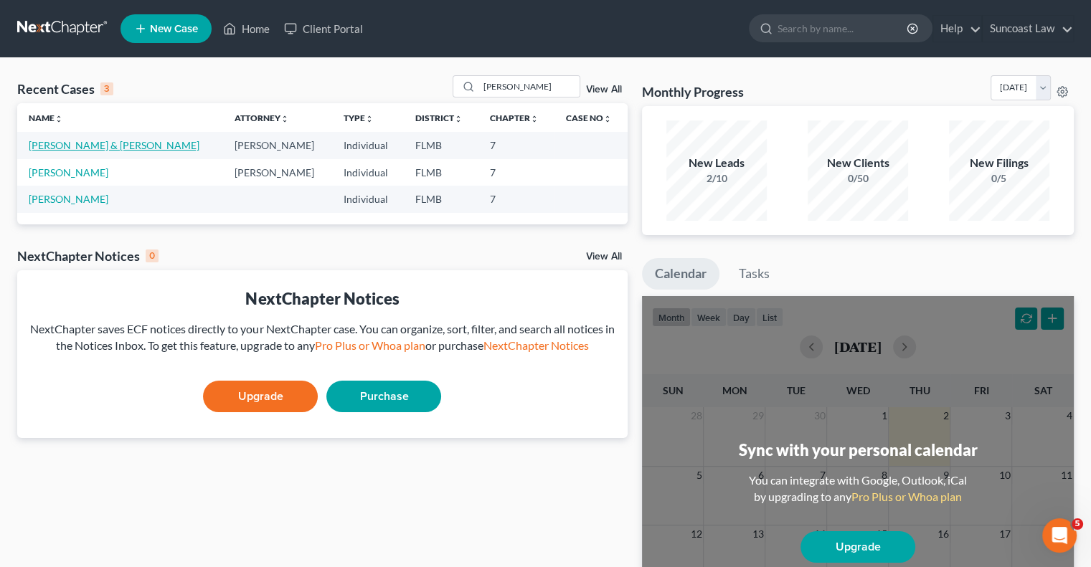
click at [98, 146] on link "[PERSON_NAME] & [PERSON_NAME]" at bounding box center [114, 145] width 171 height 12
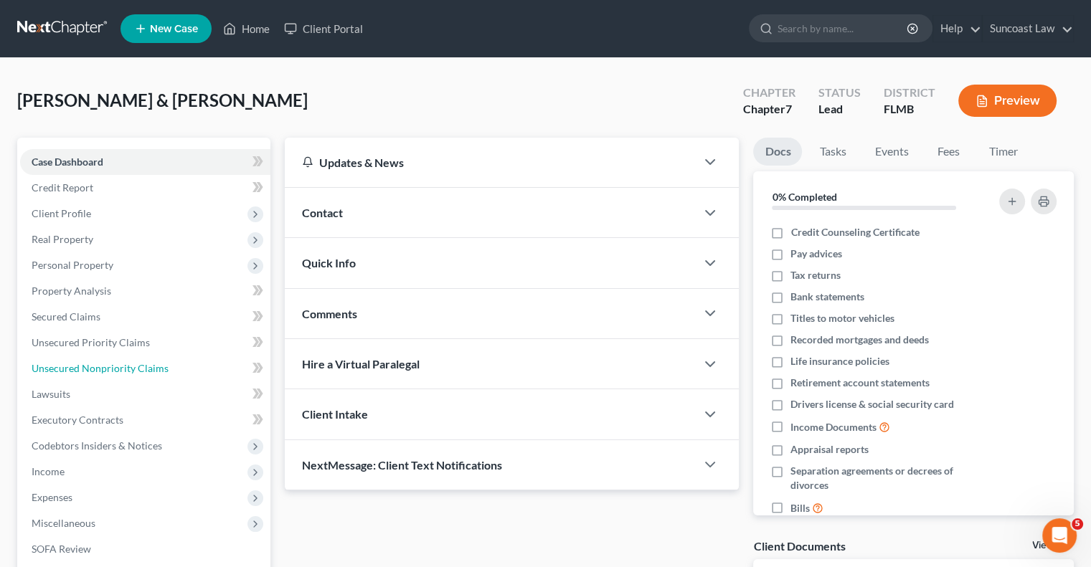
drag, startPoint x: 105, startPoint y: 367, endPoint x: 465, endPoint y: 356, distance: 360.1
click at [103, 366] on span "Unsecured Nonpriority Claims" at bounding box center [100, 368] width 137 height 12
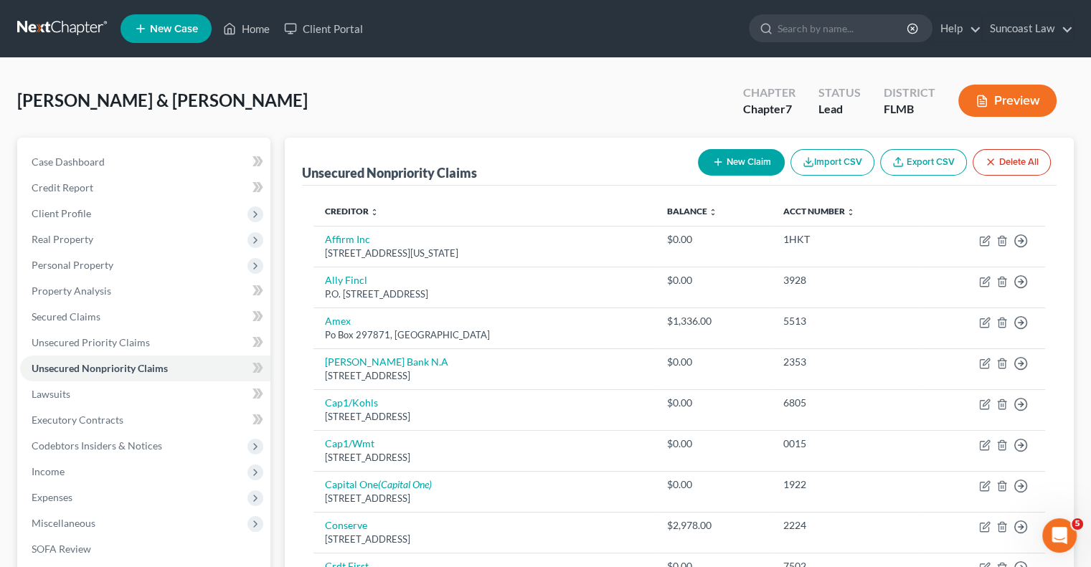
click at [749, 163] on button "New Claim" at bounding box center [741, 162] width 87 height 27
select select "2"
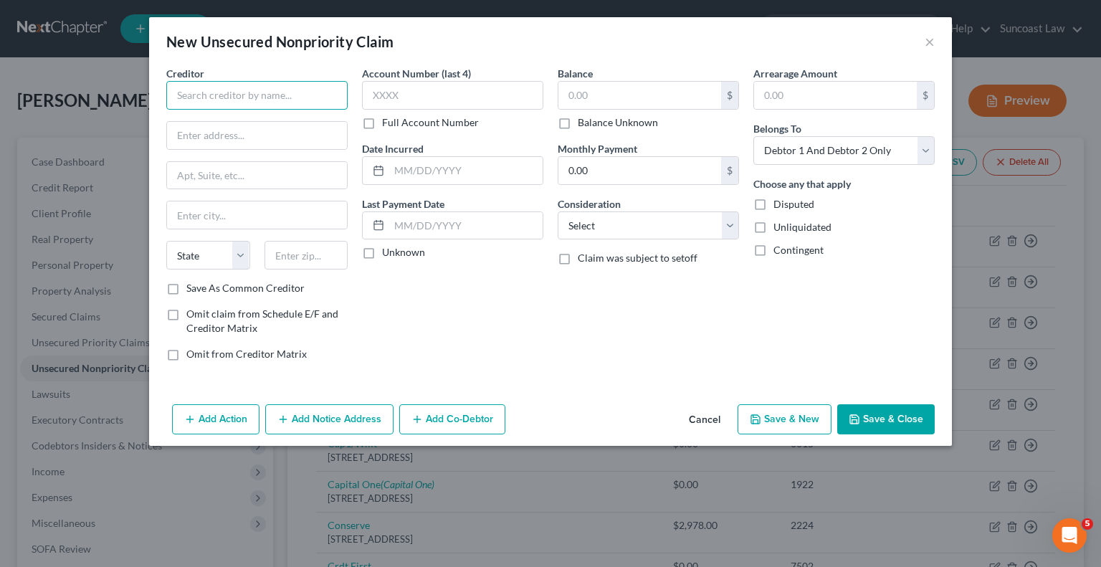
click at [288, 96] on input "text" at bounding box center [256, 95] width 181 height 29
type input "AT&T"
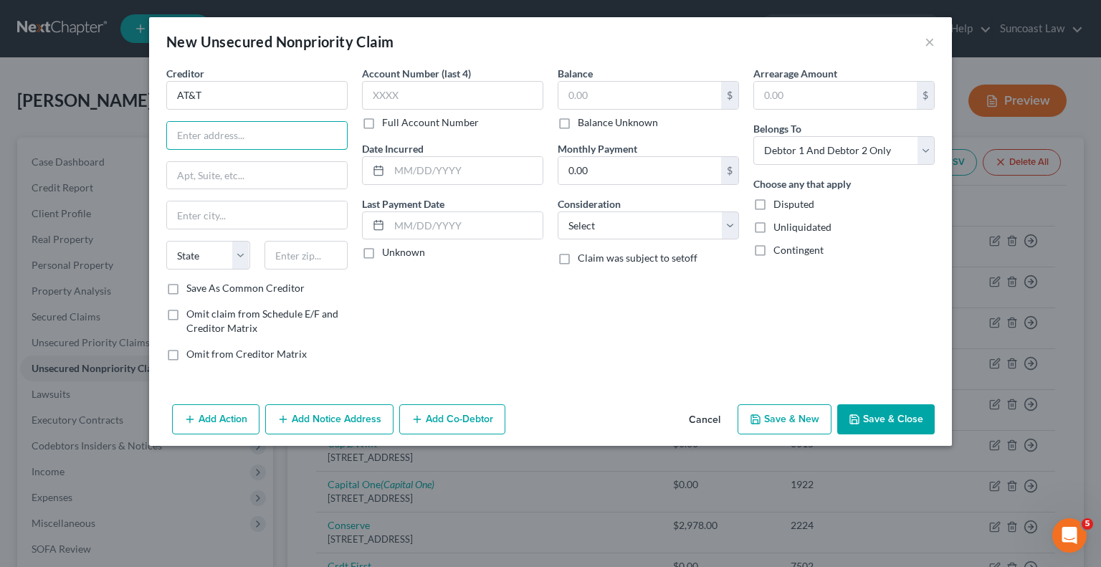
paste input "PO Box 5014"
type input "PO Box 5014"
click at [303, 243] on input "text" at bounding box center [307, 255] width 84 height 29
type input "60197"
type input "[PERSON_NAME] Stream"
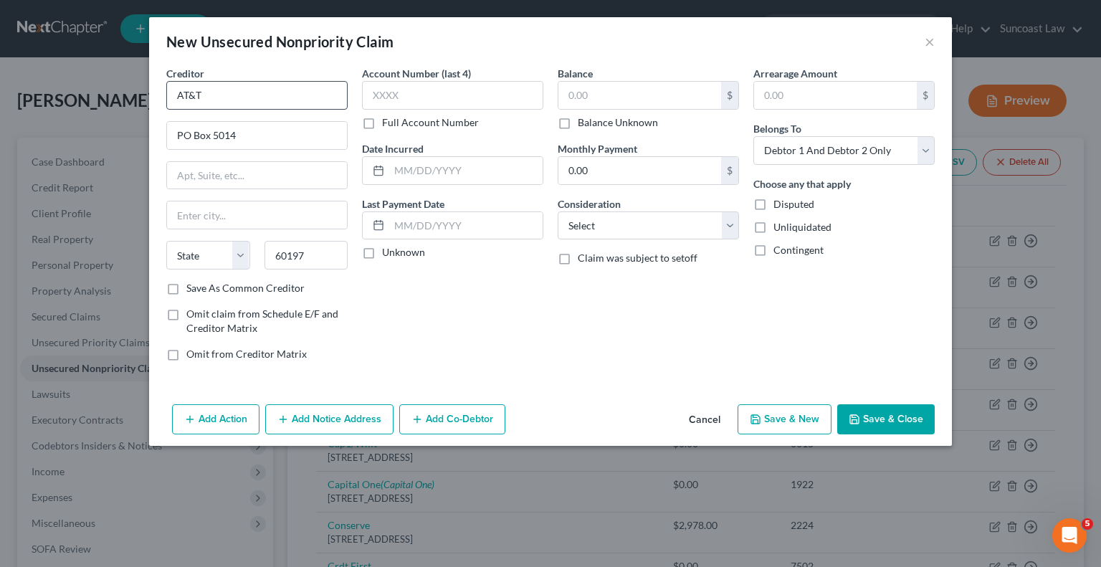
select select "14"
click at [885, 418] on button "Save & Close" at bounding box center [886, 419] width 98 height 30
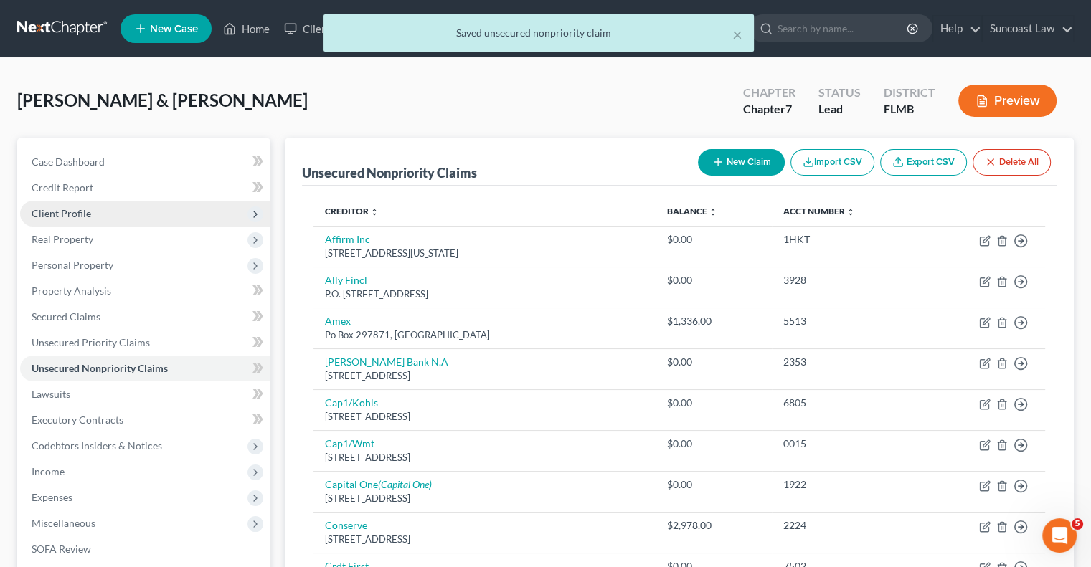
click at [79, 212] on span "Client Profile" at bounding box center [62, 213] width 60 height 12
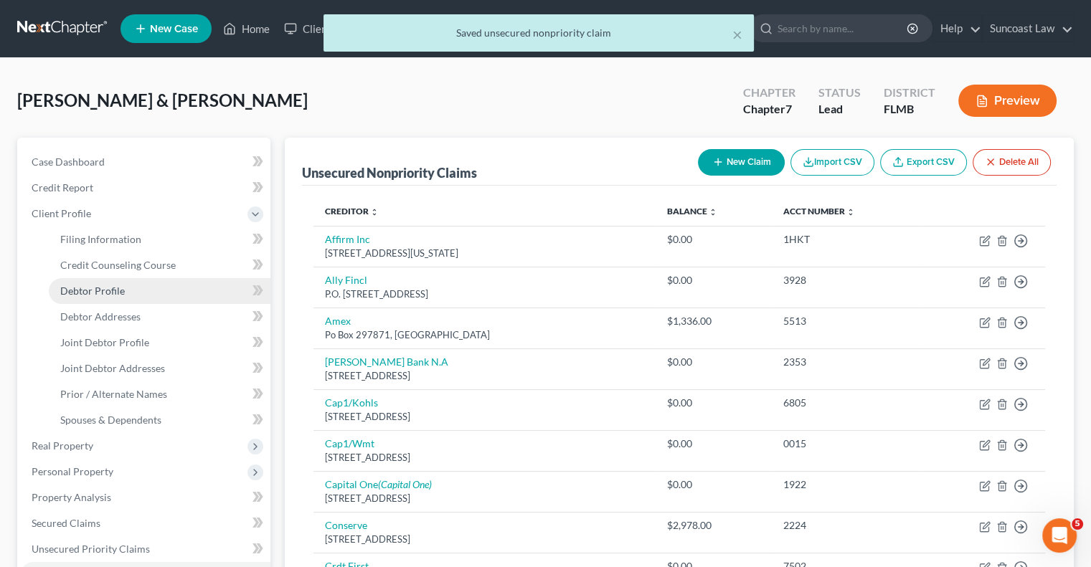
click at [118, 292] on span "Debtor Profile" at bounding box center [92, 291] width 65 height 12
select select "1"
select select "4"
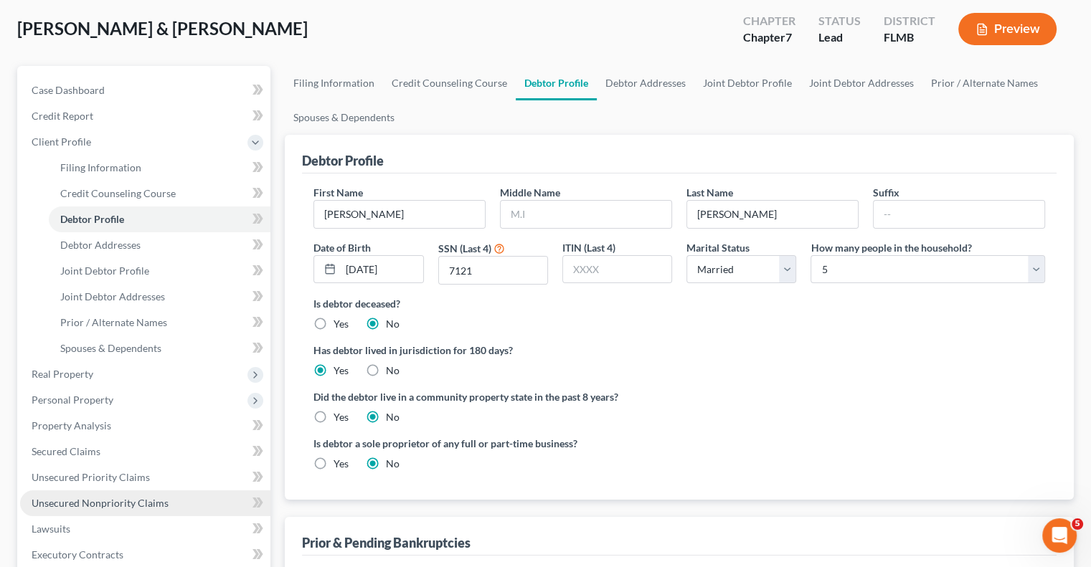
click at [118, 504] on span "Unsecured Nonpriority Claims" at bounding box center [100, 503] width 137 height 12
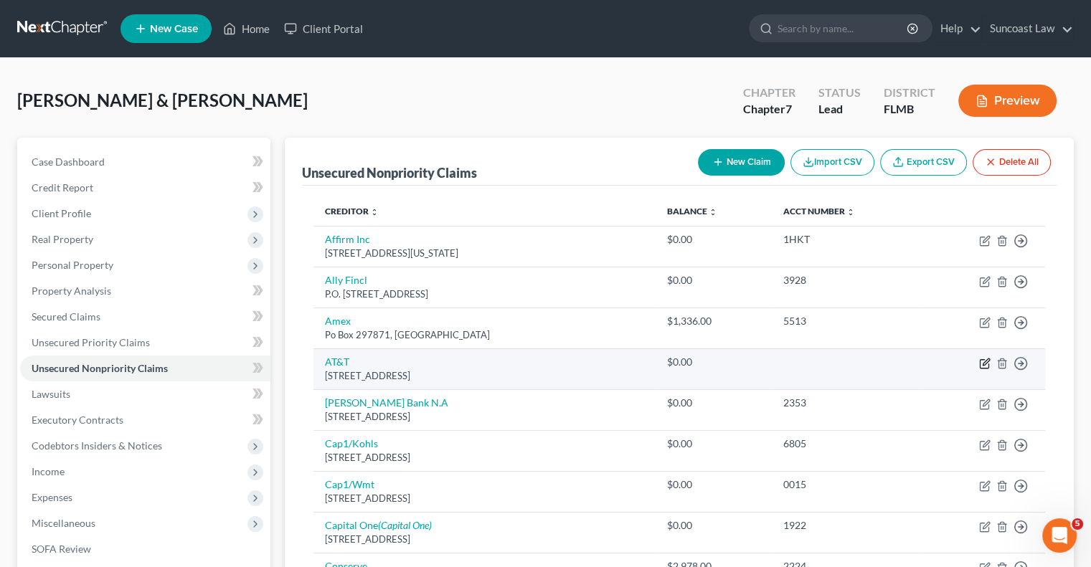
click at [987, 366] on icon "button" at bounding box center [984, 363] width 11 height 11
select select "14"
select select "2"
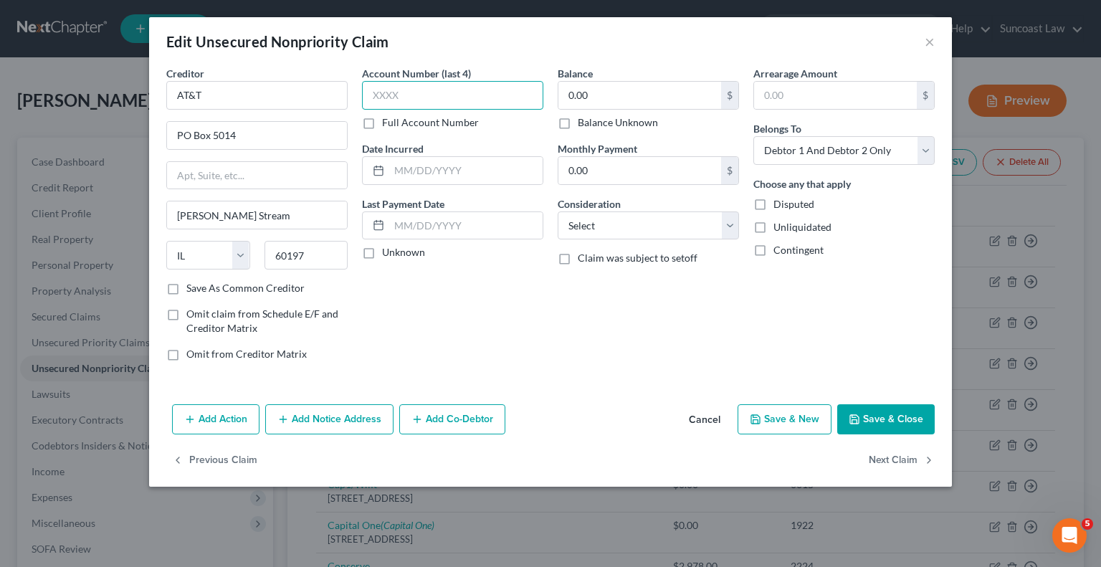
click at [505, 104] on input "text" at bounding box center [452, 95] width 181 height 29
type input "7121"
click at [578, 126] on label "Balance Unknown" at bounding box center [618, 122] width 80 height 14
click at [584, 125] on input "Balance Unknown" at bounding box center [588, 119] width 9 height 9
checkbox input "true"
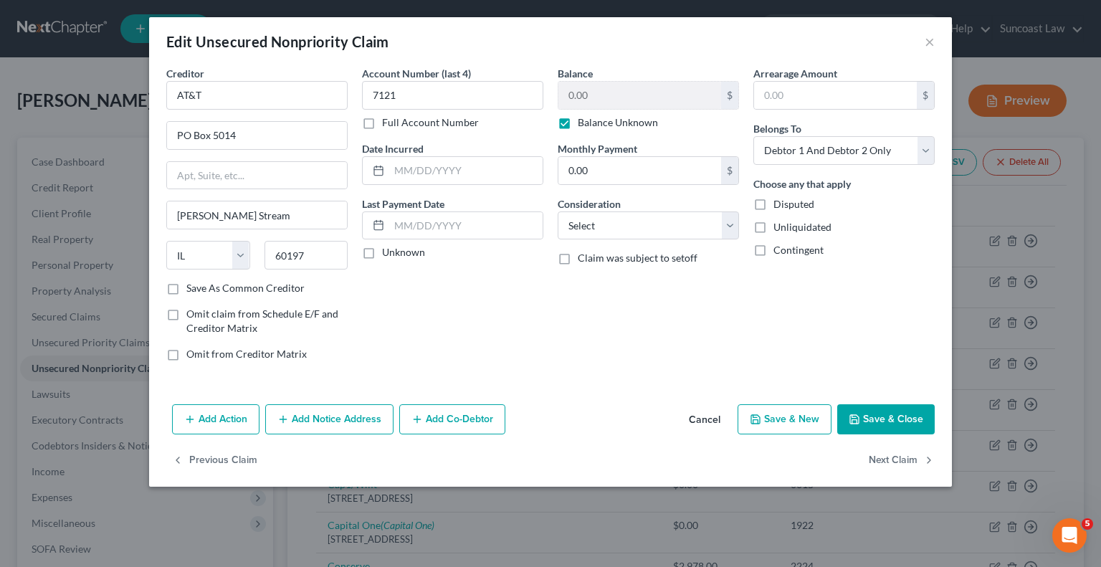
click at [920, 414] on button "Save & Close" at bounding box center [886, 419] width 98 height 30
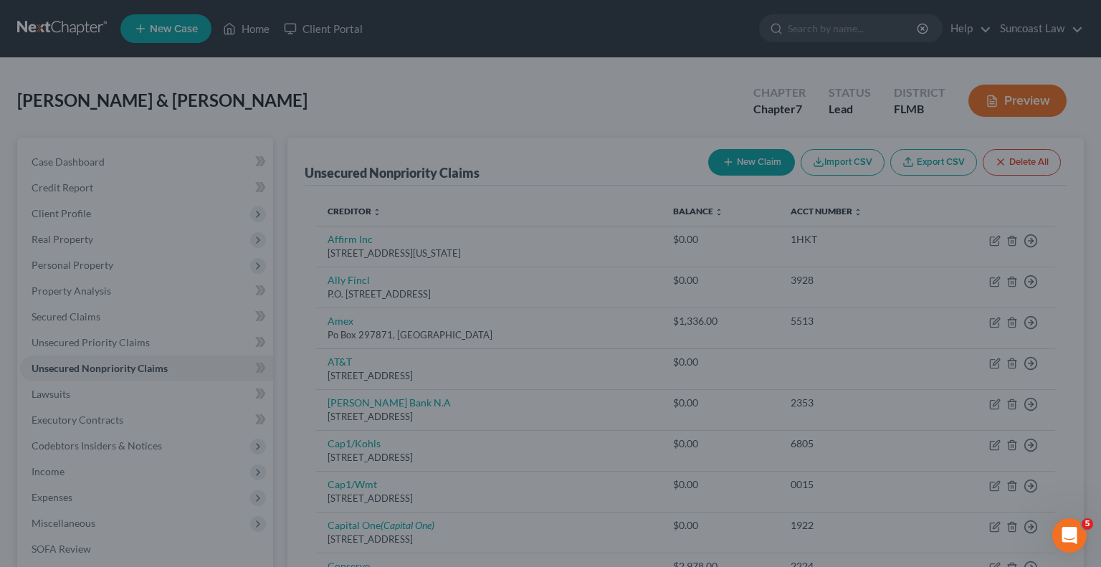
type input "0"
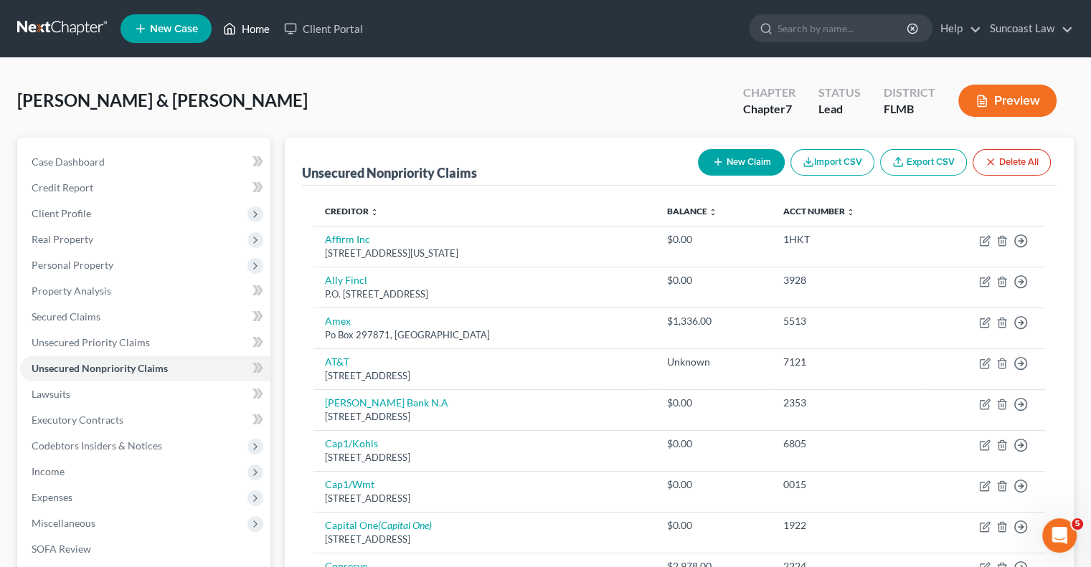
drag, startPoint x: 258, startPoint y: 26, endPoint x: 336, endPoint y: 90, distance: 101.4
click at [258, 25] on link "Home" at bounding box center [246, 29] width 61 height 26
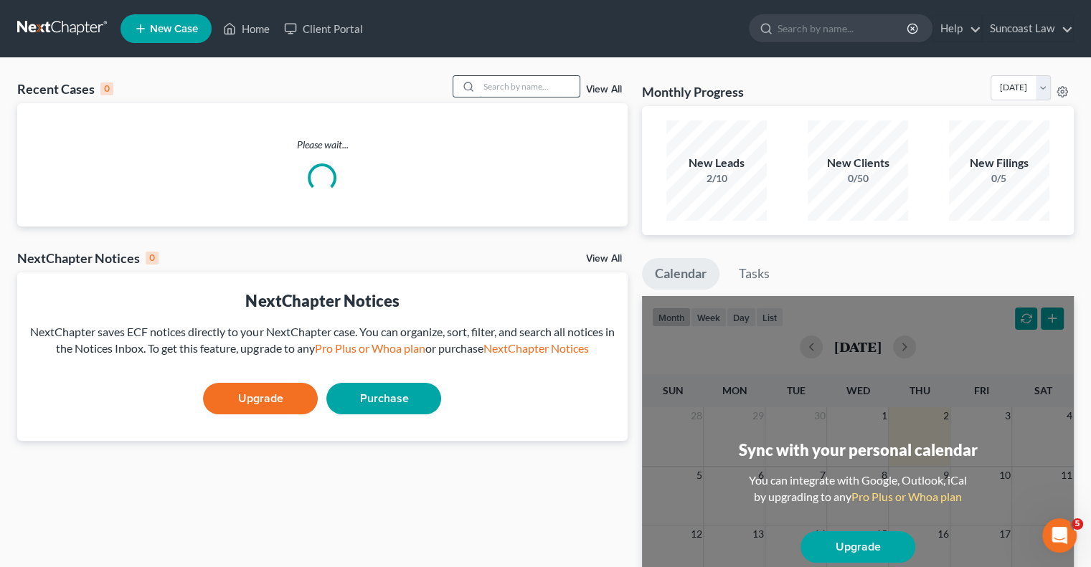
click at [541, 85] on input "search" at bounding box center [529, 86] width 100 height 21
type input "arica"
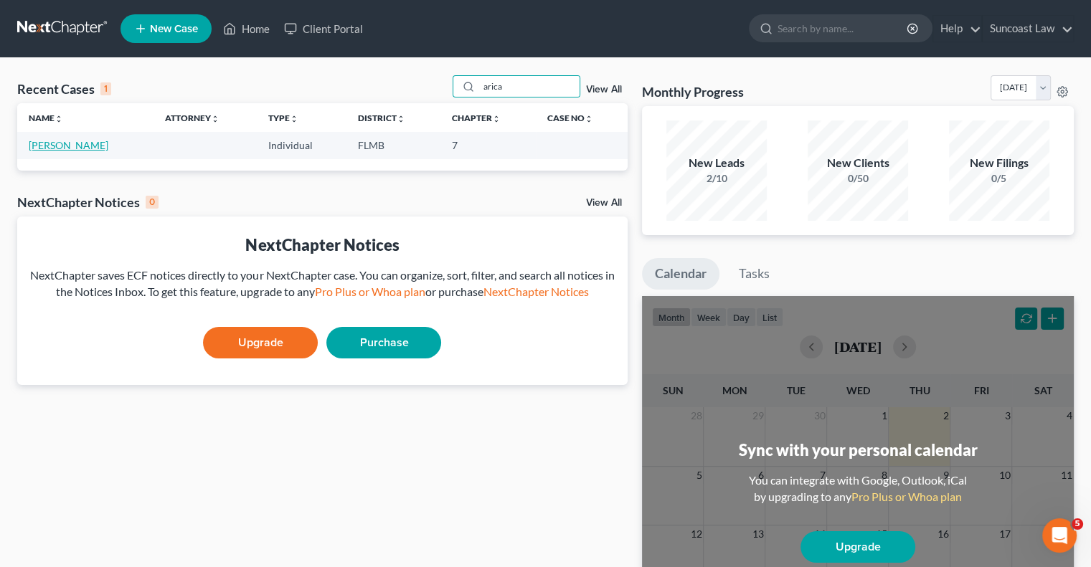
click at [77, 145] on link "[PERSON_NAME]" at bounding box center [69, 145] width 80 height 12
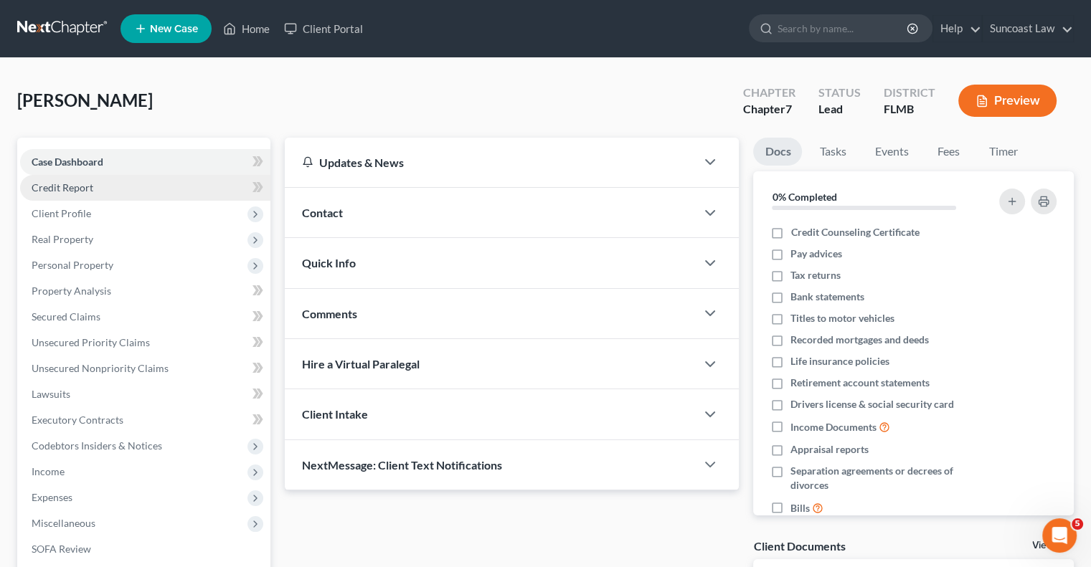
click at [75, 189] on span "Credit Report" at bounding box center [63, 187] width 62 height 12
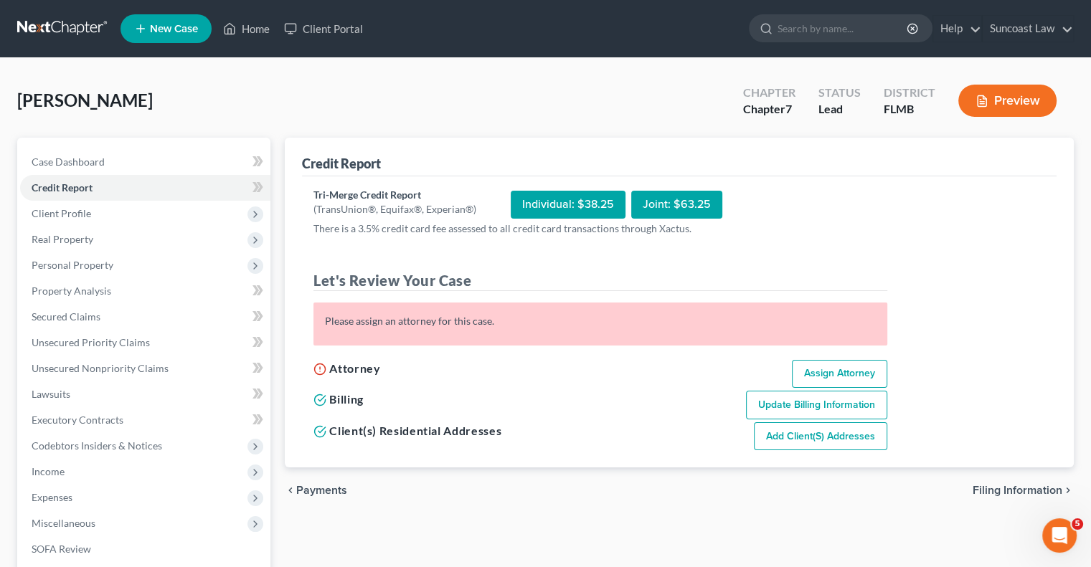
click at [850, 365] on link "Assign Attorney" at bounding box center [839, 374] width 95 height 29
select select "1"
select select "0"
select select "15"
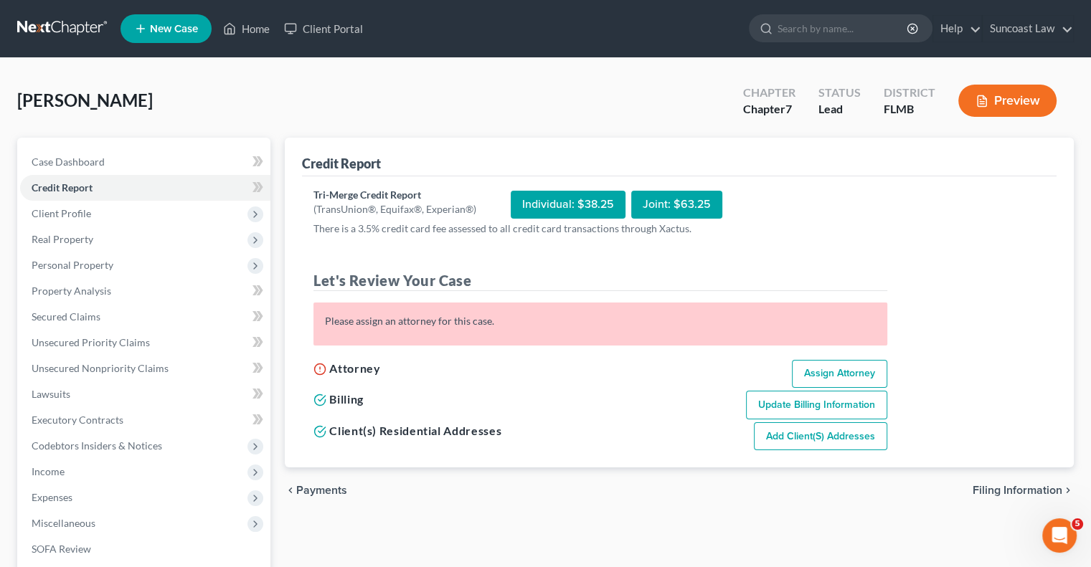
select select "9"
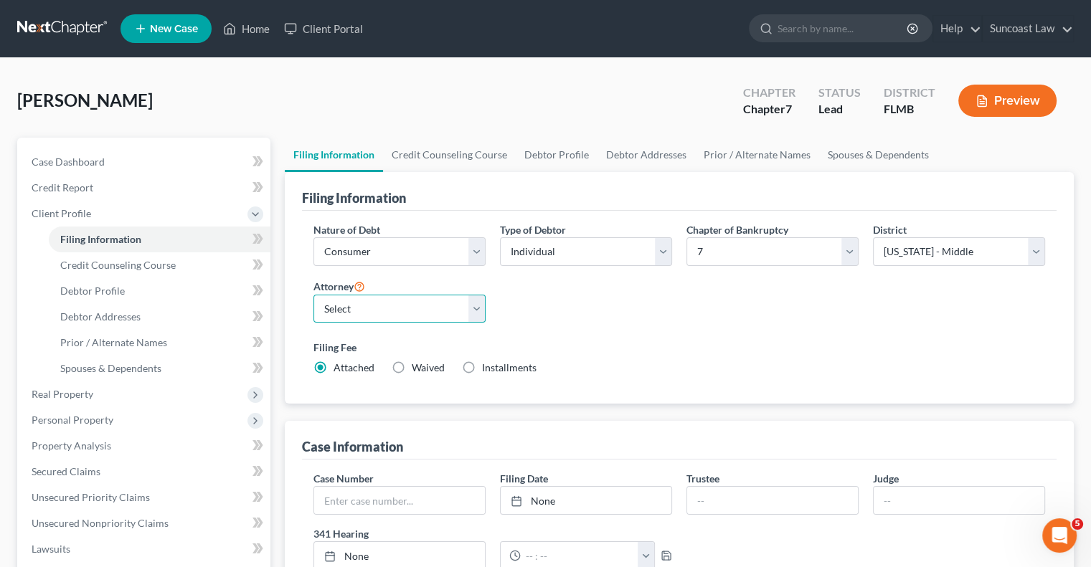
click at [446, 295] on select "Select [PERSON_NAME] - FLMB [PERSON_NAME] - FLMB" at bounding box center [399, 309] width 172 height 29
select select "0"
click at [313, 295] on select "Select [PERSON_NAME] - FLMB [PERSON_NAME] - FLMB" at bounding box center [399, 309] width 172 height 29
drag, startPoint x: 258, startPoint y: 32, endPoint x: 272, endPoint y: 52, distance: 24.1
click at [258, 32] on link "Home" at bounding box center [246, 29] width 61 height 26
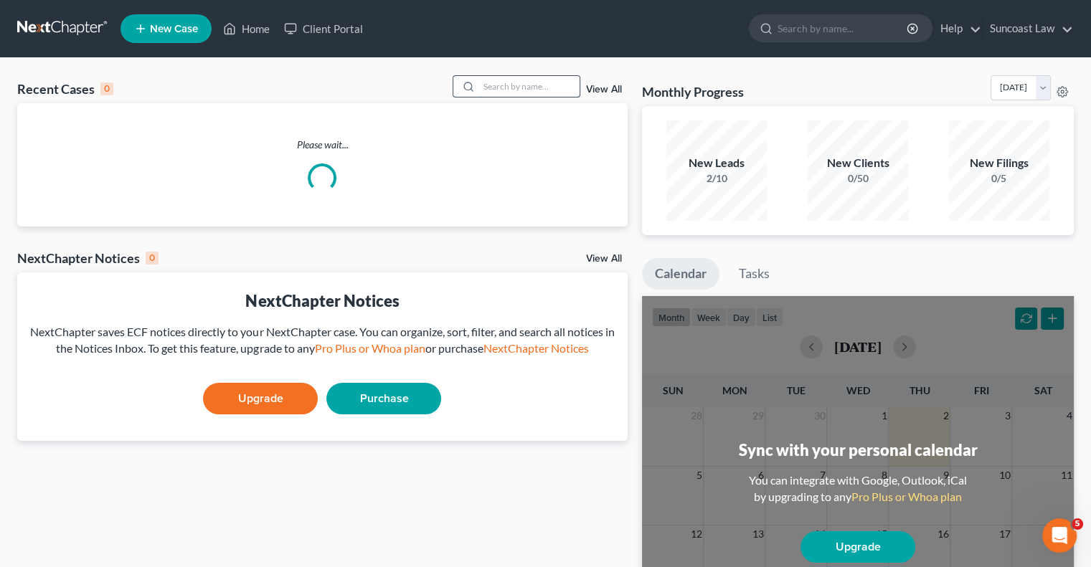
click at [509, 82] on input "search" at bounding box center [529, 86] width 100 height 21
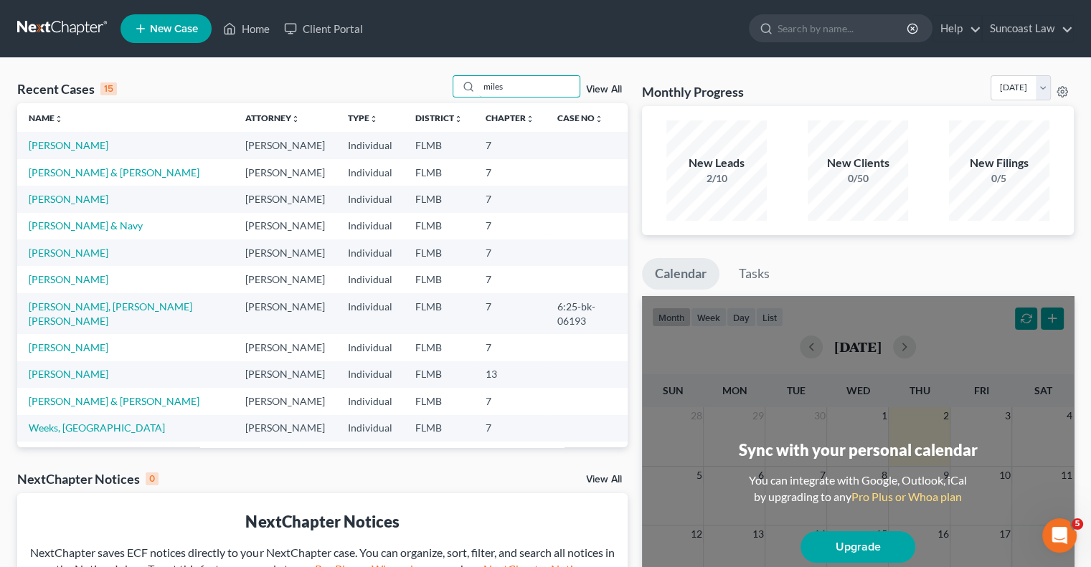
type input "miles"
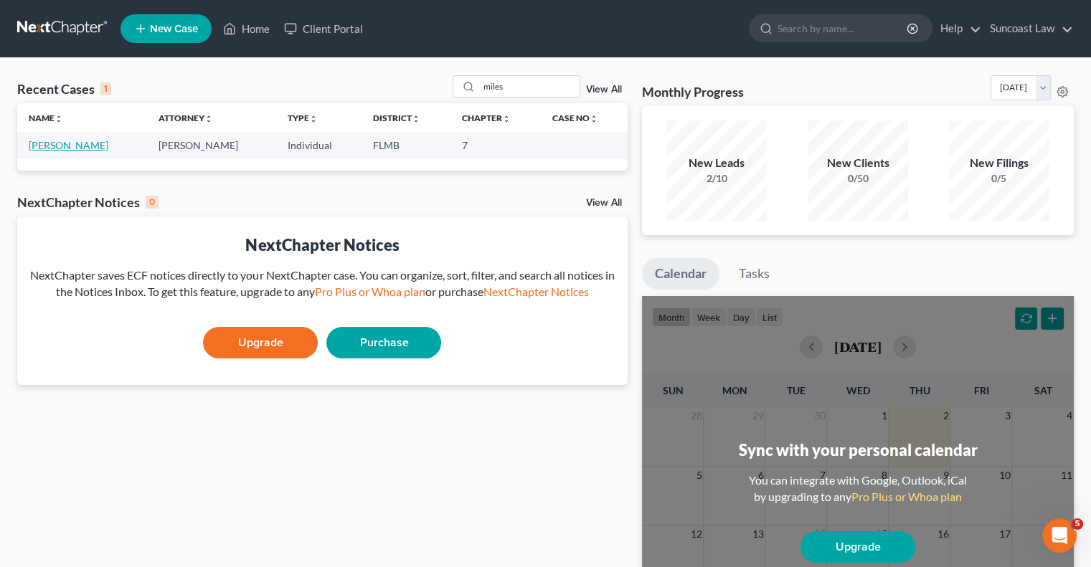
click at [71, 143] on link "[PERSON_NAME]" at bounding box center [69, 145] width 80 height 12
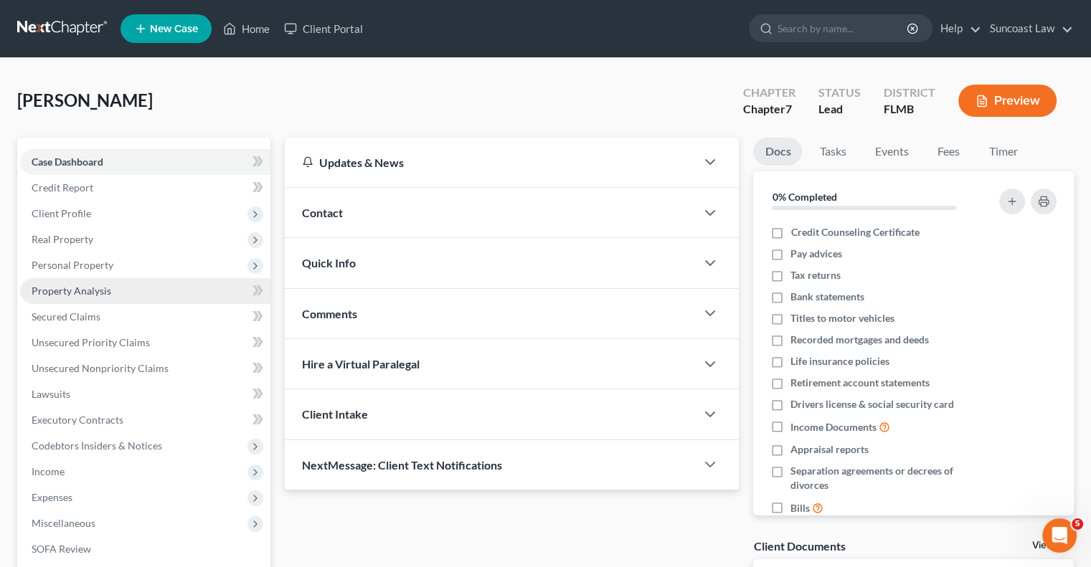
click at [93, 288] on span "Property Analysis" at bounding box center [72, 291] width 80 height 12
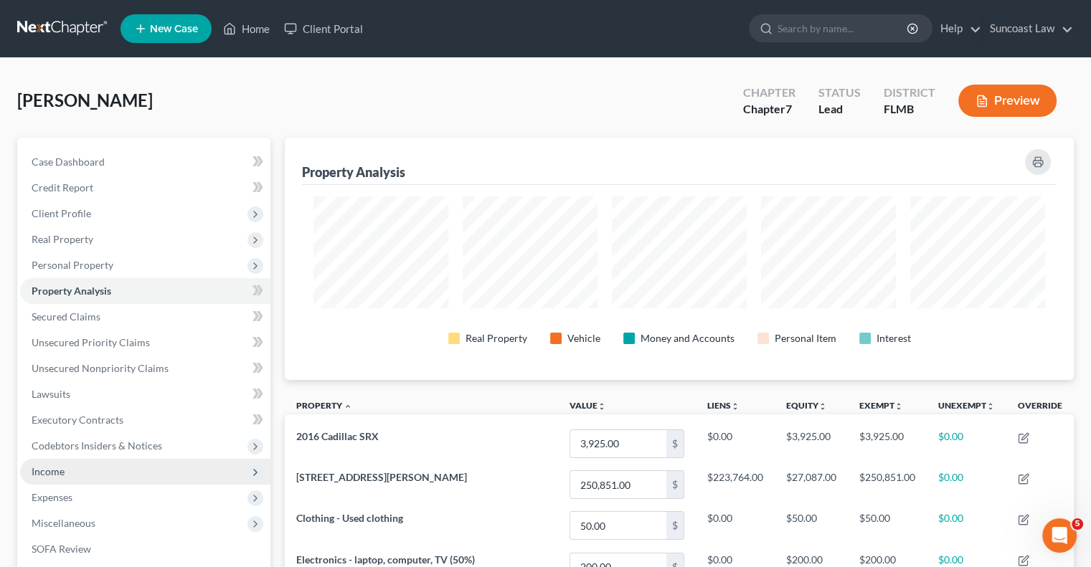
click at [67, 472] on span "Income" at bounding box center [145, 472] width 250 height 26
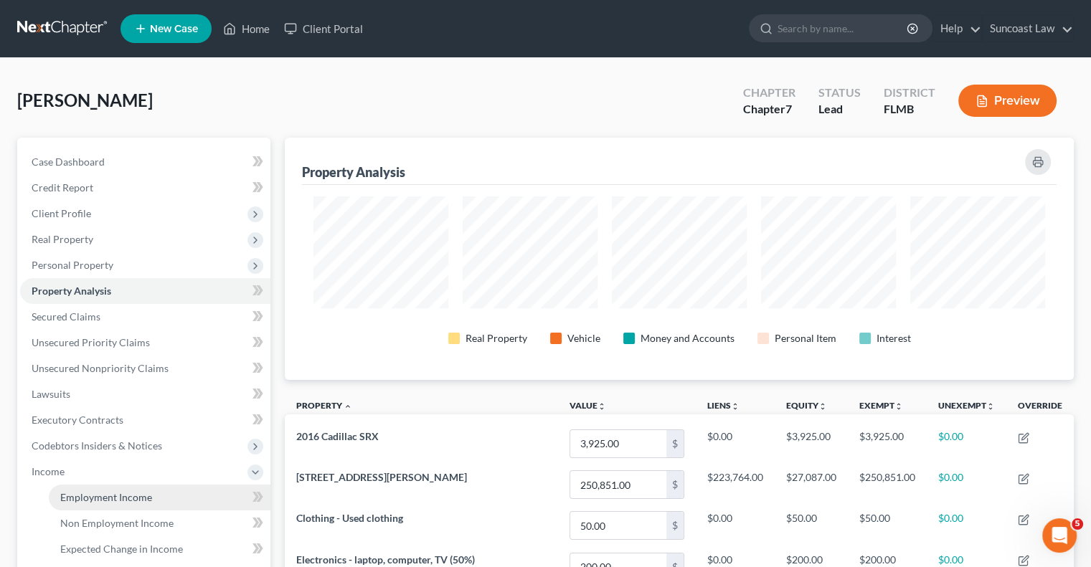
click at [111, 502] on span "Employment Income" at bounding box center [106, 497] width 92 height 12
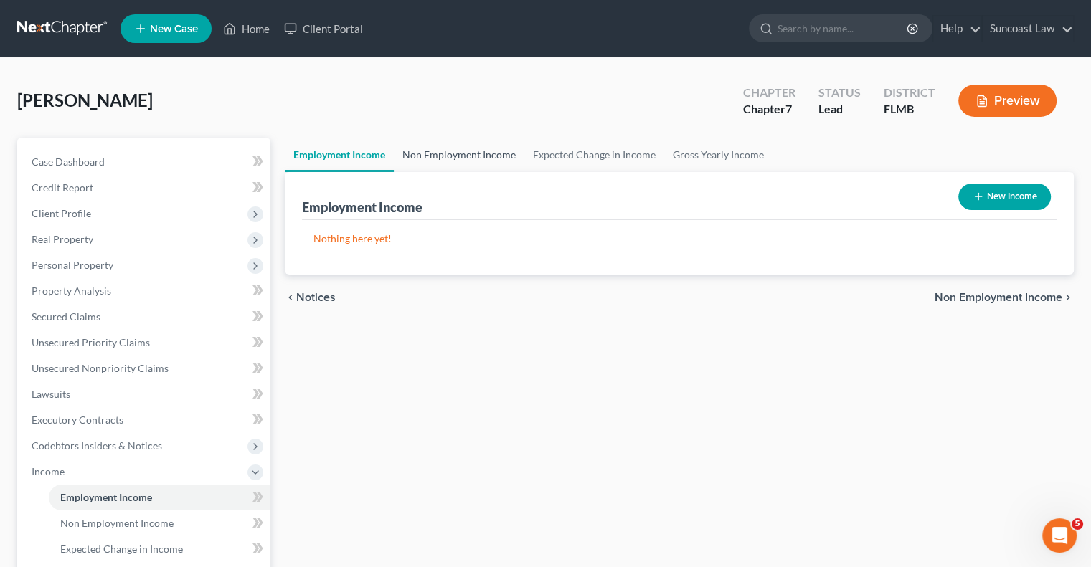
click at [446, 156] on link "Non Employment Income" at bounding box center [459, 155] width 130 height 34
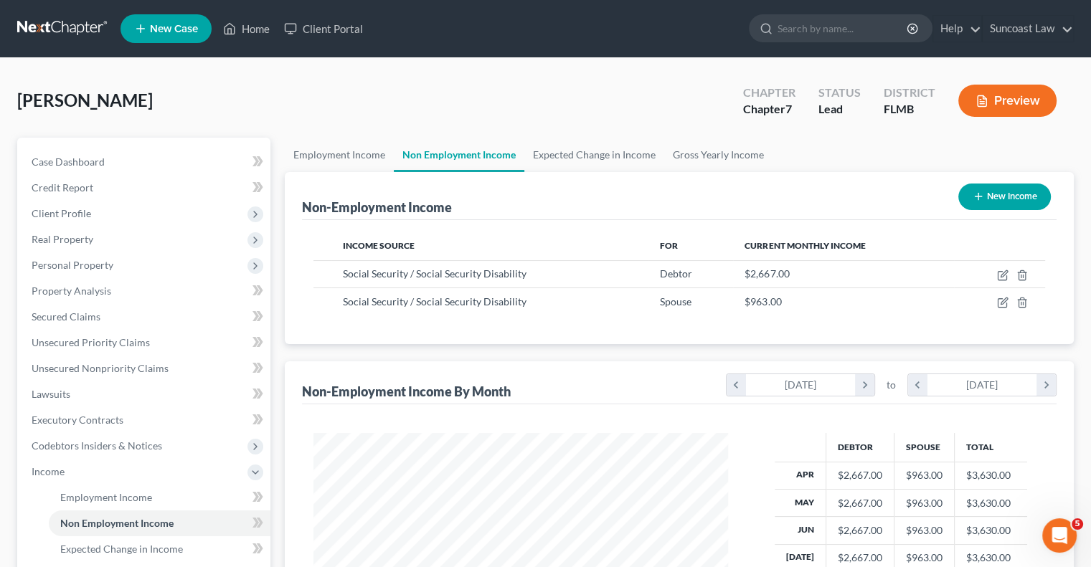
scroll to position [215, 0]
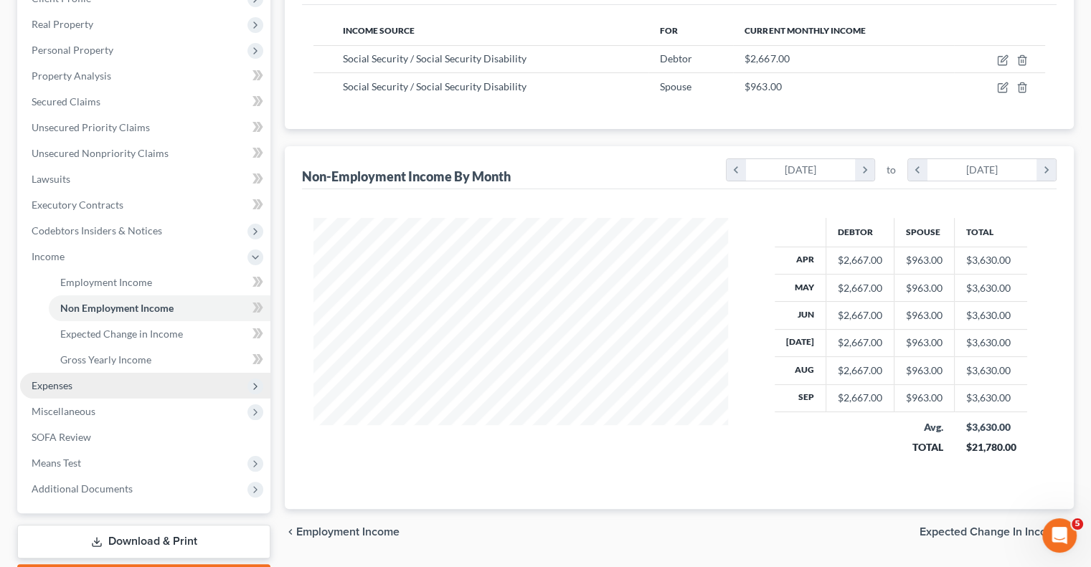
click at [80, 384] on span "Expenses" at bounding box center [145, 386] width 250 height 26
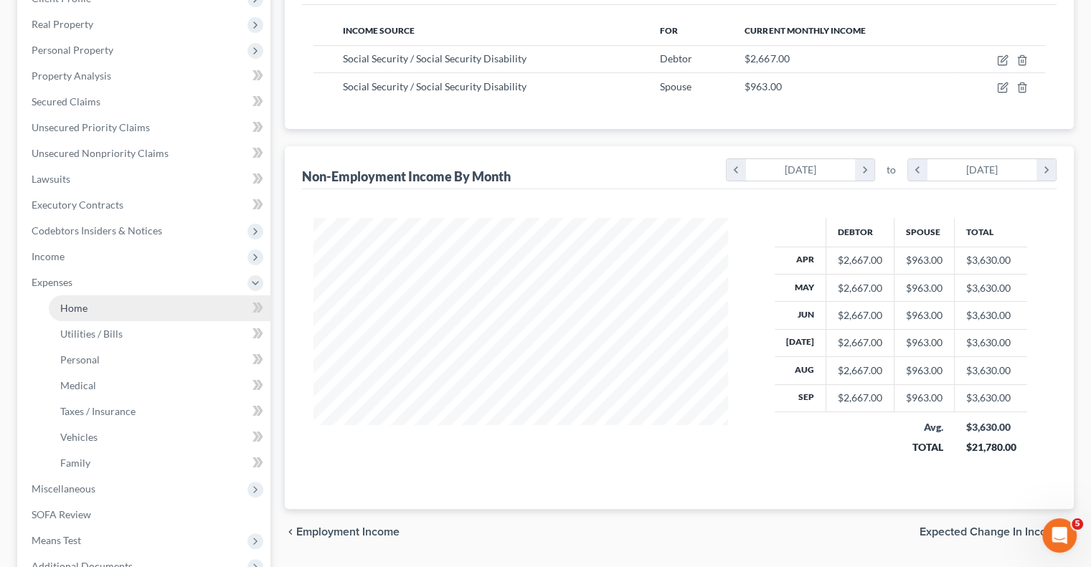
click at [94, 303] on link "Home" at bounding box center [160, 308] width 222 height 26
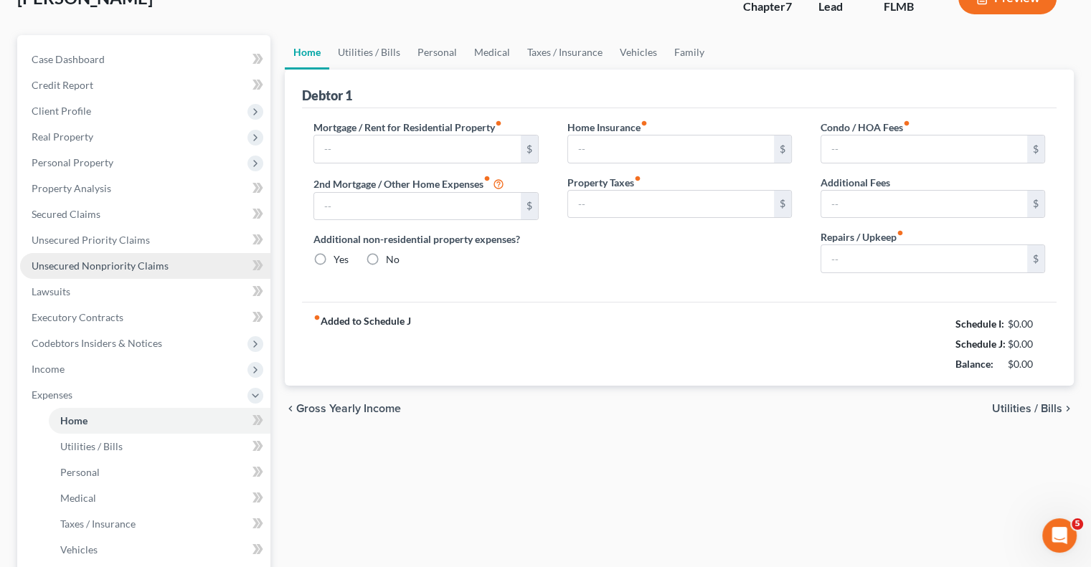
type input "1,889.23"
type input "0.00"
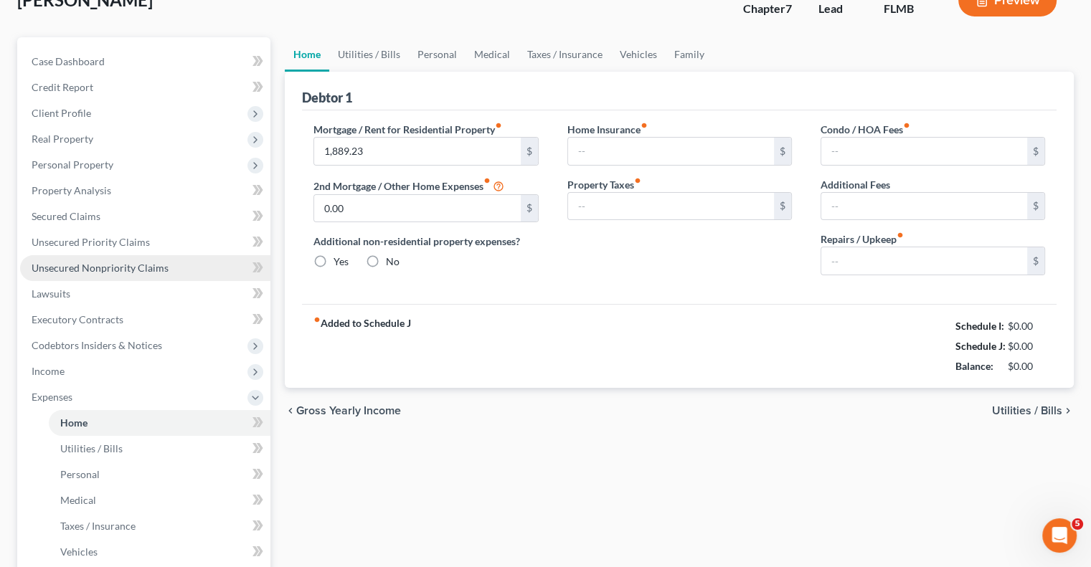
radio input "true"
type input "0.00"
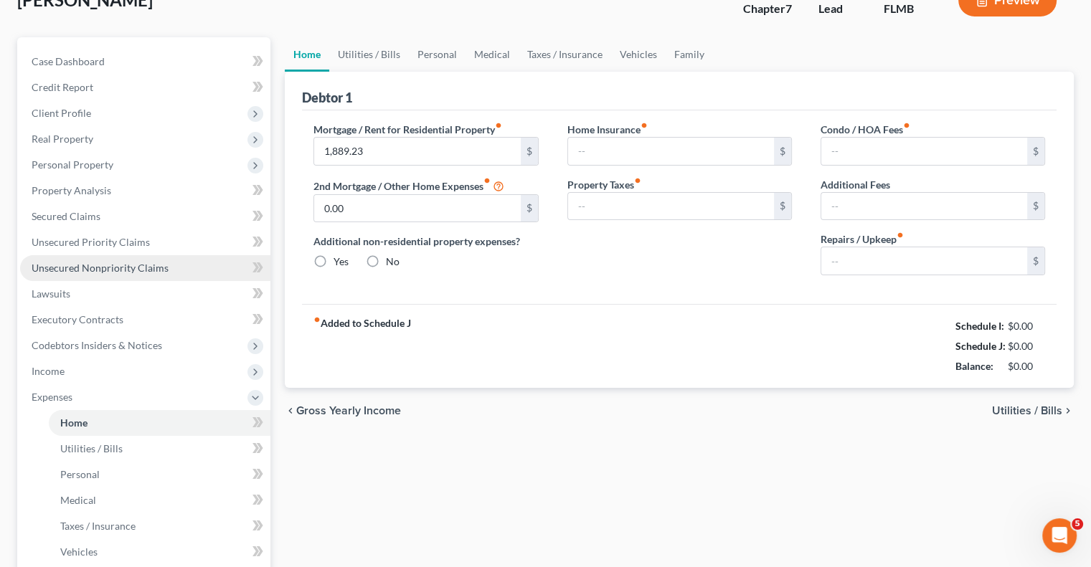
type input "0.00"
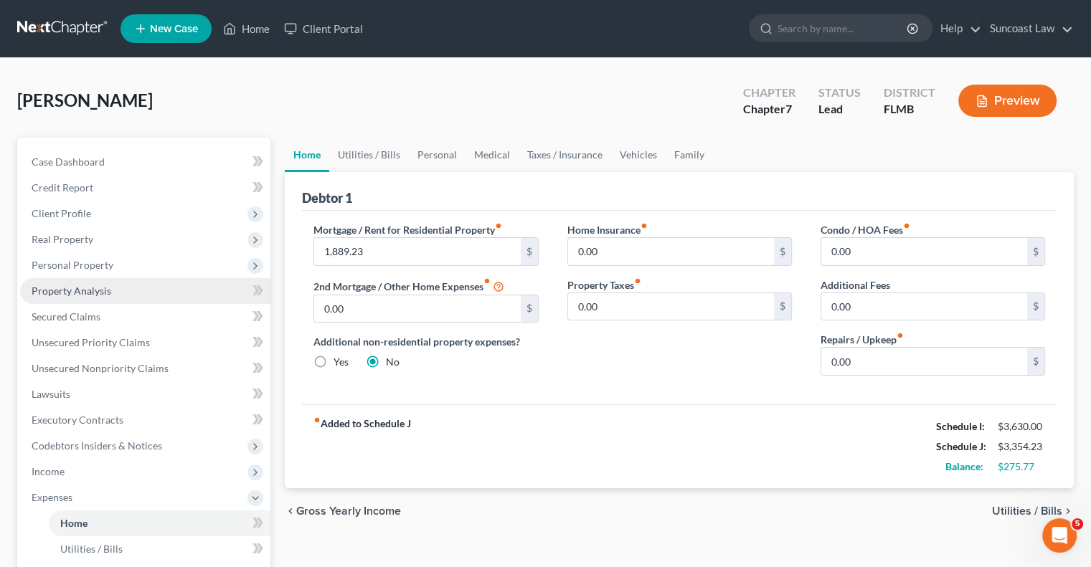
click at [113, 293] on link "Property Analysis" at bounding box center [145, 291] width 250 height 26
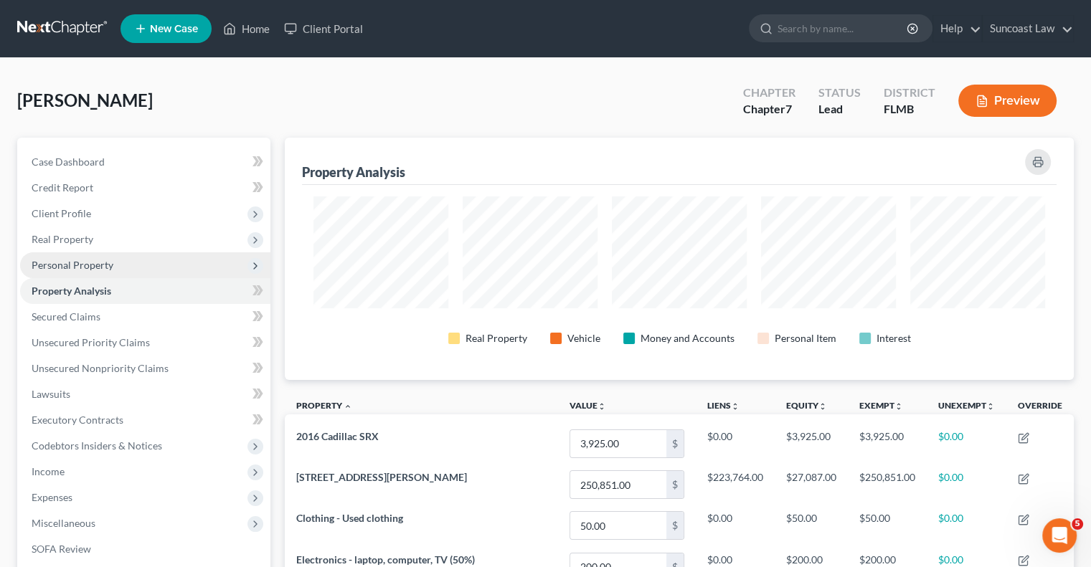
scroll to position [242, 788]
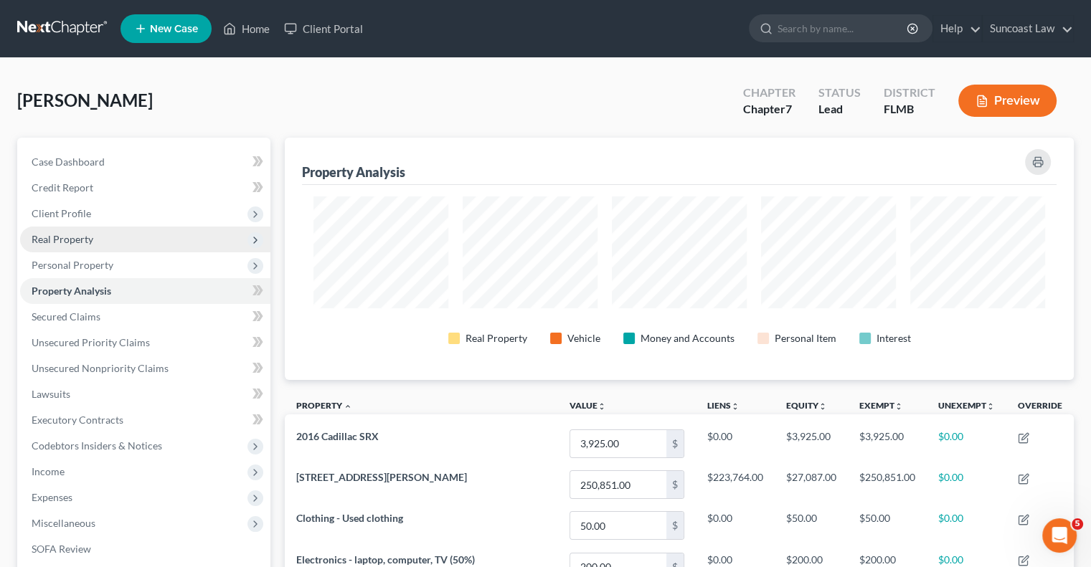
click at [81, 243] on span "Real Property" at bounding box center [63, 239] width 62 height 12
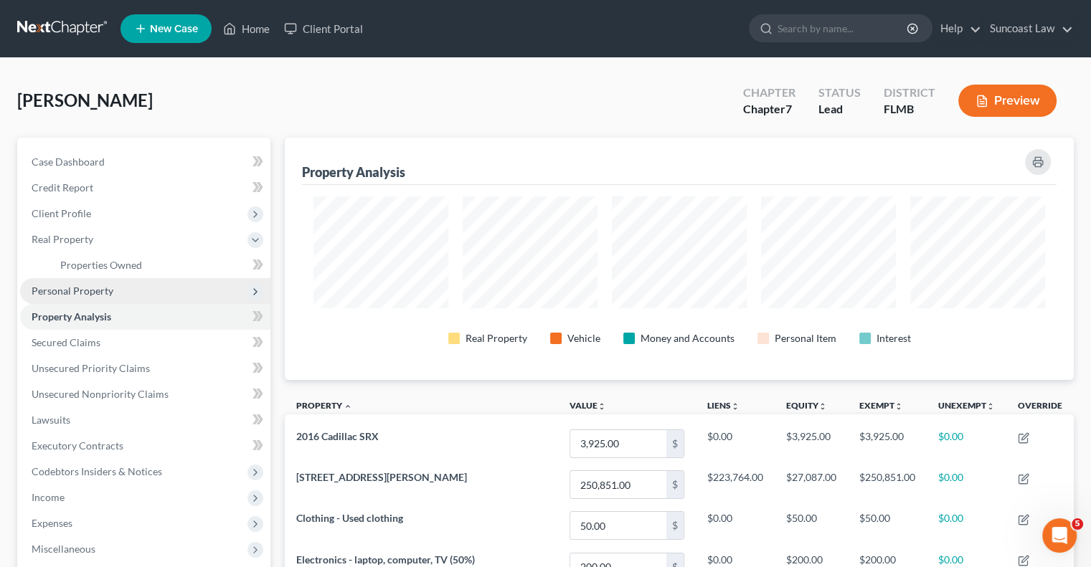
click at [100, 293] on span "Personal Property" at bounding box center [73, 291] width 82 height 12
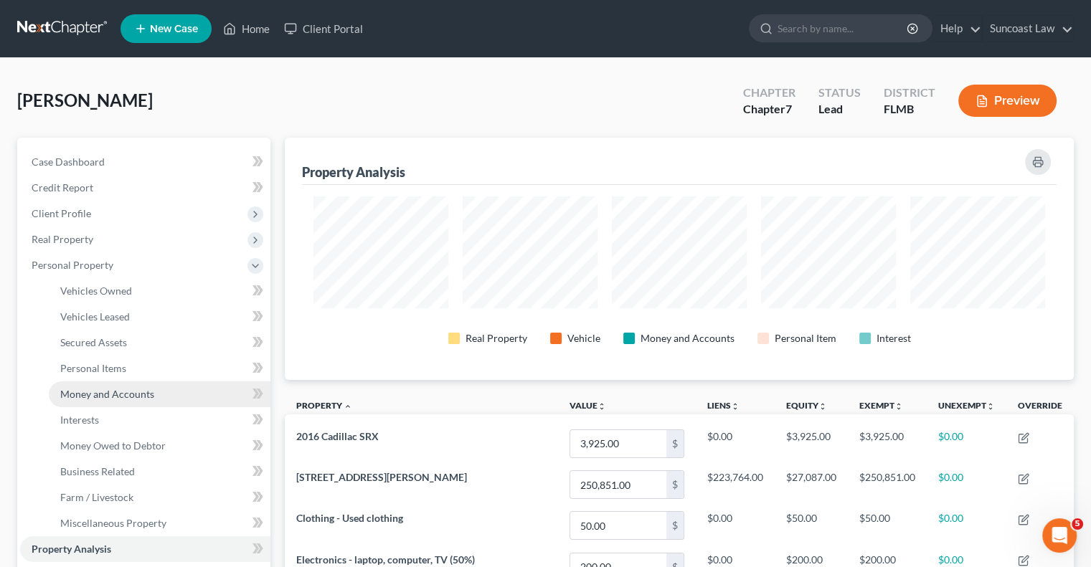
click at [123, 389] on span "Money and Accounts" at bounding box center [107, 394] width 94 height 12
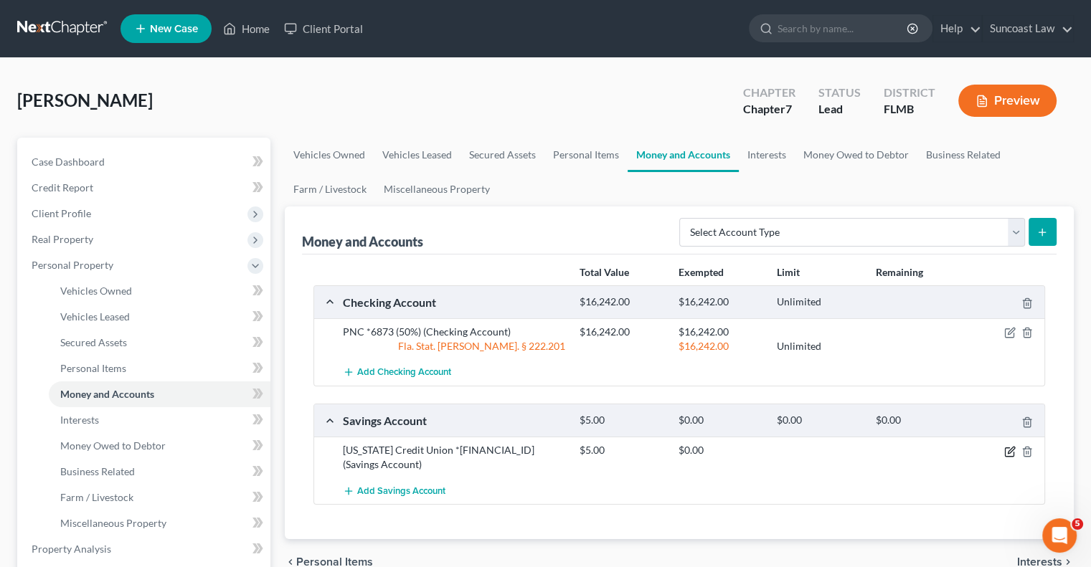
click at [1010, 450] on icon "button" at bounding box center [1010, 450] width 6 height 6
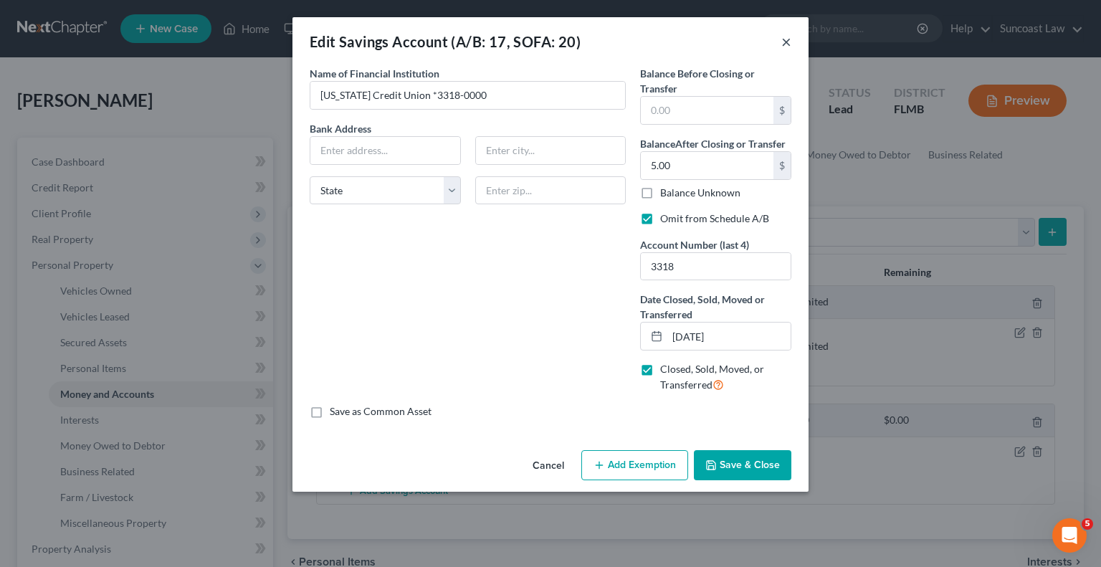
click at [785, 42] on button "×" at bounding box center [787, 41] width 10 height 17
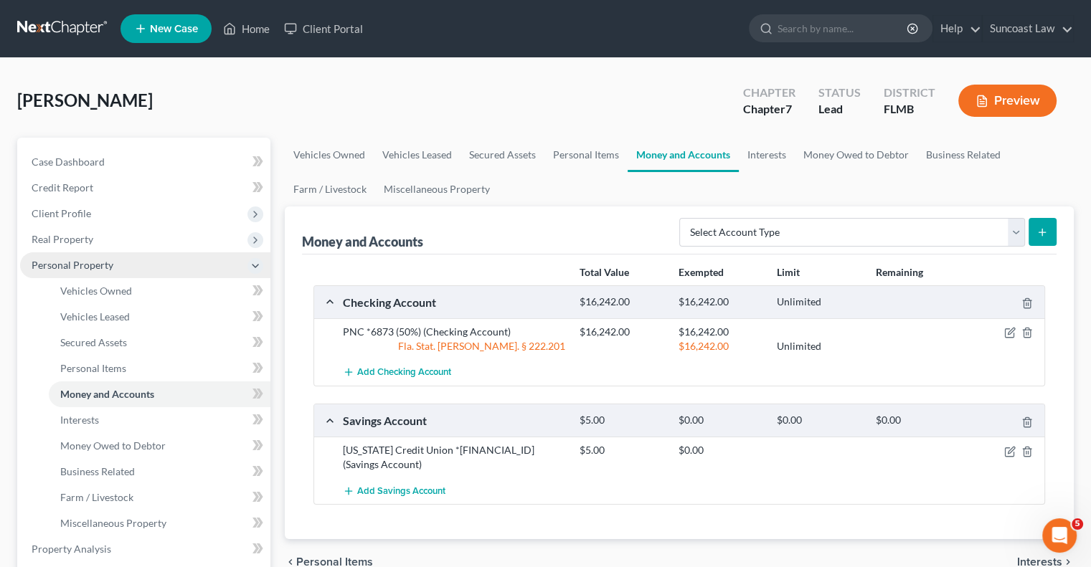
click at [92, 263] on span "Personal Property" at bounding box center [73, 265] width 82 height 12
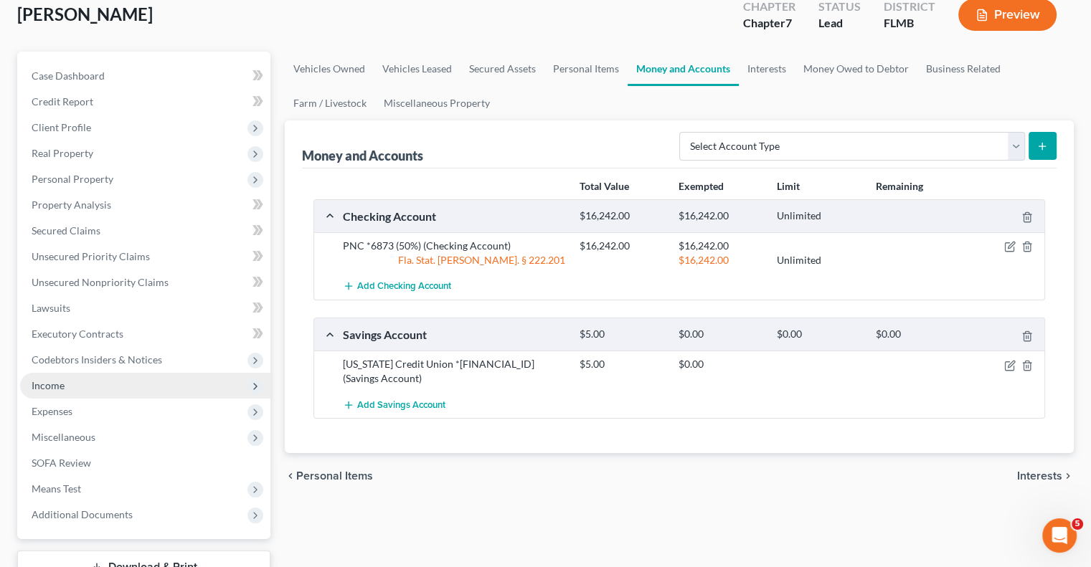
scroll to position [194, 0]
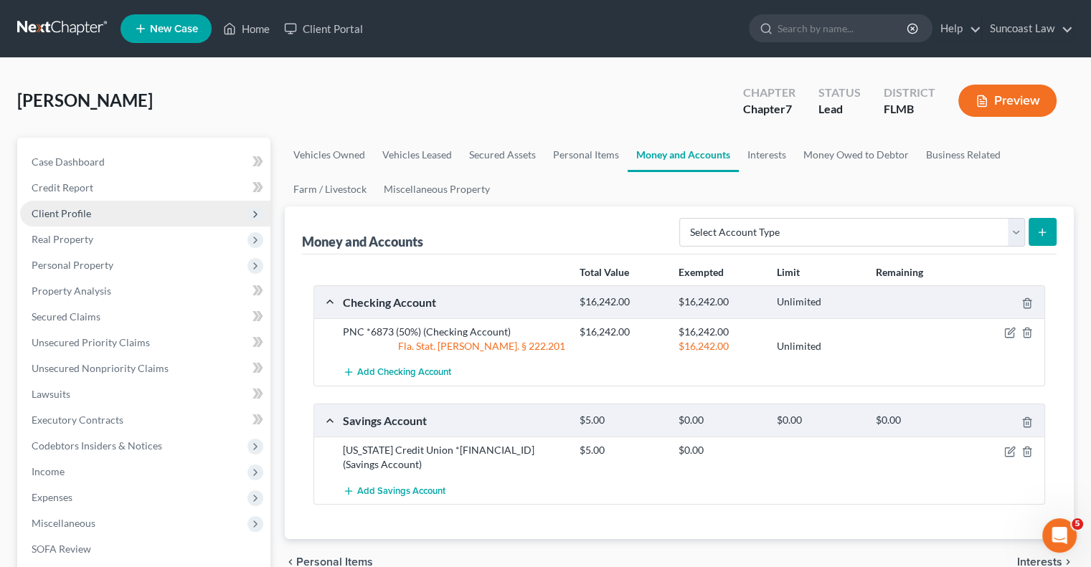
click at [83, 224] on span "Client Profile" at bounding box center [145, 214] width 250 height 26
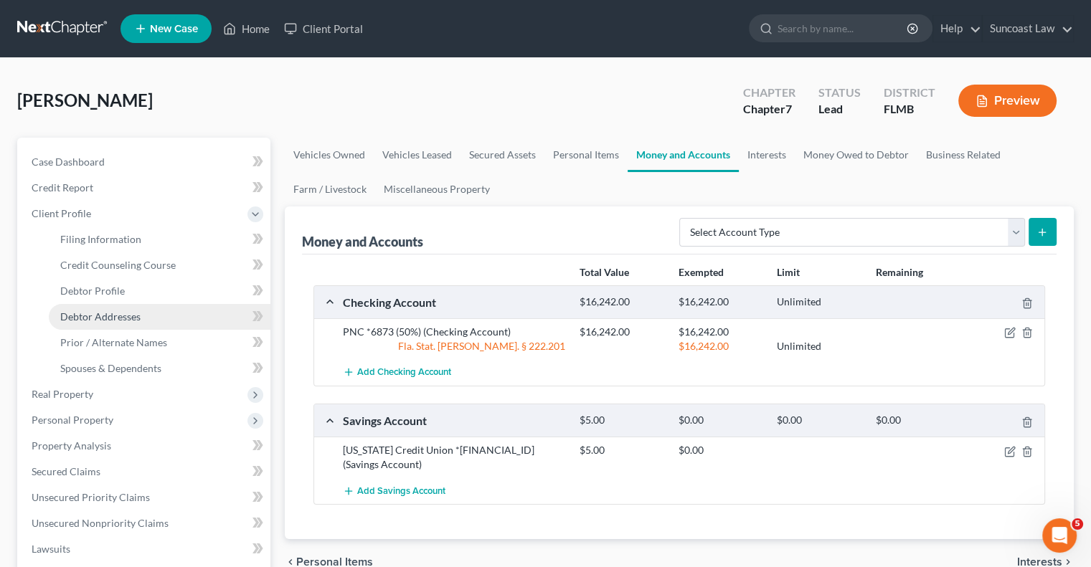
click at [126, 318] on span "Debtor Addresses" at bounding box center [100, 316] width 80 height 12
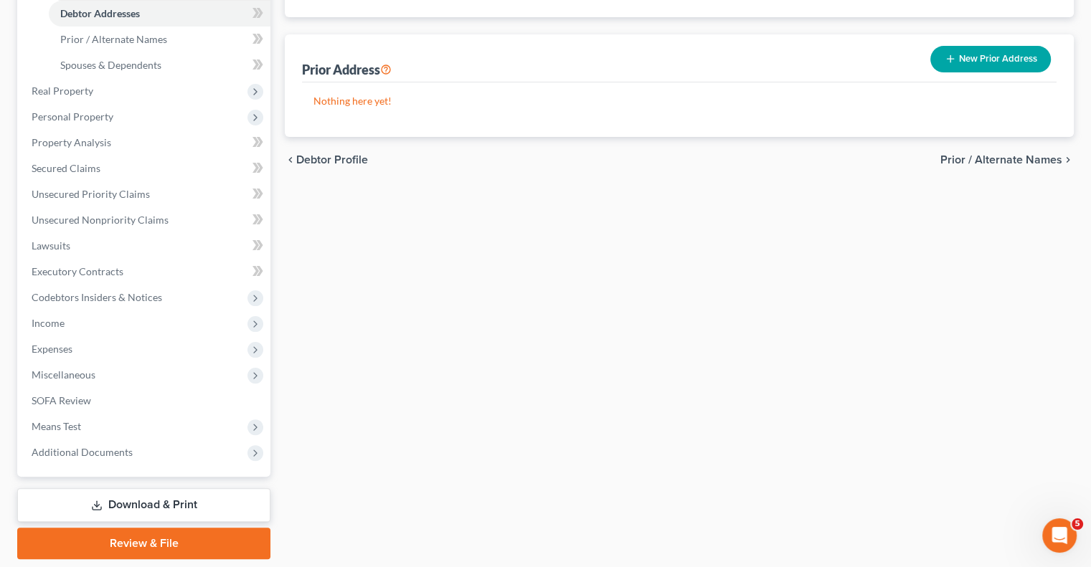
scroll to position [348, 0]
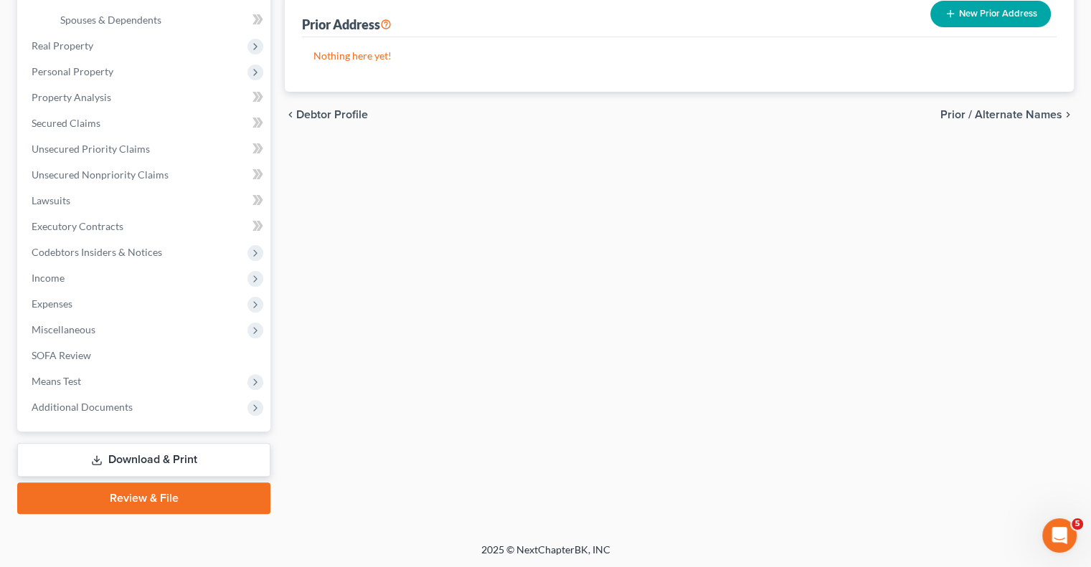
click at [213, 455] on link "Download & Print" at bounding box center [143, 460] width 253 height 34
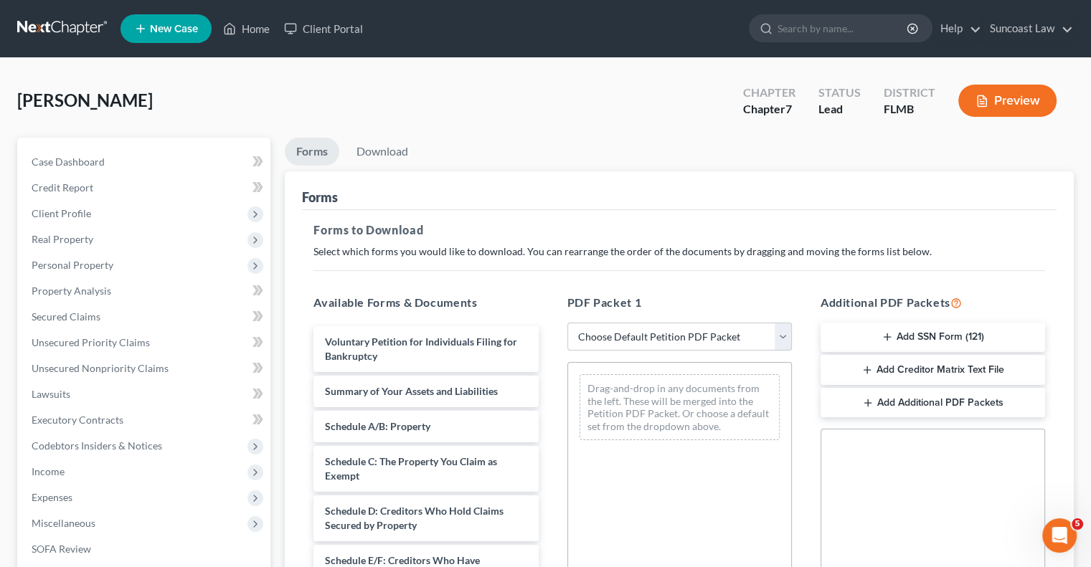
drag, startPoint x: 685, startPoint y: 335, endPoint x: 690, endPoint y: 341, distance: 8.2
click at [685, 335] on select "Choose Default Petition PDF Packet Complete Bankruptcy Petition (all forms and …" at bounding box center [679, 337] width 224 height 29
select select "0"
click at [567, 323] on select "Choose Default Petition PDF Packet Complete Bankruptcy Petition (all forms and …" at bounding box center [679, 337] width 224 height 29
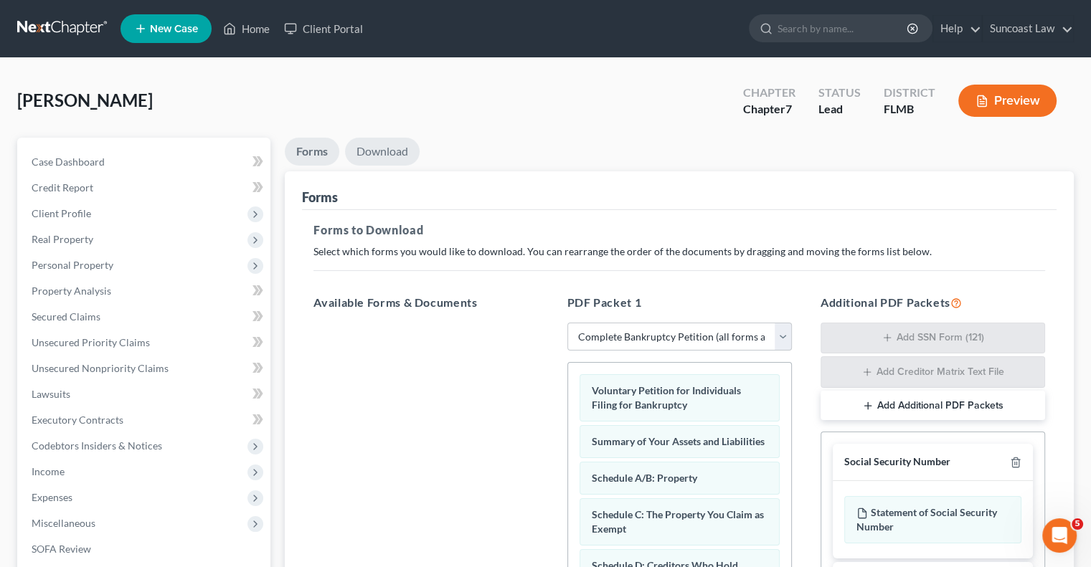
click at [394, 148] on link "Download" at bounding box center [382, 152] width 75 height 28
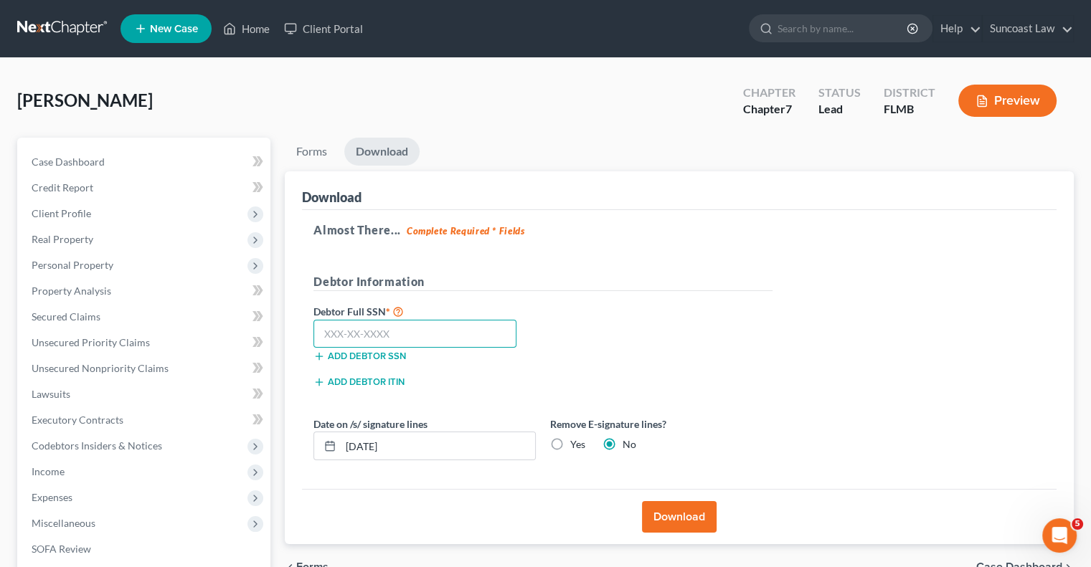
drag, startPoint x: 402, startPoint y: 333, endPoint x: 413, endPoint y: 313, distance: 23.1
click at [402, 333] on input "text" at bounding box center [414, 334] width 203 height 29
type input "269-76-4348"
click at [447, 451] on input "[DATE]" at bounding box center [438, 445] width 194 height 27
type input "[DATE]"
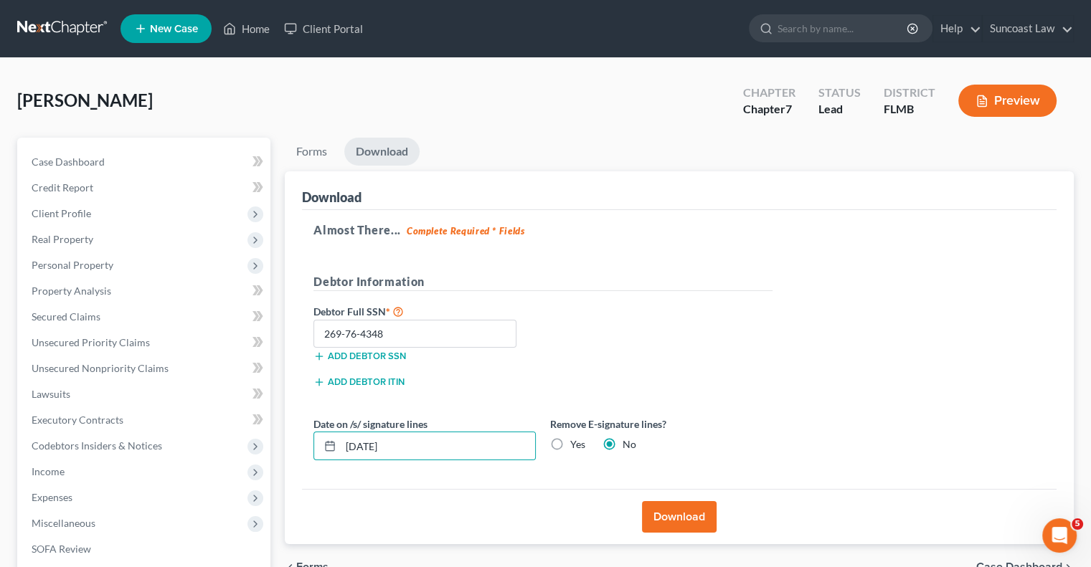
click at [570, 441] on label "Yes" at bounding box center [577, 444] width 15 height 14
click at [576, 441] on input "Yes" at bounding box center [580, 441] width 9 height 9
radio input "true"
radio input "false"
click at [688, 507] on button "Download" at bounding box center [679, 517] width 75 height 32
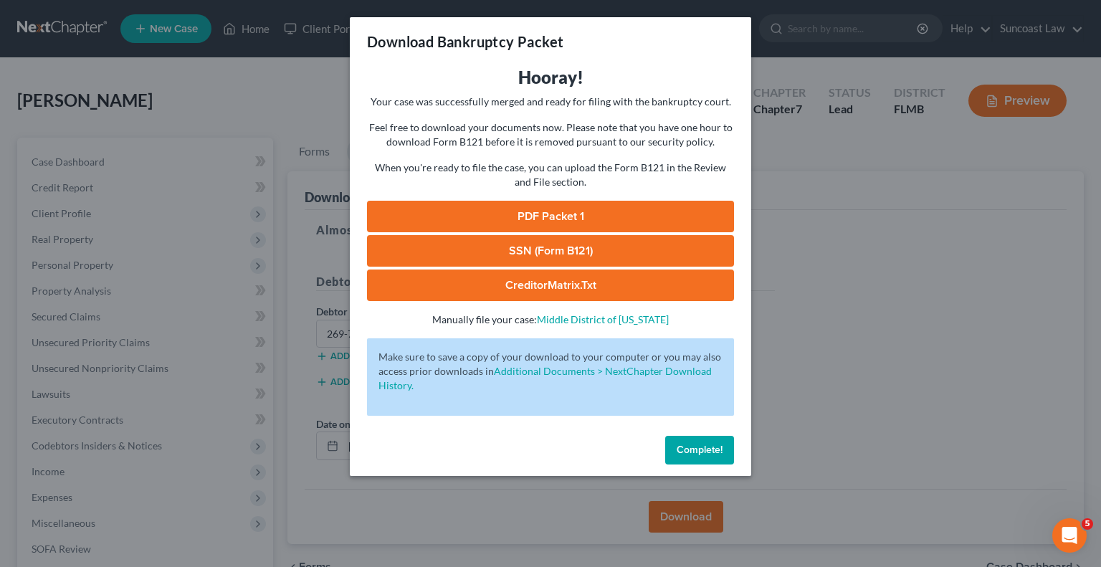
click at [520, 252] on link "SSN (Form B121)" at bounding box center [550, 251] width 367 height 32
click at [565, 214] on link "PDF Packet 1" at bounding box center [550, 217] width 367 height 32
click at [703, 455] on span "Complete!" at bounding box center [700, 450] width 46 height 12
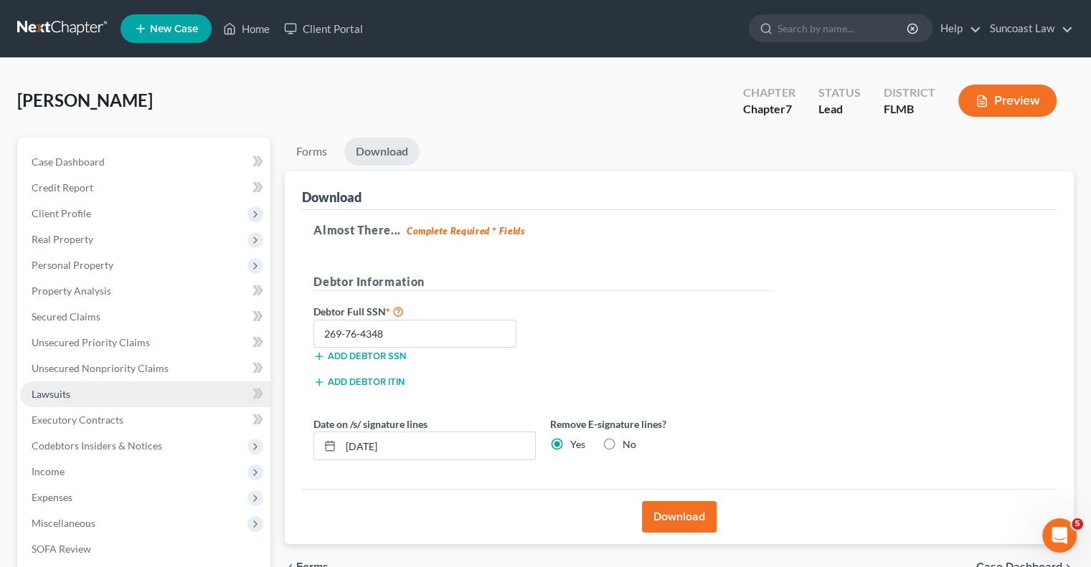
click at [65, 398] on span "Lawsuits" at bounding box center [51, 394] width 39 height 12
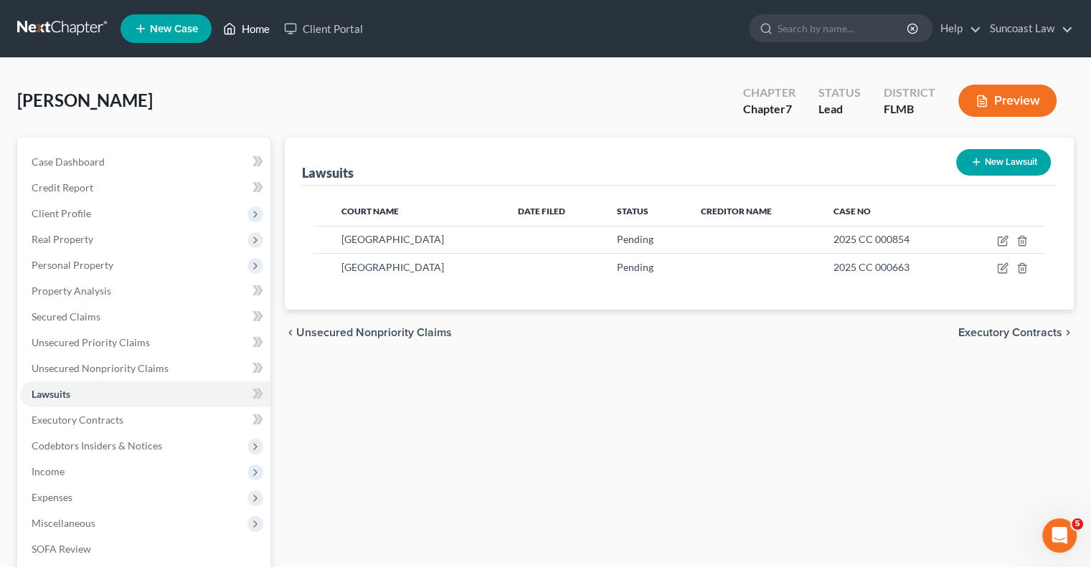
drag, startPoint x: 254, startPoint y: 31, endPoint x: 264, endPoint y: 36, distance: 11.2
click at [252, 29] on link "Home" at bounding box center [246, 29] width 61 height 26
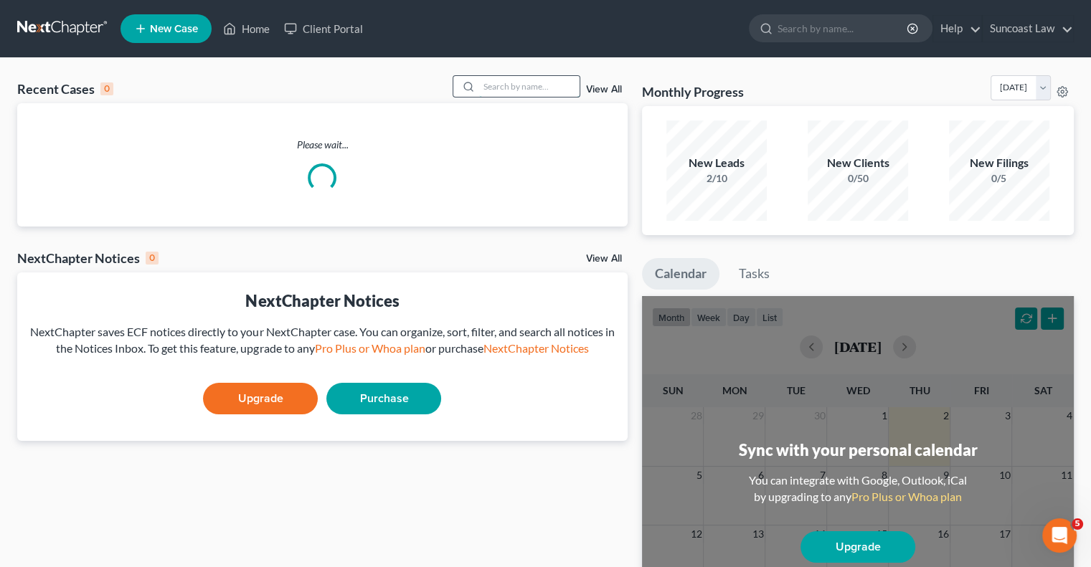
click at [557, 82] on input "search" at bounding box center [529, 86] width 100 height 21
type input "[PERSON_NAME]"
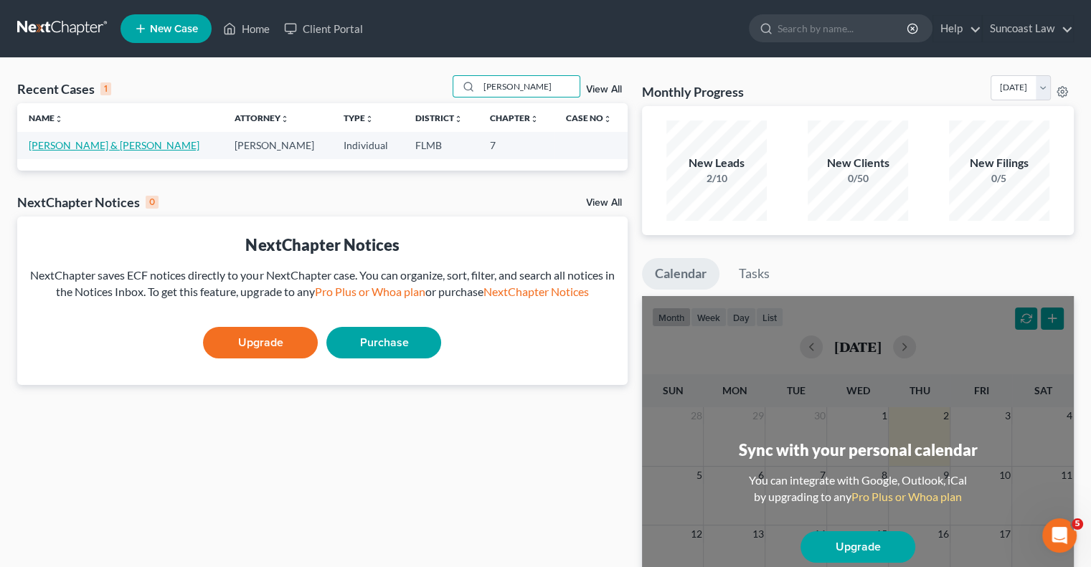
click at [132, 146] on link "[PERSON_NAME] & [PERSON_NAME]" at bounding box center [114, 145] width 171 height 12
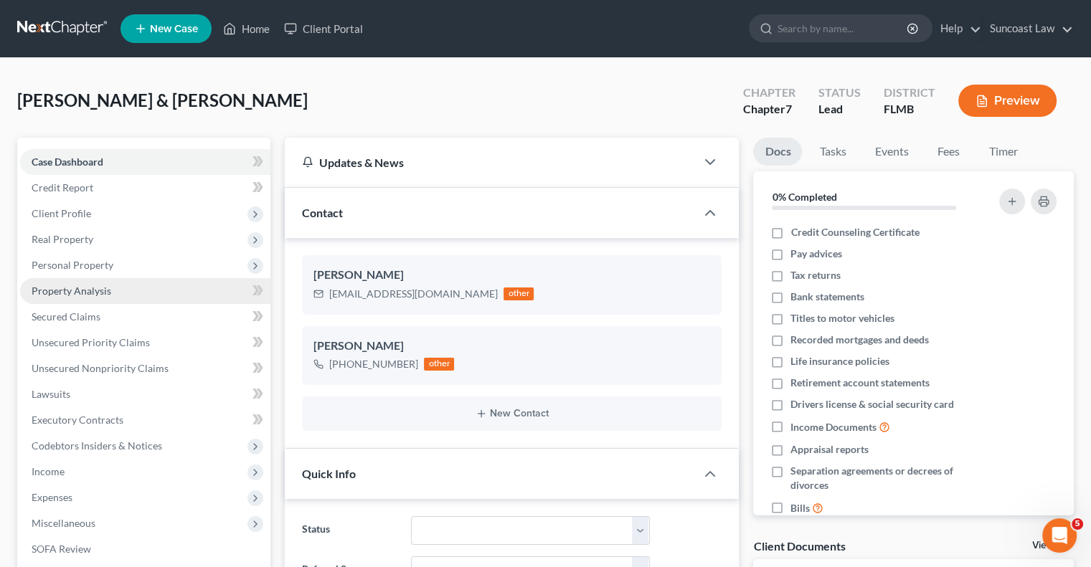
drag, startPoint x: 106, startPoint y: 290, endPoint x: 235, endPoint y: 292, distance: 129.1
click at [105, 290] on span "Property Analysis" at bounding box center [72, 291] width 80 height 12
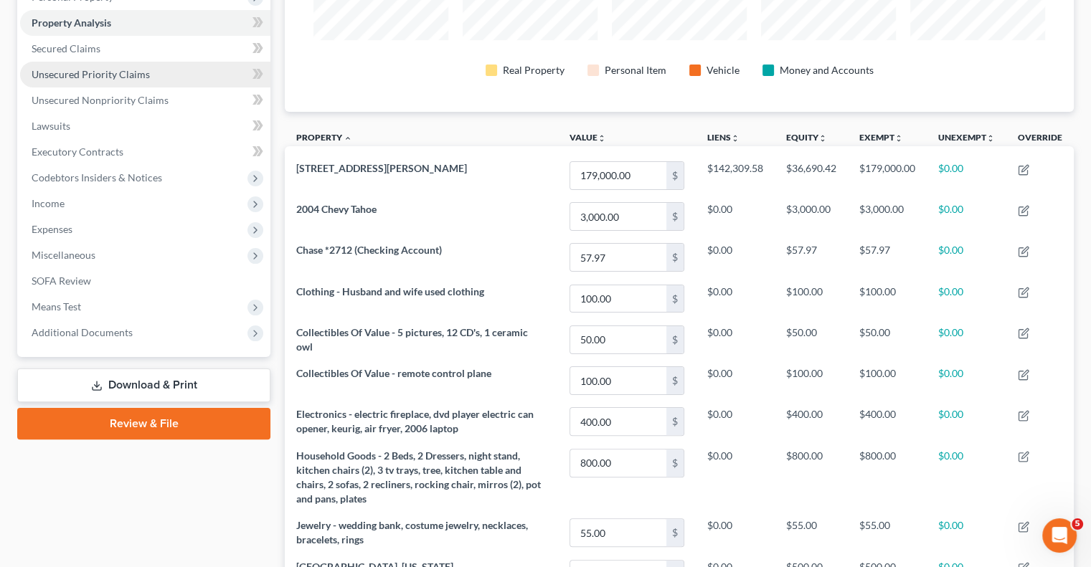
scroll to position [75, 0]
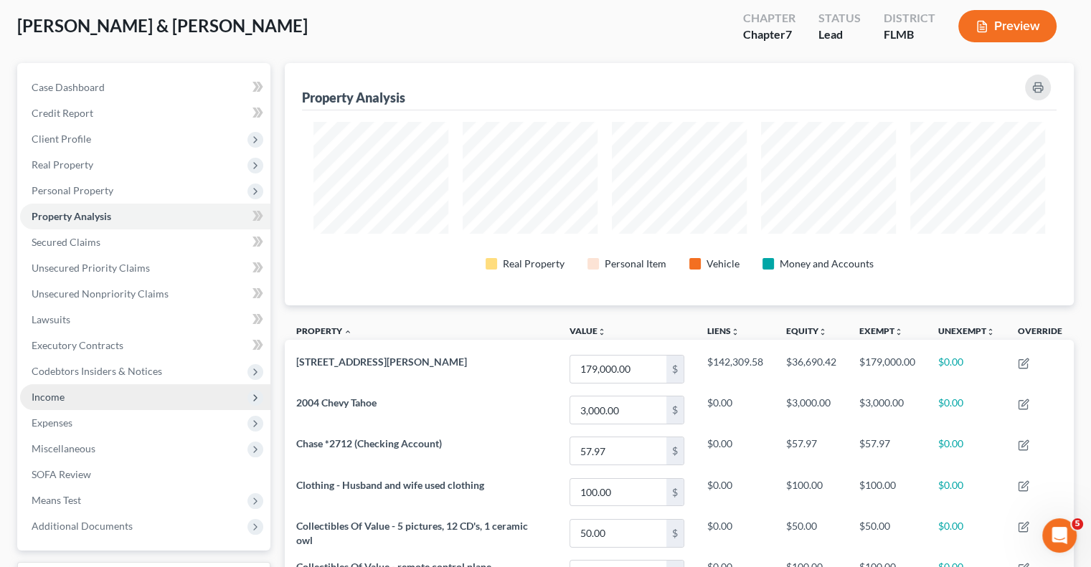
click at [76, 393] on span "Income" at bounding box center [145, 397] width 250 height 26
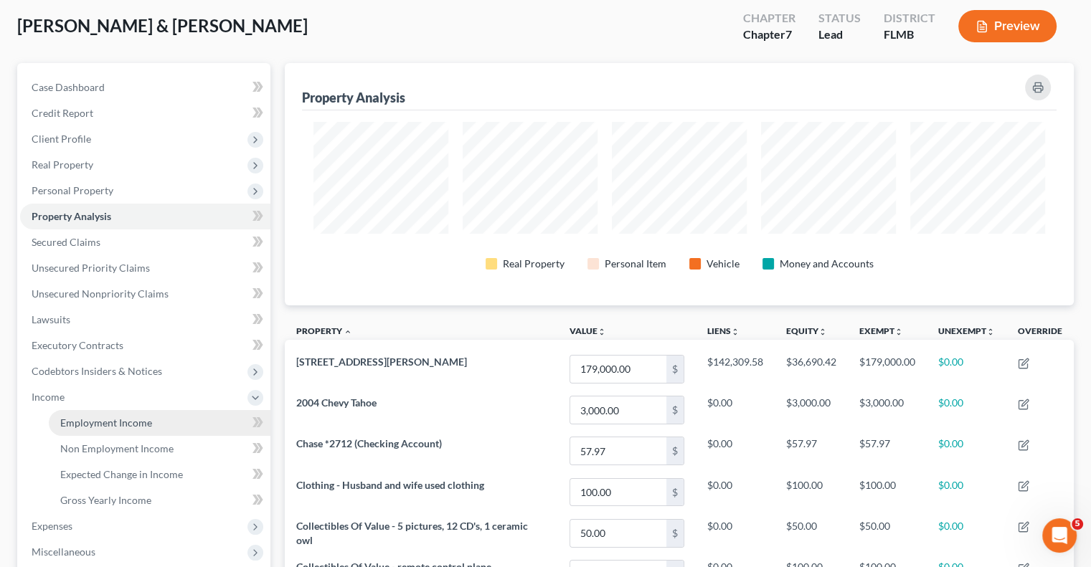
click at [143, 422] on span "Employment Income" at bounding box center [106, 423] width 92 height 12
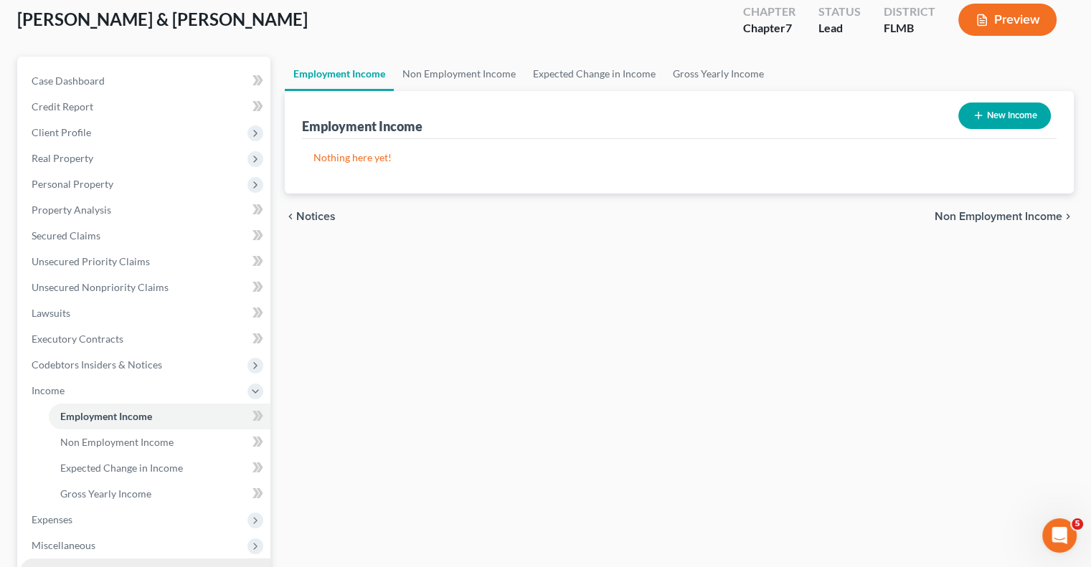
scroll to position [215, 0]
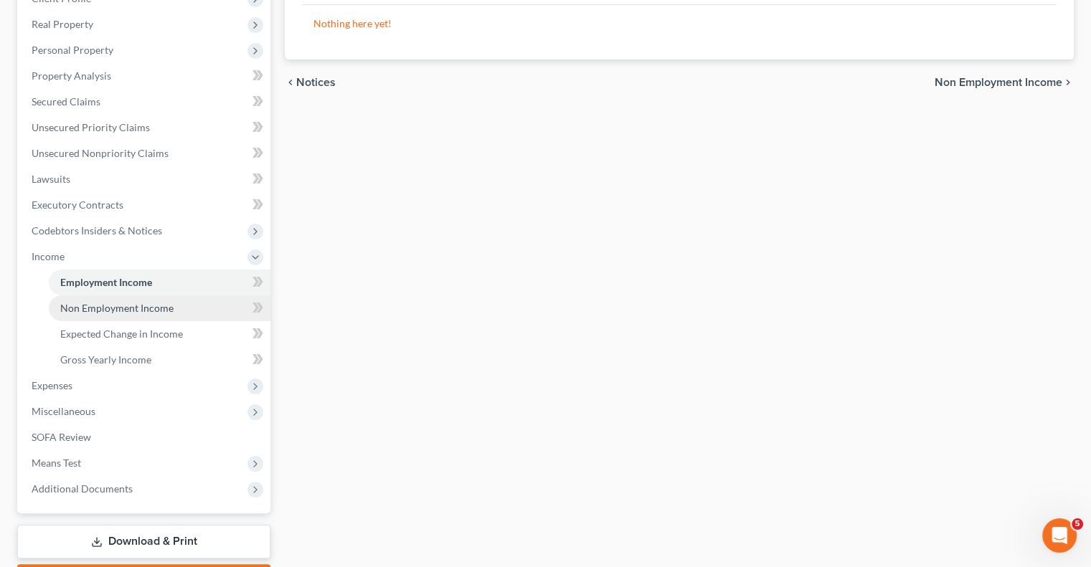
click at [132, 303] on span "Non Employment Income" at bounding box center [116, 308] width 113 height 12
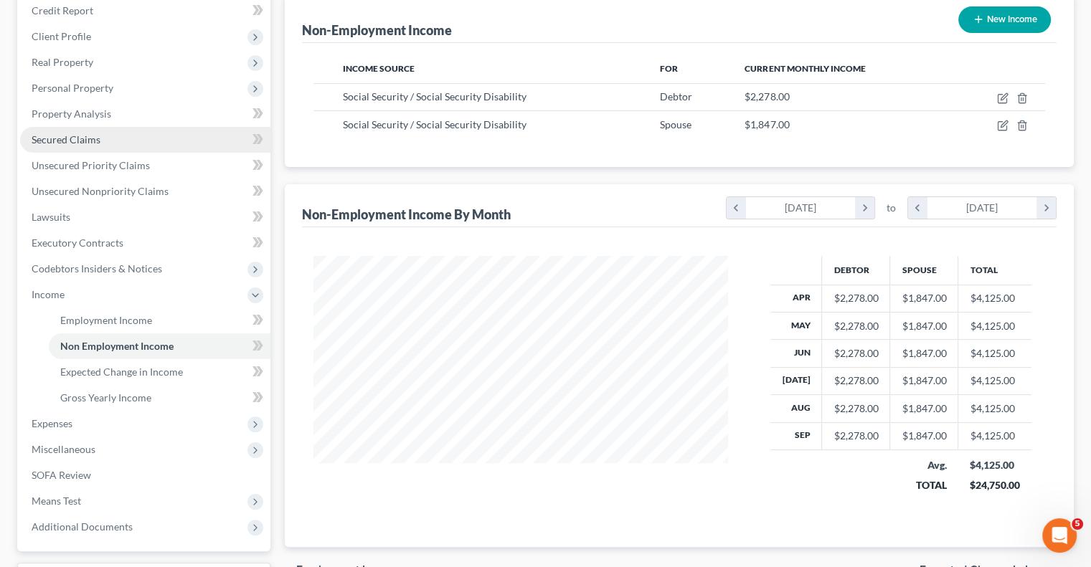
scroll to position [215, 0]
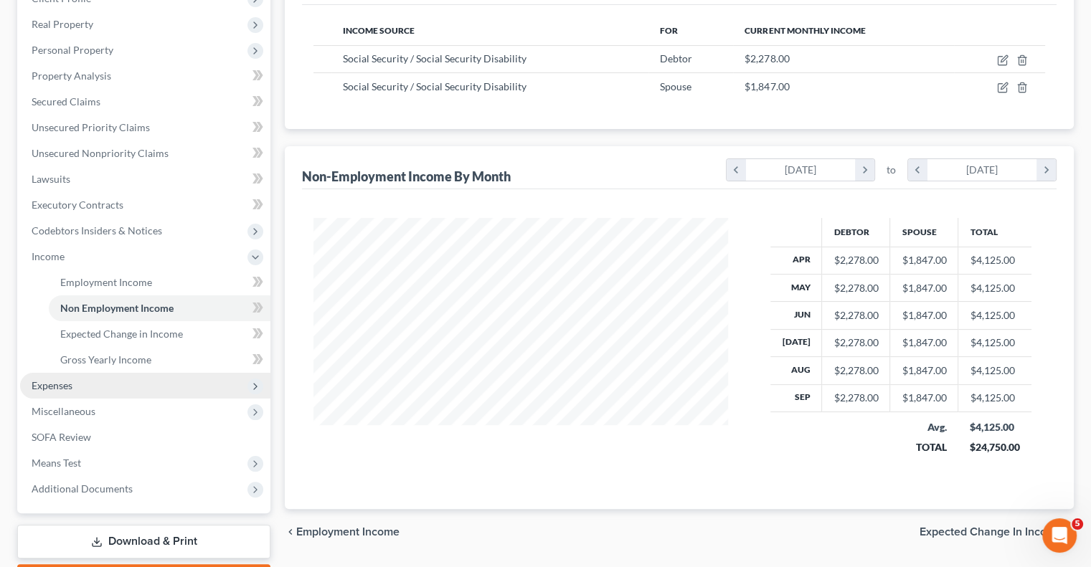
drag, startPoint x: 70, startPoint y: 384, endPoint x: 98, endPoint y: 392, distance: 29.3
click at [69, 384] on span "Expenses" at bounding box center [52, 385] width 41 height 12
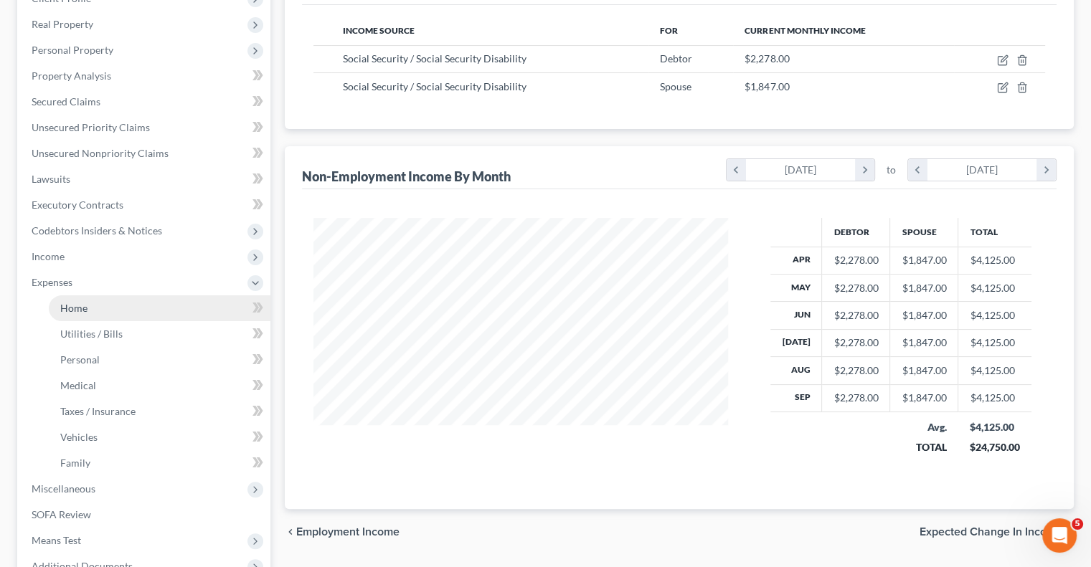
click at [95, 309] on link "Home" at bounding box center [160, 308] width 222 height 26
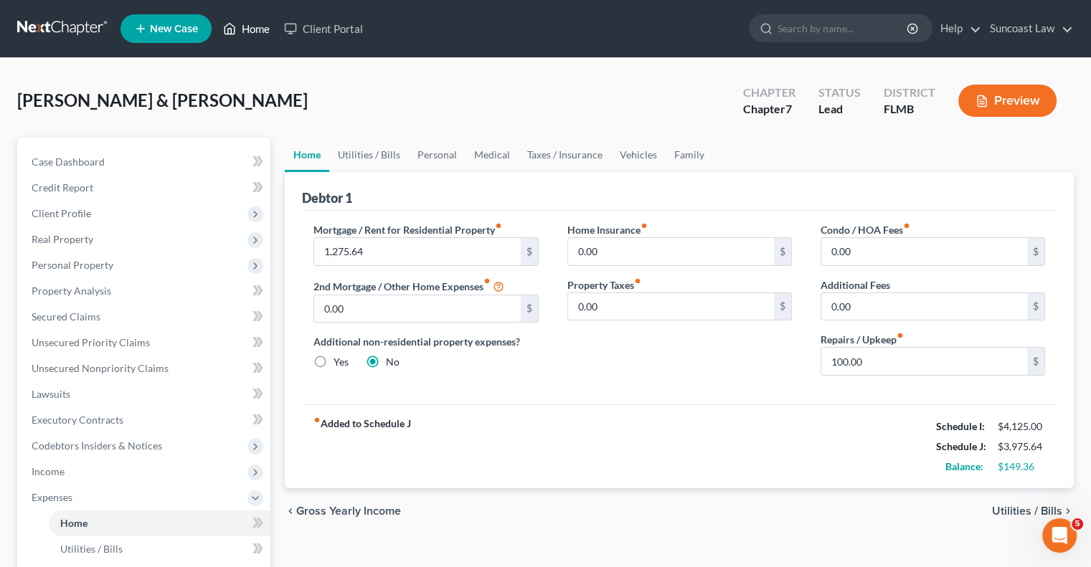
drag, startPoint x: 255, startPoint y: 26, endPoint x: 382, endPoint y: 82, distance: 139.6
click at [255, 26] on link "Home" at bounding box center [246, 29] width 61 height 26
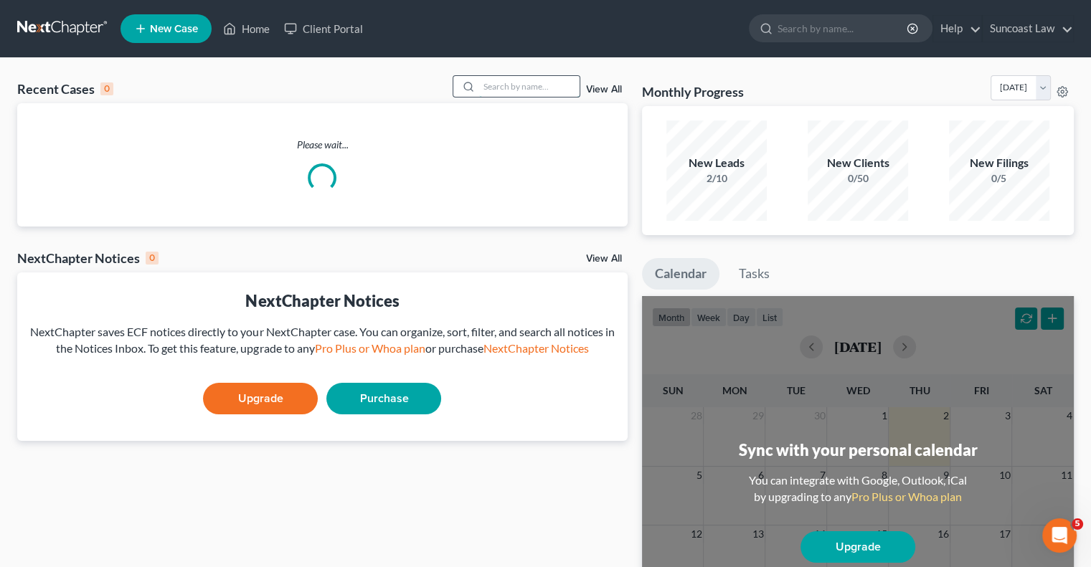
click at [537, 87] on input "search" at bounding box center [529, 86] width 100 height 21
type input "[PERSON_NAME]"
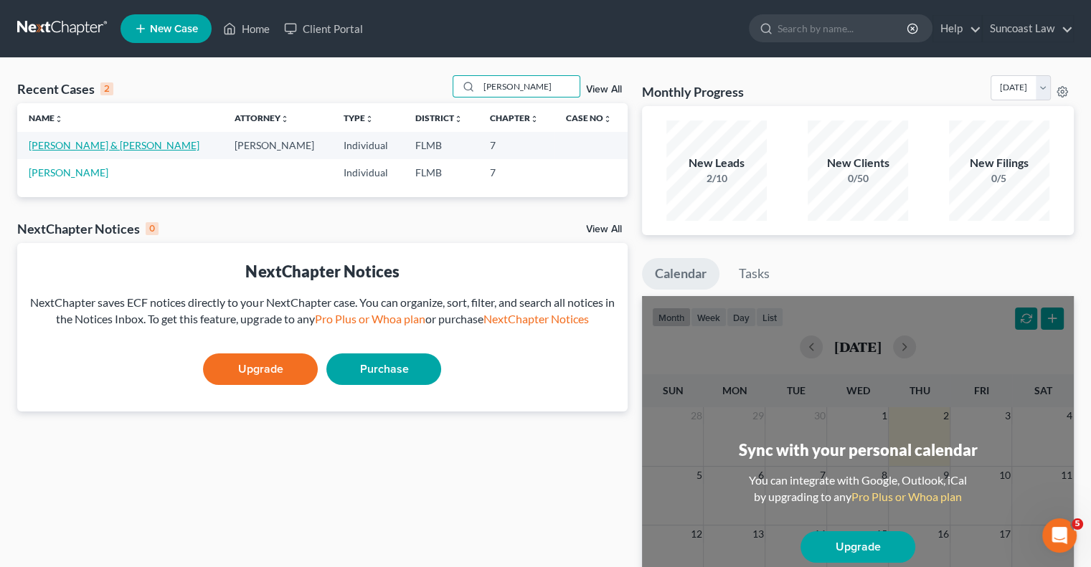
click at [87, 140] on link "[PERSON_NAME] & [PERSON_NAME]" at bounding box center [114, 145] width 171 height 12
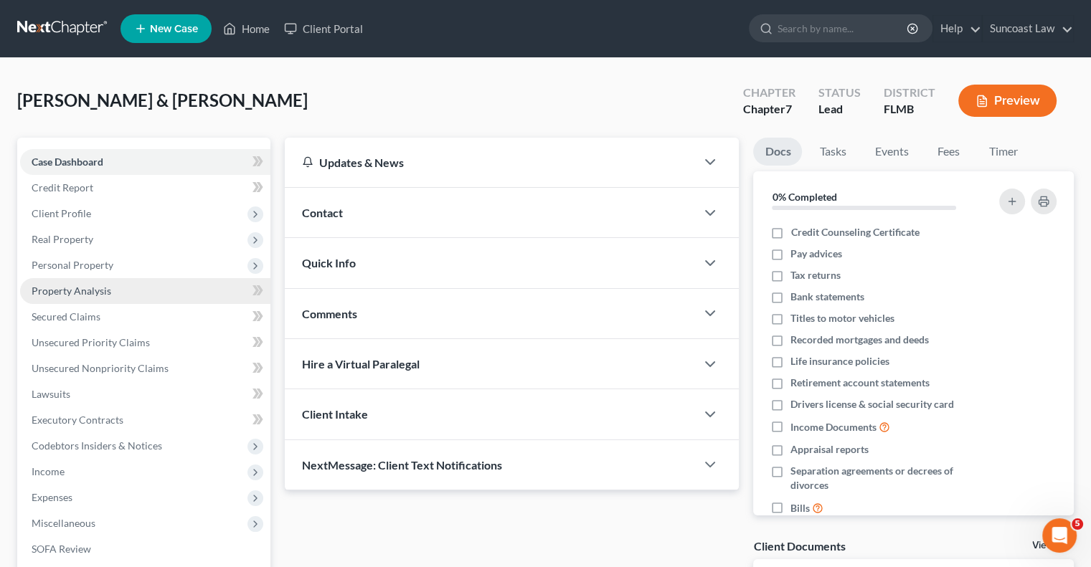
click at [101, 288] on span "Property Analysis" at bounding box center [72, 291] width 80 height 12
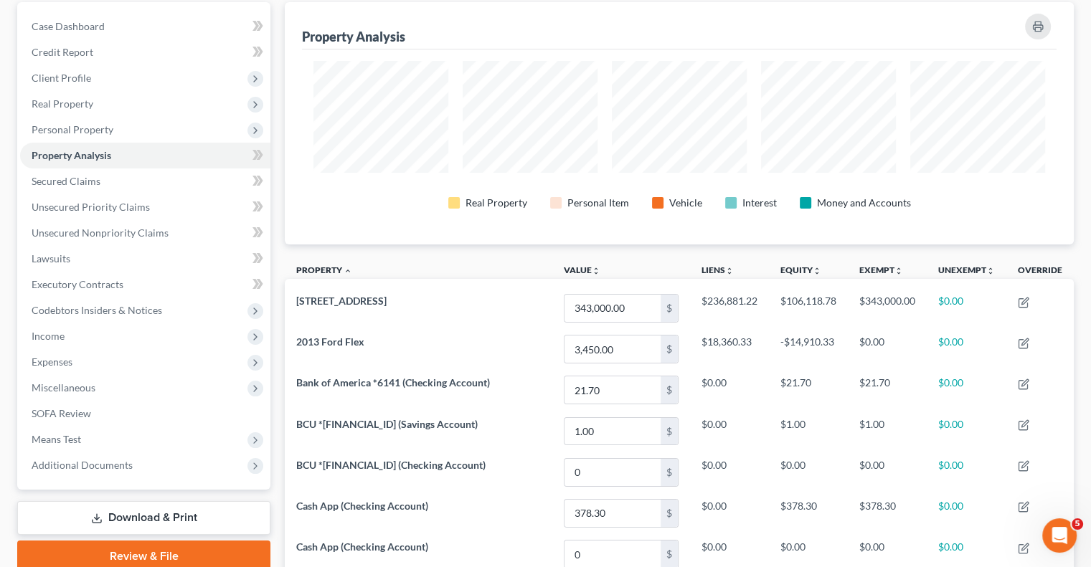
scroll to position [44, 0]
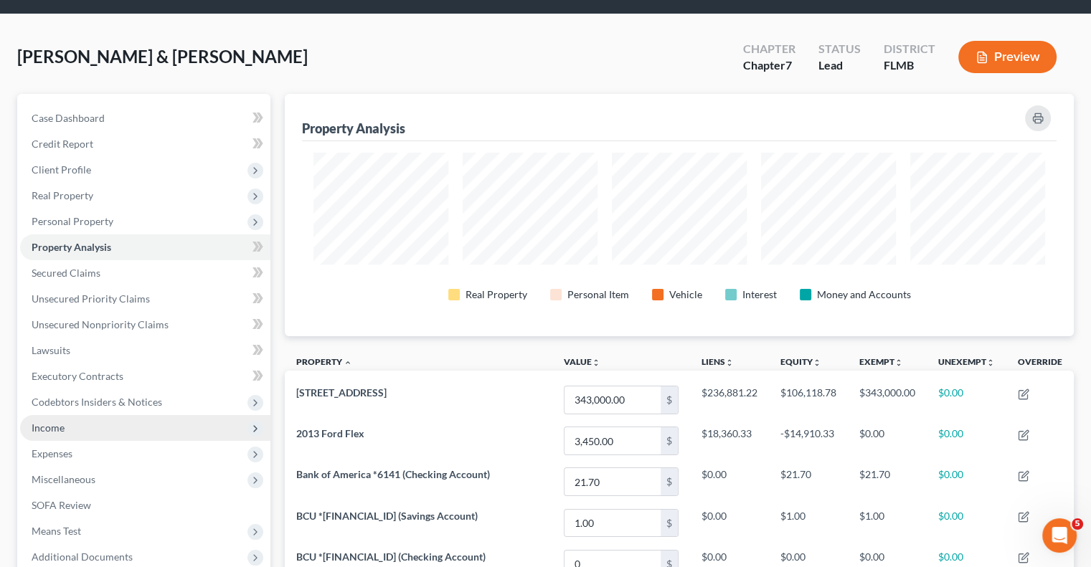
click at [45, 430] on span "Income" at bounding box center [48, 428] width 33 height 12
drag, startPoint x: 90, startPoint y: 449, endPoint x: 120, endPoint y: 424, distance: 39.2
click at [90, 449] on span "Employment Income" at bounding box center [106, 453] width 92 height 12
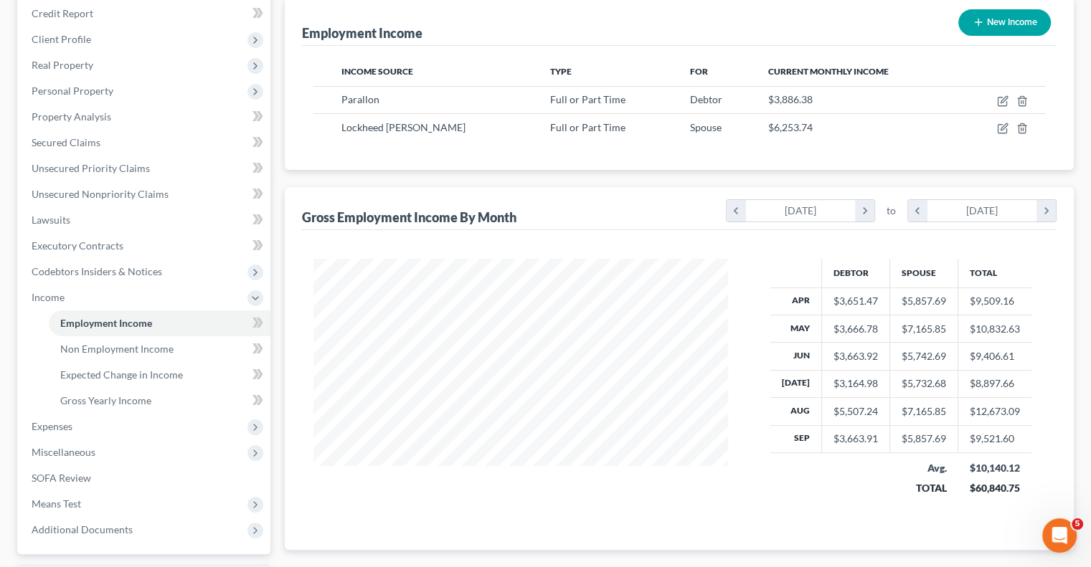
scroll to position [215, 0]
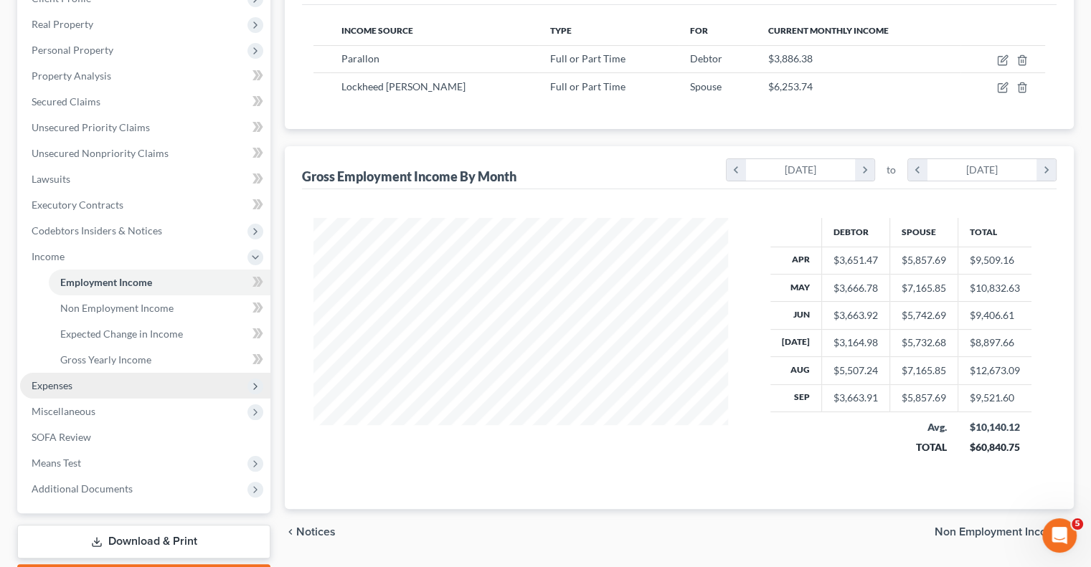
drag, startPoint x: 71, startPoint y: 381, endPoint x: 89, endPoint y: 386, distance: 18.8
click at [72, 381] on span "Expenses" at bounding box center [52, 385] width 41 height 12
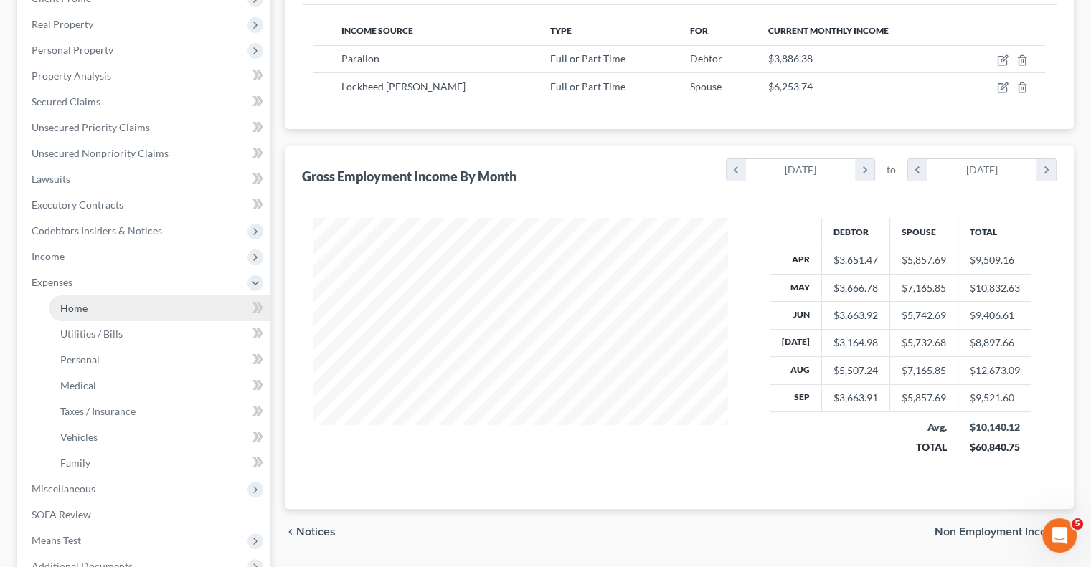
click at [86, 313] on span "Home" at bounding box center [73, 308] width 27 height 12
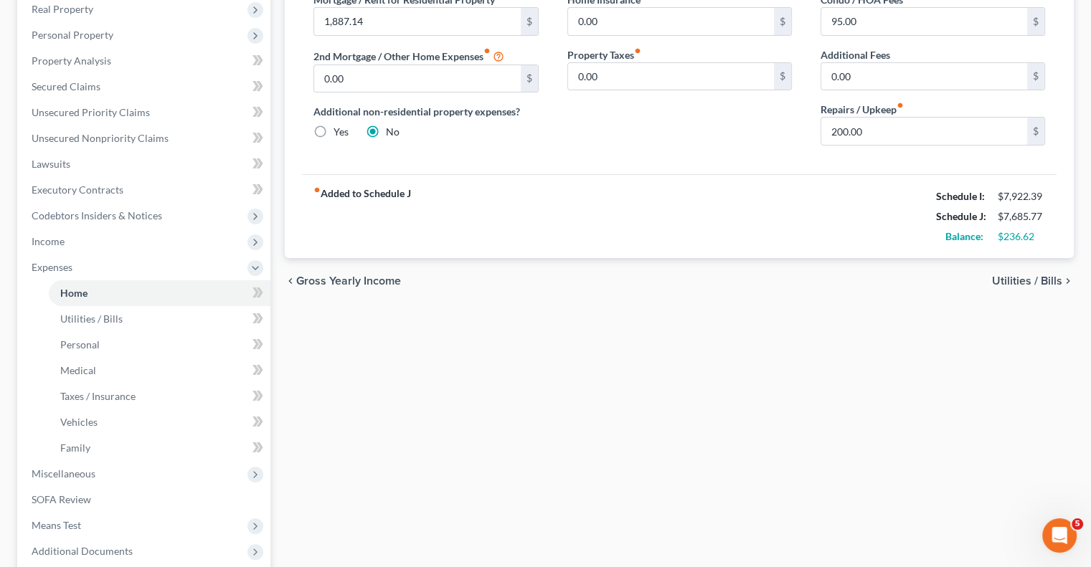
scroll to position [359, 0]
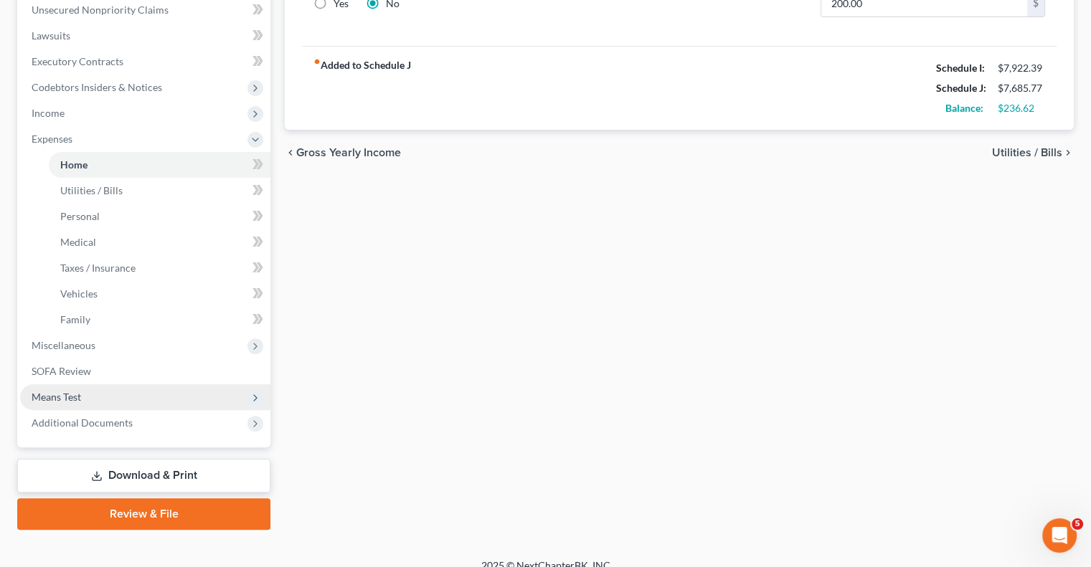
click at [57, 389] on span "Means Test" at bounding box center [145, 397] width 250 height 26
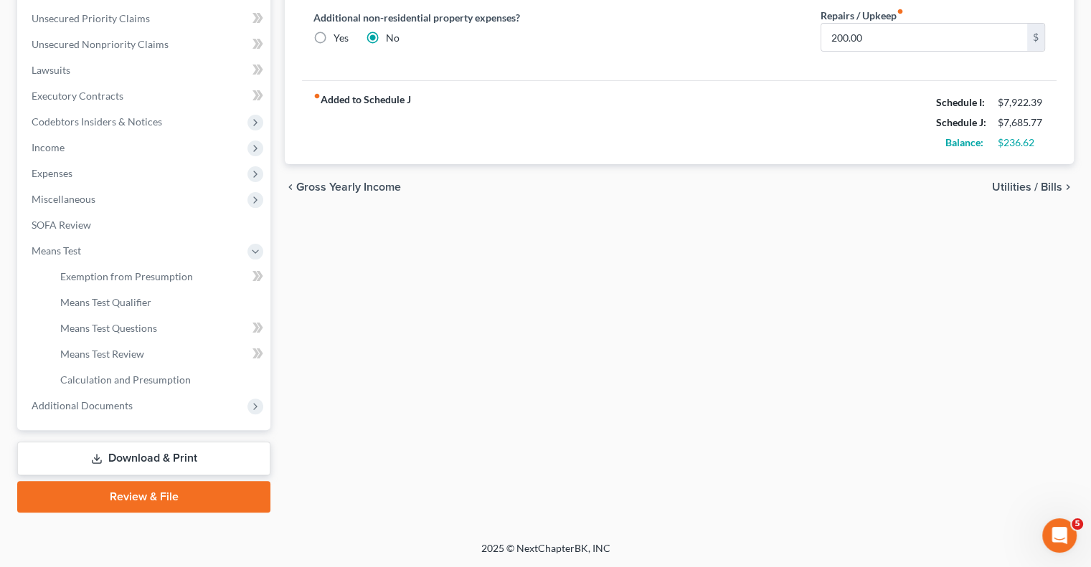
scroll to position [323, 0]
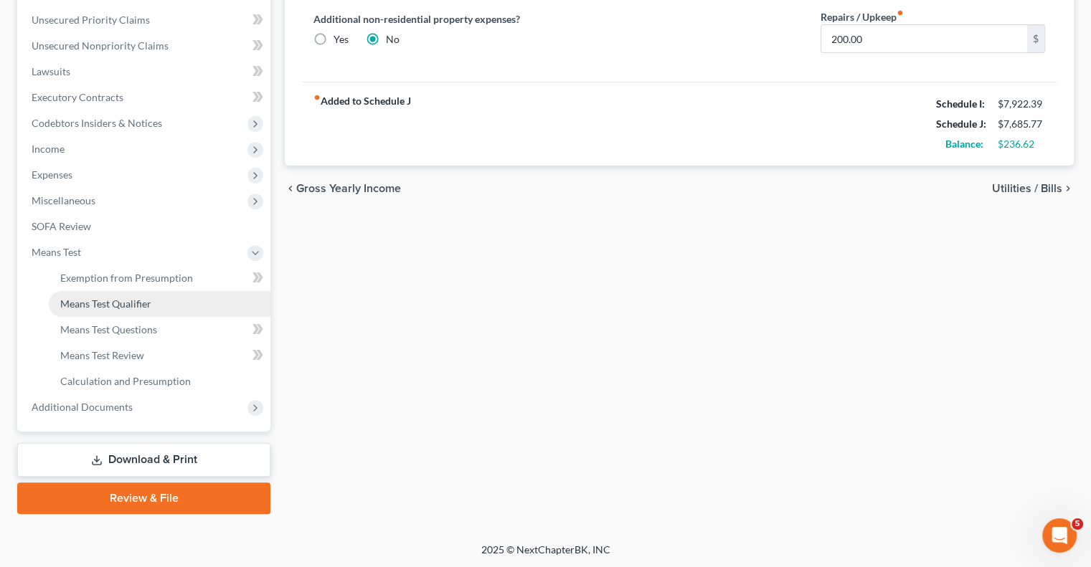
click at [96, 311] on link "Means Test Qualifier" at bounding box center [160, 304] width 222 height 26
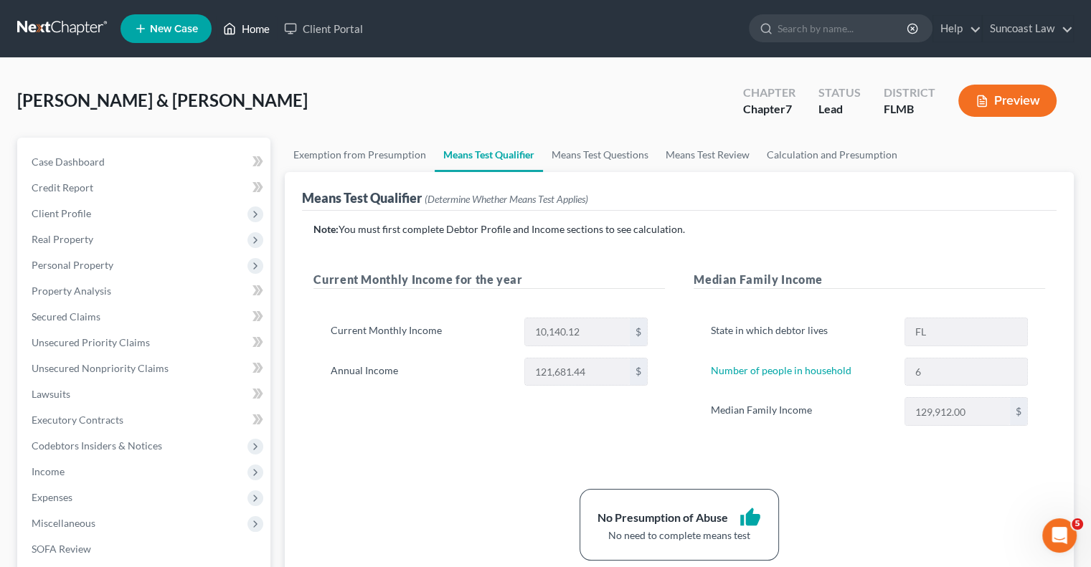
click at [253, 29] on link "Home" at bounding box center [246, 29] width 61 height 26
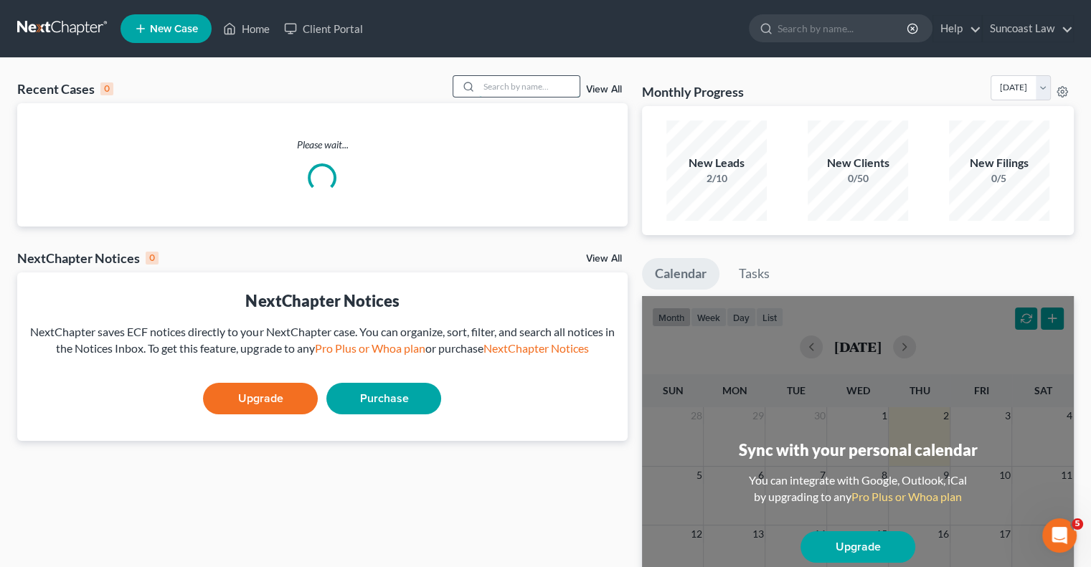
click at [509, 87] on input "search" at bounding box center [529, 86] width 100 height 21
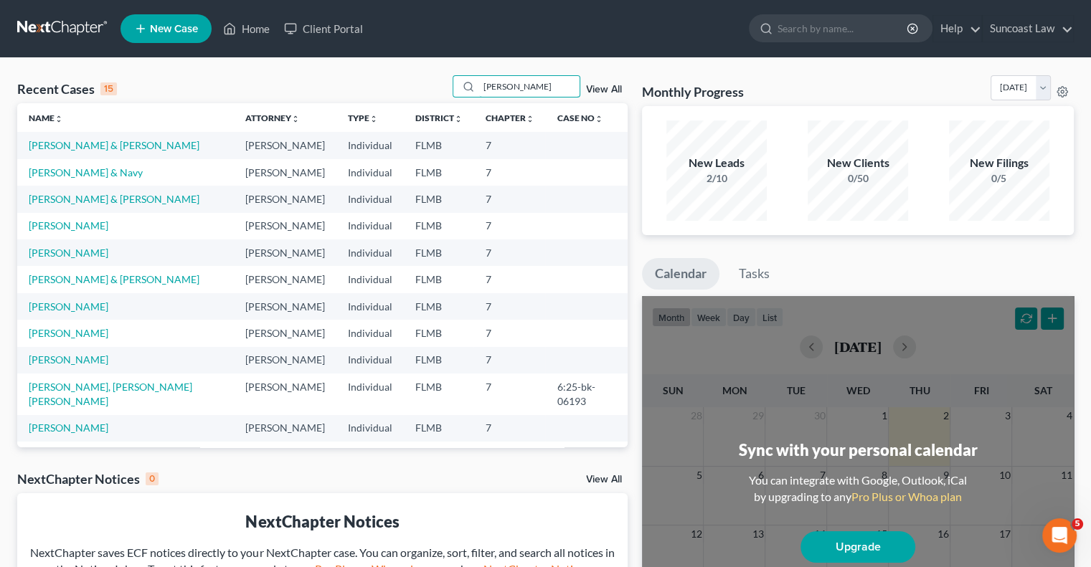
type input "[PERSON_NAME]"
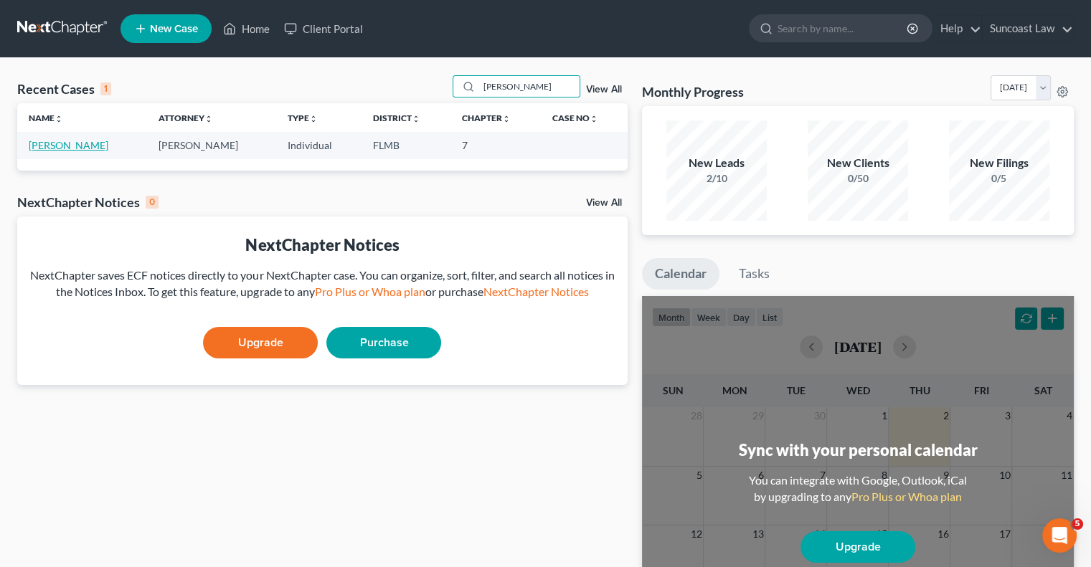
click at [86, 148] on link "[PERSON_NAME]" at bounding box center [69, 145] width 80 height 12
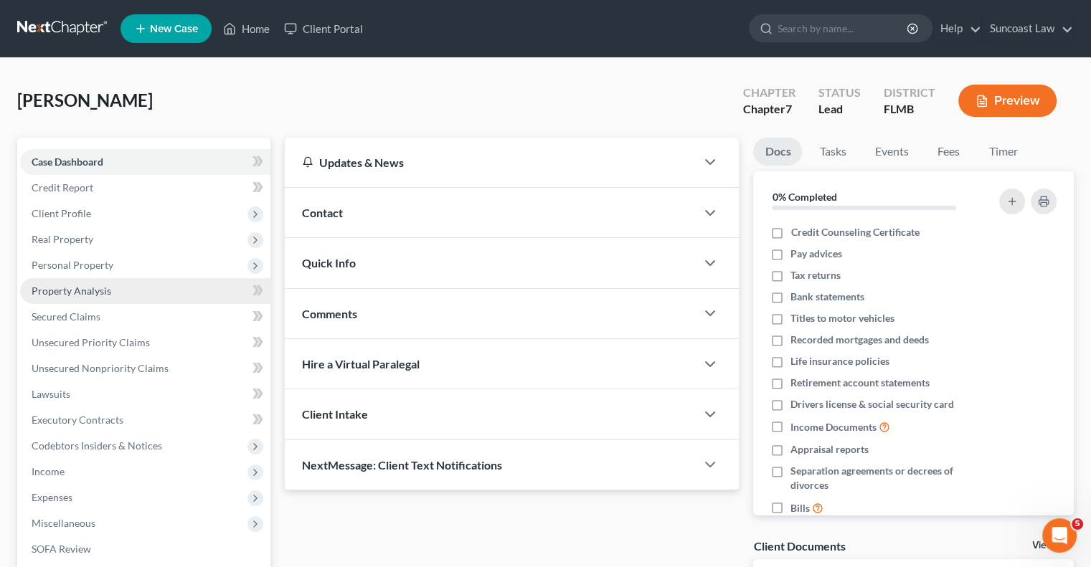
click at [110, 292] on link "Property Analysis" at bounding box center [145, 291] width 250 height 26
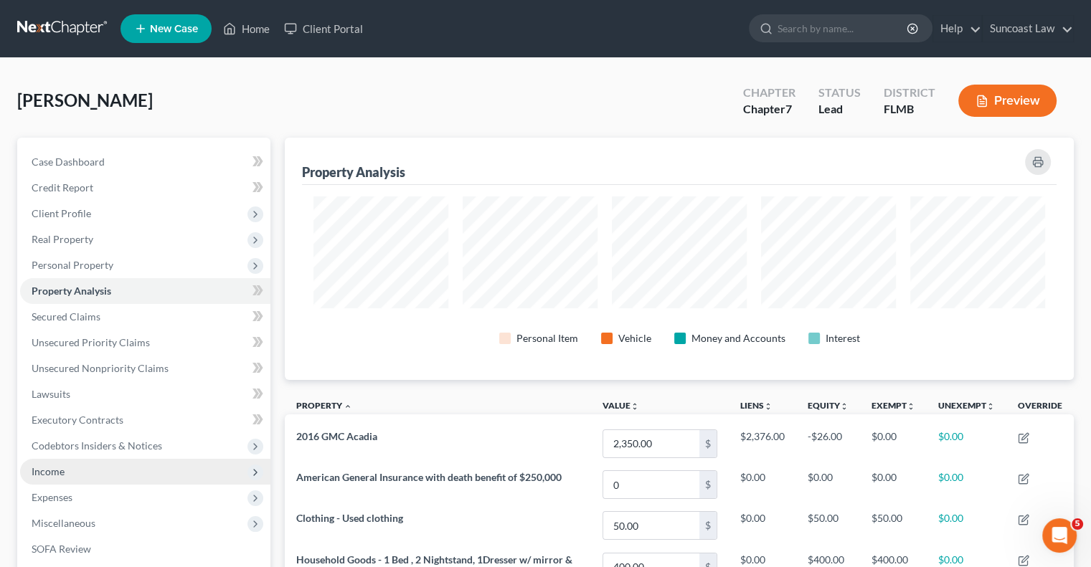
click at [57, 469] on span "Income" at bounding box center [48, 471] width 33 height 12
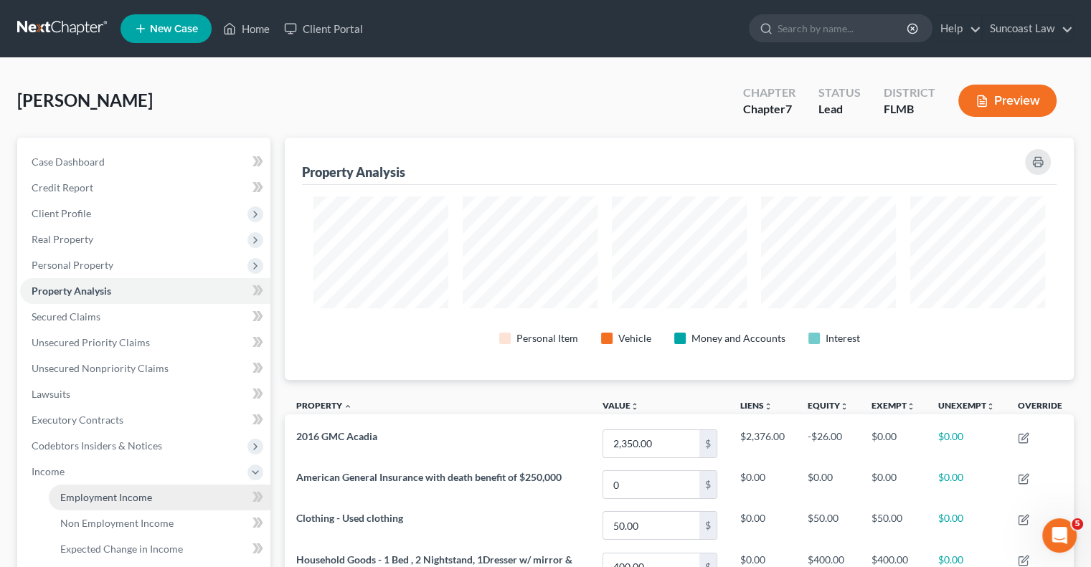
click at [87, 494] on span "Employment Income" at bounding box center [106, 497] width 92 height 12
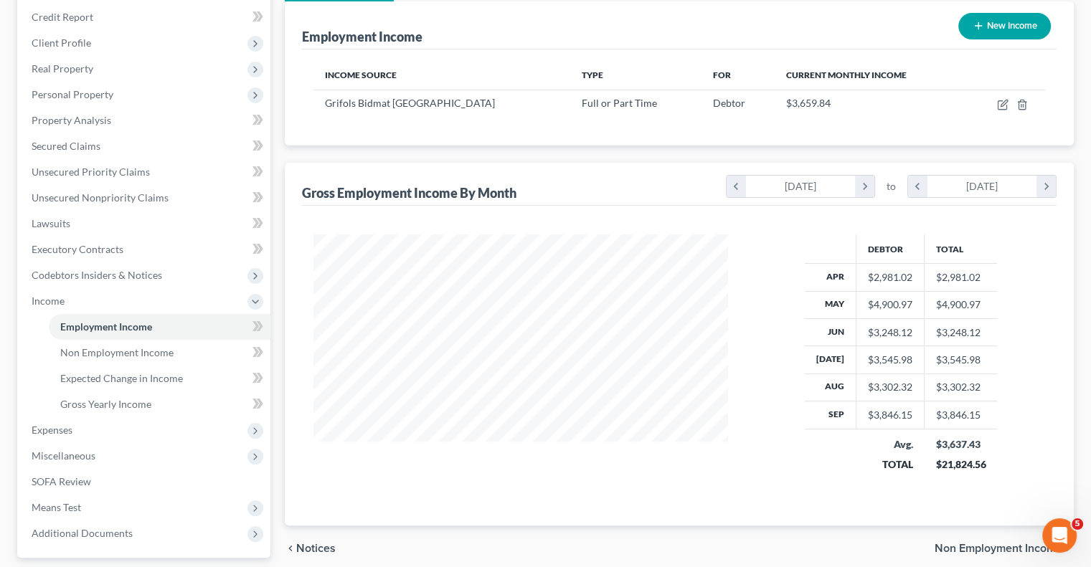
scroll to position [215, 0]
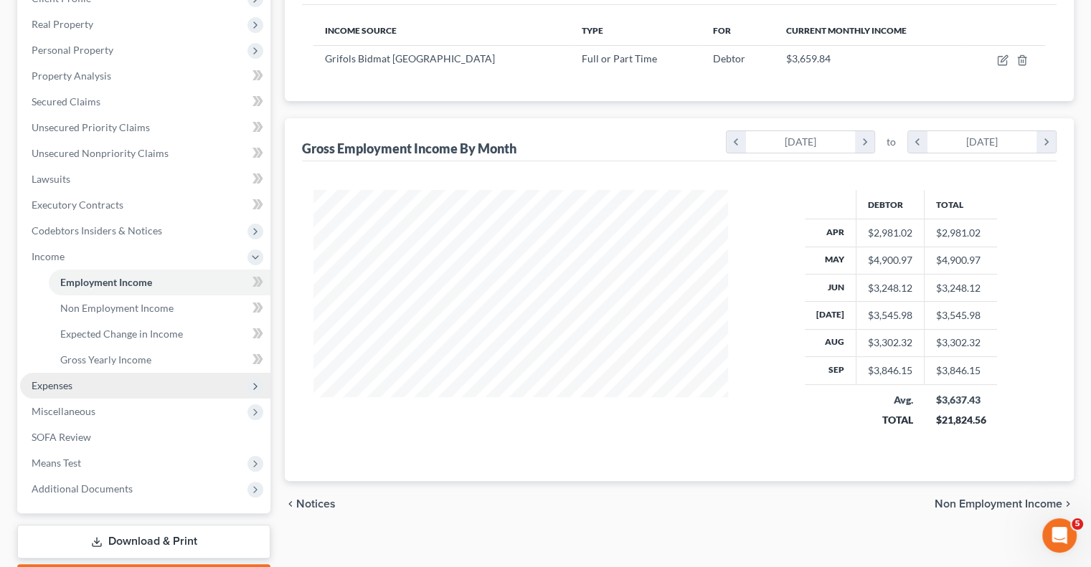
click at [58, 389] on span "Expenses" at bounding box center [52, 385] width 41 height 12
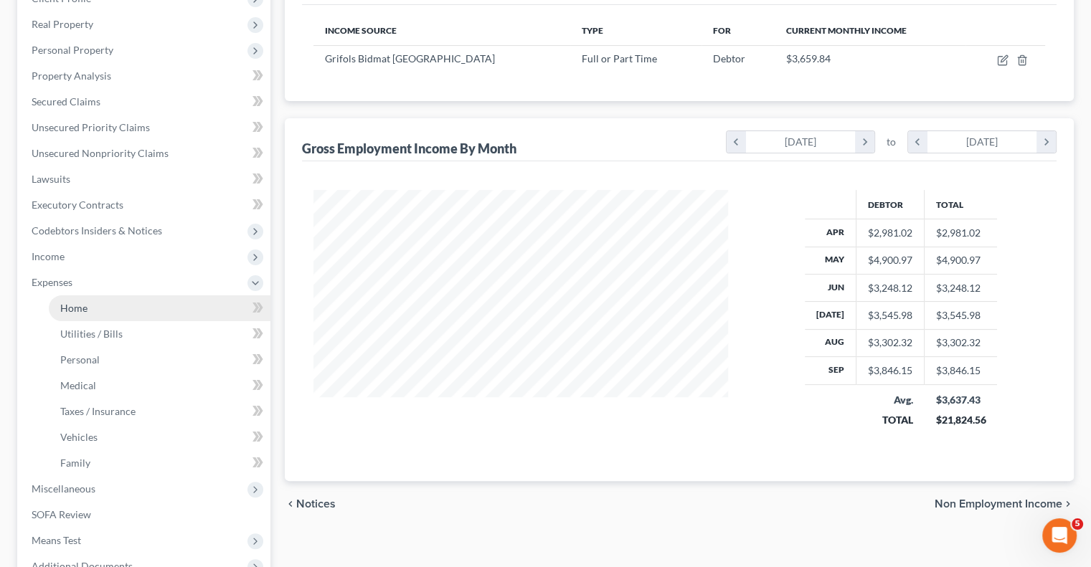
drag, startPoint x: 87, startPoint y: 303, endPoint x: 95, endPoint y: 303, distance: 7.2
click at [87, 303] on link "Home" at bounding box center [160, 308] width 222 height 26
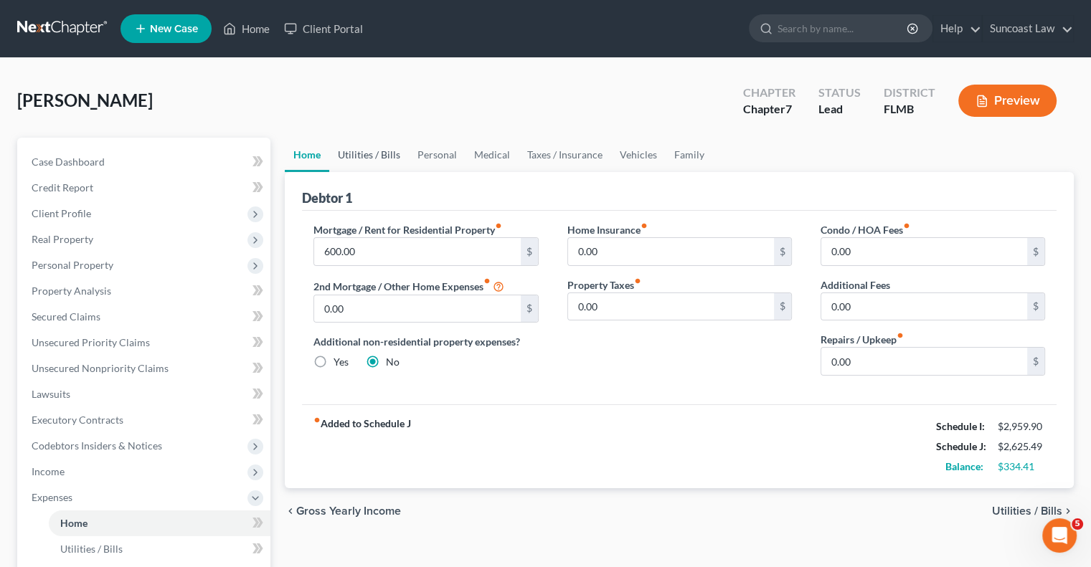
click at [381, 154] on link "Utilities / Bills" at bounding box center [369, 155] width 80 height 34
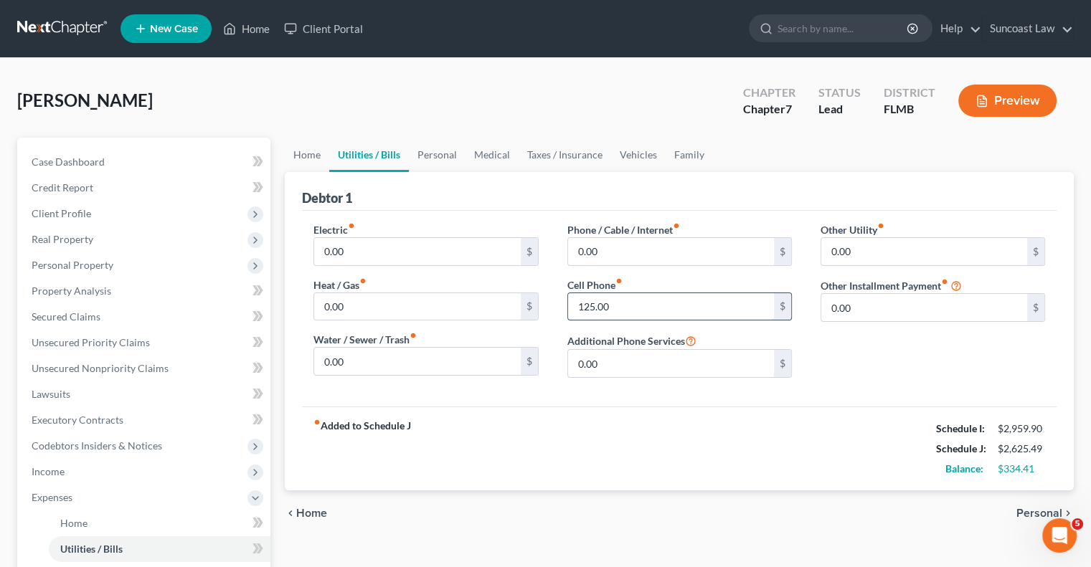
click at [657, 303] on input "125.00" at bounding box center [671, 306] width 206 height 27
type input "150"
click at [447, 148] on link "Personal" at bounding box center [437, 155] width 57 height 34
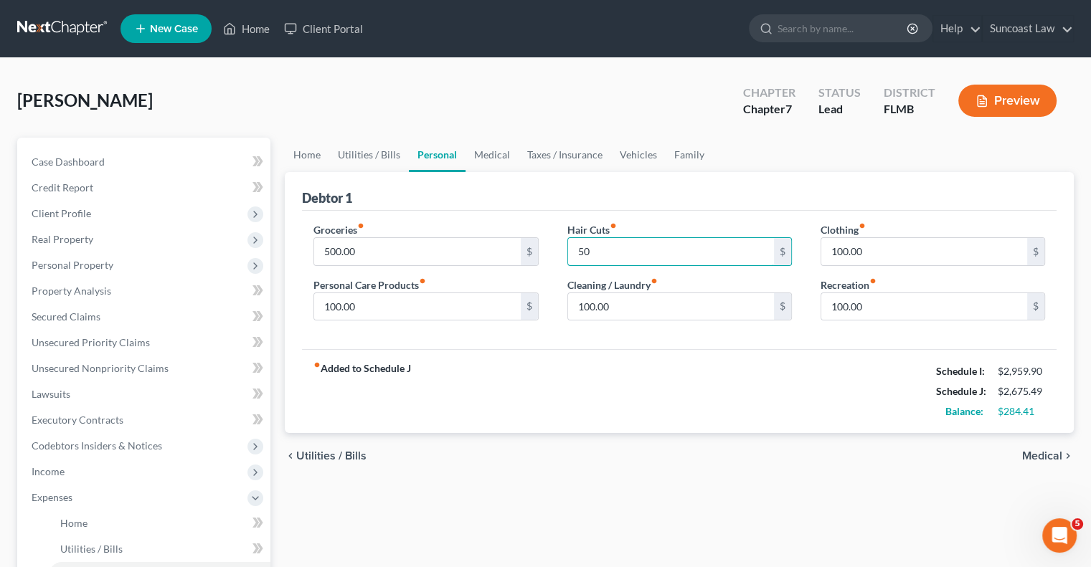
type input "50"
click at [630, 154] on link "Vehicles" at bounding box center [638, 155] width 54 height 34
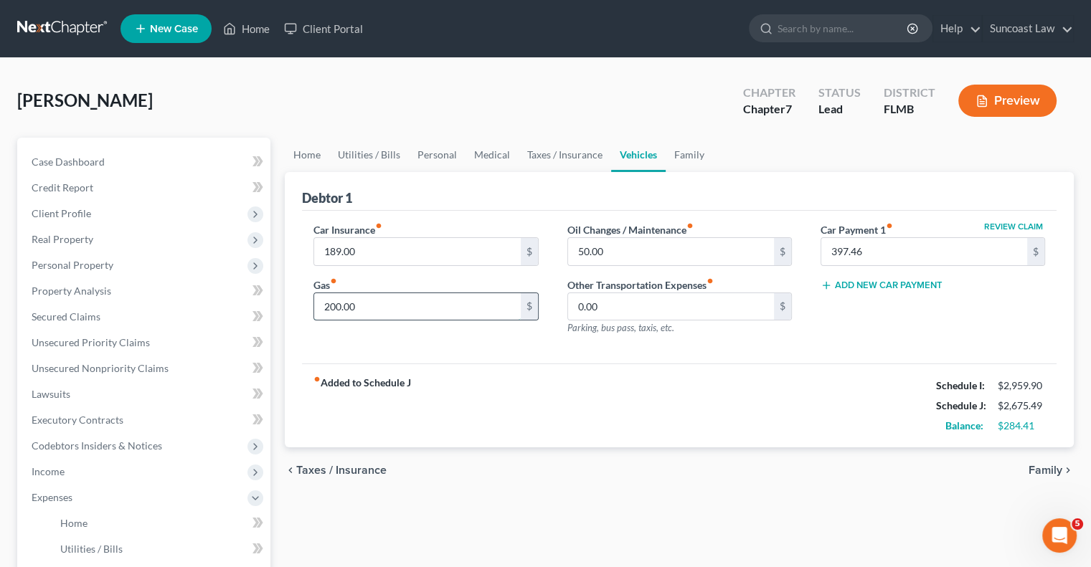
click at [381, 305] on input "200.00" at bounding box center [417, 306] width 206 height 27
click at [265, 29] on link "Home" at bounding box center [246, 29] width 61 height 26
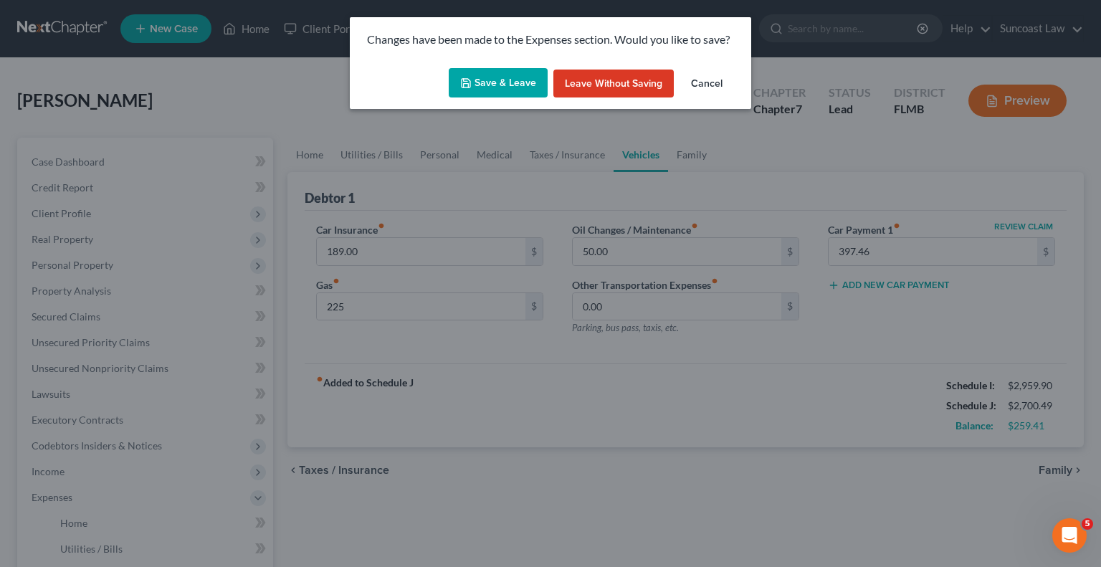
click at [511, 71] on button "Save & Leave" at bounding box center [498, 83] width 99 height 30
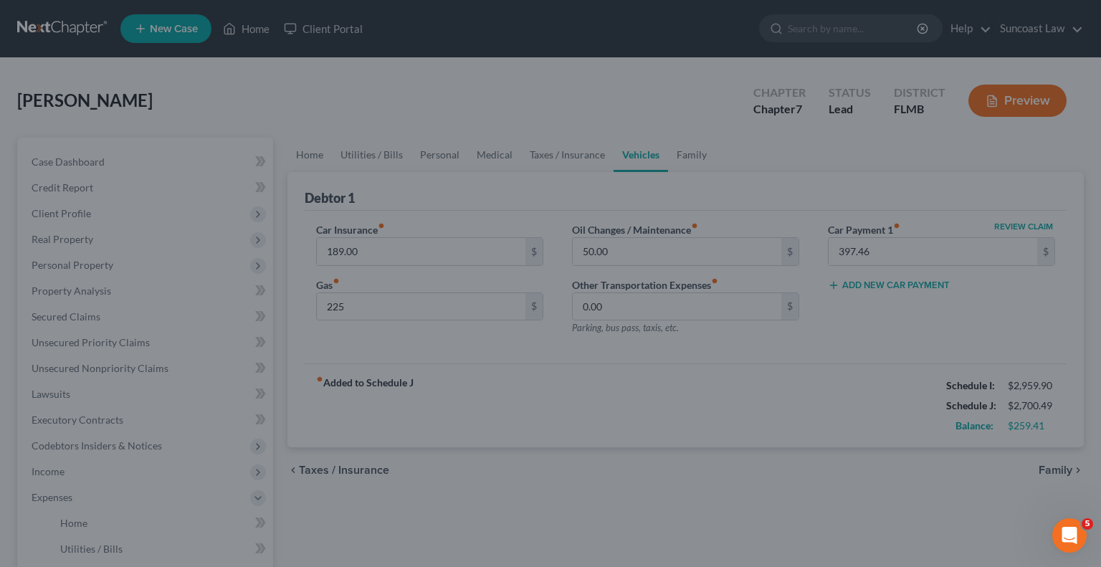
type input "225.00"
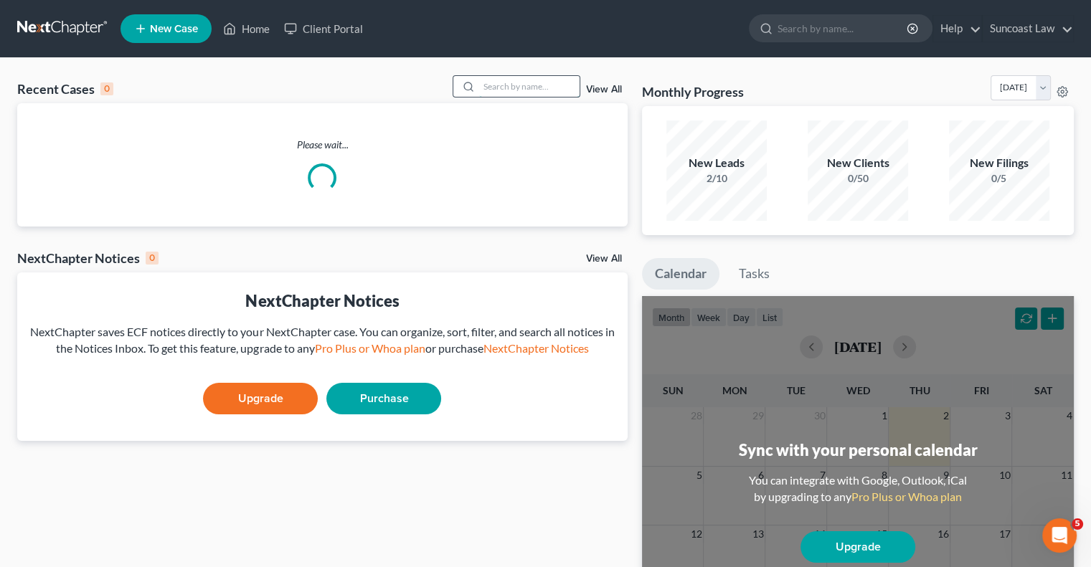
click at [515, 87] on input "search" at bounding box center [529, 86] width 100 height 21
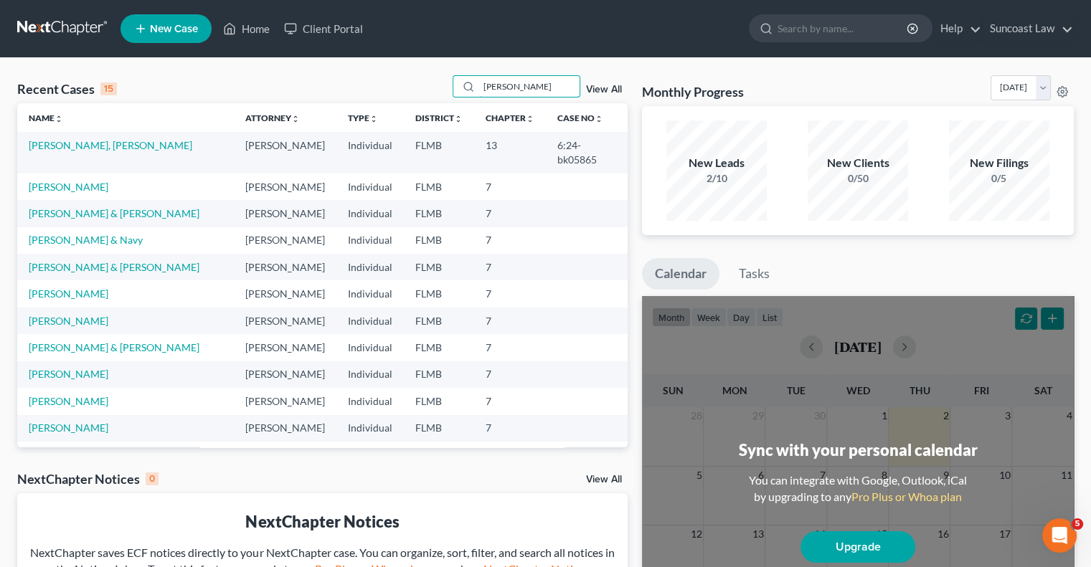
type input "[PERSON_NAME]"
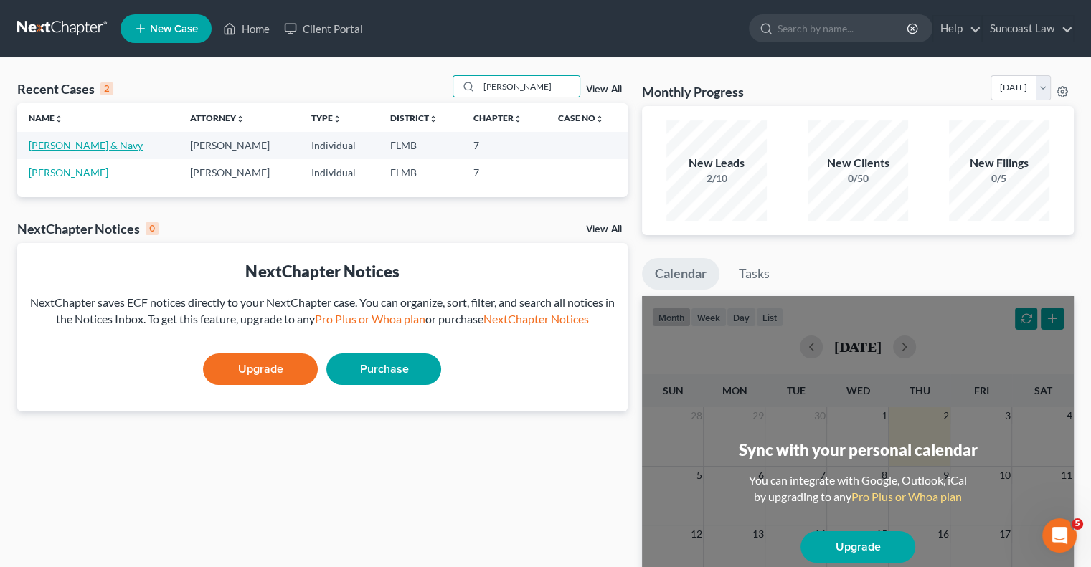
click at [86, 146] on link "[PERSON_NAME] & Navy" at bounding box center [86, 145] width 114 height 12
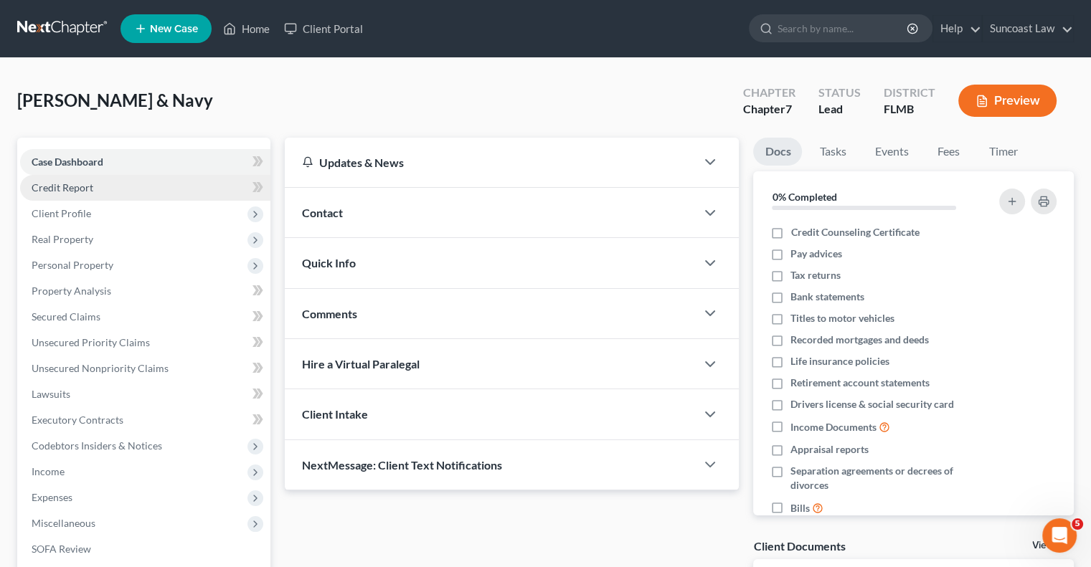
click at [98, 189] on link "Credit Report" at bounding box center [145, 188] width 250 height 26
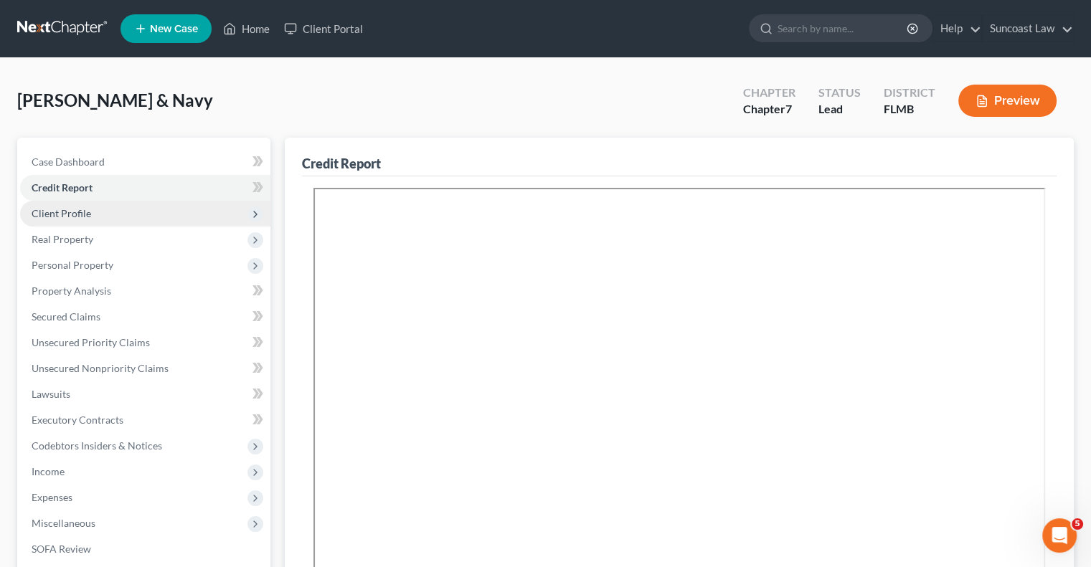
click at [86, 208] on span "Client Profile" at bounding box center [62, 213] width 60 height 12
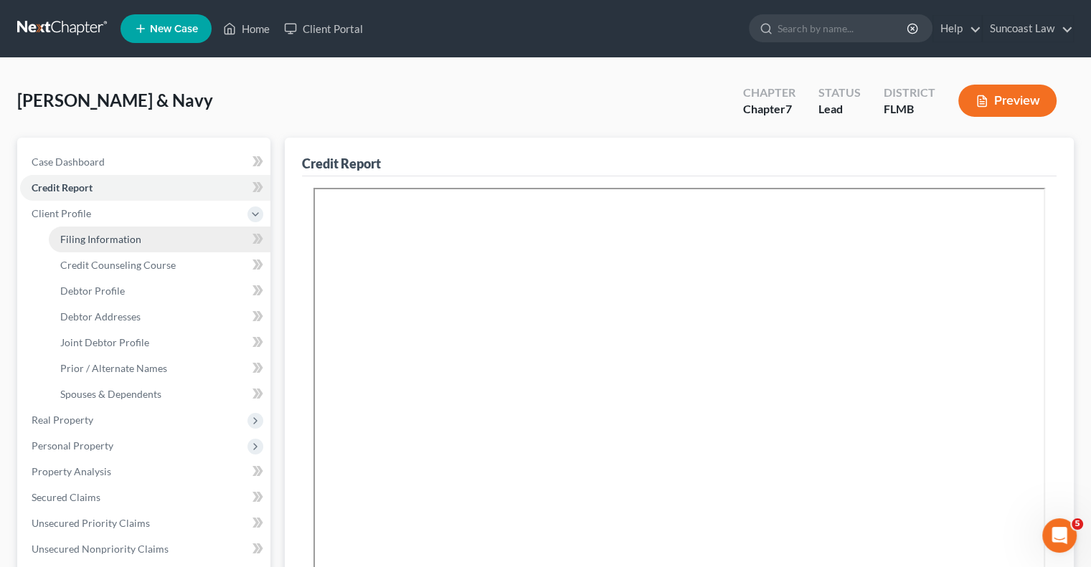
click at [123, 237] on span "Filing Information" at bounding box center [100, 239] width 81 height 12
select select "1"
select select "0"
select select "15"
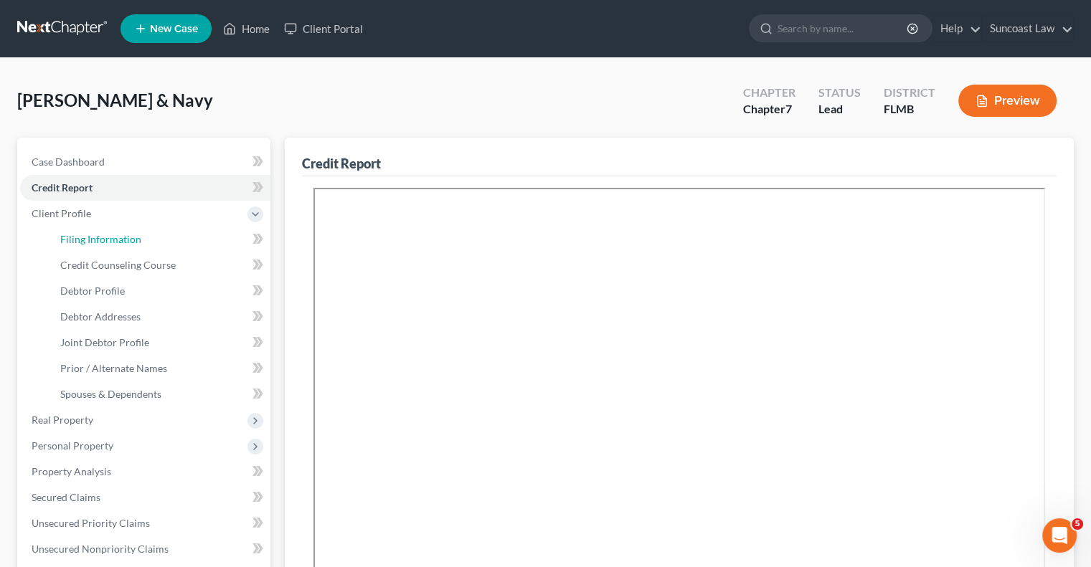
select select "0"
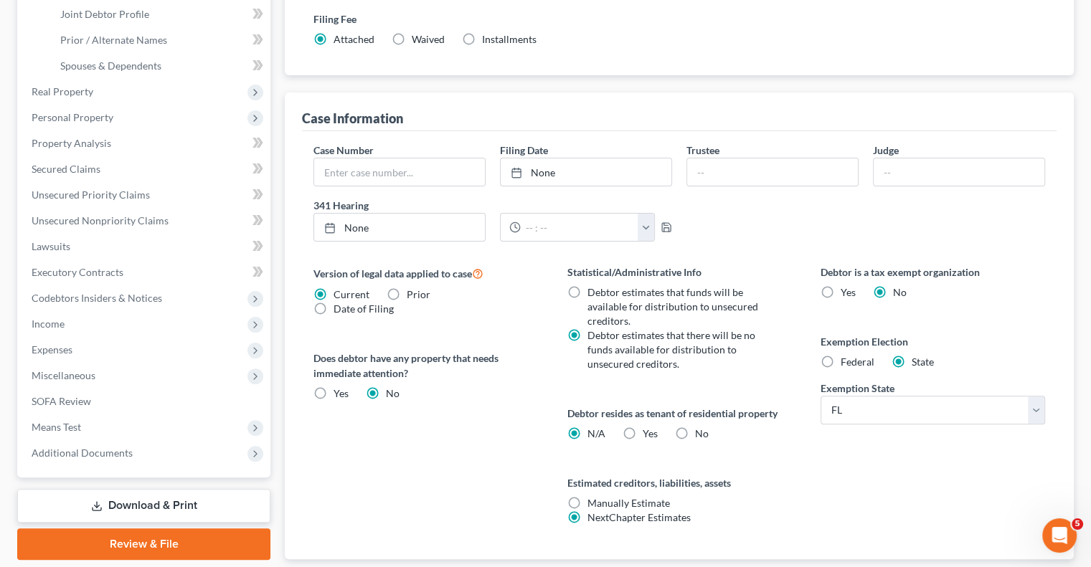
scroll to position [359, 0]
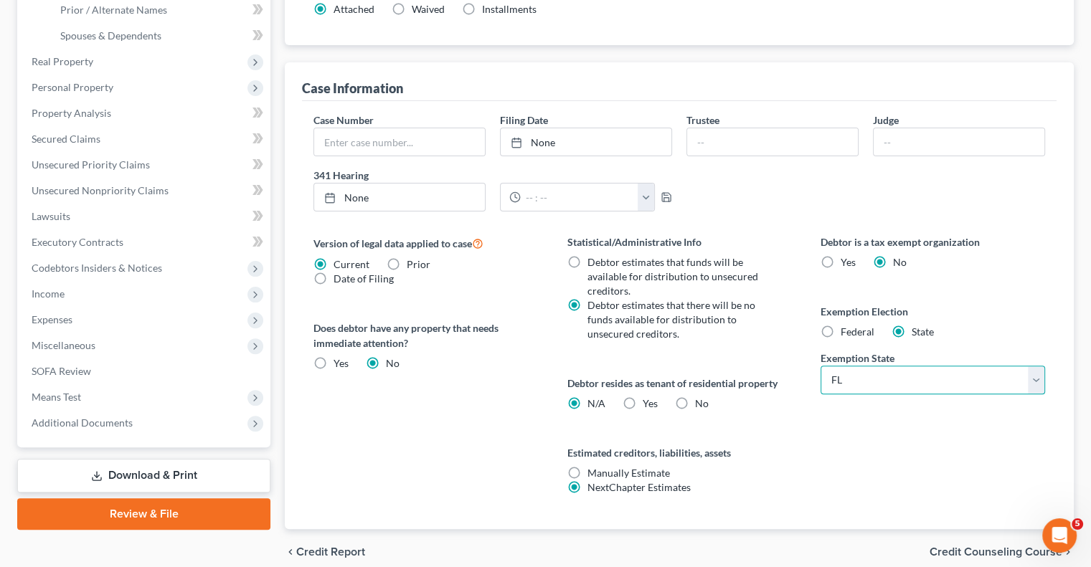
click at [912, 373] on select "State [US_STATE] AK AR AZ CA CO CT DE DC [GEOGRAPHIC_DATA] [GEOGRAPHIC_DATA] GU…" at bounding box center [932, 380] width 224 height 29
select select "46"
click at [820, 366] on select "State [US_STATE] AK AR AZ CA CO CT DE DC [GEOGRAPHIC_DATA] [GEOGRAPHIC_DATA] GU…" at bounding box center [932, 380] width 224 height 29
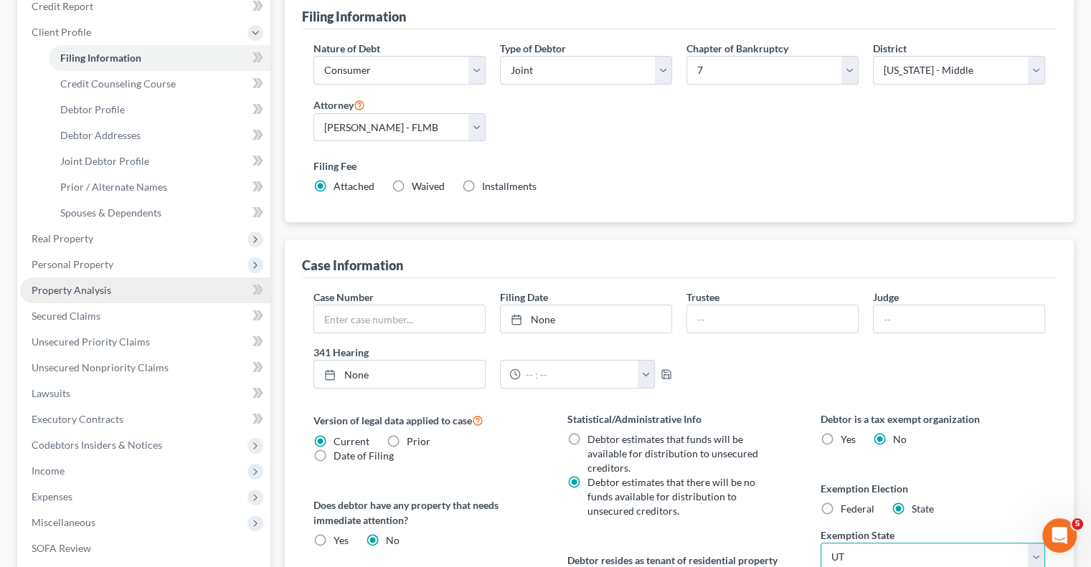
scroll to position [143, 0]
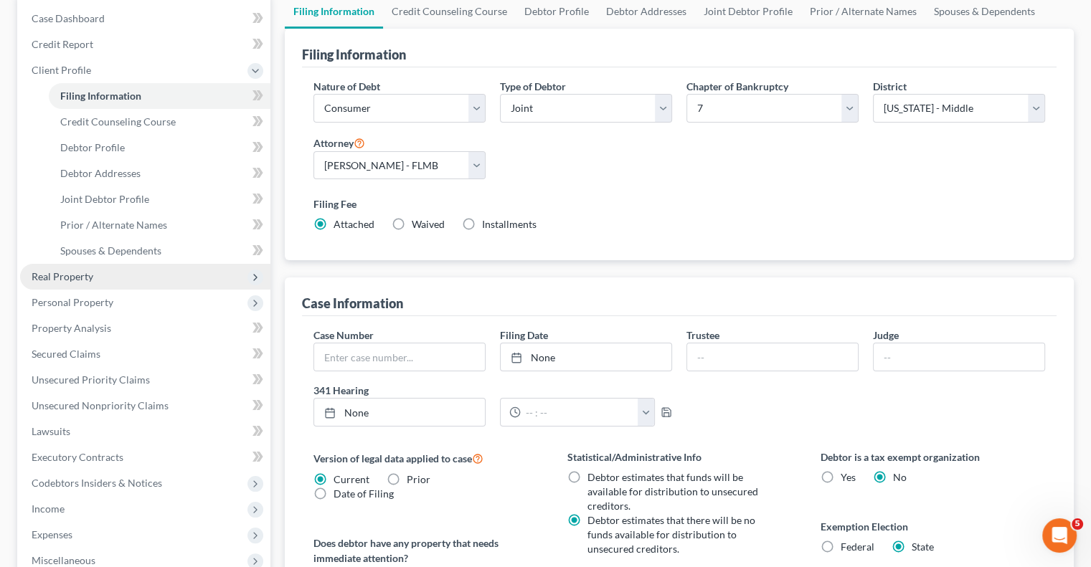
click at [97, 277] on span "Real Property" at bounding box center [145, 277] width 250 height 26
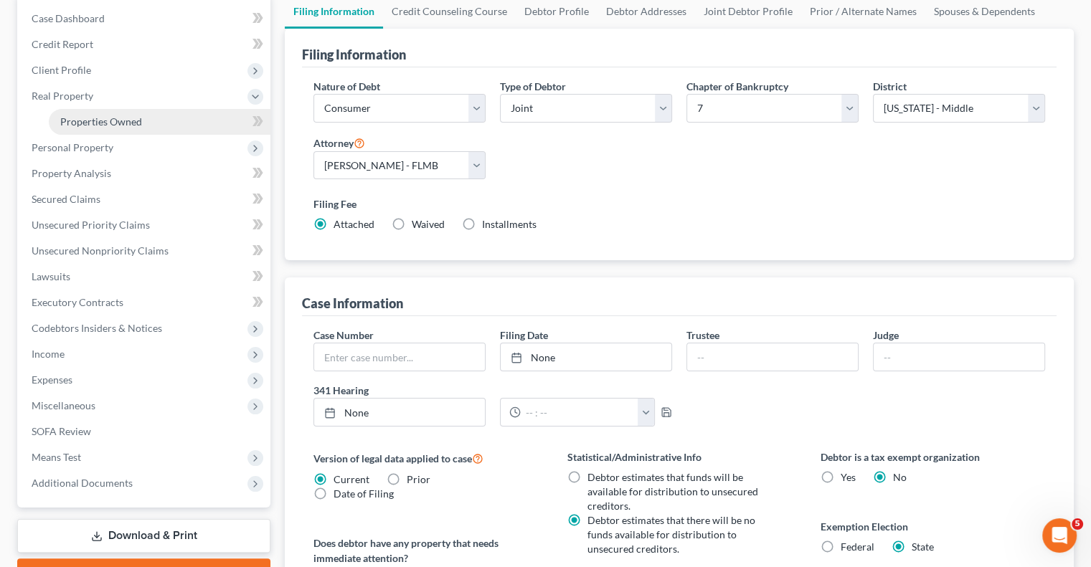
click at [144, 127] on link "Properties Owned" at bounding box center [160, 122] width 222 height 26
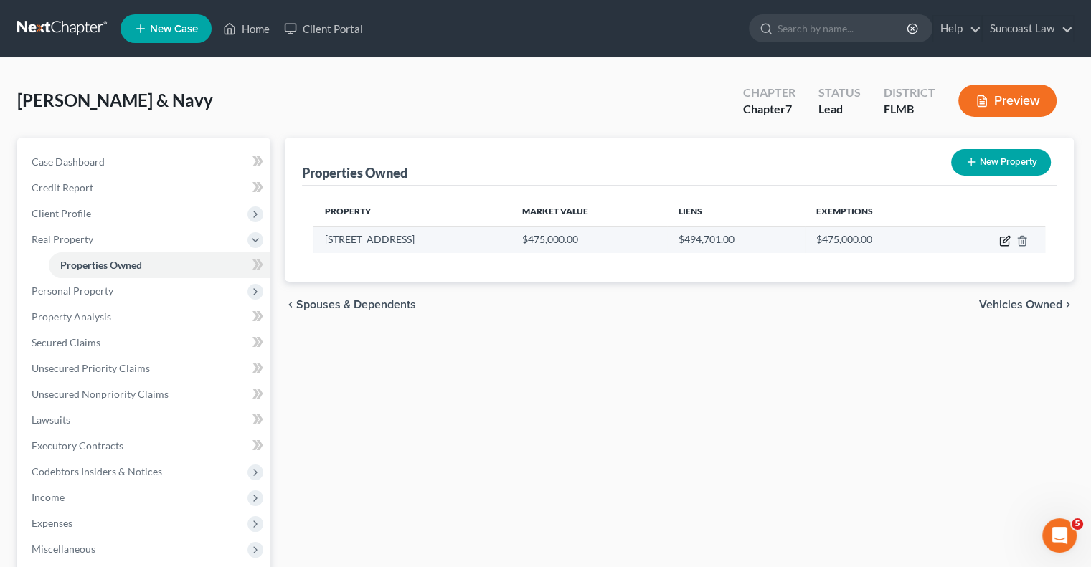
click at [1007, 242] on icon "button" at bounding box center [1004, 241] width 9 height 9
select select "9"
select select "4"
select select "2"
select select "0"
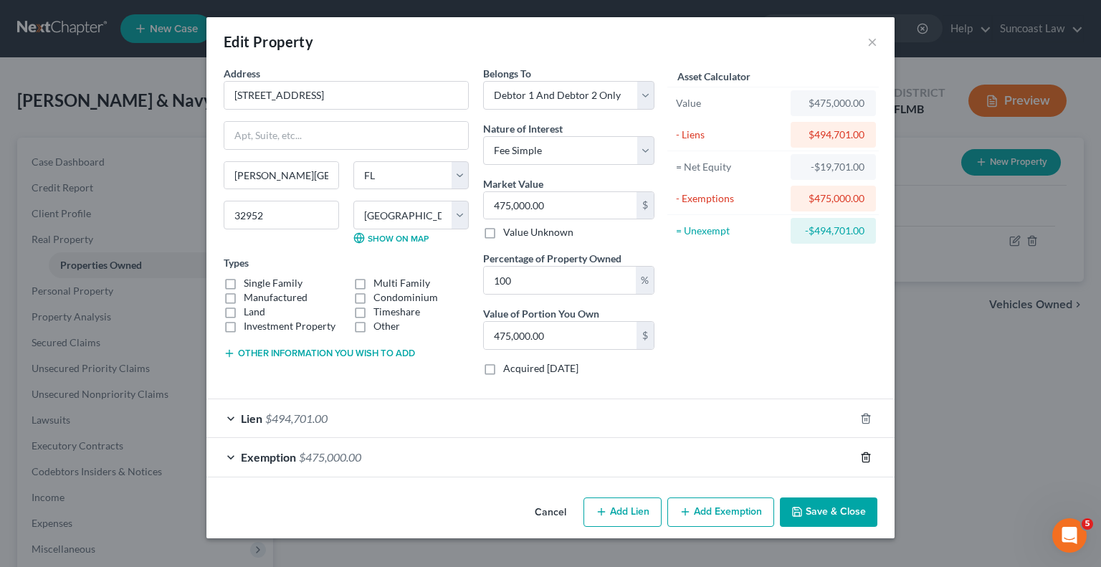
click at [866, 454] on icon "button" at bounding box center [865, 457] width 11 height 11
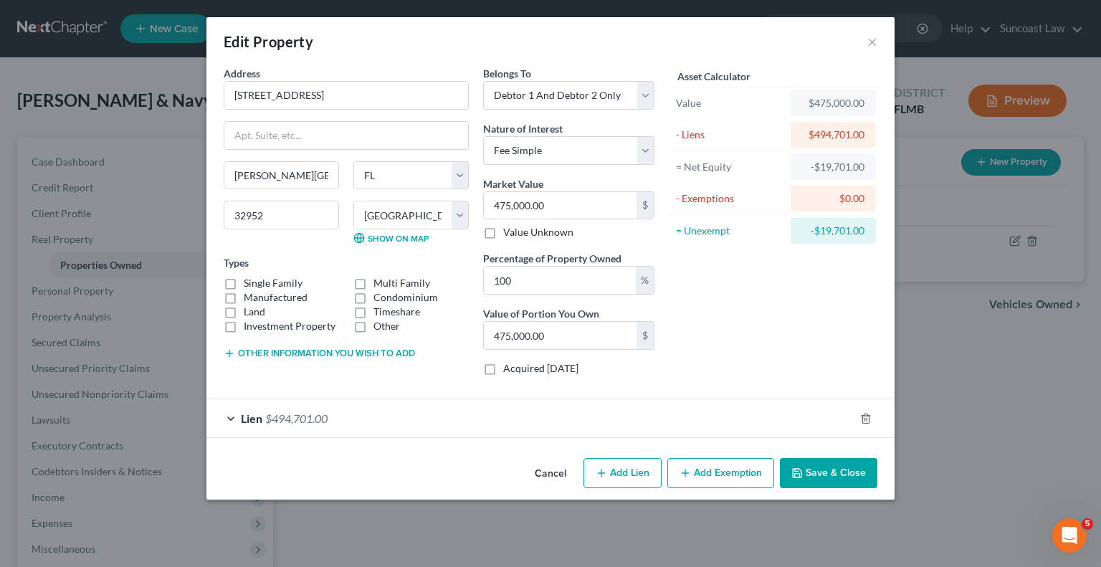
click at [732, 469] on button "Add Exemption" at bounding box center [721, 473] width 107 height 30
select select "2"
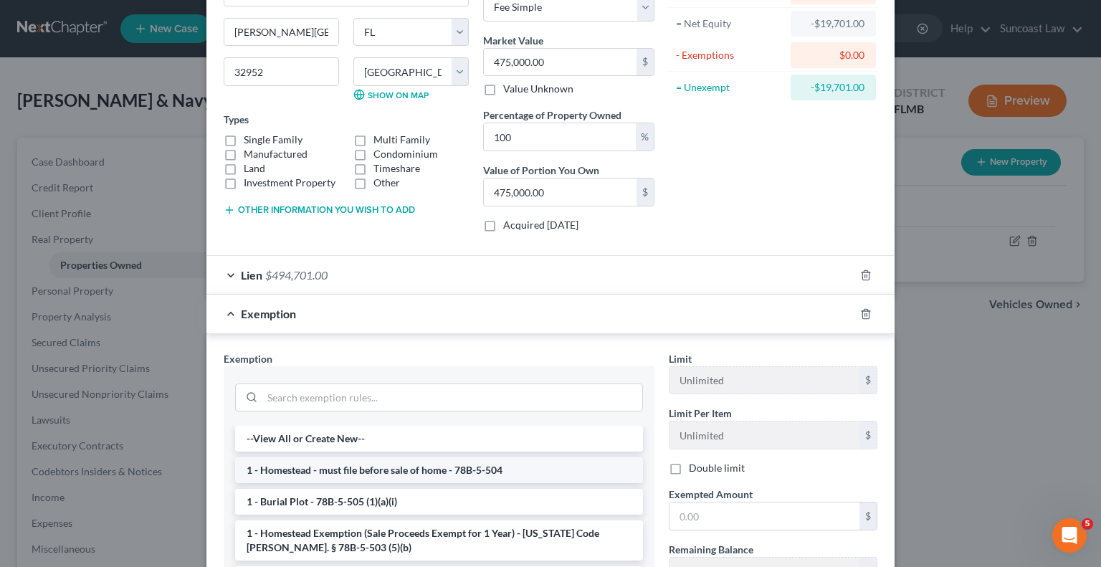
scroll to position [72, 0]
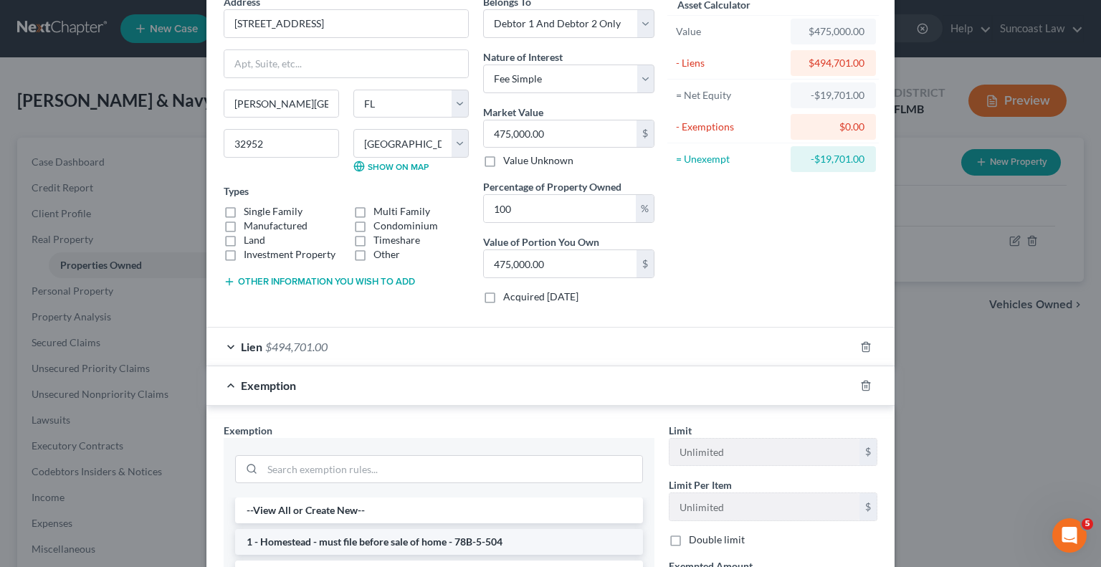
click at [502, 536] on li "1 - Homestead - must file before sale of home - 78B-5-504" at bounding box center [439, 542] width 408 height 26
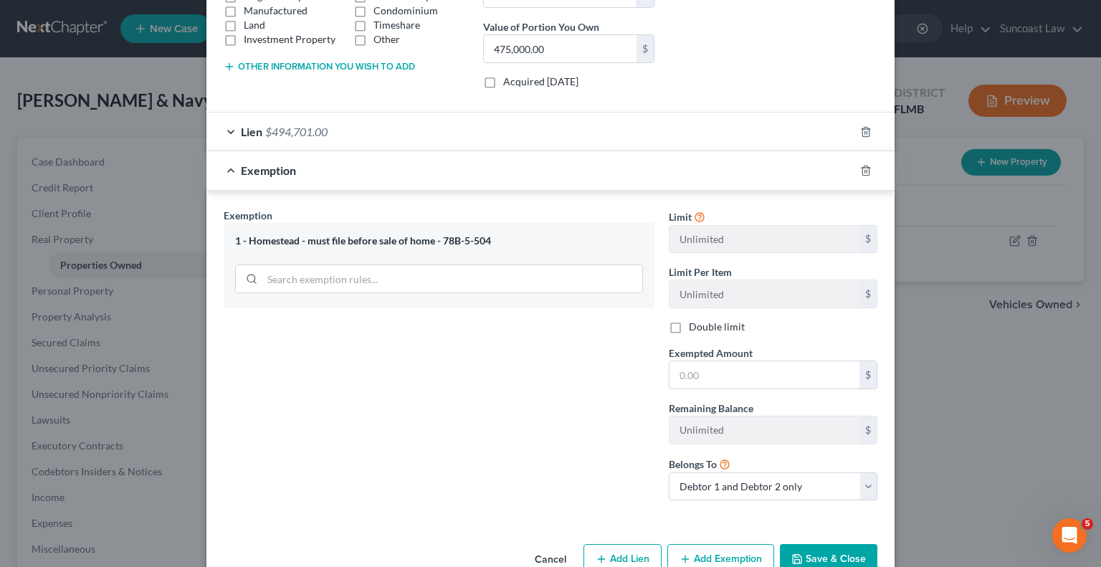
scroll to position [320, 0]
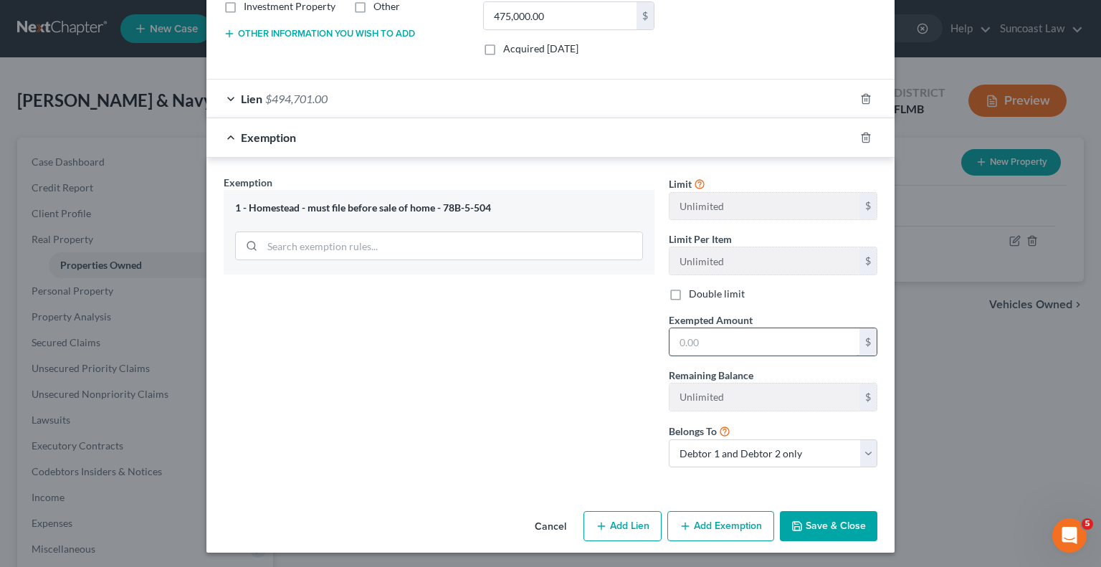
click at [766, 338] on input "text" at bounding box center [765, 341] width 190 height 27
type input "475,000"
click at [830, 529] on button "Save & Close" at bounding box center [829, 526] width 98 height 30
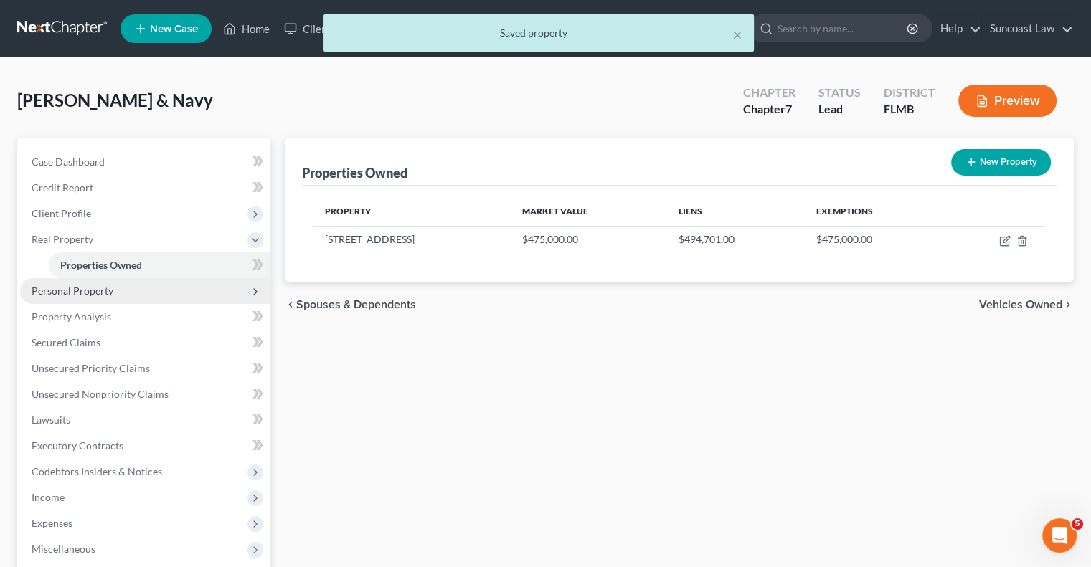
click at [100, 292] on span "Personal Property" at bounding box center [73, 291] width 82 height 12
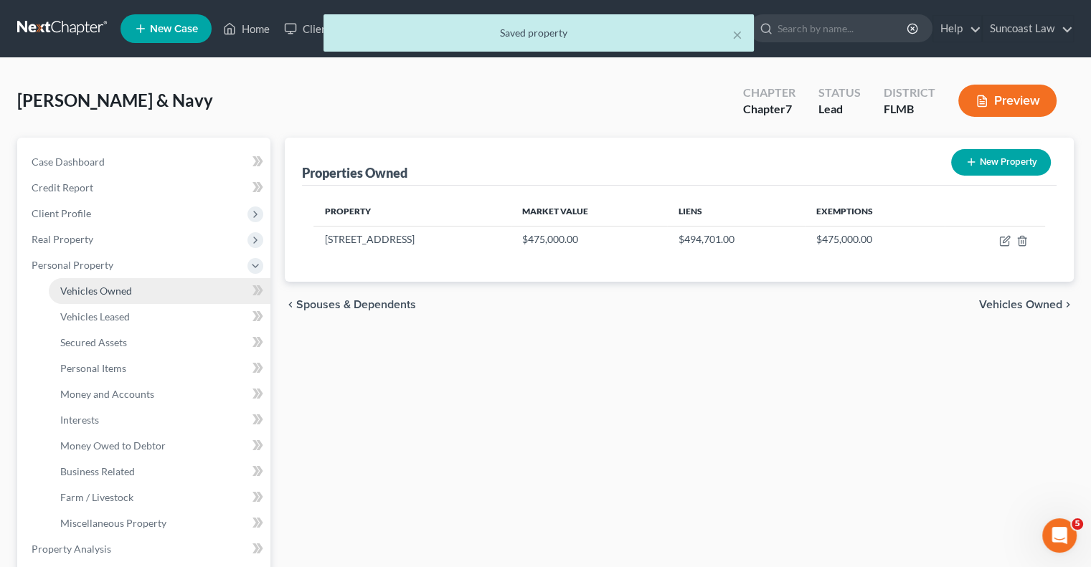
click at [110, 289] on span "Vehicles Owned" at bounding box center [96, 291] width 72 height 12
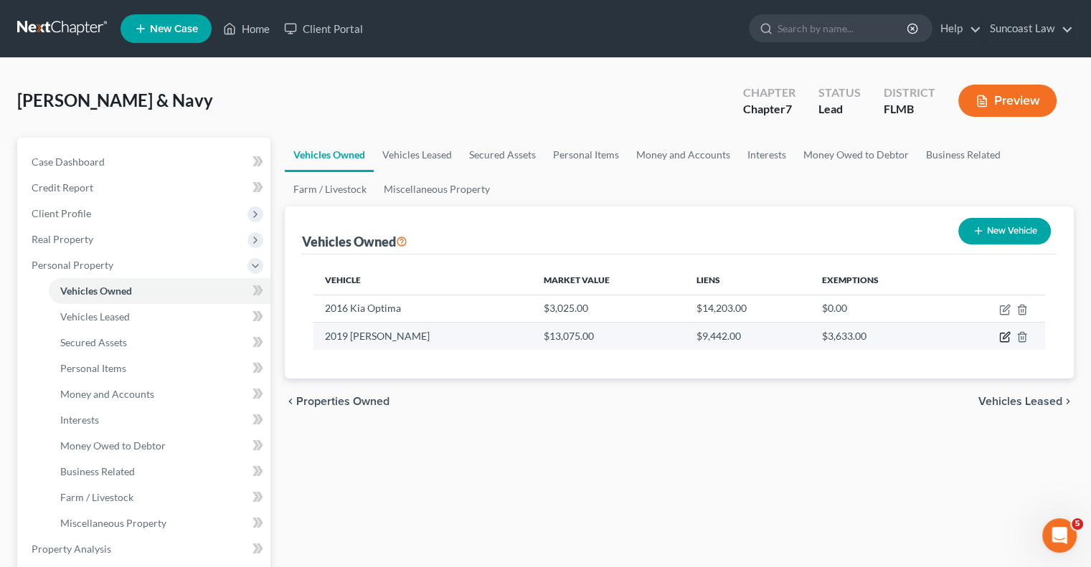
click at [1005, 333] on icon "button" at bounding box center [1004, 336] width 11 height 11
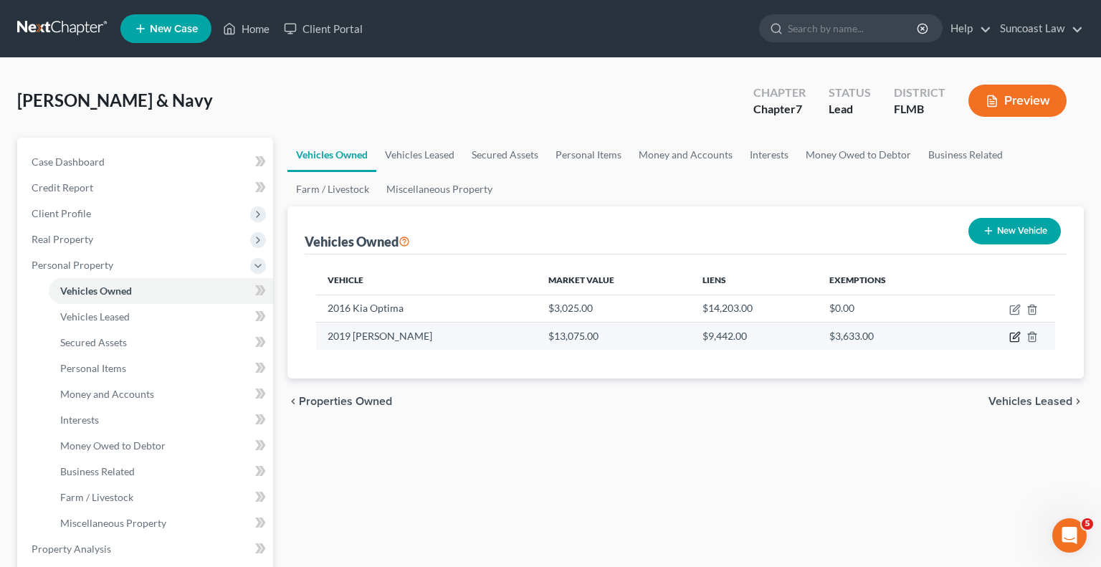
select select "0"
select select "7"
select select "2"
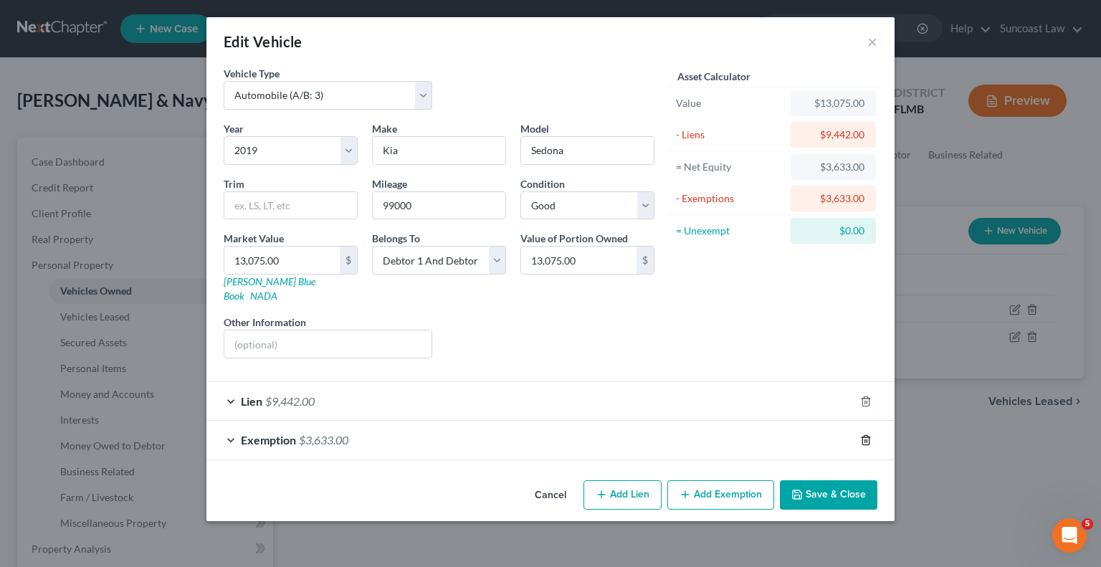
click at [864, 435] on icon "button" at bounding box center [865, 440] width 11 height 11
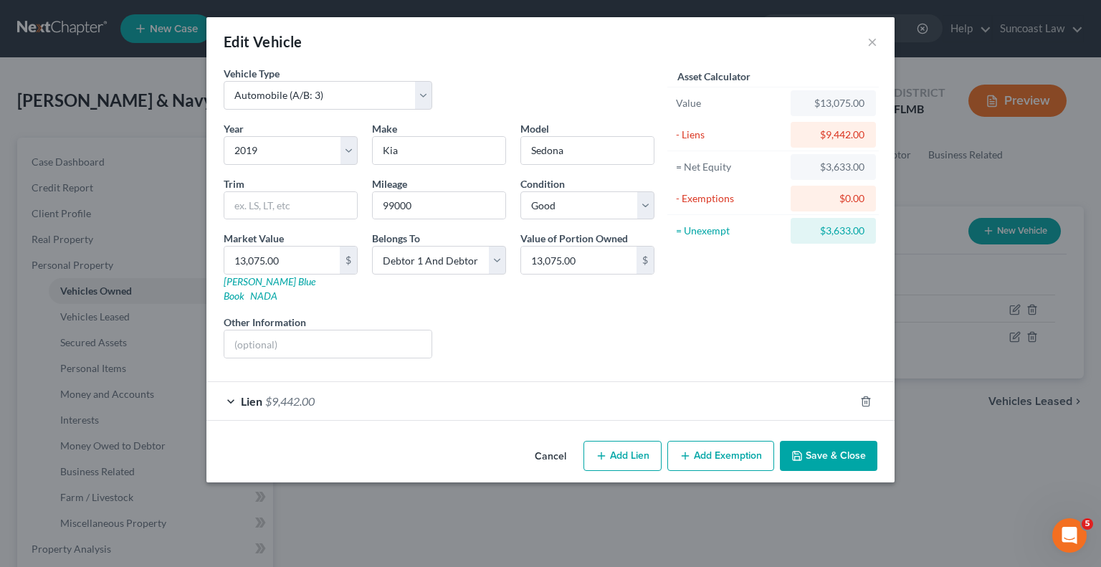
click at [726, 441] on button "Add Exemption" at bounding box center [721, 456] width 107 height 30
select select "2"
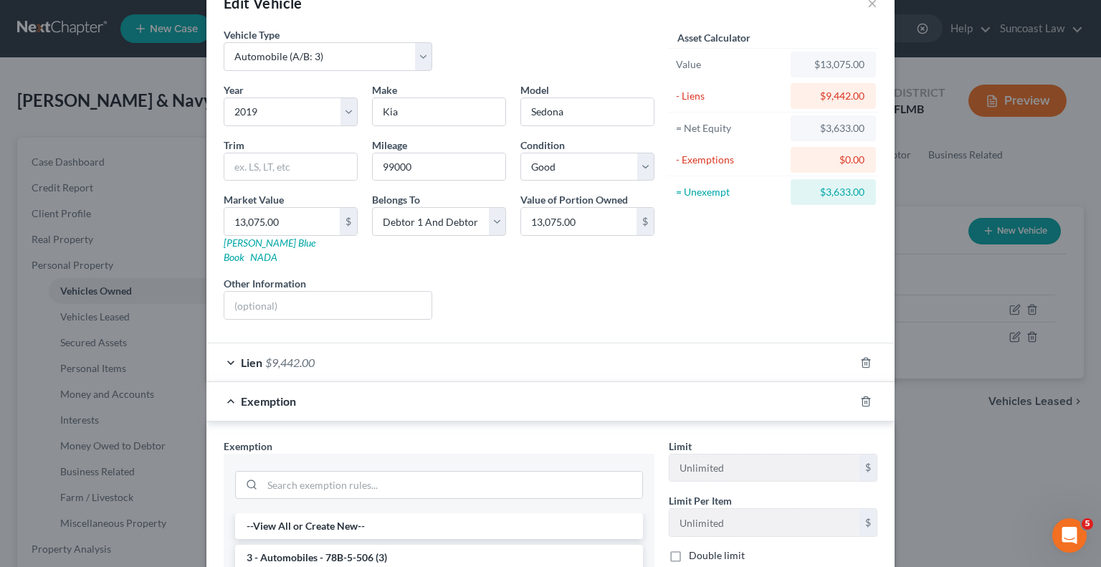
scroll to position [143, 0]
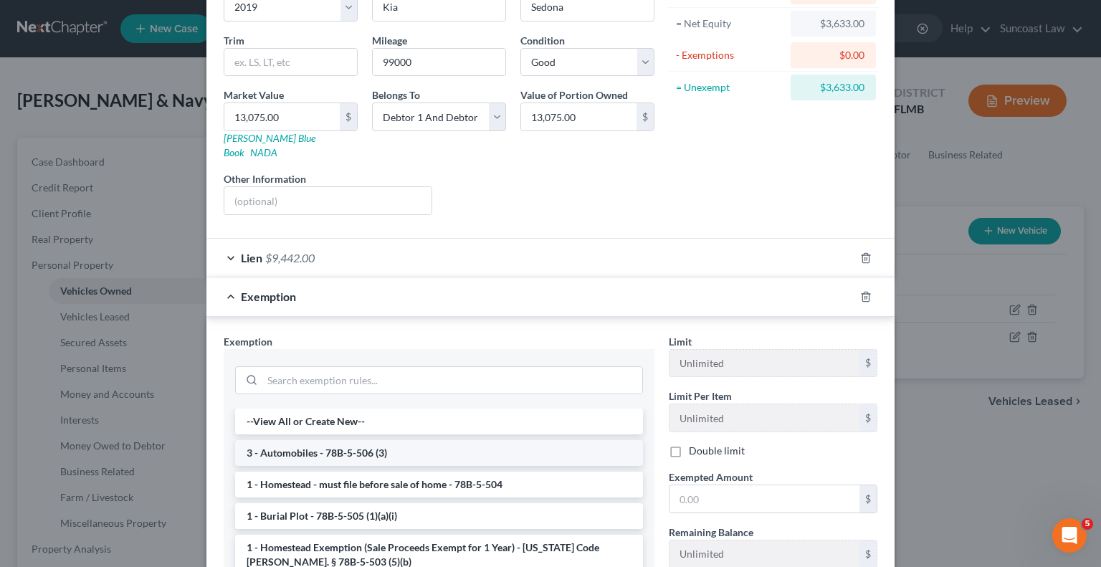
click at [424, 441] on li "3 - Automobiles - 78B-5-506 (3)" at bounding box center [439, 453] width 408 height 26
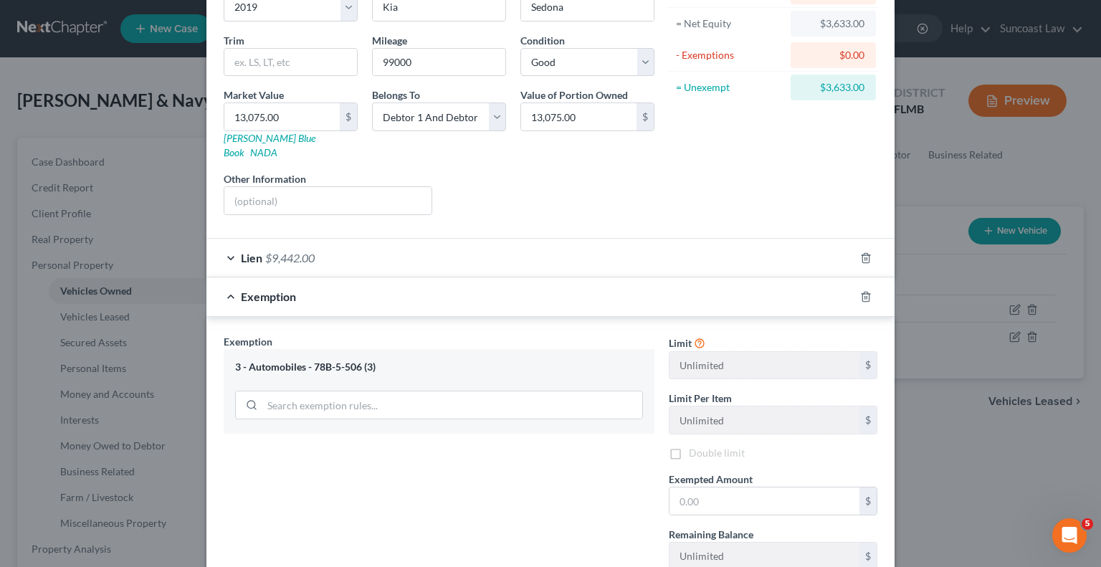
click at [424, 441] on div "Exemption Set must be selected for CA. Exemption * 3 - Automobiles - 78B-5-506 …" at bounding box center [439, 486] width 445 height 305
click at [756, 488] on input "text" at bounding box center [765, 501] width 190 height 27
type input "300"
drag, startPoint x: 673, startPoint y: 438, endPoint x: 736, endPoint y: 487, distance: 80.3
click at [689, 446] on label "Double limit" at bounding box center [717, 453] width 56 height 14
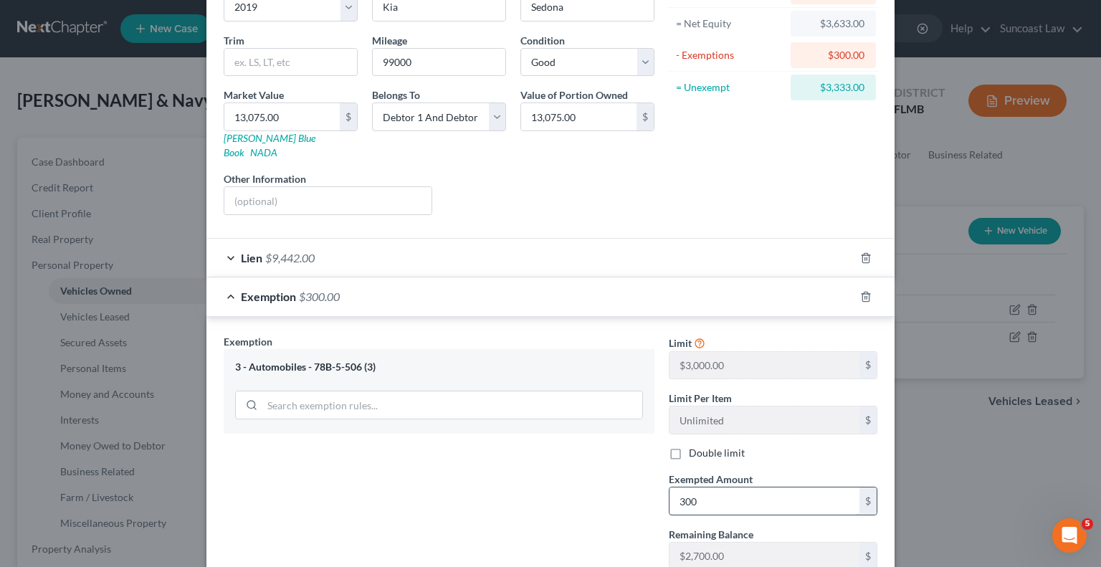
click at [695, 446] on input "Double limit" at bounding box center [699, 450] width 9 height 9
checkbox input "true"
click at [728, 488] on input "300" at bounding box center [765, 501] width 190 height 27
click at [863, 291] on icon "button" at bounding box center [865, 296] width 11 height 11
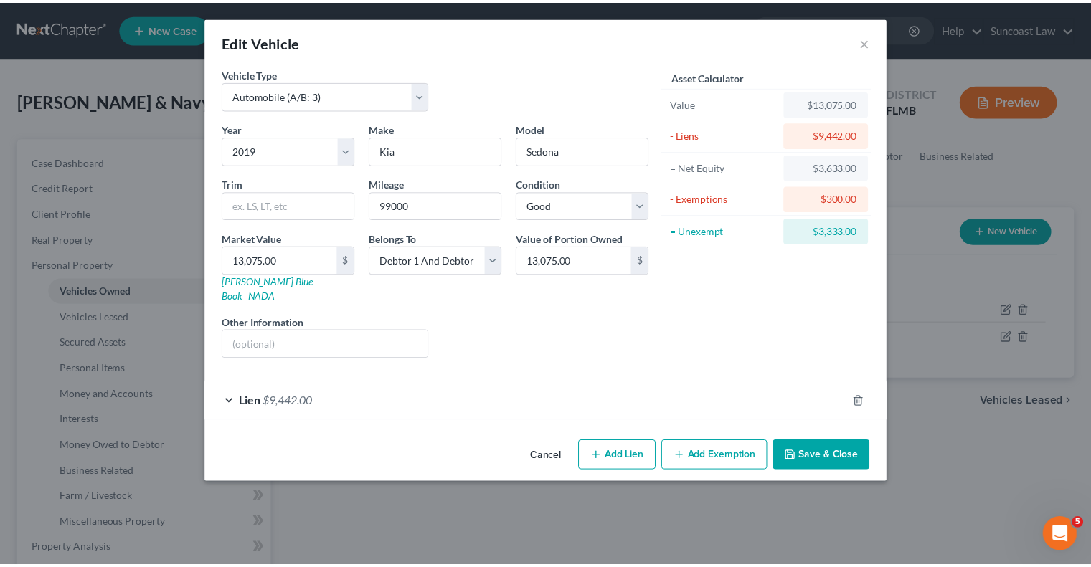
scroll to position [0, 0]
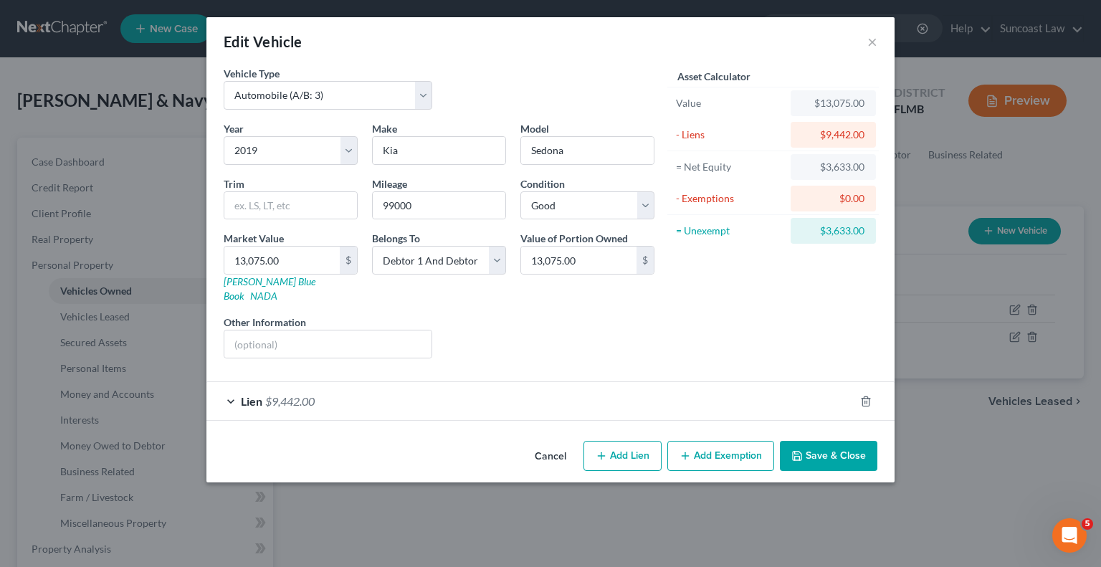
click at [857, 441] on button "Save & Close" at bounding box center [829, 456] width 98 height 30
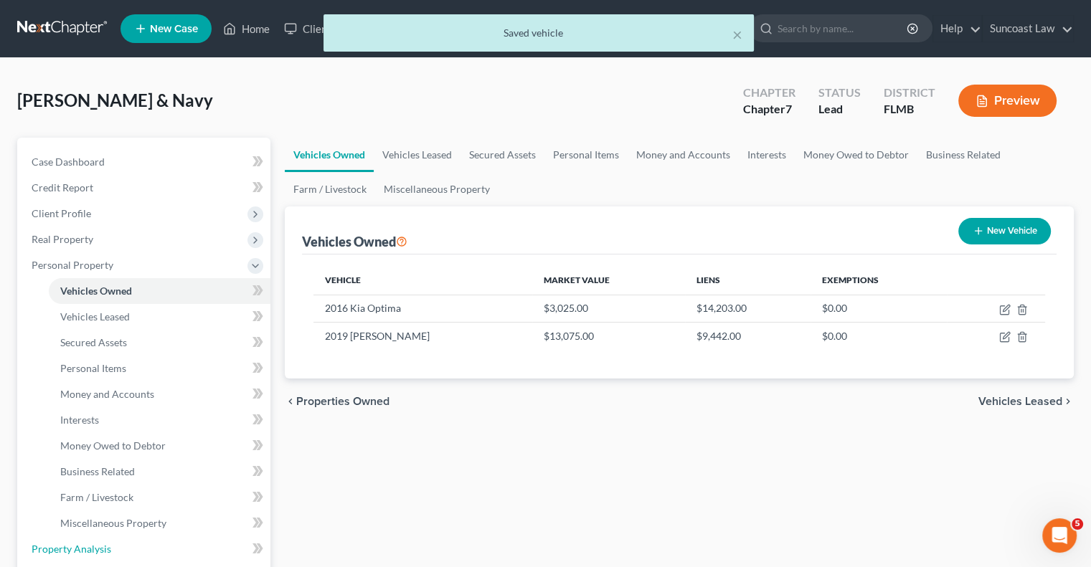
drag, startPoint x: 85, startPoint y: 545, endPoint x: 341, endPoint y: 529, distance: 256.5
click at [85, 545] on span "Property Analysis" at bounding box center [72, 549] width 80 height 12
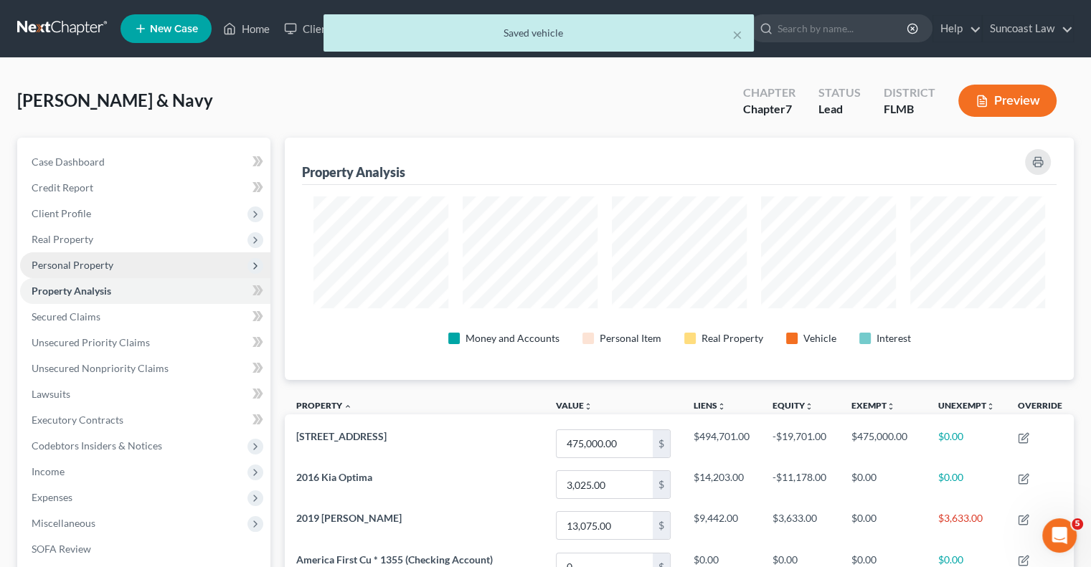
click at [85, 266] on span "Personal Property" at bounding box center [73, 265] width 82 height 12
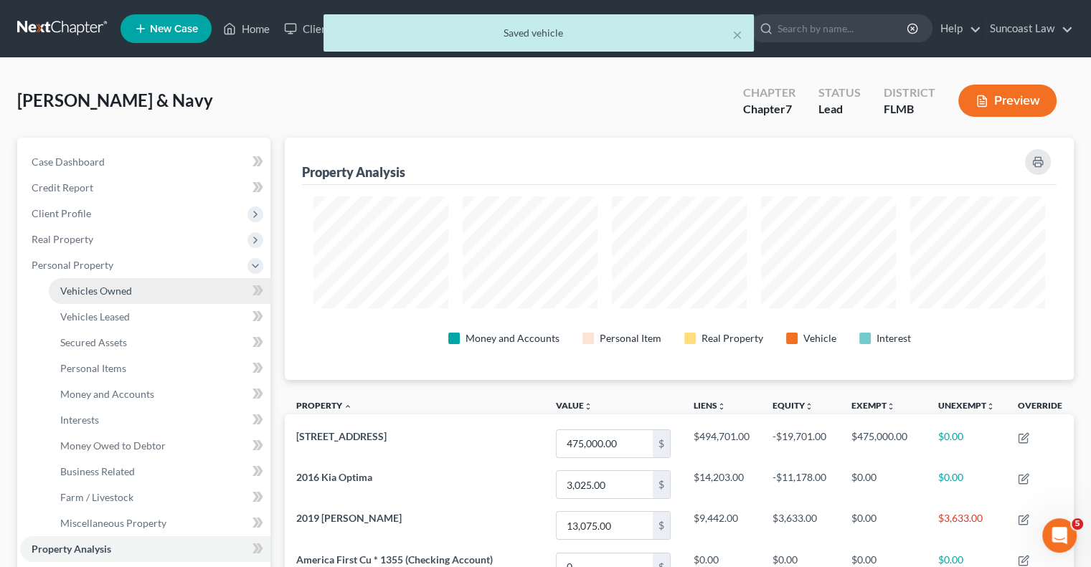
click at [104, 285] on span "Vehicles Owned" at bounding box center [96, 291] width 72 height 12
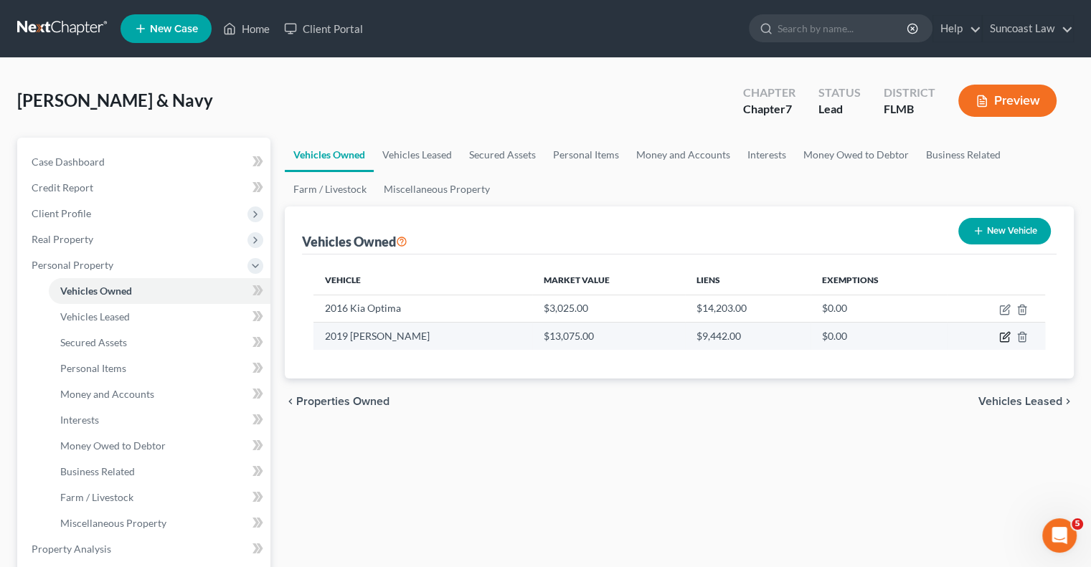
click at [1002, 340] on icon "button" at bounding box center [1004, 336] width 11 height 11
select select "0"
select select "7"
select select "2"
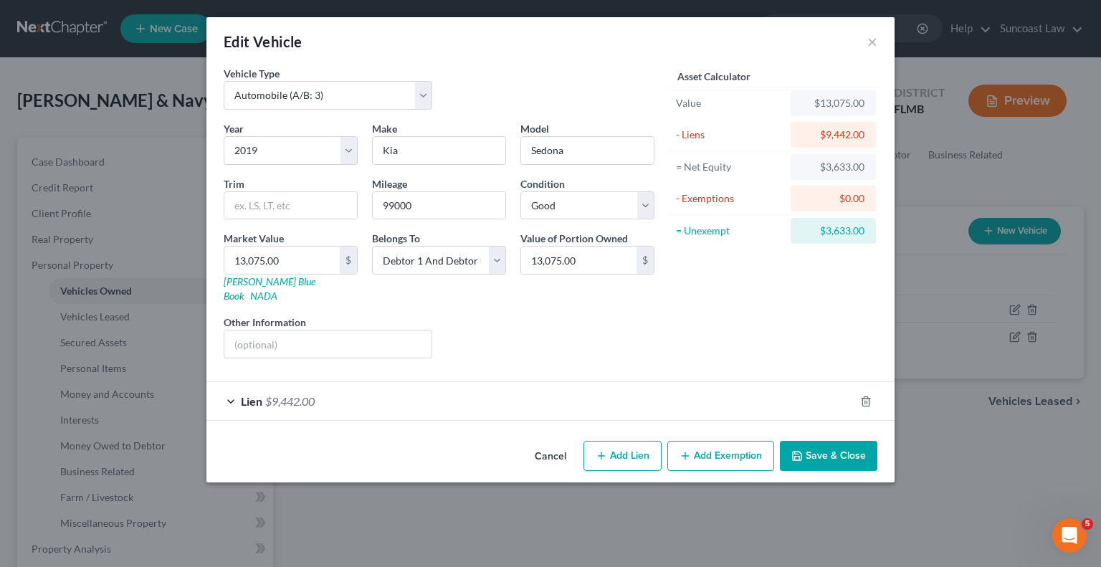
click at [719, 441] on button "Add Exemption" at bounding box center [721, 456] width 107 height 30
select select "2"
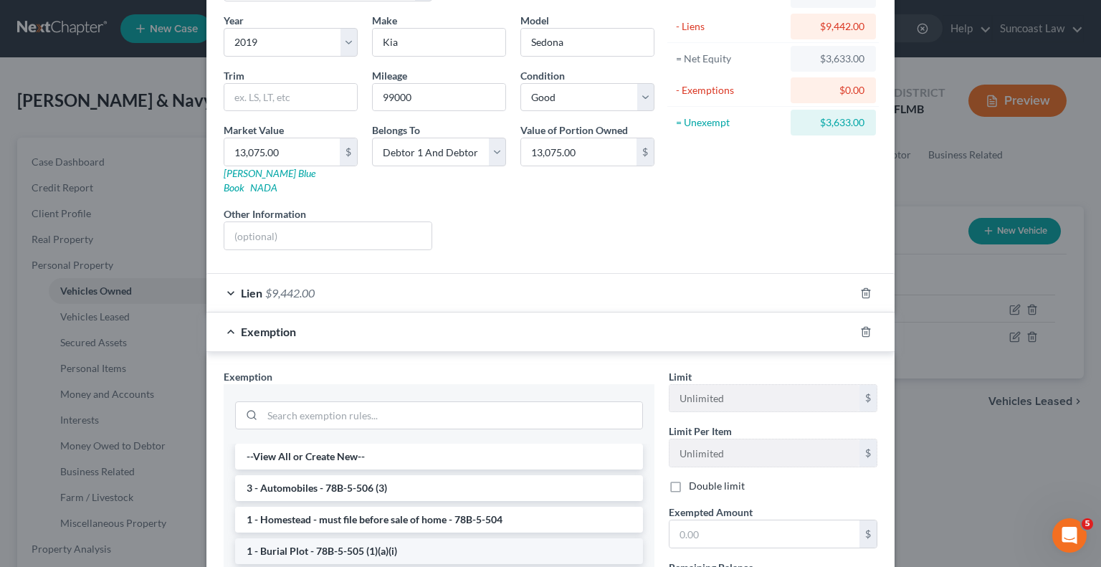
scroll to position [143, 0]
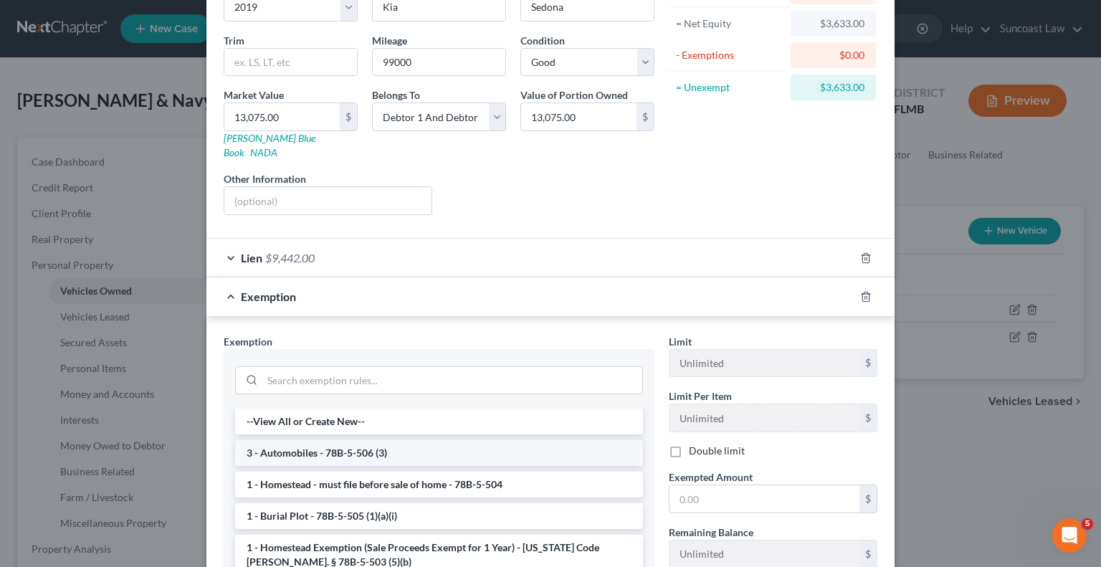
click at [437, 440] on li "3 - Automobiles - 78B-5-506 (3)" at bounding box center [439, 453] width 408 height 26
click at [437, 437] on div "Exemption Set must be selected for CA. Exemption * --View All or Create New-- 3…" at bounding box center [439, 492] width 445 height 316
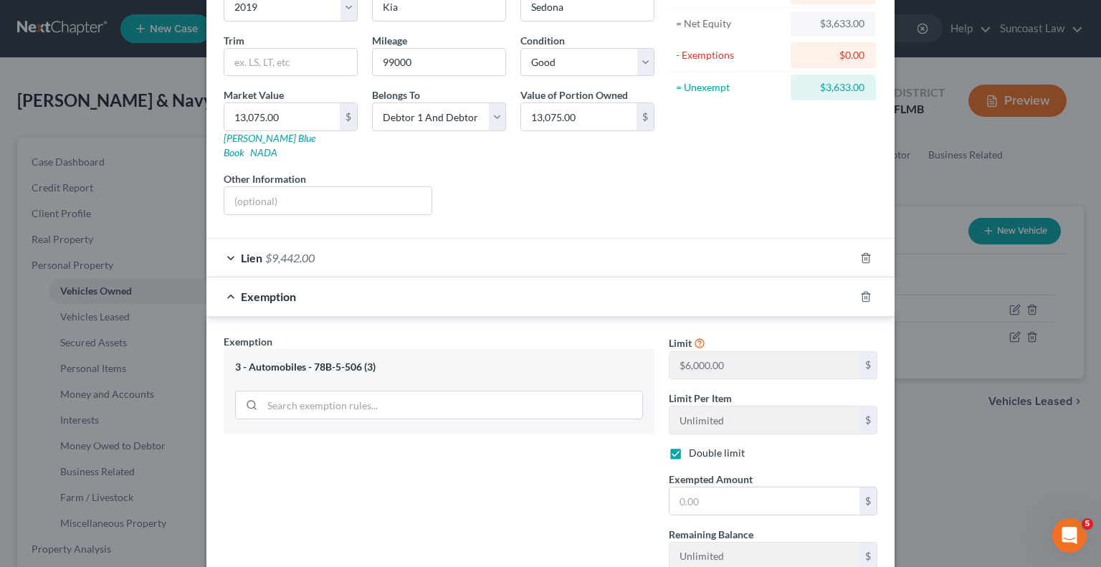
checkbox input "true"
drag, startPoint x: 750, startPoint y: 491, endPoint x: 761, endPoint y: 472, distance: 22.5
click at [750, 488] on input "text" at bounding box center [765, 501] width 190 height 27
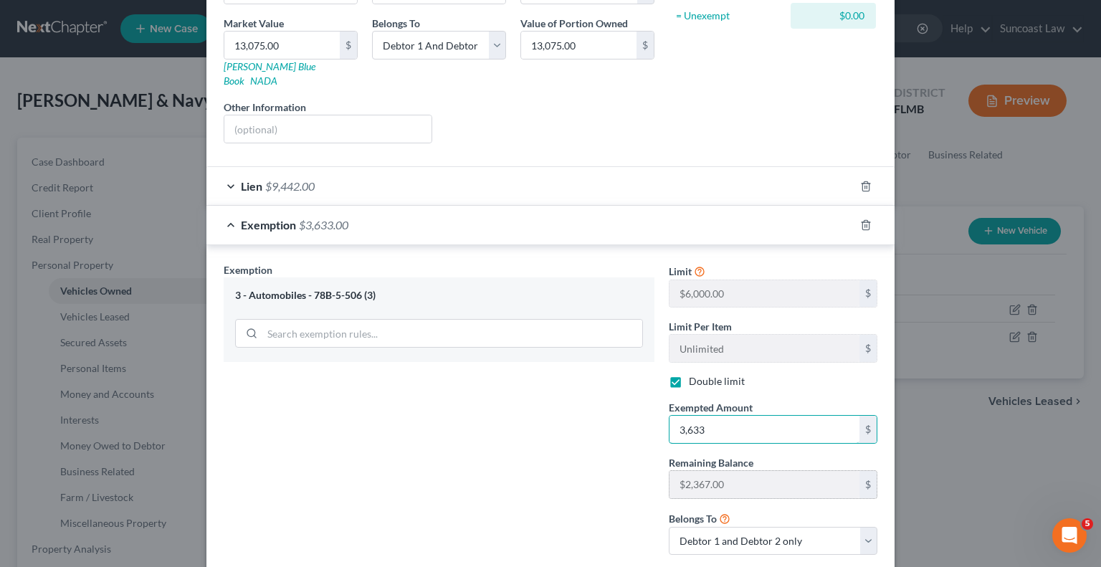
scroll to position [288, 0]
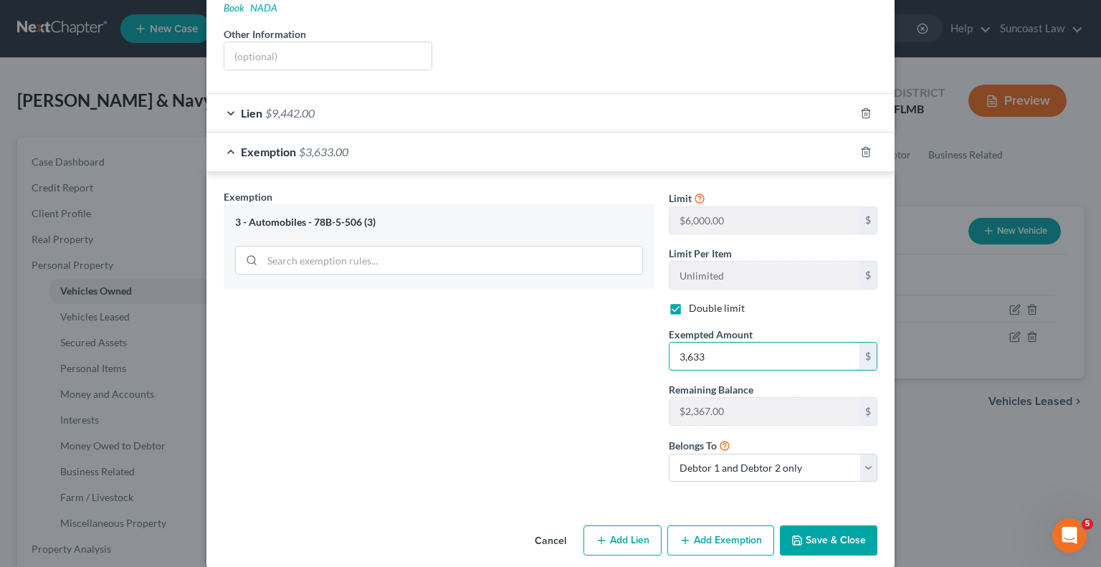
type input "3,633"
drag, startPoint x: 837, startPoint y: 518, endPoint x: 775, endPoint y: 508, distance: 63.2
click at [837, 526] on button "Save & Close" at bounding box center [829, 541] width 98 height 30
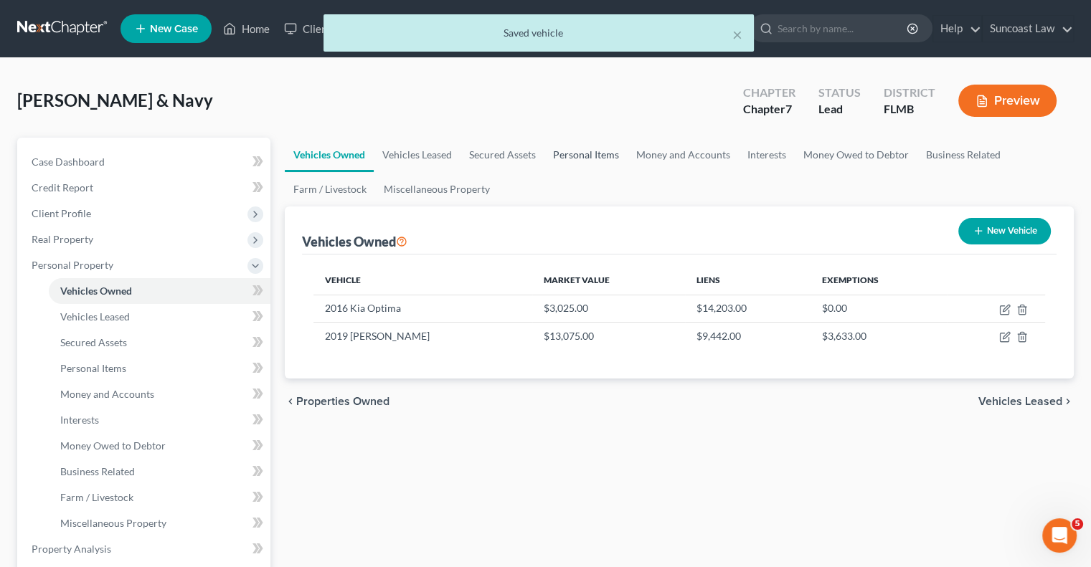
click at [593, 166] on link "Personal Items" at bounding box center [585, 155] width 83 height 34
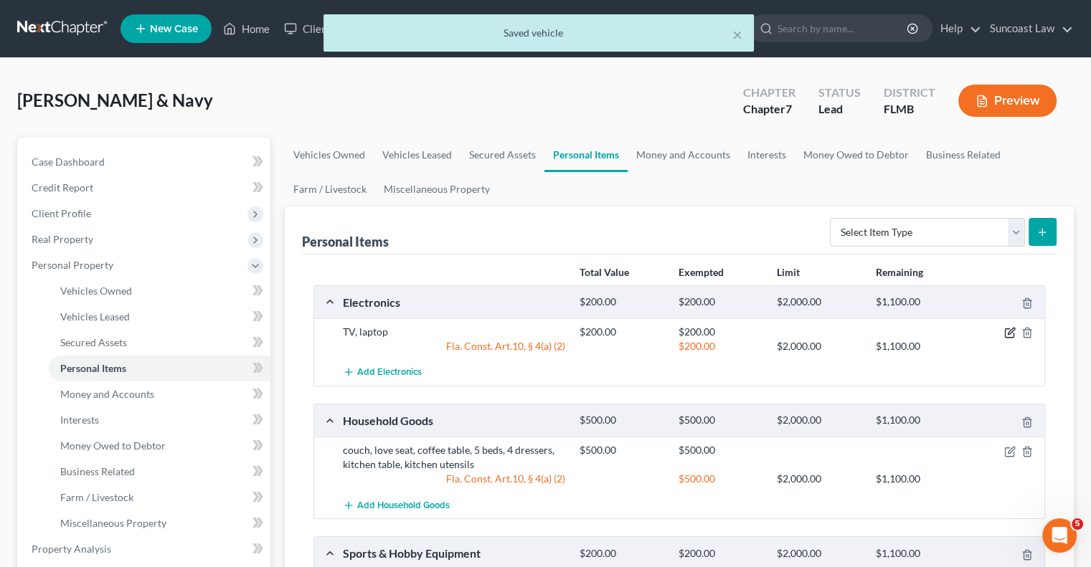
click at [1010, 335] on icon "button" at bounding box center [1009, 332] width 11 height 11
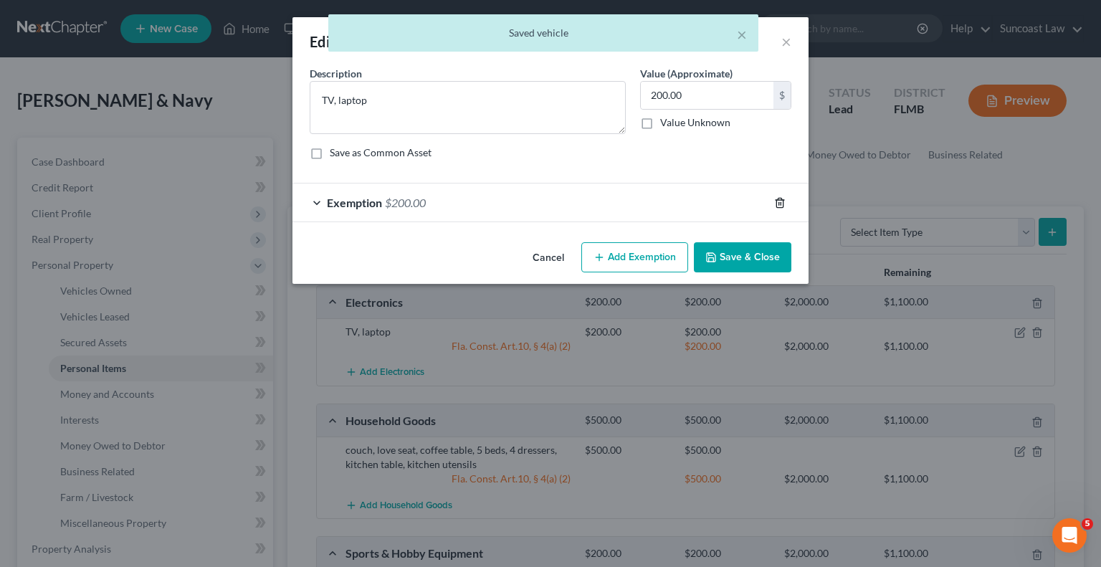
click at [779, 202] on line "button" at bounding box center [779, 203] width 0 height 3
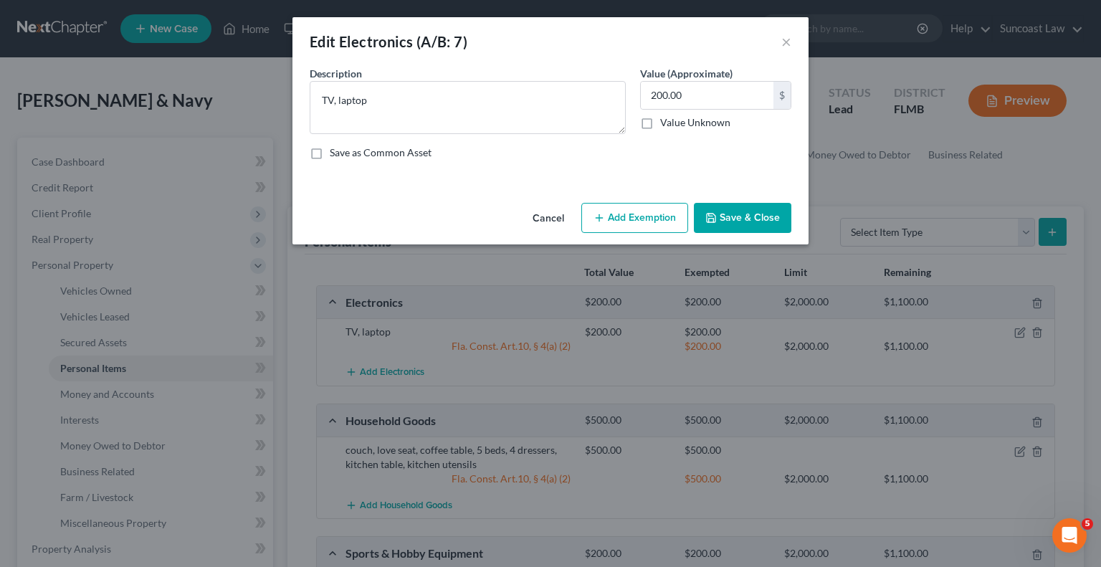
click at [646, 215] on button "Add Exemption" at bounding box center [634, 218] width 107 height 30
select select "2"
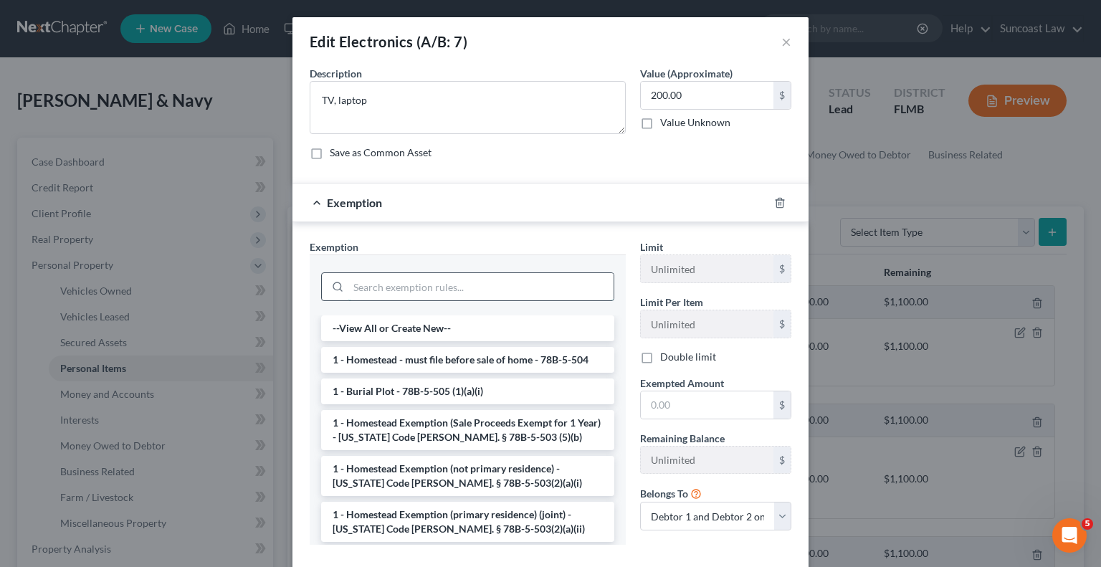
click at [457, 286] on input "search" at bounding box center [480, 286] width 265 height 27
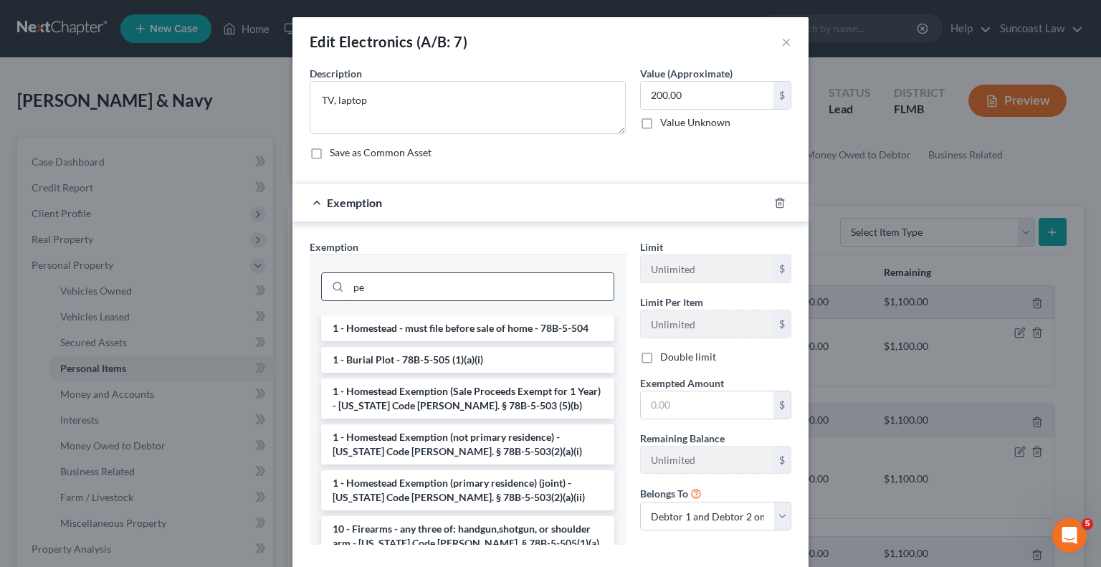
type input "p"
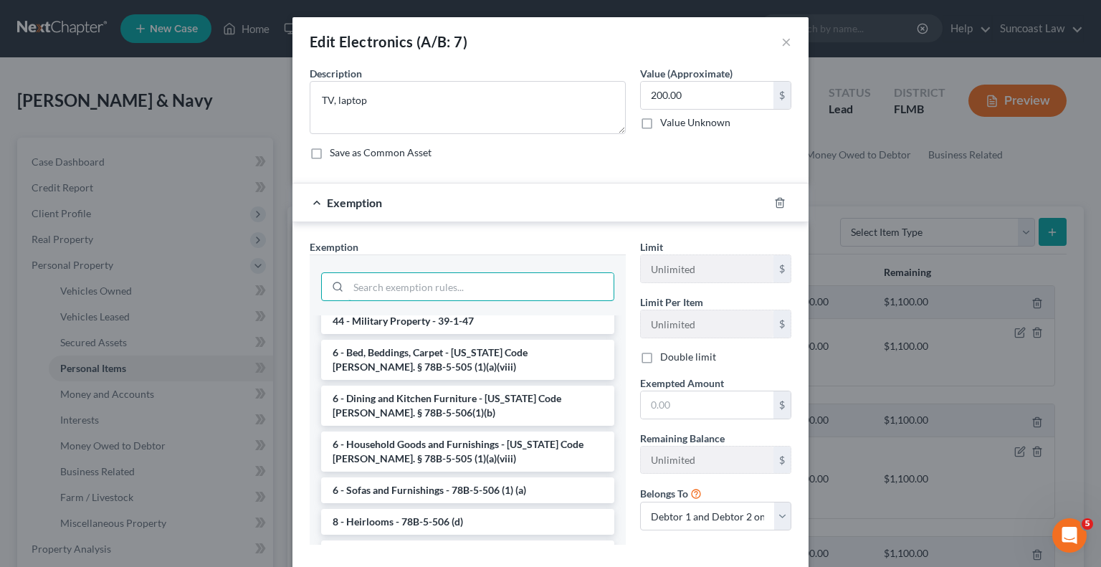
scroll to position [1345, 0]
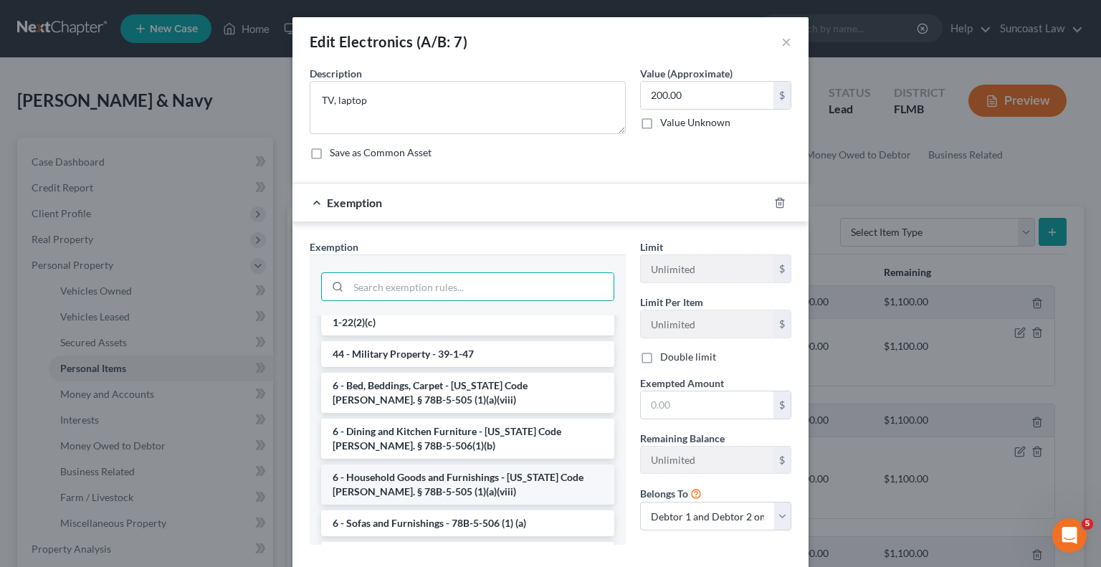
click at [493, 465] on li "6 - Household Goods and Furnishings - [US_STATE] Code [PERSON_NAME]. § 78B-5-50…" at bounding box center [467, 485] width 293 height 40
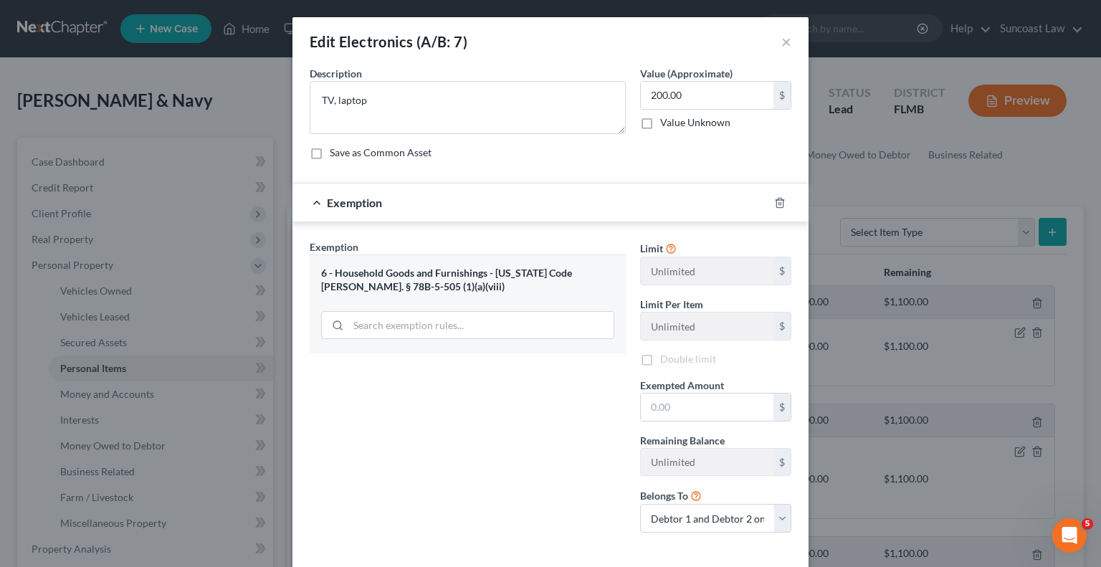
click at [493, 415] on div "Exemption Set must be selected for CA. Exemption * 6 - Household Goods and Furn…" at bounding box center [468, 391] width 331 height 305
click at [695, 407] on input "text" at bounding box center [707, 407] width 133 height 27
type input "200"
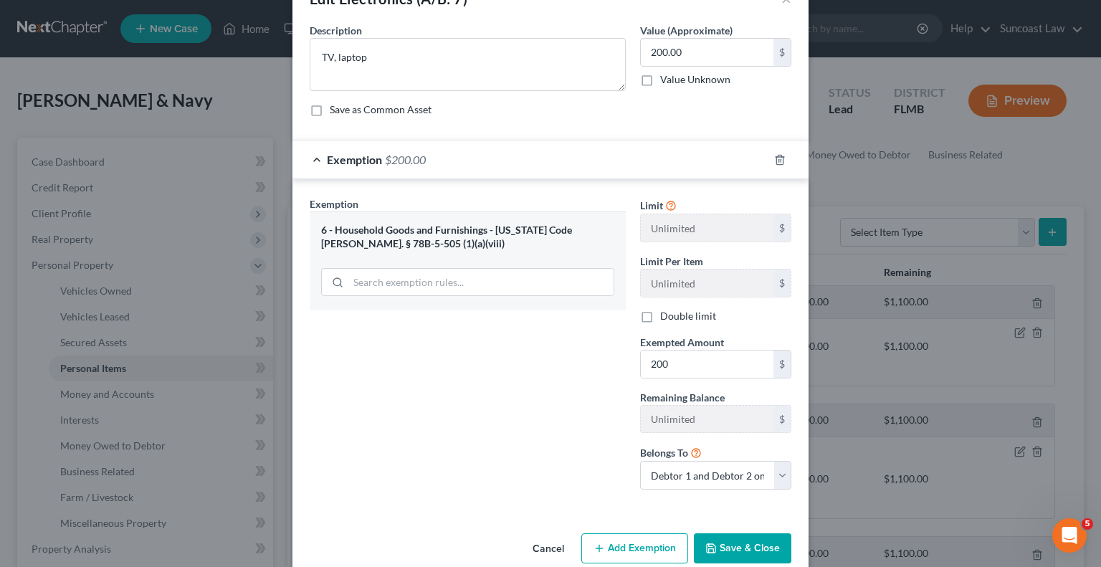
scroll to position [66, 0]
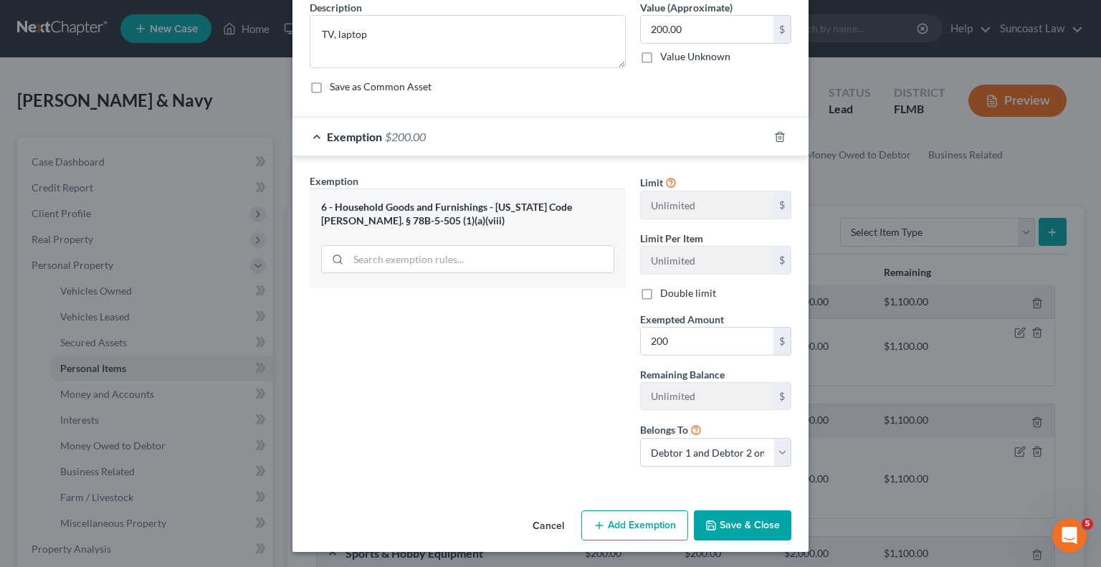
drag, startPoint x: 751, startPoint y: 525, endPoint x: 764, endPoint y: 521, distance: 12.7
click at [751, 525] on button "Save & Close" at bounding box center [743, 526] width 98 height 30
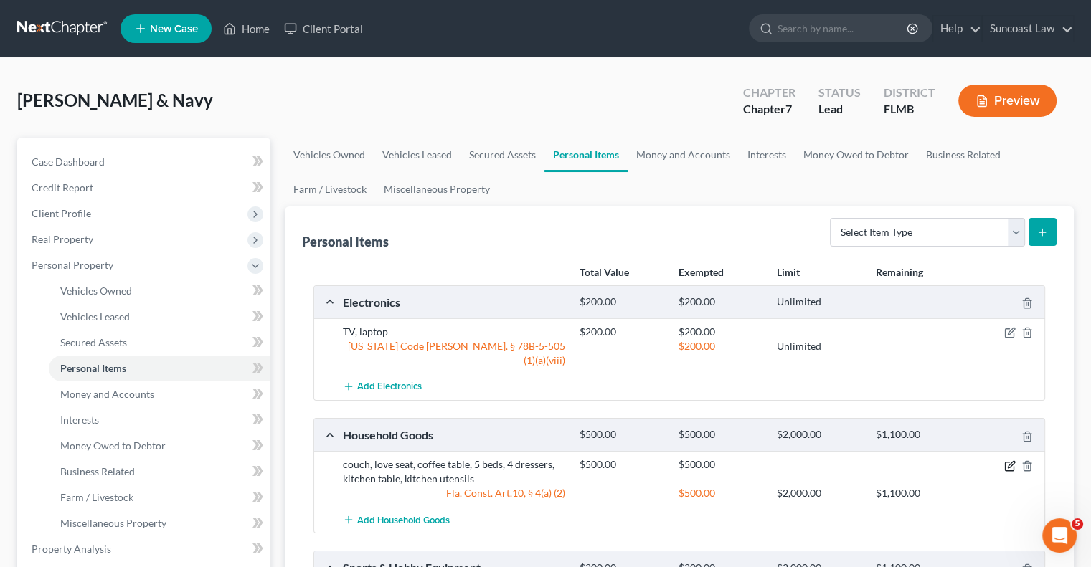
click at [1005, 462] on icon "button" at bounding box center [1009, 466] width 9 height 9
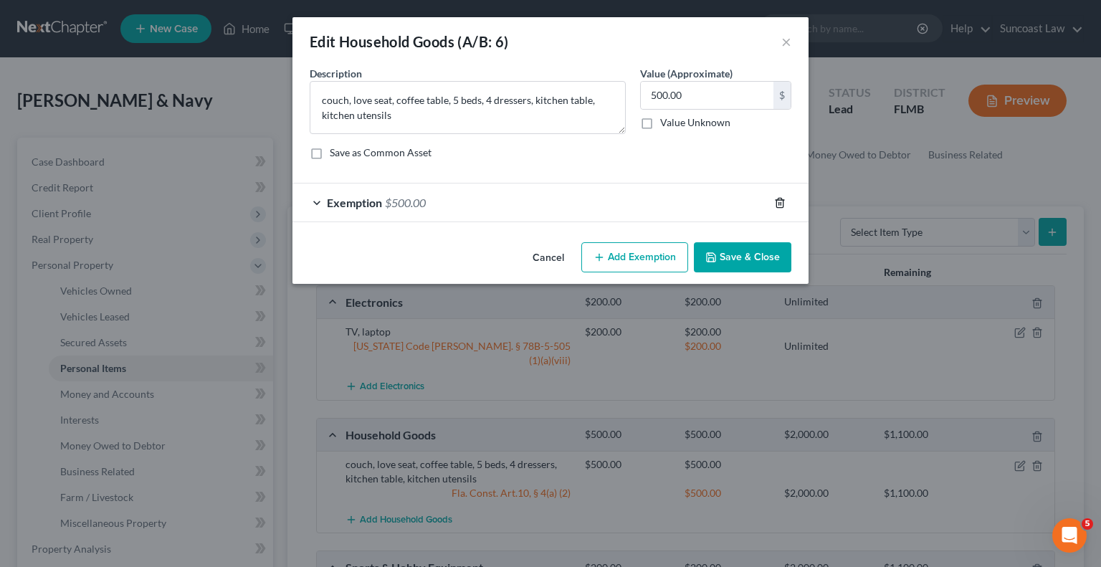
click at [781, 198] on icon "button" at bounding box center [780, 202] width 6 height 9
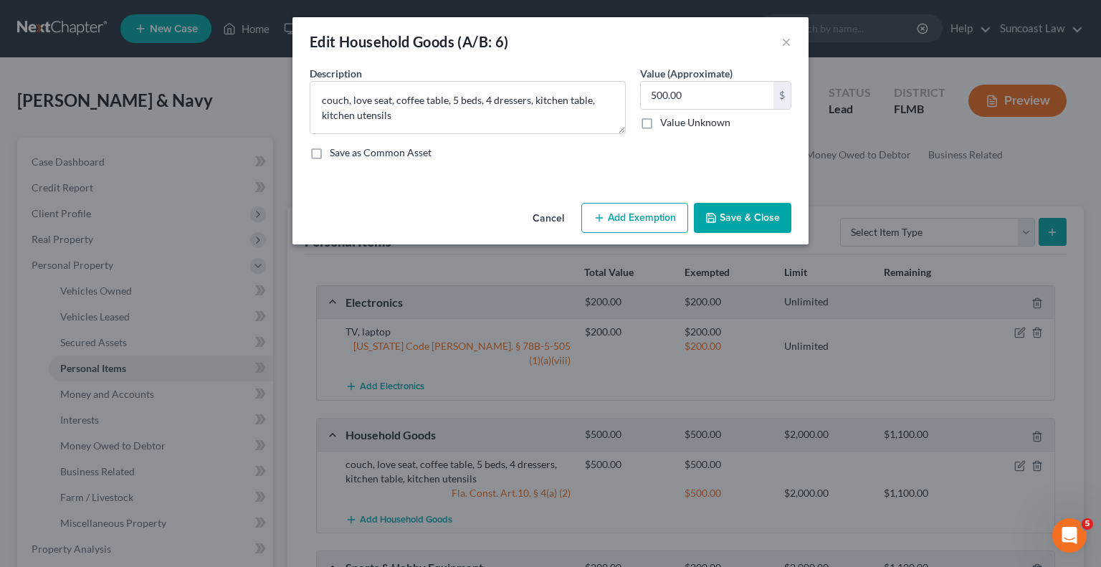
click at [640, 207] on button "Add Exemption" at bounding box center [634, 218] width 107 height 30
select select "2"
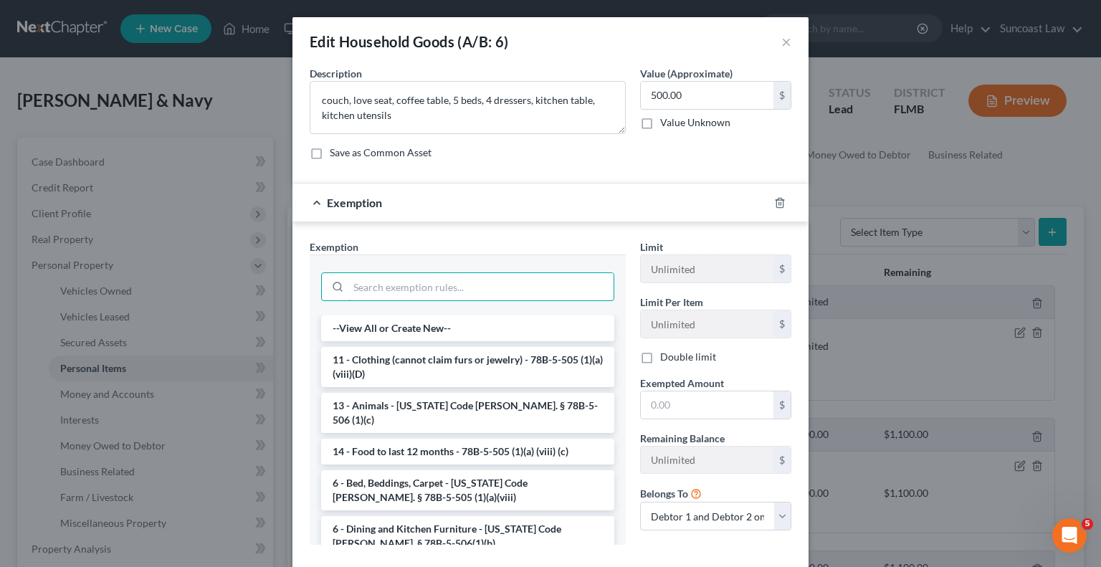
drag, startPoint x: 389, startPoint y: 294, endPoint x: 518, endPoint y: 159, distance: 186.6
click at [389, 294] on input "search" at bounding box center [480, 286] width 265 height 27
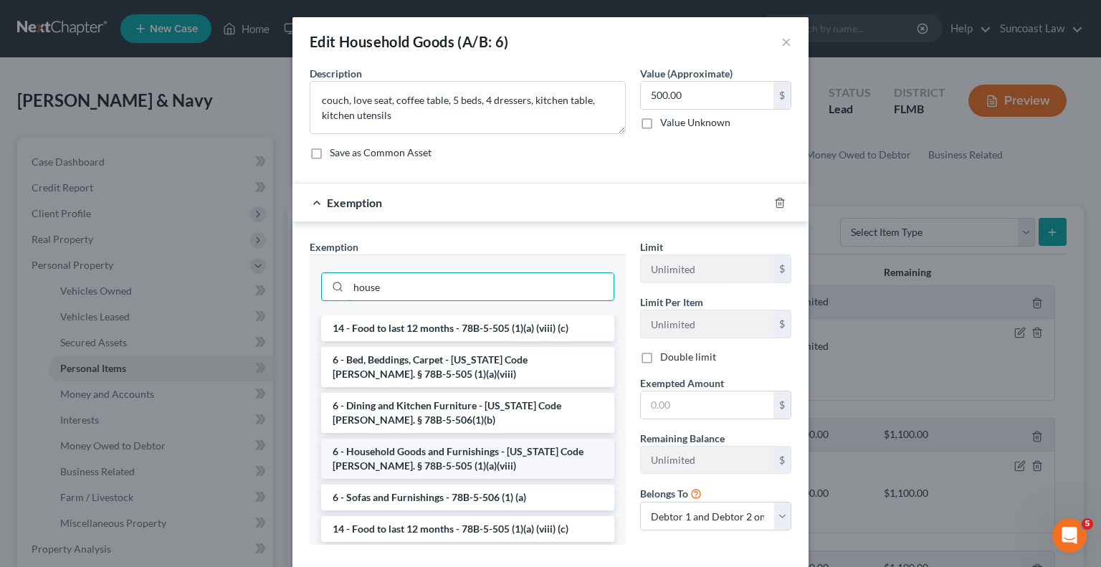
type input "house"
click at [488, 450] on li "6 - Household Goods and Furnishings - [US_STATE] Code [PERSON_NAME]. § 78B-5-50…" at bounding box center [467, 459] width 293 height 40
click at [488, 450] on div "Exemption Set must be selected for CA. Exemption * house 14 - Food to last 12 m…" at bounding box center [468, 397] width 331 height 317
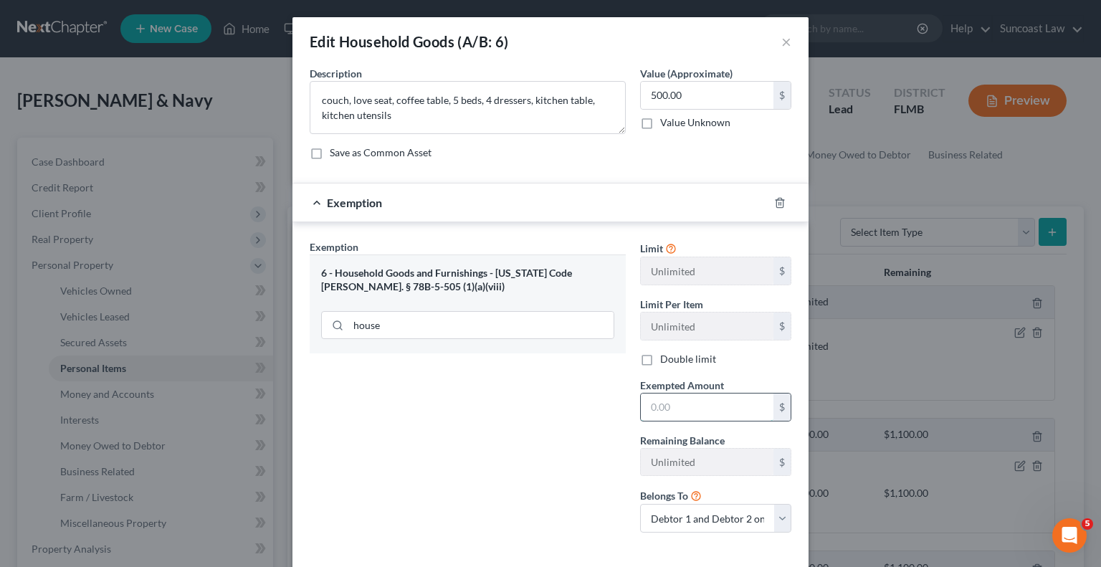
click at [677, 405] on input "text" at bounding box center [707, 407] width 133 height 27
type input "500"
click at [587, 425] on div "Exemption Set must be selected for CA. Exemption * 6 - Household Goods and Furn…" at bounding box center [468, 391] width 331 height 305
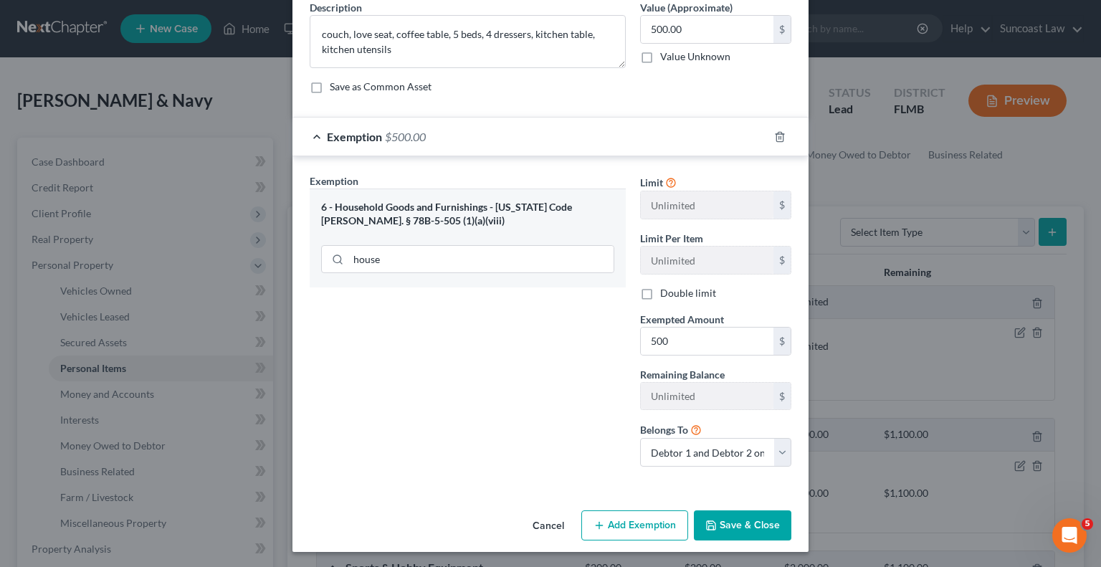
click at [727, 528] on button "Save & Close" at bounding box center [743, 526] width 98 height 30
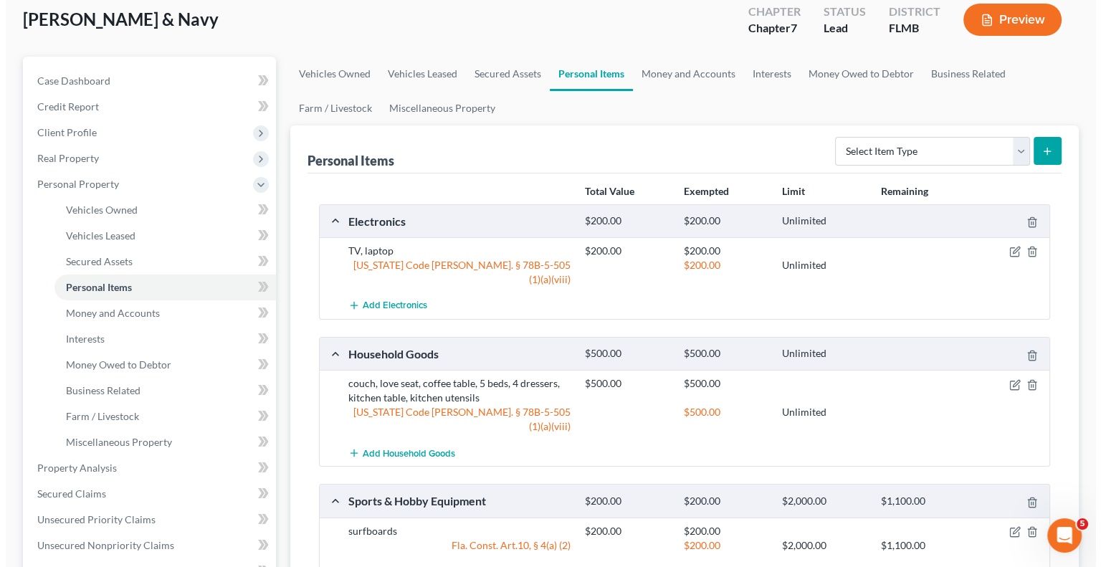
scroll to position [143, 0]
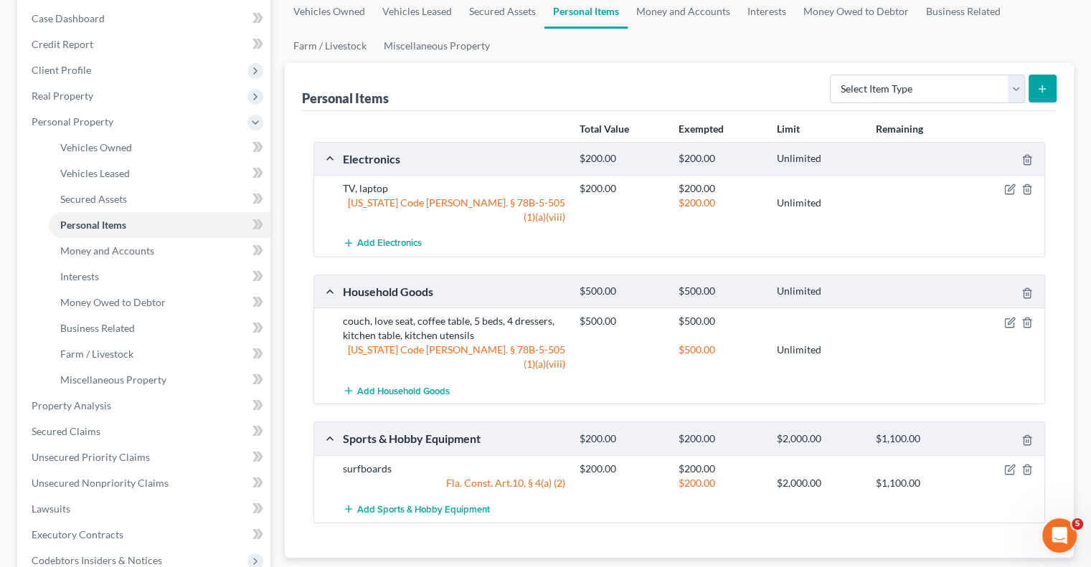
click at [1012, 476] on div "$200.00 $2,000.00 $1,100.00" at bounding box center [808, 483] width 473 height 14
click at [1009, 464] on icon "button" at bounding box center [1009, 469] width 11 height 11
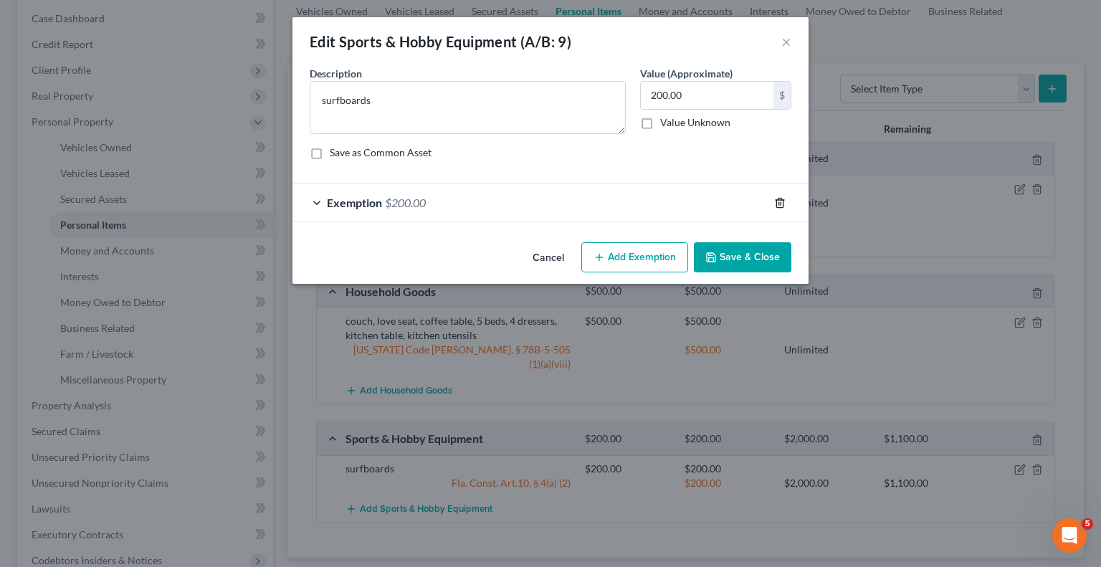
click at [777, 198] on icon "button" at bounding box center [779, 202] width 11 height 11
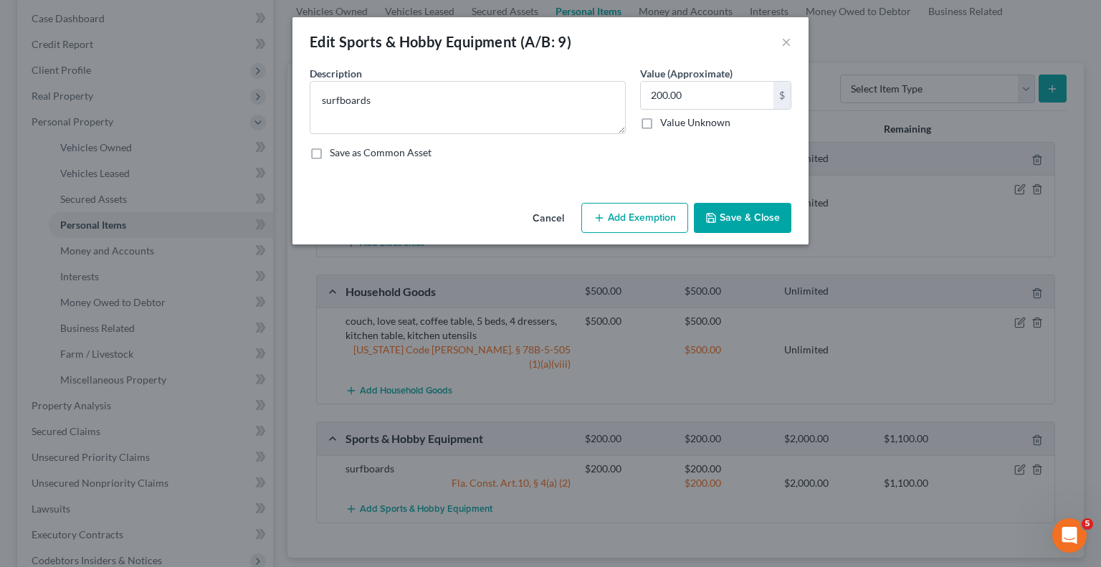
click at [607, 214] on button "Add Exemption" at bounding box center [634, 218] width 107 height 30
select select "2"
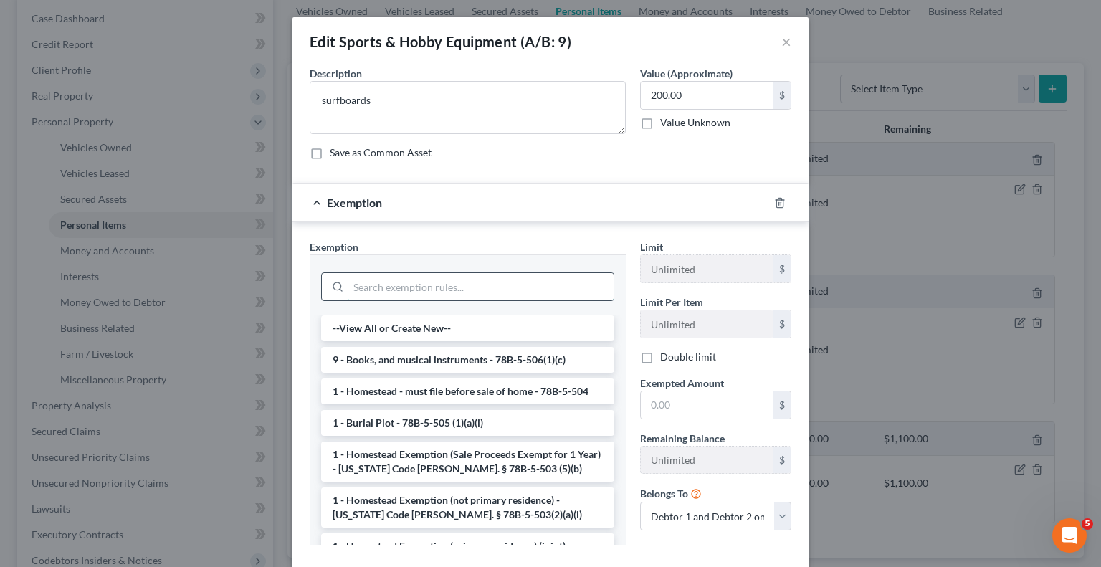
click at [448, 292] on input "search" at bounding box center [480, 286] width 265 height 27
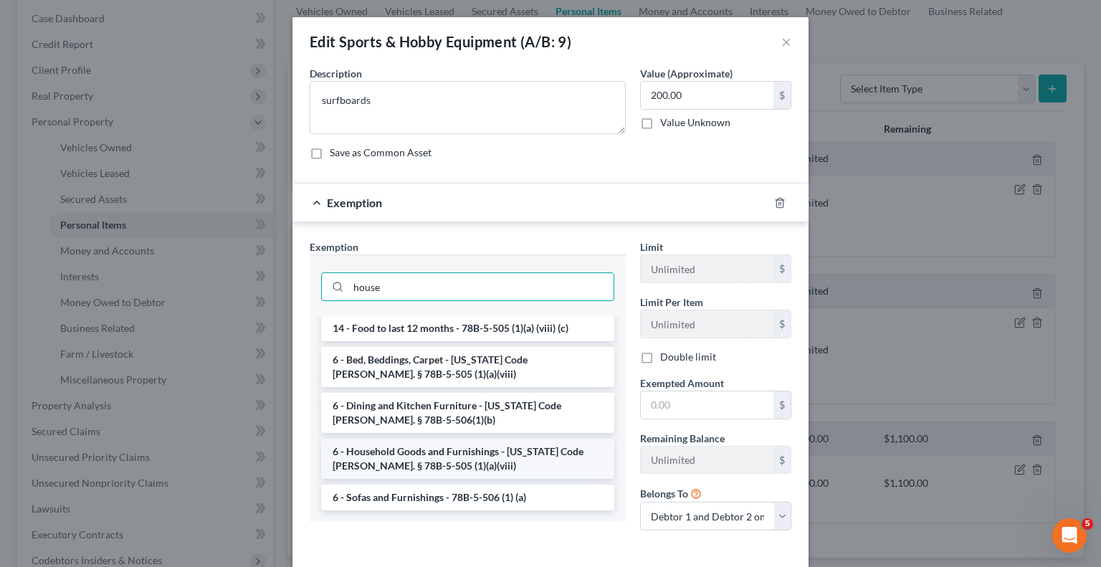
type input "house"
click at [412, 450] on li "6 - Household Goods and Furnishings - [US_STATE] Code [PERSON_NAME]. § 78B-5-50…" at bounding box center [467, 459] width 293 height 40
click at [412, 450] on div "Exemption Set must be selected for CA. Exemption * house 14 - Food to last 12 m…" at bounding box center [468, 390] width 331 height 303
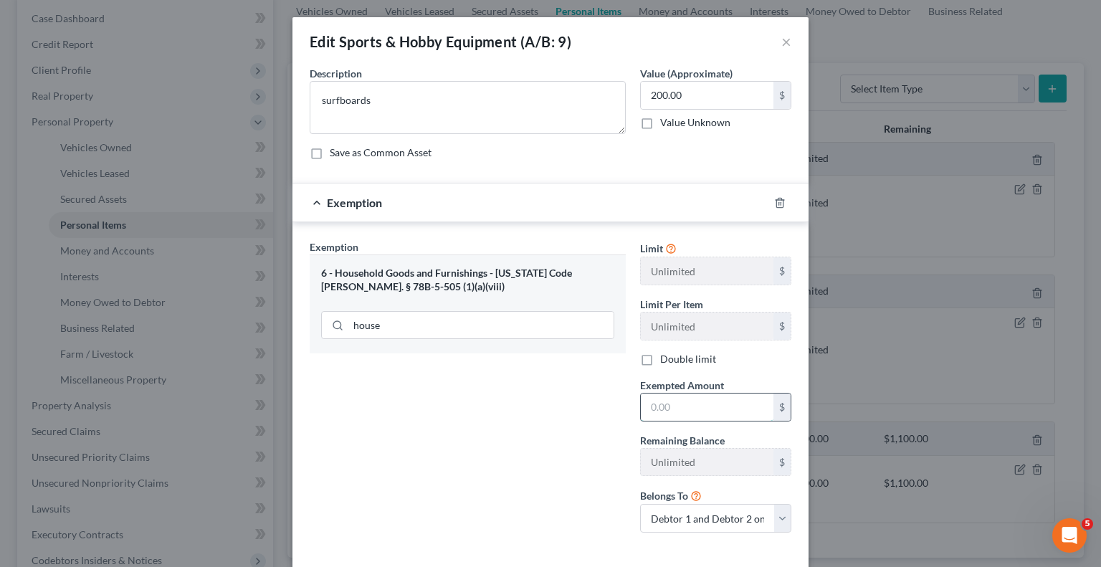
click at [709, 409] on input "text" at bounding box center [707, 407] width 133 height 27
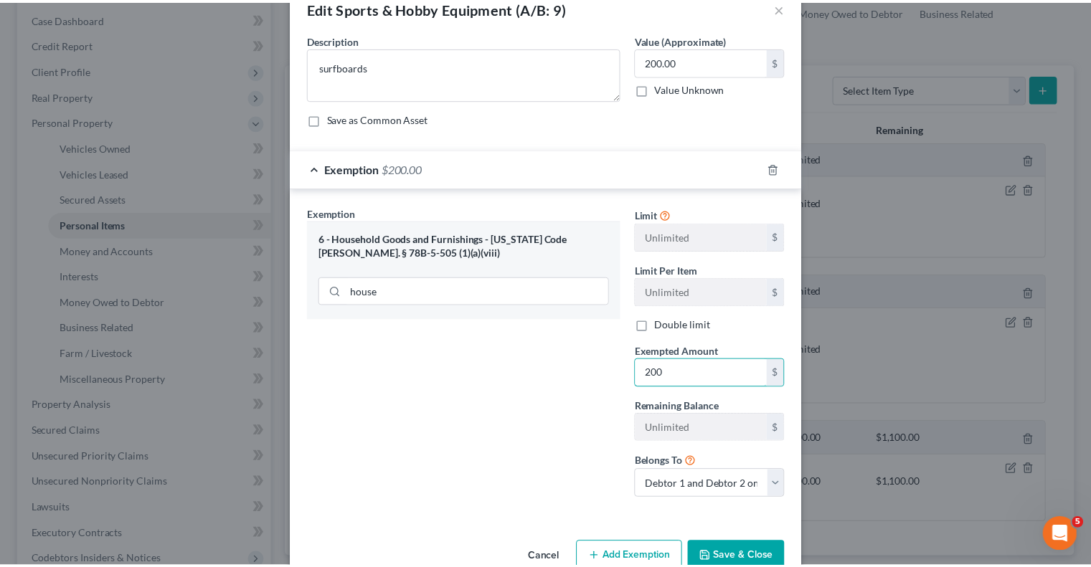
scroll to position [66, 0]
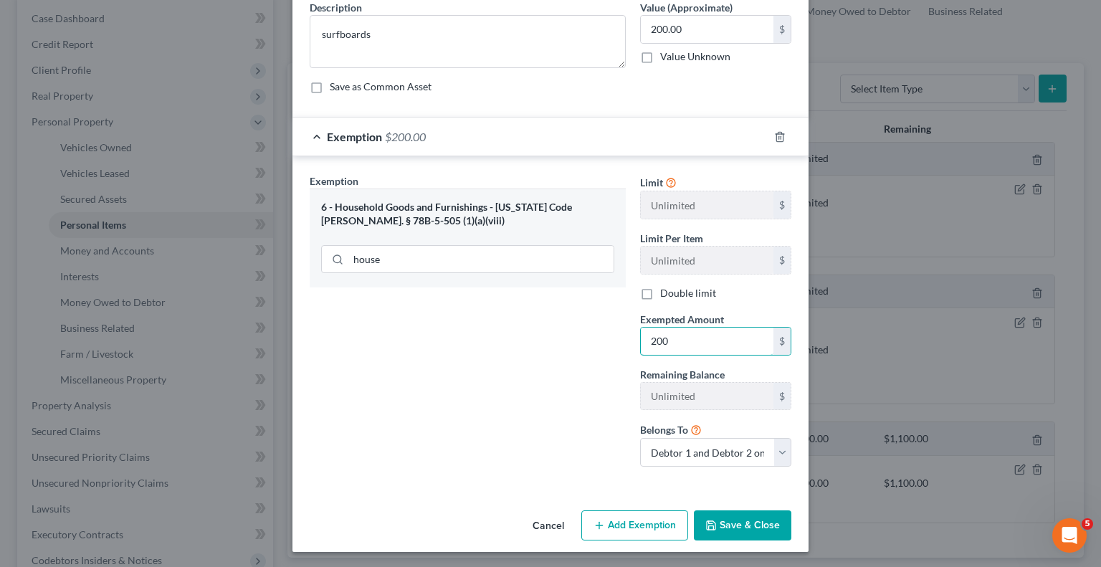
type input "200"
drag, startPoint x: 735, startPoint y: 525, endPoint x: 749, endPoint y: 528, distance: 14.6
click at [735, 525] on button "Save & Close" at bounding box center [743, 526] width 98 height 30
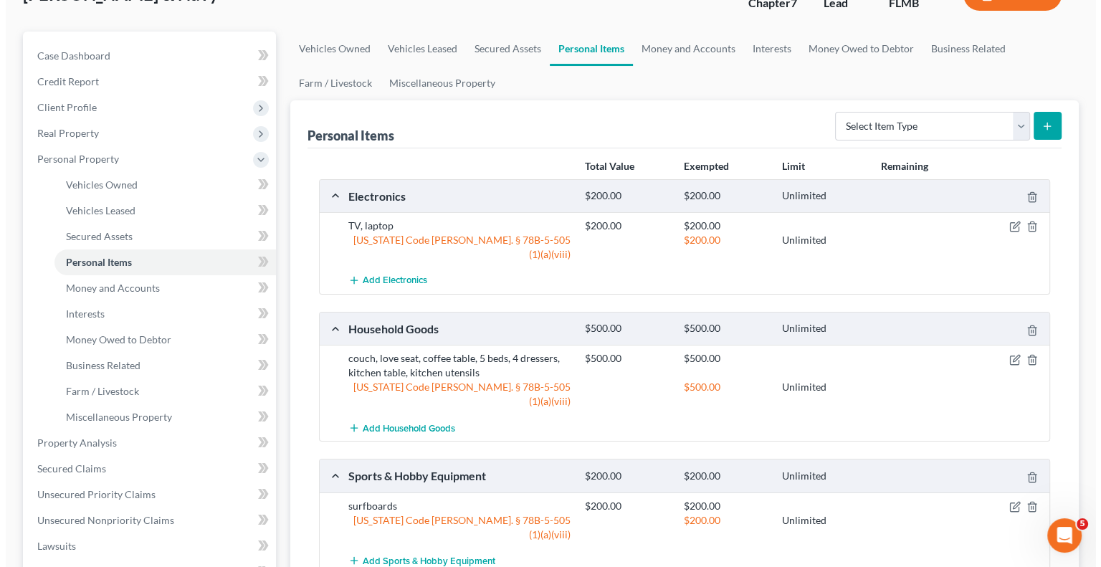
scroll to position [72, 0]
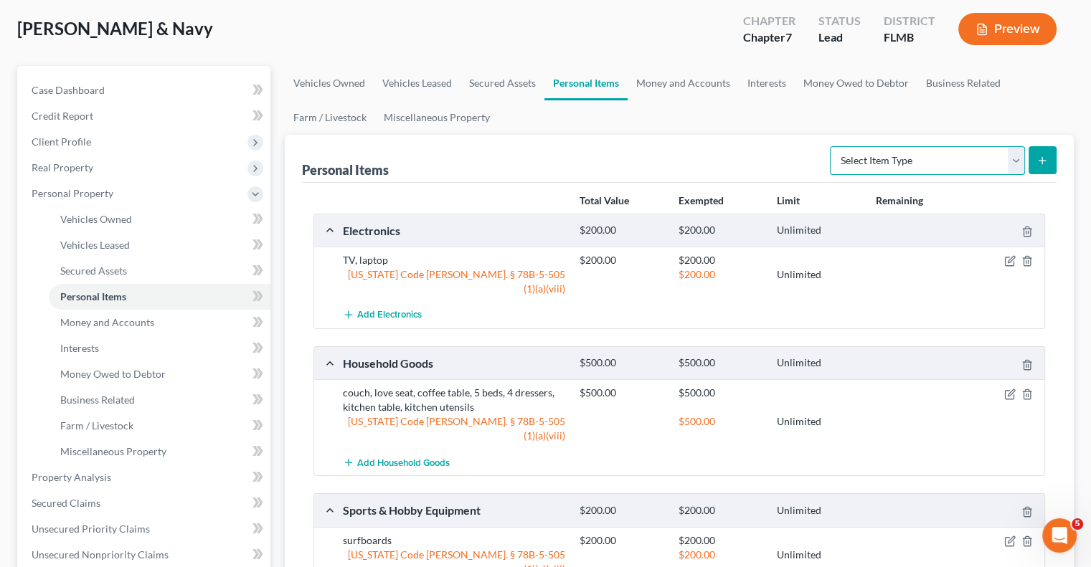
drag, startPoint x: 1011, startPoint y: 156, endPoint x: 1003, endPoint y: 170, distance: 16.4
click at [1011, 156] on select "Select Item Type Clothing (A/B: 11) Collectibles Of Value (A/B: 8) Electronics …" at bounding box center [927, 160] width 195 height 29
select select "clothing"
click at [832, 146] on select "Select Item Type Clothing (A/B: 11) Collectibles Of Value (A/B: 8) Electronics …" at bounding box center [927, 160] width 195 height 29
click at [1038, 157] on icon "submit" at bounding box center [1041, 160] width 11 height 11
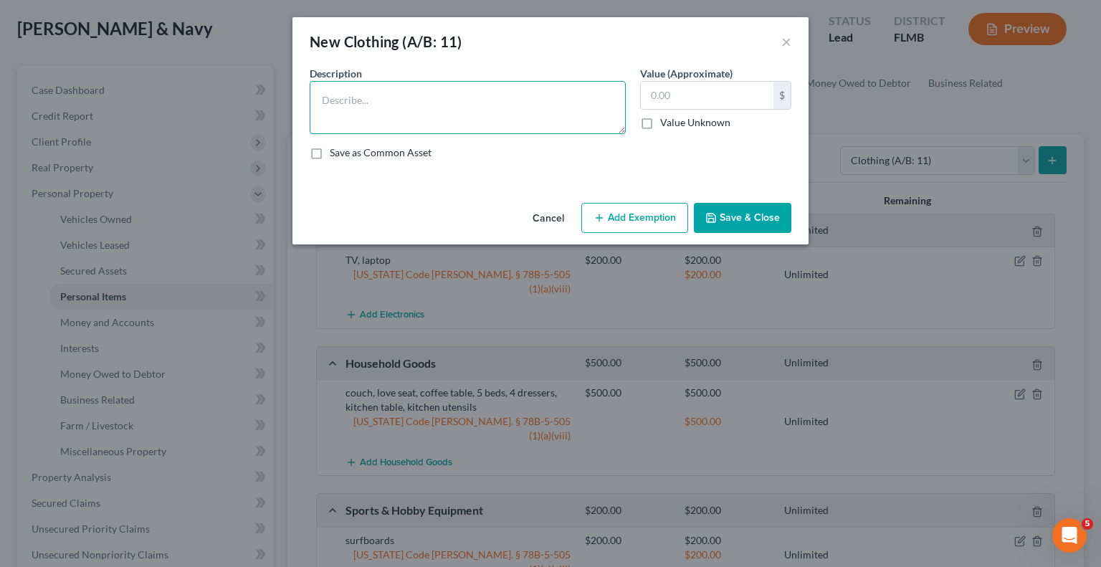
click at [402, 95] on textarea at bounding box center [468, 107] width 316 height 53
type textarea "Husband and wife used clothing"
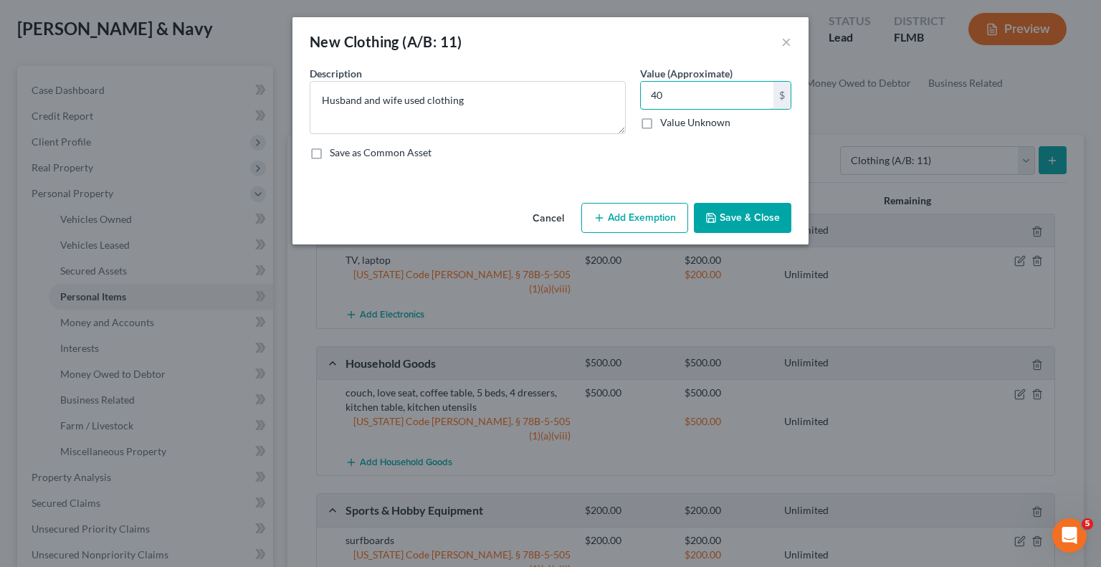
type input "4"
type input "100"
click at [637, 214] on button "Add Exemption" at bounding box center [634, 218] width 107 height 30
select select "2"
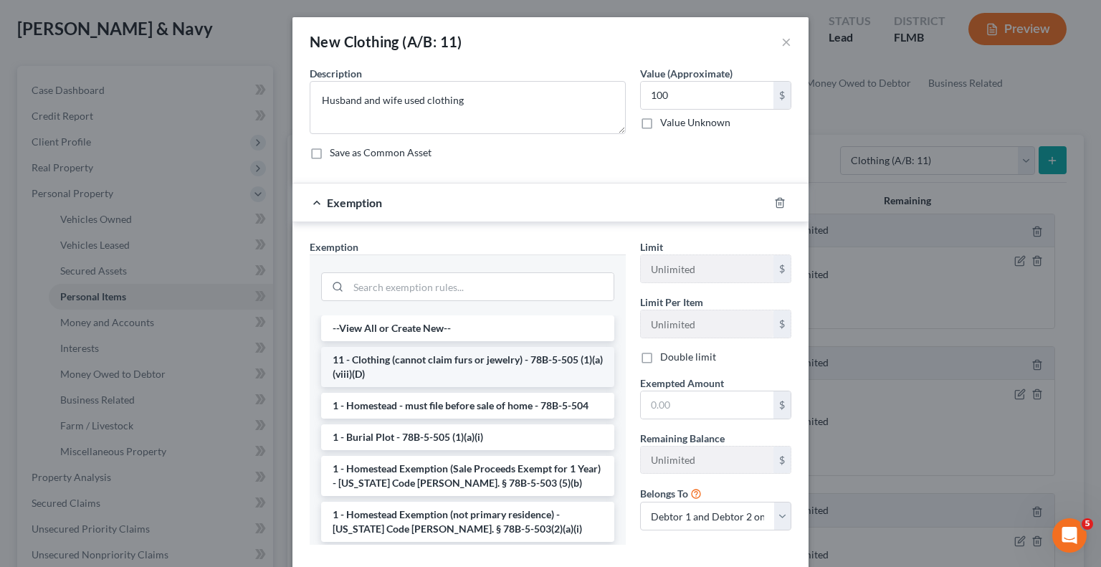
click at [470, 359] on li "11 - Clothing (cannot claim furs or jewelry) - 78B-5-505 (1)(a)(viii)(D)" at bounding box center [467, 367] width 293 height 40
click at [470, 359] on div "Exemption Set must be selected for CA. Exemption * --View All or Create New-- 1…" at bounding box center [468, 397] width 331 height 317
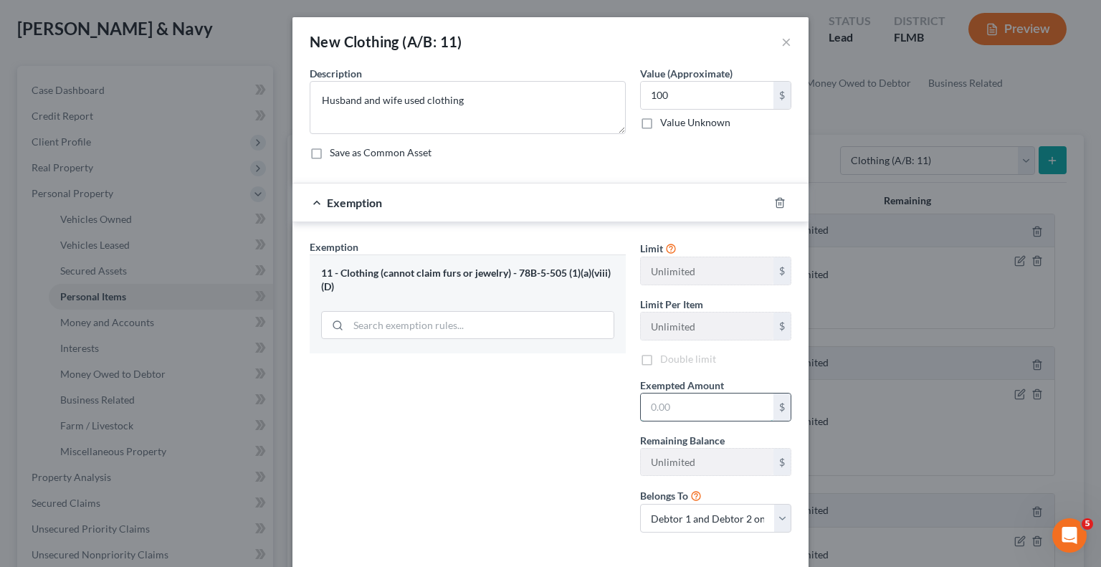
click at [746, 416] on input "text" at bounding box center [707, 407] width 133 height 27
type input "100"
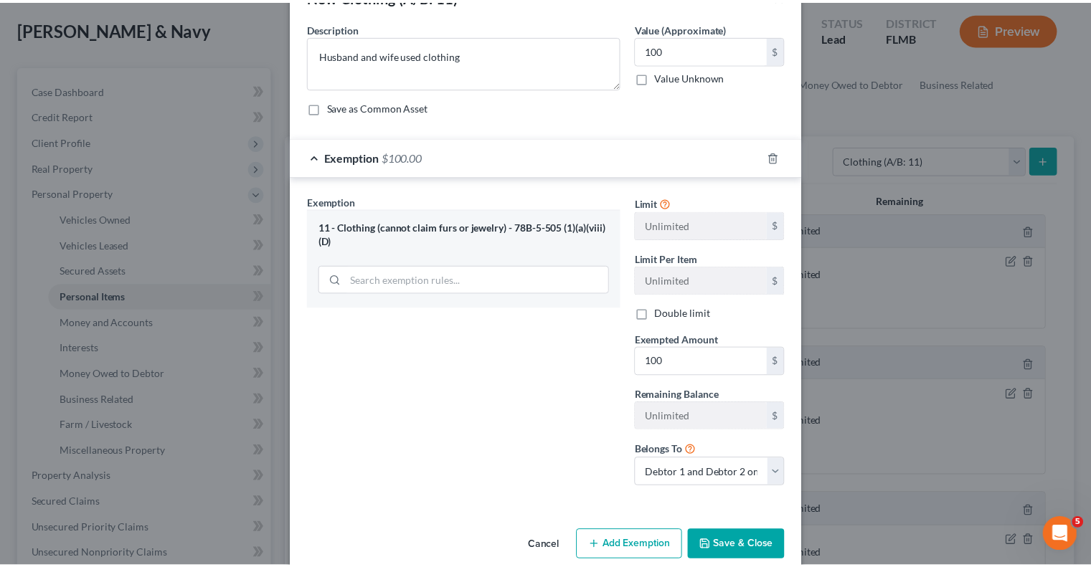
scroll to position [66, 0]
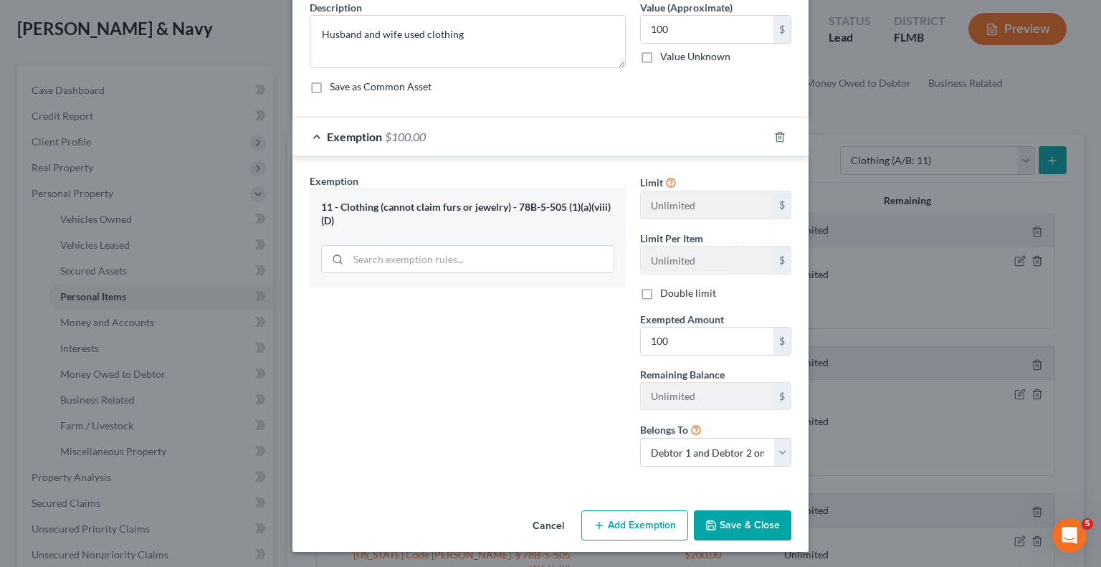
click at [746, 520] on button "Save & Close" at bounding box center [743, 526] width 98 height 30
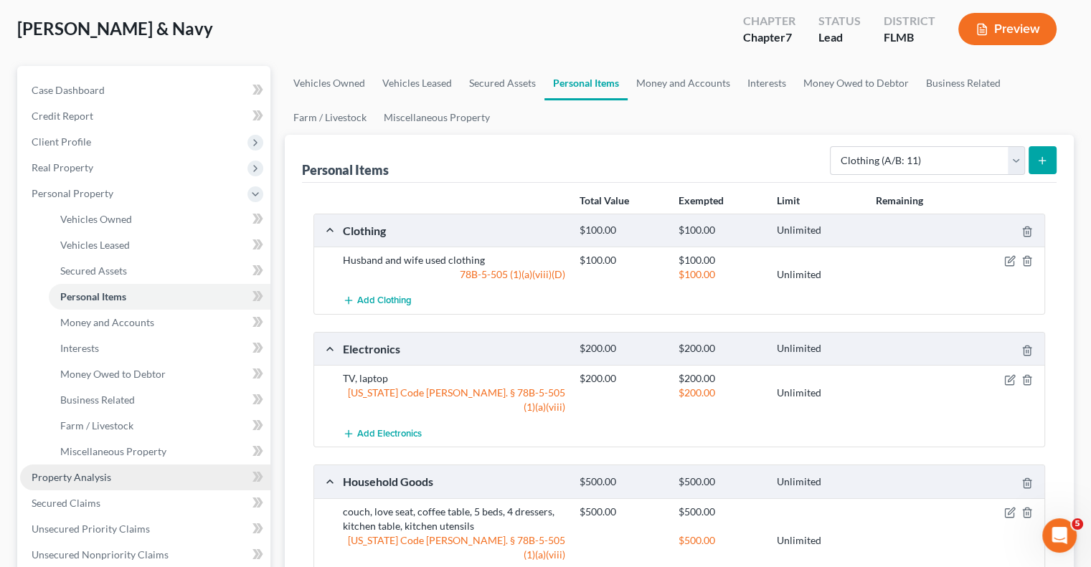
click at [76, 478] on span "Property Analysis" at bounding box center [72, 477] width 80 height 12
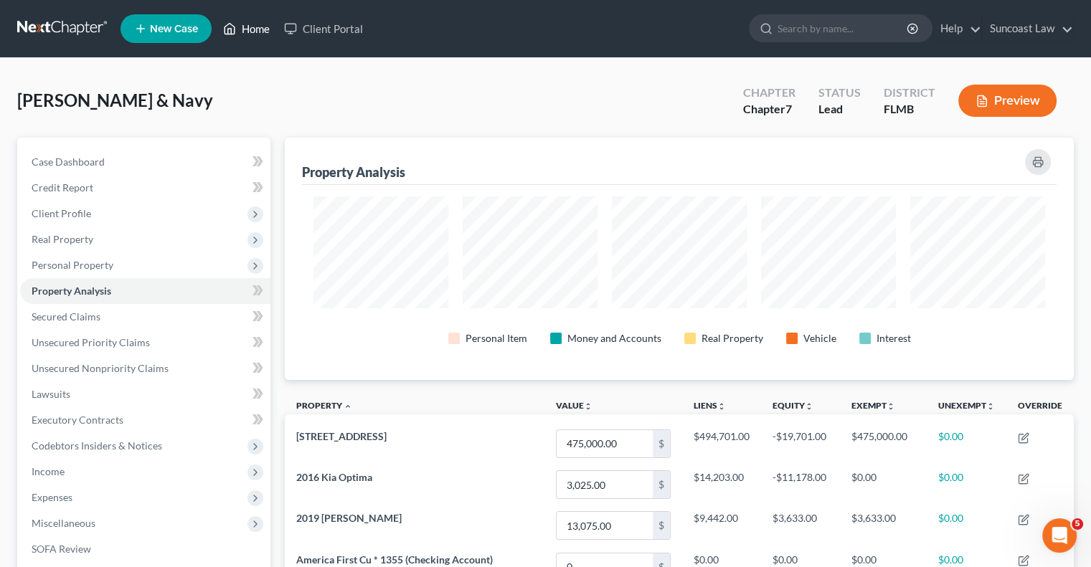
click at [250, 31] on link "Home" at bounding box center [246, 29] width 61 height 26
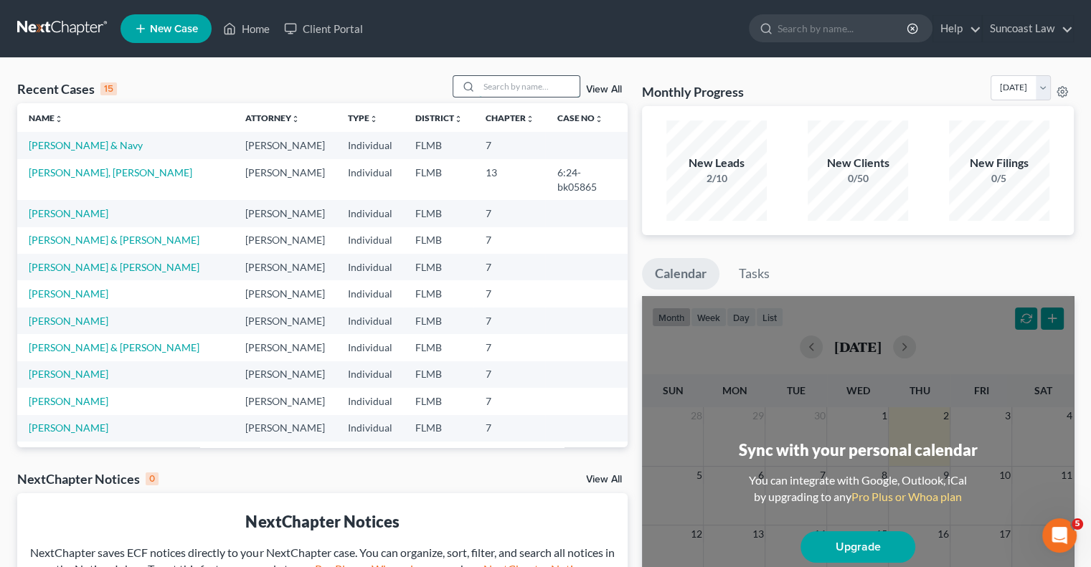
click at [536, 80] on input "search" at bounding box center [529, 86] width 100 height 21
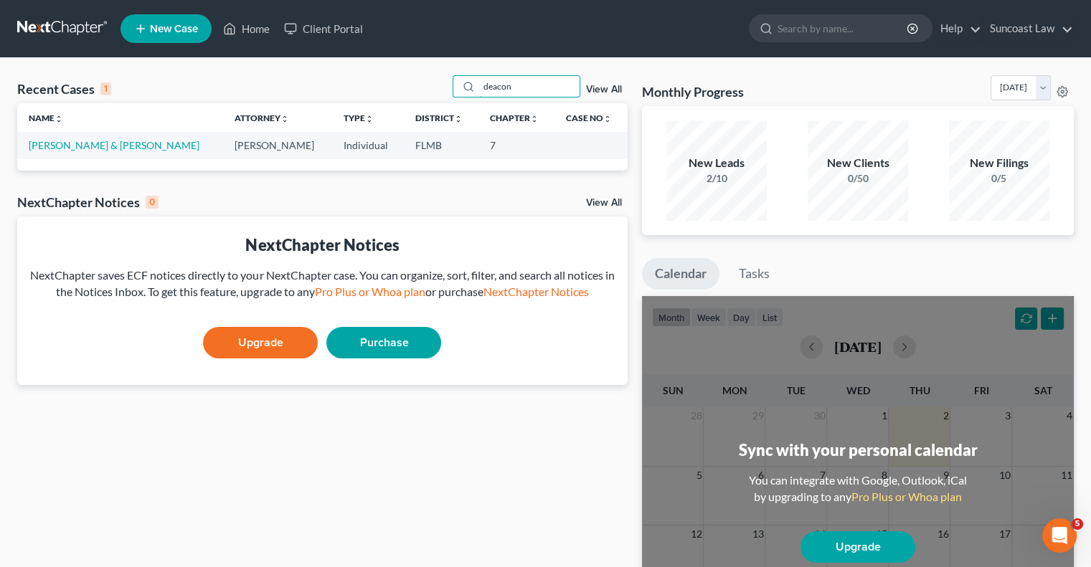
drag, startPoint x: 488, startPoint y: 84, endPoint x: 378, endPoint y: 74, distance: 110.2
click at [378, 74] on div "Recent Cases 1 deacon View All Name unfold_more expand_more expand_less Attorne…" at bounding box center [545, 430] width 1091 height 744
type input "hansel"
click at [69, 143] on link "[PERSON_NAME]" at bounding box center [69, 145] width 80 height 12
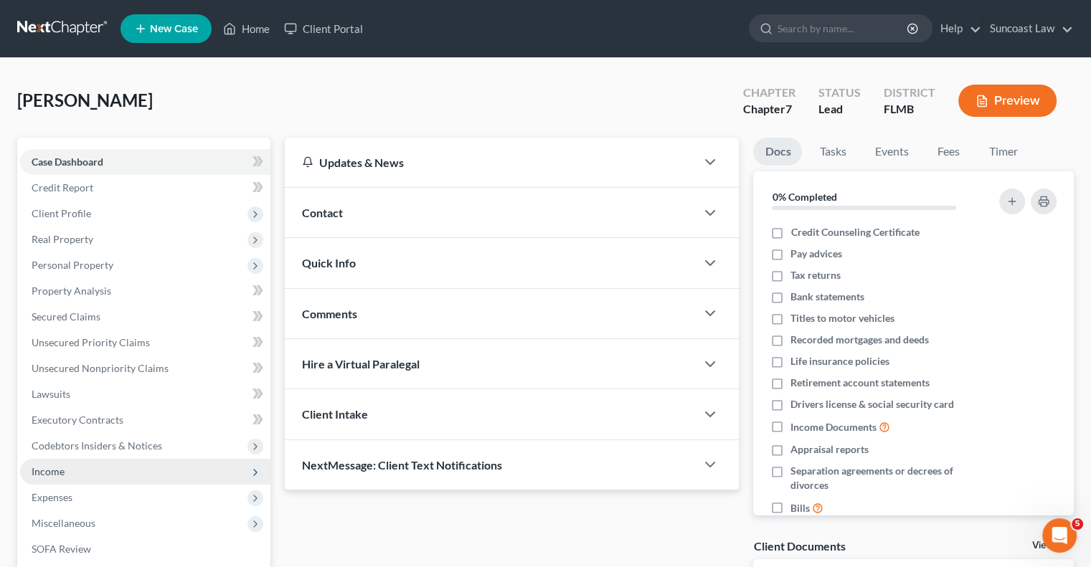
drag, startPoint x: 43, startPoint y: 472, endPoint x: 95, endPoint y: 463, distance: 53.0
click at [44, 470] on span "Income" at bounding box center [48, 471] width 33 height 12
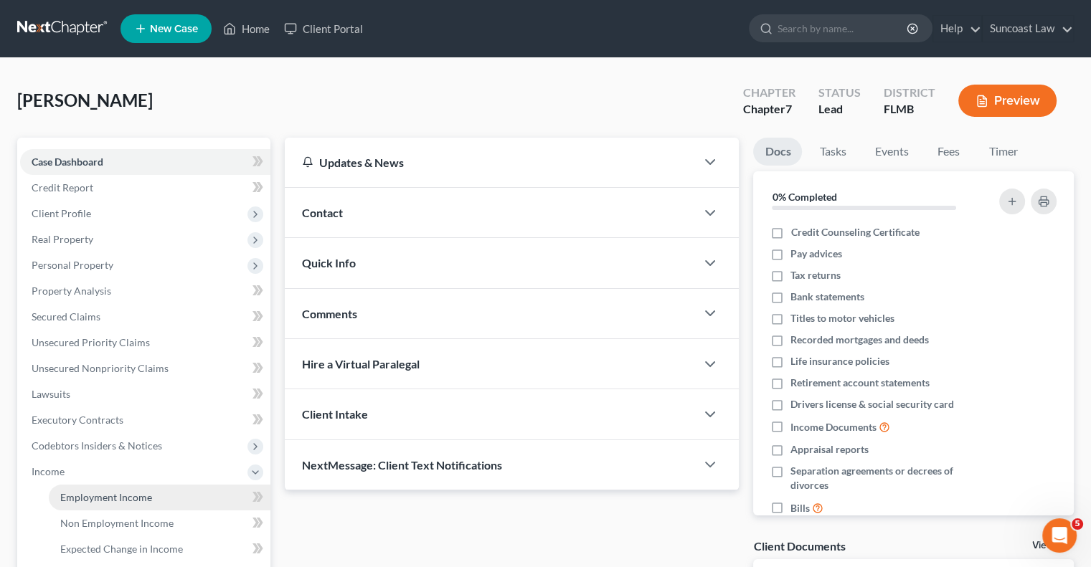
click at [100, 495] on span "Employment Income" at bounding box center [106, 497] width 92 height 12
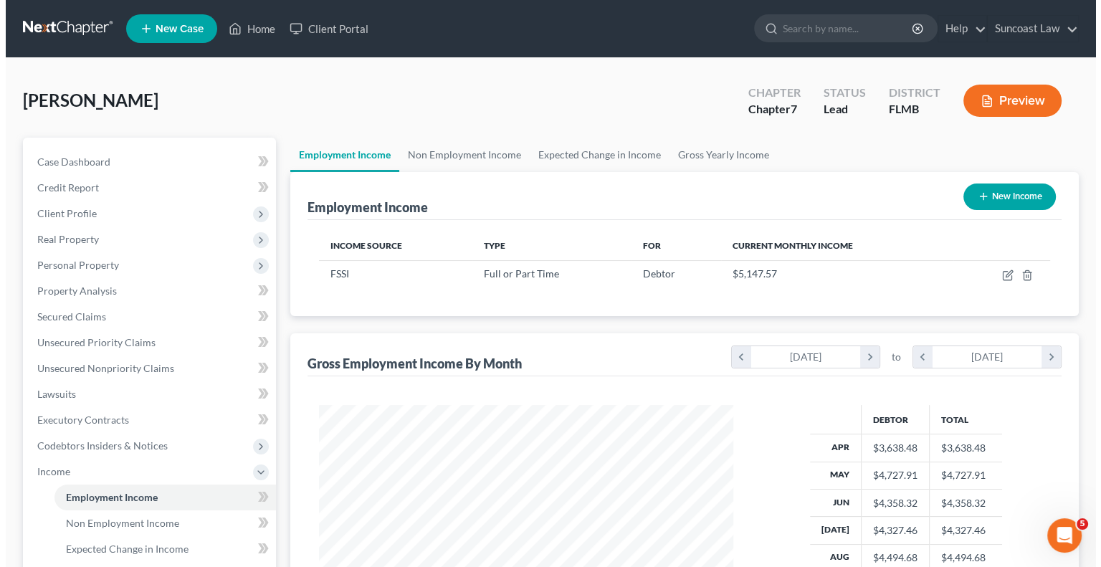
scroll to position [255, 442]
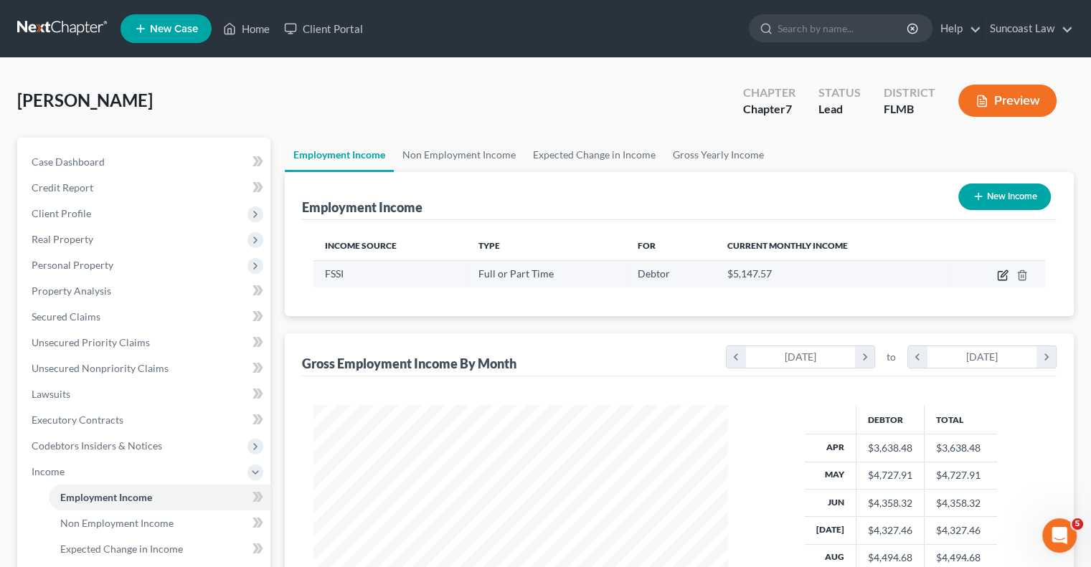
click at [1000, 273] on icon "button" at bounding box center [1002, 275] width 11 height 11
select select "0"
select select "9"
select select "3"
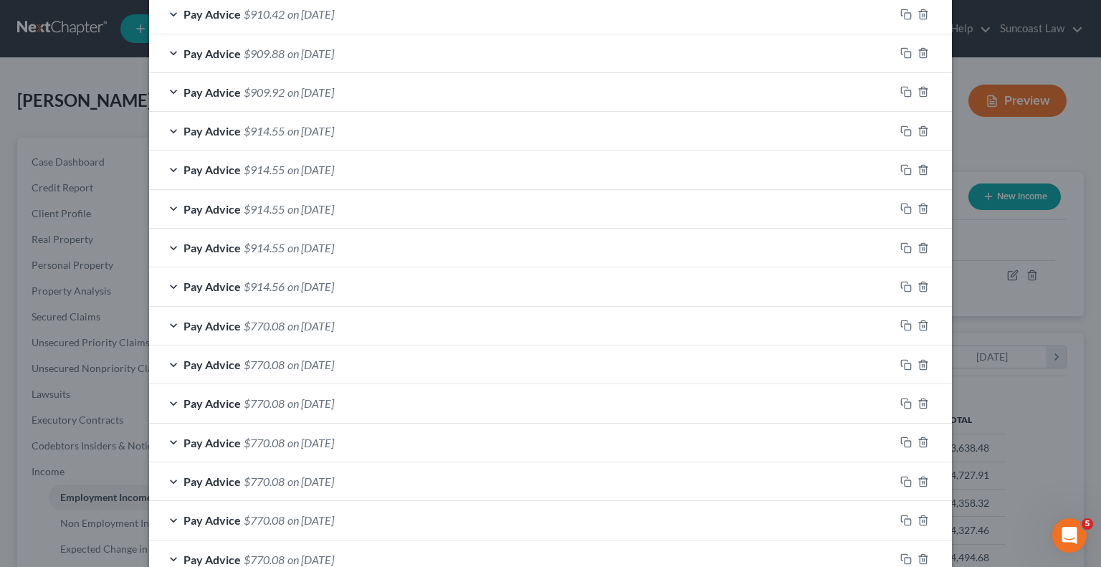
scroll to position [923, 0]
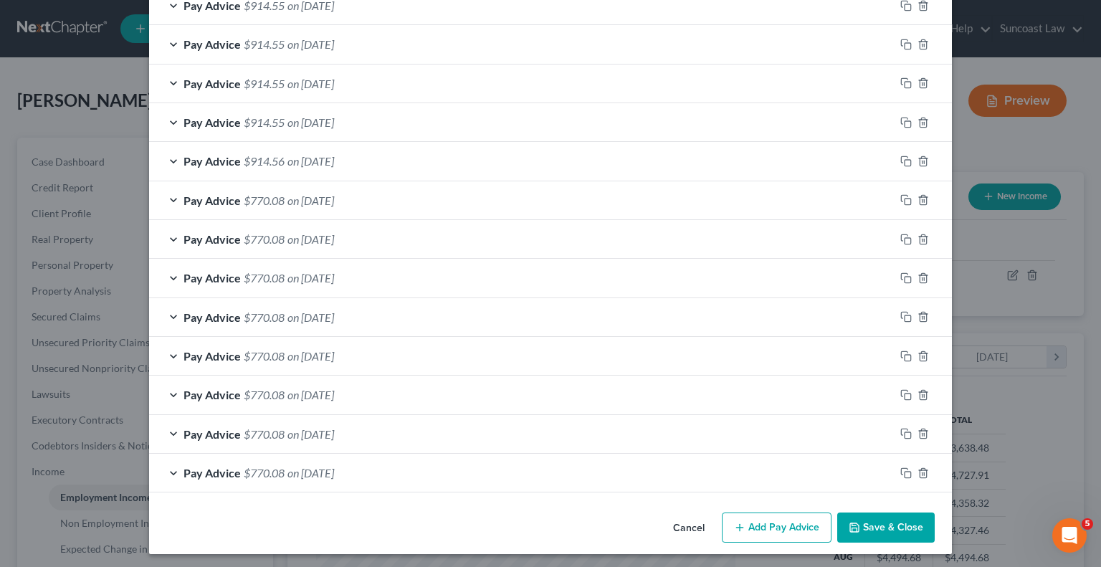
click at [763, 520] on button "Add Pay Advice" at bounding box center [777, 528] width 110 height 30
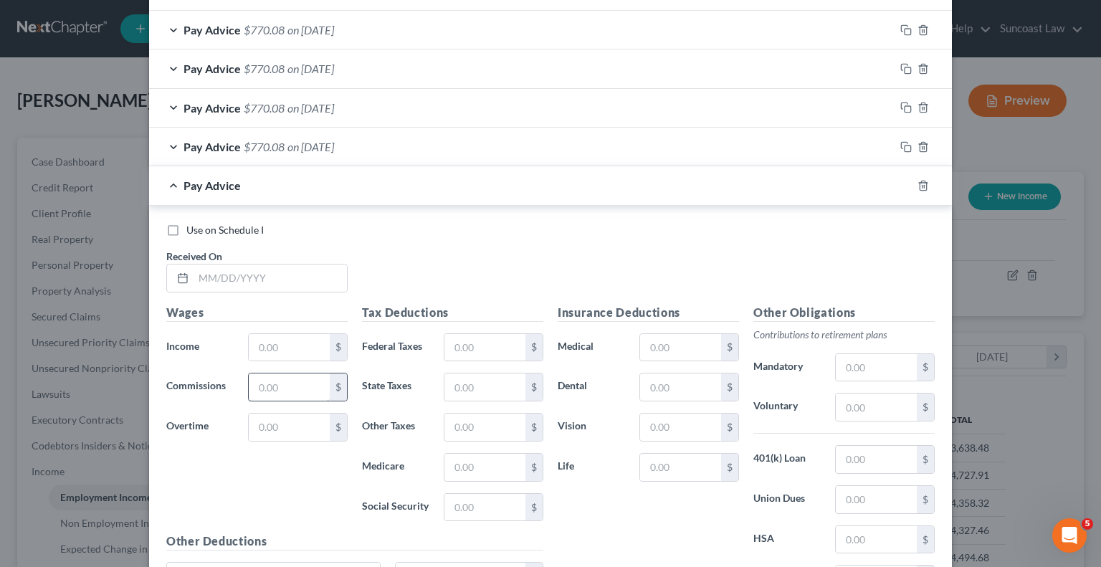
scroll to position [1281, 0]
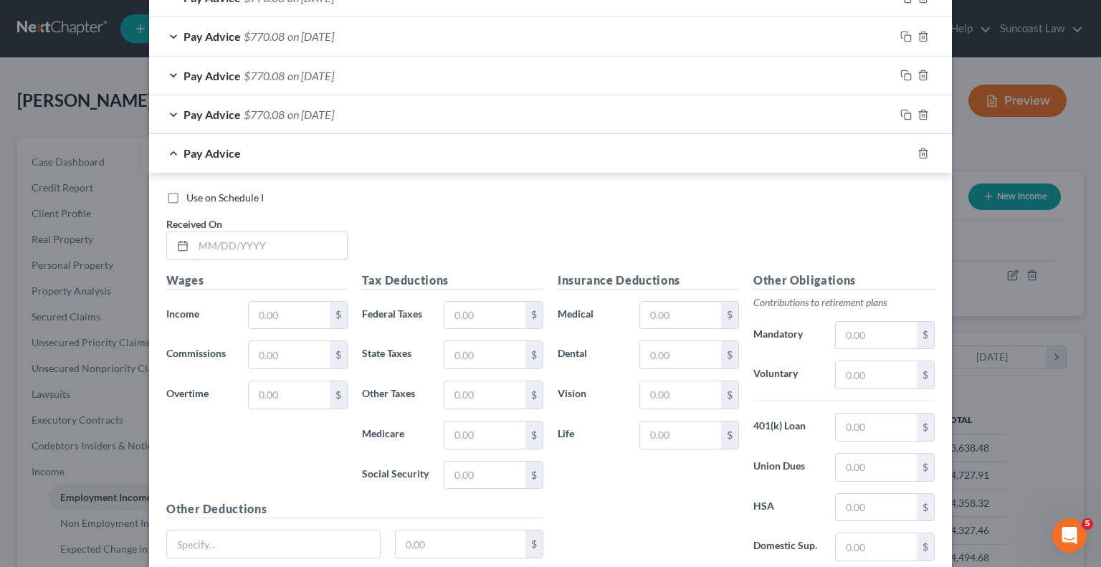
drag, startPoint x: 275, startPoint y: 248, endPoint x: 348, endPoint y: 32, distance: 227.6
click at [275, 248] on input "text" at bounding box center [270, 245] width 153 height 27
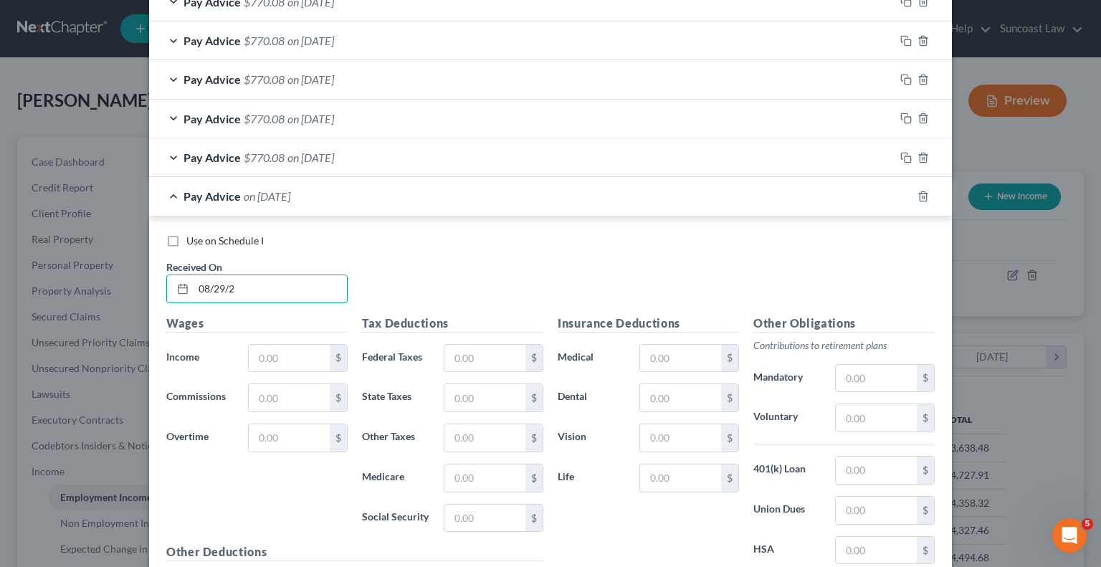
scroll to position [1324, 0]
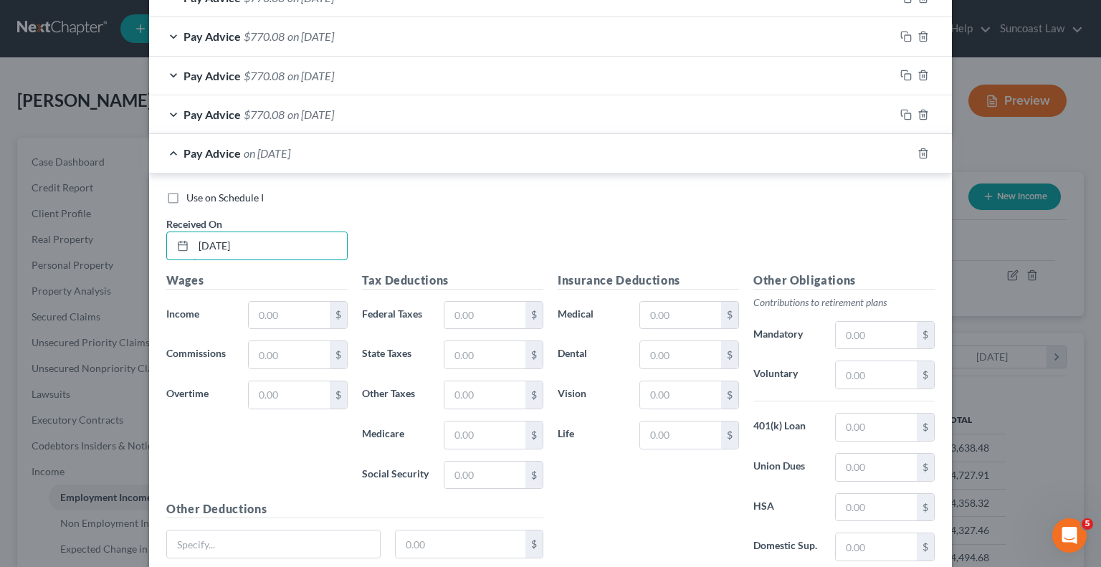
type input "[DATE]"
type input "1,298.97"
click at [478, 305] on input "text" at bounding box center [485, 315] width 81 height 27
type input "223.88"
drag, startPoint x: 663, startPoint y: 426, endPoint x: 802, endPoint y: 280, distance: 202.3
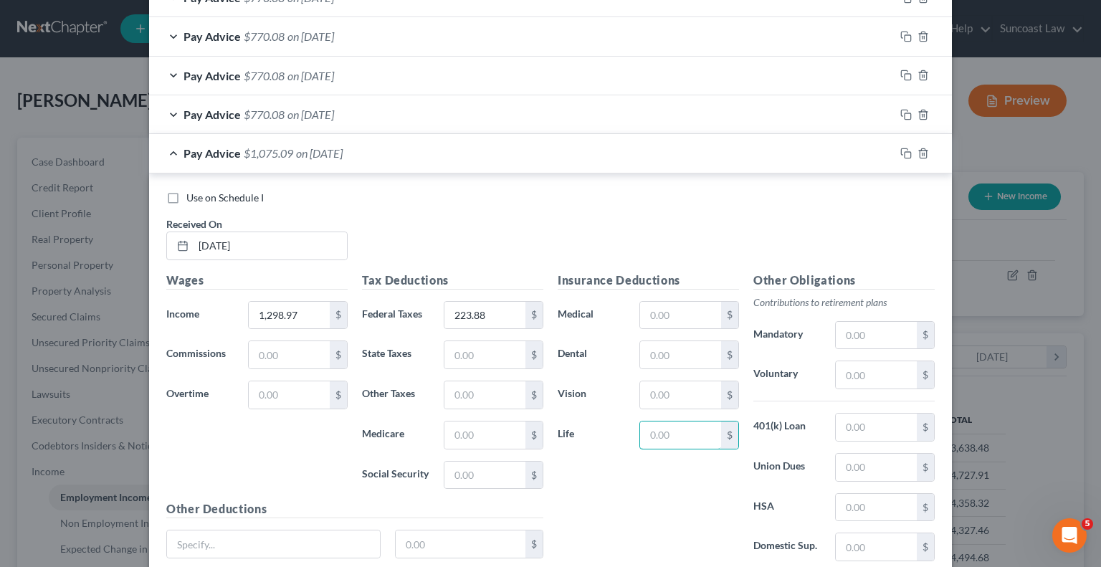
click at [663, 425] on input "text" at bounding box center [680, 435] width 81 height 27
type input "0.21"
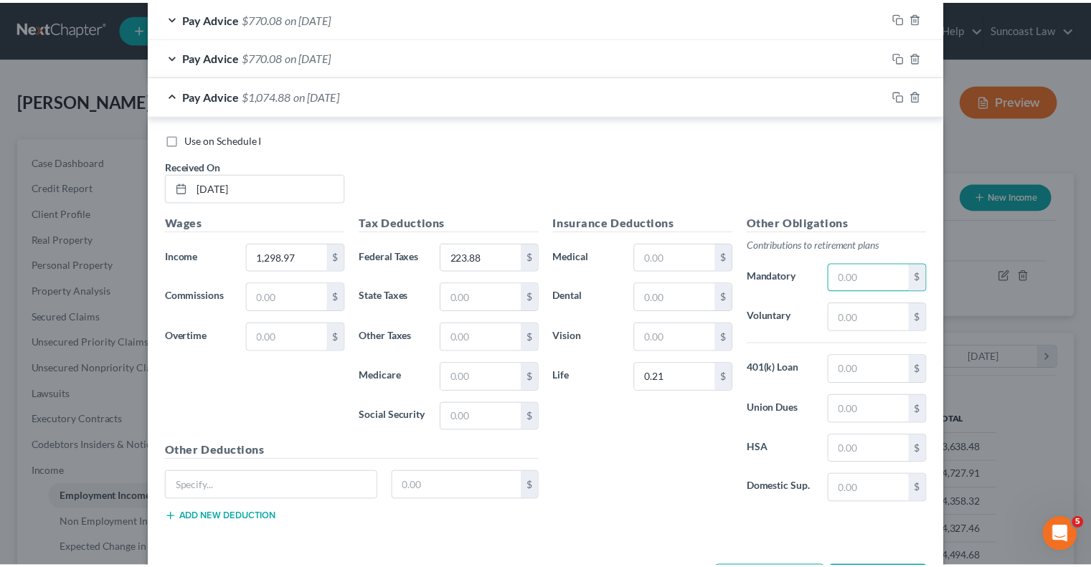
scroll to position [1433, 0]
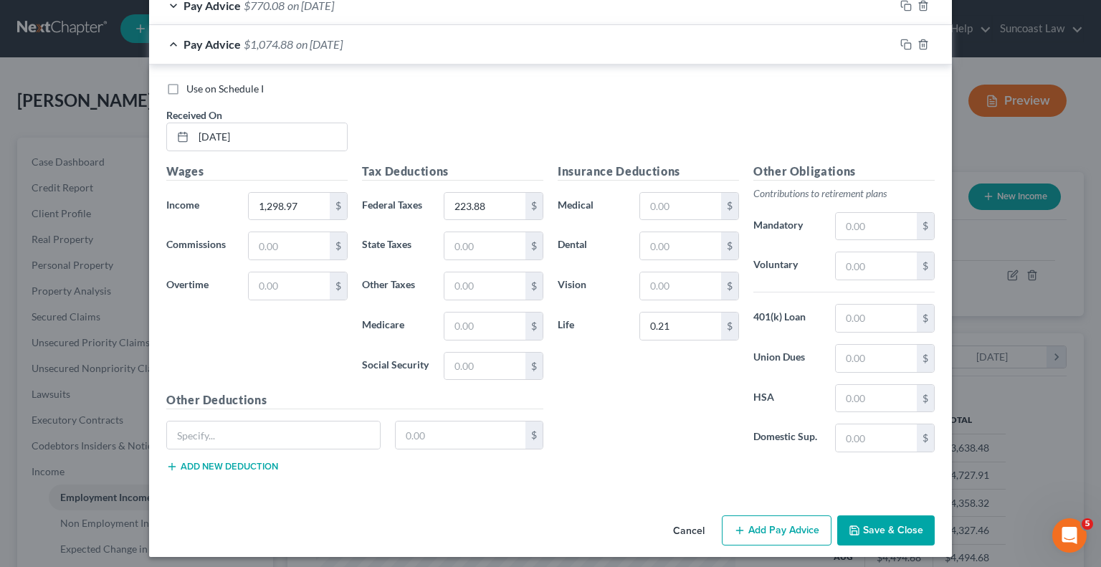
click at [892, 525] on button "Save & Close" at bounding box center [886, 531] width 98 height 30
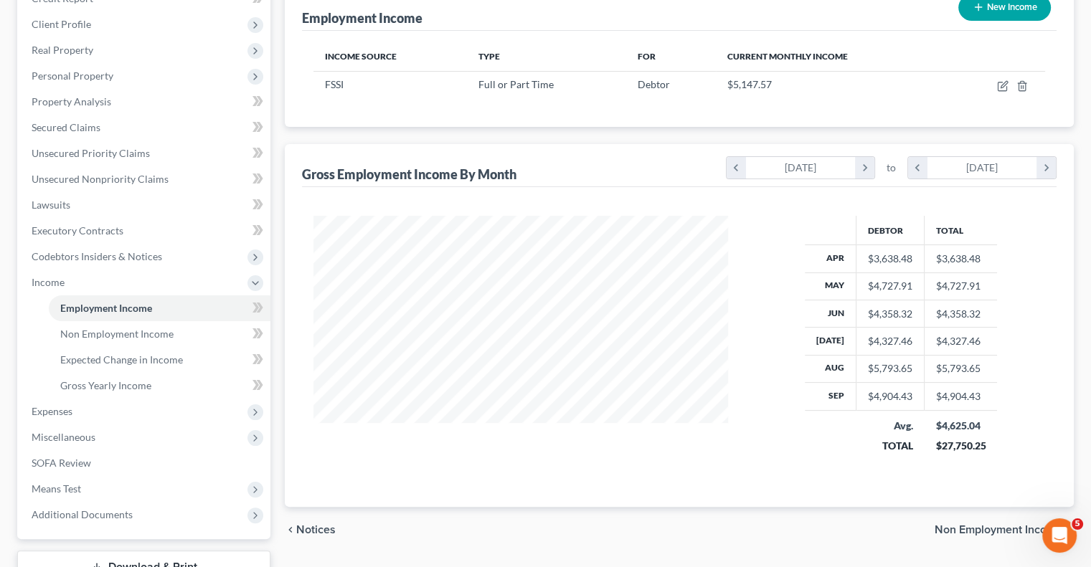
scroll to position [215, 0]
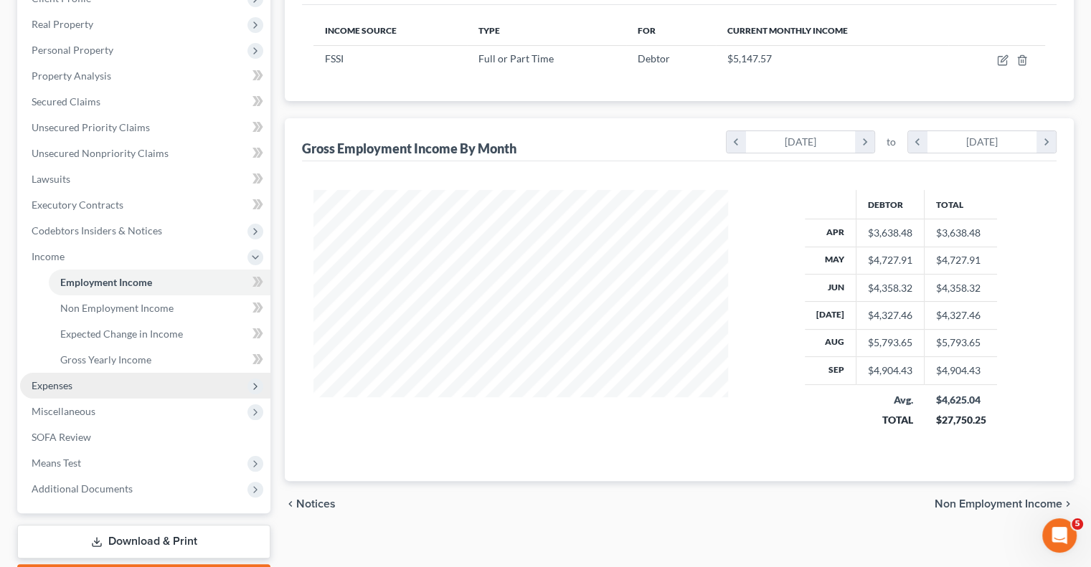
drag, startPoint x: 66, startPoint y: 384, endPoint x: 101, endPoint y: 391, distance: 35.9
click at [66, 384] on span "Expenses" at bounding box center [52, 385] width 41 height 12
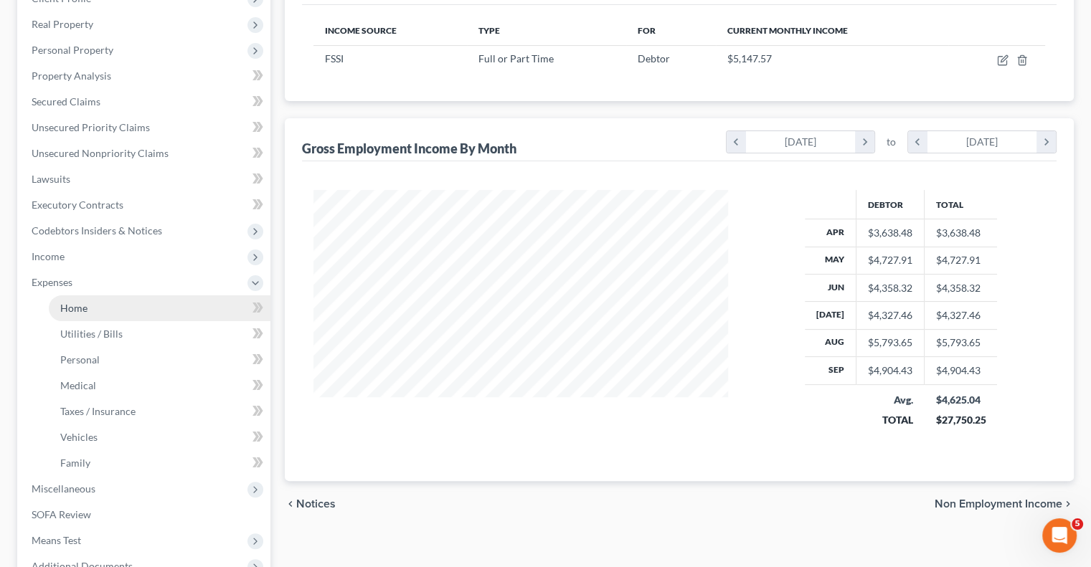
click at [67, 313] on span "Home" at bounding box center [73, 308] width 27 height 12
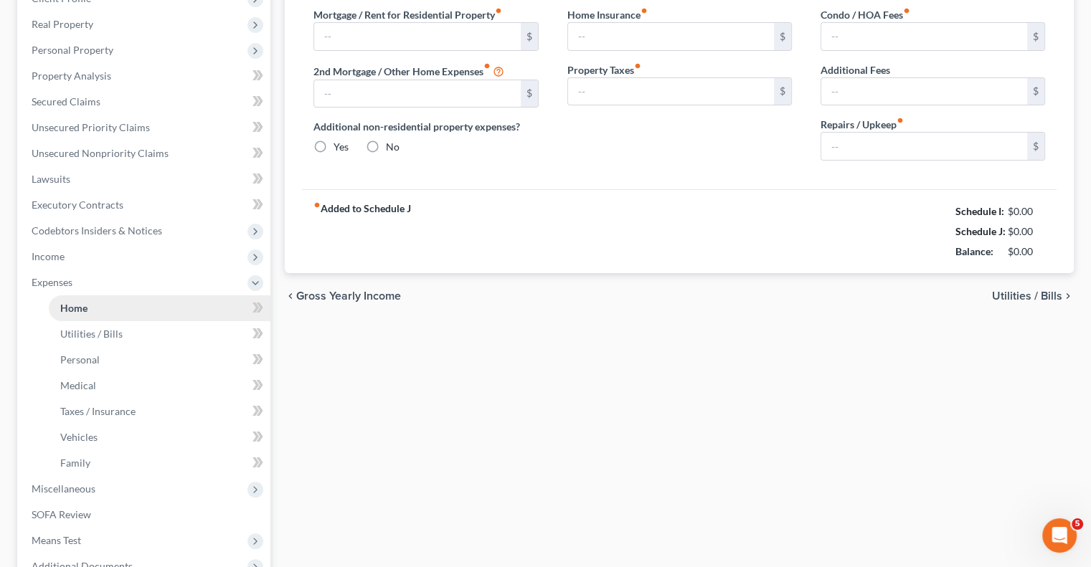
scroll to position [10, 0]
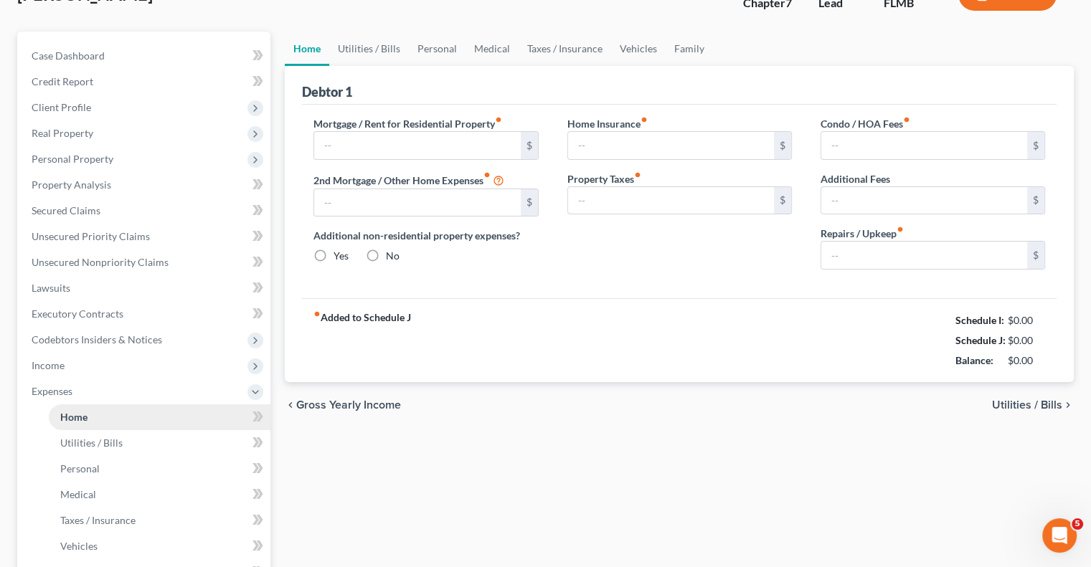
type input "1,739.00"
type input "0.00"
radio input "true"
type input "0.00"
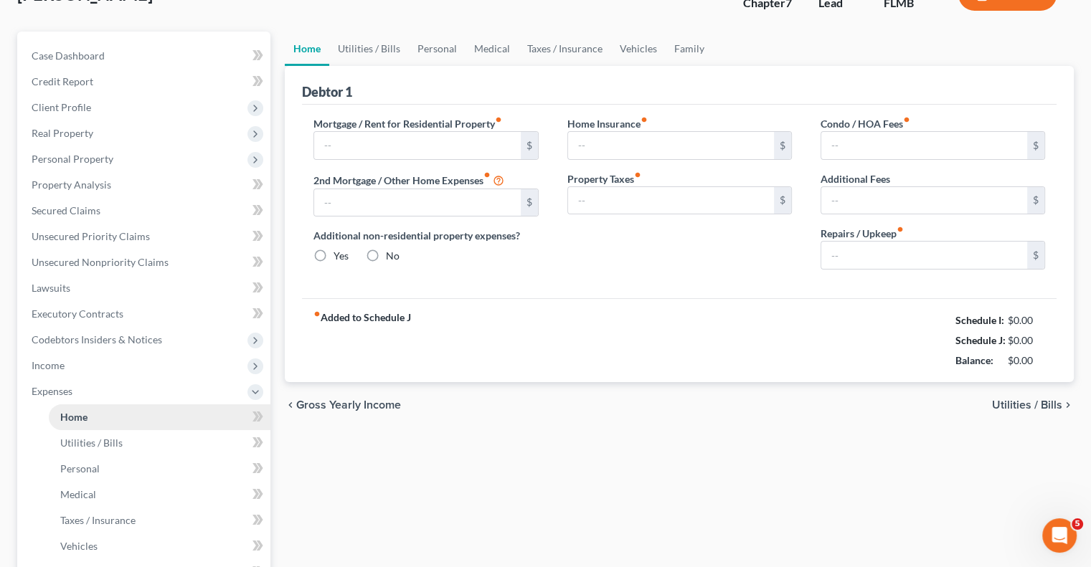
type input "0.00"
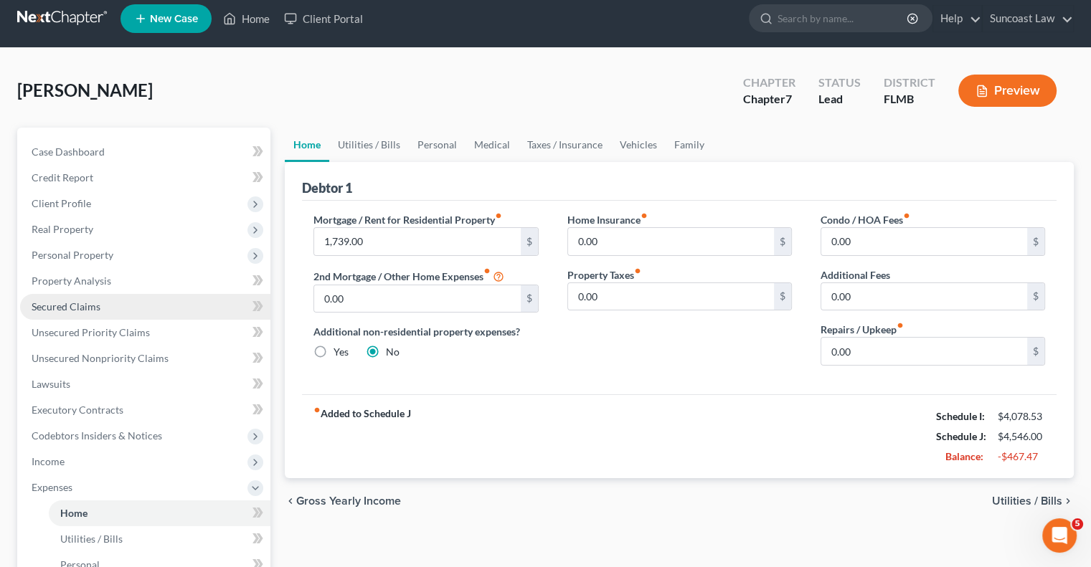
scroll to position [0, 0]
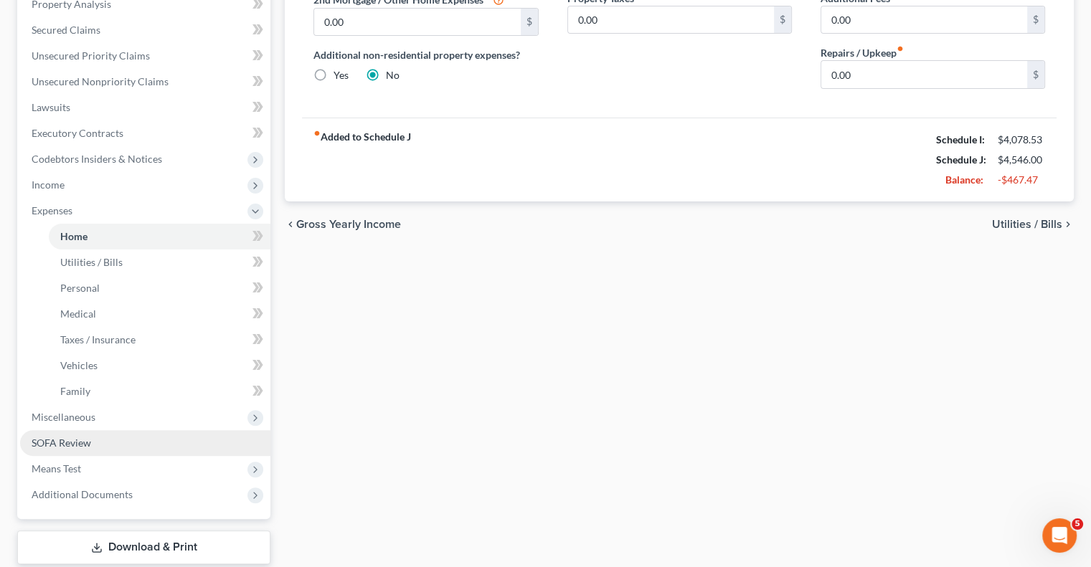
click at [62, 446] on span "SOFA Review" at bounding box center [62, 443] width 60 height 12
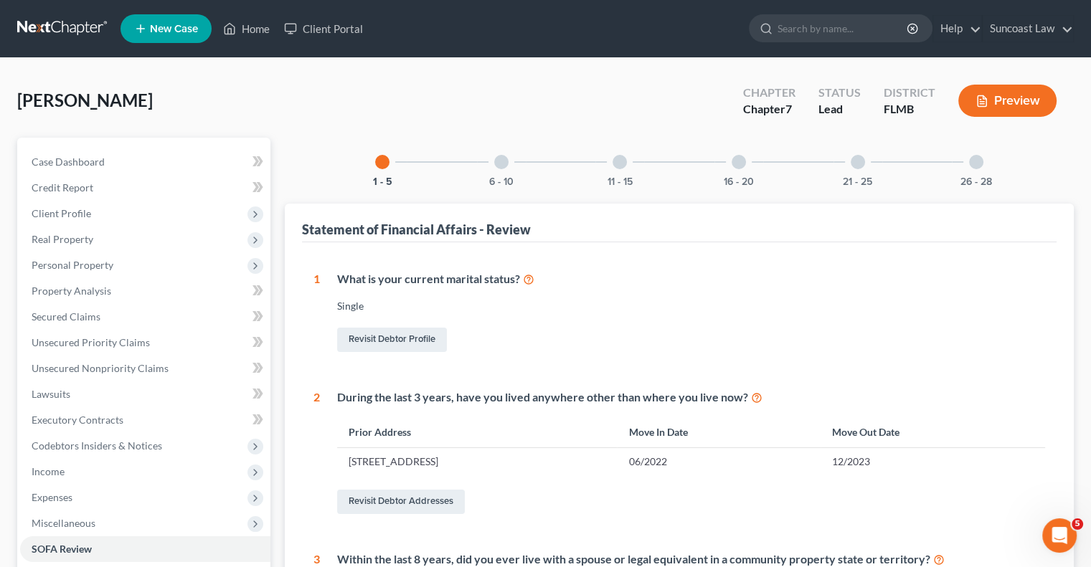
scroll to position [359, 0]
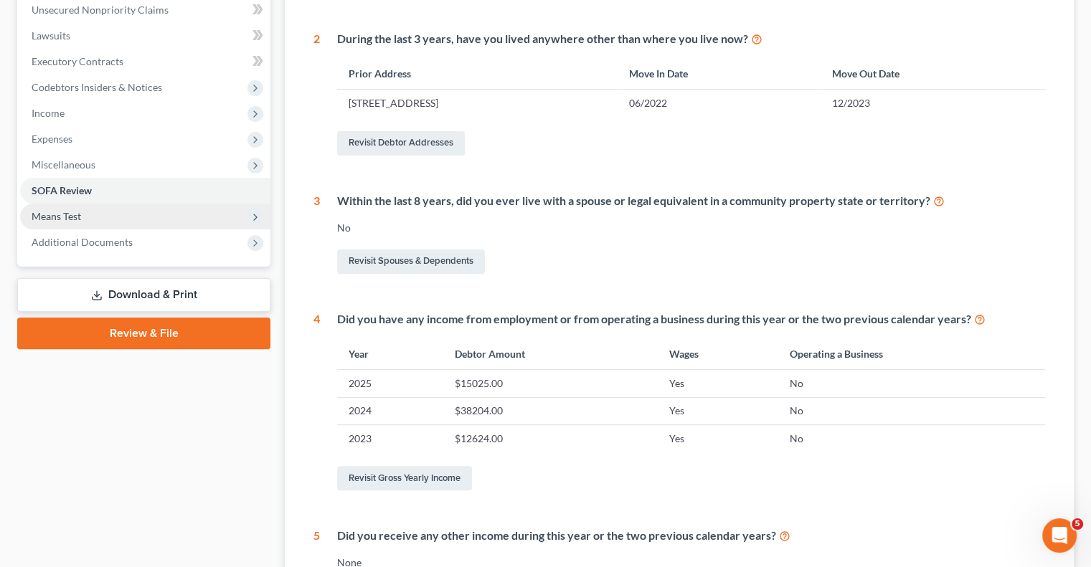
click at [69, 214] on span "Means Test" at bounding box center [56, 216] width 49 height 12
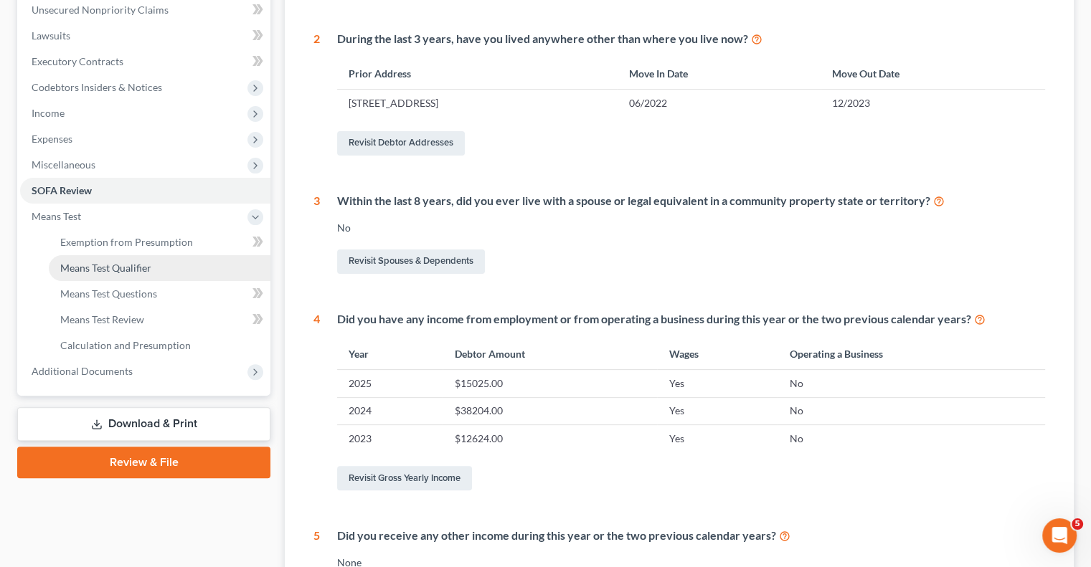
click at [100, 269] on span "Means Test Qualifier" at bounding box center [105, 268] width 91 height 12
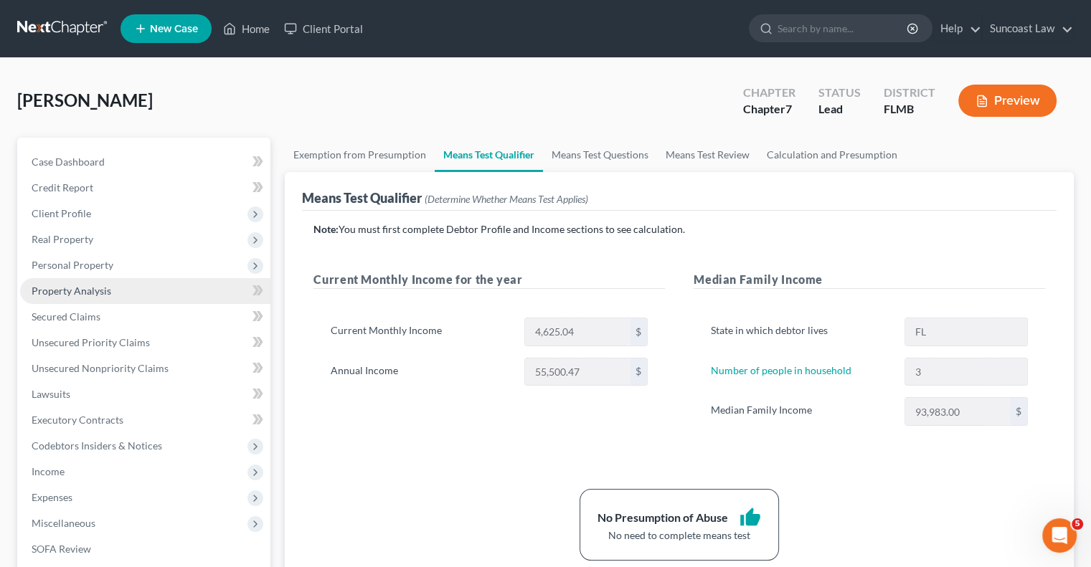
click at [95, 289] on span "Property Analysis" at bounding box center [72, 291] width 80 height 12
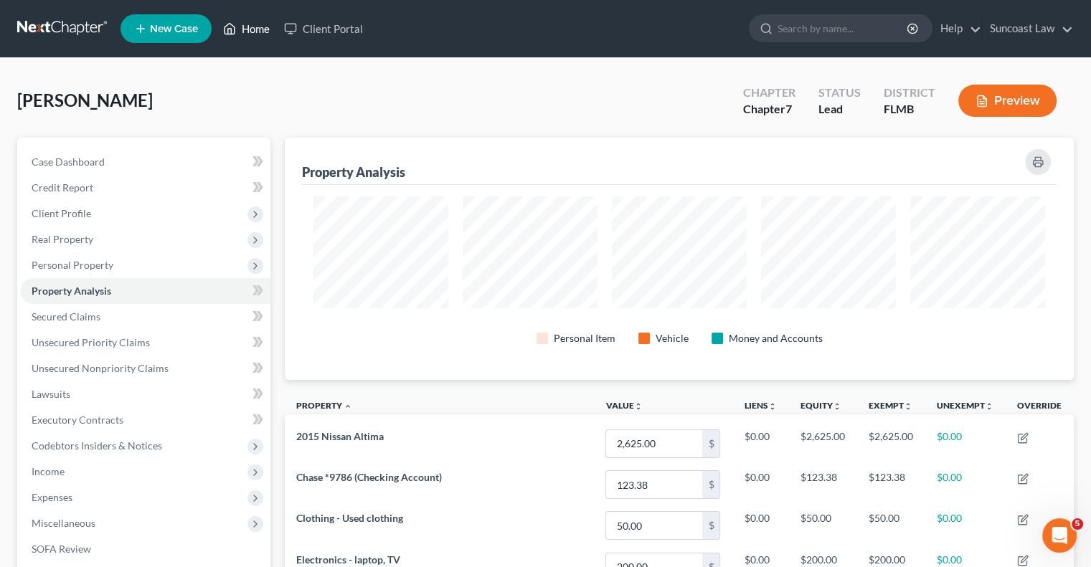
drag, startPoint x: 265, startPoint y: 31, endPoint x: 489, endPoint y: 108, distance: 237.4
click at [265, 31] on link "Home" at bounding box center [246, 29] width 61 height 26
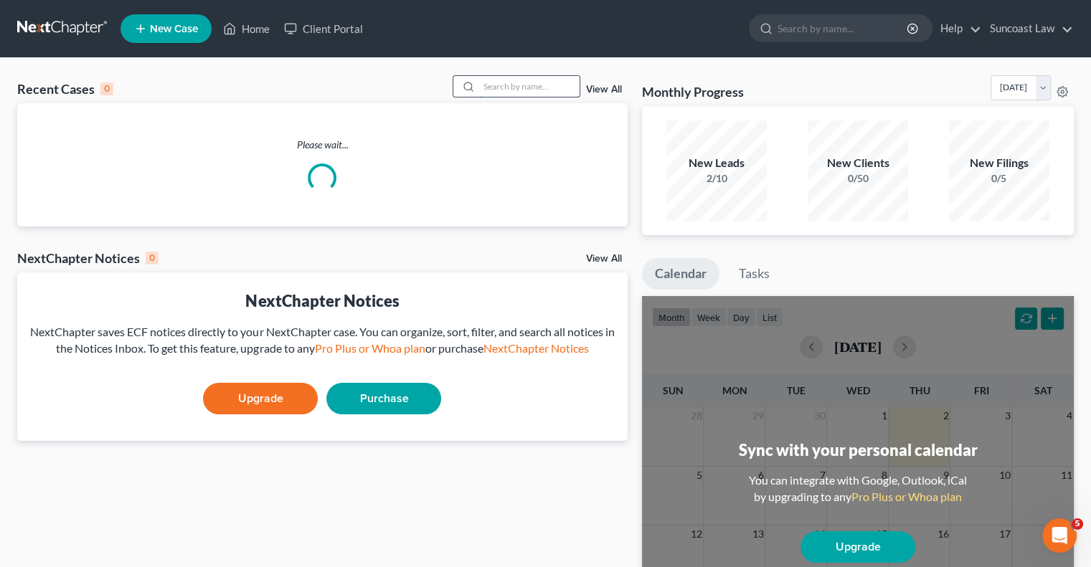
click at [536, 79] on input "search" at bounding box center [529, 86] width 100 height 21
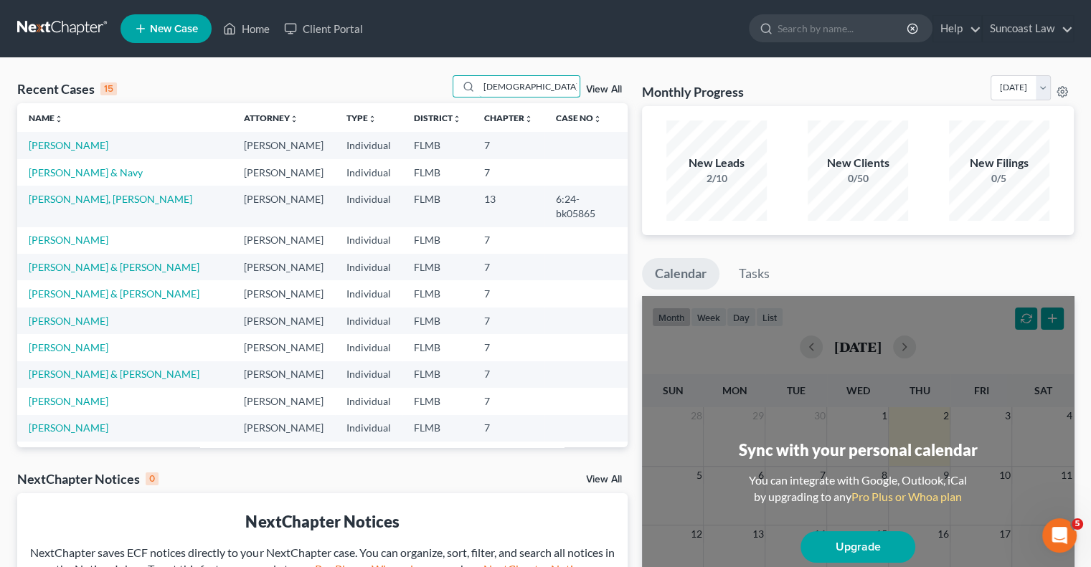
type input "[DEMOGRAPHIC_DATA]"
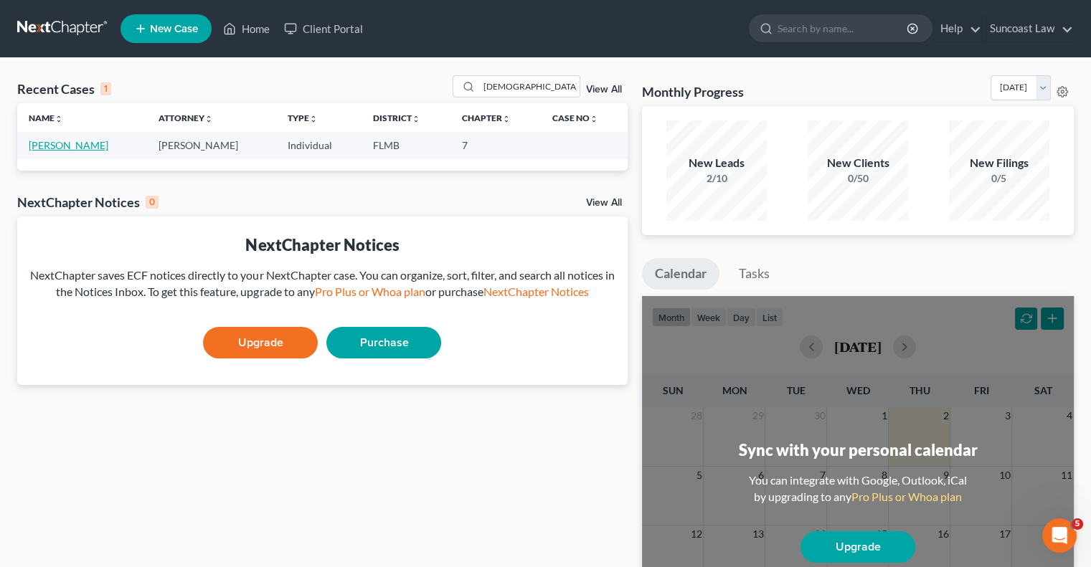
click at [97, 142] on link "[PERSON_NAME]" at bounding box center [69, 145] width 80 height 12
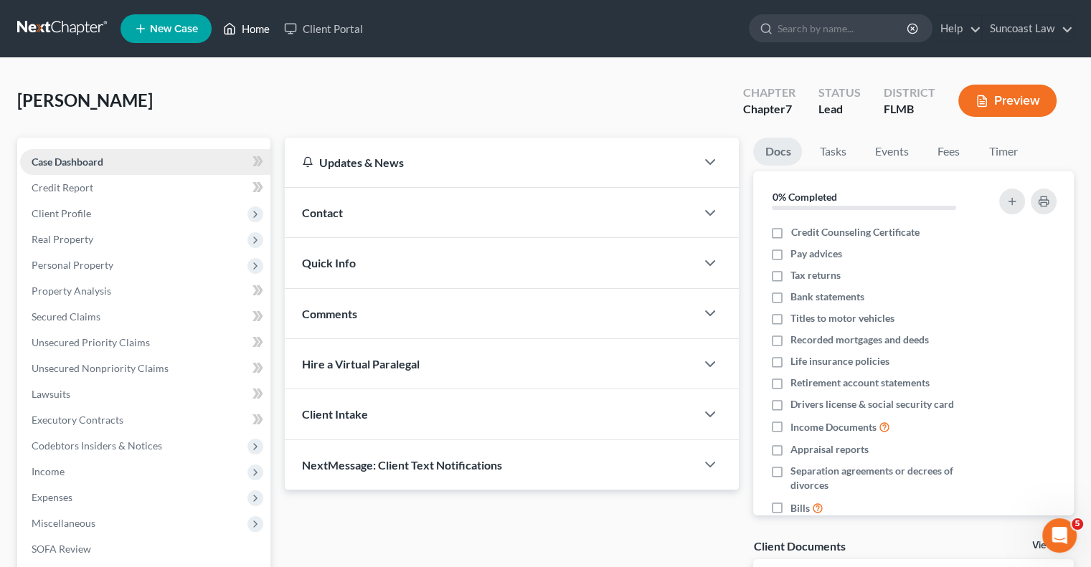
drag, startPoint x: 260, startPoint y: 26, endPoint x: 266, endPoint y: 150, distance: 124.2
click at [260, 26] on link "Home" at bounding box center [246, 29] width 61 height 26
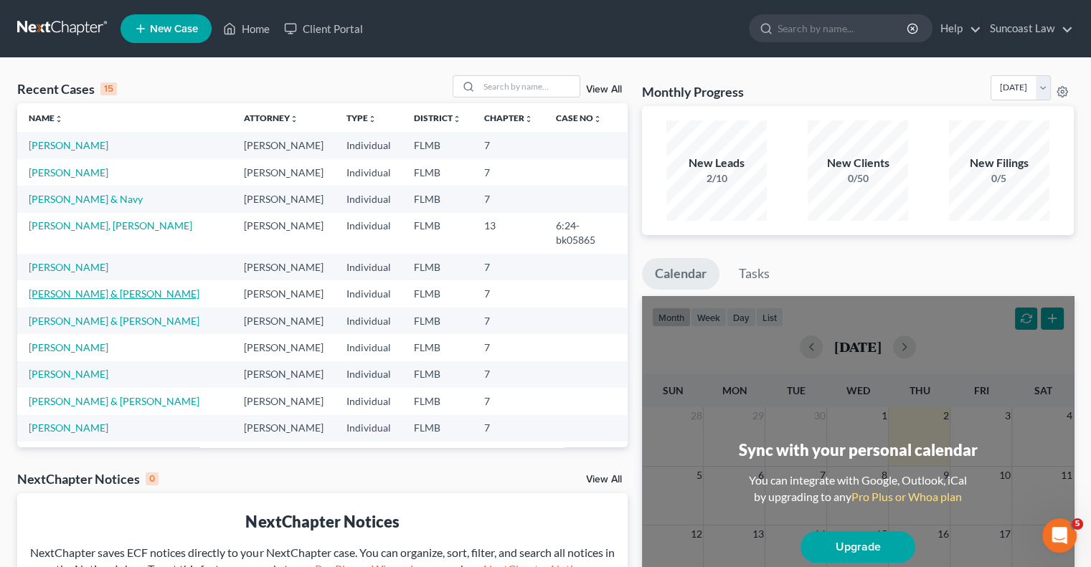
click at [115, 288] on link "[PERSON_NAME] & [PERSON_NAME]" at bounding box center [114, 294] width 171 height 12
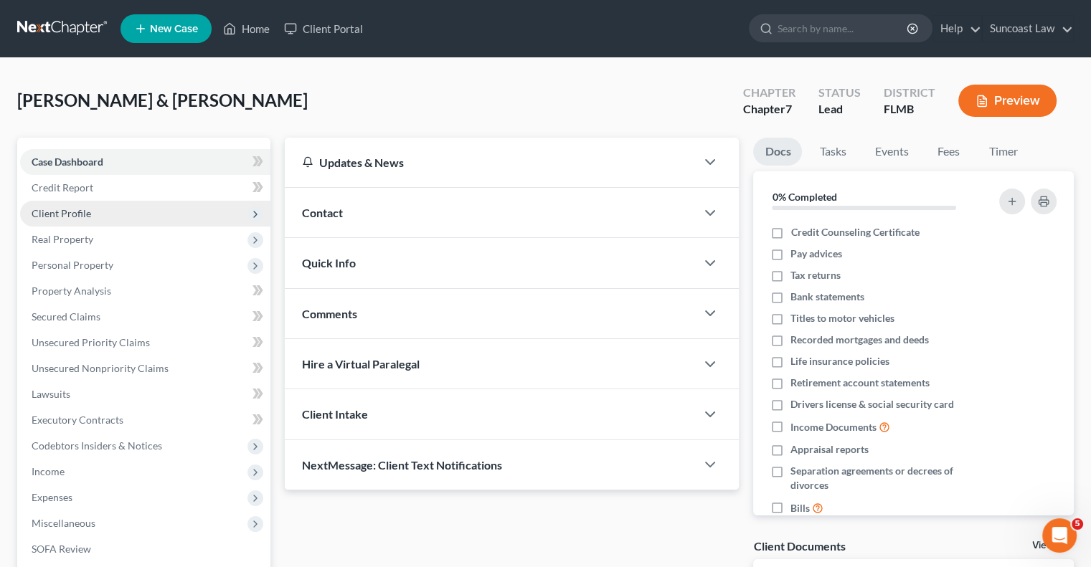
click at [92, 209] on span "Client Profile" at bounding box center [145, 214] width 250 height 26
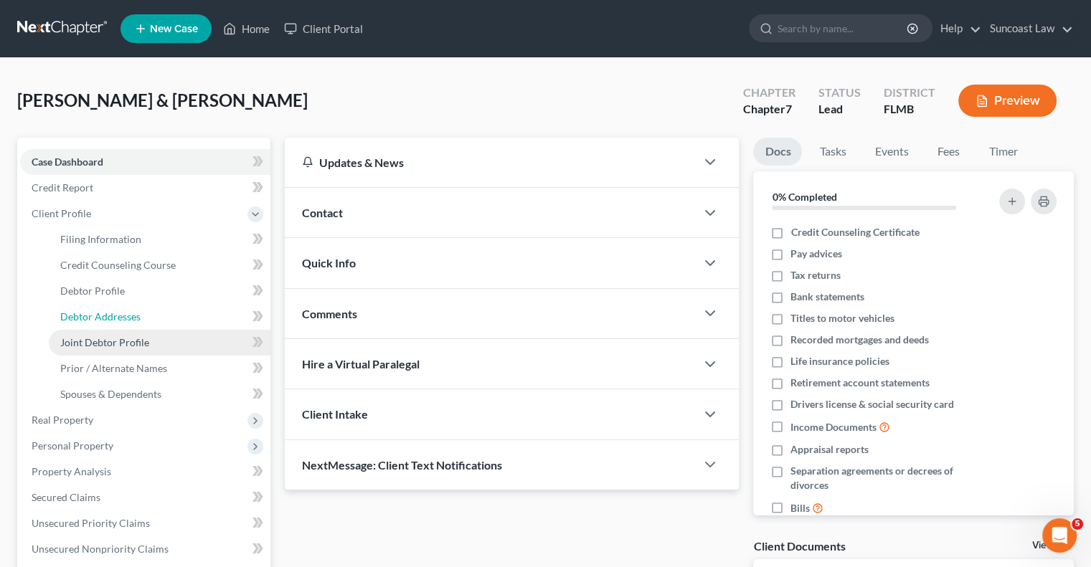
drag, startPoint x: 135, startPoint y: 316, endPoint x: 204, endPoint y: 335, distance: 71.3
click at [134, 316] on span "Debtor Addresses" at bounding box center [100, 316] width 80 height 12
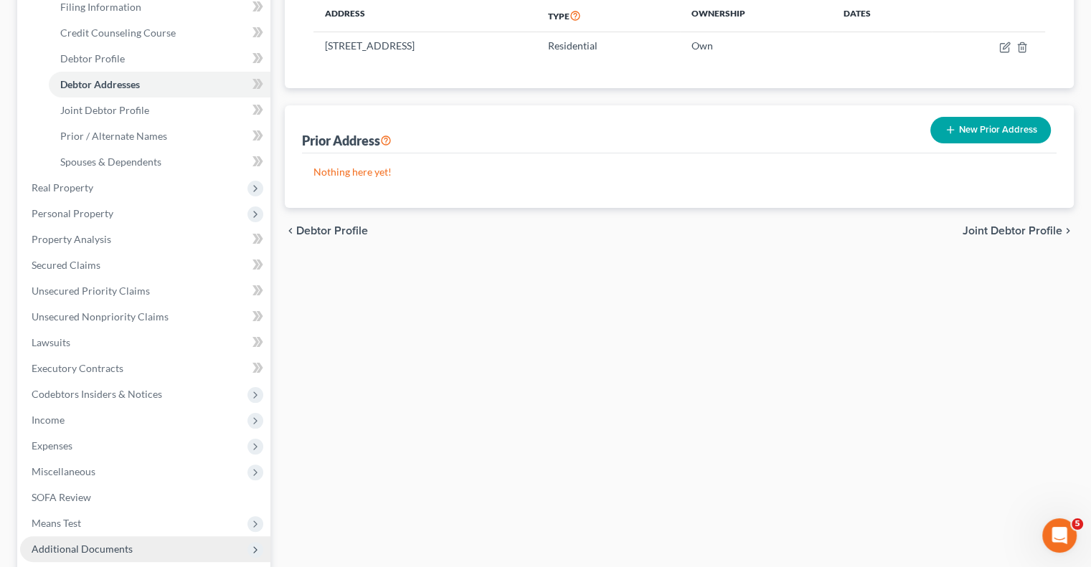
scroll to position [374, 0]
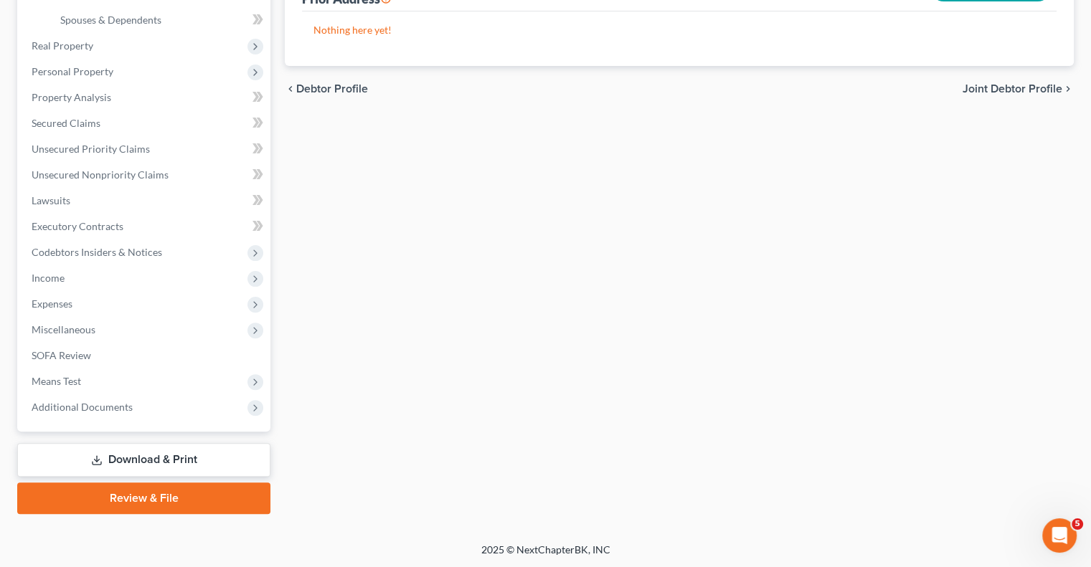
drag, startPoint x: 146, startPoint y: 463, endPoint x: 464, endPoint y: 480, distance: 318.8
click at [146, 463] on link "Download & Print" at bounding box center [143, 460] width 253 height 34
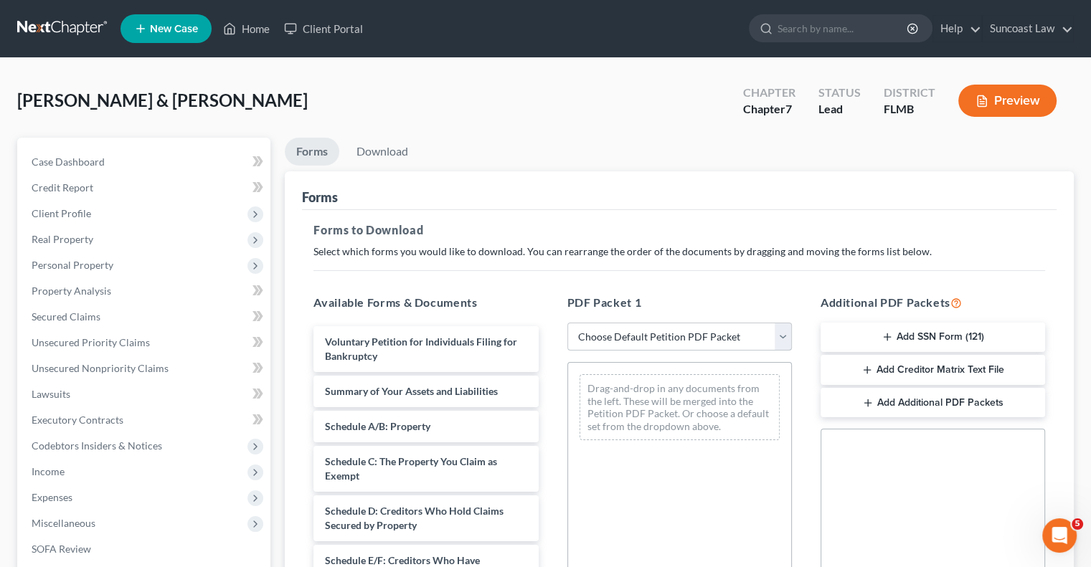
drag, startPoint x: 689, startPoint y: 326, endPoint x: 700, endPoint y: 336, distance: 14.2
click at [689, 326] on select "Choose Default Petition PDF Packet Complete Bankruptcy Petition (all forms and …" at bounding box center [679, 337] width 224 height 29
select select "0"
click at [567, 323] on select "Choose Default Petition PDF Packet Complete Bankruptcy Petition (all forms and …" at bounding box center [679, 337] width 224 height 29
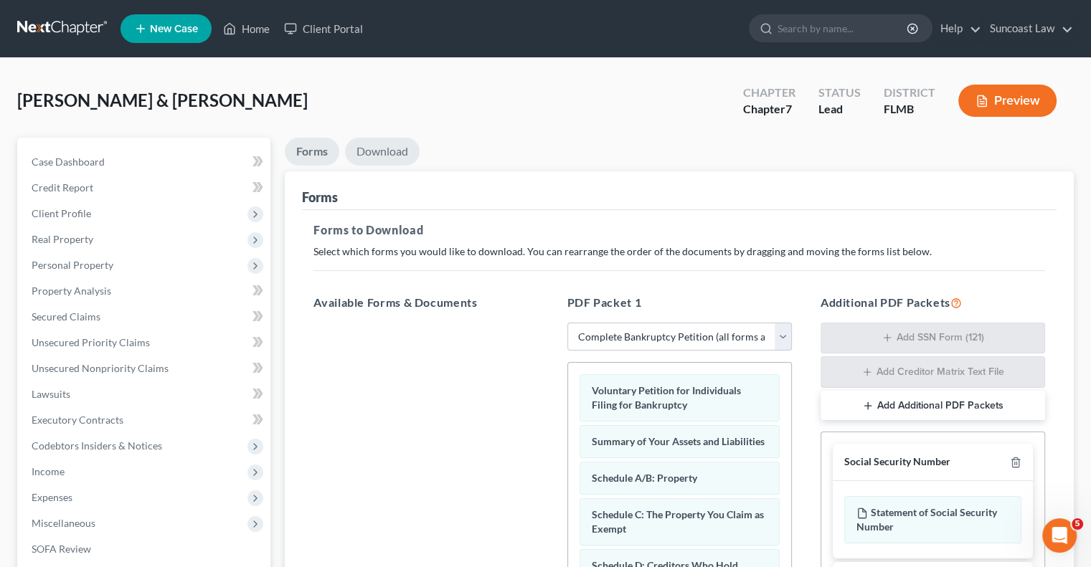
click at [391, 156] on link "Download" at bounding box center [382, 152] width 75 height 28
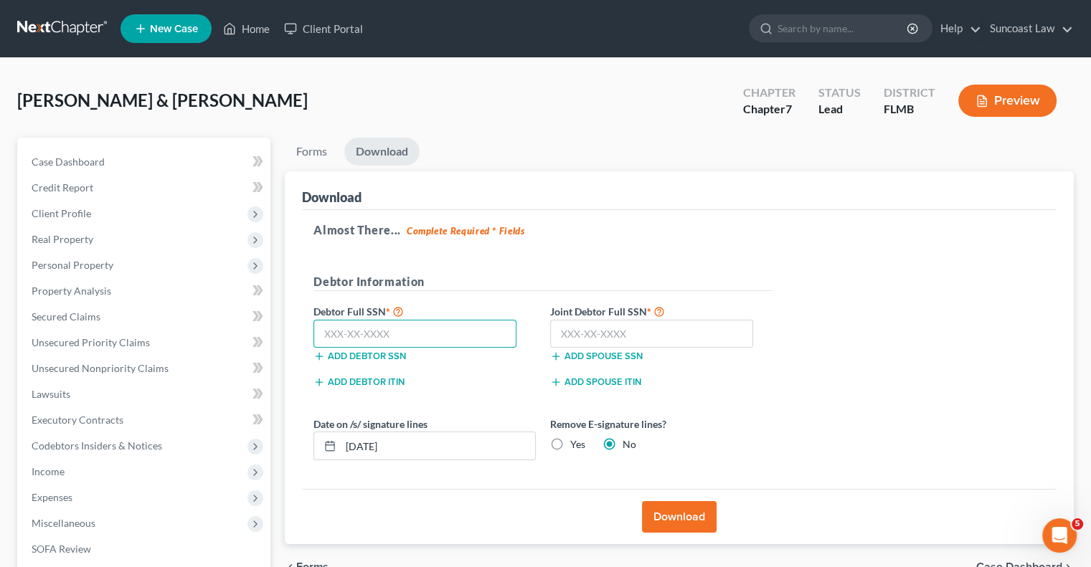
drag, startPoint x: 398, startPoint y: 341, endPoint x: 411, endPoint y: 320, distance: 24.5
click at [399, 338] on input "text" at bounding box center [414, 334] width 203 height 29
type input "589-96-7401"
click at [614, 334] on input "text" at bounding box center [651, 334] width 203 height 29
type input "591-17-4034"
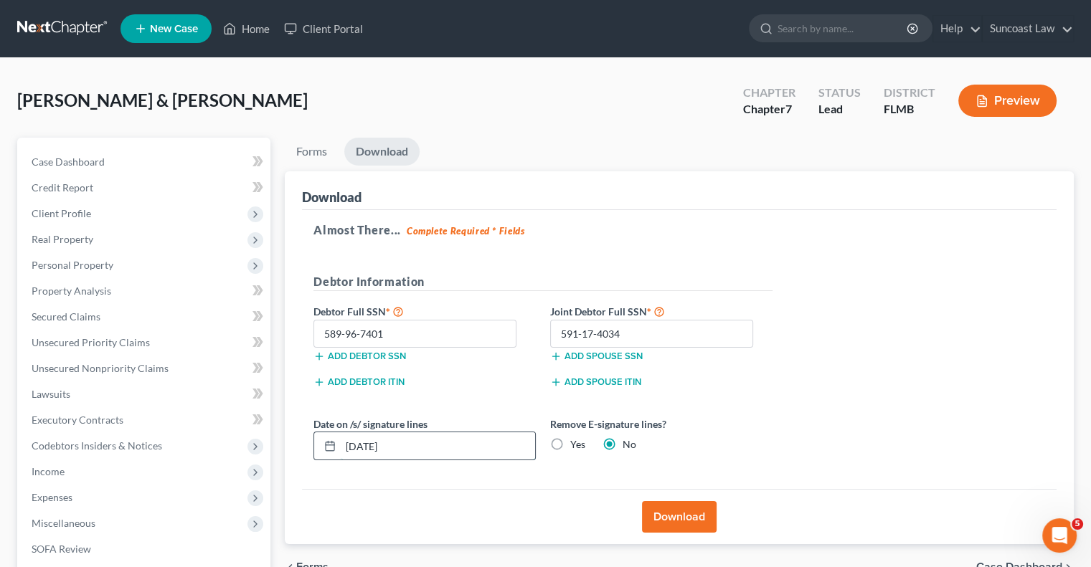
drag, startPoint x: 412, startPoint y: 445, endPoint x: 362, endPoint y: 446, distance: 49.5
click at [362, 446] on input "[DATE]" at bounding box center [438, 445] width 194 height 27
type input "[DATE]"
click at [570, 446] on label "Yes" at bounding box center [577, 444] width 15 height 14
click at [576, 446] on input "Yes" at bounding box center [580, 441] width 9 height 9
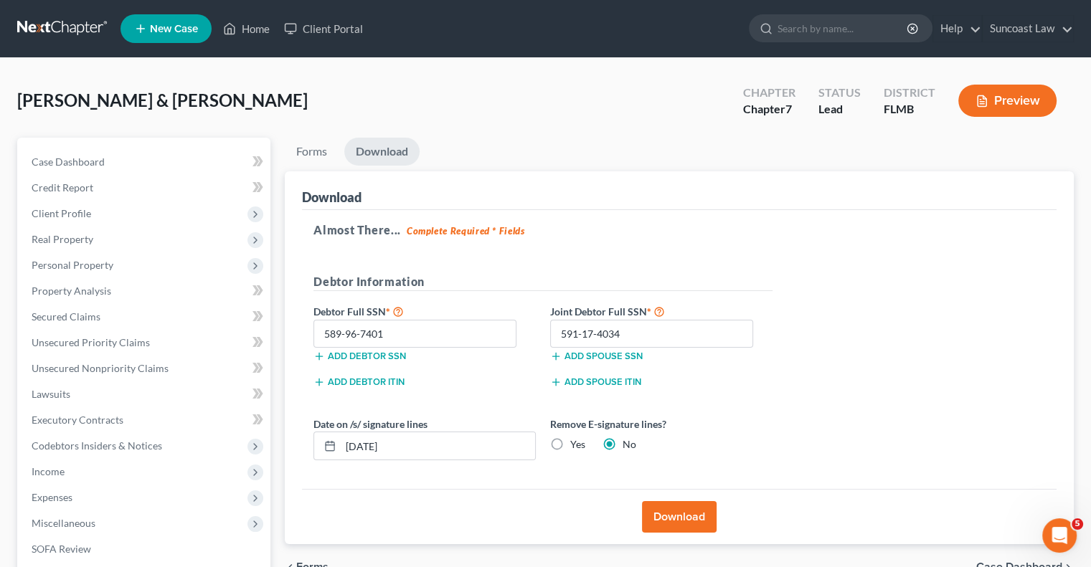
radio input "true"
radio input "false"
click at [680, 519] on button "Download" at bounding box center [679, 517] width 75 height 32
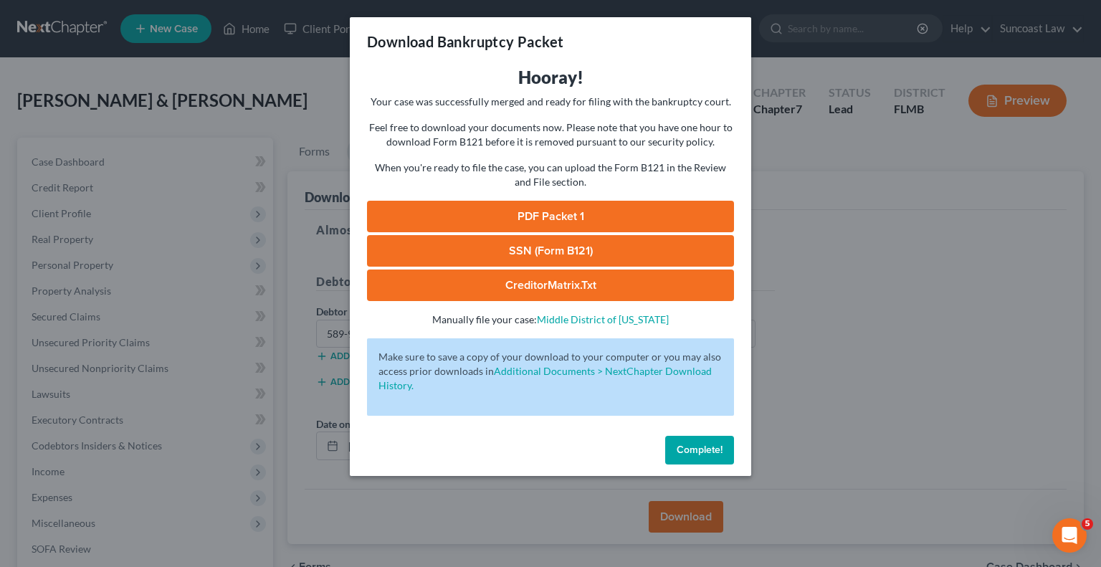
click at [543, 244] on link "SSN (Form B121)" at bounding box center [550, 251] width 367 height 32
click at [551, 222] on link "PDF Packet 1" at bounding box center [550, 217] width 367 height 32
click at [711, 460] on button "Complete!" at bounding box center [699, 450] width 69 height 29
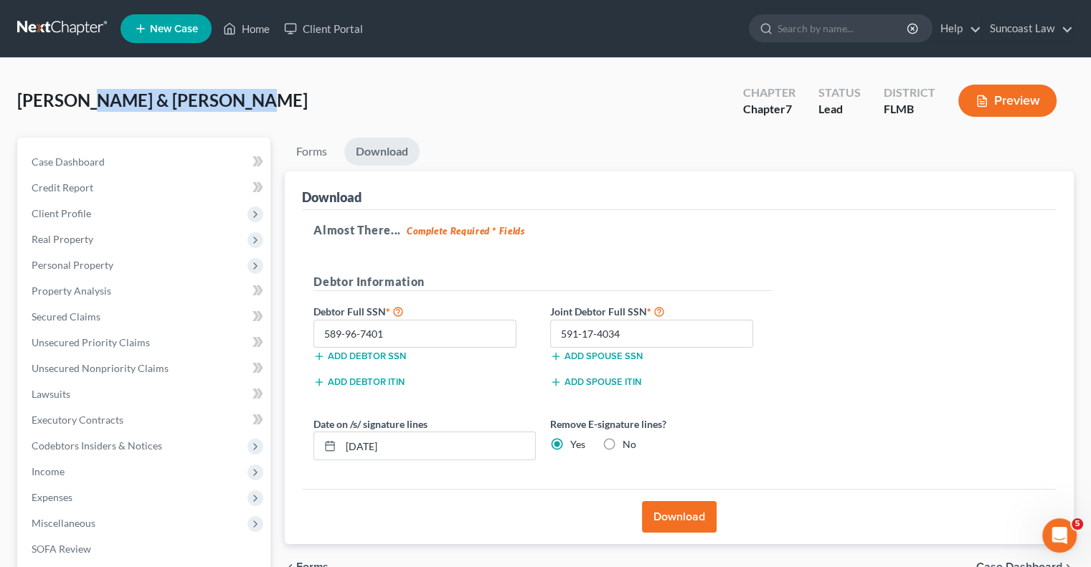
drag, startPoint x: 238, startPoint y: 102, endPoint x: 66, endPoint y: 100, distance: 172.1
click at [66, 100] on div "[PERSON_NAME] & [PERSON_NAME] Upgraded Chapter Chapter 7 Status Lead District […" at bounding box center [545, 106] width 1056 height 62
copy span "[PERSON_NAME] & [PERSON_NAME]"
drag, startPoint x: 253, startPoint y: 27, endPoint x: 562, endPoint y: 137, distance: 327.9
click at [253, 27] on link "Home" at bounding box center [246, 29] width 61 height 26
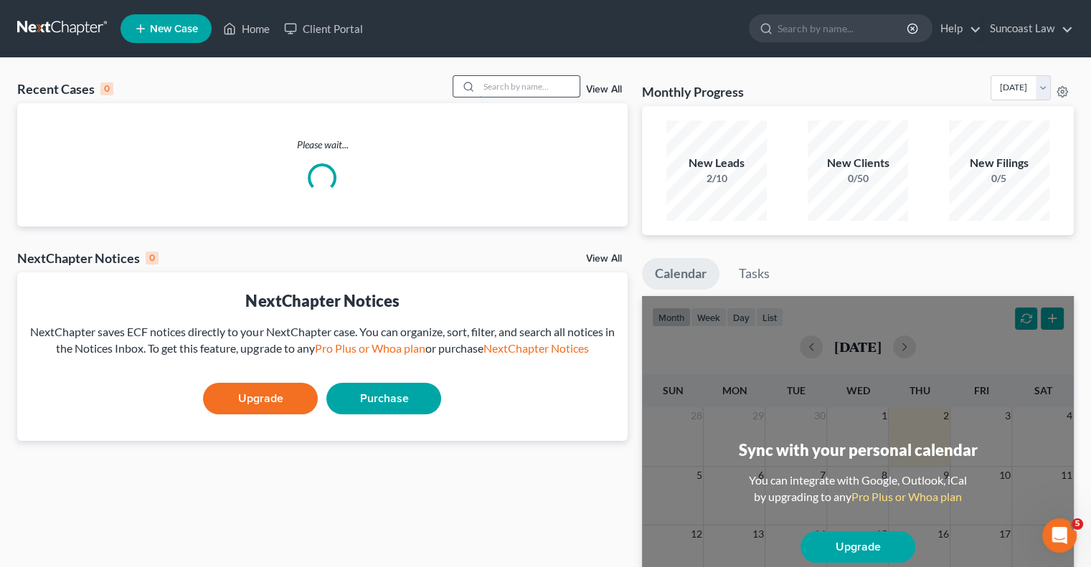
click at [559, 83] on input "search" at bounding box center [529, 86] width 100 height 21
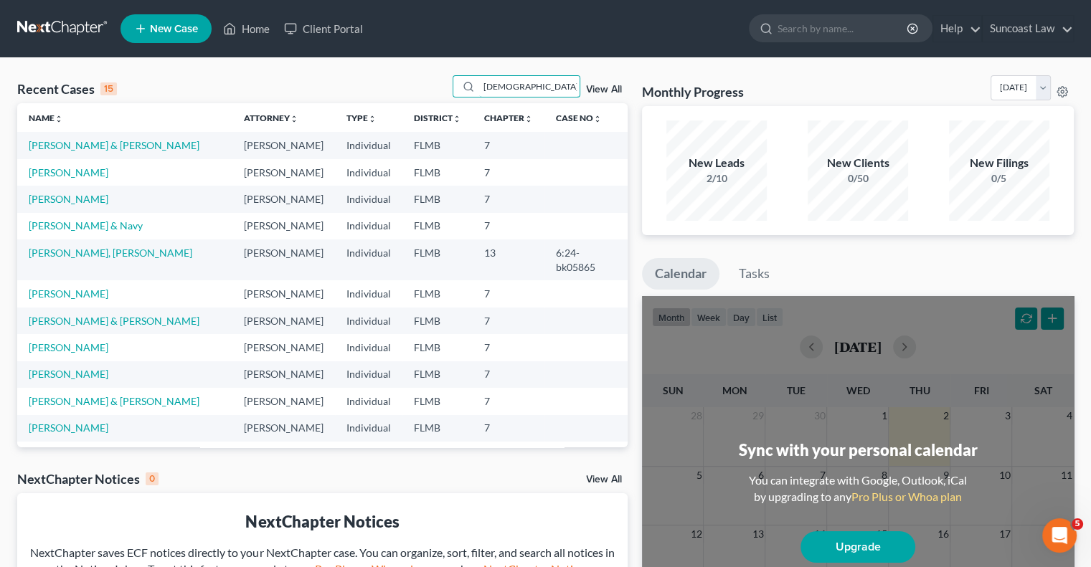
type input "[DEMOGRAPHIC_DATA]"
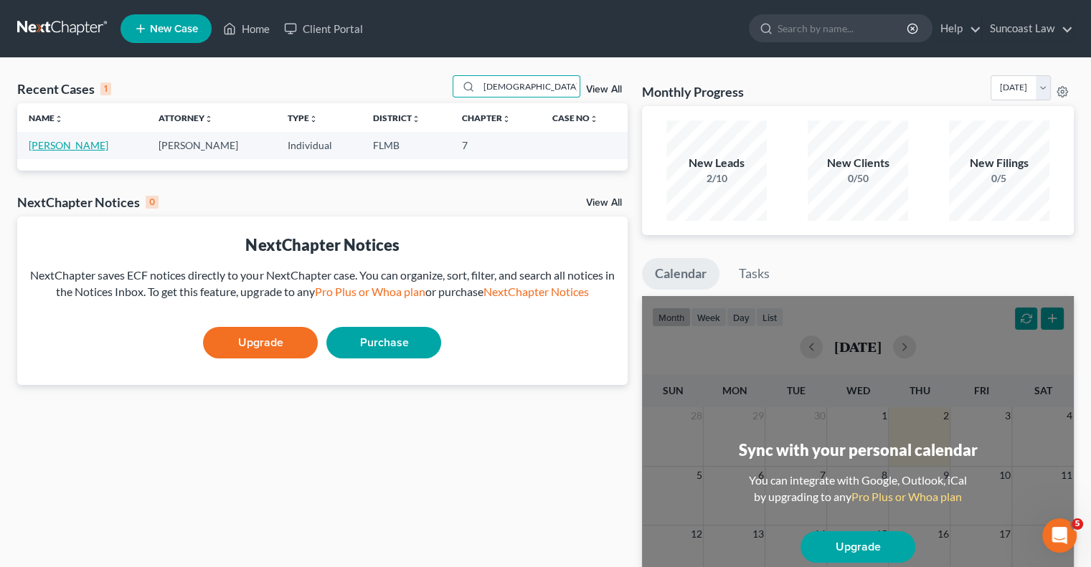
click at [75, 145] on link "[PERSON_NAME]" at bounding box center [69, 145] width 80 height 12
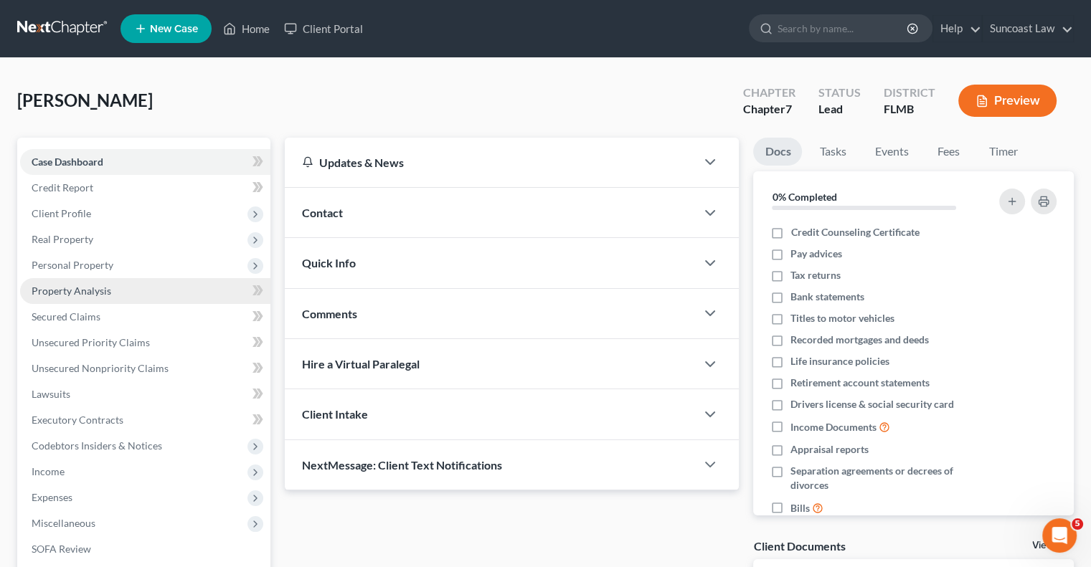
click at [106, 291] on span "Property Analysis" at bounding box center [72, 291] width 80 height 12
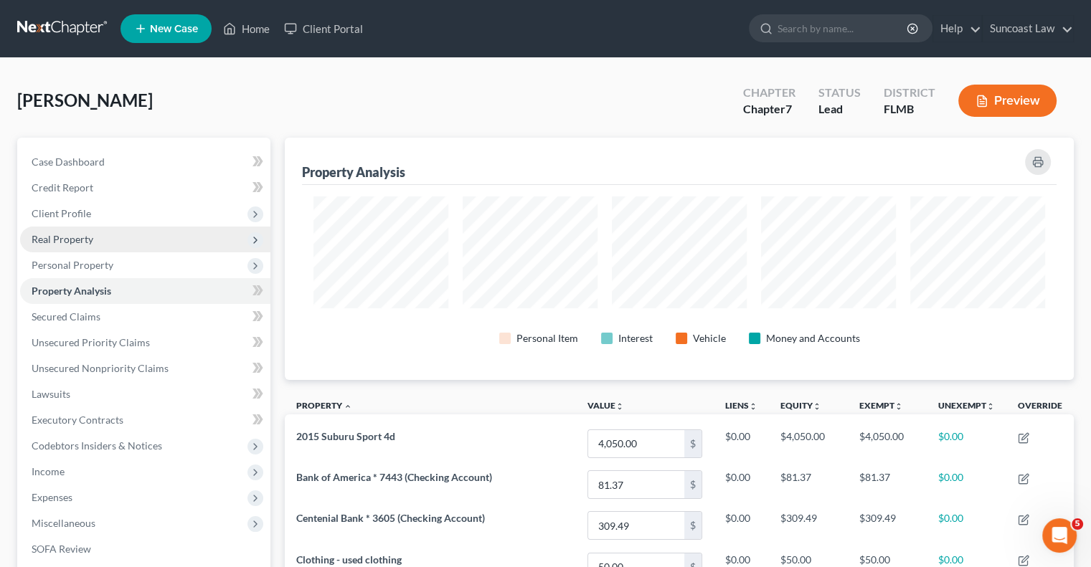
click at [69, 240] on span "Real Property" at bounding box center [63, 239] width 62 height 12
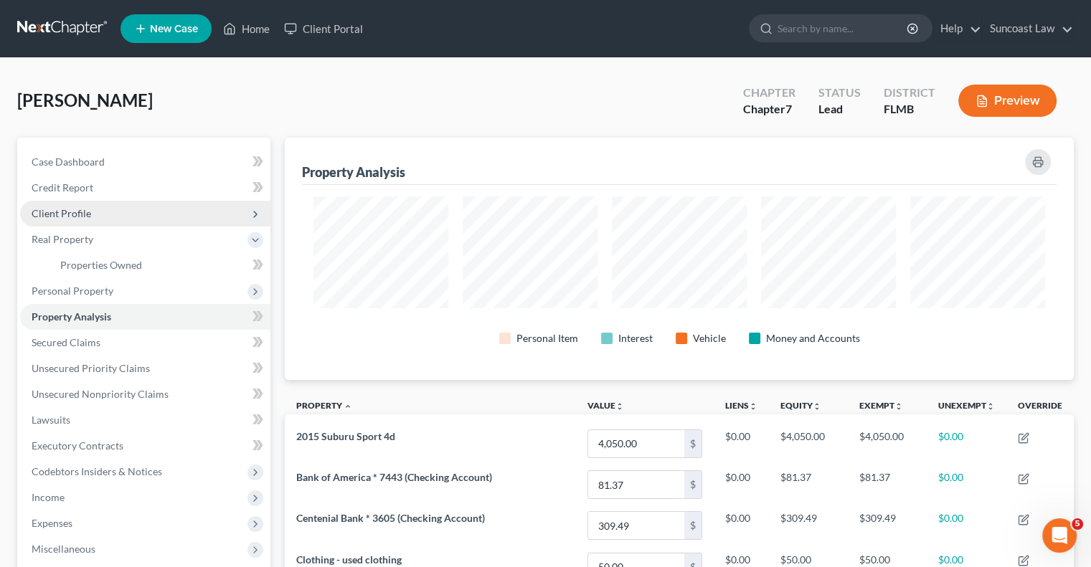
click at [75, 208] on span "Client Profile" at bounding box center [62, 213] width 60 height 12
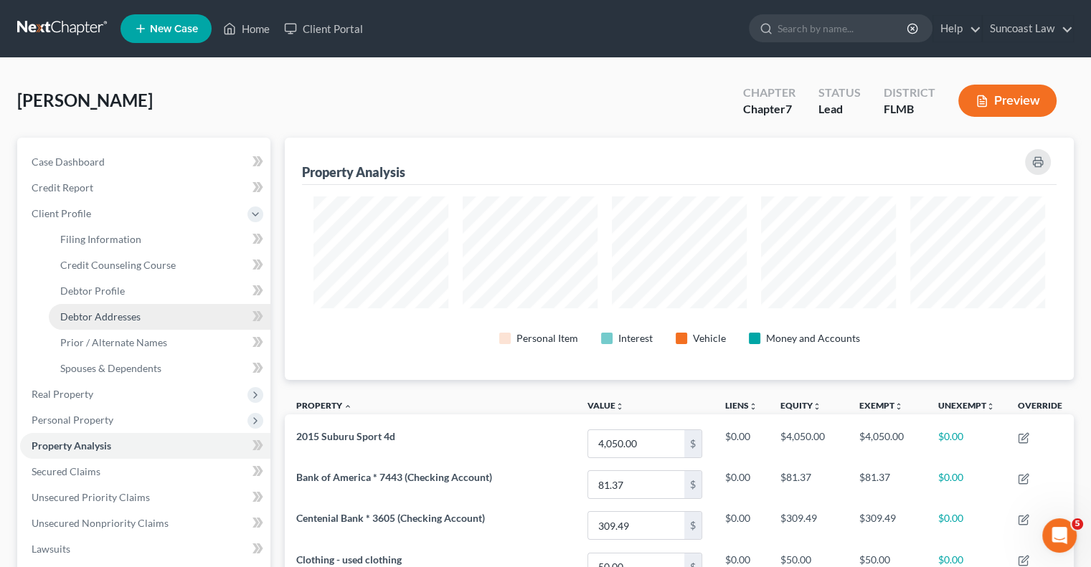
click at [123, 312] on span "Debtor Addresses" at bounding box center [100, 316] width 80 height 12
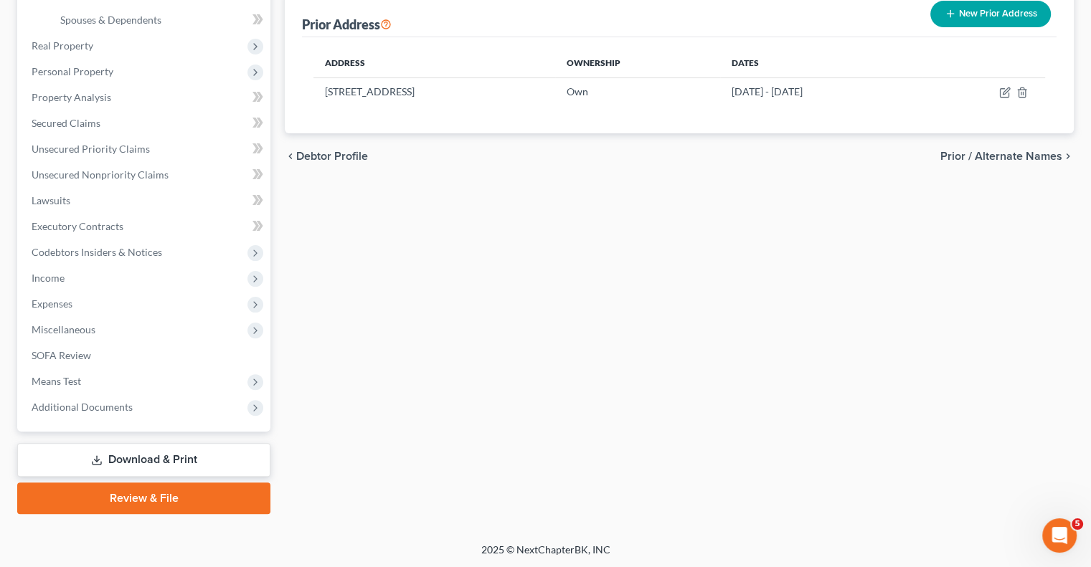
drag, startPoint x: 142, startPoint y: 451, endPoint x: 269, endPoint y: 464, distance: 127.6
click at [142, 451] on link "Download & Print" at bounding box center [143, 460] width 253 height 34
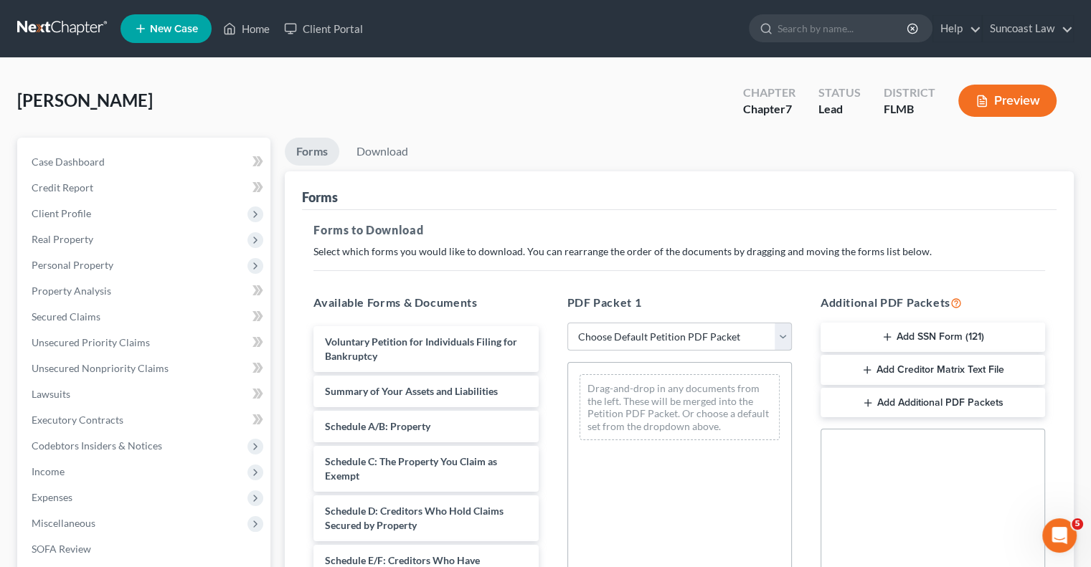
drag, startPoint x: 653, startPoint y: 336, endPoint x: 665, endPoint y: 347, distance: 15.7
click at [653, 336] on select "Choose Default Petition PDF Packet Complete Bankruptcy Petition (all forms and …" at bounding box center [679, 337] width 224 height 29
select select "0"
click at [567, 323] on select "Choose Default Petition PDF Packet Complete Bankruptcy Petition (all forms and …" at bounding box center [679, 337] width 224 height 29
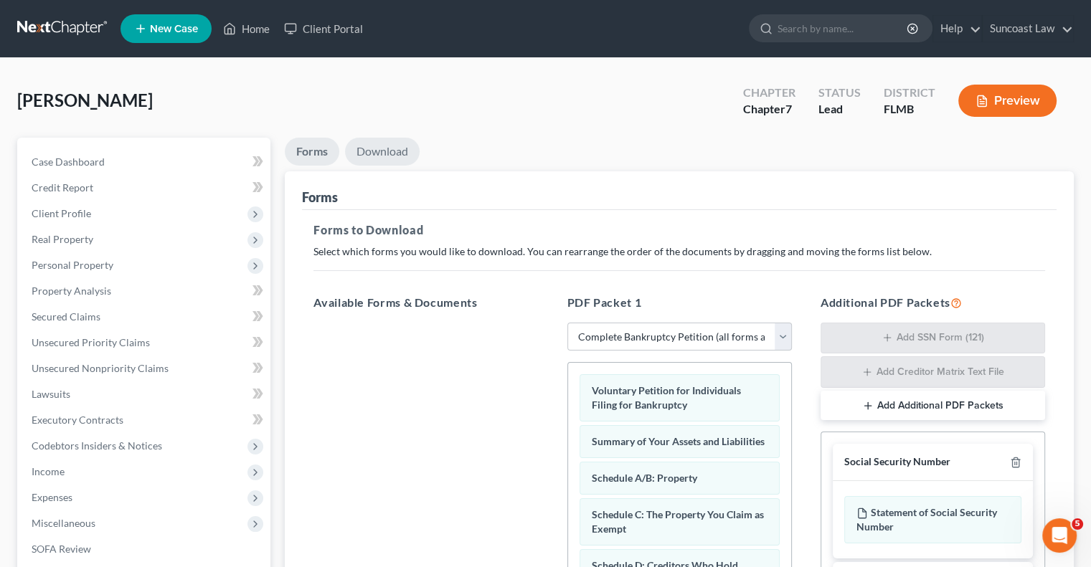
click at [393, 154] on link "Download" at bounding box center [382, 152] width 75 height 28
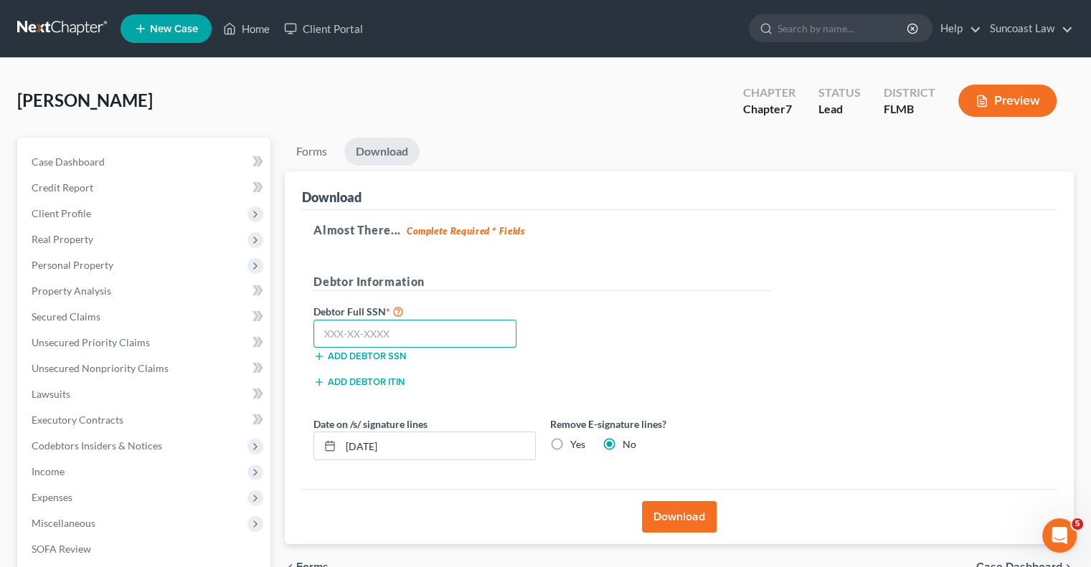
click at [410, 327] on input "text" at bounding box center [414, 334] width 203 height 29
type input "090-46-5693"
drag, startPoint x: 419, startPoint y: 443, endPoint x: 361, endPoint y: 442, distance: 57.4
click at [361, 442] on input "[DATE]" at bounding box center [438, 445] width 194 height 27
type input "[DATE]"
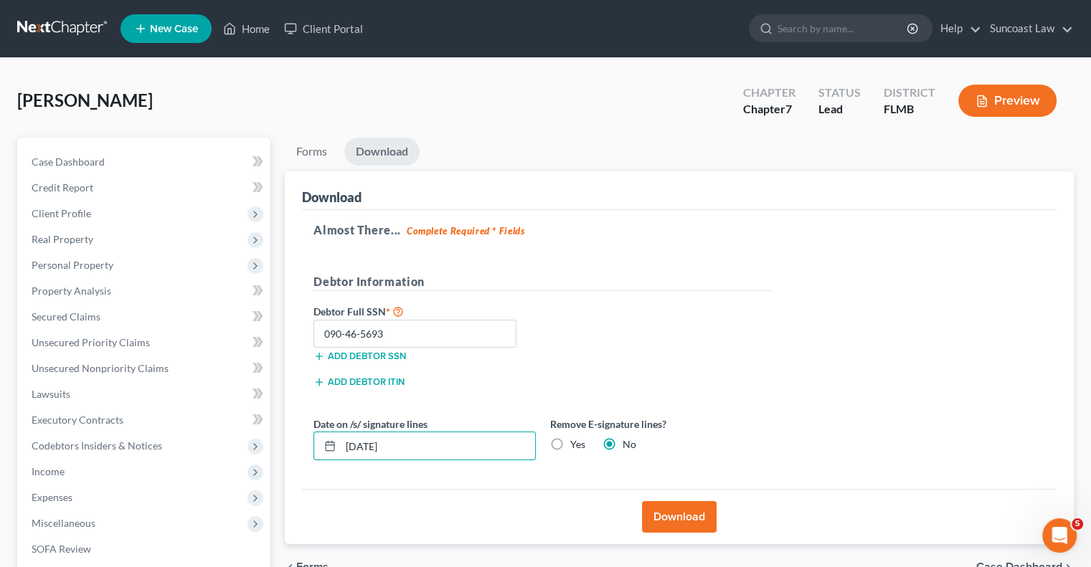
click at [570, 444] on label "Yes" at bounding box center [577, 444] width 15 height 14
click at [576, 444] on input "Yes" at bounding box center [580, 441] width 9 height 9
click at [685, 511] on button "Download" at bounding box center [679, 517] width 75 height 32
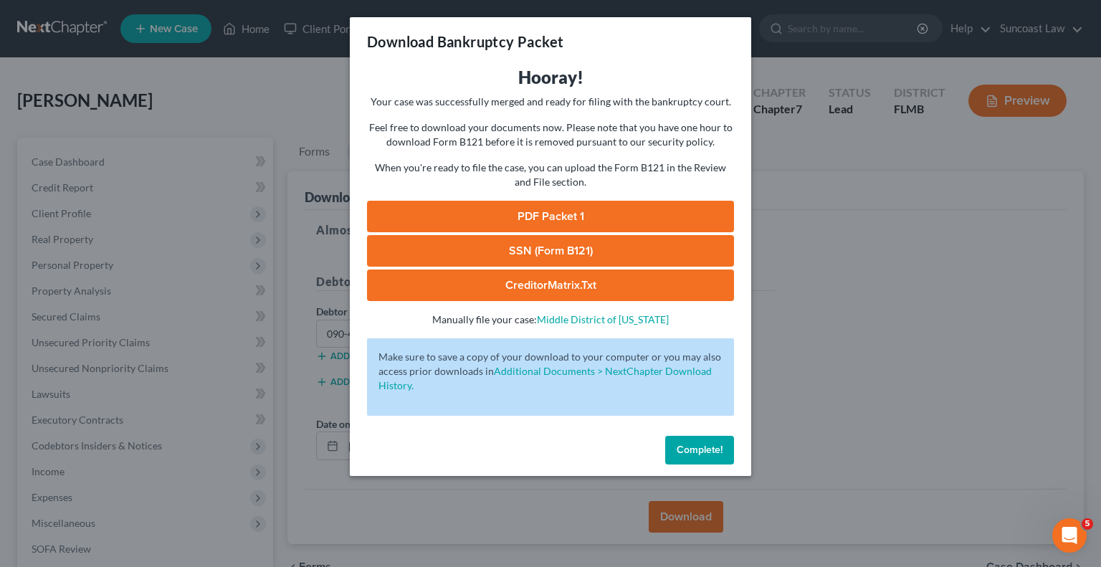
click at [595, 247] on link "SSN (Form B121)" at bounding box center [550, 251] width 367 height 32
drag, startPoint x: 597, startPoint y: 219, endPoint x: 655, endPoint y: 240, distance: 61.7
click at [597, 219] on link "PDF Packet 1" at bounding box center [550, 217] width 367 height 32
drag, startPoint x: 688, startPoint y: 450, endPoint x: 600, endPoint y: 296, distance: 177.0
click at [688, 450] on span "Complete!" at bounding box center [700, 450] width 46 height 12
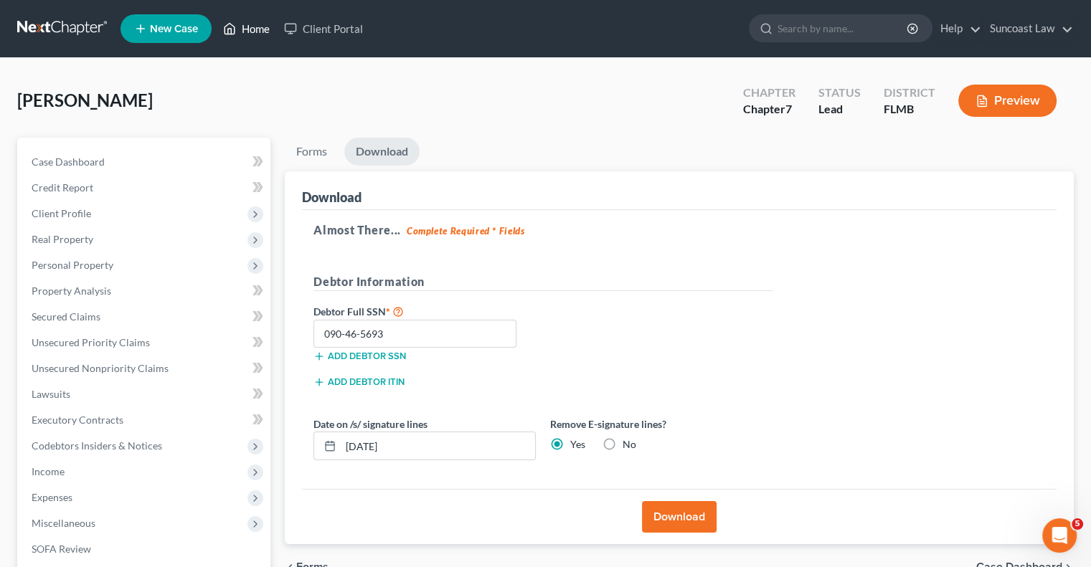
drag, startPoint x: 255, startPoint y: 28, endPoint x: 442, endPoint y: 109, distance: 203.3
click at [257, 28] on link "Home" at bounding box center [246, 29] width 61 height 26
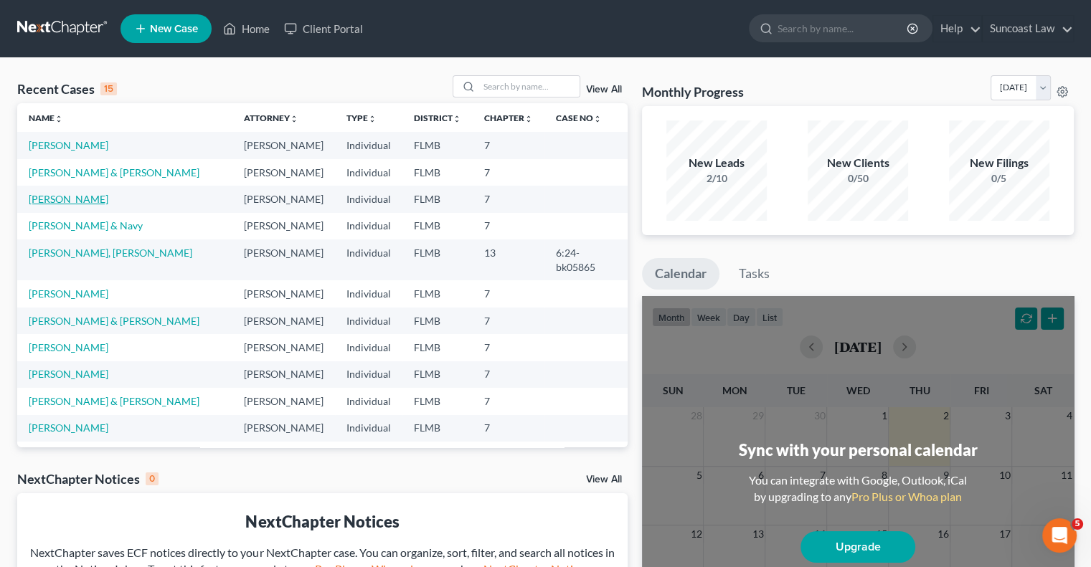
click at [72, 200] on link "[PERSON_NAME]" at bounding box center [69, 199] width 80 height 12
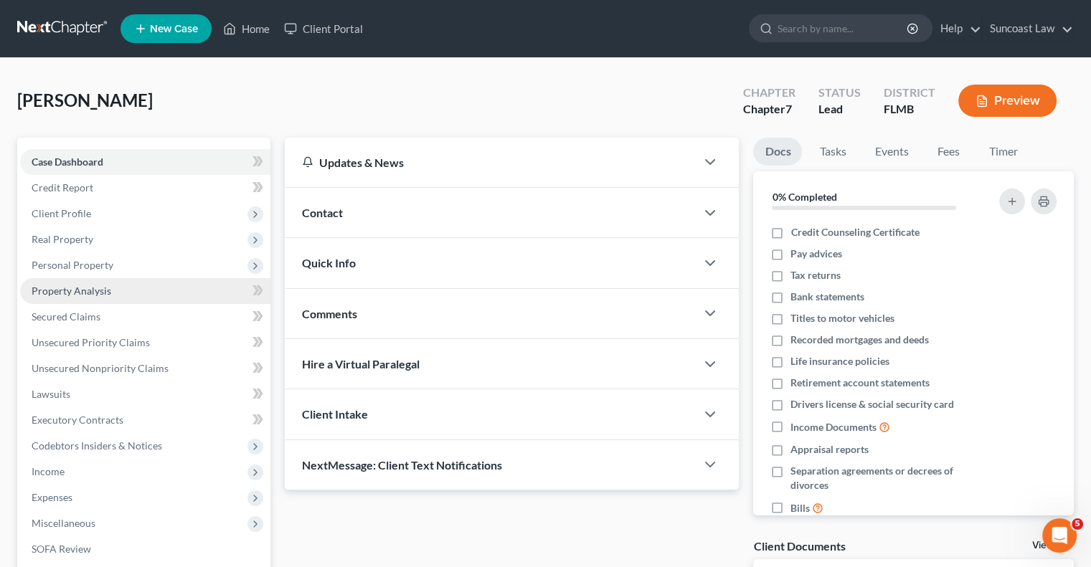
click at [82, 293] on span "Property Analysis" at bounding box center [72, 291] width 80 height 12
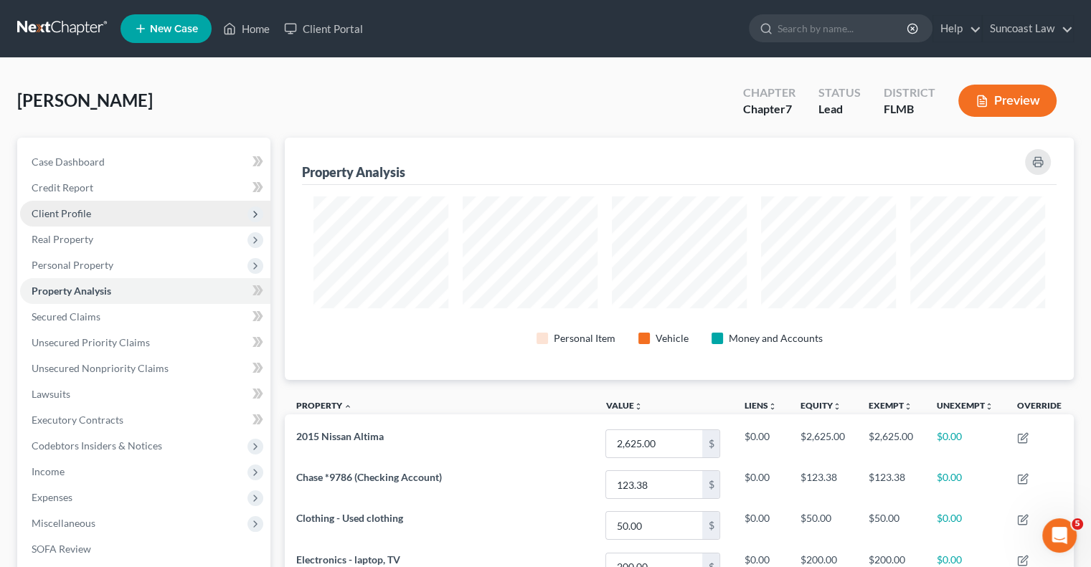
drag, startPoint x: 82, startPoint y: 207, endPoint x: 85, endPoint y: 215, distance: 8.4
click at [82, 207] on span "Client Profile" at bounding box center [62, 213] width 60 height 12
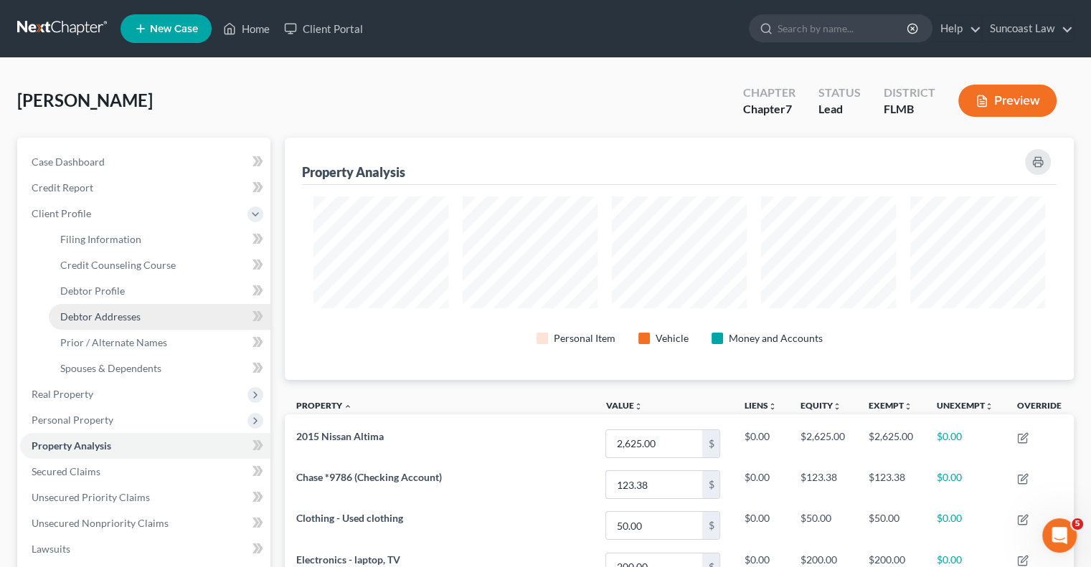
click at [128, 319] on span "Debtor Addresses" at bounding box center [100, 316] width 80 height 12
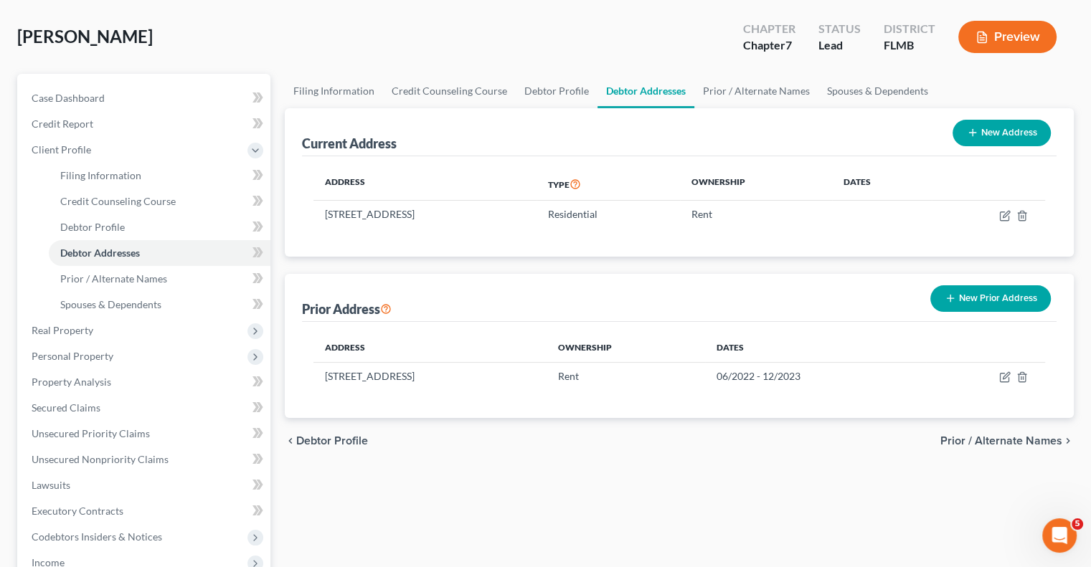
scroll to position [348, 0]
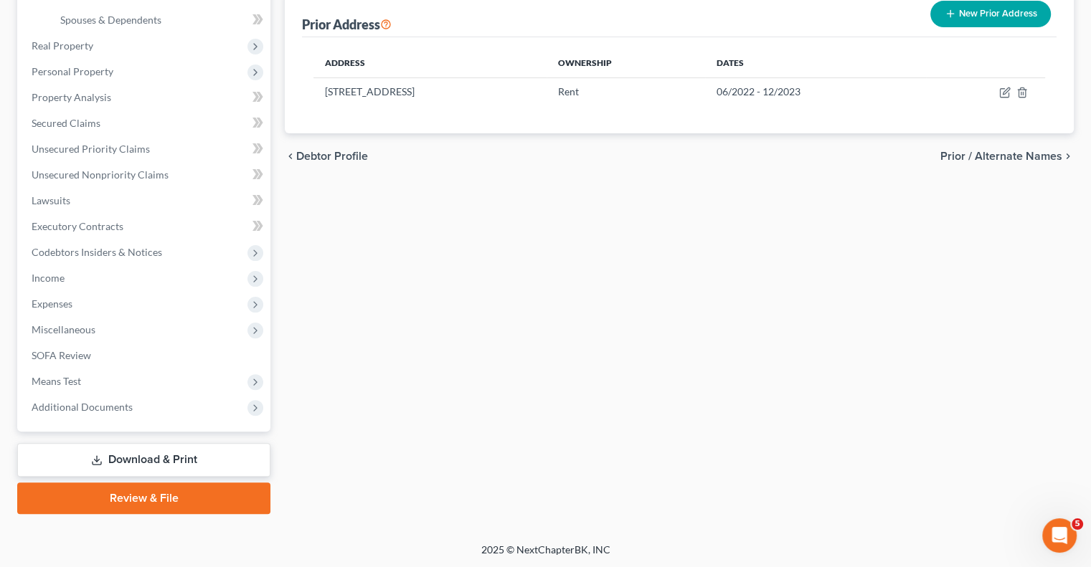
drag, startPoint x: 145, startPoint y: 459, endPoint x: 539, endPoint y: 461, distance: 394.4
click at [145, 459] on link "Download & Print" at bounding box center [143, 460] width 253 height 34
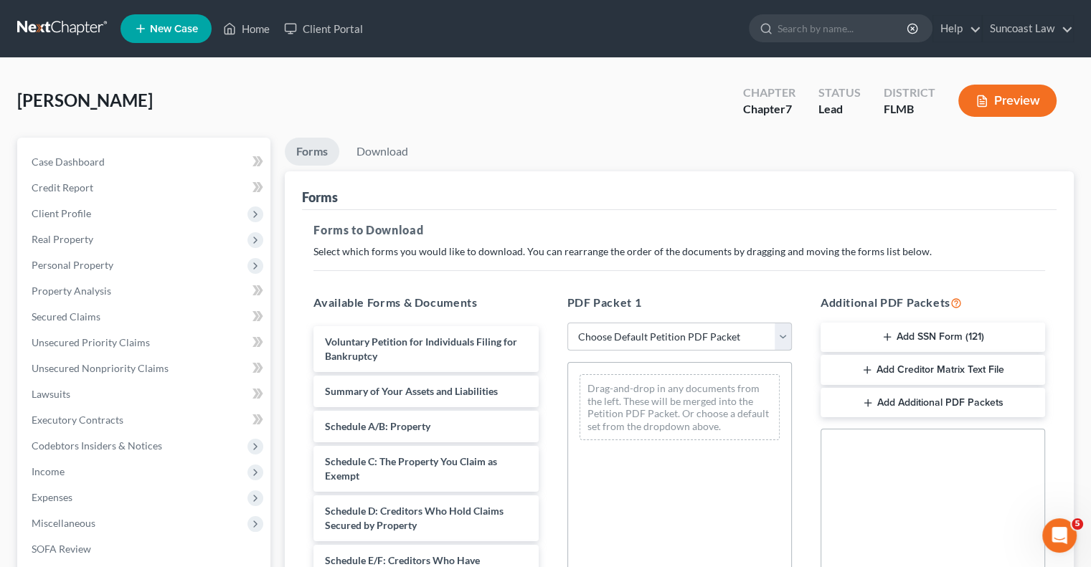
drag, startPoint x: 671, startPoint y: 324, endPoint x: 685, endPoint y: 345, distance: 25.3
click at [671, 324] on select "Choose Default Petition PDF Packet Complete Bankruptcy Petition (all forms and …" at bounding box center [679, 337] width 224 height 29
click at [567, 323] on select "Choose Default Petition PDF Packet Complete Bankruptcy Petition (all forms and …" at bounding box center [679, 337] width 224 height 29
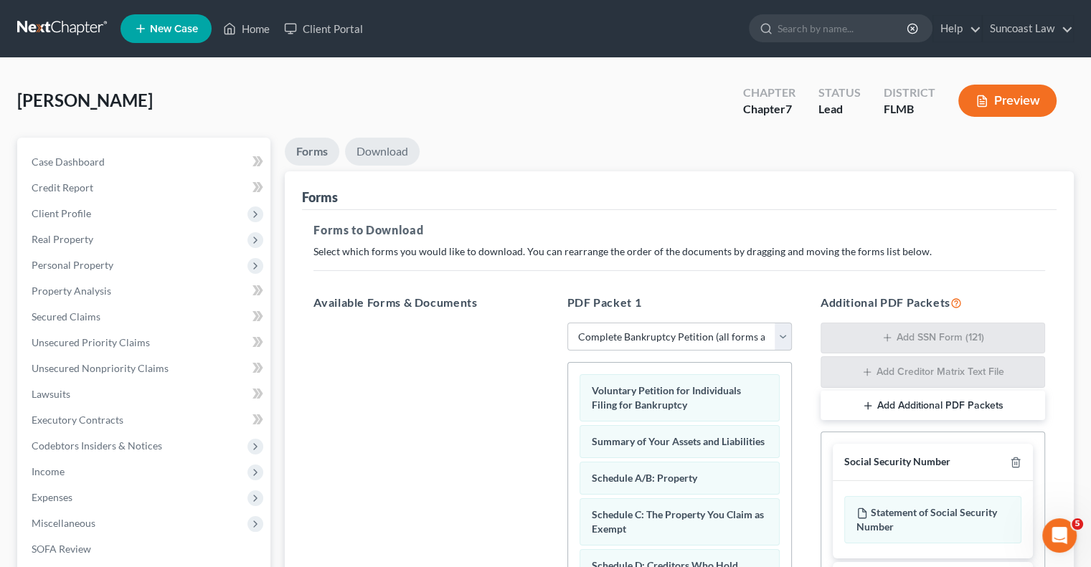
click at [388, 154] on link "Download" at bounding box center [382, 152] width 75 height 28
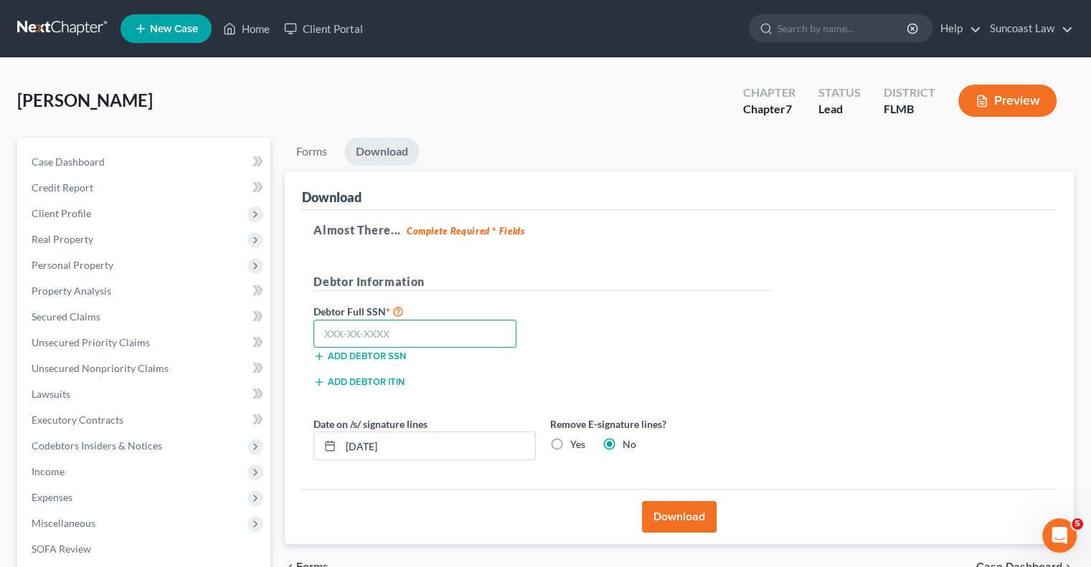
click at [425, 329] on input "text" at bounding box center [414, 334] width 203 height 29
drag, startPoint x: 404, startPoint y: 447, endPoint x: 344, endPoint y: 447, distance: 60.2
click at [344, 447] on input "[DATE]" at bounding box center [438, 445] width 194 height 27
click at [570, 444] on label "Yes" at bounding box center [577, 444] width 15 height 14
click at [576, 444] on input "Yes" at bounding box center [580, 441] width 9 height 9
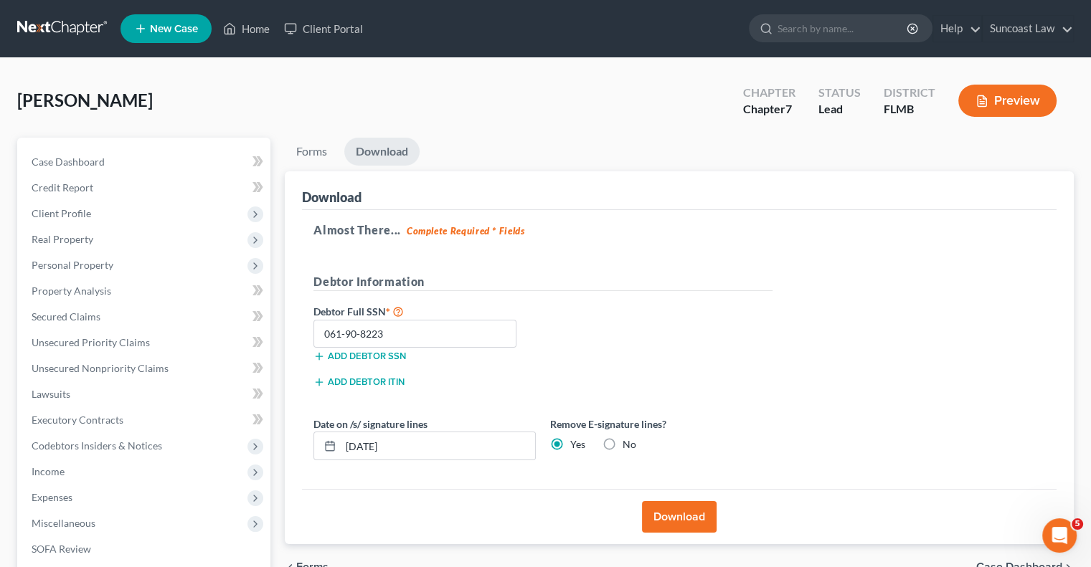
click at [688, 517] on button "Download" at bounding box center [679, 517] width 75 height 32
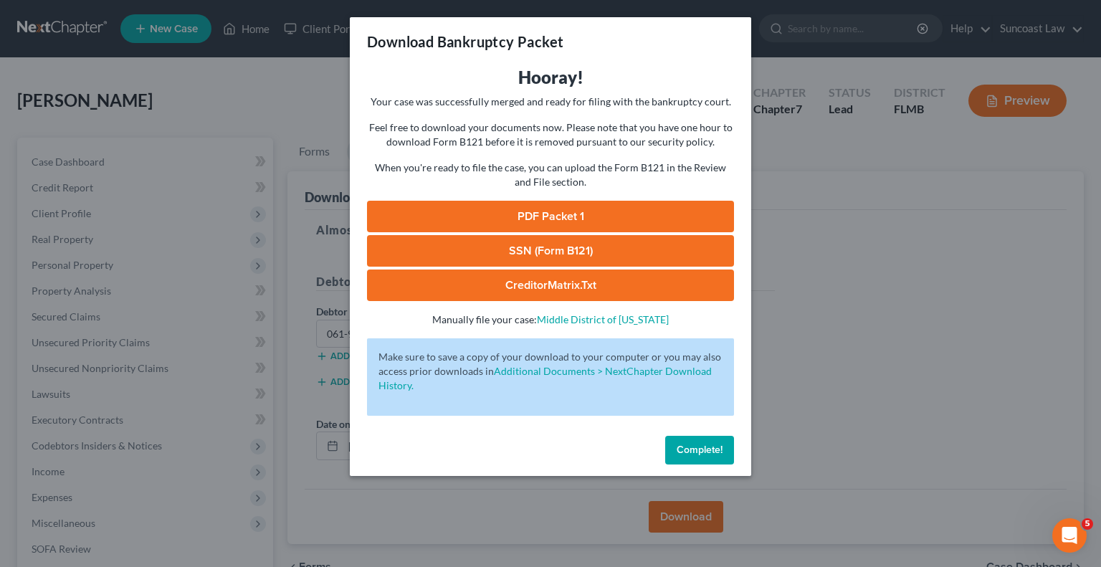
click at [603, 252] on link "SSN (Form B121)" at bounding box center [550, 251] width 367 height 32
click at [596, 219] on link "PDF Packet 1" at bounding box center [550, 217] width 367 height 32
click at [702, 452] on span "Complete!" at bounding box center [700, 450] width 46 height 12
